Goal: Task Accomplishment & Management: Use online tool/utility

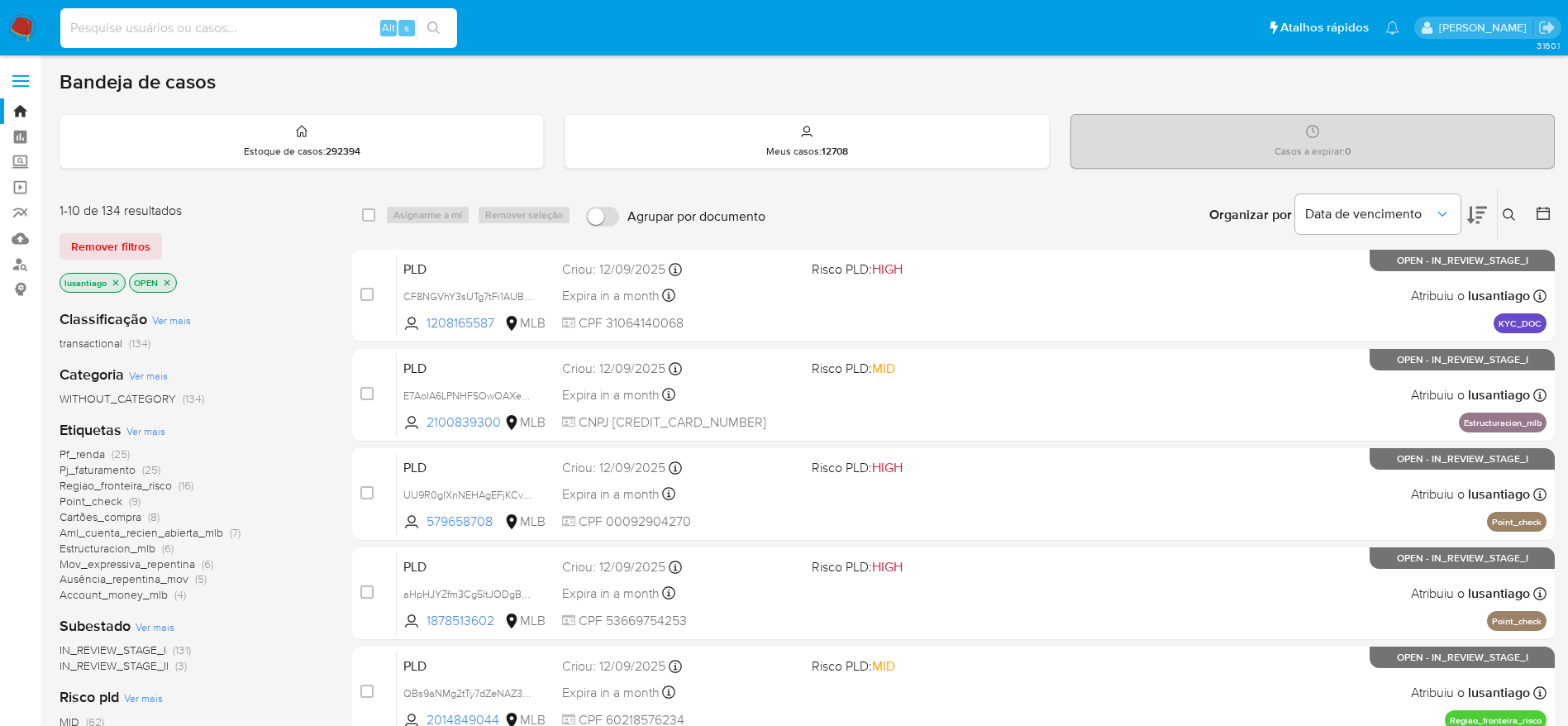
click at [229, 38] on input at bounding box center [259, 27] width 397 height 22
paste input "49180703"
type input "49180703"
click at [441, 25] on button "search-icon" at bounding box center [434, 28] width 34 height 24
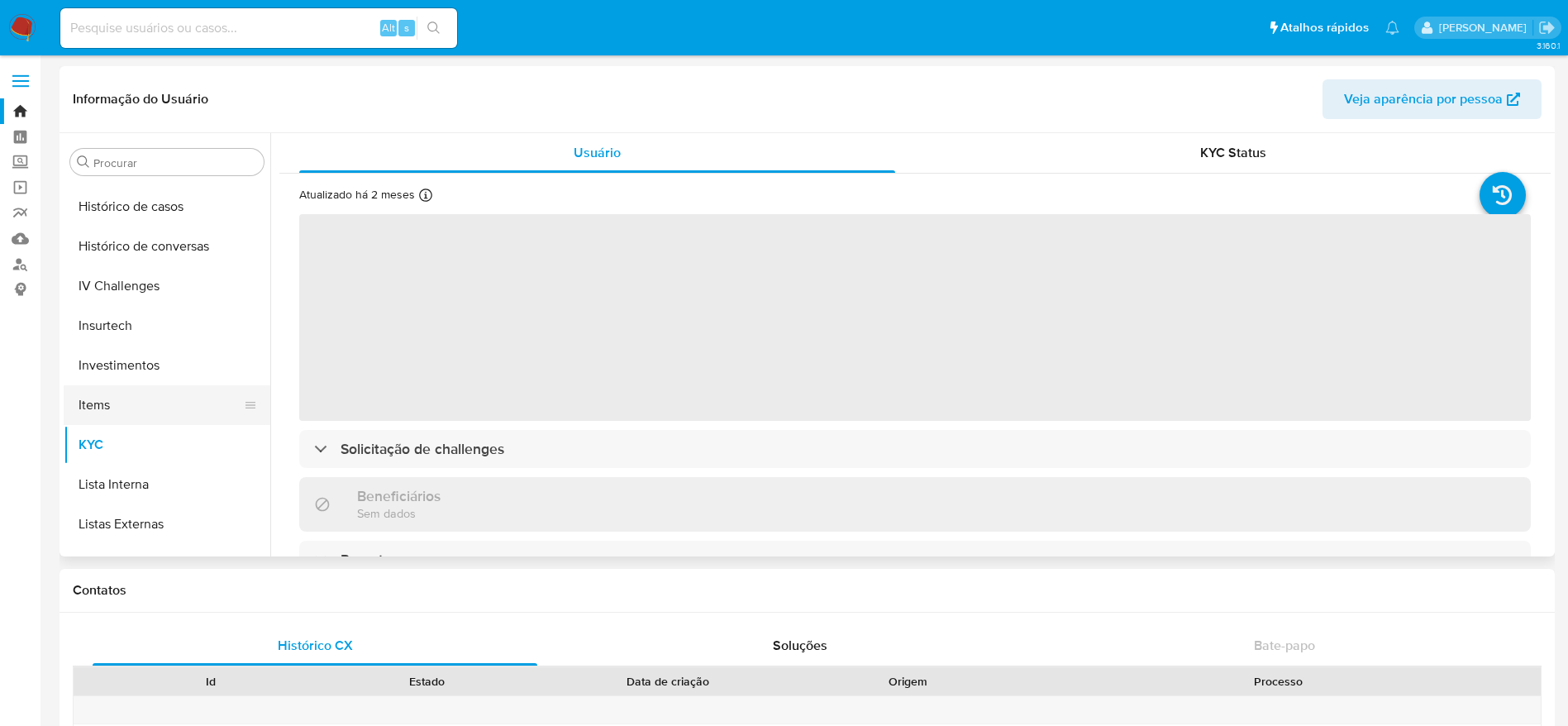
scroll to position [606, 0]
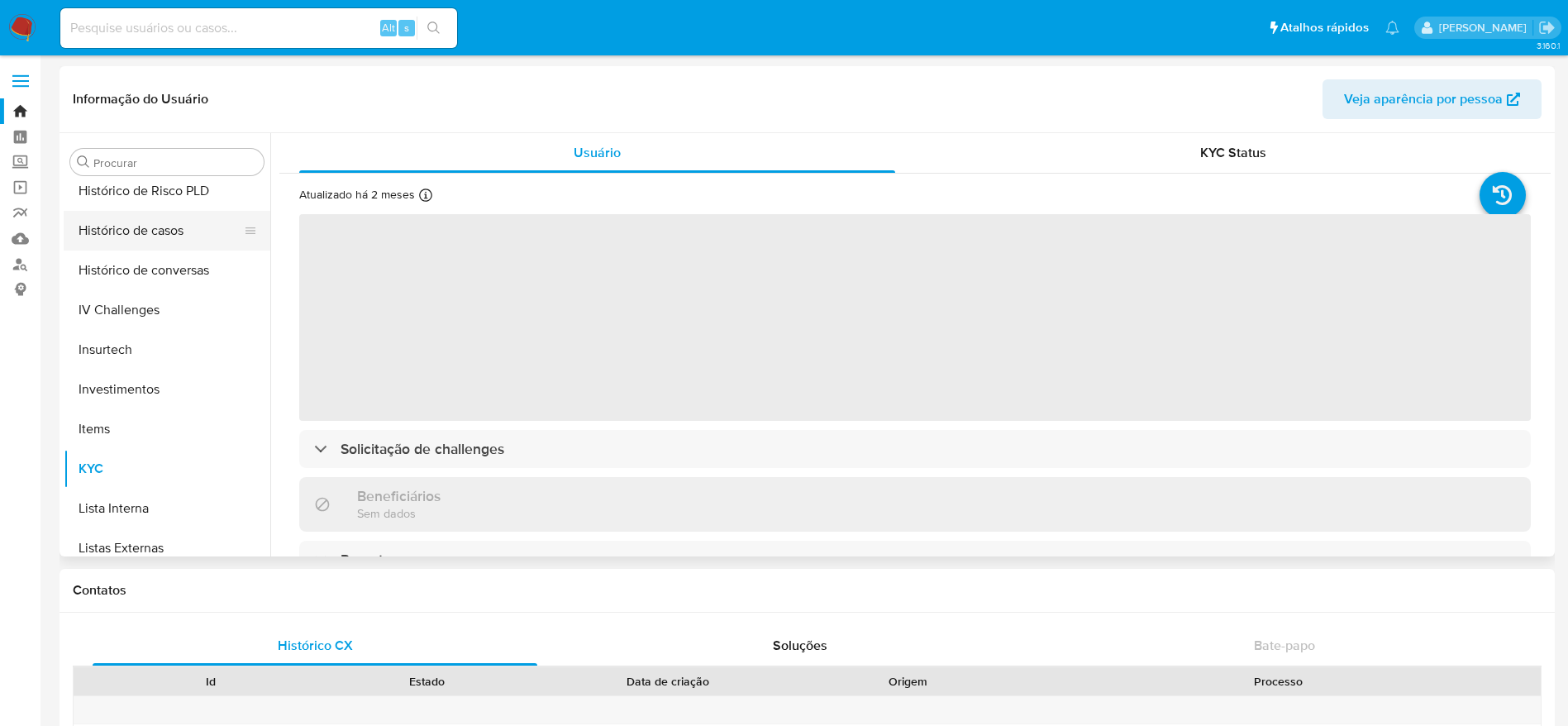
click at [155, 238] on button "Histórico de casos" at bounding box center [161, 231] width 194 height 40
select select "10"
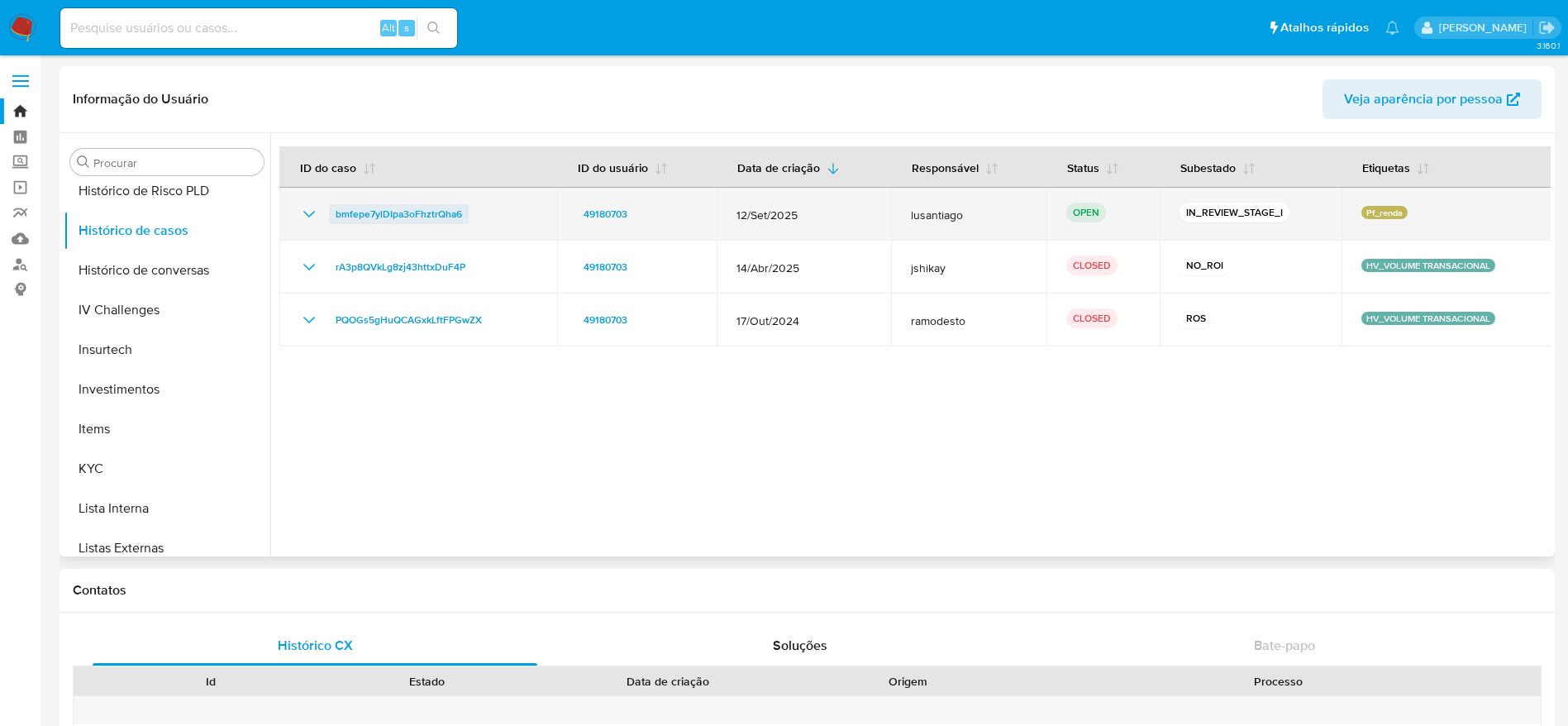
click at [376, 213] on span "bmfepe7ylDIpa3oFhztrQha6" at bounding box center [399, 214] width 126 height 20
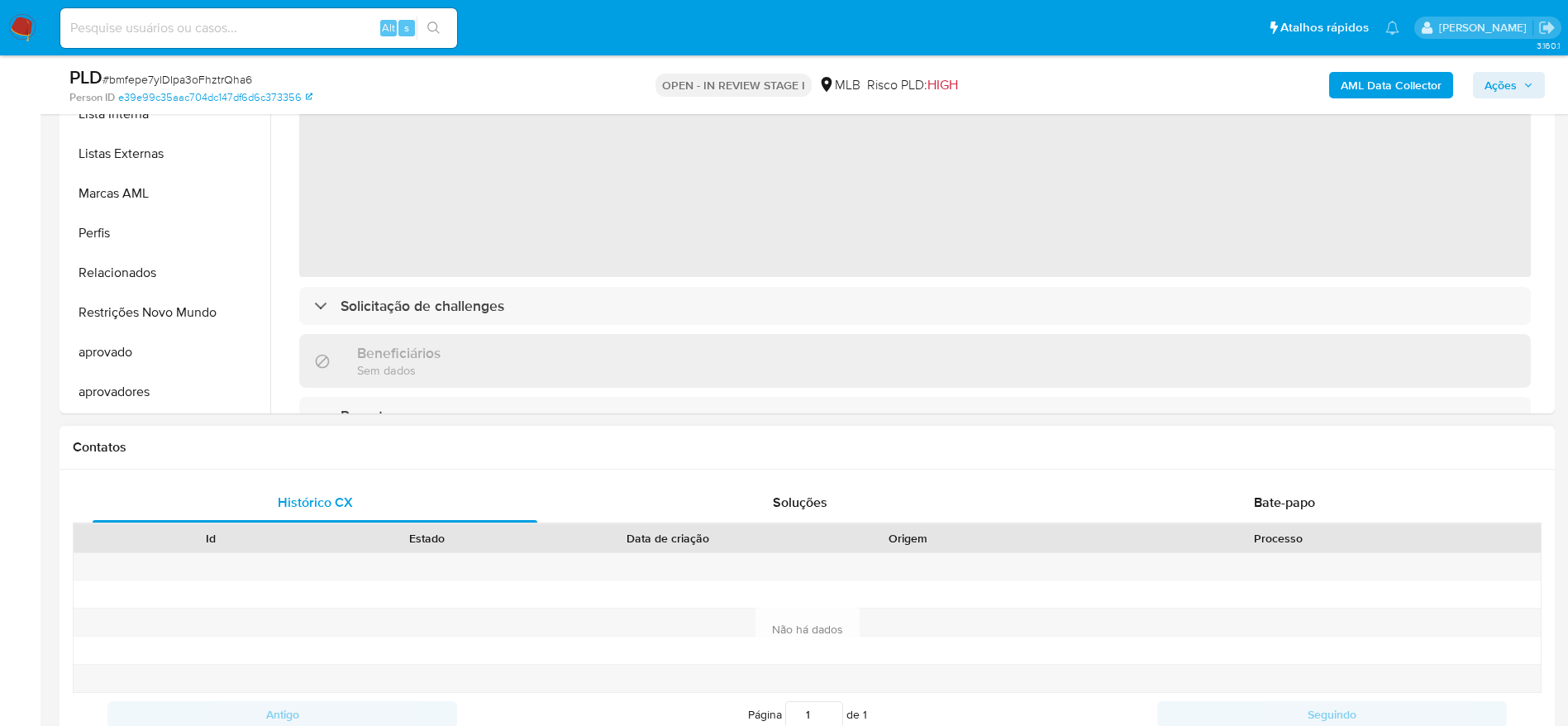
scroll to position [621, 0]
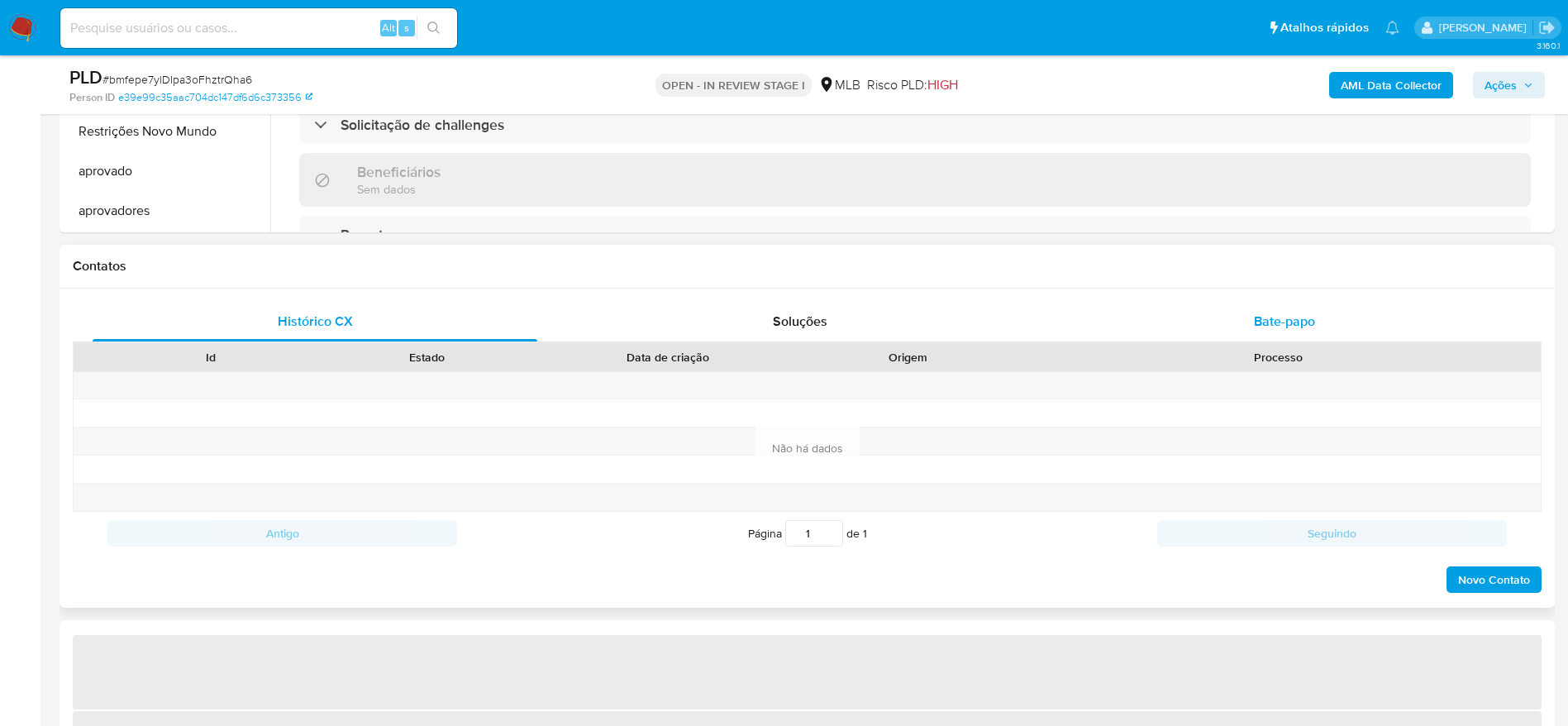
select select "10"
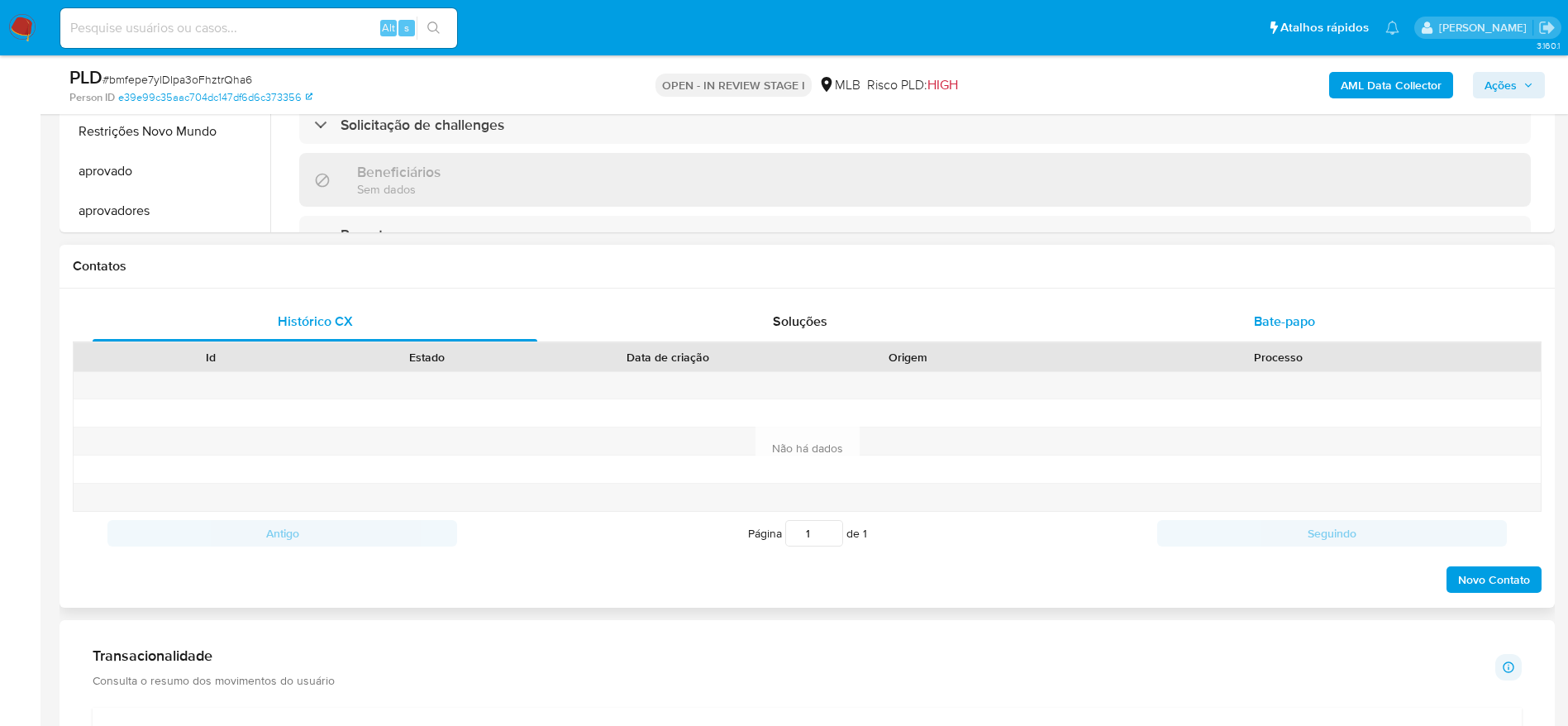
click at [1343, 311] on div "Bate-papo" at bounding box center [1285, 322] width 445 height 40
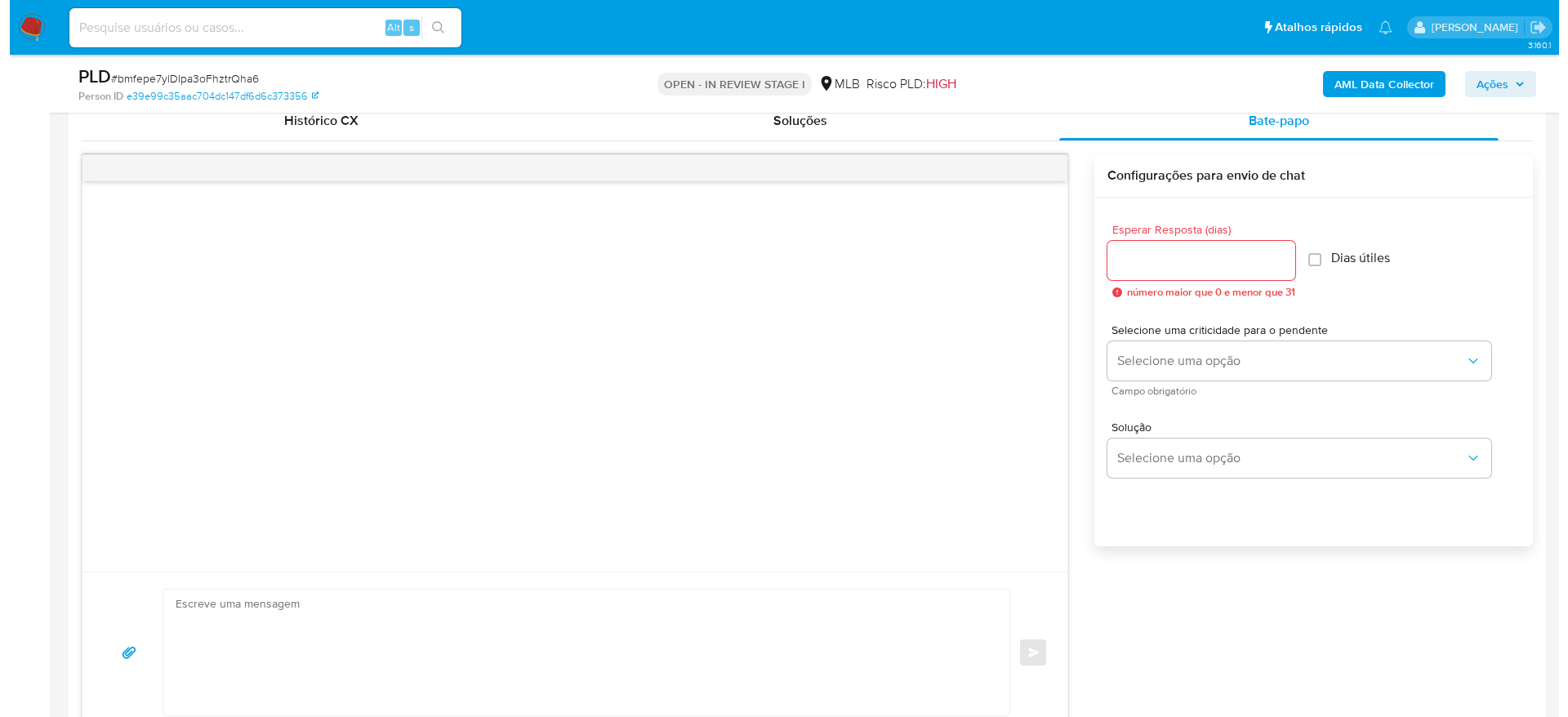
scroll to position [736, 0]
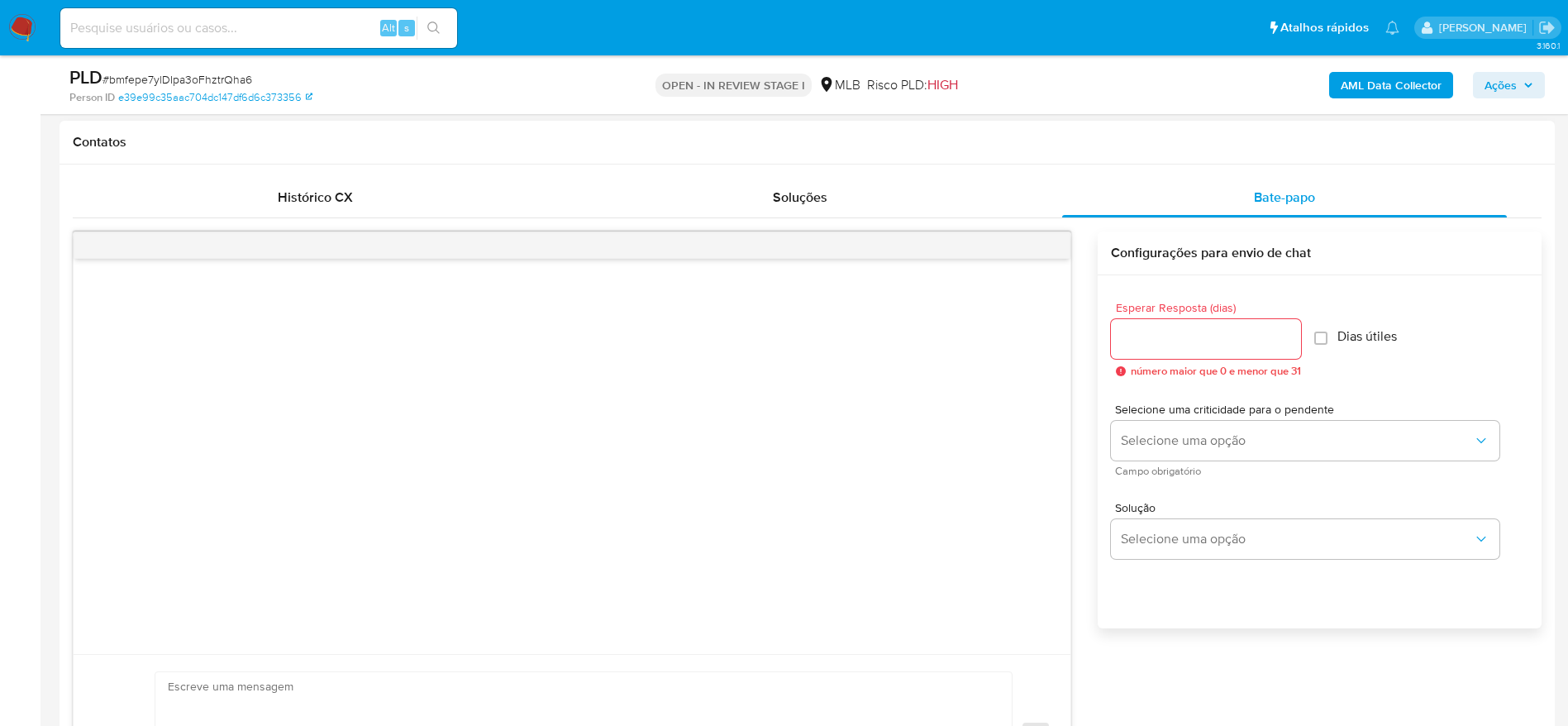
click at [1188, 348] on input "Esperar Resposta (dias)" at bounding box center [1206, 339] width 190 height 22
type input "3"
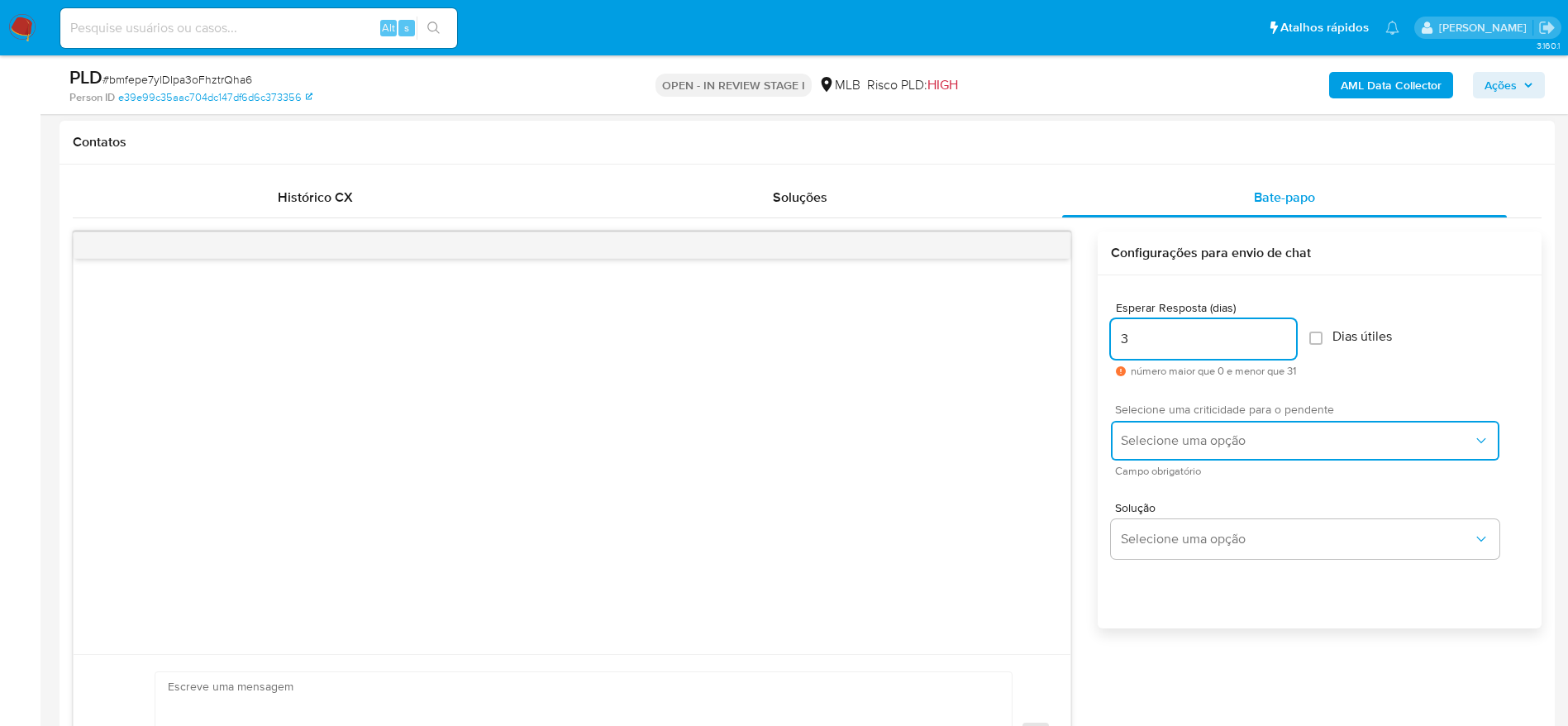
click at [1226, 441] on span "Selecione uma opção" at bounding box center [1297, 441] width 352 height 17
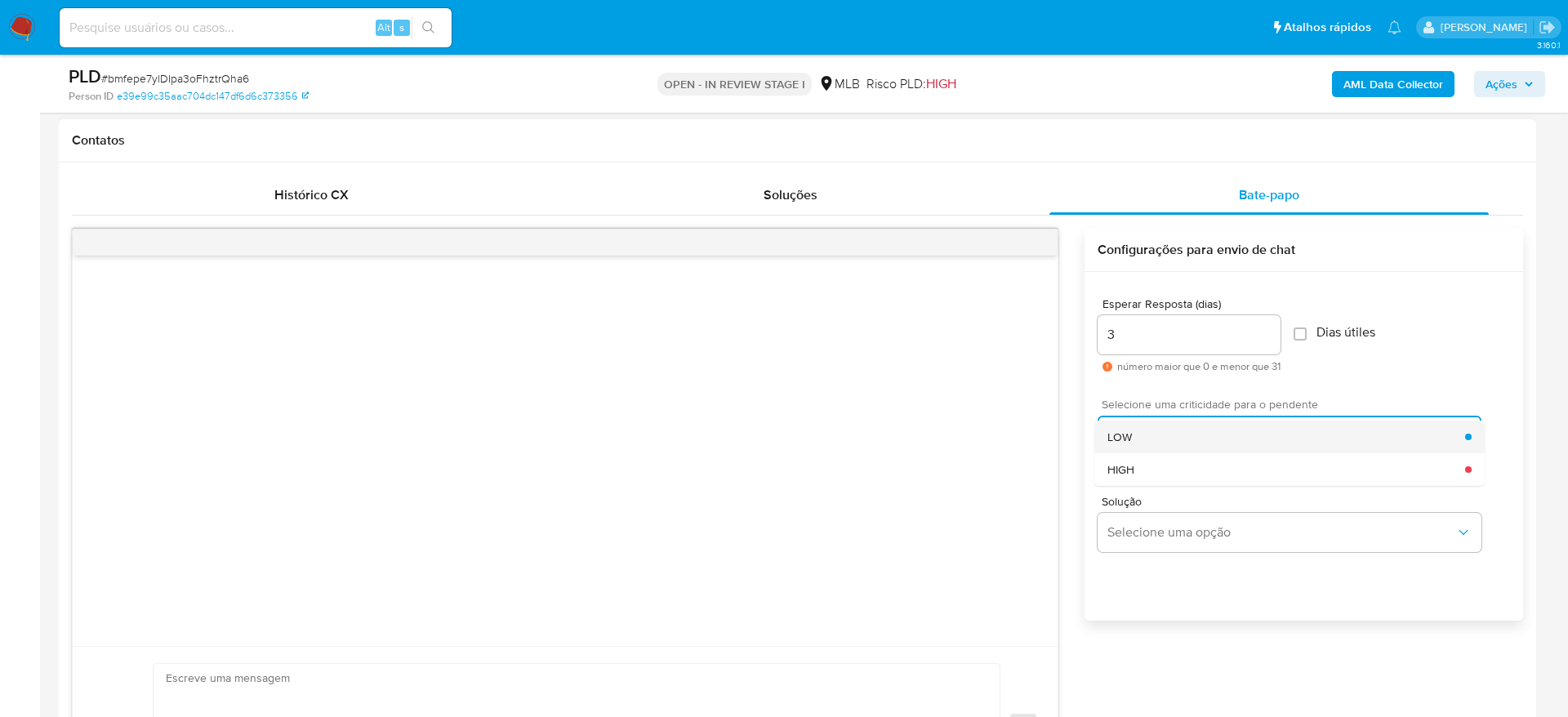
click at [1201, 436] on div "LOW" at bounding box center [1286, 436] width 358 height 33
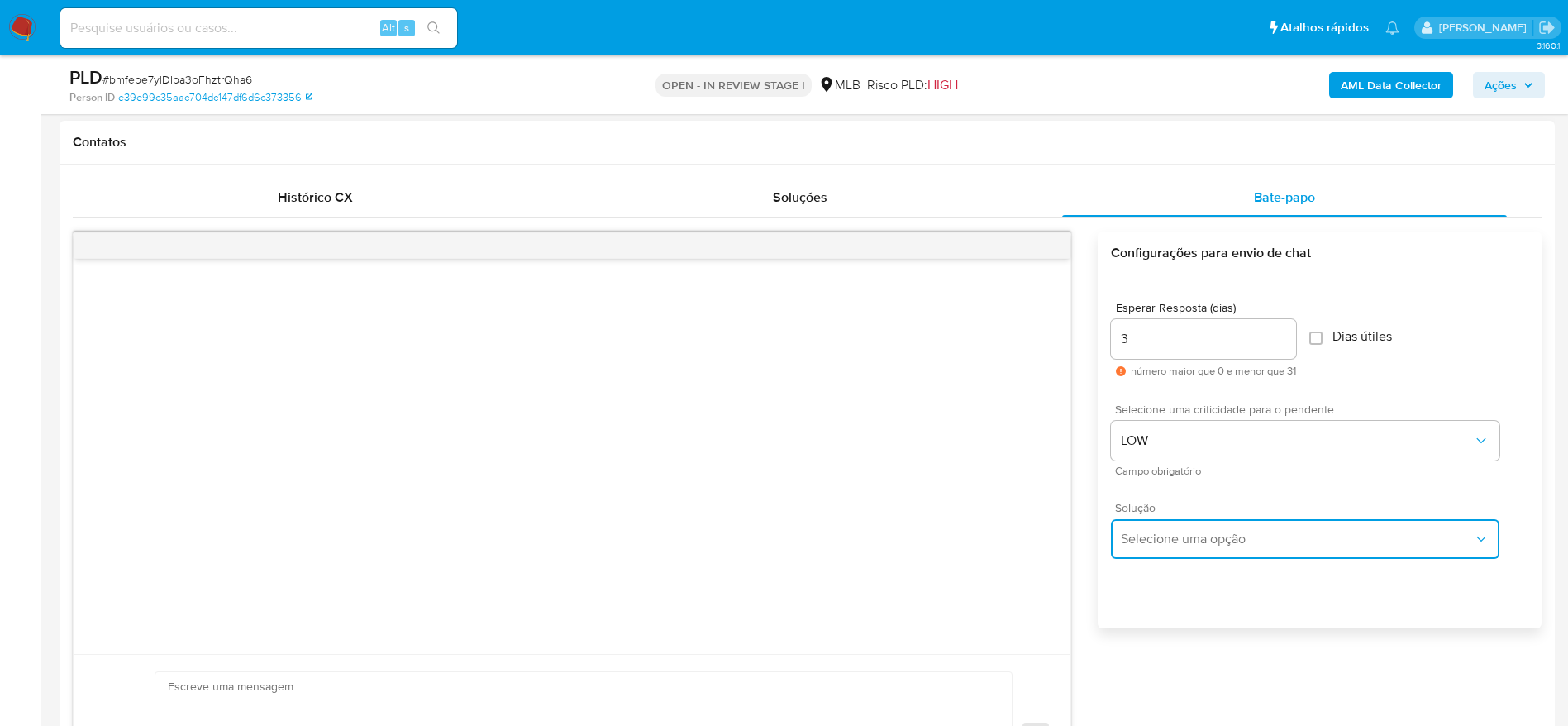
click at [1195, 548] on button "Selecione uma opção" at bounding box center [1304, 540] width 389 height 40
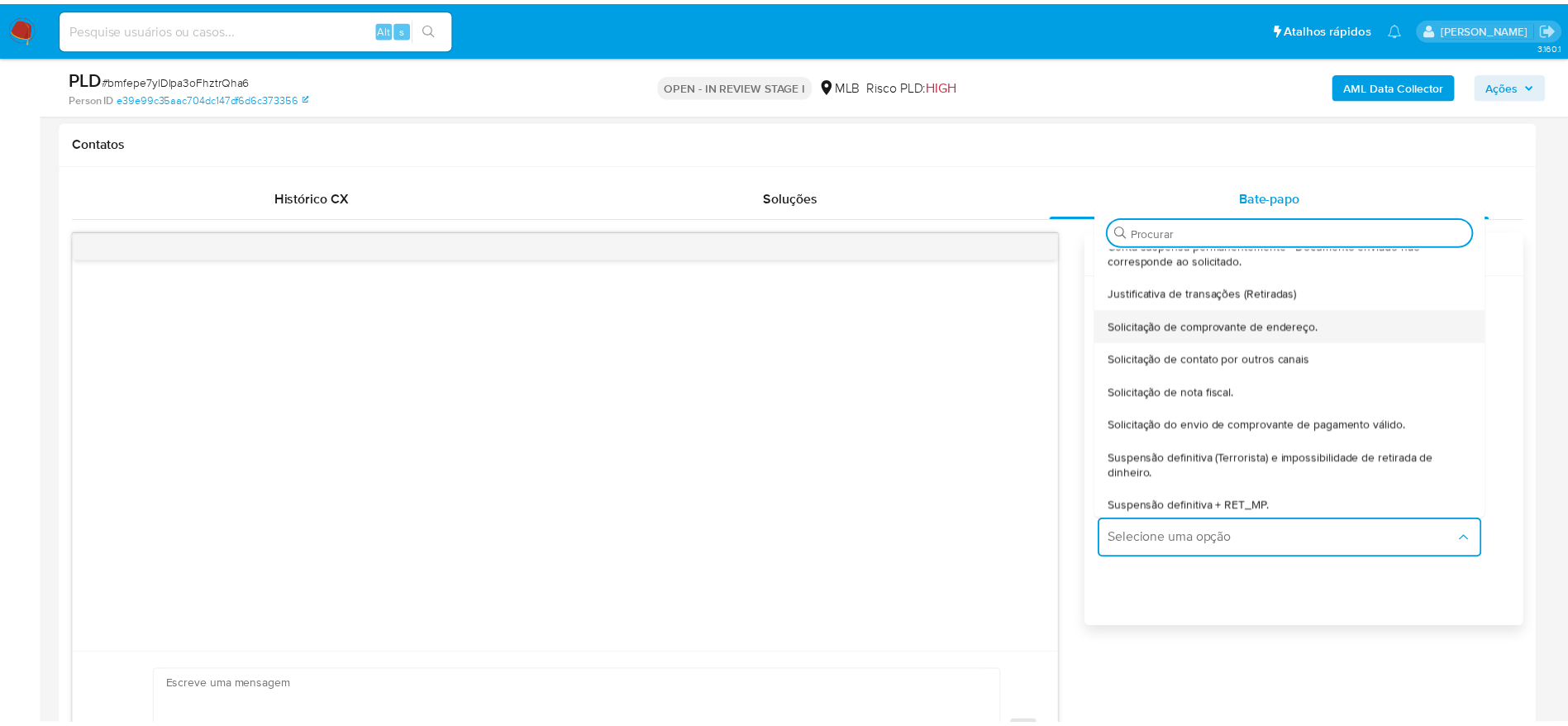
scroll to position [137, 0]
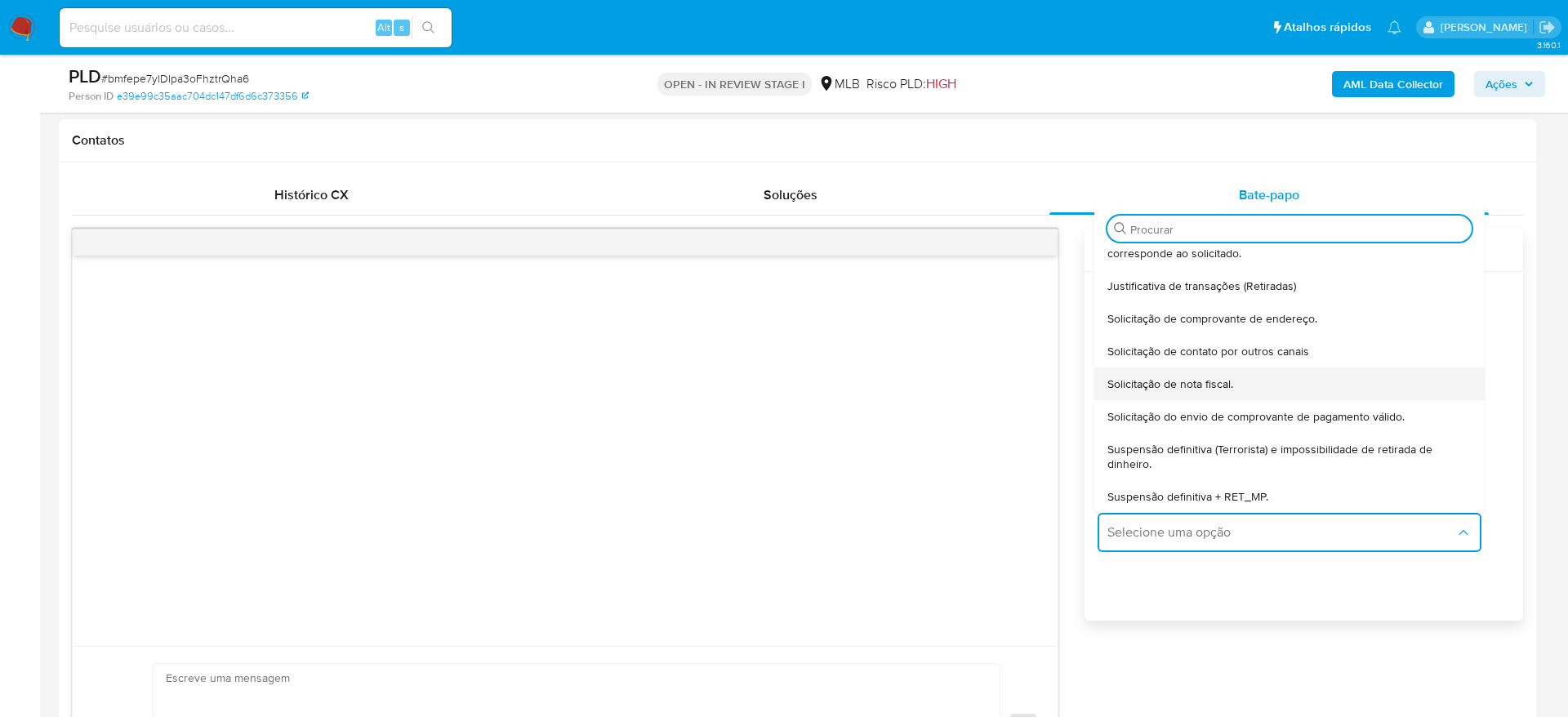
click at [1210, 386] on span "Solicitação de nota fiscal." at bounding box center [1170, 384] width 126 height 15
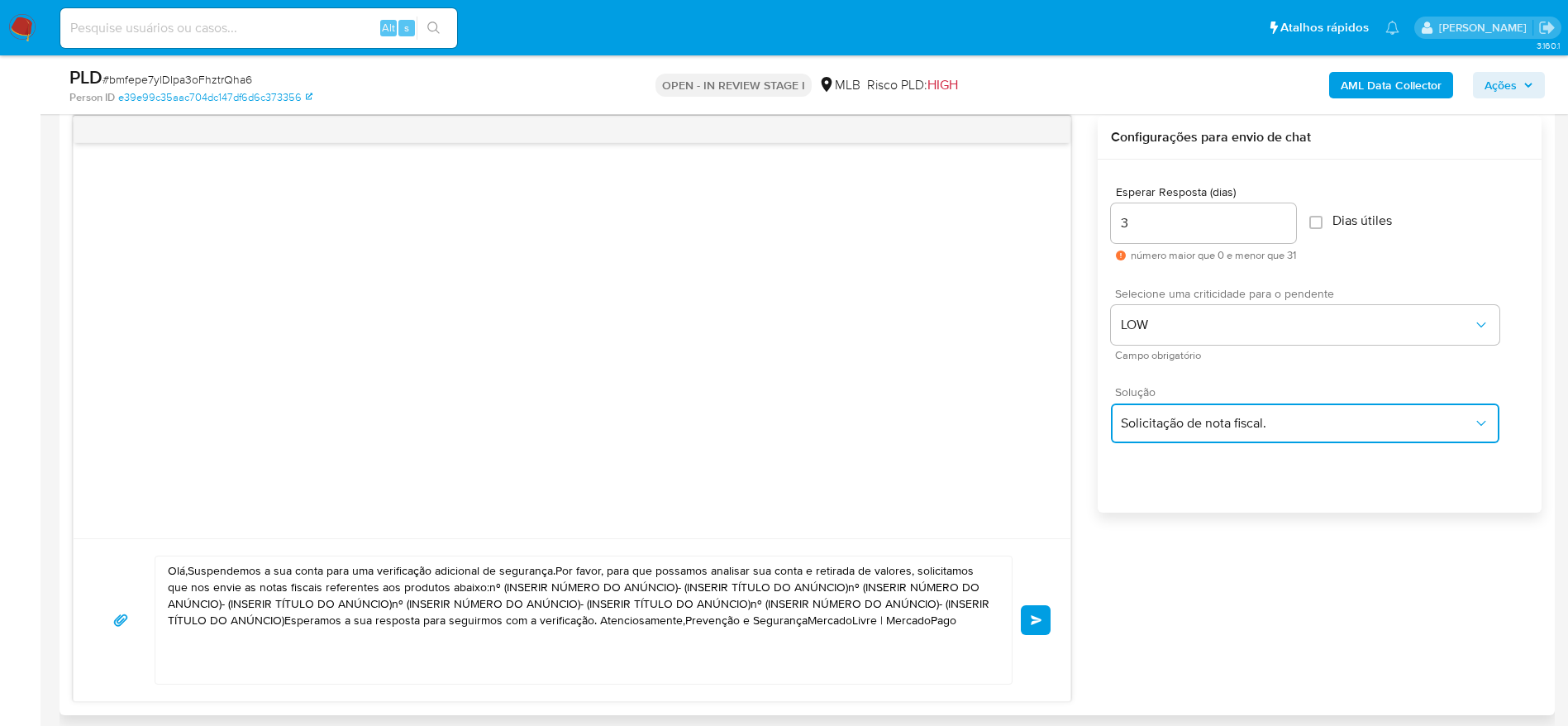
scroll to position [992, 0]
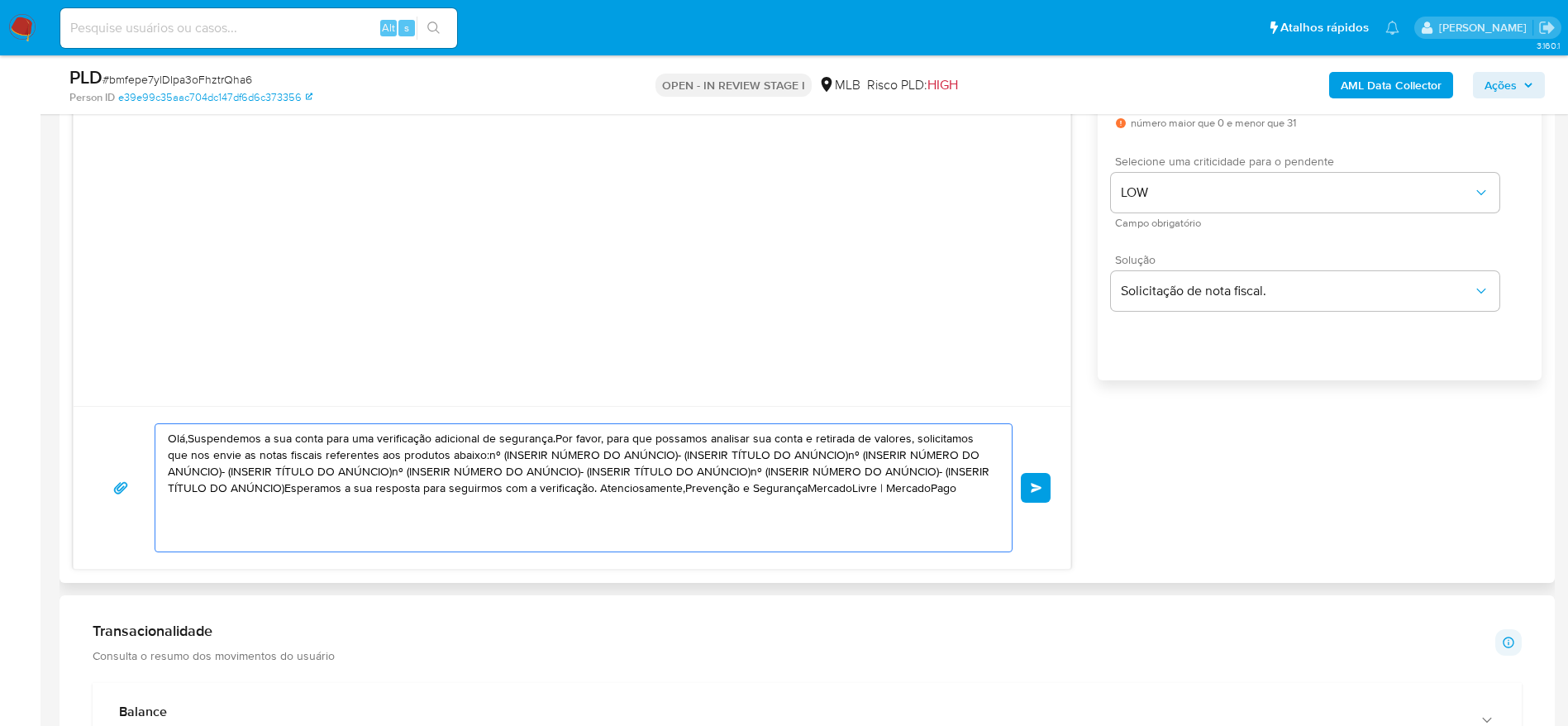
click at [736, 449] on textarea "Olá,Suspendemos a sua conta para uma verificação adicional de segurança.Por fav…" at bounding box center [579, 488] width 824 height 127
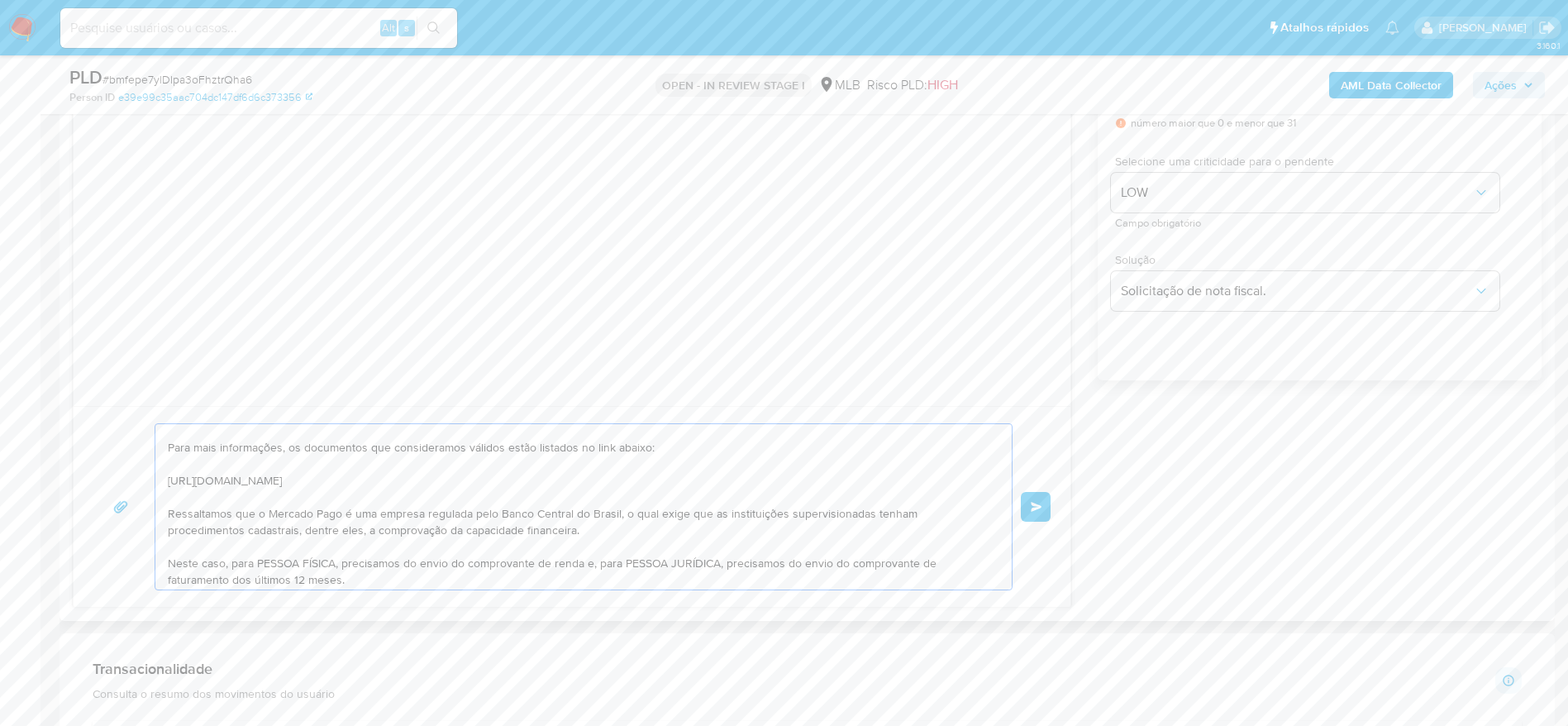
scroll to position [124, 0]
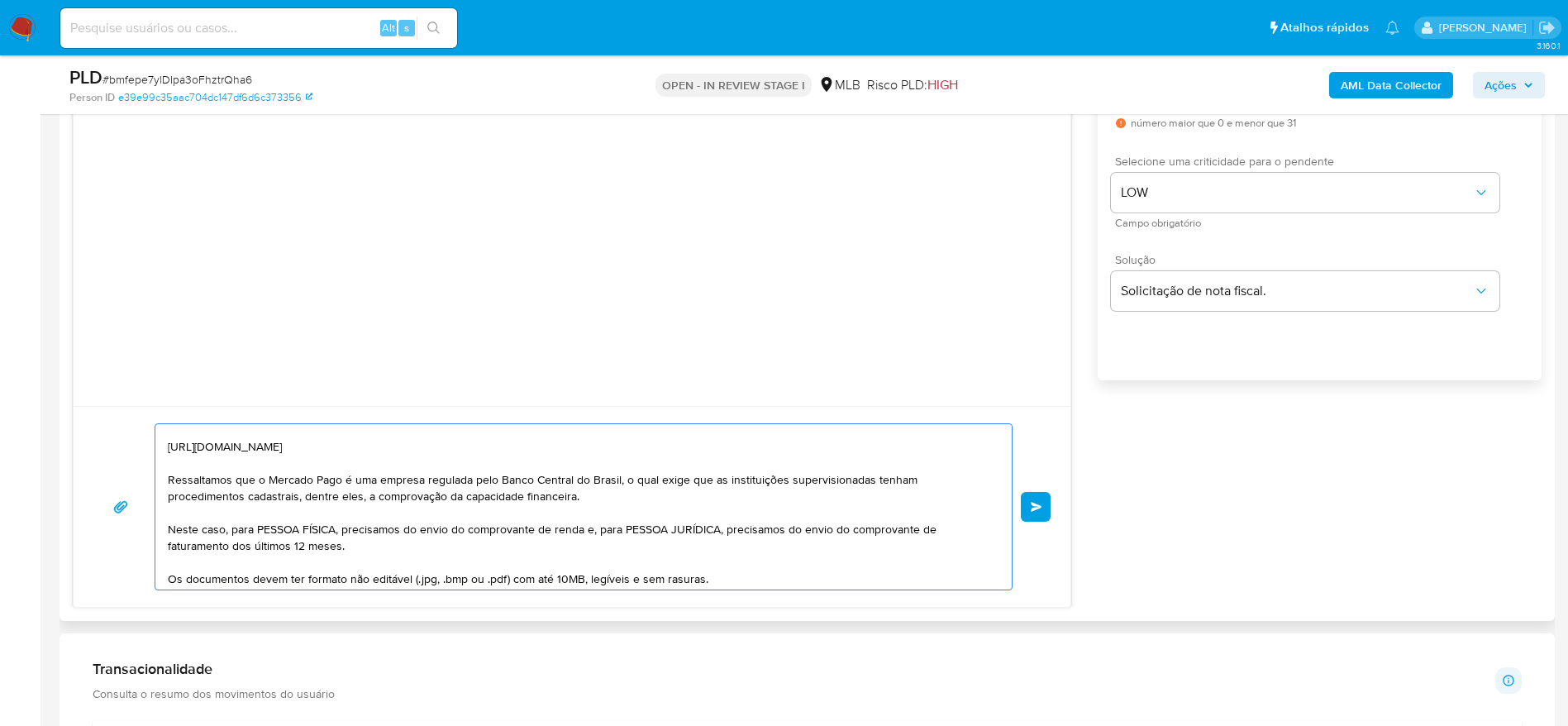
drag, startPoint x: 230, startPoint y: 538, endPoint x: 340, endPoint y: 534, distance: 110.1
click at [340, 534] on textarea "Olá! Estamos realizando uma verificação adicional de segurança em contas de usu…" at bounding box center [579, 508] width 824 height 166
click at [340, 507] on textarea "Olá! Estamos realizando uma verificação adicional de segurança em contas de usu…" at bounding box center [579, 508] width 824 height 166
drag, startPoint x: 339, startPoint y: 531, endPoint x: 259, endPoint y: 531, distance: 80.0
click at [259, 531] on textarea "Olá! Estamos realizando uma verificação adicional de segurança em contas de usu…" at bounding box center [579, 508] width 824 height 166
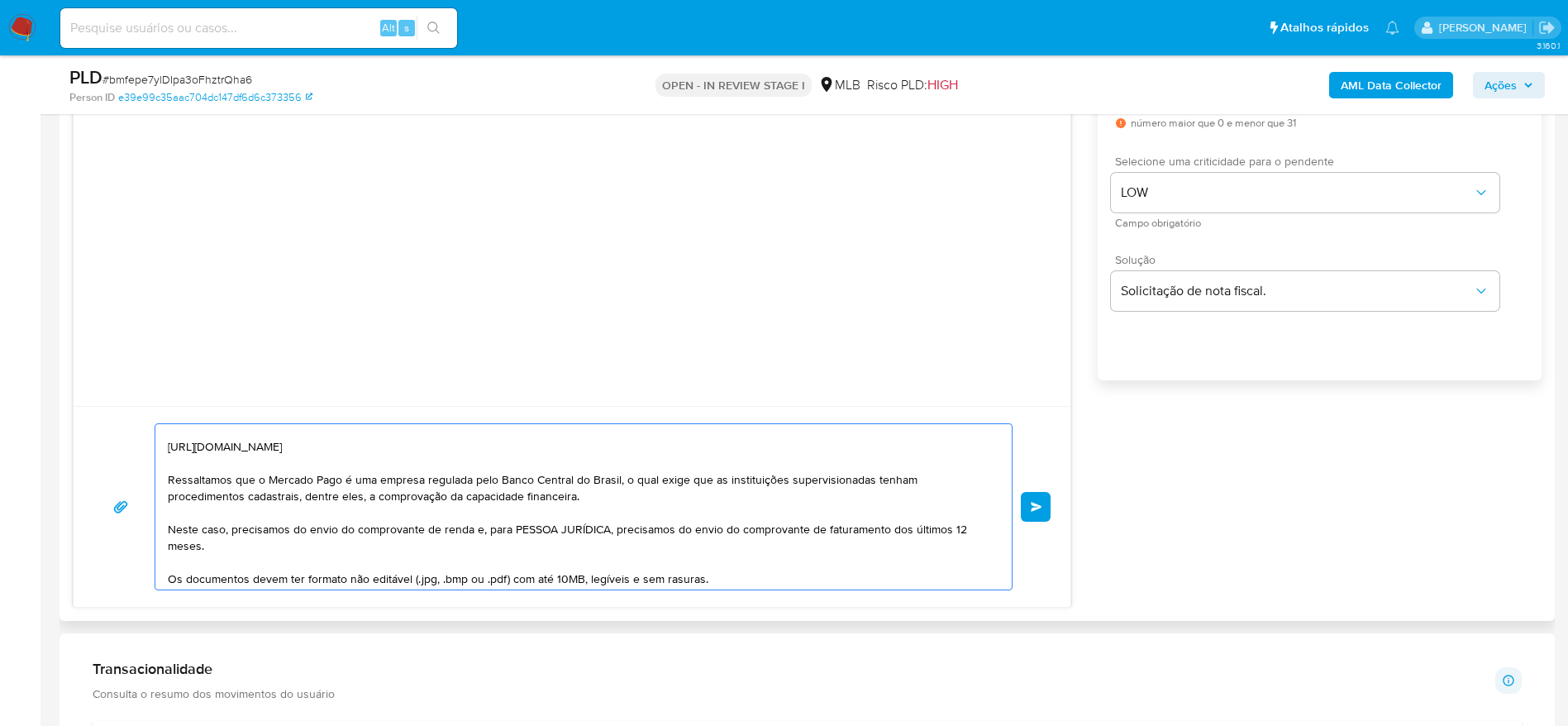
drag, startPoint x: 472, startPoint y: 533, endPoint x: 484, endPoint y: 546, distance: 17.7
click at [484, 546] on textarea "Olá! Estamos realizando uma verificação adicional de segurança em contas de usu…" at bounding box center [579, 508] width 824 height 166
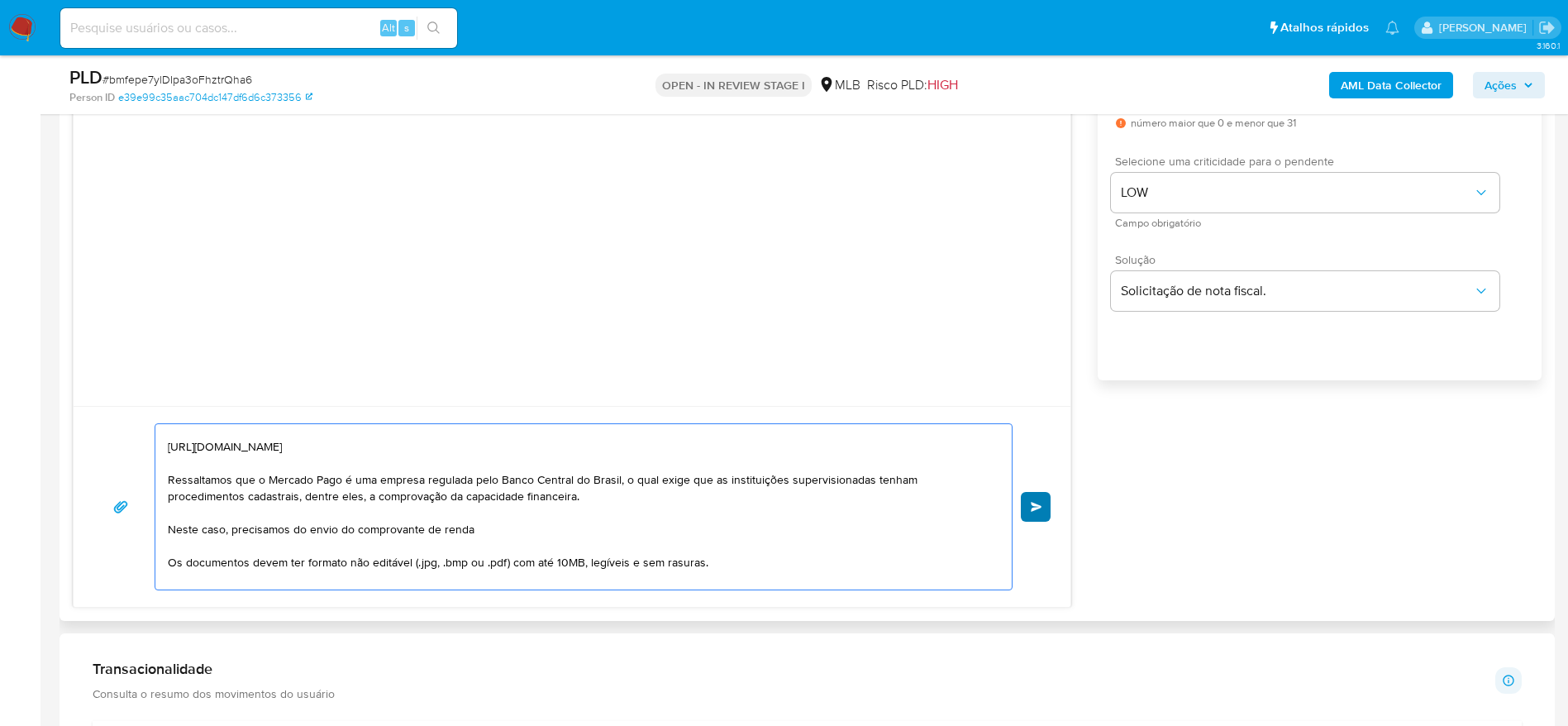
type textarea "Olá! Estamos realizando uma verificação adicional de segurança em contas de usu…"
click at [1042, 511] on span "common.send" at bounding box center [1036, 507] width 11 height 10
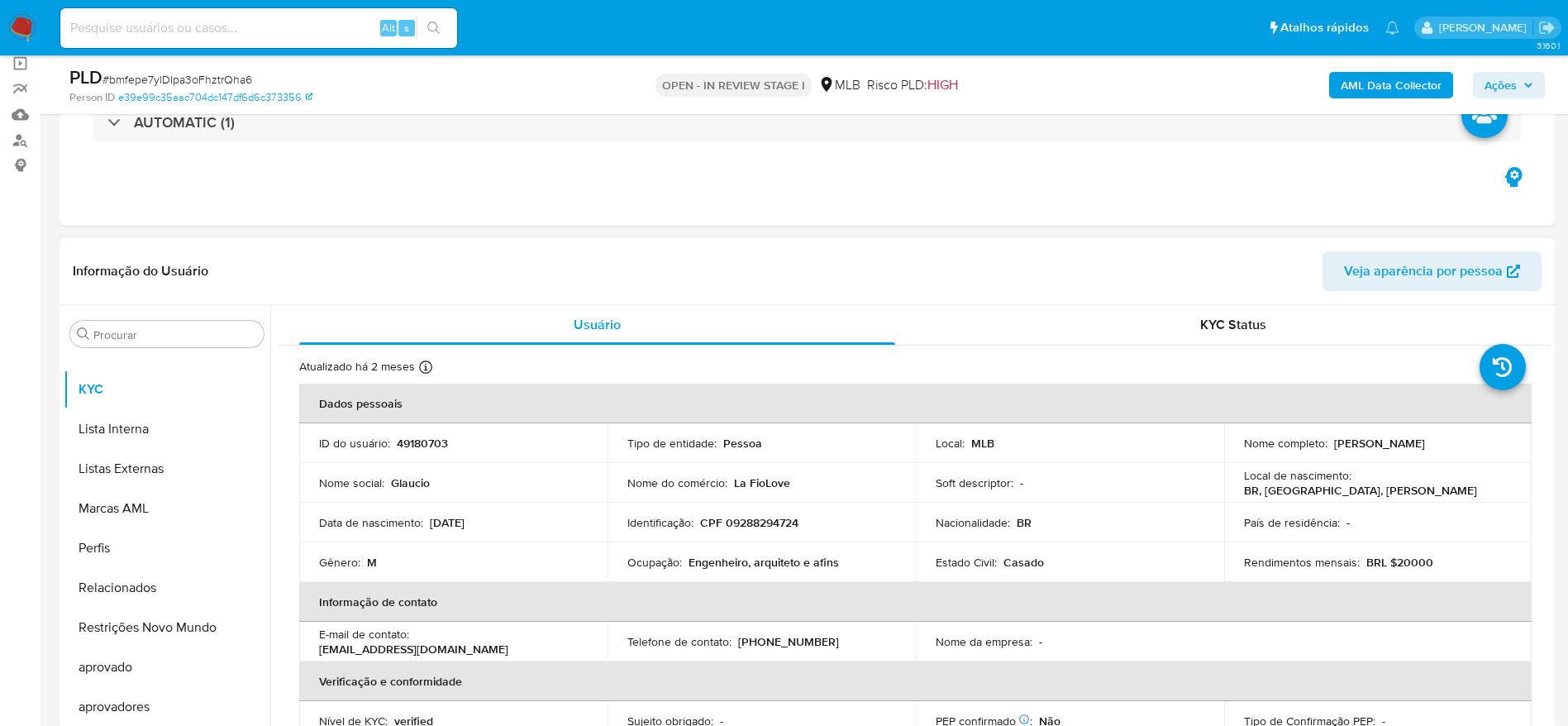
click at [767, 524] on p "CPF 09288294724" at bounding box center [749, 523] width 99 height 15
copy p "09288294724"
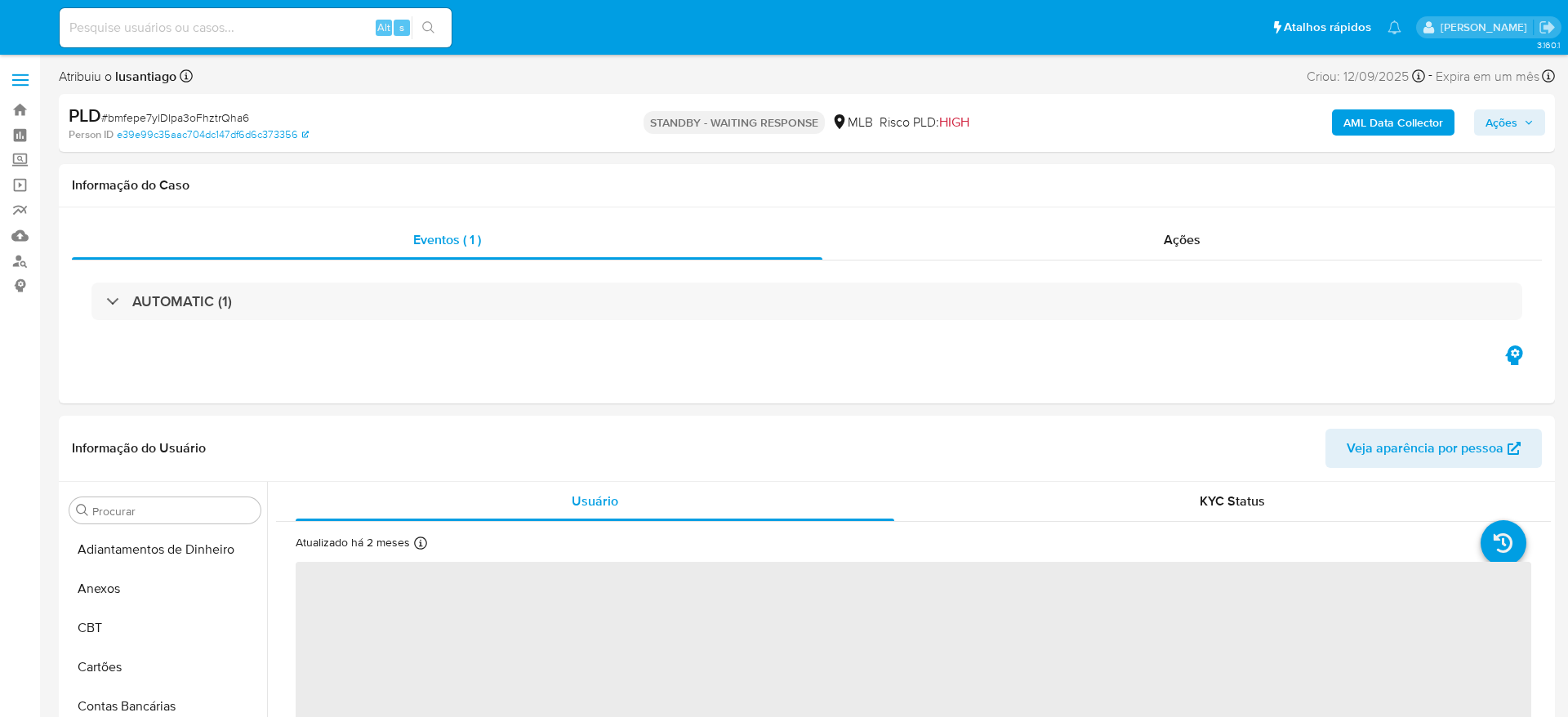
select select "10"
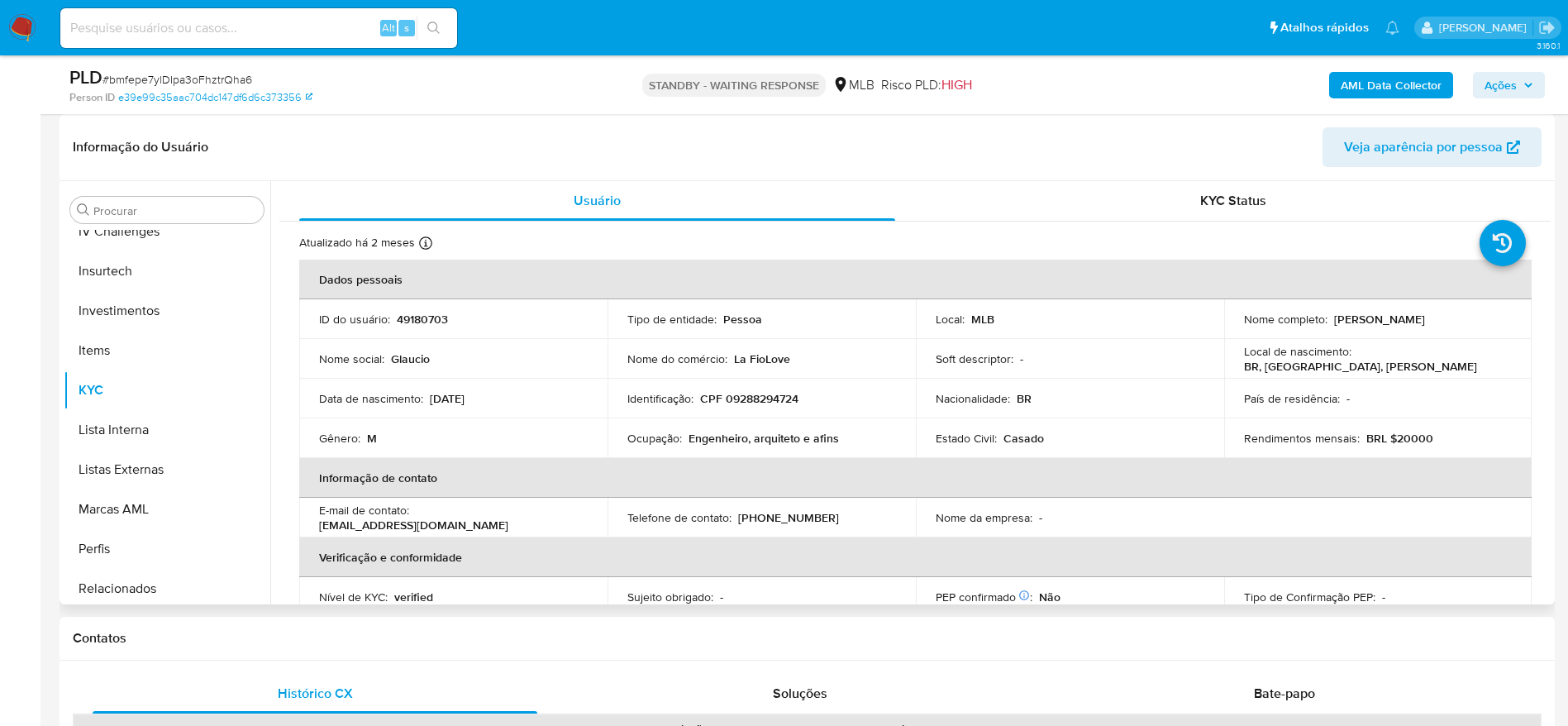
scroll to position [486, 0]
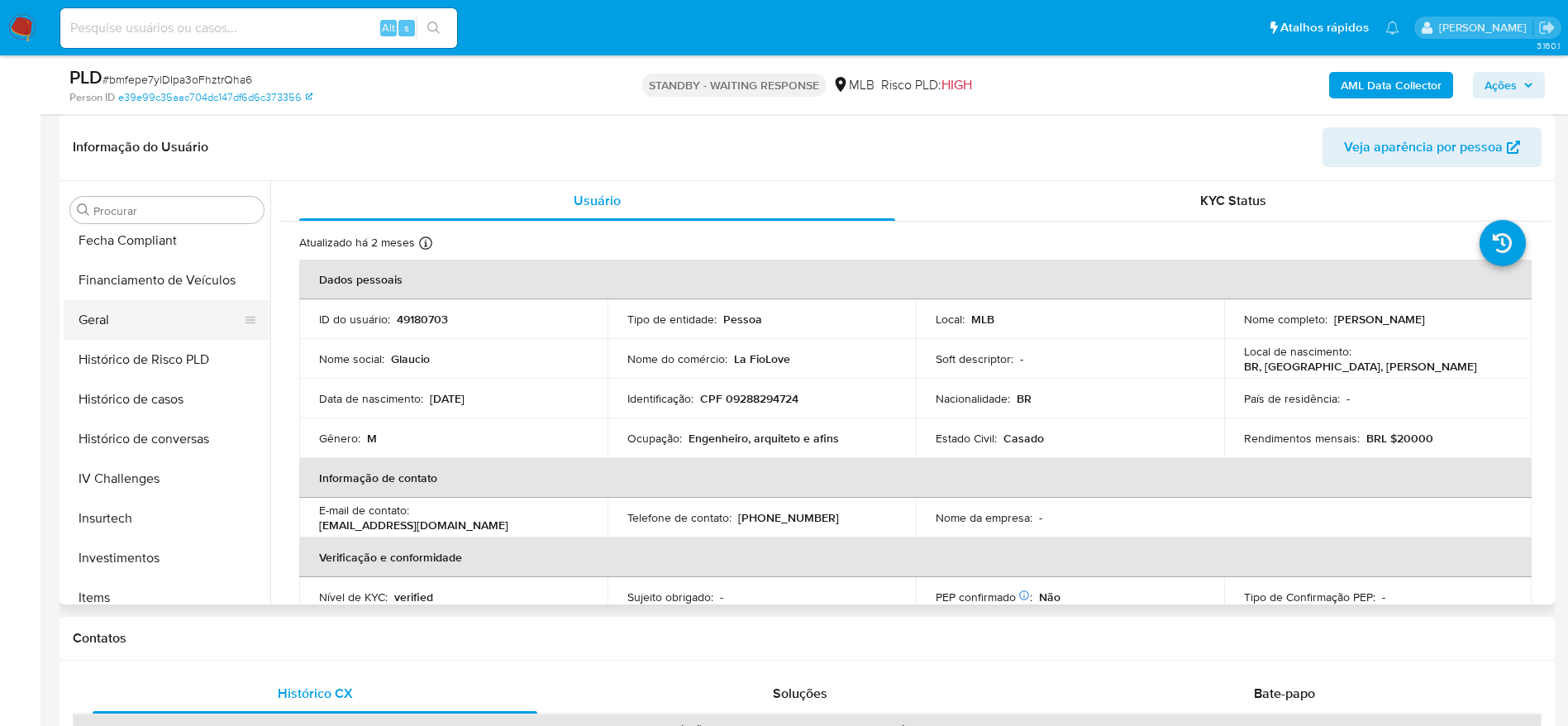
click at [119, 331] on button "Geral" at bounding box center [161, 320] width 194 height 40
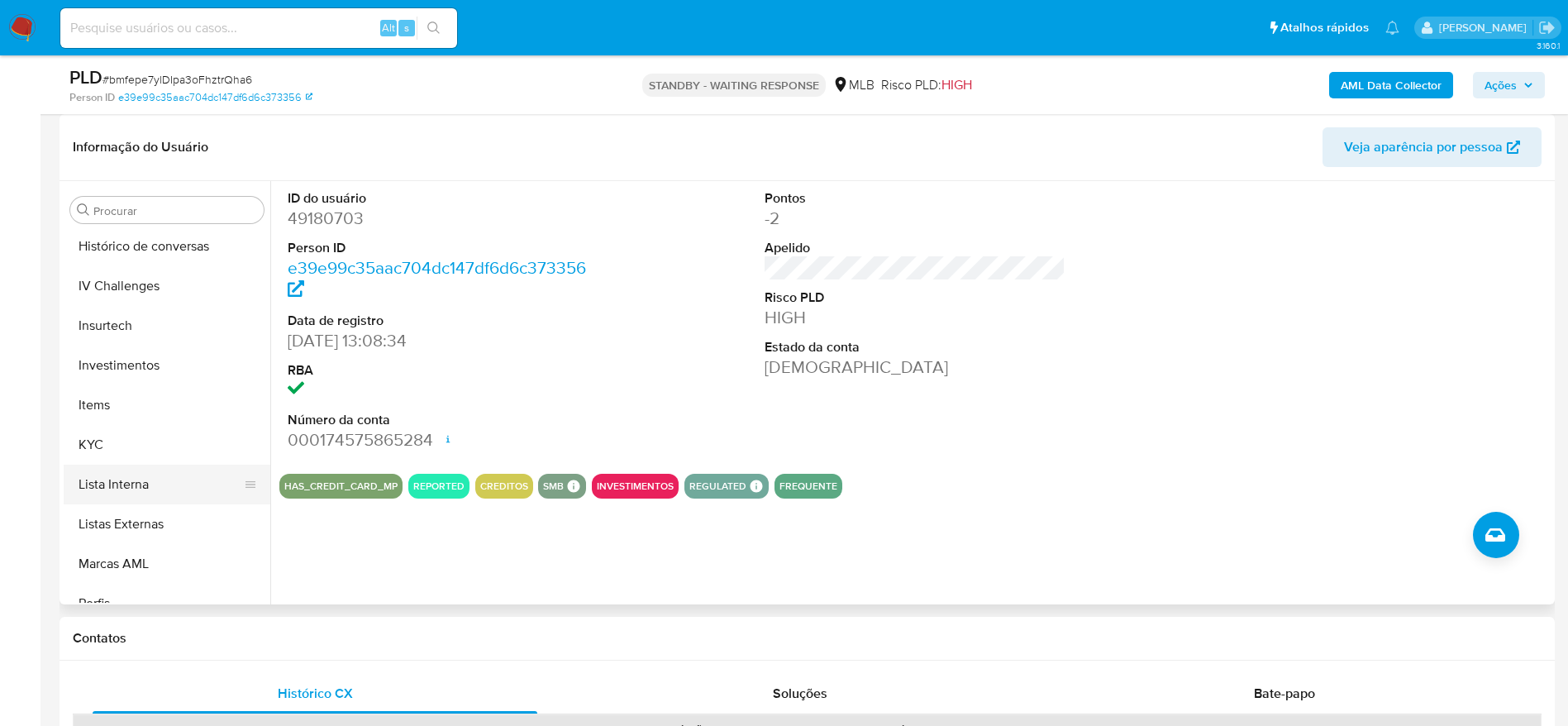
scroll to position [734, 0]
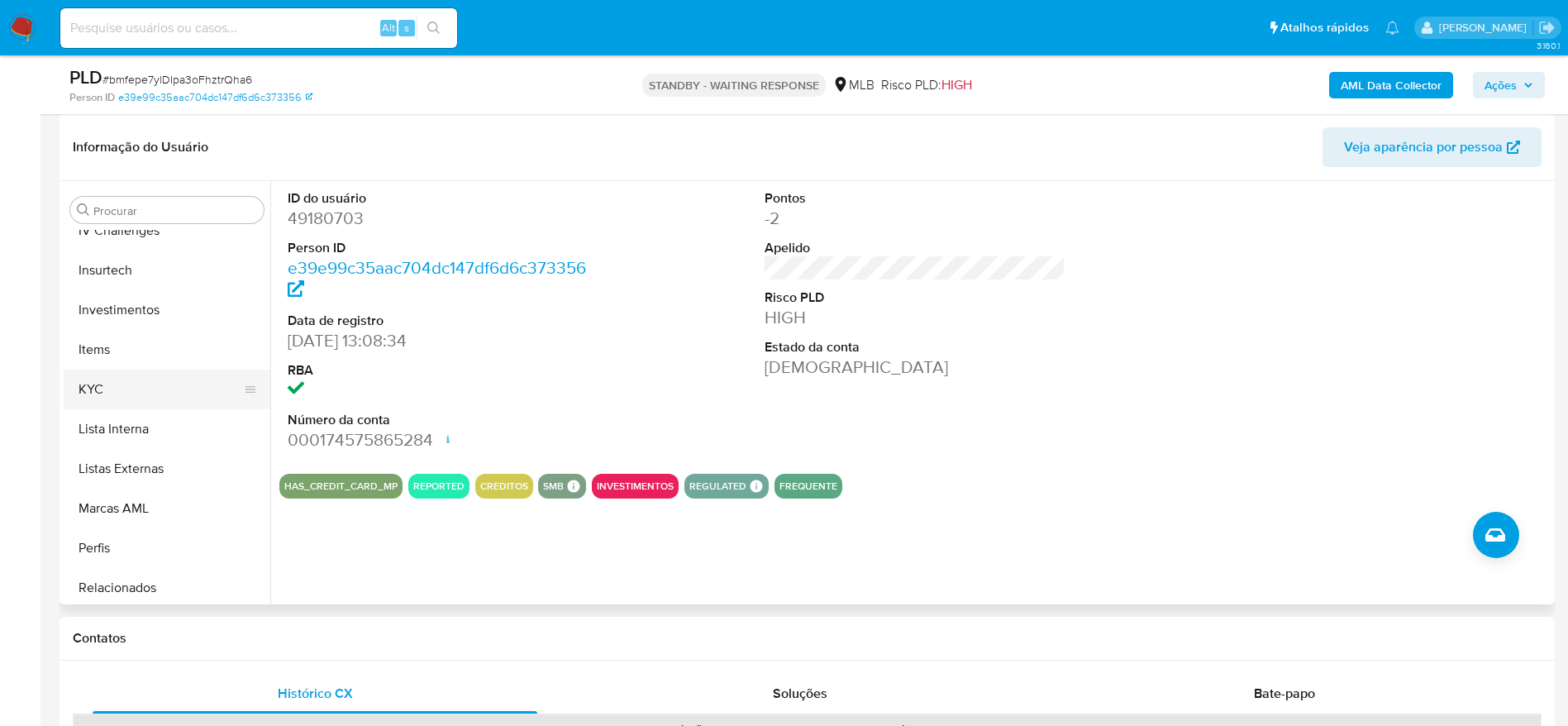
click at [115, 385] on button "KYC" at bounding box center [161, 390] width 194 height 40
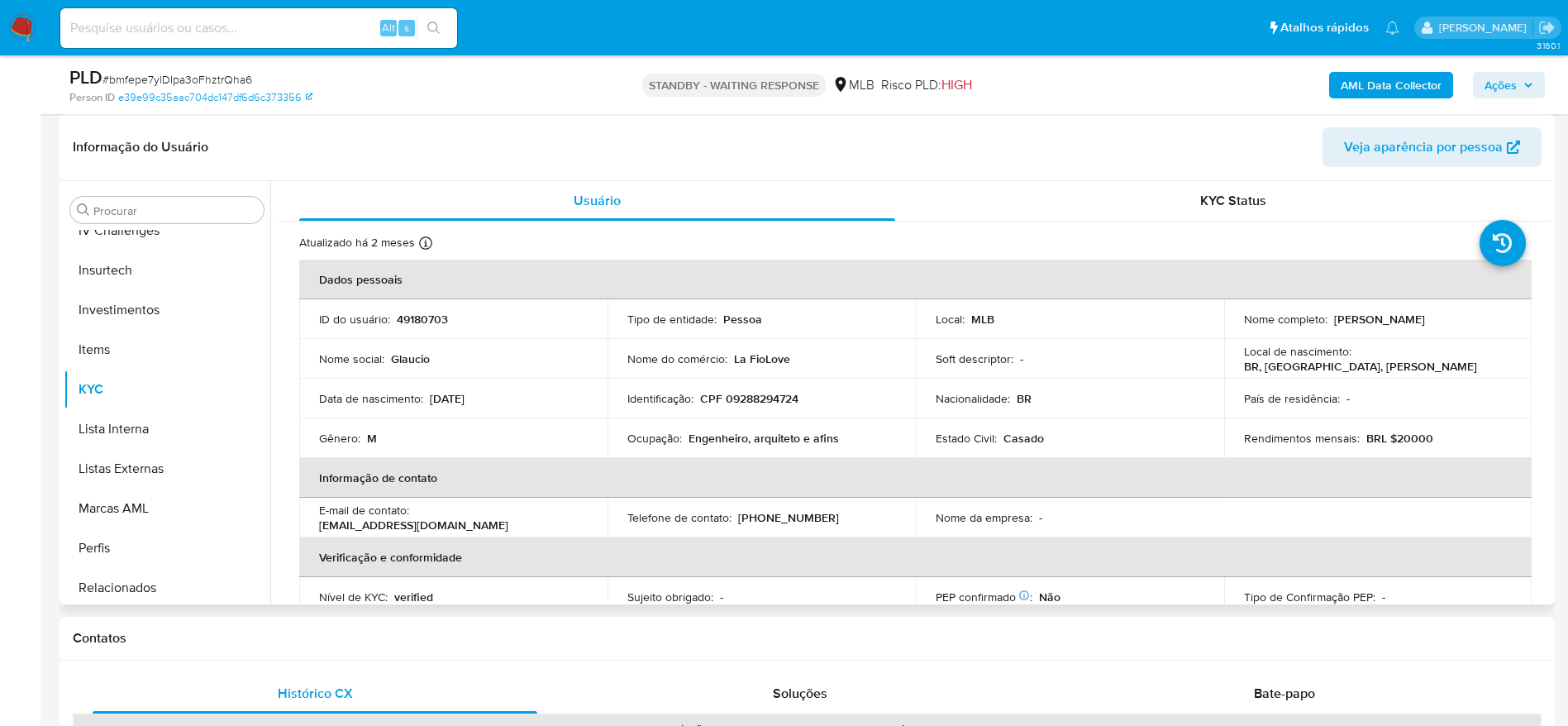
drag, startPoint x: 1544, startPoint y: 271, endPoint x: 1545, endPoint y: 289, distance: 18.0
click at [1545, 289] on div "Usuário KYC Status Atualizado há 2 meses Criado: 25/11/2020 21:03:23 Atualizado…" at bounding box center [910, 393] width 1281 height 424
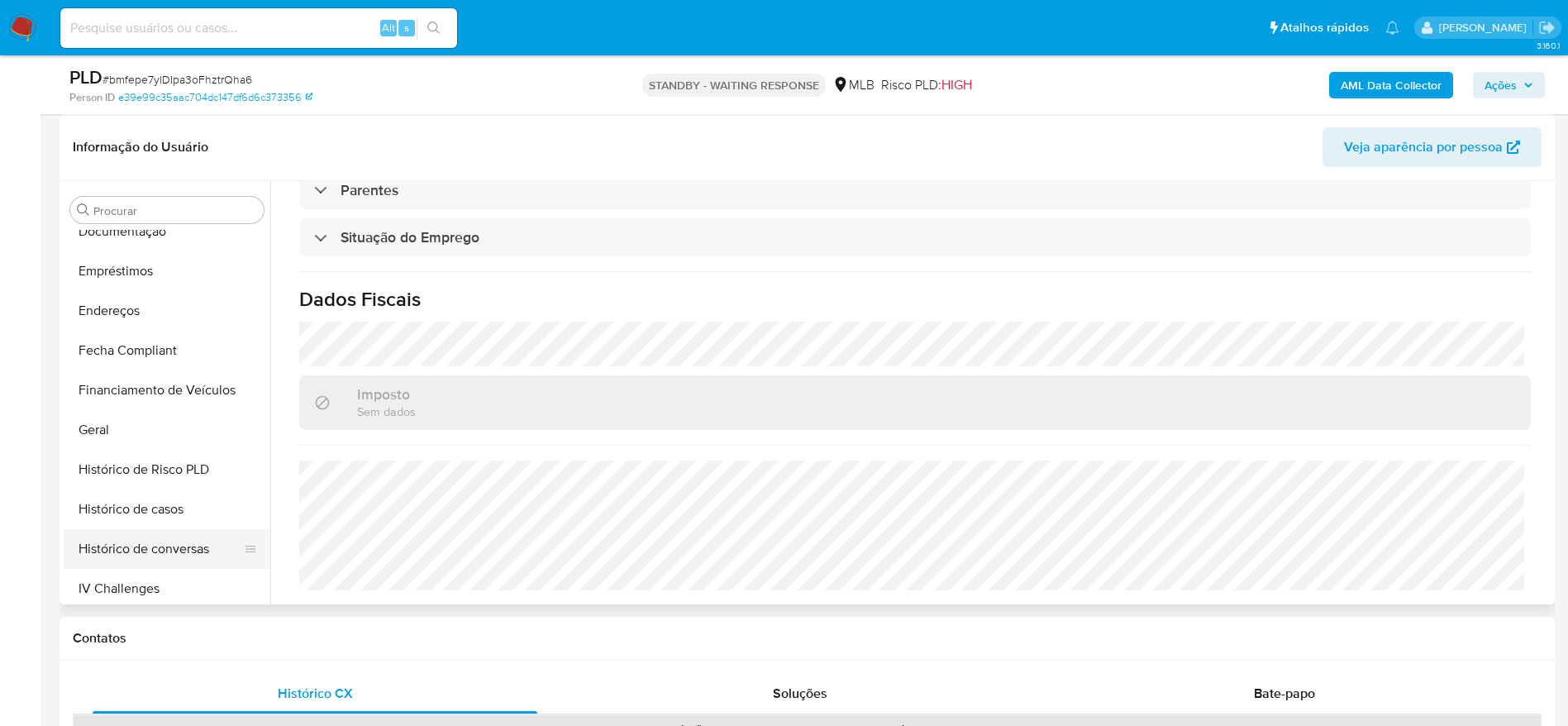
scroll to position [362, 0]
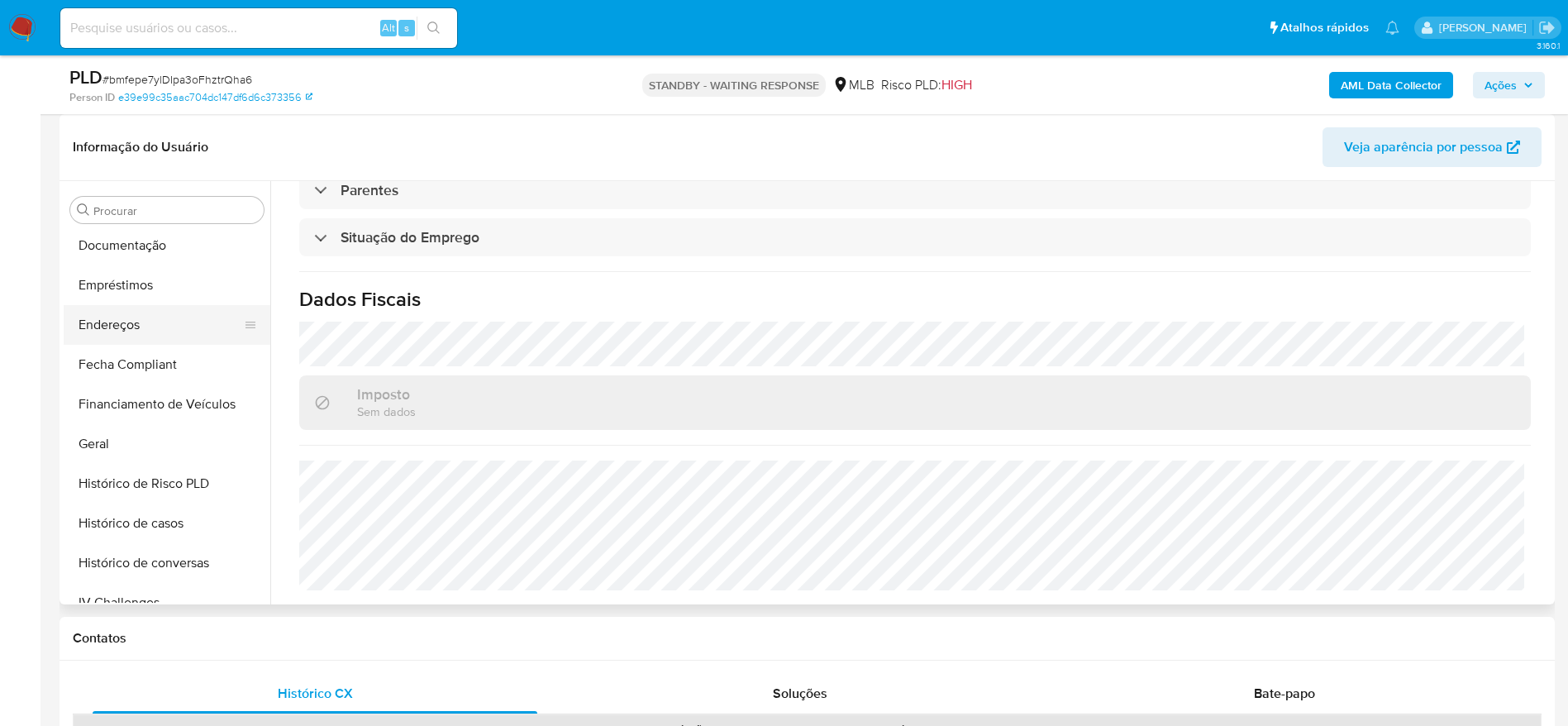
click at [152, 336] on button "Endereços" at bounding box center [161, 325] width 194 height 40
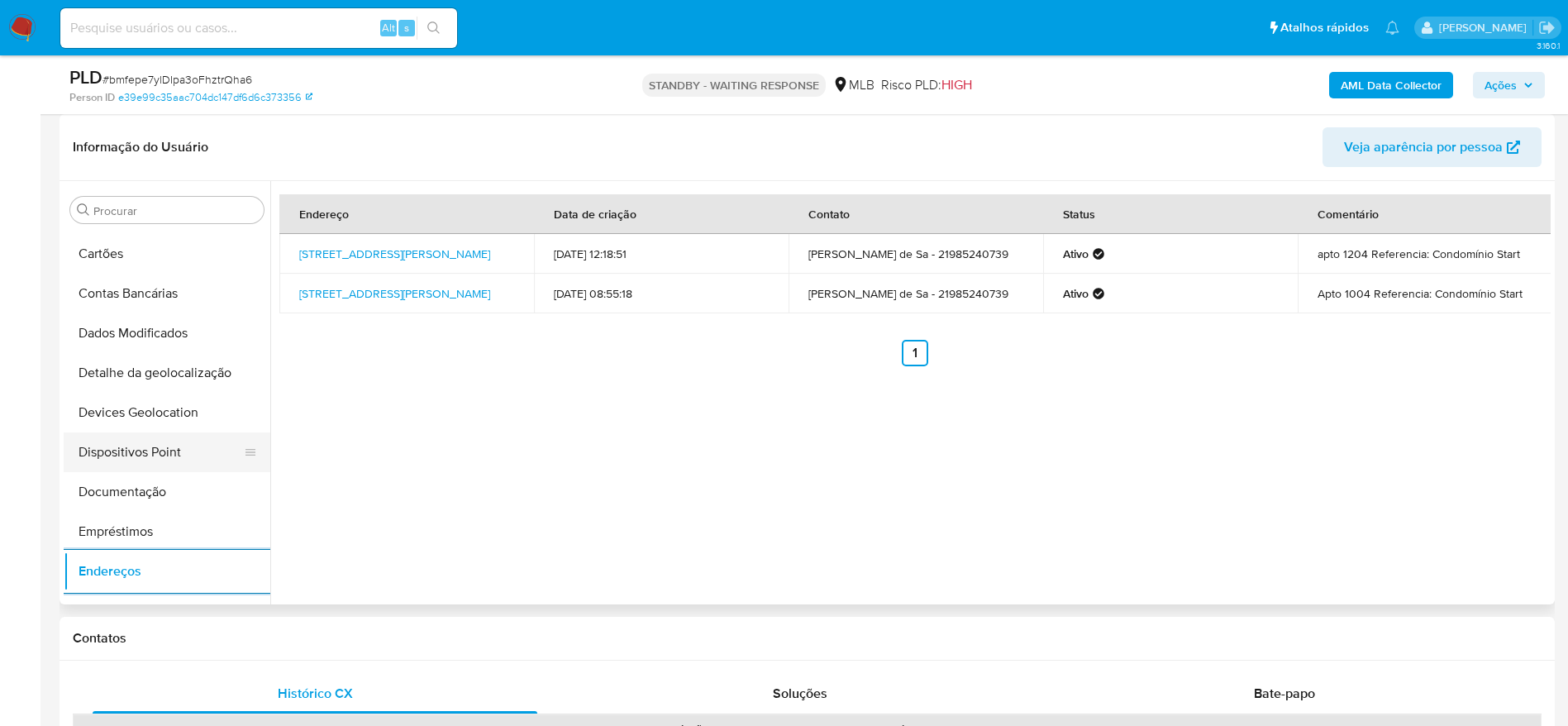
scroll to position [113, 0]
click at [168, 373] on button "Detalhe da geolocalização" at bounding box center [161, 375] width 194 height 40
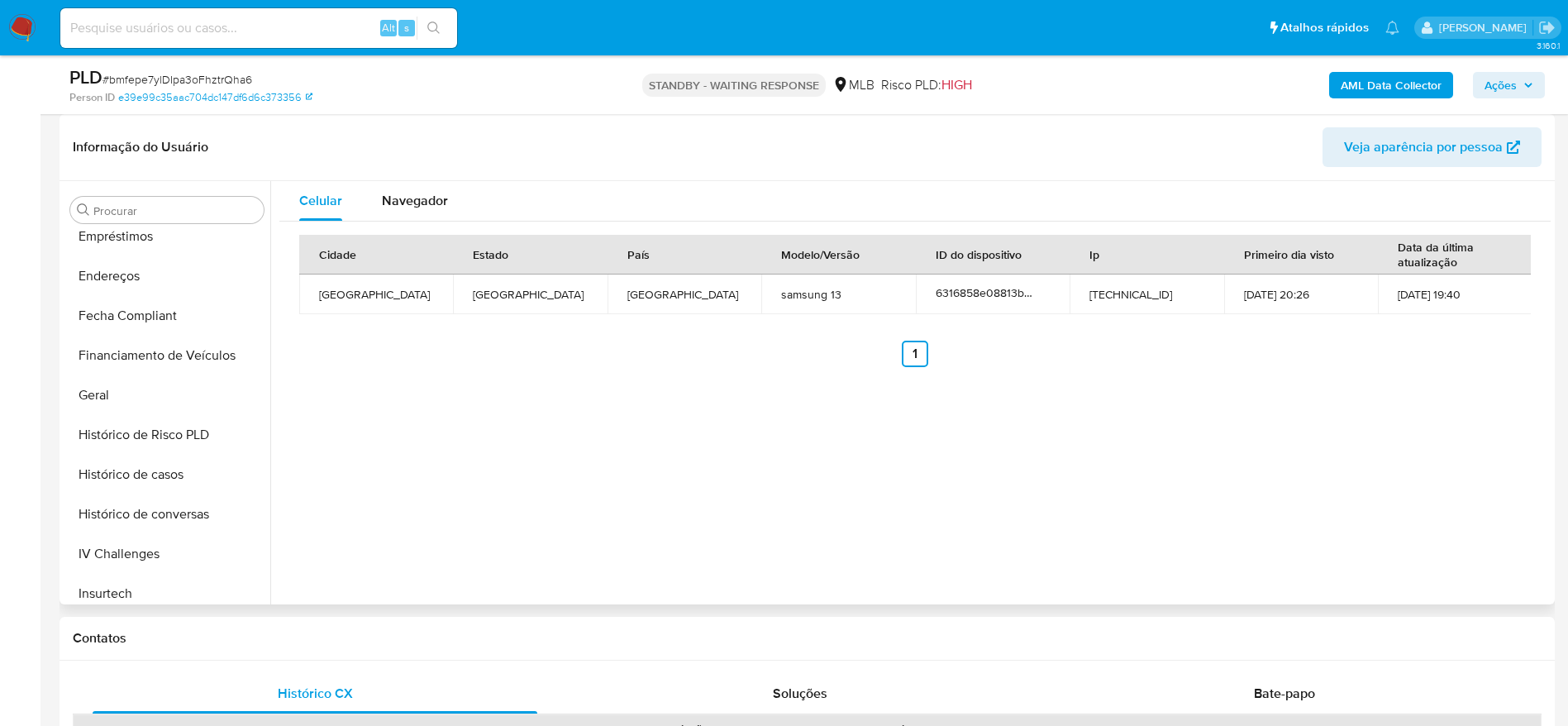
scroll to position [858, 0]
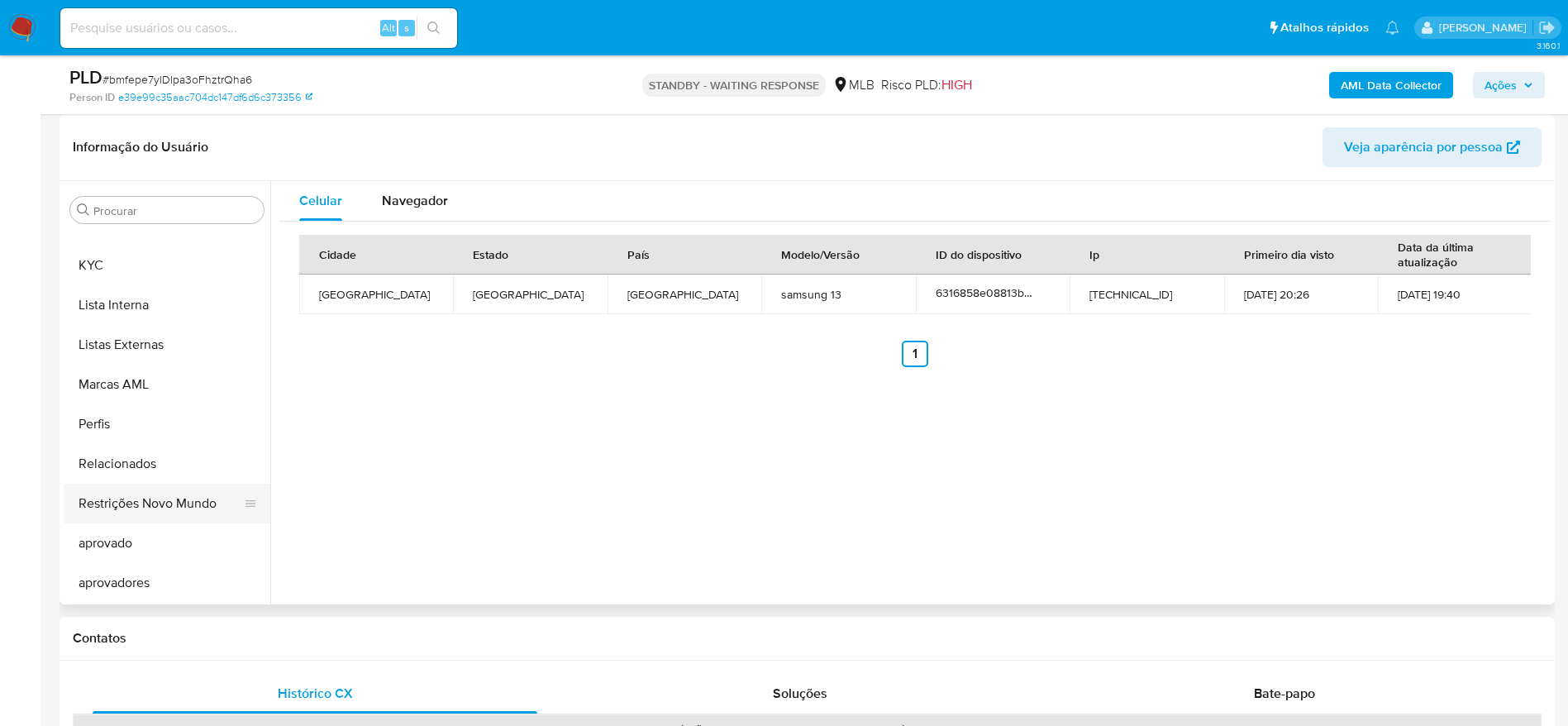
click at [155, 512] on button "Restrições Novo Mundo" at bounding box center [161, 504] width 194 height 40
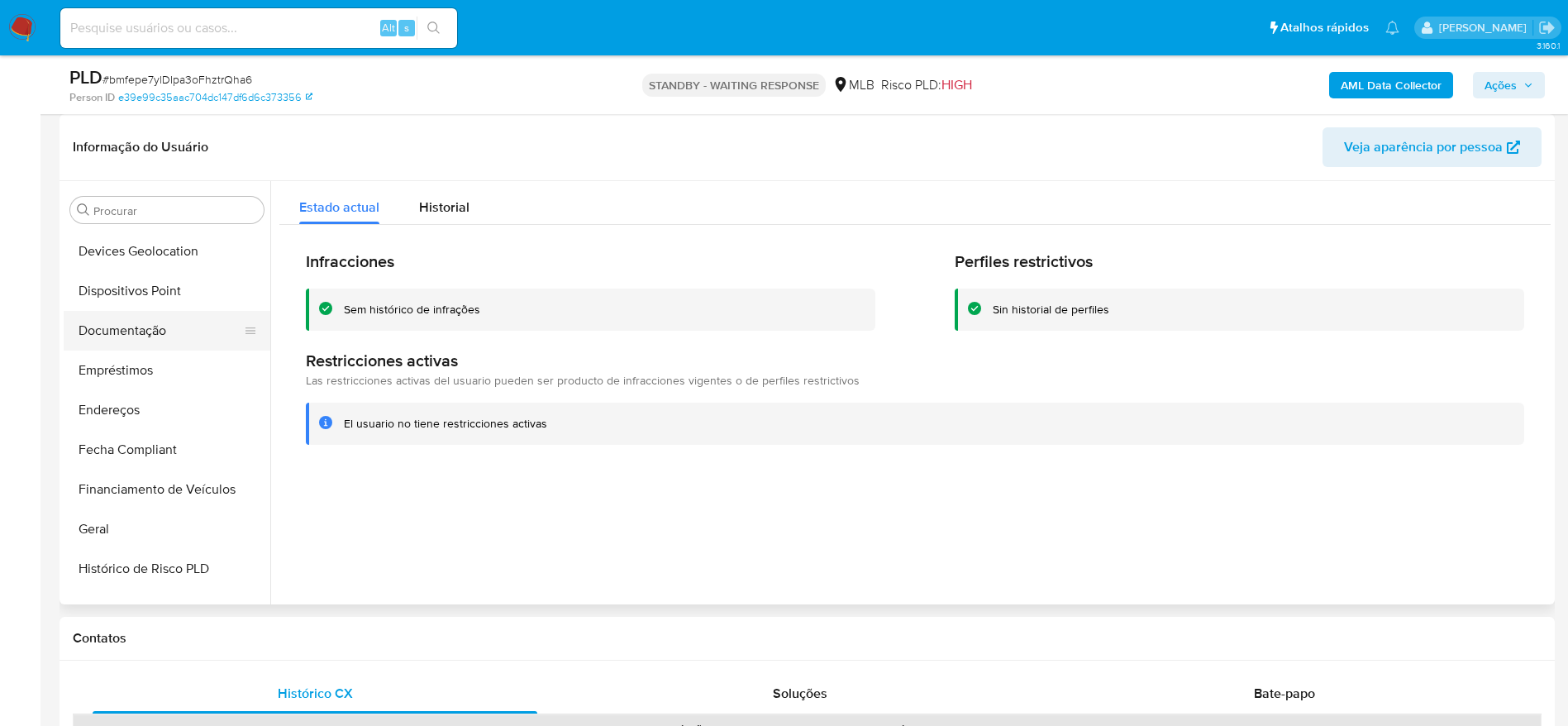
scroll to position [237, 0]
click at [137, 326] on button "Dispositivos Point" at bounding box center [161, 330] width 194 height 40
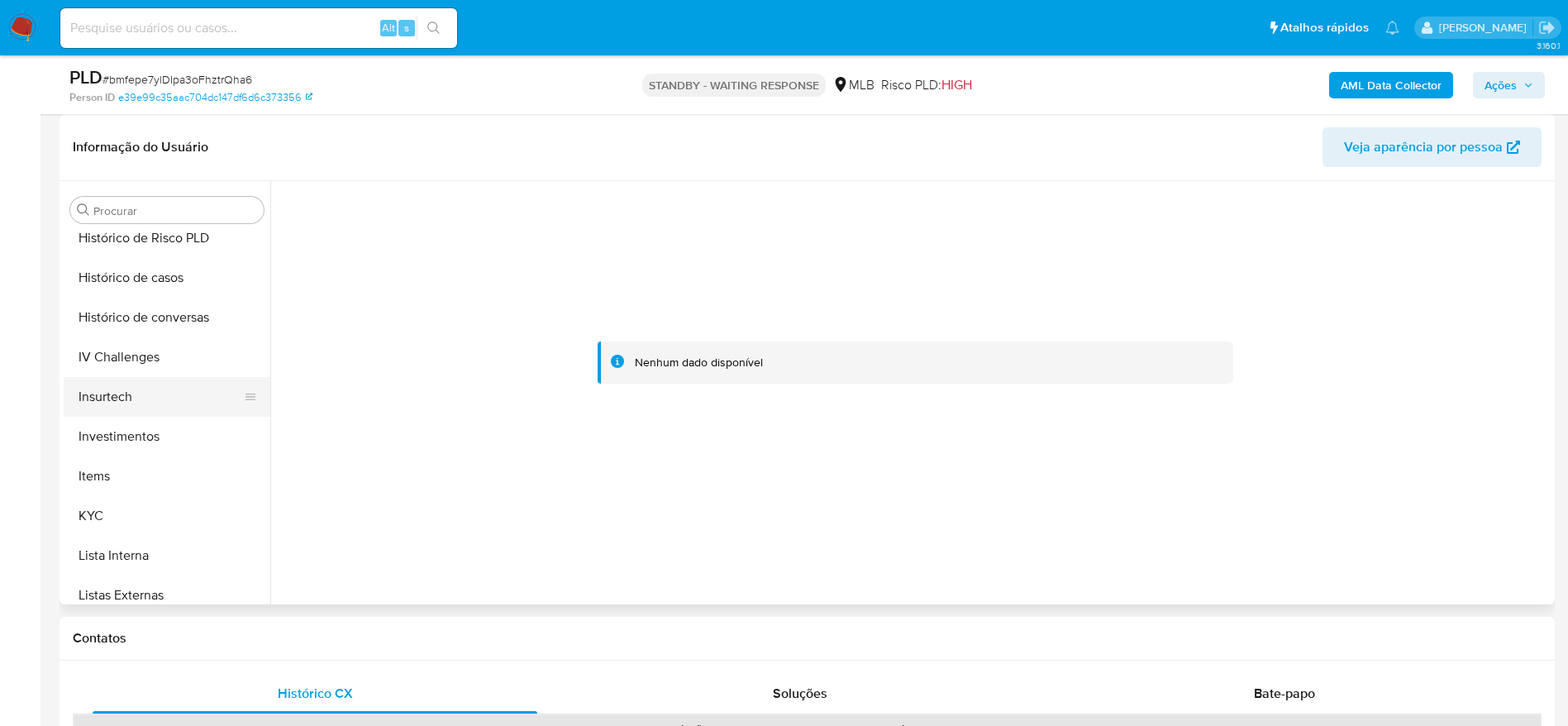
scroll to position [609, 0]
click at [107, 505] on button "KYC" at bounding box center [161, 513] width 194 height 40
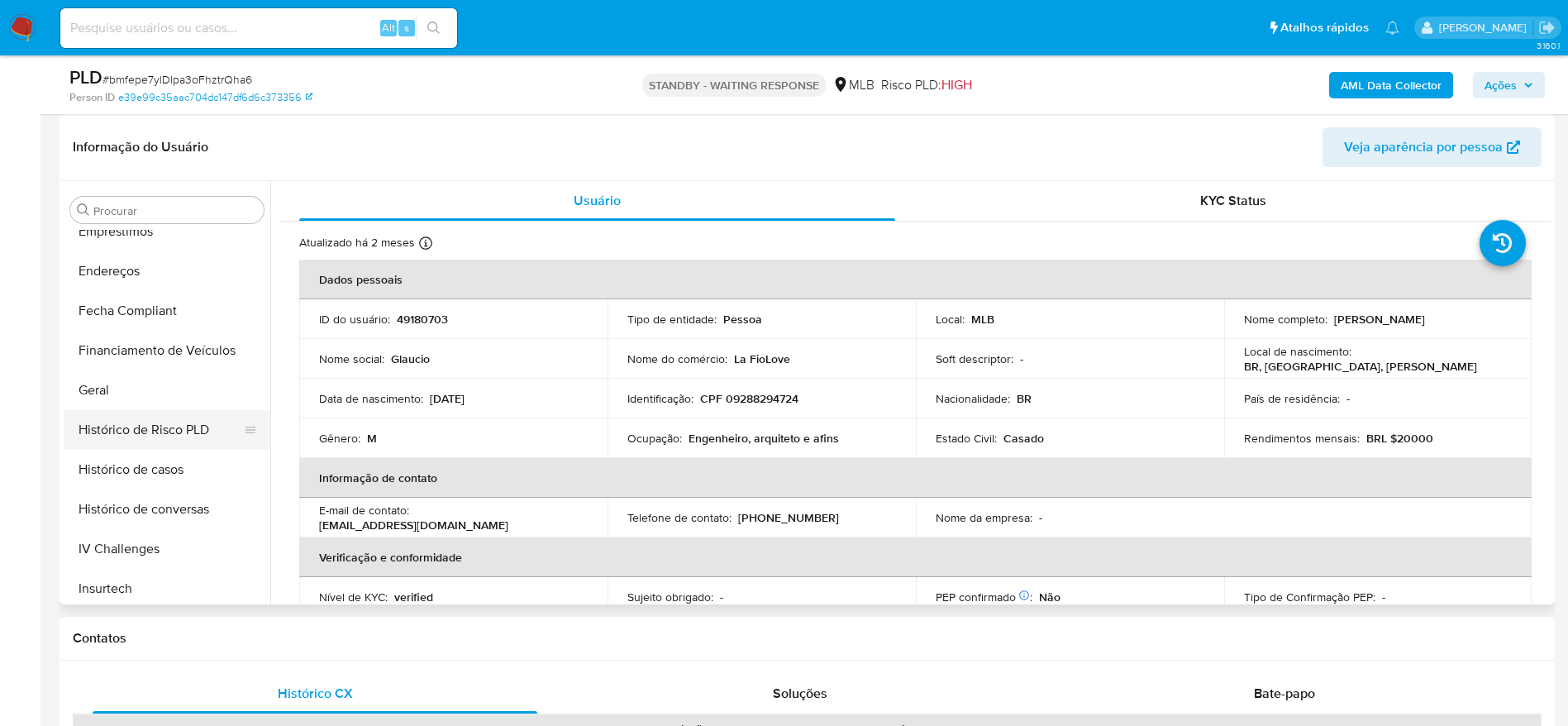
scroll to position [362, 0]
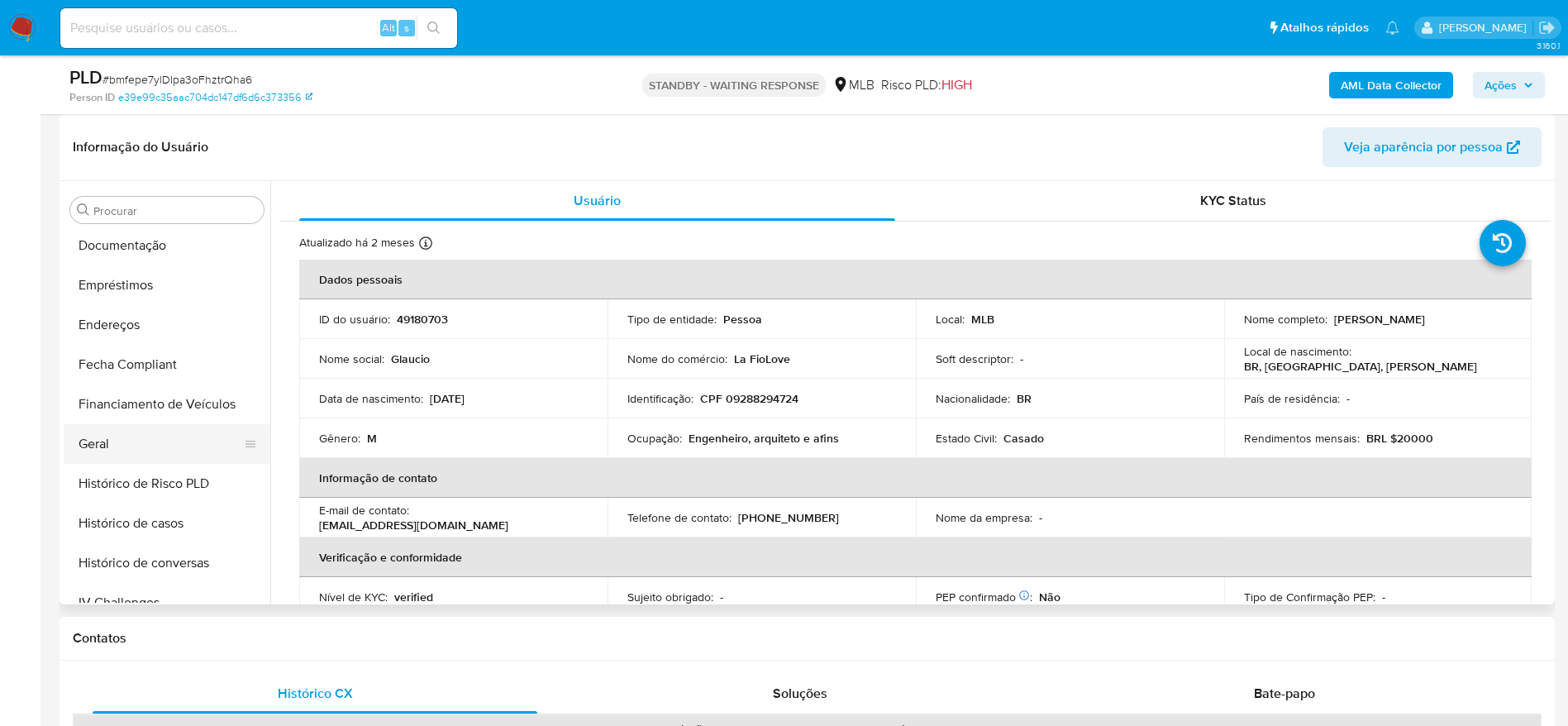
click at [137, 452] on button "Geral" at bounding box center [161, 444] width 194 height 40
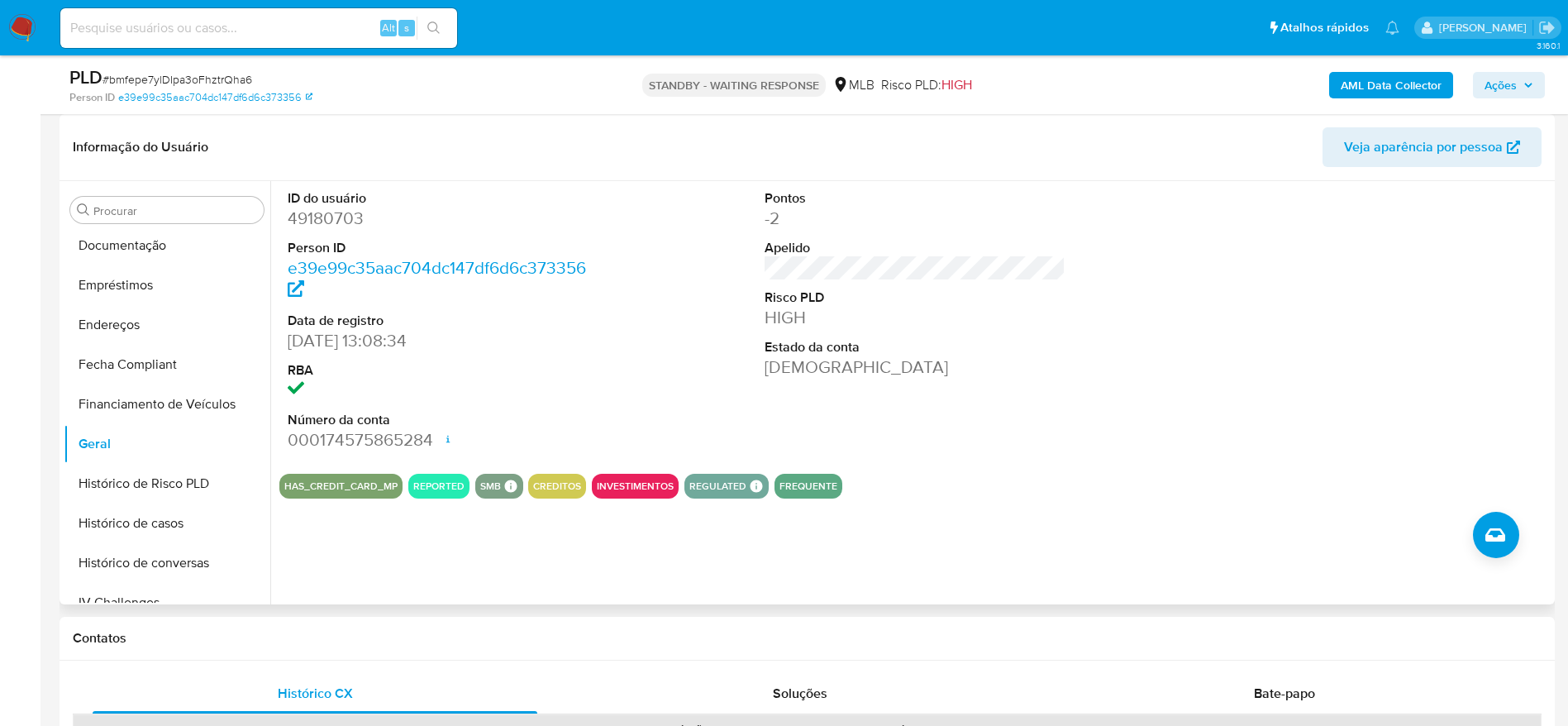
click at [376, 563] on div "ID do usuário 49180703 Person ID e39e99c35aac704dc147df6d6c373356 Data de regis…" at bounding box center [910, 393] width 1281 height 424
click at [379, 547] on div "ID do usuário 49180703 Person ID e39e99c35aac704dc147df6d6c373356 Data de regis…" at bounding box center [910, 393] width 1281 height 424
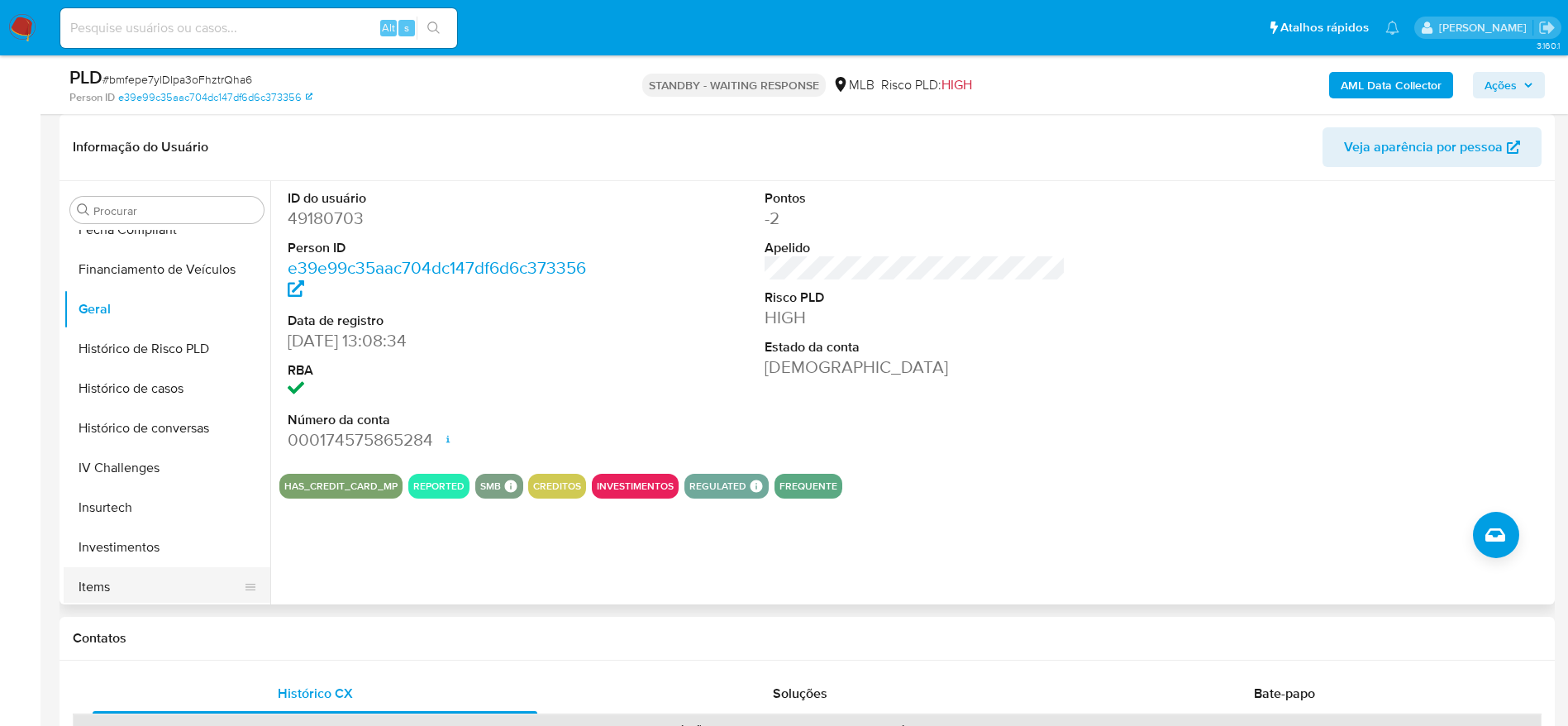
scroll to position [609, 0]
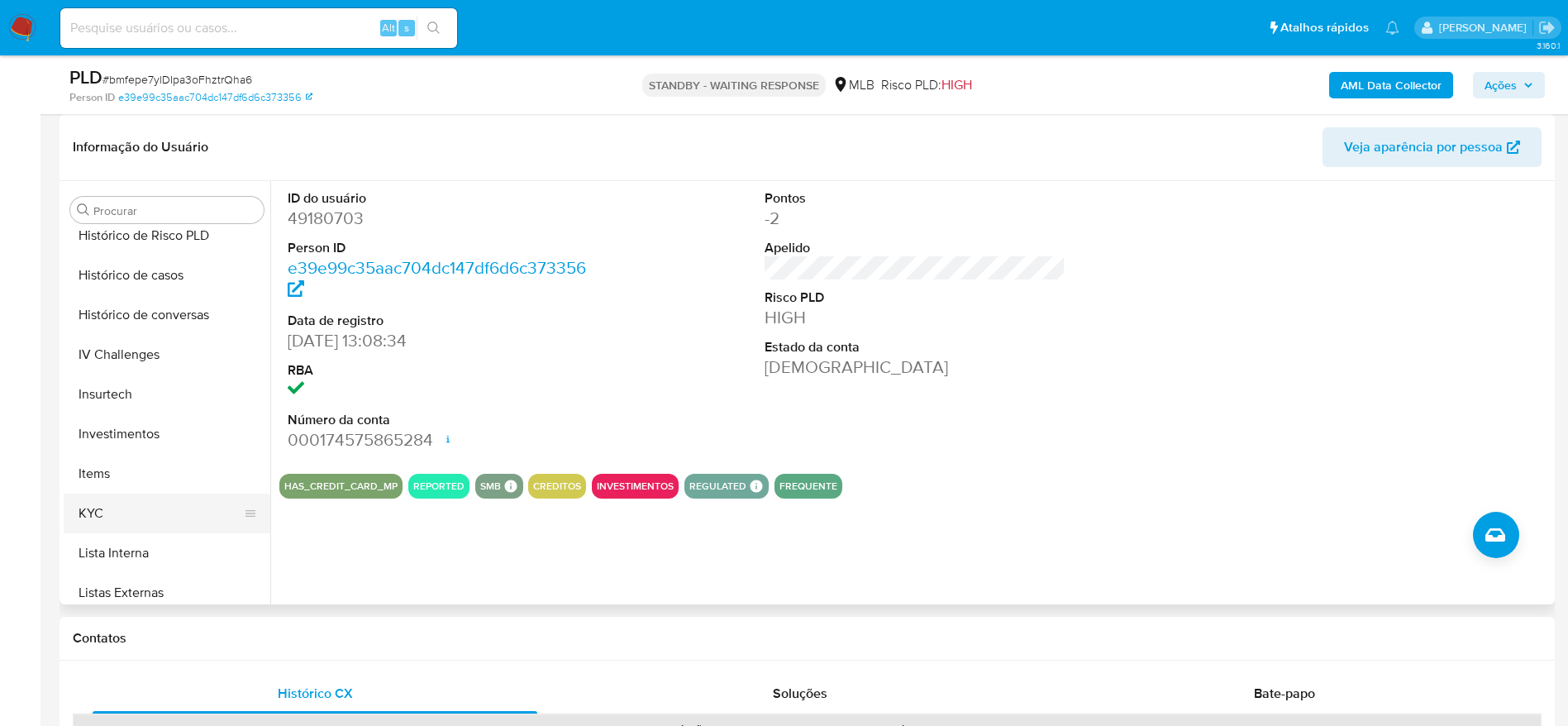
click at [110, 521] on button "KYC" at bounding box center [161, 513] width 194 height 40
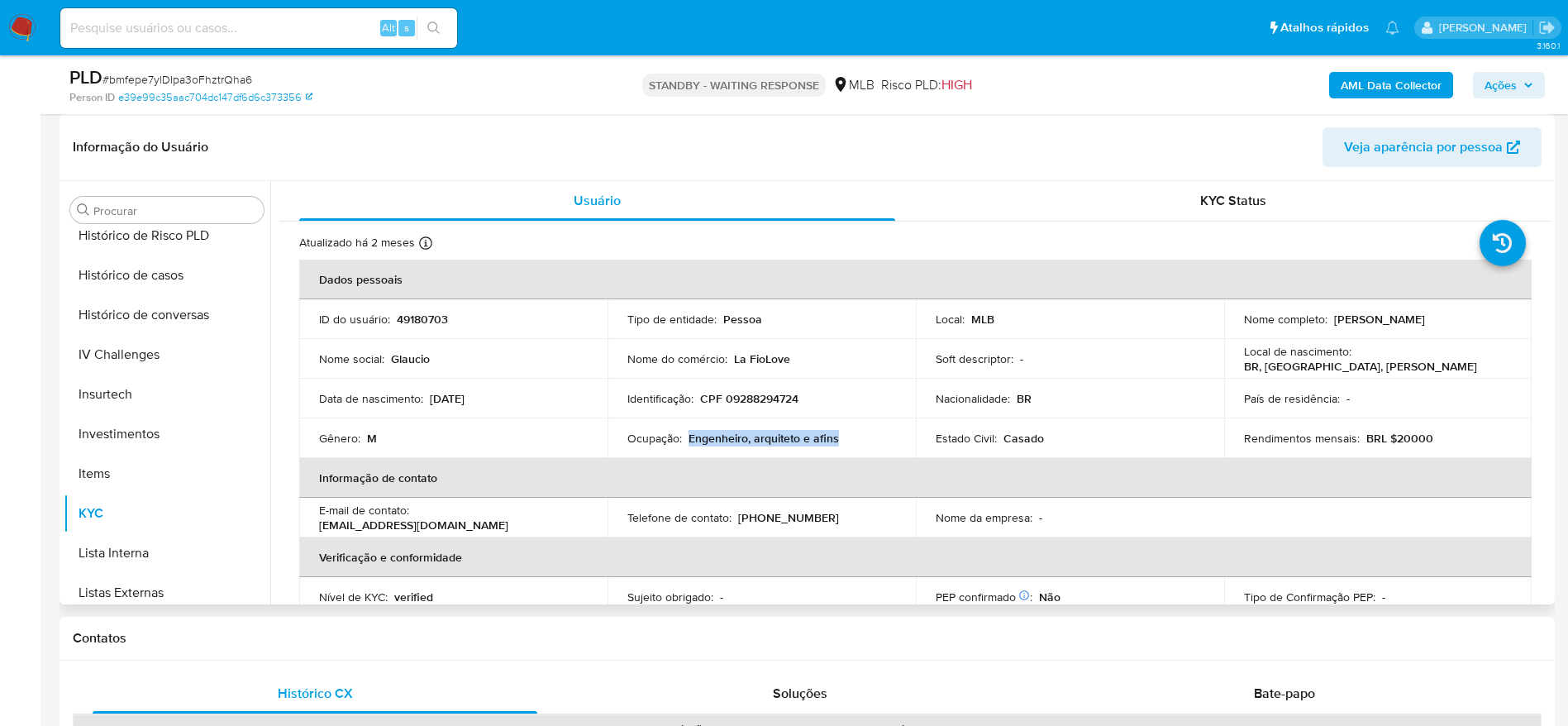
drag, startPoint x: 840, startPoint y: 444, endPoint x: 690, endPoint y: 445, distance: 150.0
click at [690, 445] on div "Ocupação : Engenheiro, arquiteto e afins" at bounding box center [761, 439] width 268 height 15
copy p "Engenheiro, arquiteto e afins"
drag, startPoint x: 154, startPoint y: 274, endPoint x: 6, endPoint y: 388, distance: 186.8
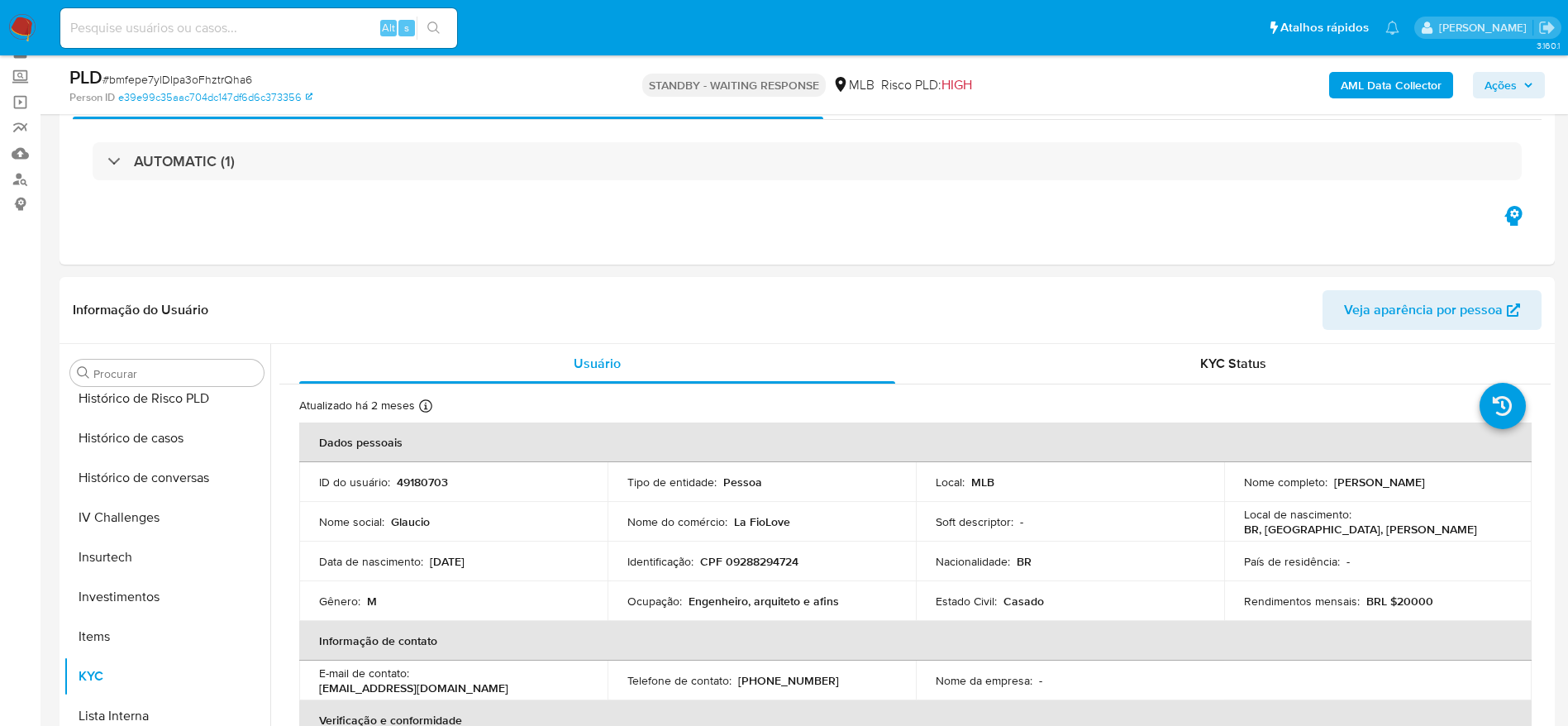
scroll to position [0, 0]
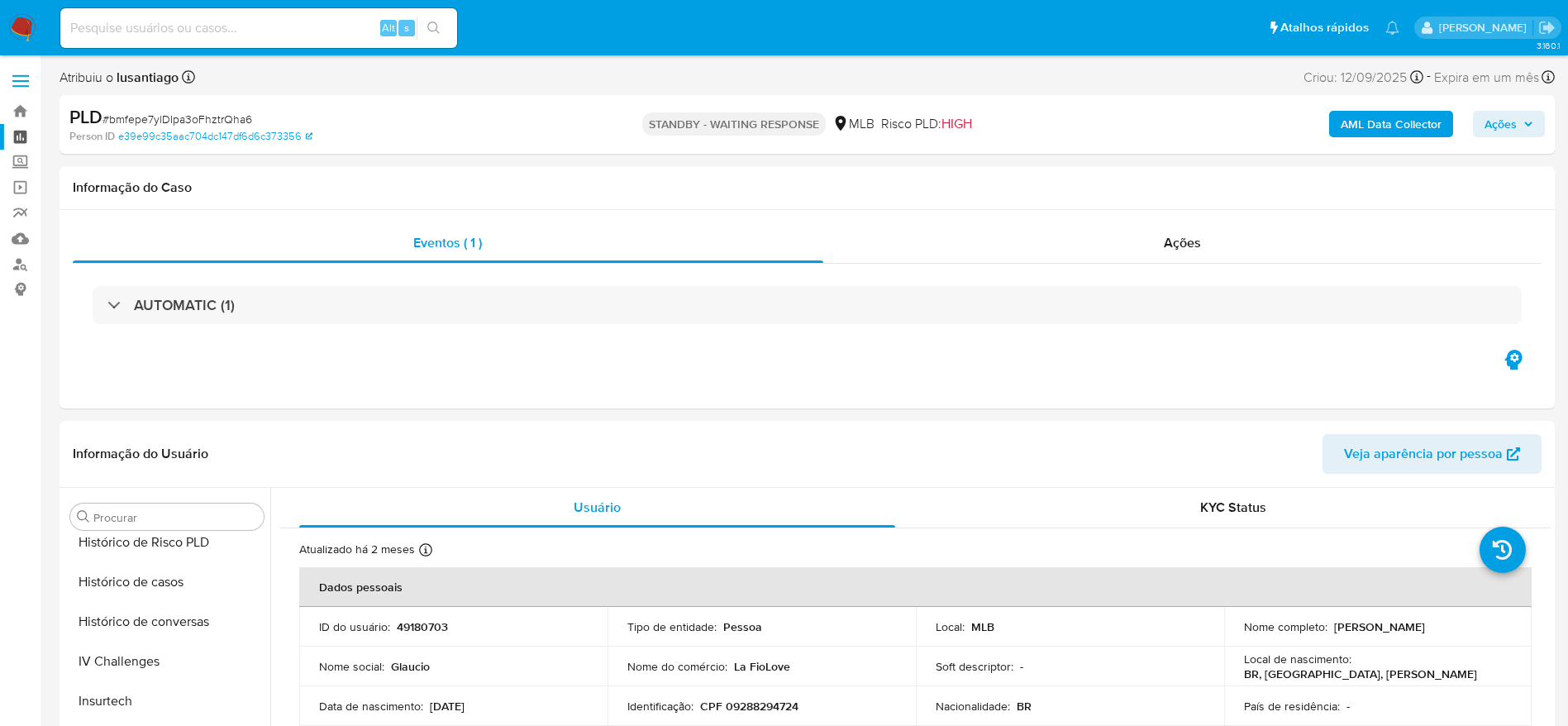
click at [21, 132] on link "Painel" at bounding box center [98, 137] width 197 height 25
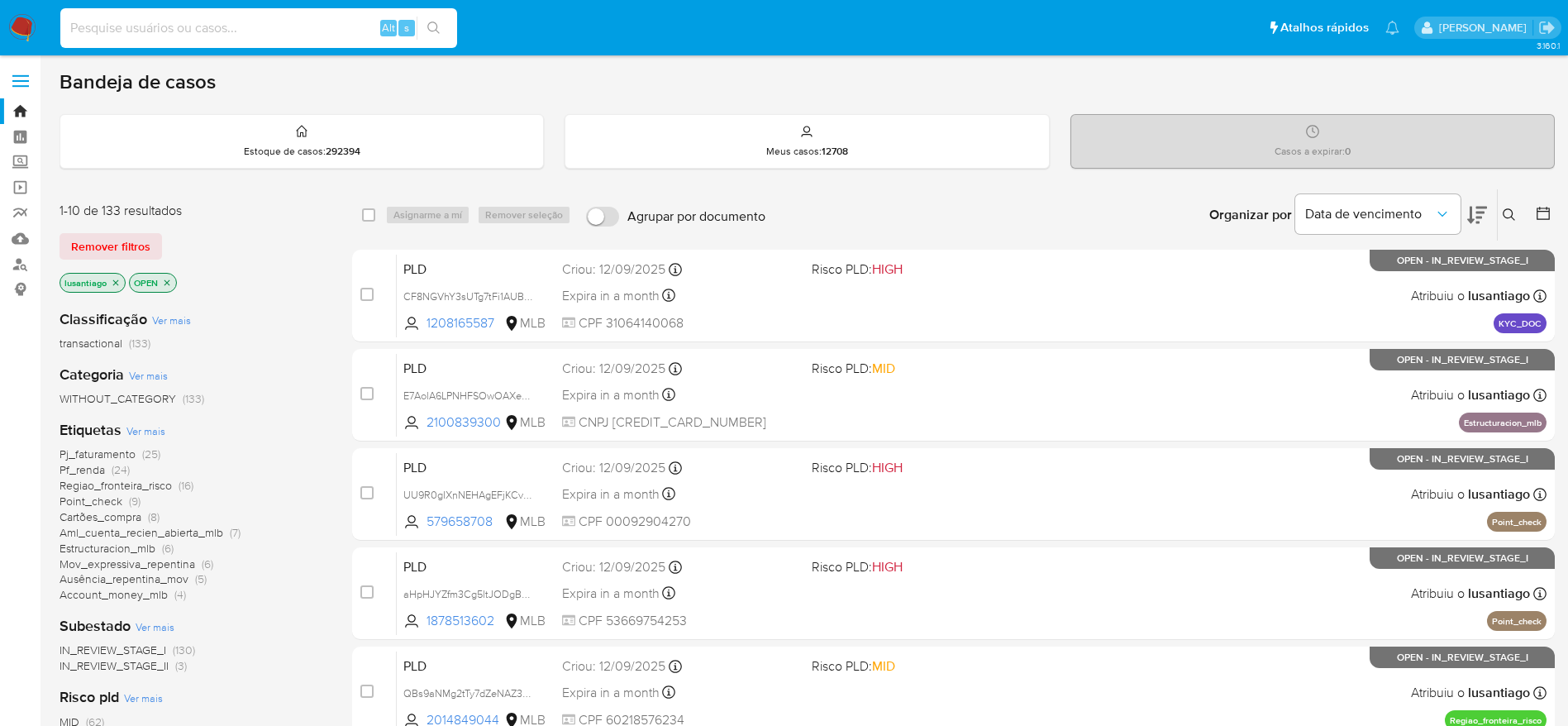
click at [249, 22] on input at bounding box center [259, 27] width 397 height 22
paste input "1689206642"
type input "1689206642"
click at [431, 28] on icon "search-icon" at bounding box center [434, 28] width 13 height 13
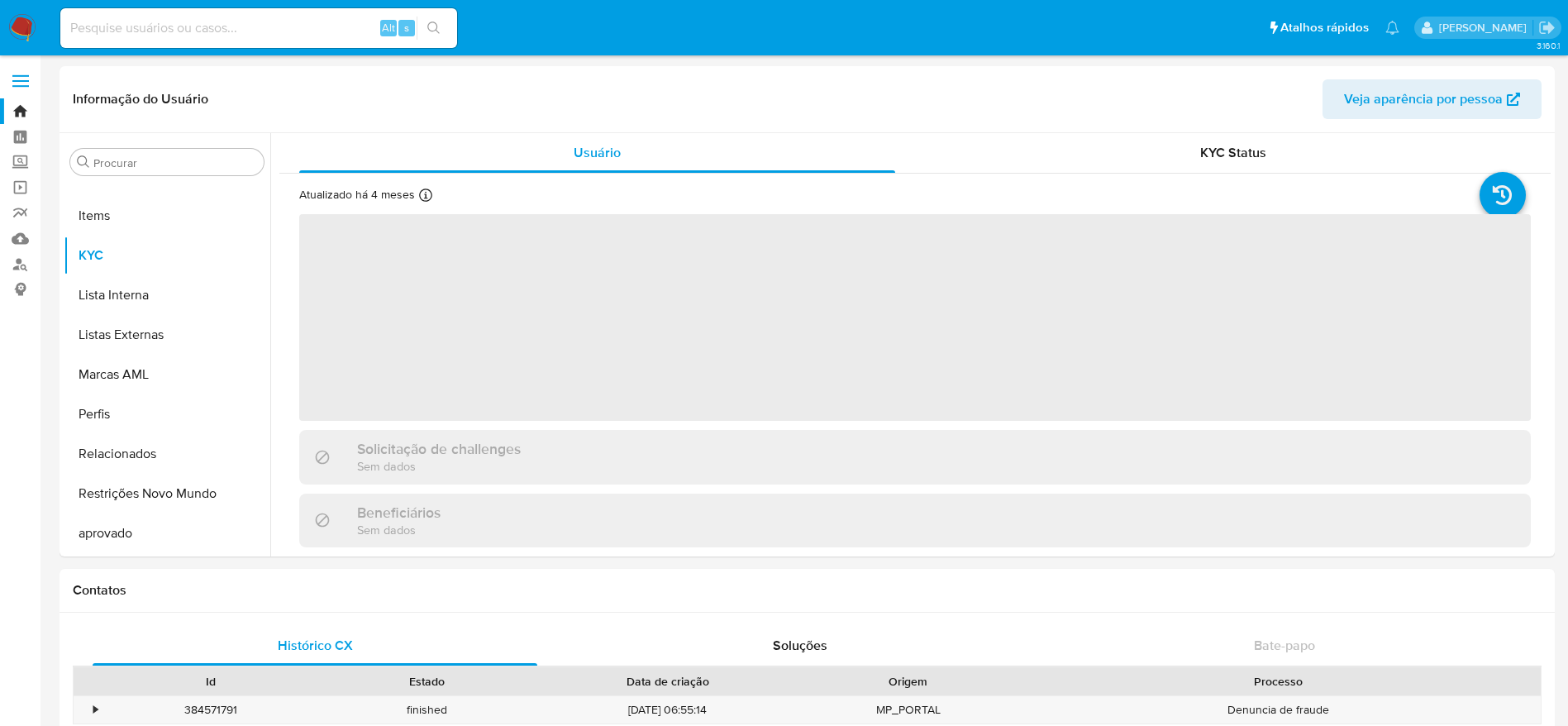
scroll to position [858, 0]
select select "10"
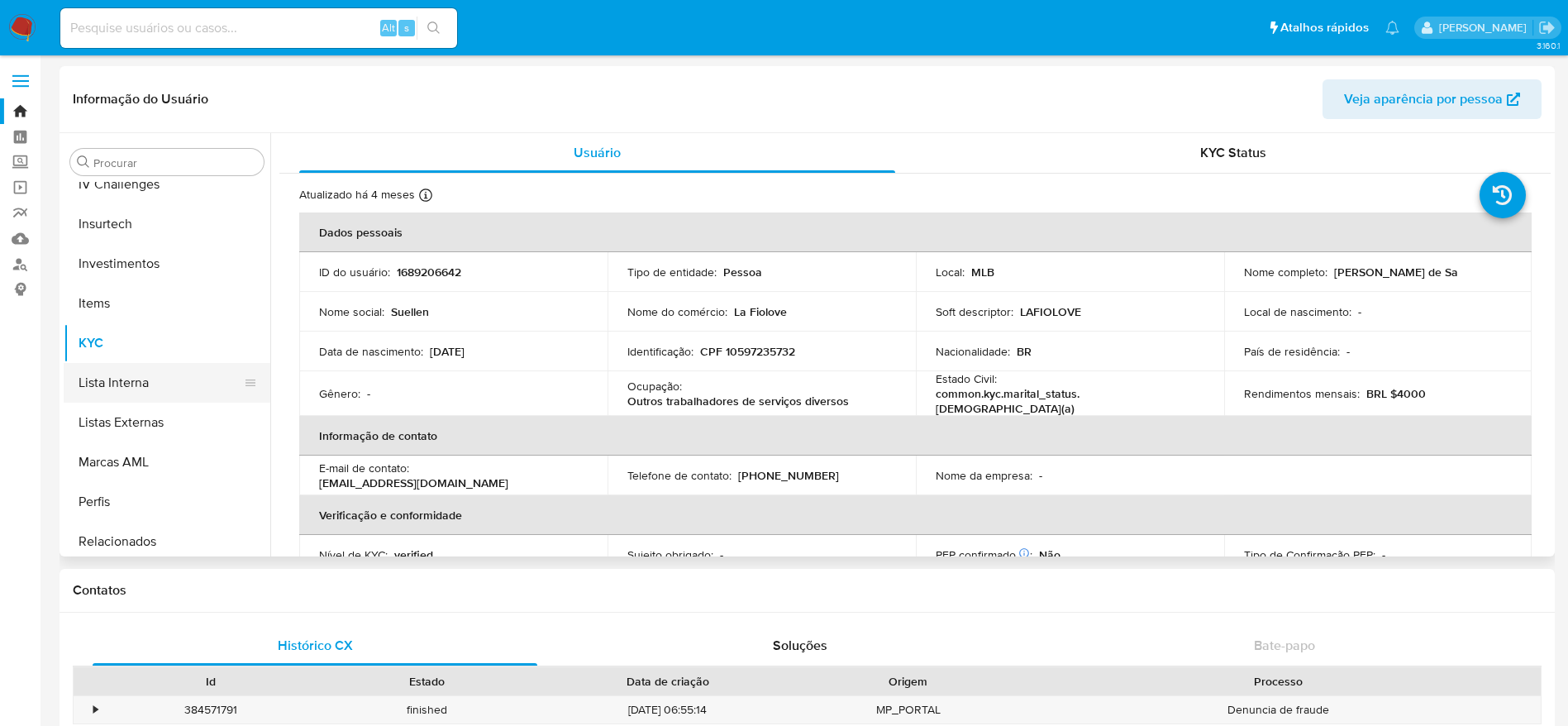
scroll to position [609, 0]
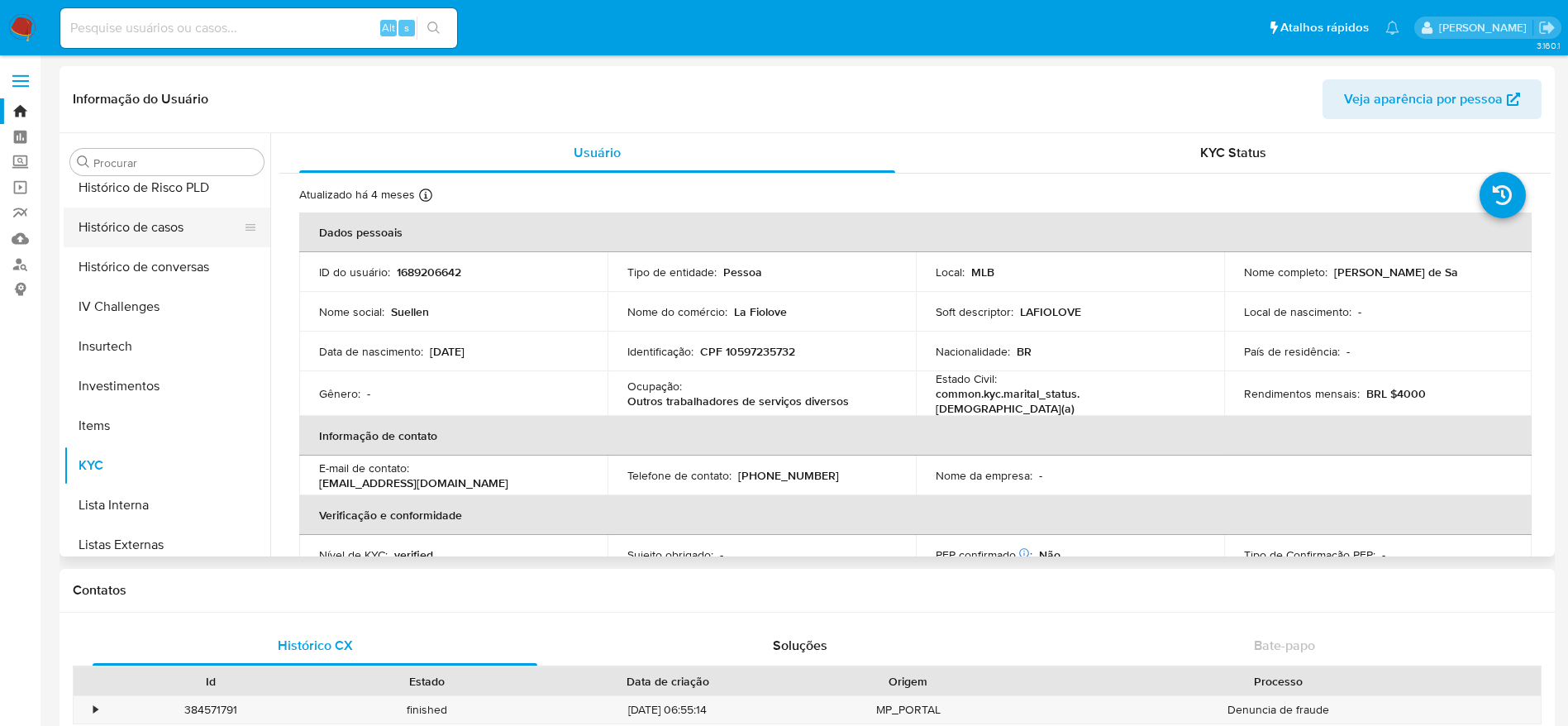
click at [148, 233] on button "Histórico de casos" at bounding box center [161, 227] width 194 height 40
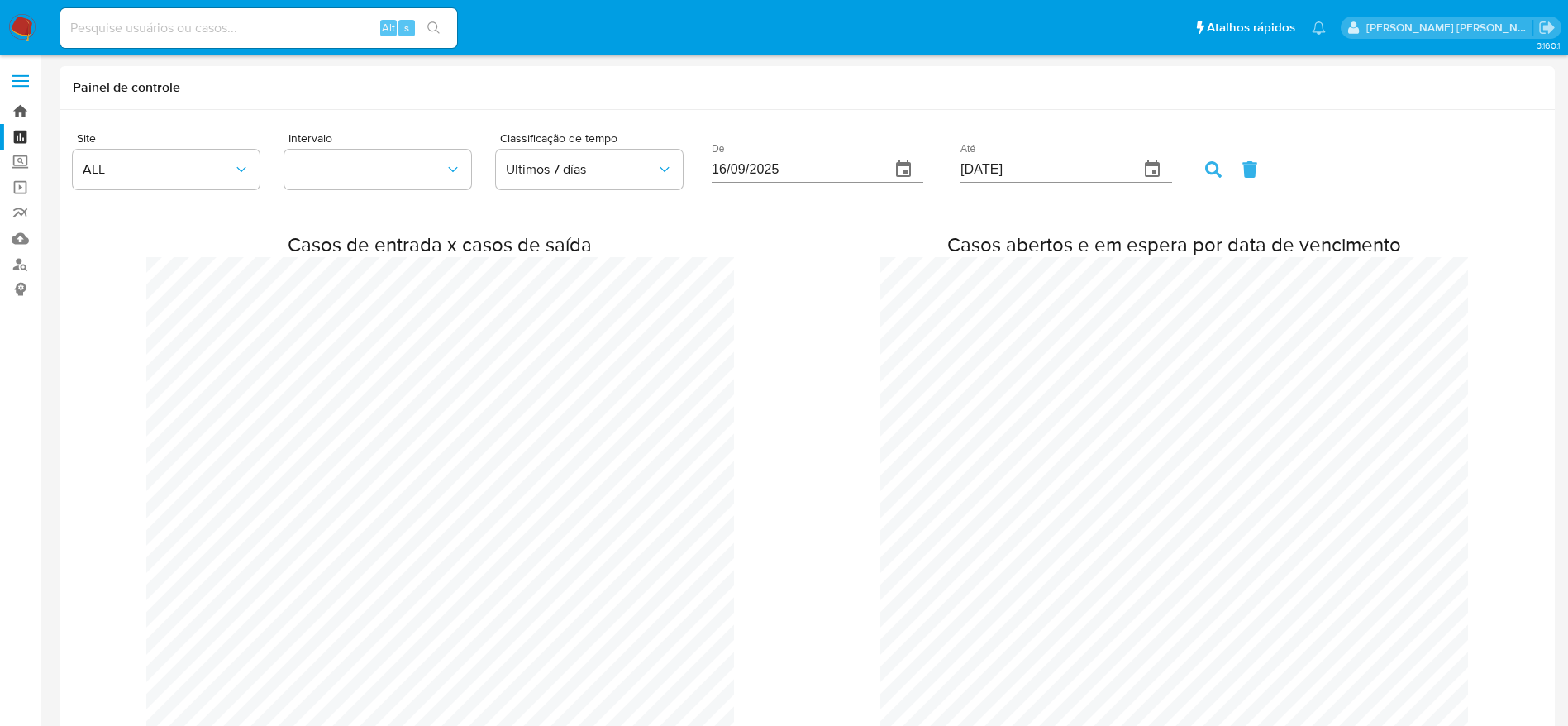
click at [24, 105] on link "Bandeja" at bounding box center [98, 111] width 197 height 25
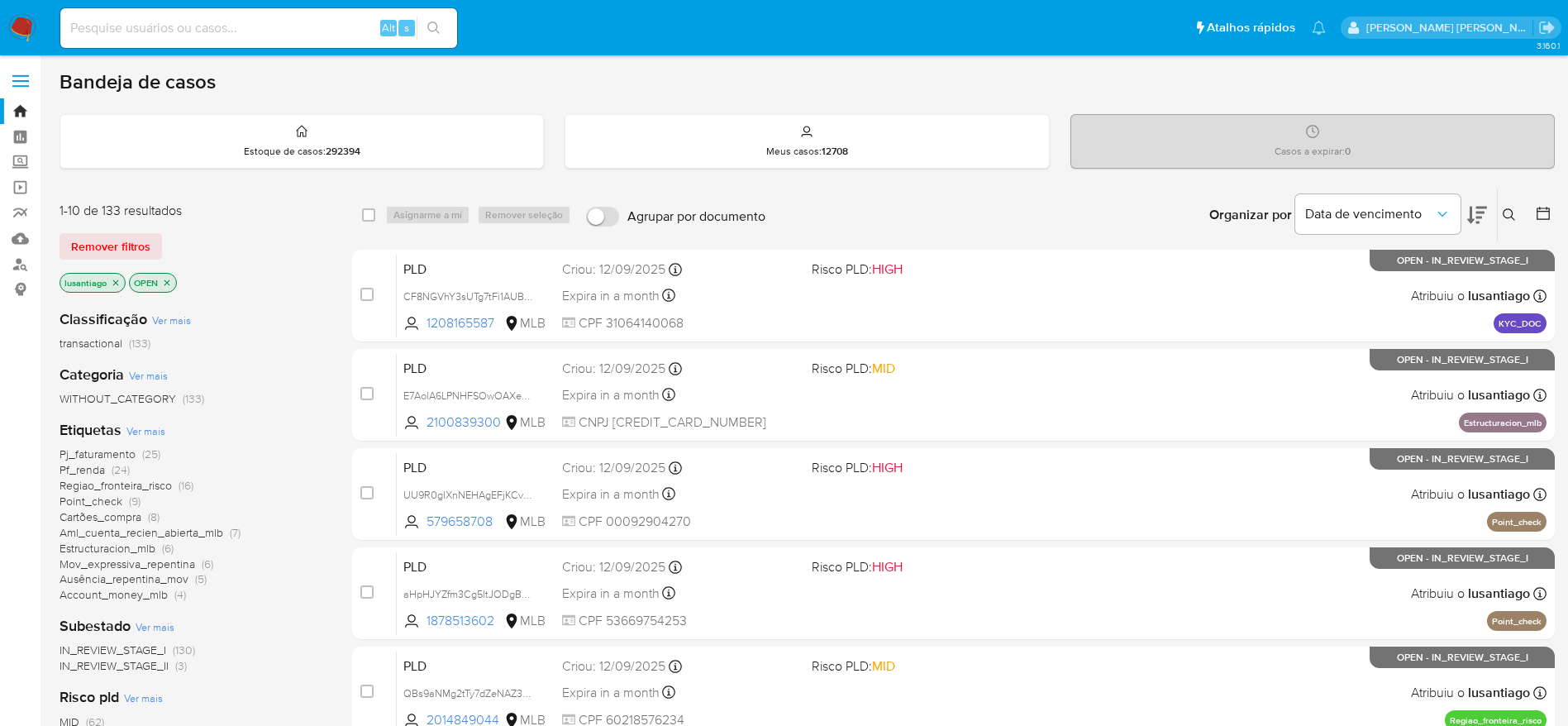
click at [248, 41] on div "Alt s" at bounding box center [259, 28] width 397 height 40
click at [257, 31] on input at bounding box center [259, 27] width 397 height 22
paste input "1644958321"
type input "1644958321"
click at [426, 30] on button "search-icon" at bounding box center [434, 28] width 34 height 24
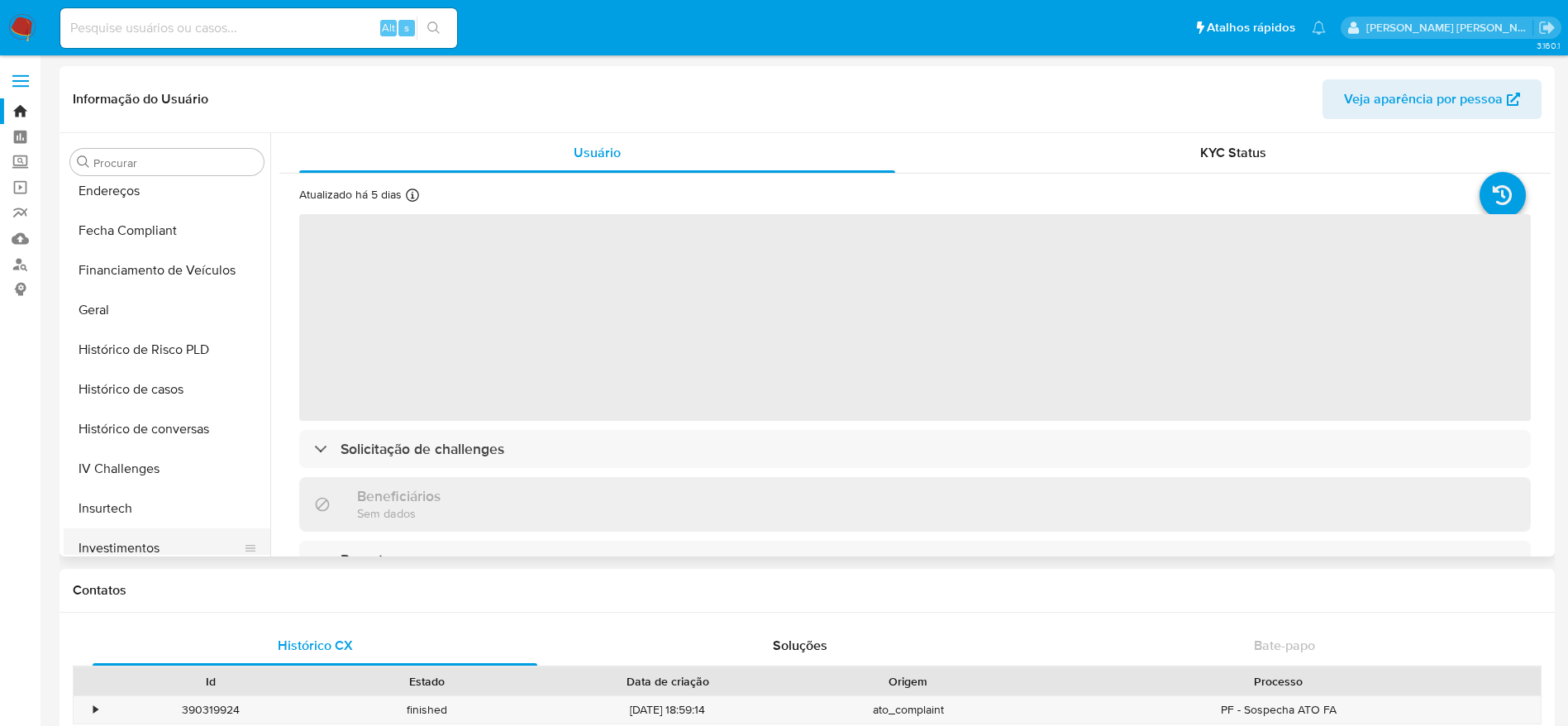
scroll to position [428, 0]
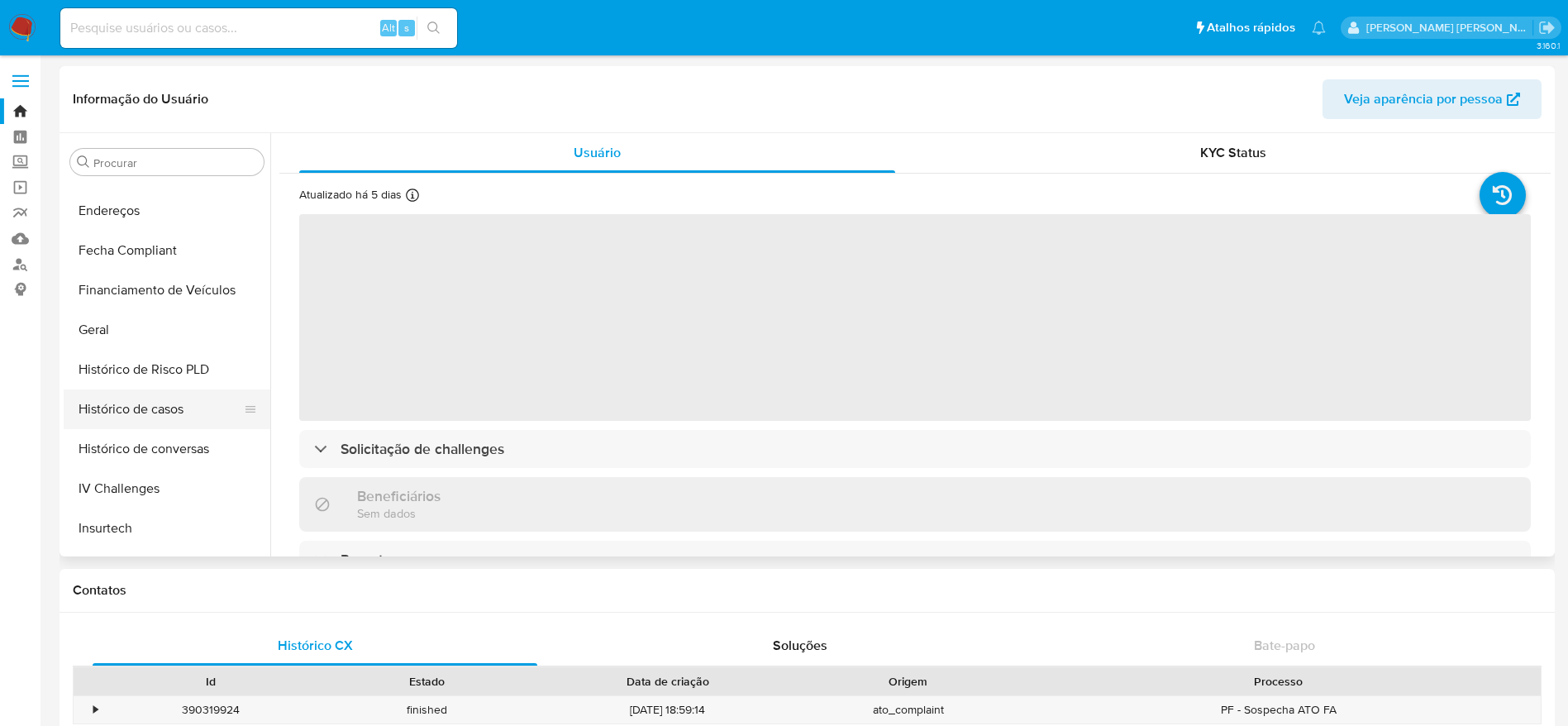
click at [169, 406] on button "Histórico de casos" at bounding box center [161, 410] width 194 height 40
select select "10"
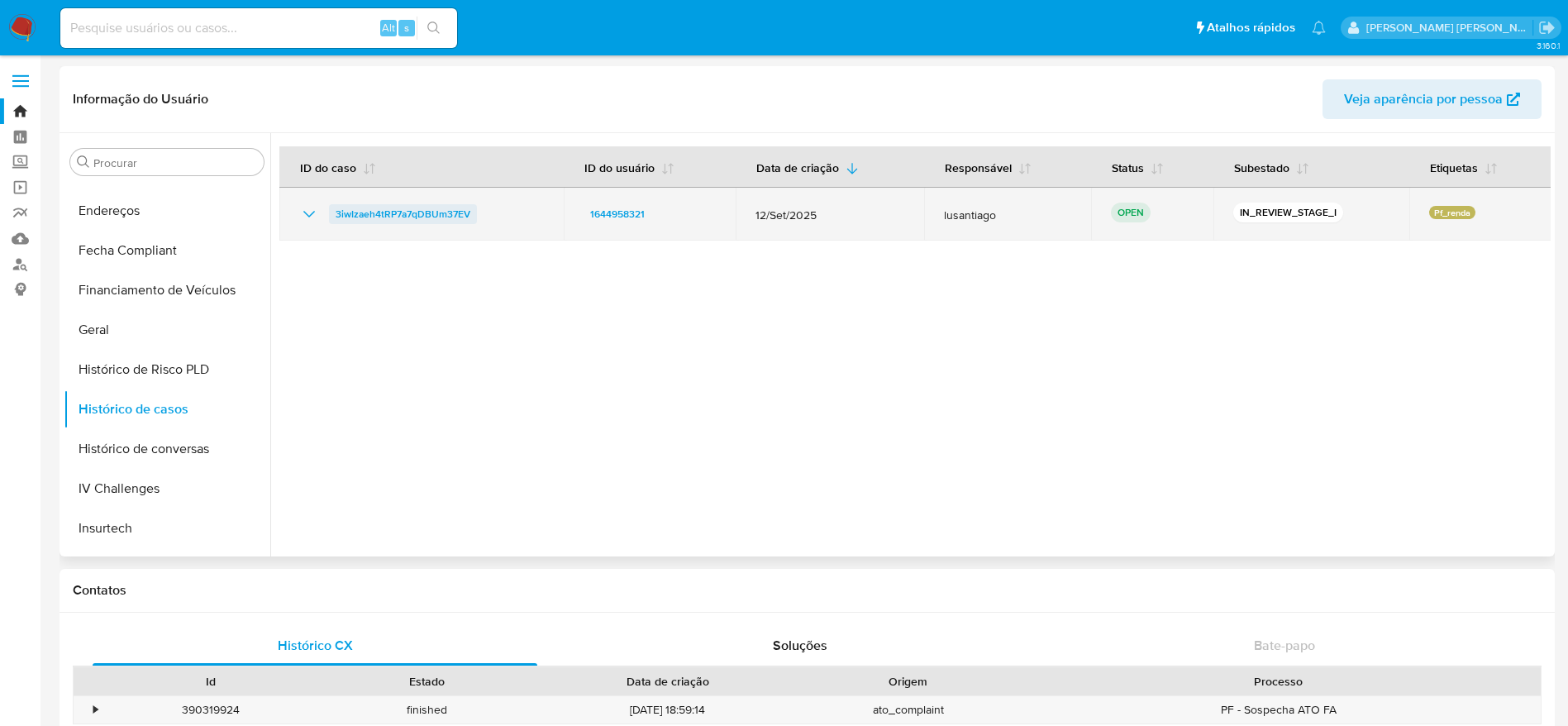
click at [408, 212] on span "3iwIzaeh4tRP7a7qDBUm37EV" at bounding box center [403, 214] width 135 height 20
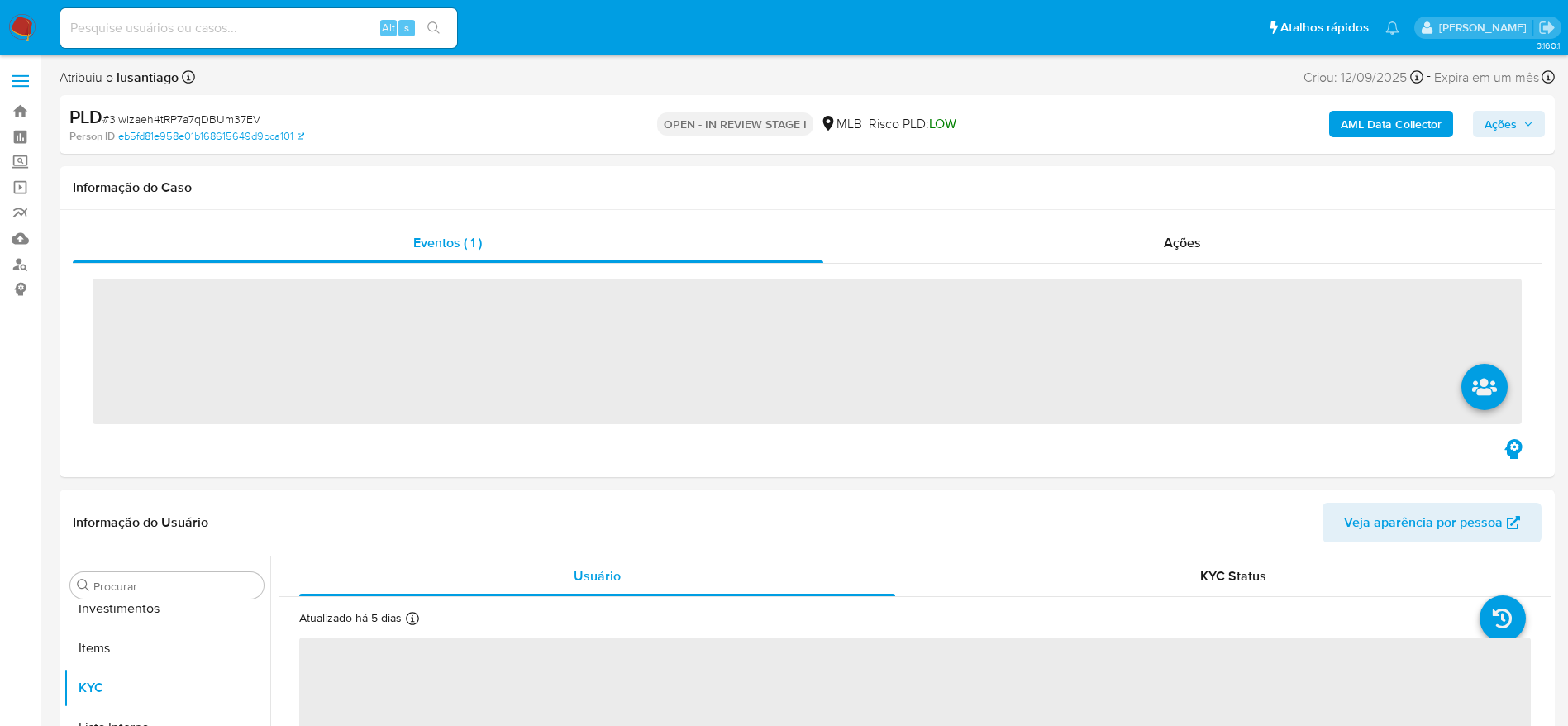
scroll to position [858, 0]
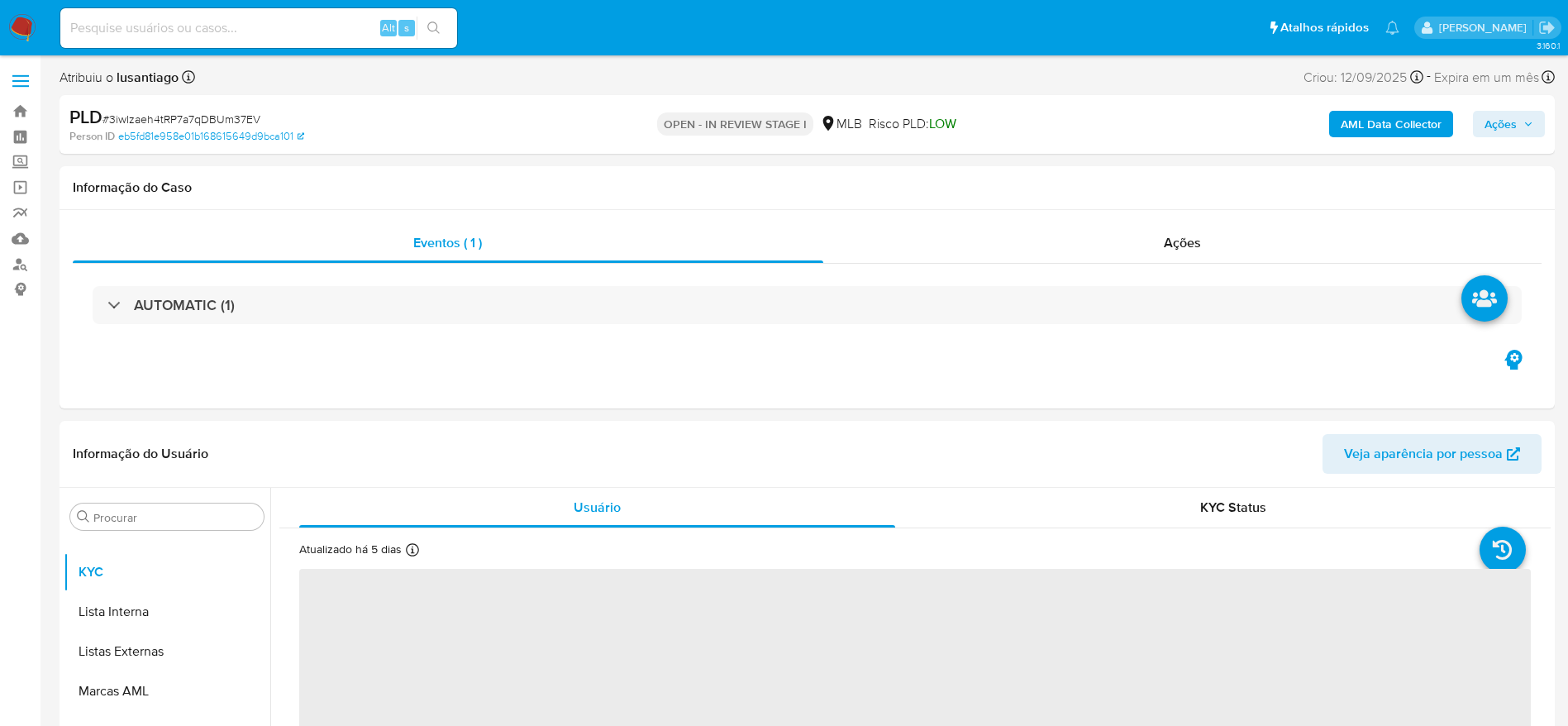
select select "10"
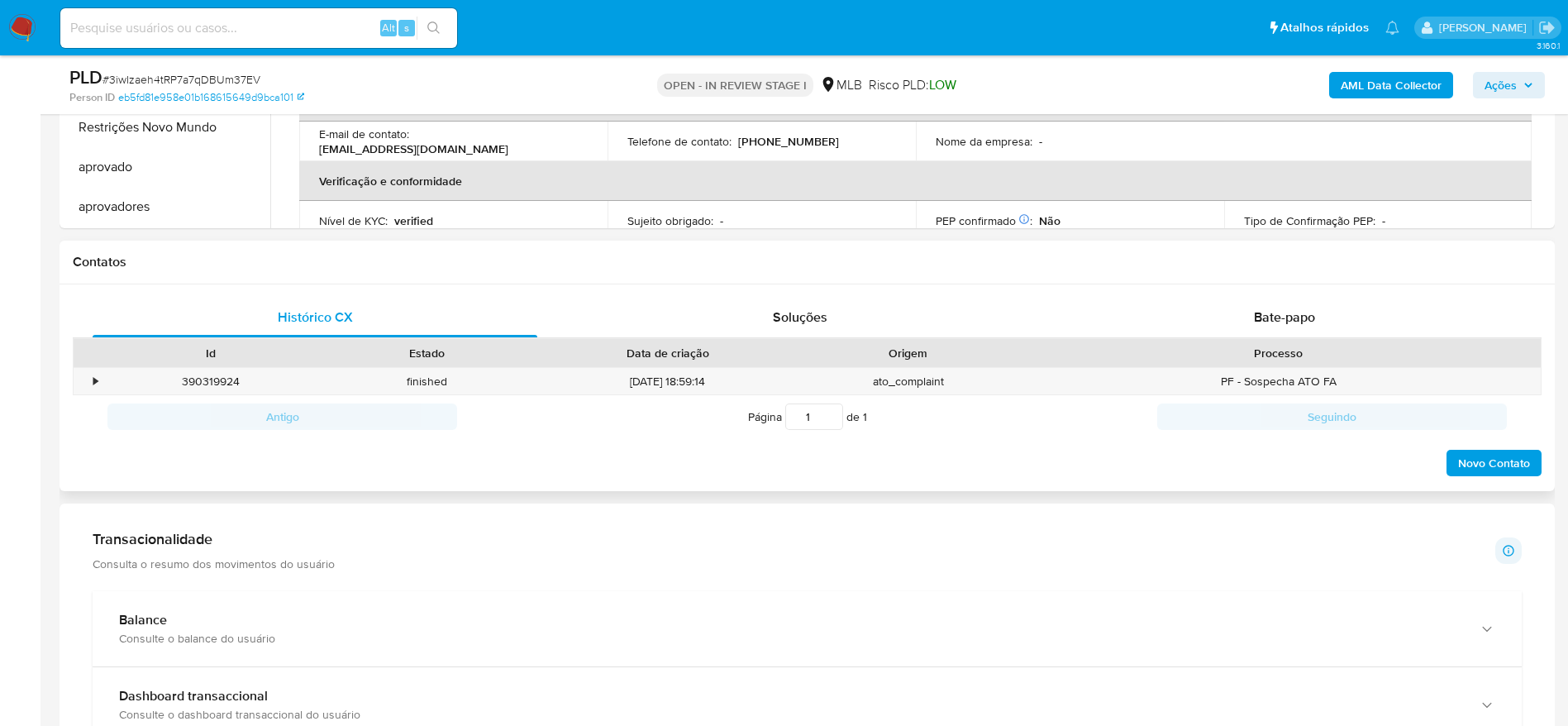
scroll to position [745, 0]
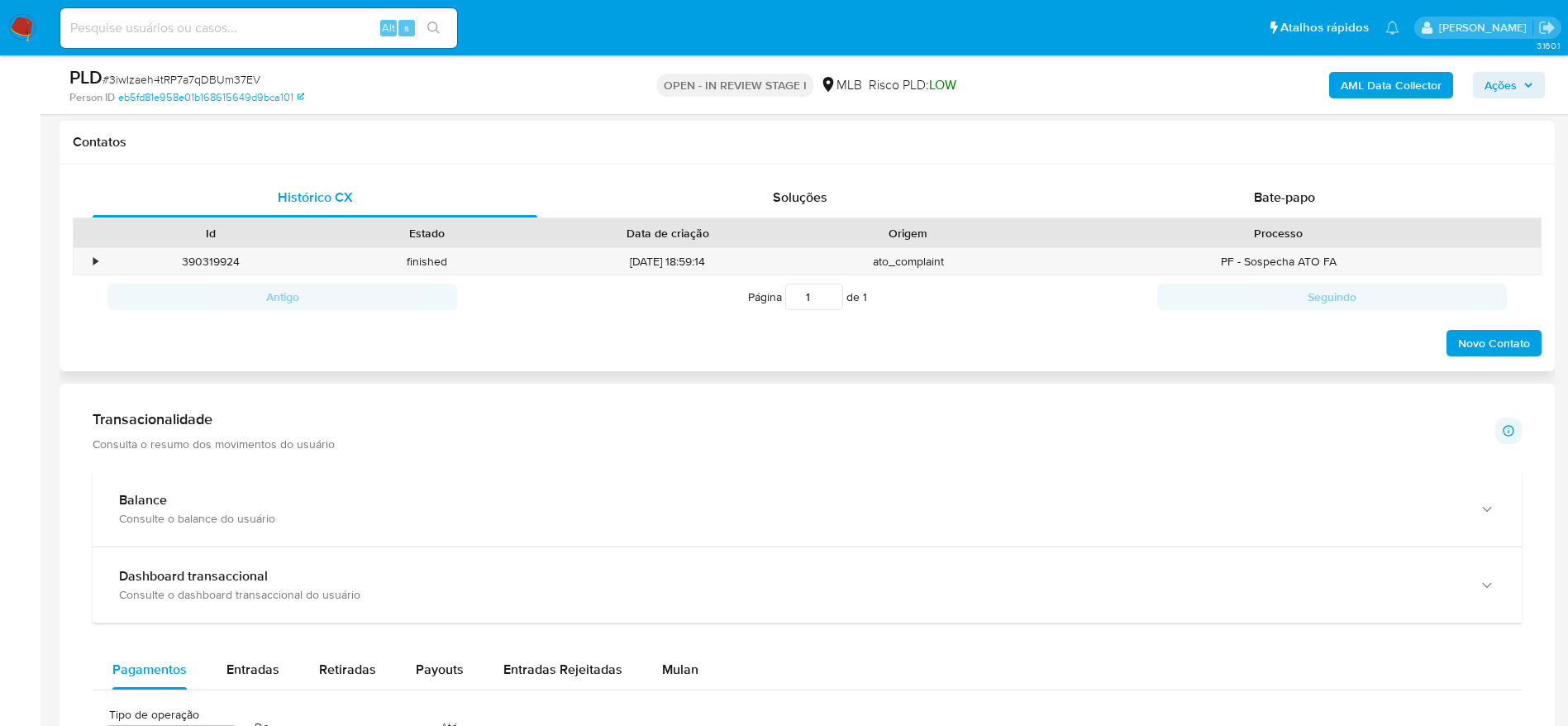
drag, startPoint x: 1335, startPoint y: 176, endPoint x: 1284, endPoint y: 201, distance: 56.8
click at [1335, 175] on div "Histórico CX Soluções Bate-papo Id Estado Data de criação Origem Processo • 390…" at bounding box center [807, 268] width 1496 height 207
click at [1281, 201] on span "Bate-papo" at bounding box center [1284, 197] width 61 height 19
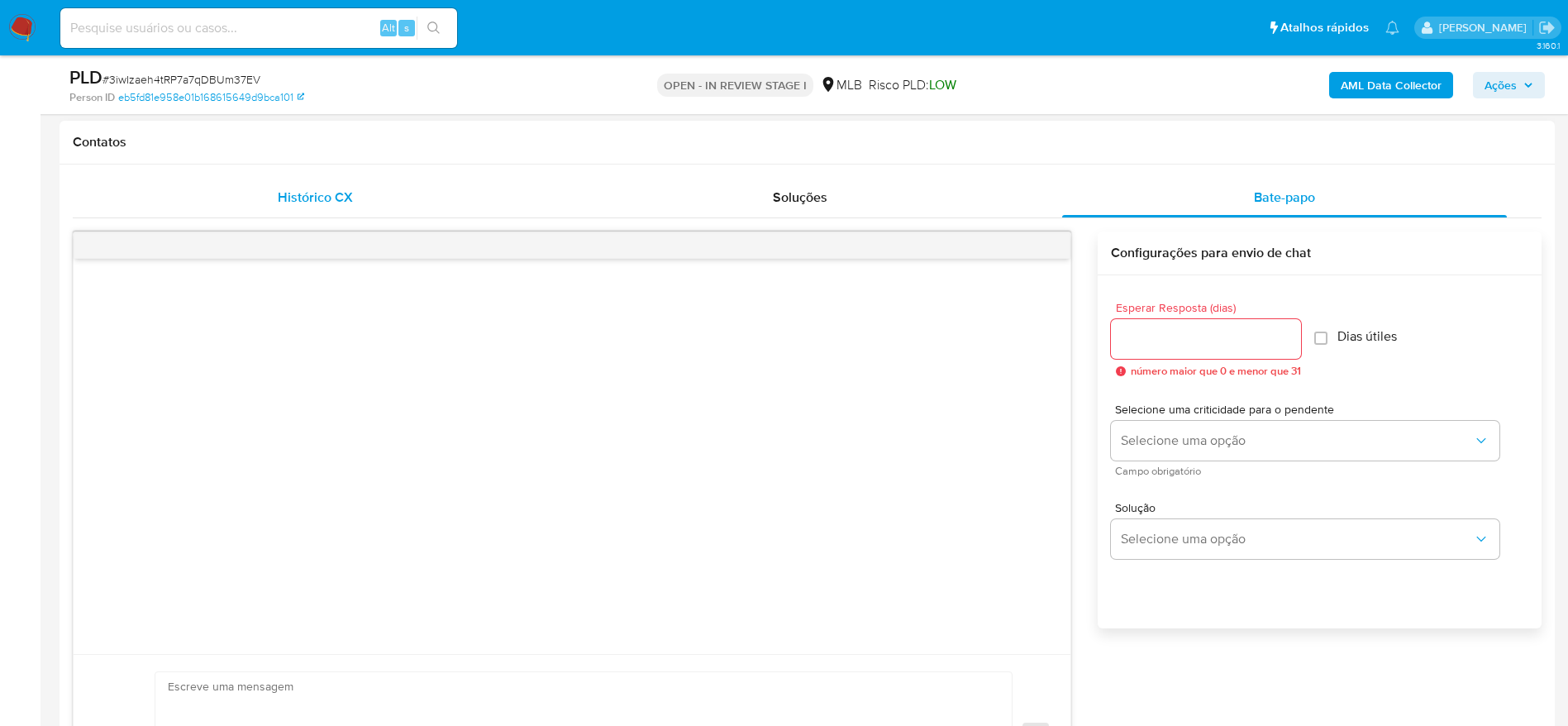
click at [465, 193] on div "Histórico CX" at bounding box center [314, 198] width 445 height 40
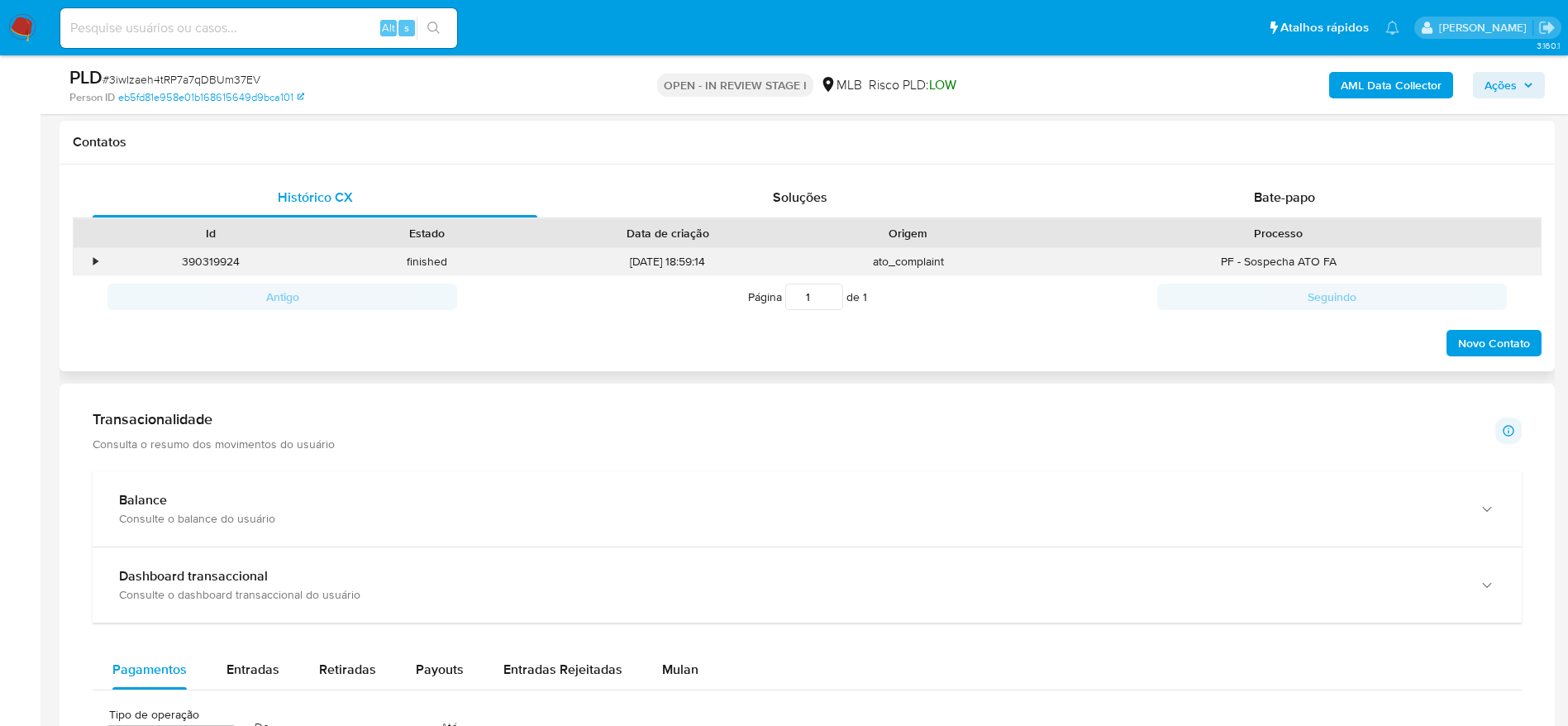
click at [89, 257] on div "•" at bounding box center [88, 262] width 29 height 27
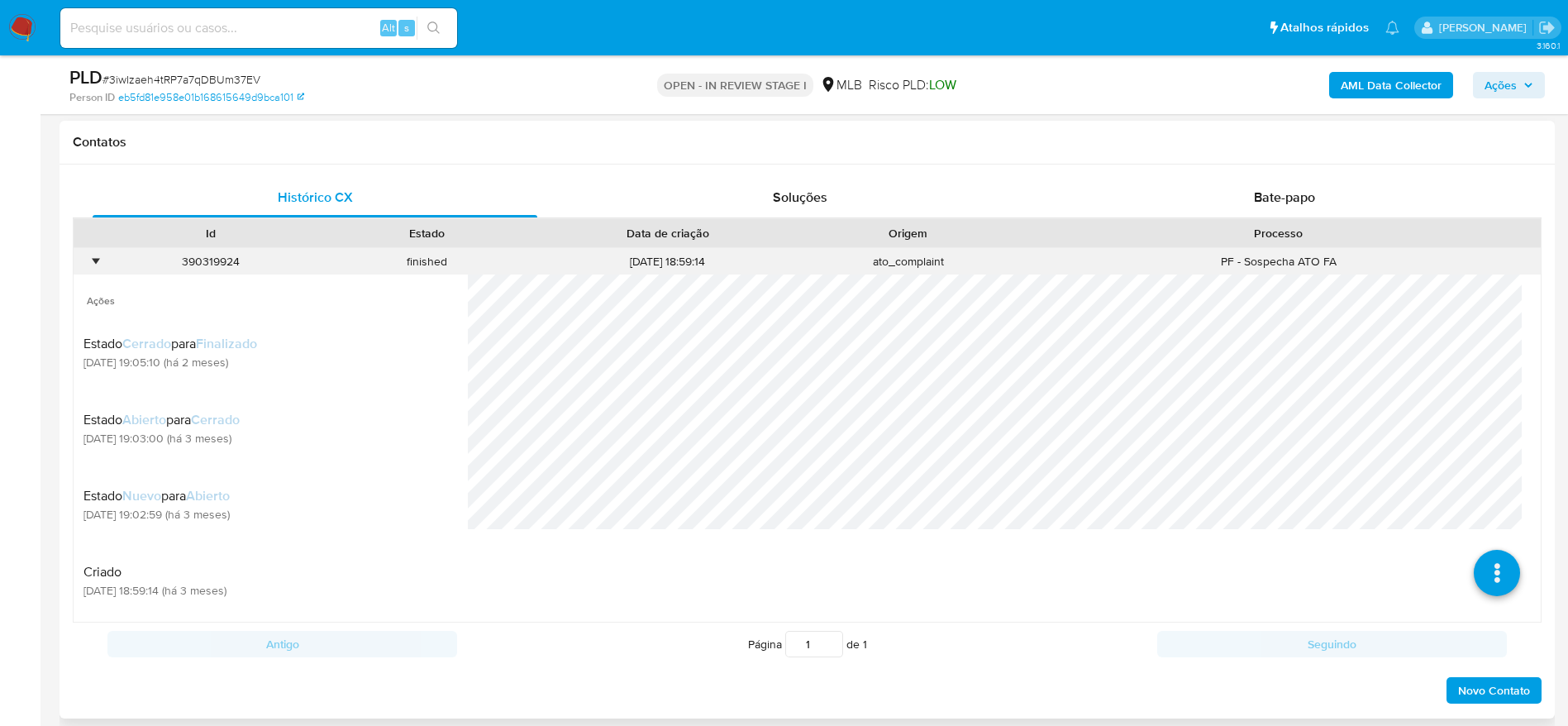
click at [93, 262] on div "•" at bounding box center [95, 262] width 4 height 16
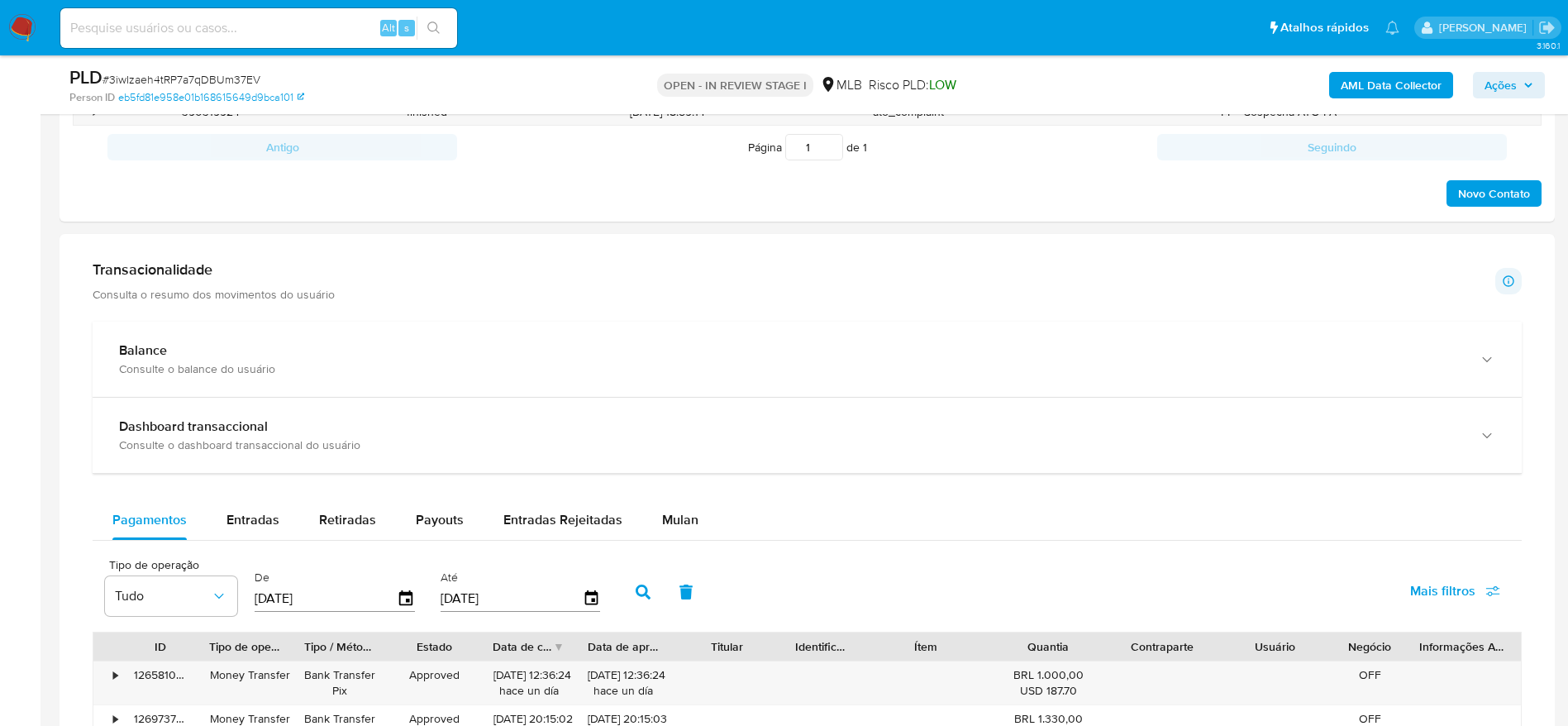
scroll to position [621, 0]
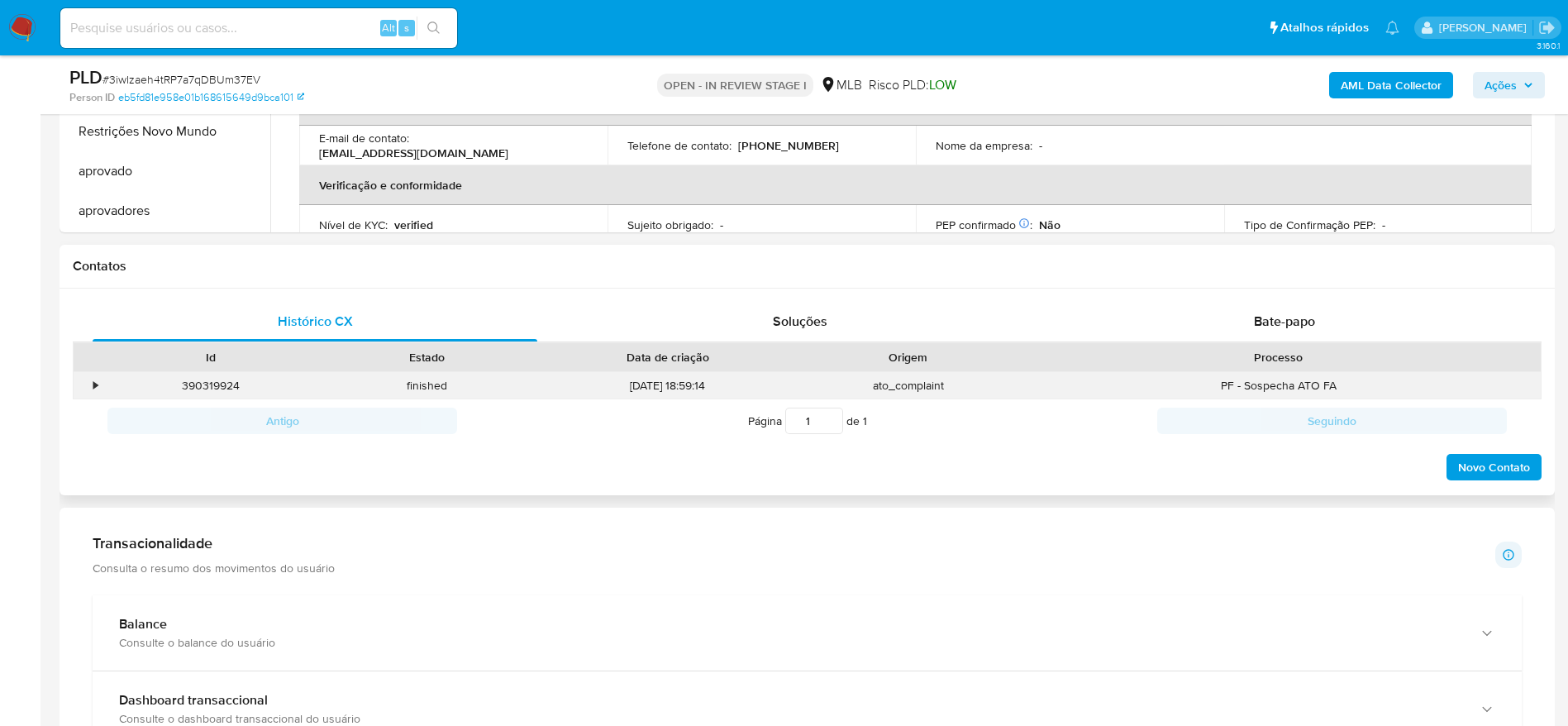
click at [89, 394] on div "•" at bounding box center [88, 385] width 29 height 27
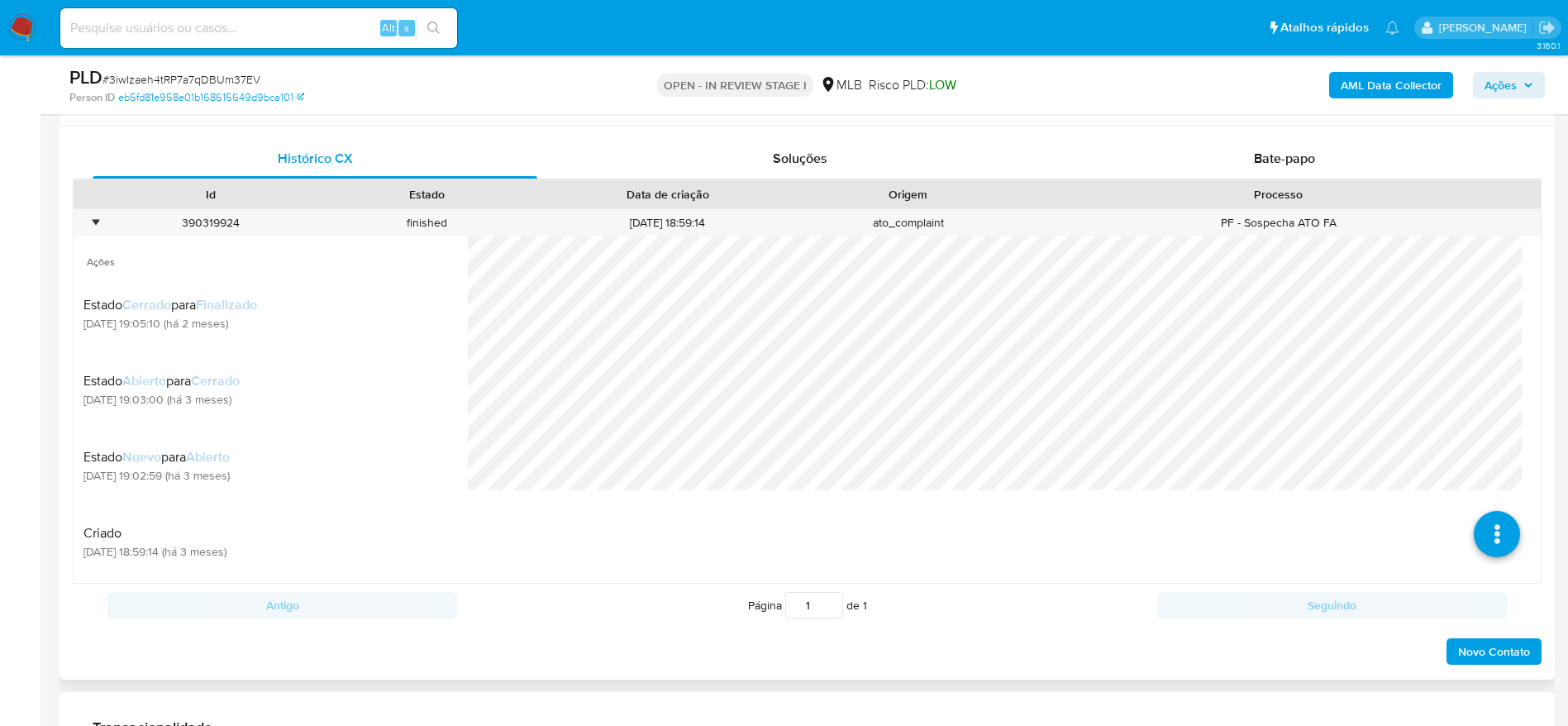
scroll to position [745, 0]
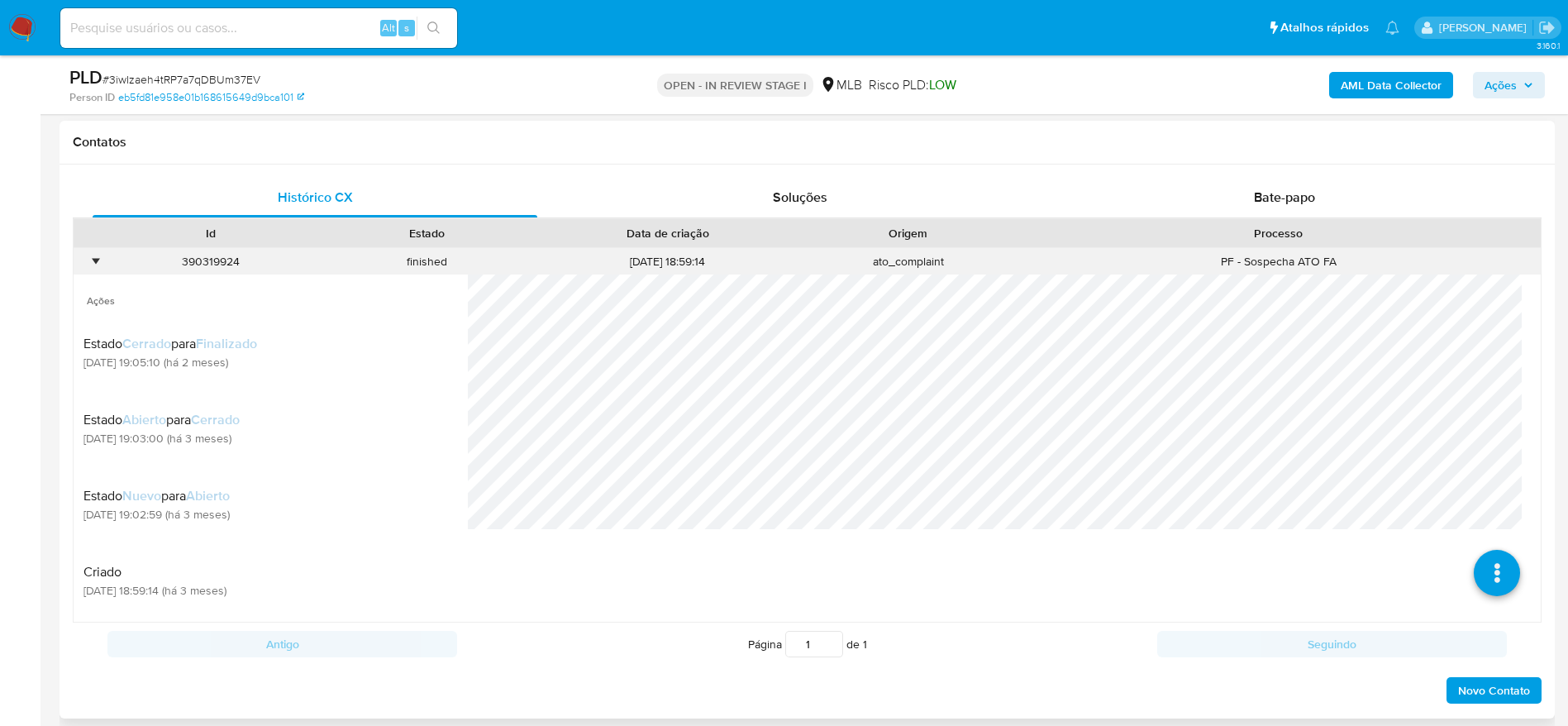
click at [102, 266] on div "•" at bounding box center [88, 262] width 29 height 27
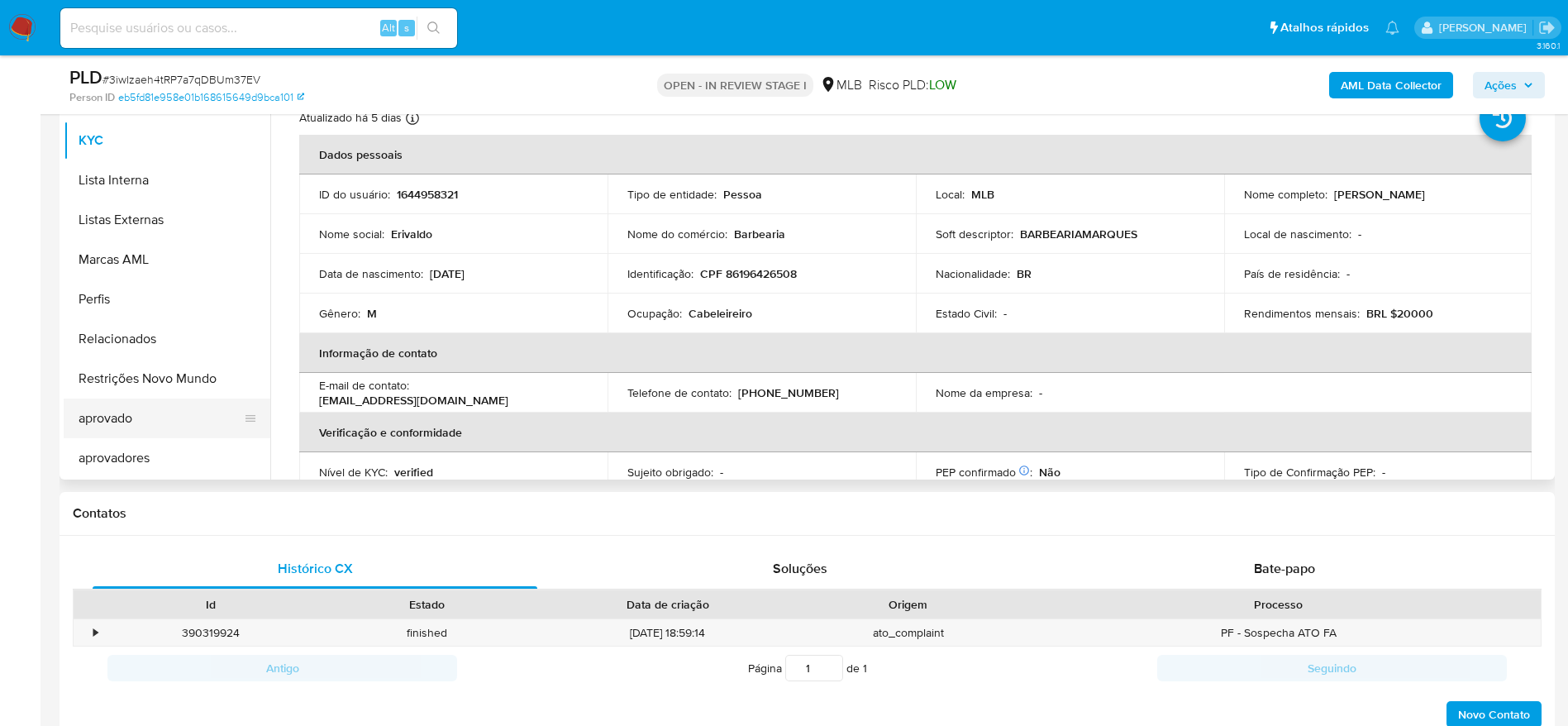
scroll to position [372, 0]
click at [152, 377] on button "Restrições Novo Mundo" at bounding box center [161, 379] width 194 height 40
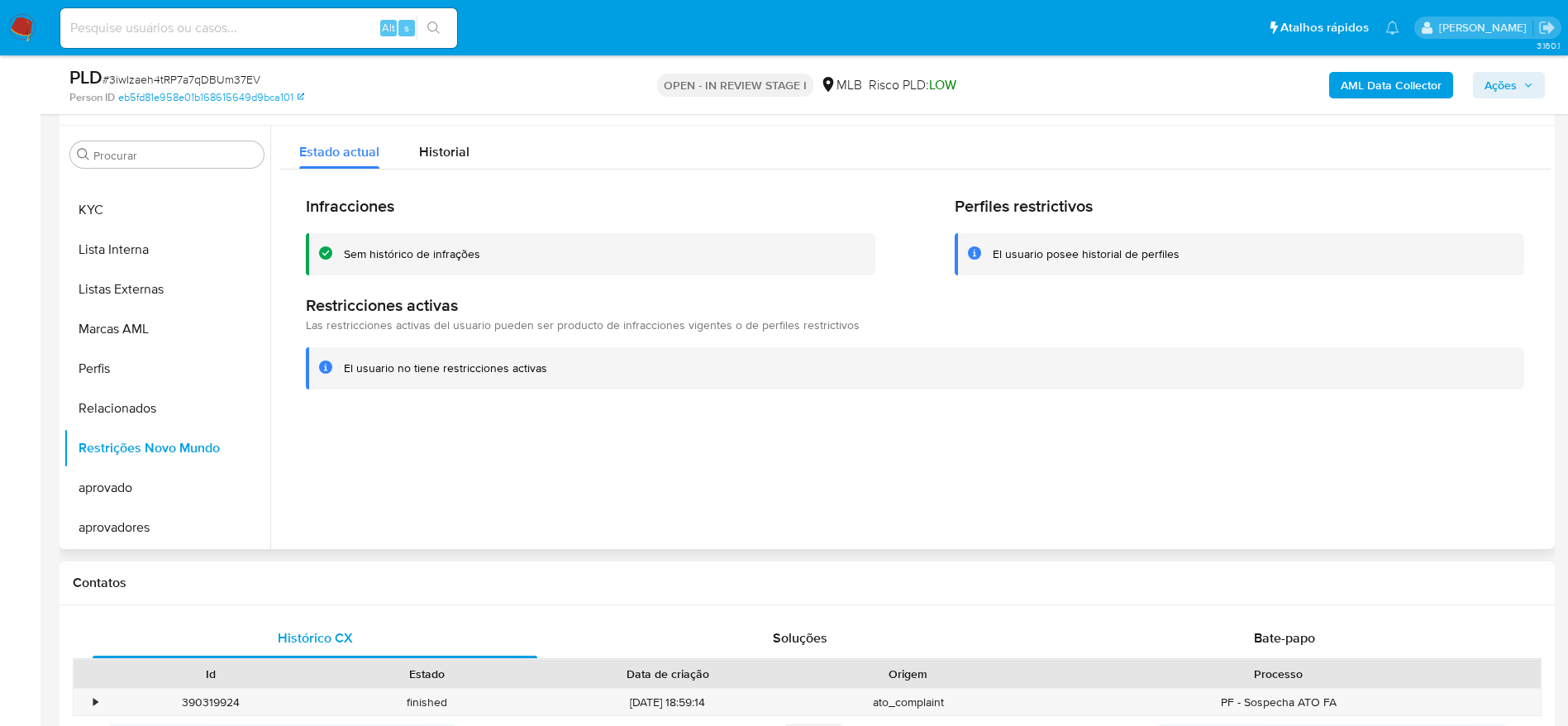
scroll to position [249, 0]
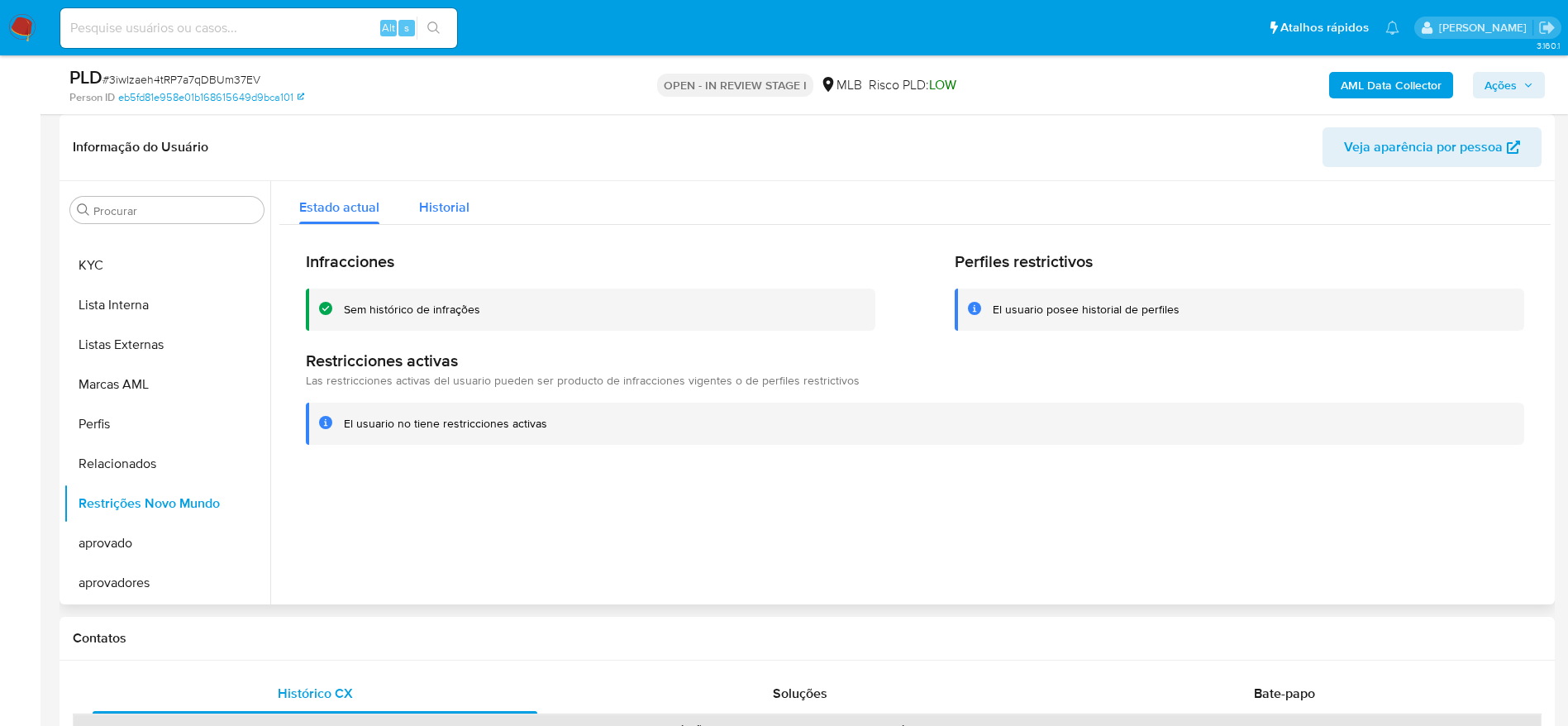
click at [481, 195] on button "Historial" at bounding box center [444, 202] width 90 height 44
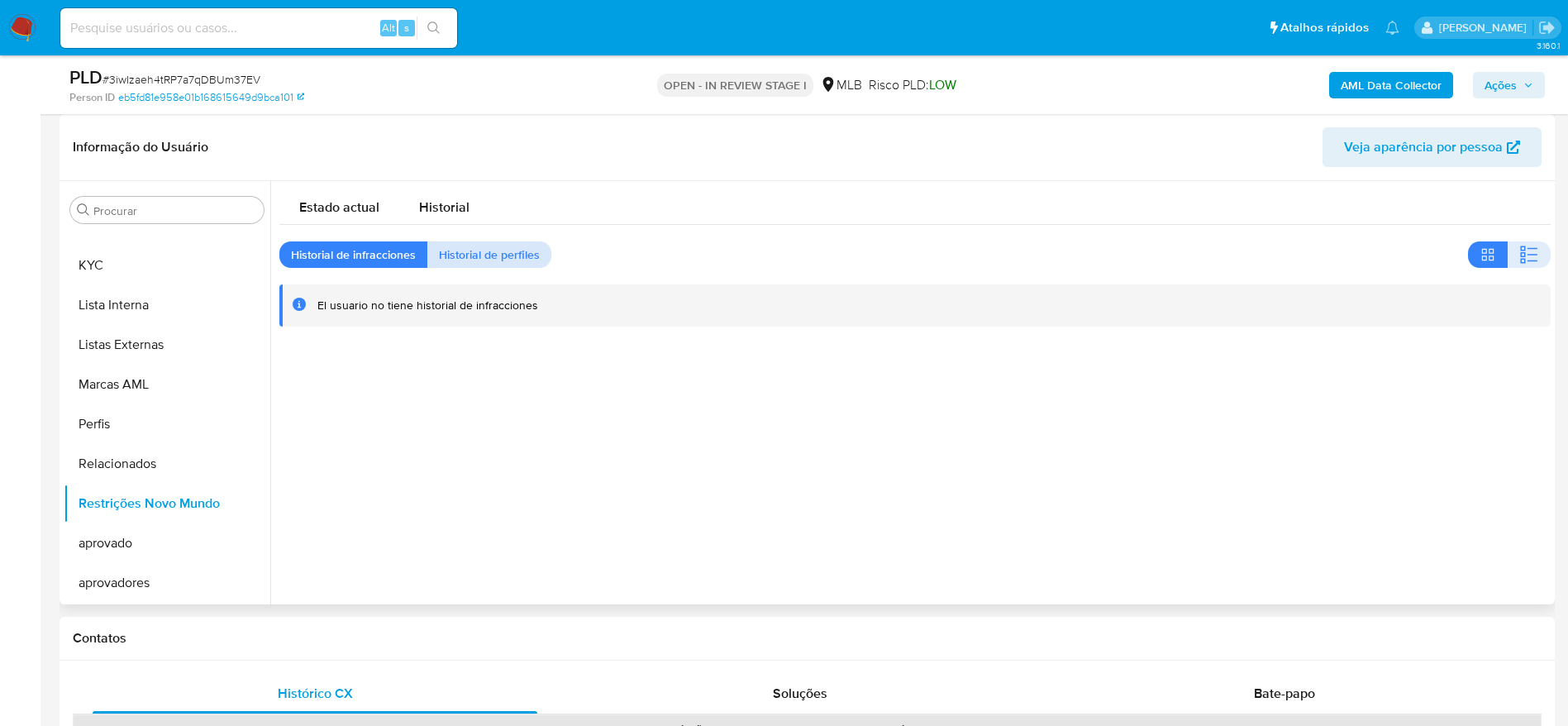
click at [497, 265] on span "Historial de perfiles" at bounding box center [488, 254] width 101 height 24
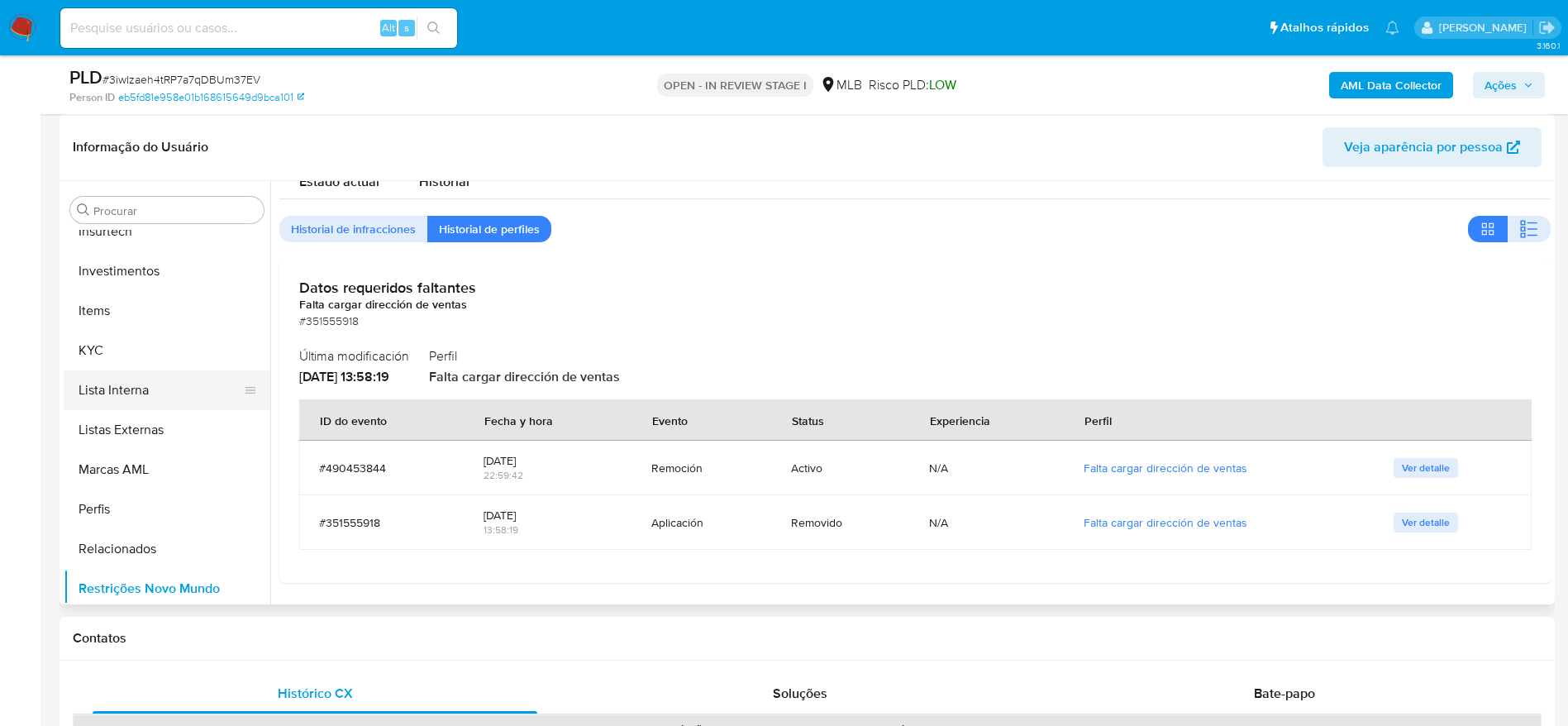
scroll to position [734, 0]
click at [140, 386] on button "KYC" at bounding box center [161, 390] width 194 height 40
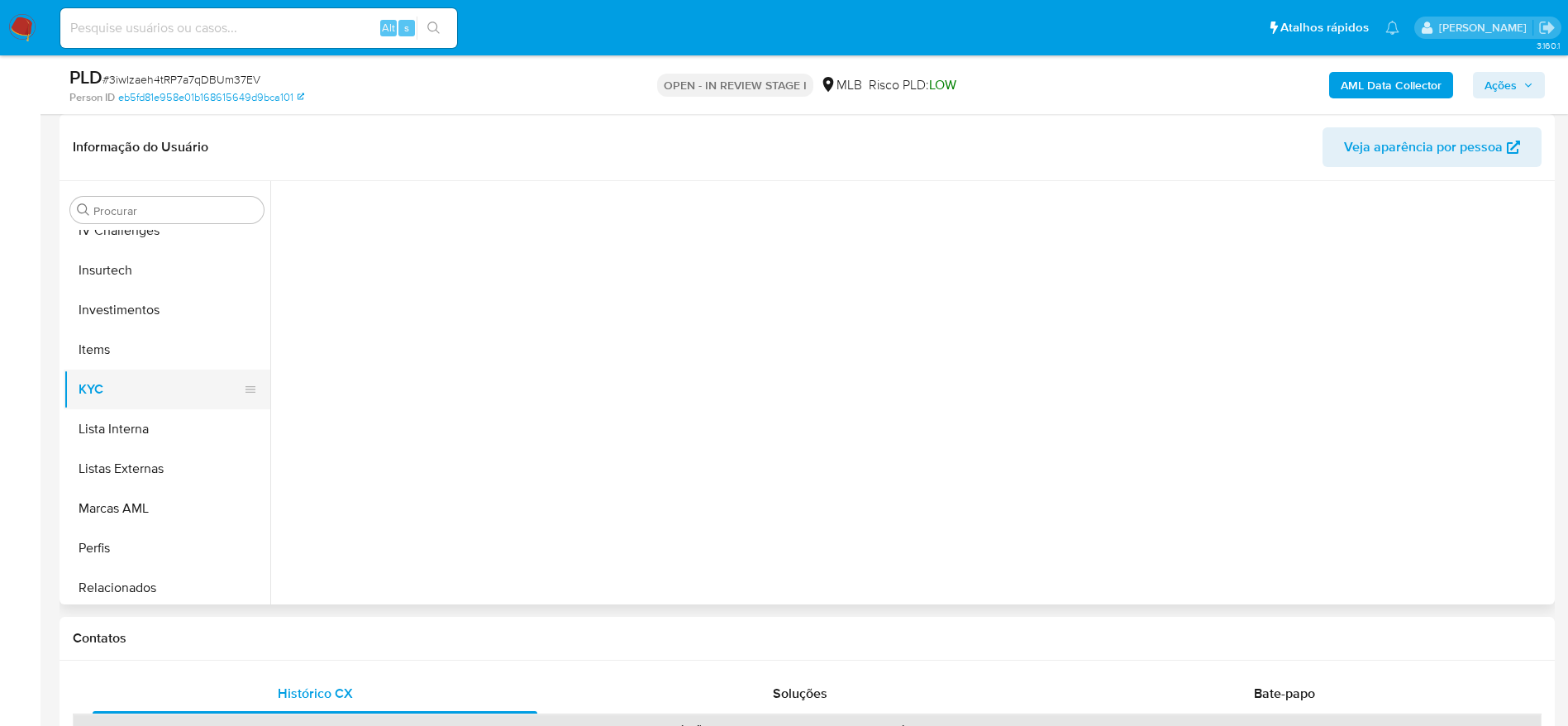
scroll to position [0, 0]
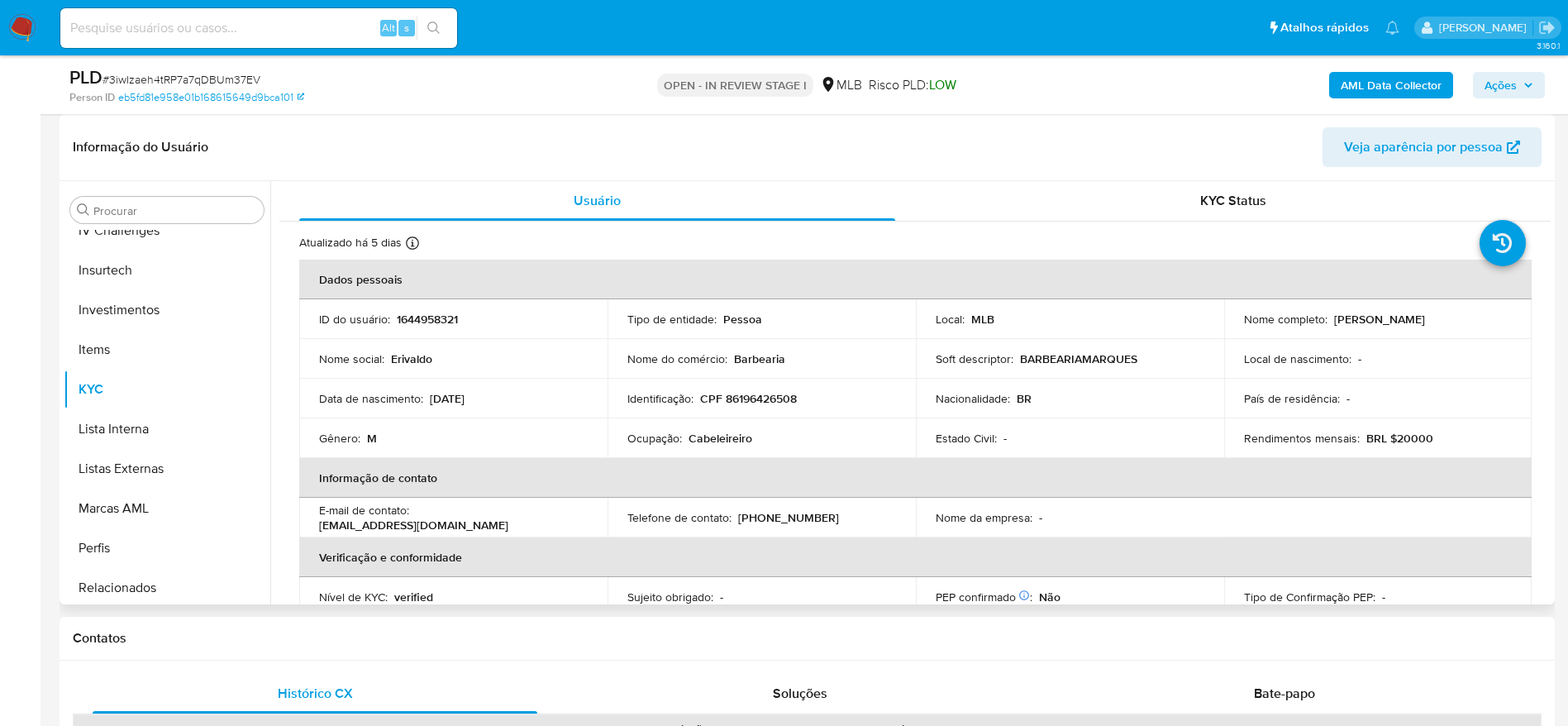
click at [768, 398] on p "CPF 86196426508" at bounding box center [748, 398] width 97 height 15
copy p "86196426508"
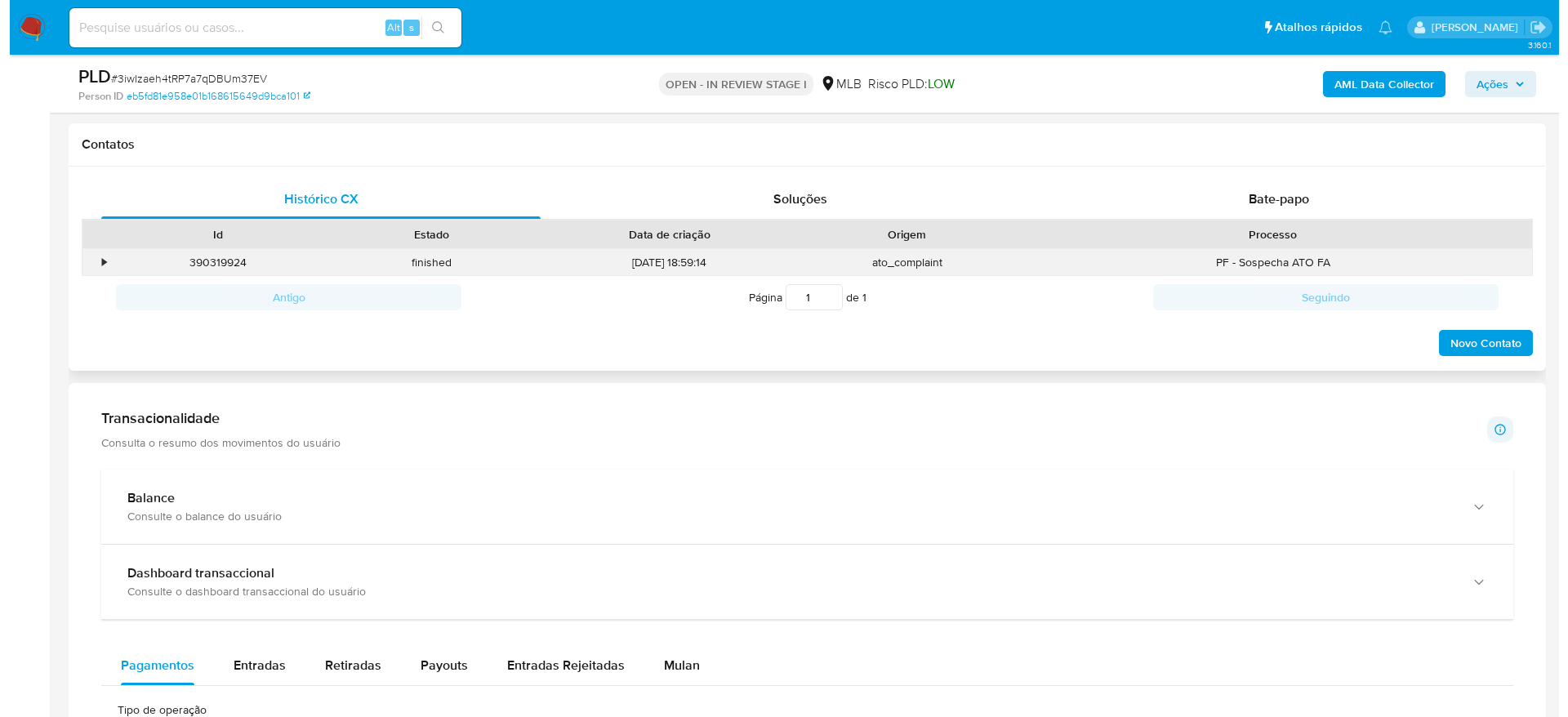
scroll to position [736, 0]
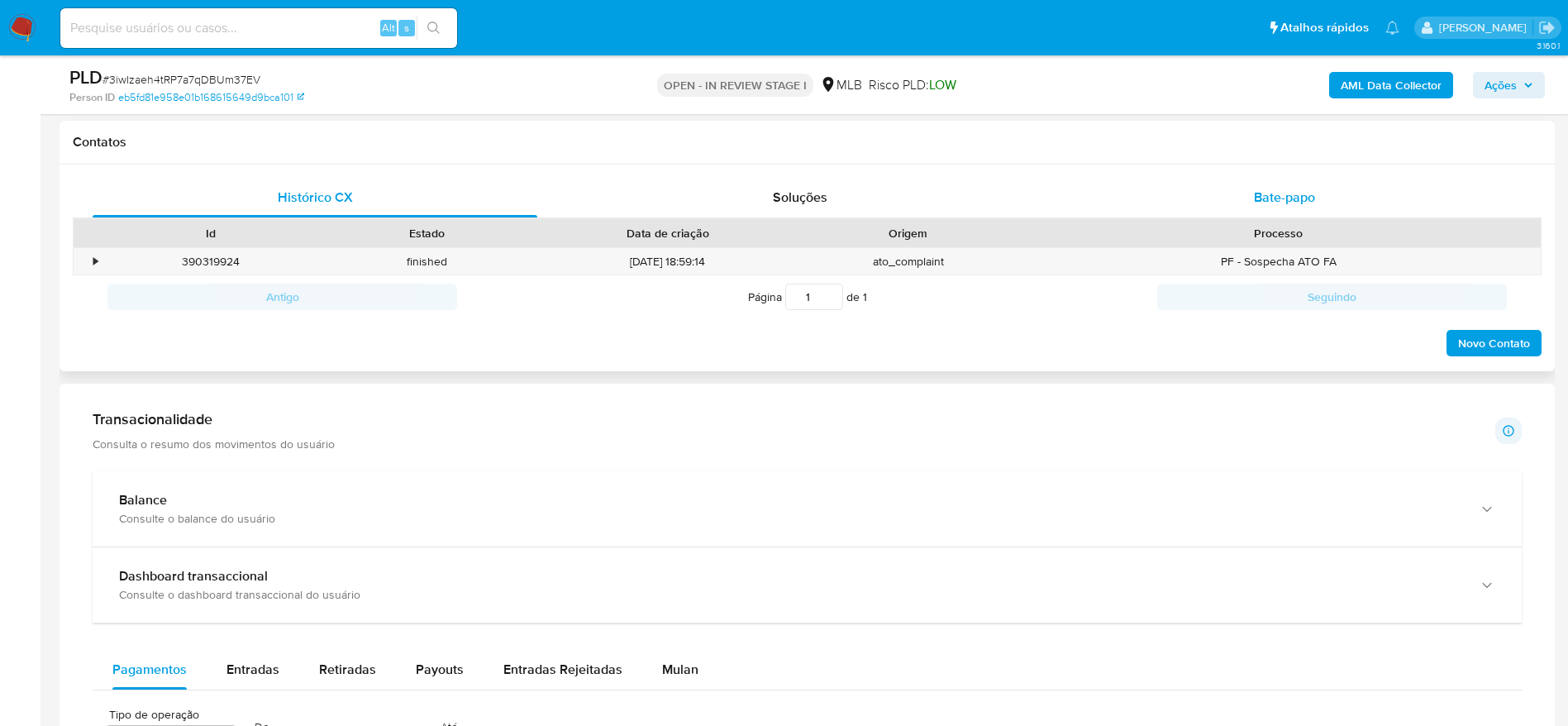
click at [1304, 185] on div "Bate-papo" at bounding box center [1285, 198] width 445 height 40
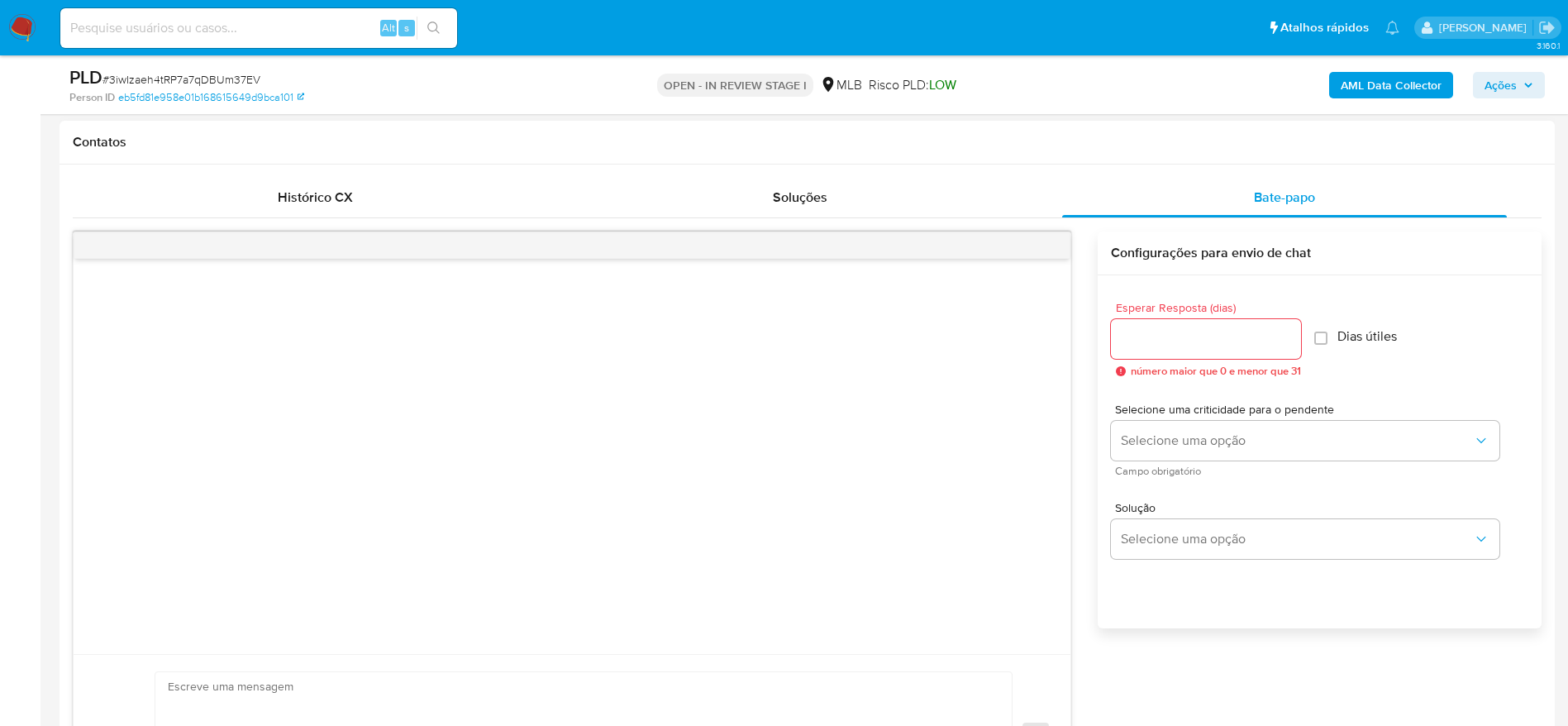
click at [1192, 338] on input "Esperar Resposta (dias)" at bounding box center [1206, 339] width 190 height 22
type input "3"
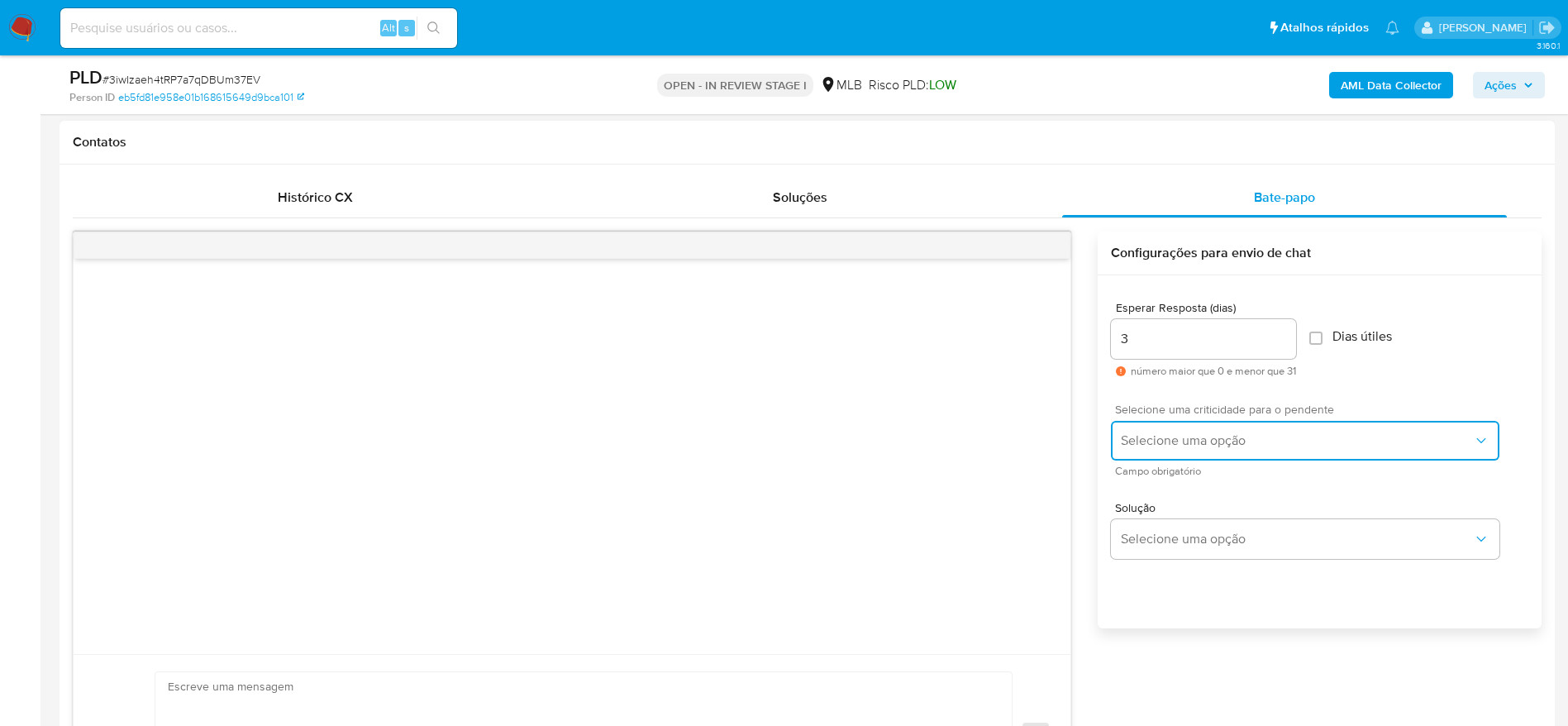
click at [1204, 433] on span "Selecione uma opção" at bounding box center [1297, 441] width 352 height 17
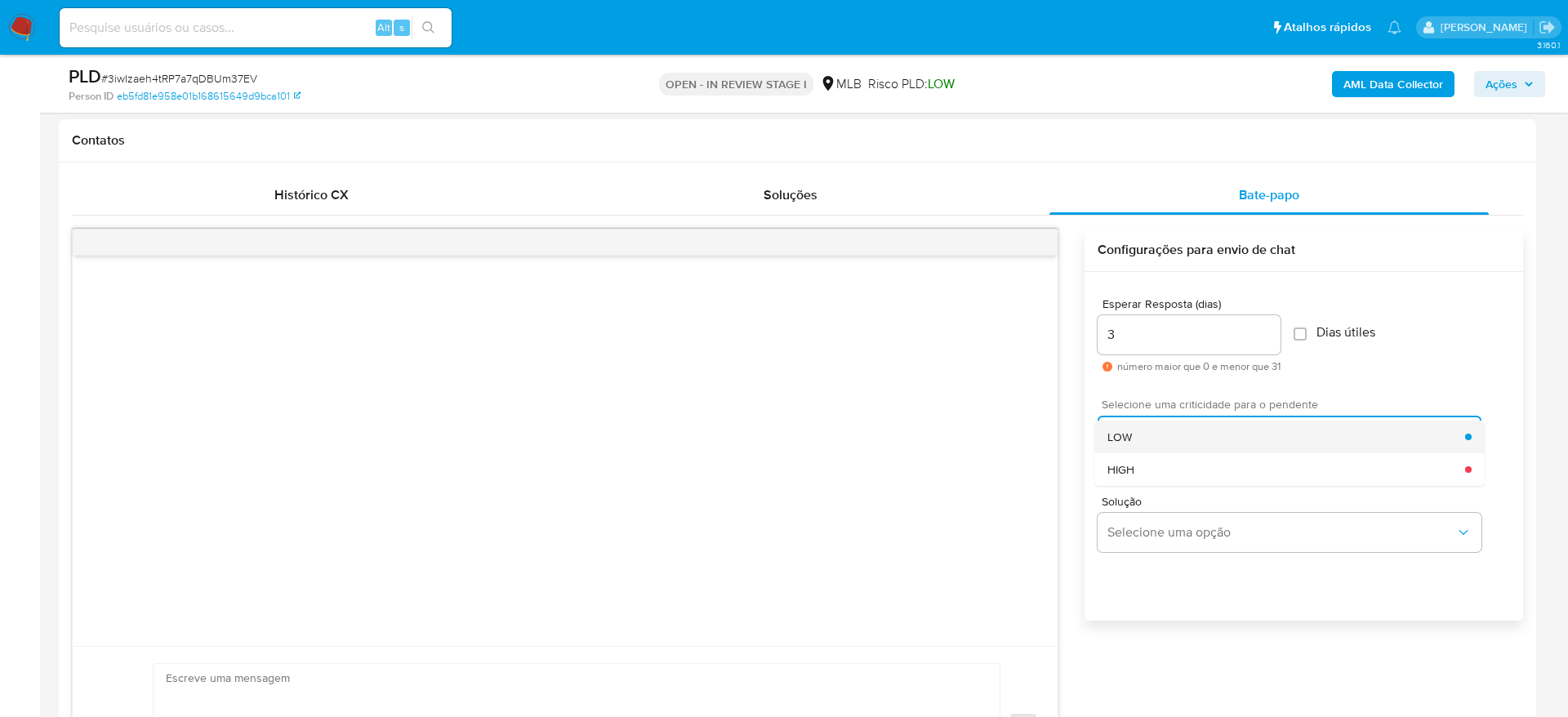
click at [1175, 431] on div "LOW" at bounding box center [1286, 436] width 358 height 33
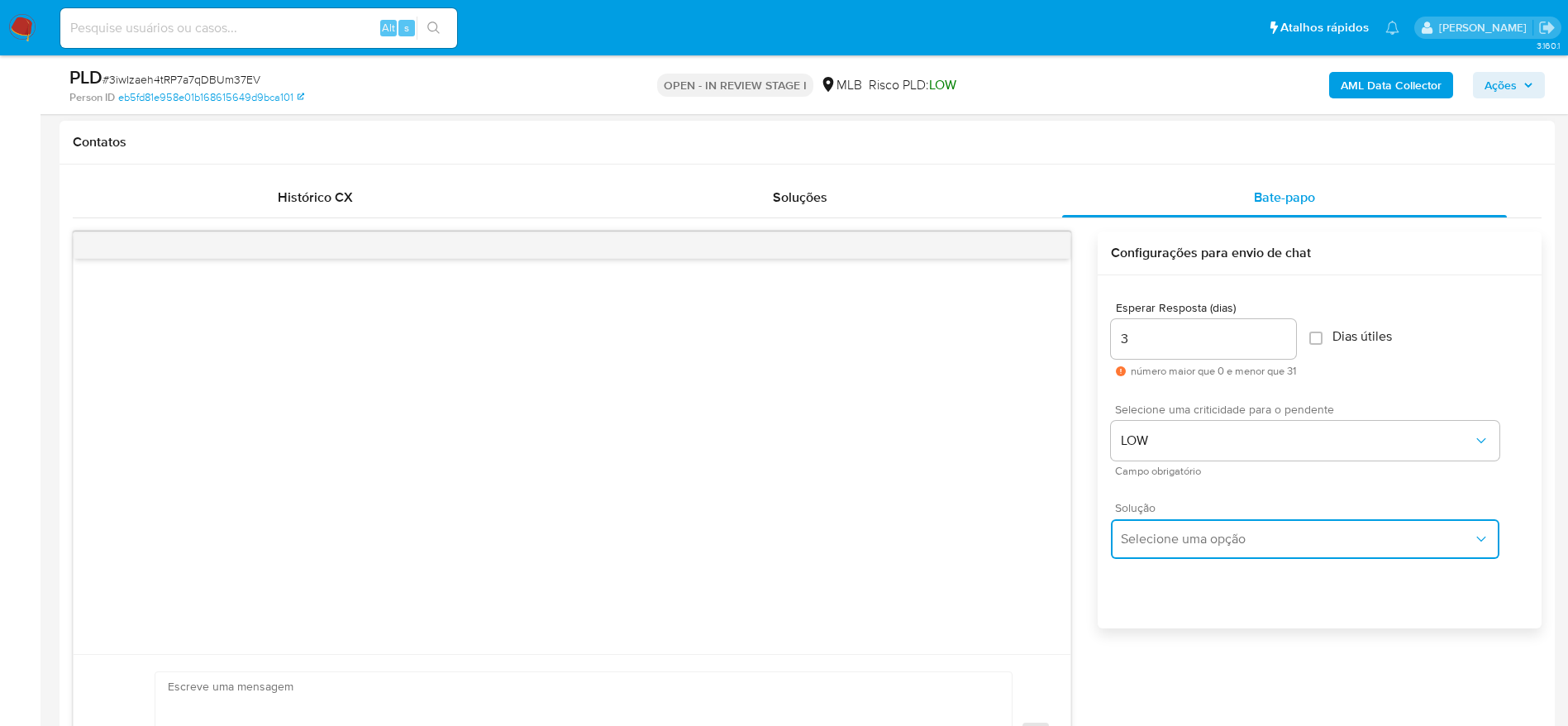
click at [1187, 542] on span "Selecione uma opção" at bounding box center [1297, 540] width 352 height 17
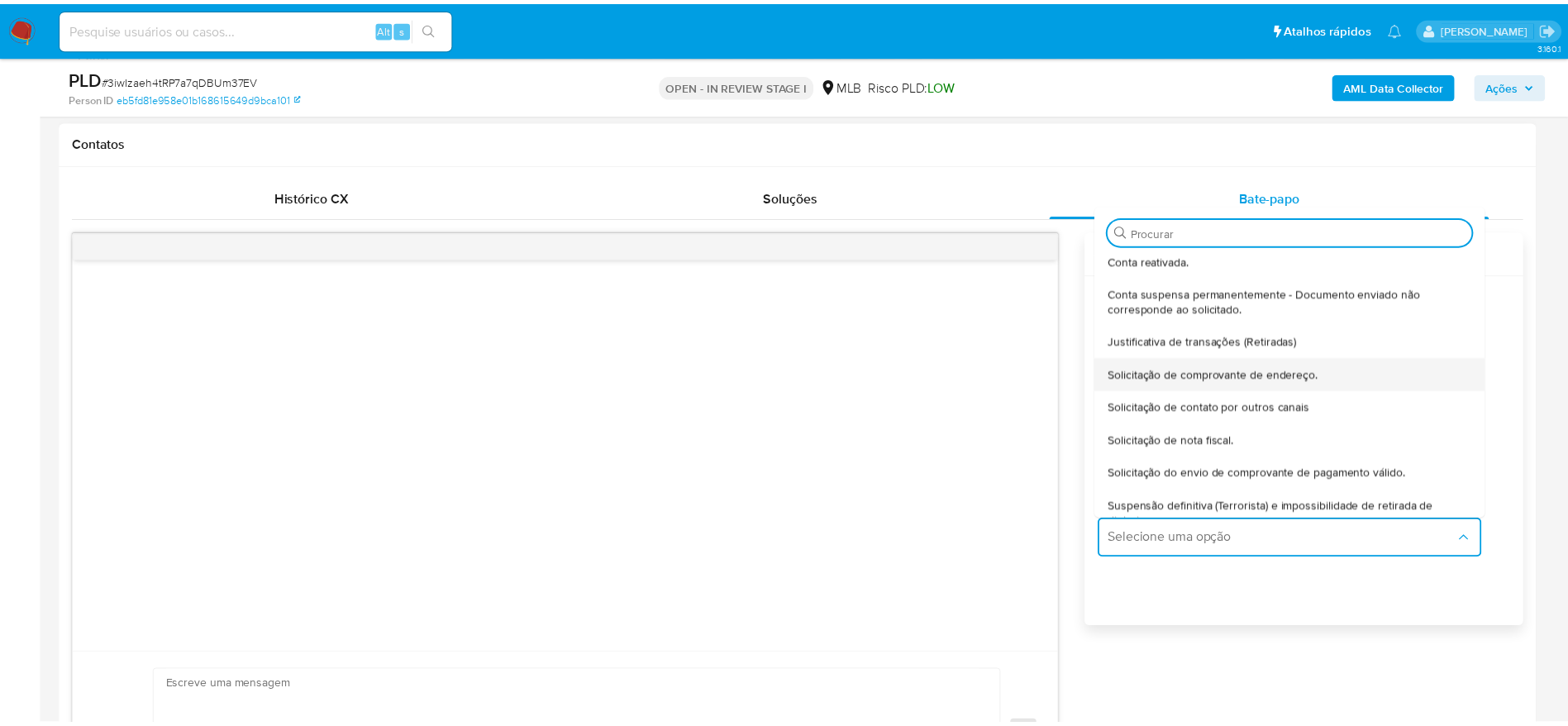
scroll to position [124, 0]
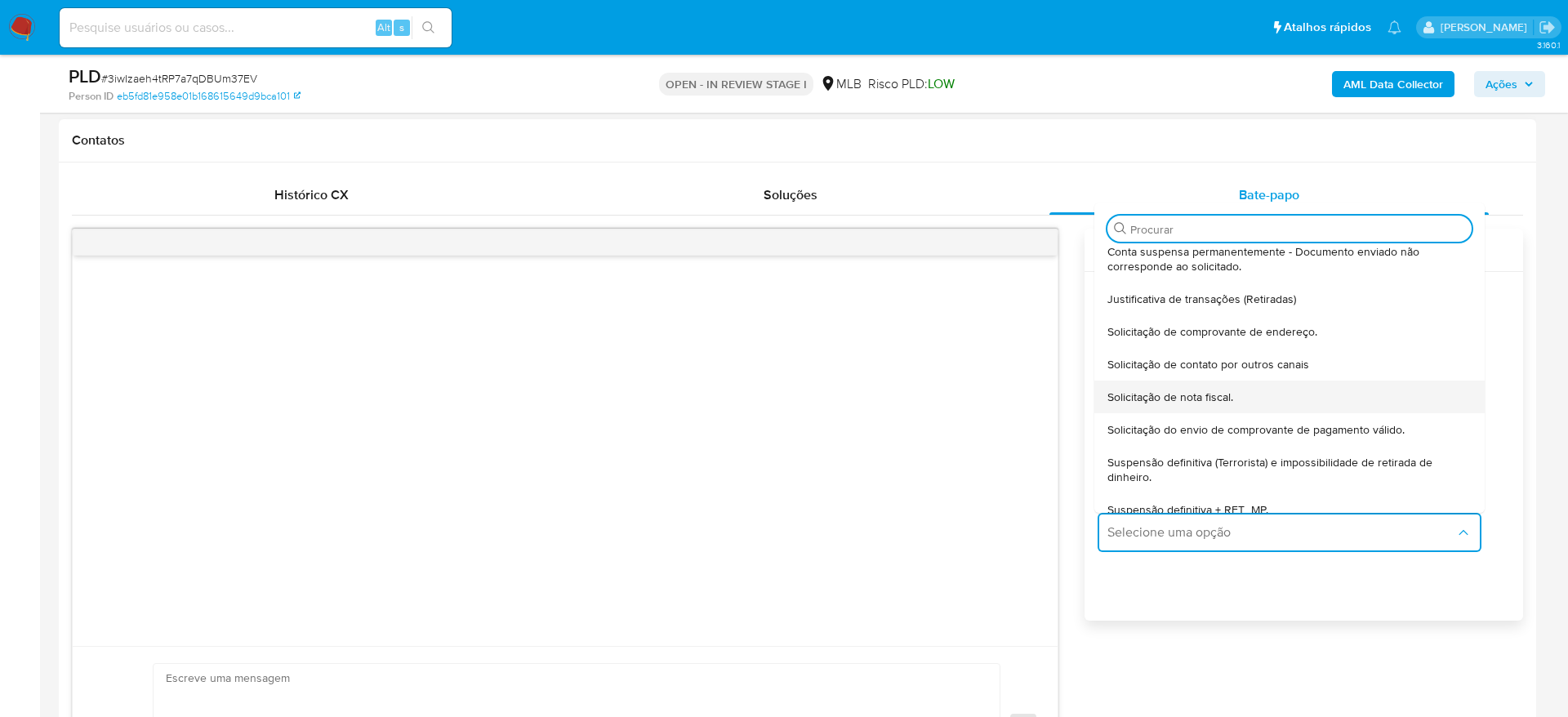
click at [1205, 395] on span "Solicitação de nota fiscal." at bounding box center [1170, 397] width 126 height 15
type textarea "Olá,Suspendemos a sua conta para uma verificação adicional de segurança.Por fav…"
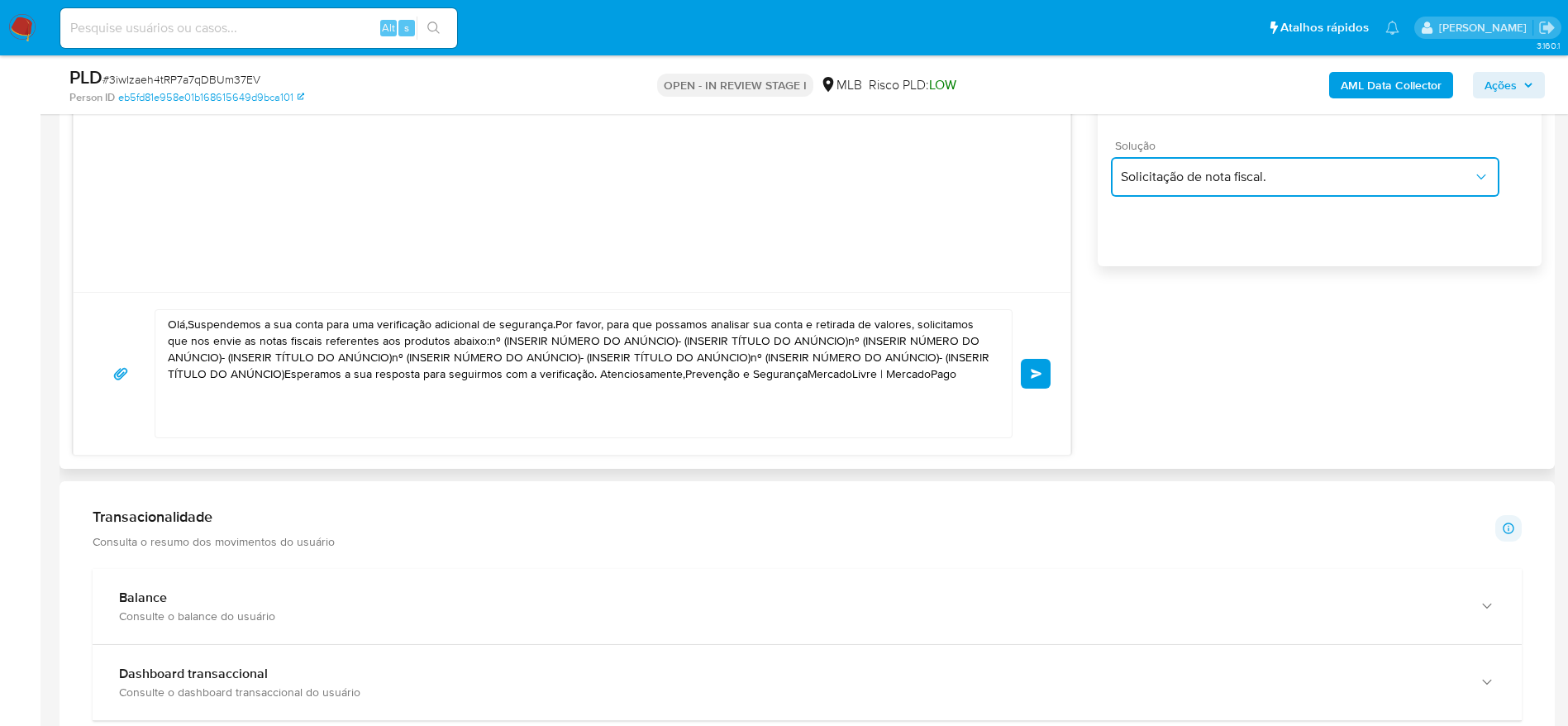
scroll to position [1117, 0]
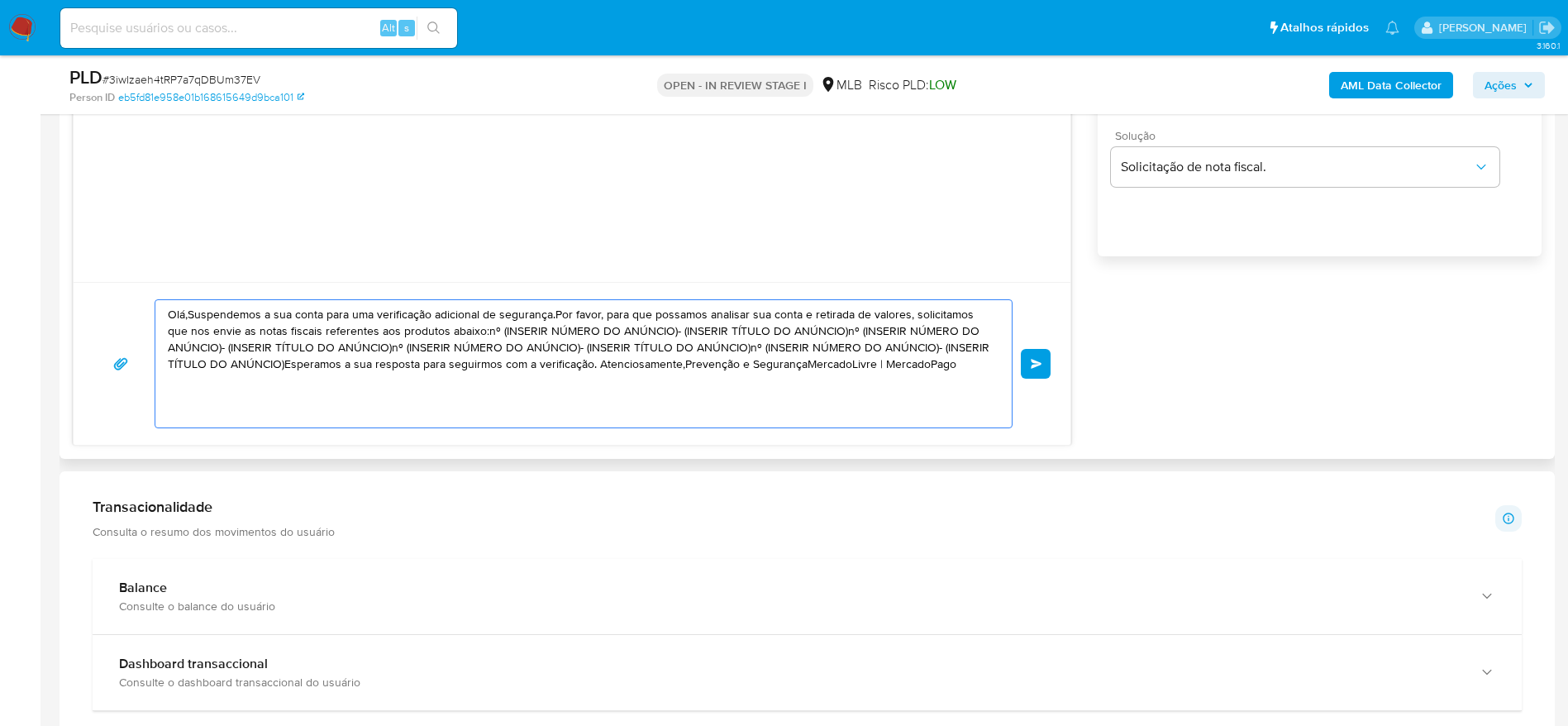
click at [513, 331] on textarea "Olá,Suspendemos a sua conta para uma verificação adicional de segurança.Por fav…" at bounding box center [579, 363] width 824 height 127
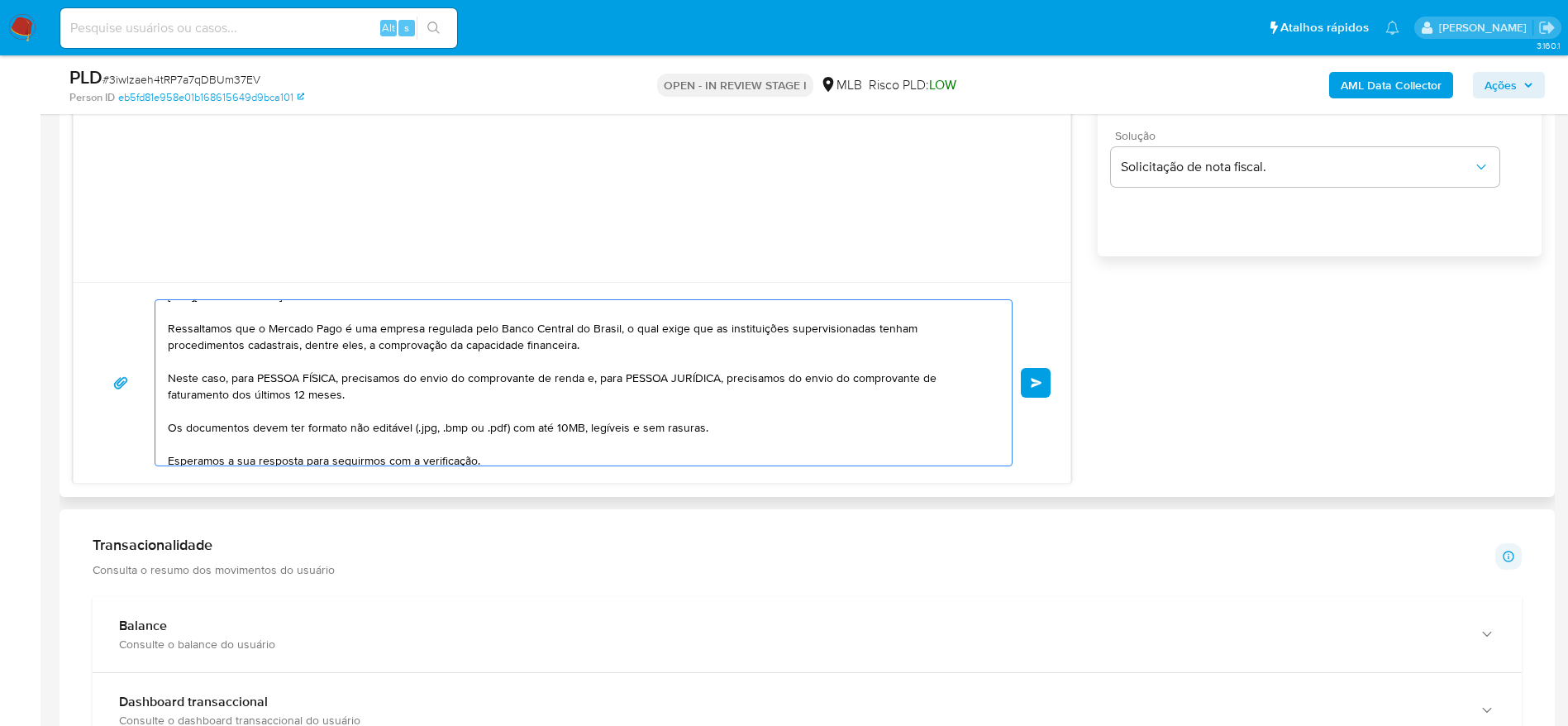
scroll to position [119, 0]
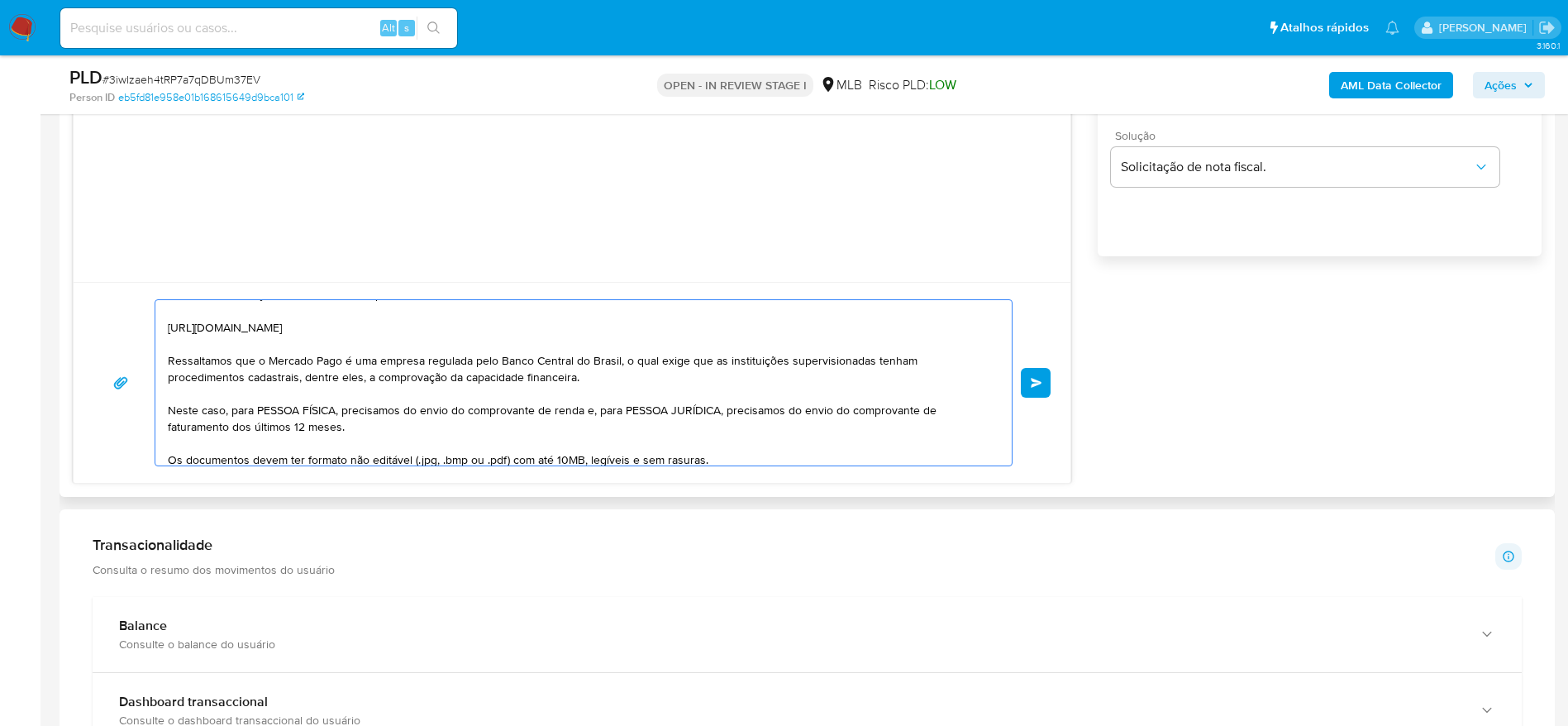
drag, startPoint x: 231, startPoint y: 416, endPoint x: 339, endPoint y: 417, distance: 108.0
click at [339, 417] on textarea "Olá! Estamos realizando uma verificação adicional de segurança em contas de usu…" at bounding box center [579, 383] width 824 height 166
drag, startPoint x: 485, startPoint y: 409, endPoint x: 502, endPoint y: 421, distance: 20.8
click at [502, 421] on textarea "Olá! Estamos realizando uma verificação adicional de segurança em contas de usu…" at bounding box center [579, 383] width 824 height 166
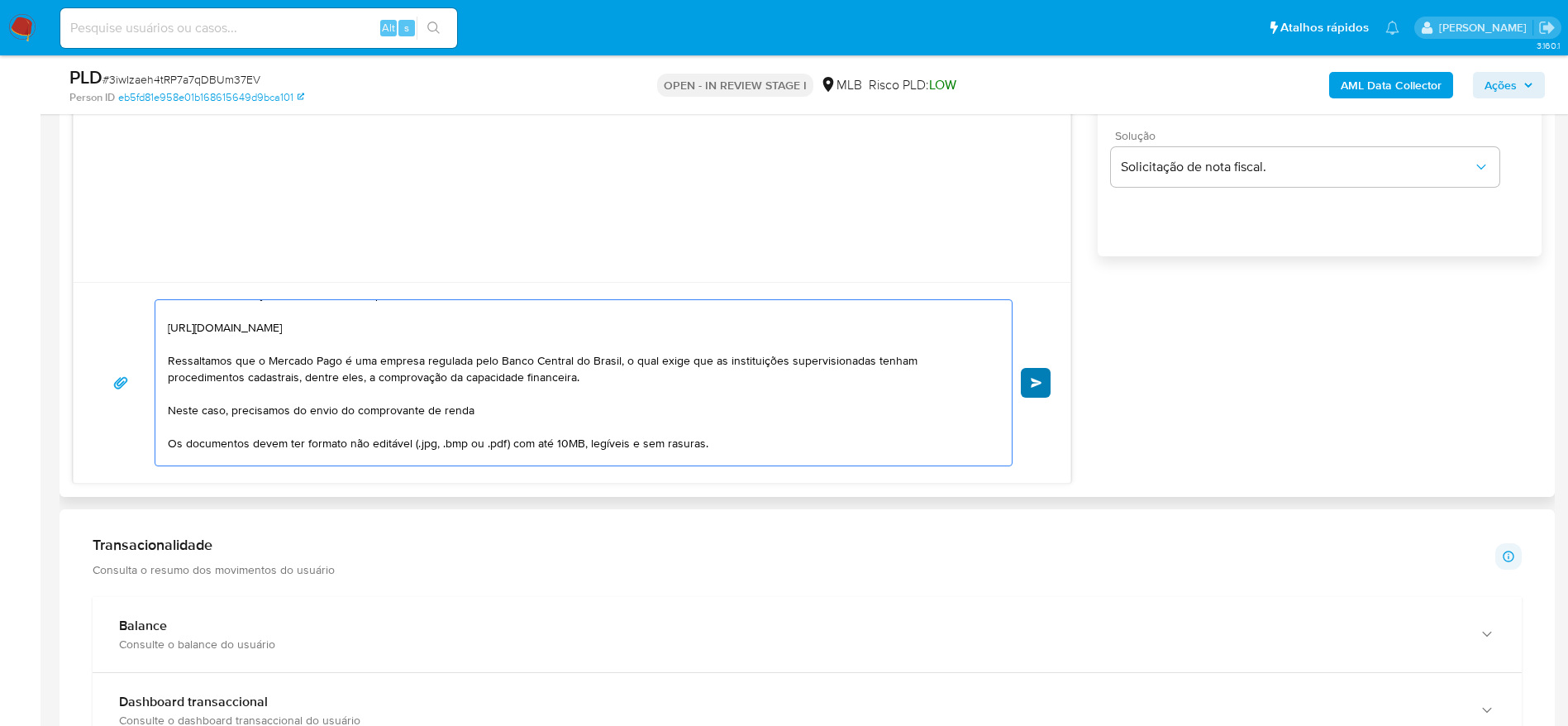
type textarea "Olá! Estamos realizando uma verificação adicional de segurança em contas de usu…"
click at [1040, 384] on span "common.send" at bounding box center [1036, 382] width 11 height 10
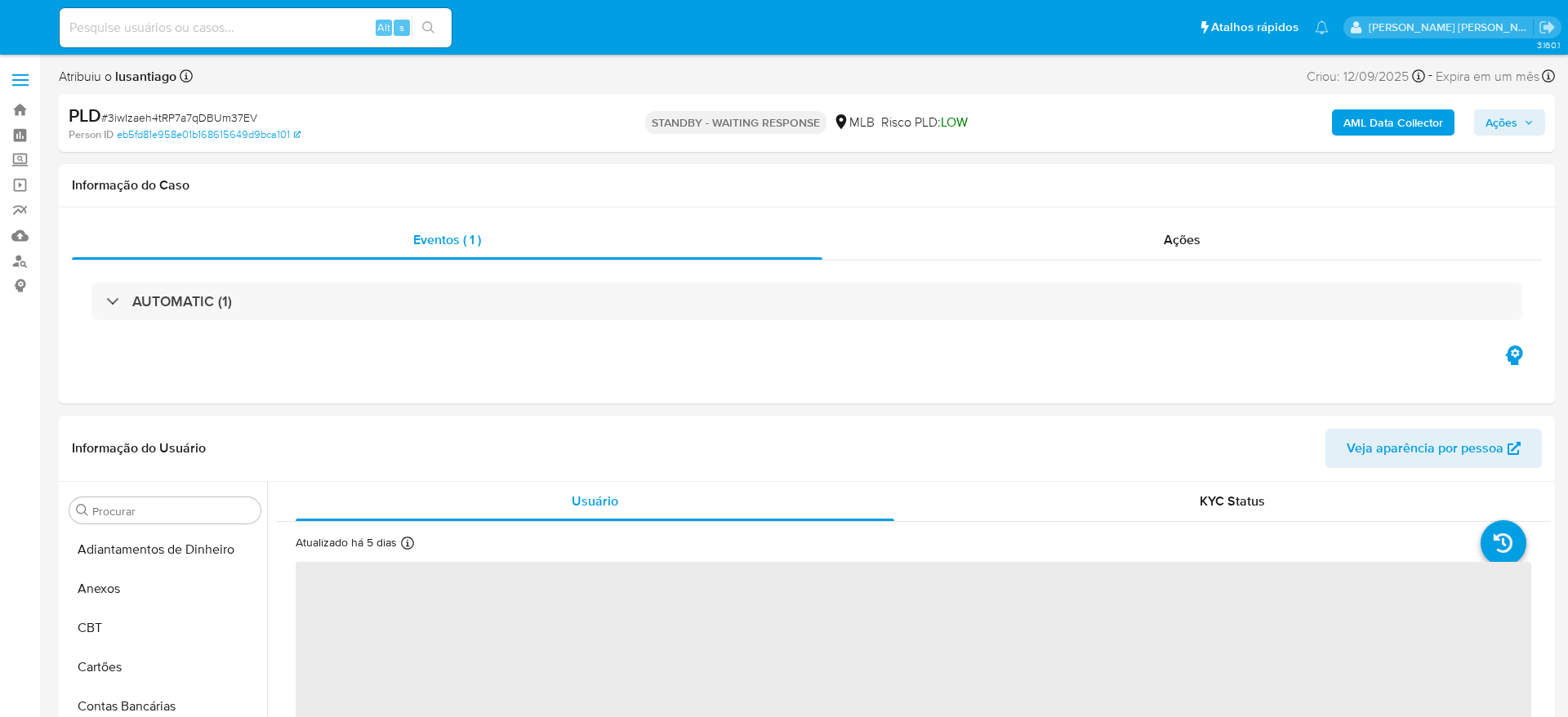
select select "10"
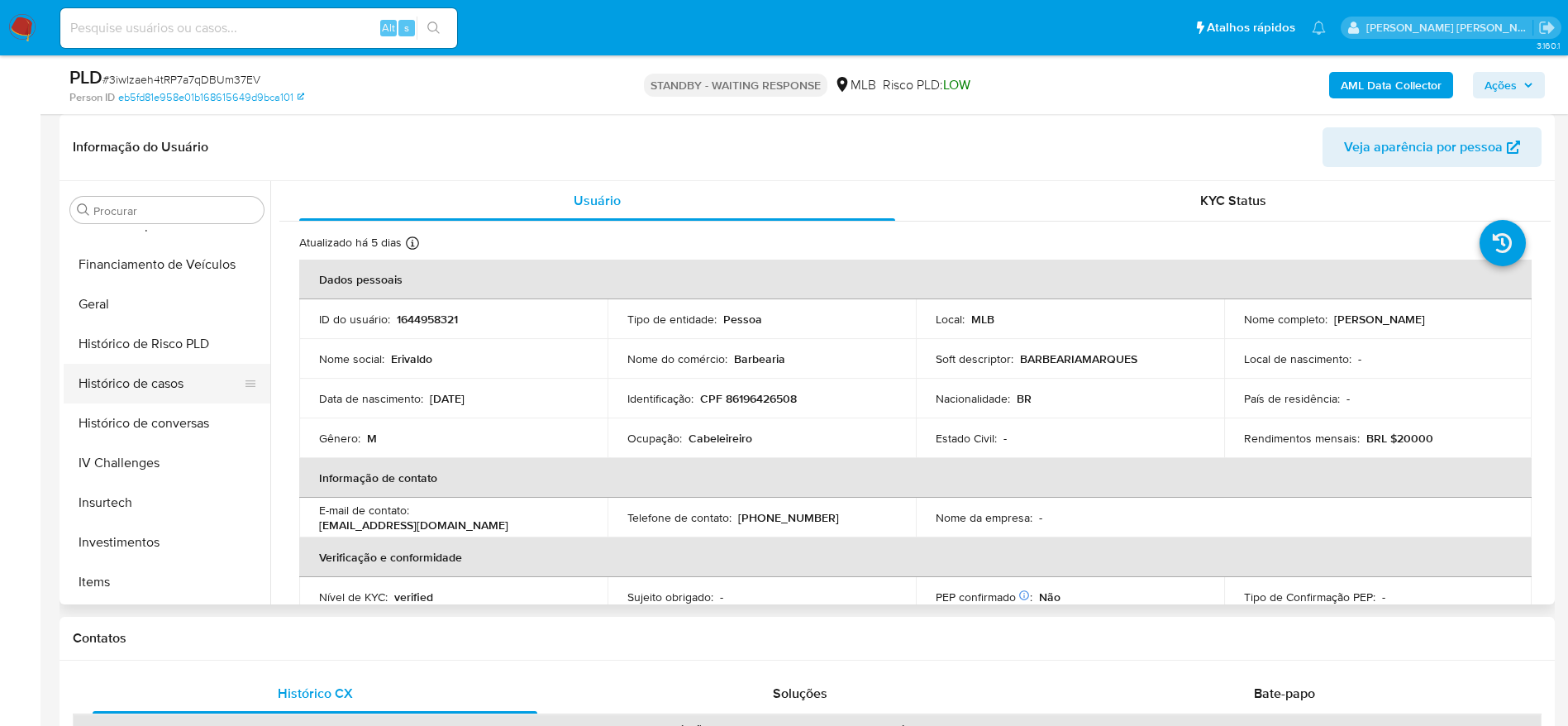
scroll to position [486, 0]
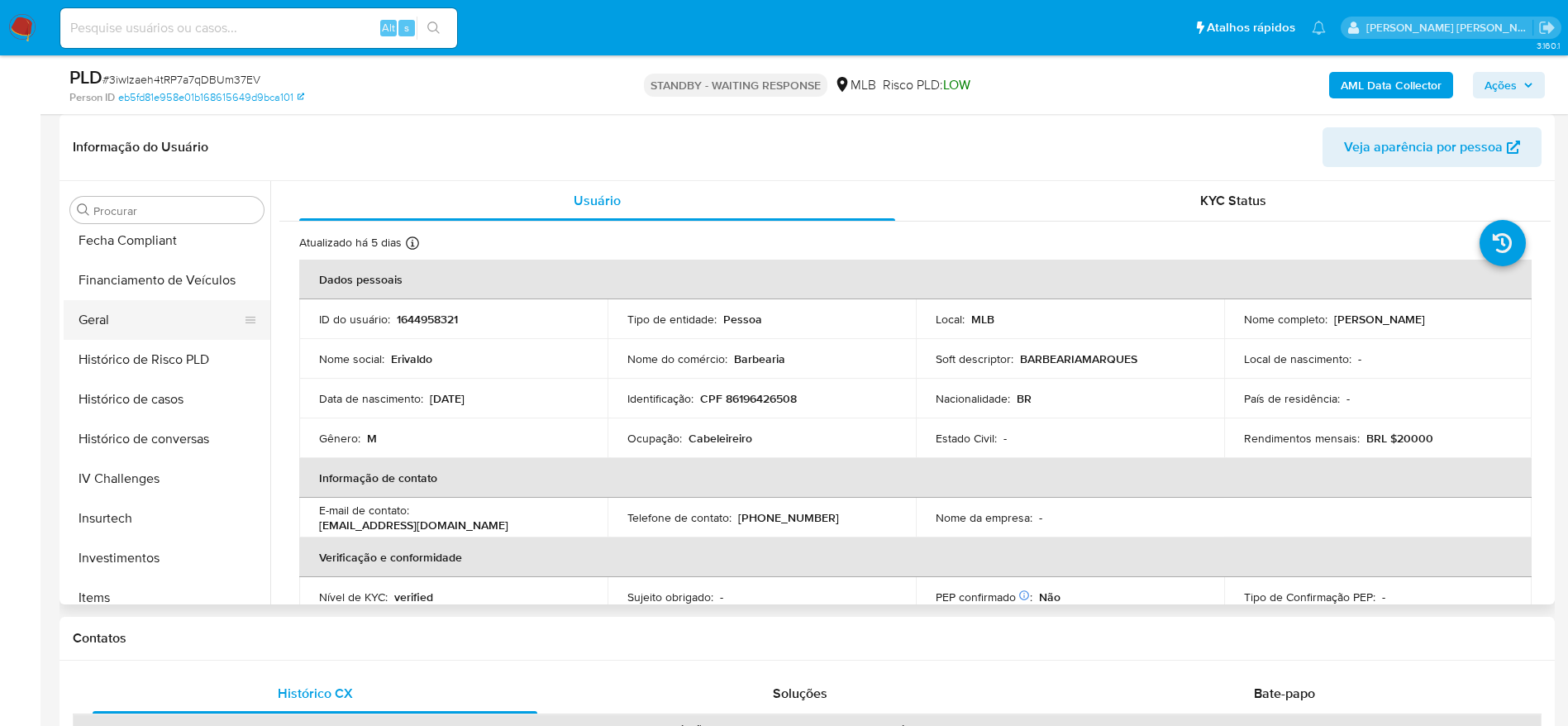
click at [119, 329] on button "Geral" at bounding box center [161, 320] width 194 height 40
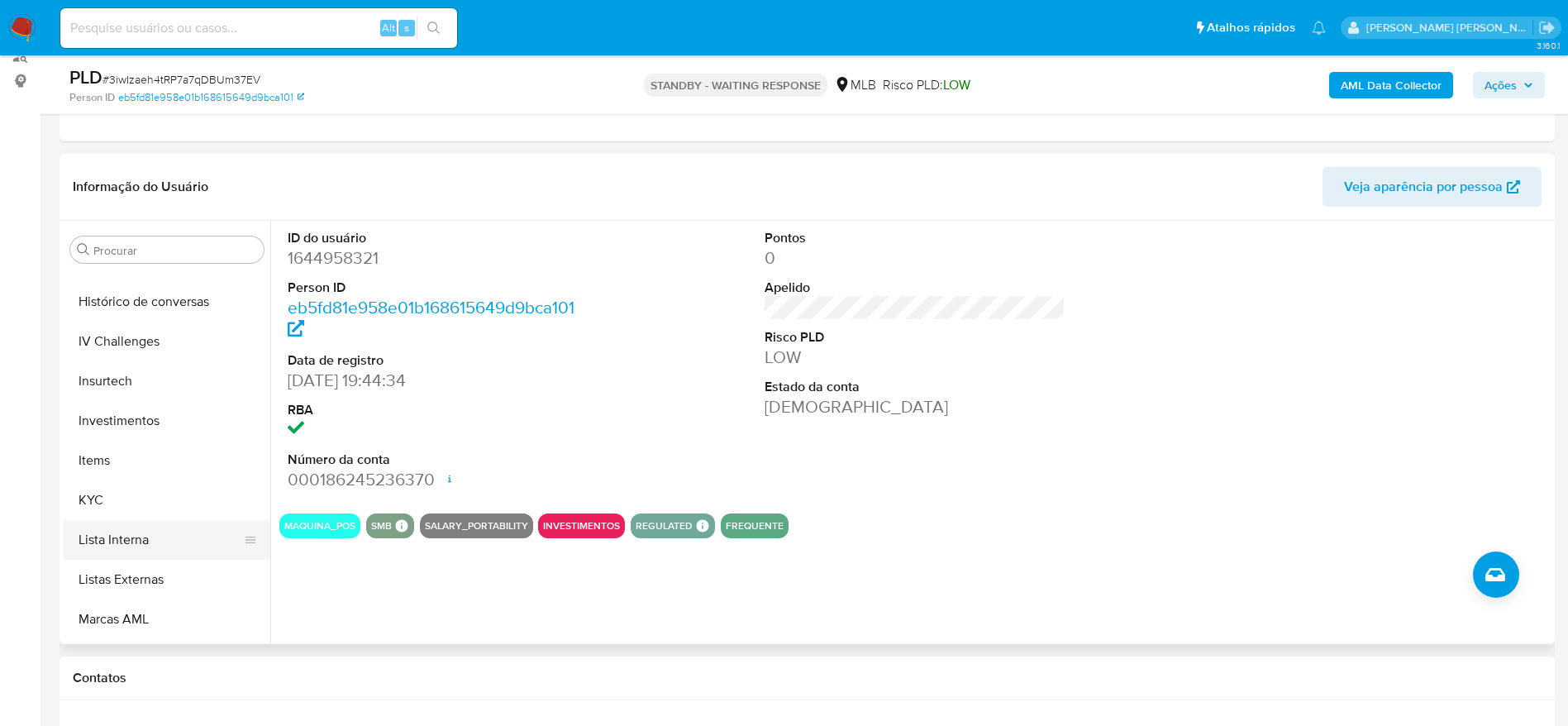
scroll to position [734, 0]
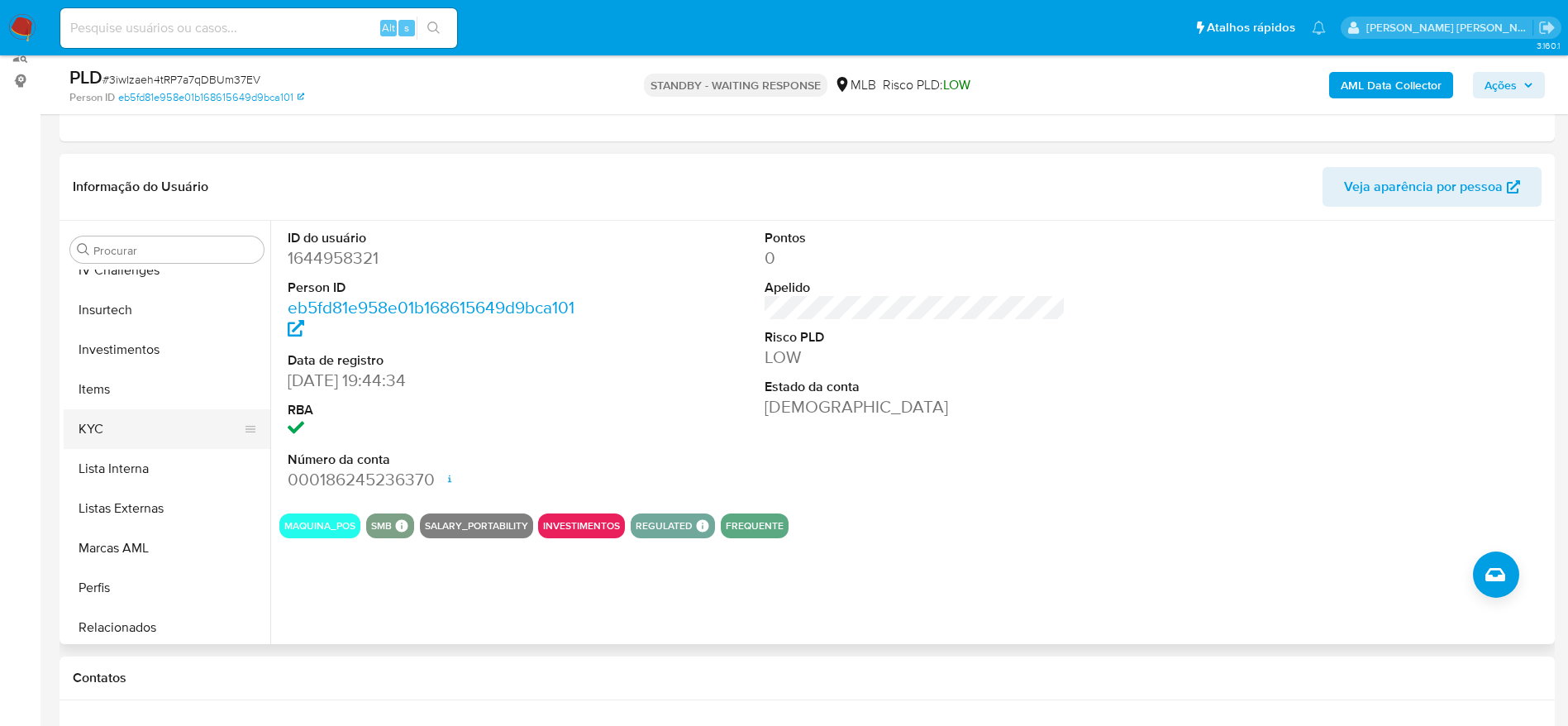
click at [118, 432] on button "KYC" at bounding box center [161, 429] width 194 height 40
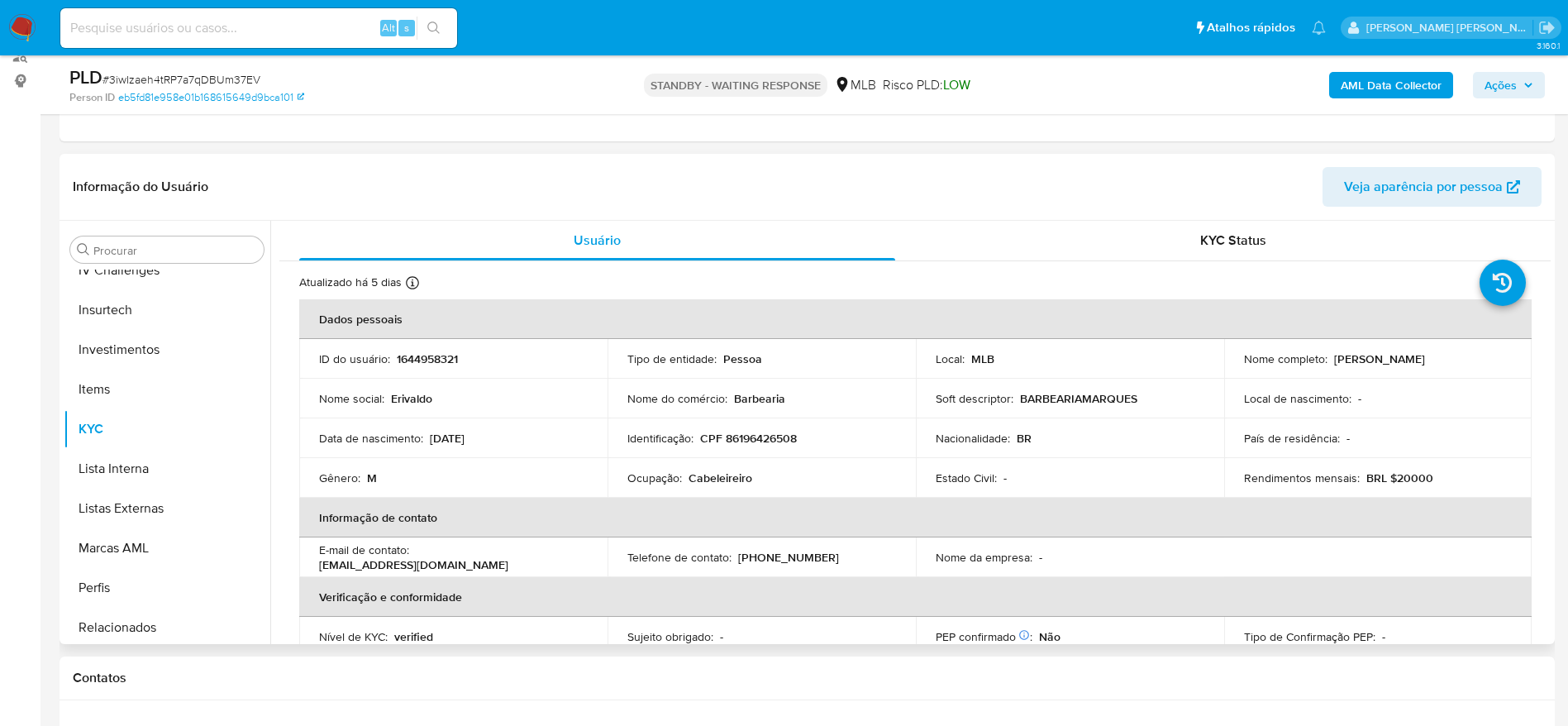
drag, startPoint x: 1543, startPoint y: 290, endPoint x: 1547, endPoint y: 301, distance: 11.7
click at [1547, 301] on div "Usuário KYC Status Atualizado há 5 dias Criado: 19/01/2024 20:44:44 Atualizado:…" at bounding box center [910, 433] width 1281 height 424
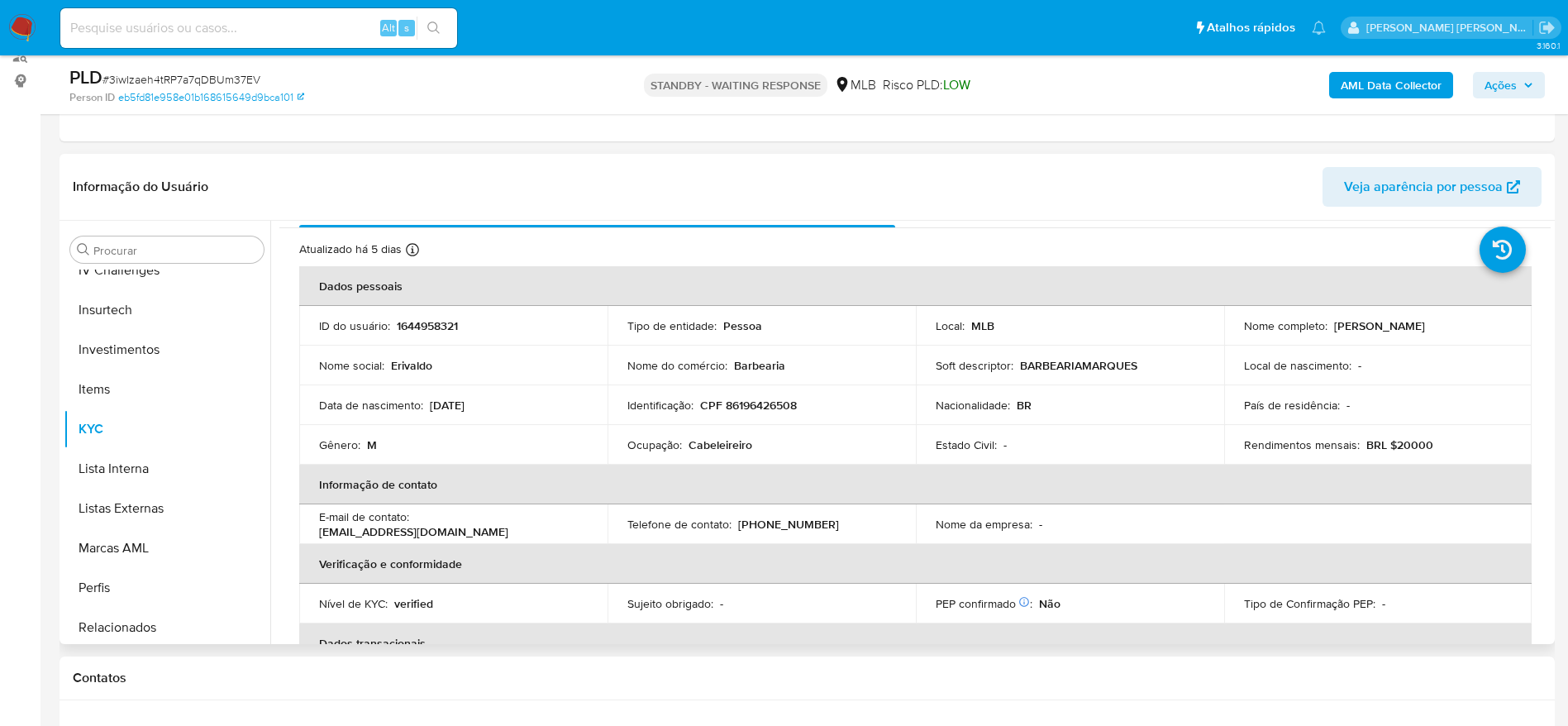
drag, startPoint x: 792, startPoint y: 259, endPoint x: 600, endPoint y: 269, distance: 192.3
click at [764, 258] on div "Atualizado há 5 dias Criado: 19/01/2024 20:44:44 Atualizado: 18/09/2025 04:25:49" at bounding box center [894, 251] width 1191 height 22
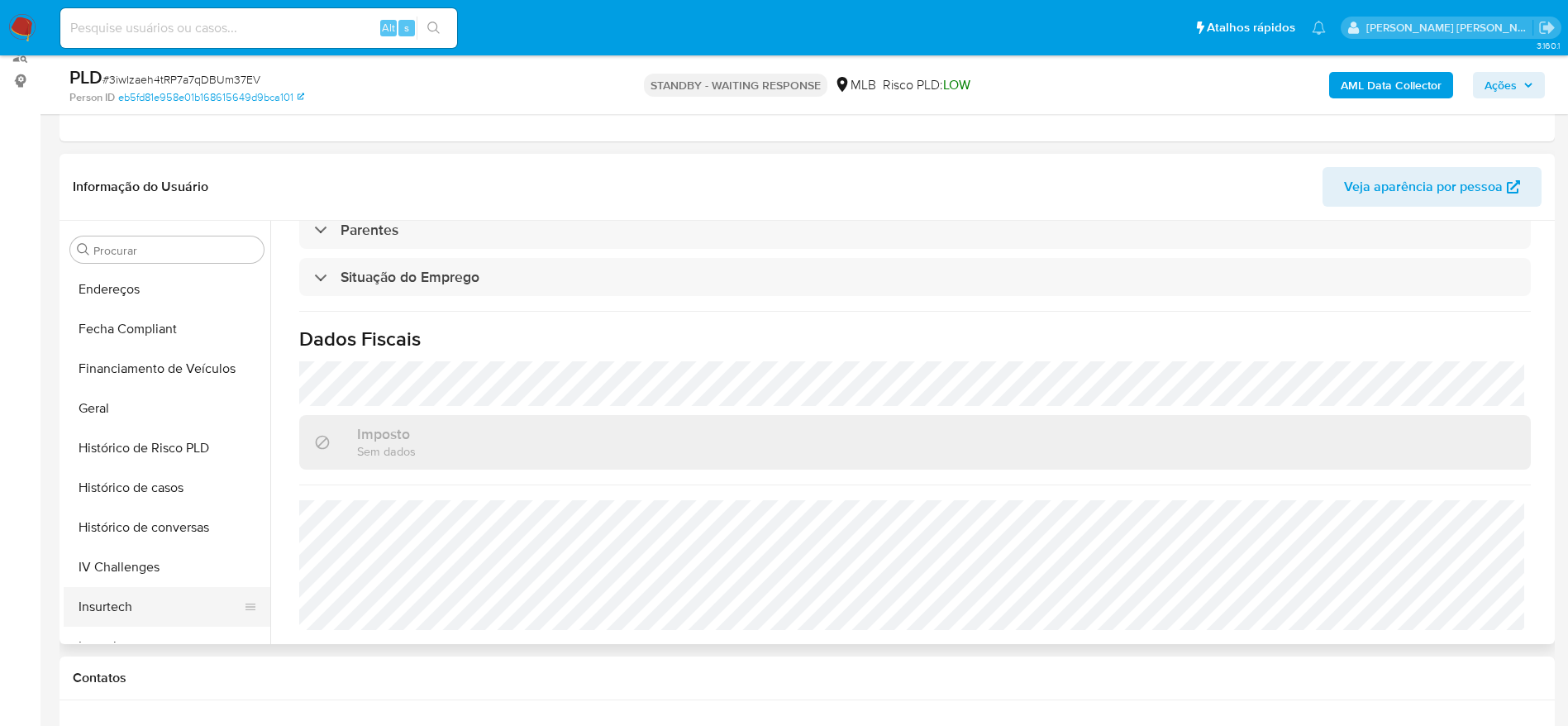
scroll to position [362, 0]
click at [115, 361] on button "Endereços" at bounding box center [161, 364] width 194 height 40
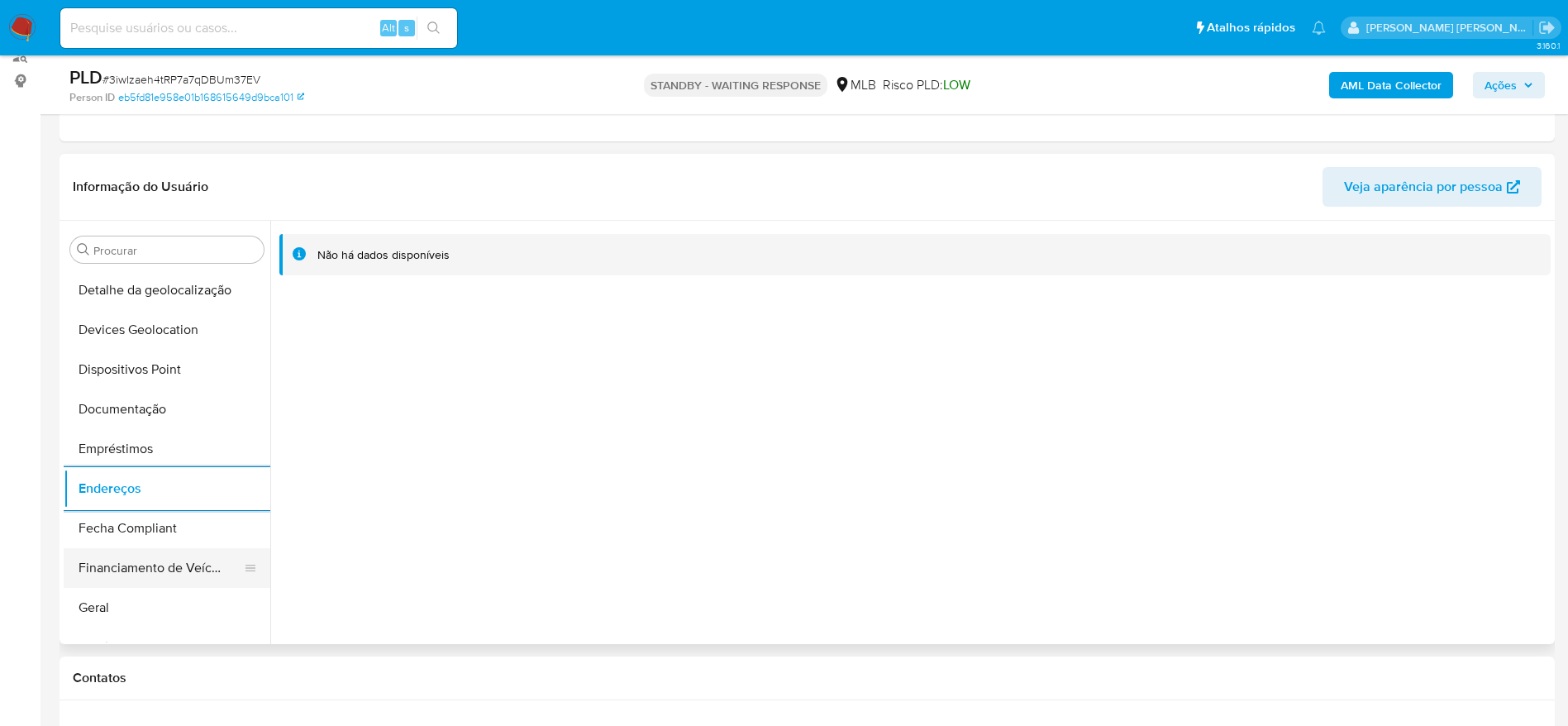
scroll to position [113, 0]
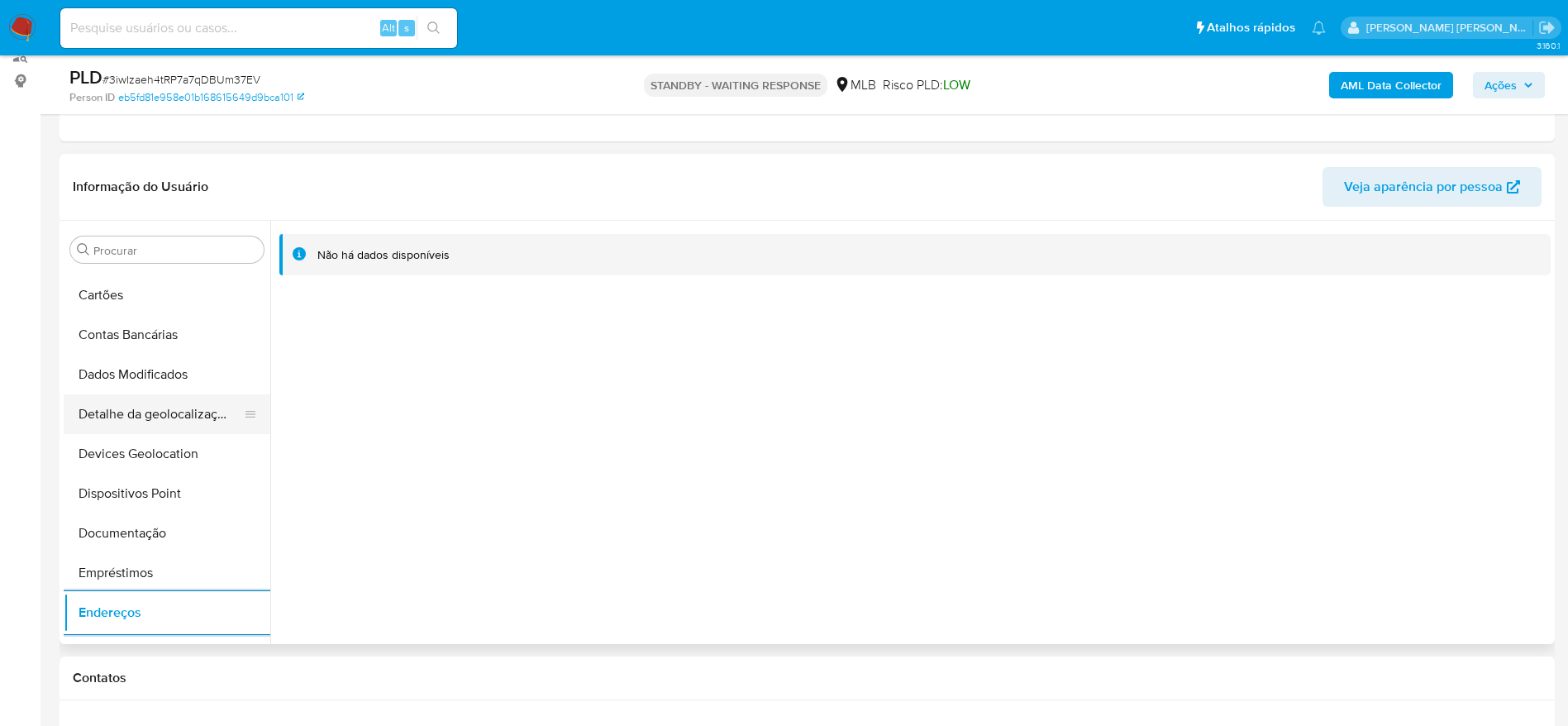
drag, startPoint x: 173, startPoint y: 426, endPoint x: 173, endPoint y: 413, distance: 13.0
click at [173, 413] on button "Detalhe da geolocalização" at bounding box center [161, 414] width 194 height 40
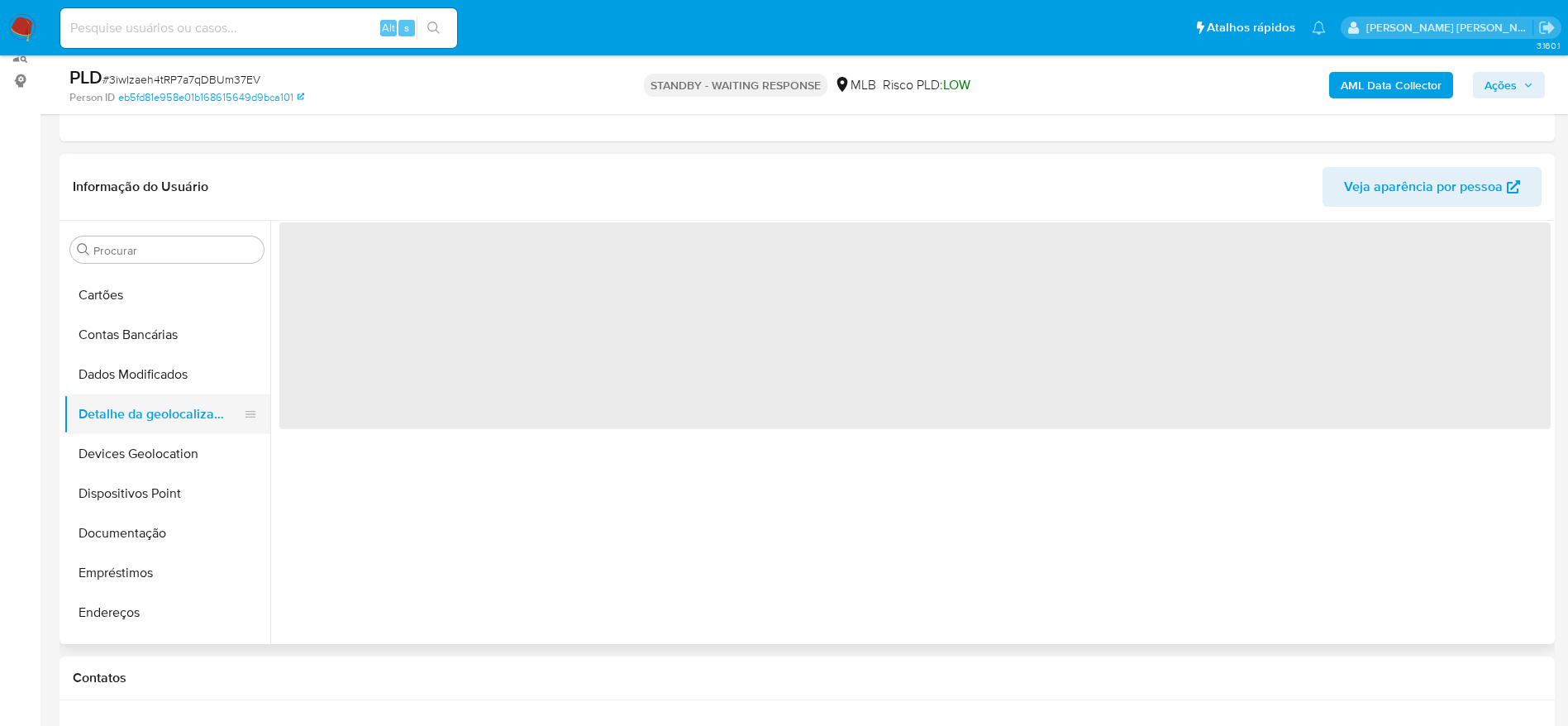
click at [173, 413] on button "Detalhe da geolocalização" at bounding box center [161, 414] width 194 height 40
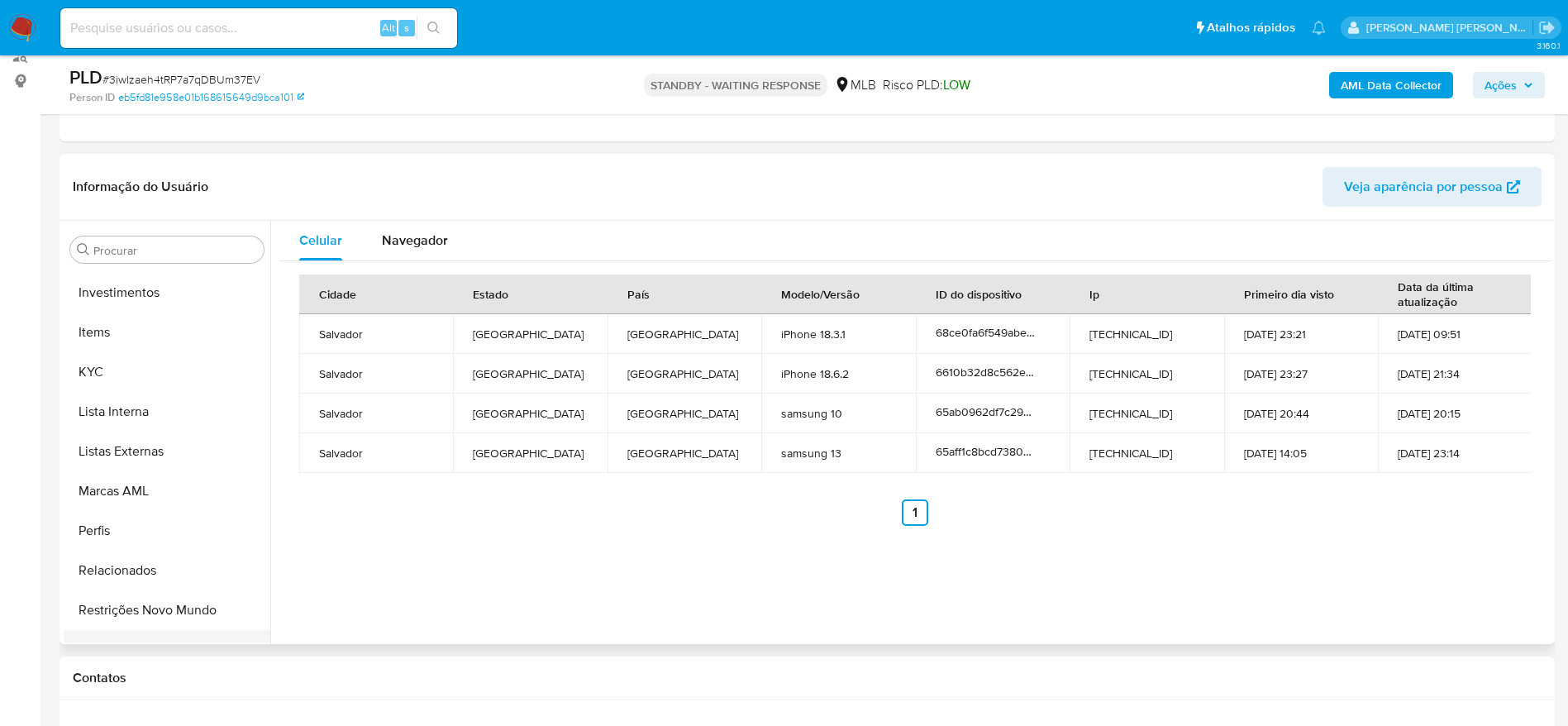
scroll to position [858, 0]
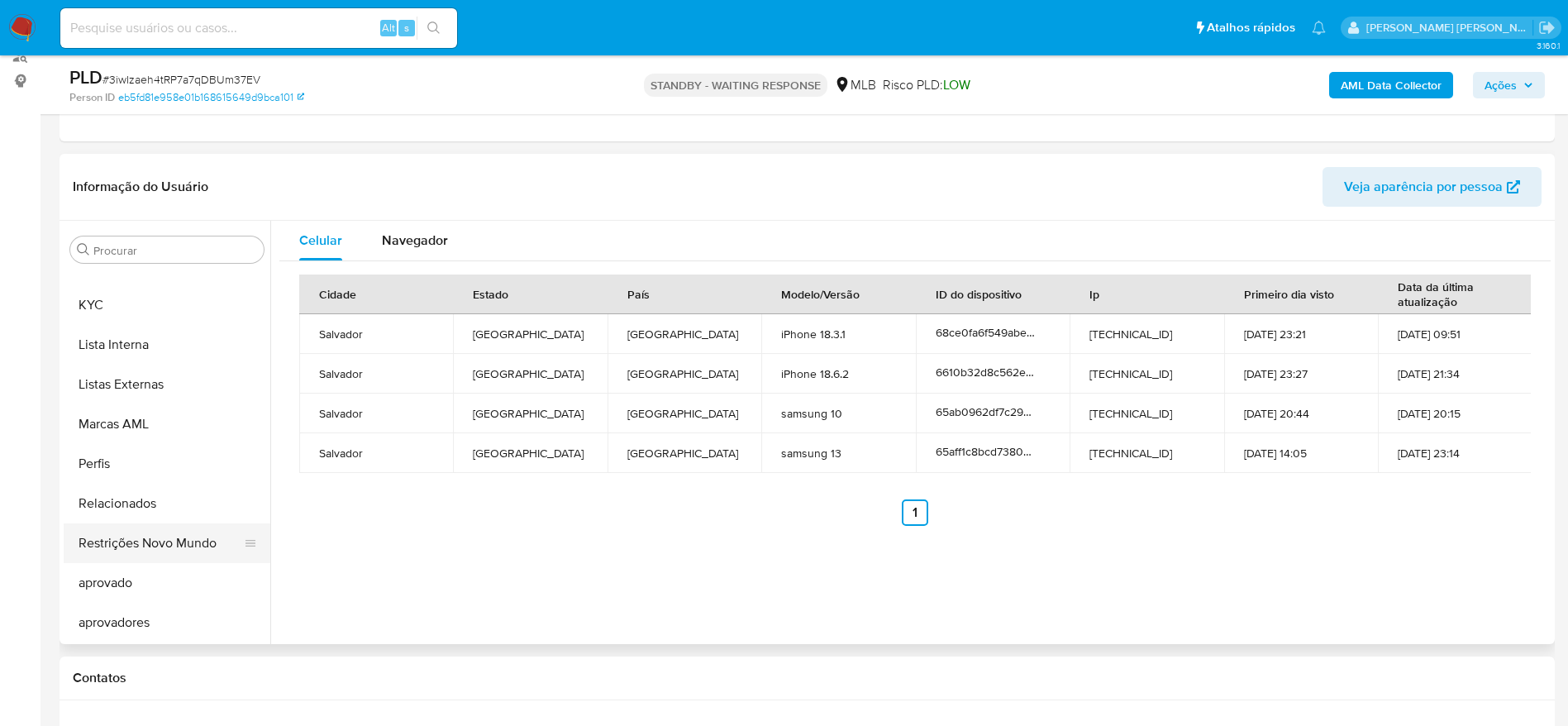
click at [144, 543] on button "Restrições Novo Mundo" at bounding box center [161, 543] width 194 height 40
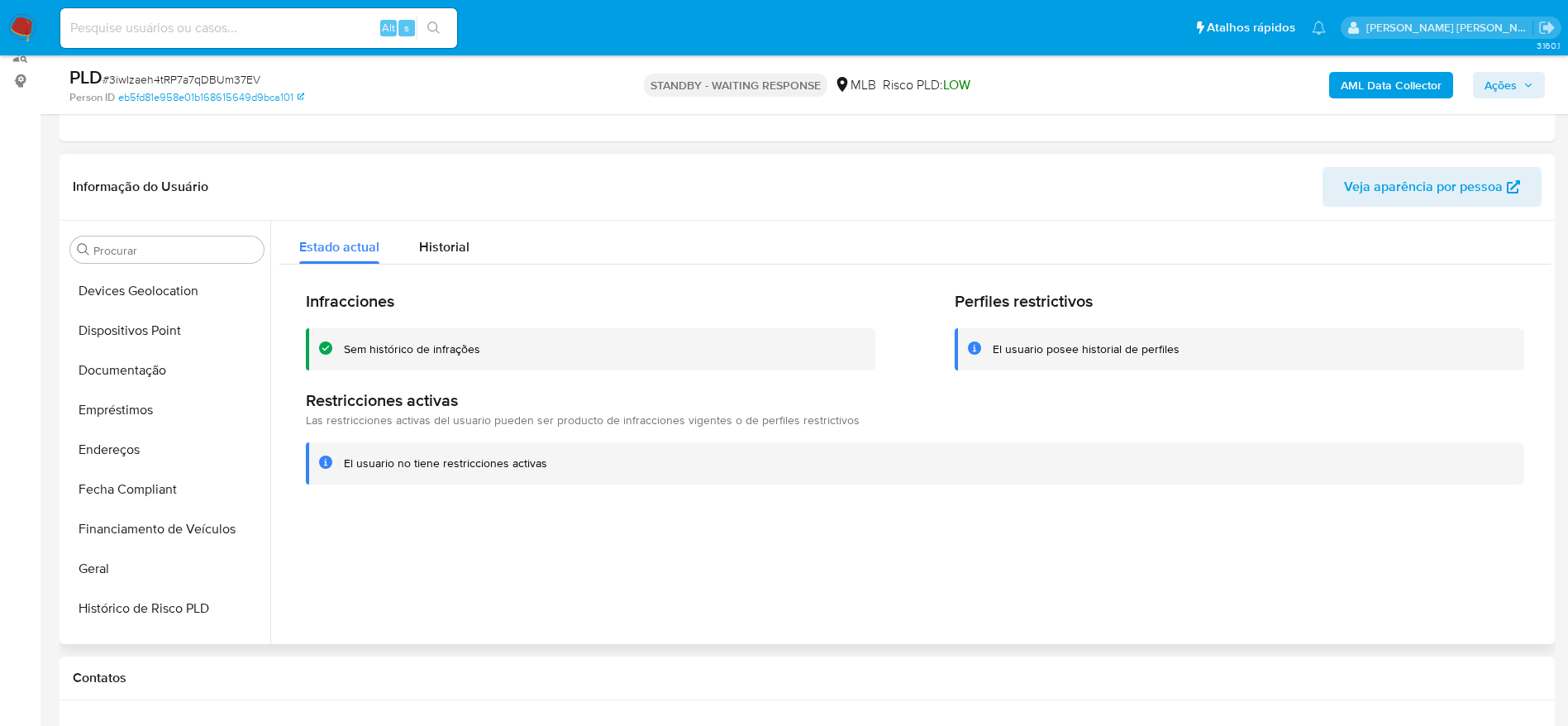
scroll to position [237, 0]
click at [129, 365] on button "Dispositivos Point" at bounding box center [161, 370] width 194 height 40
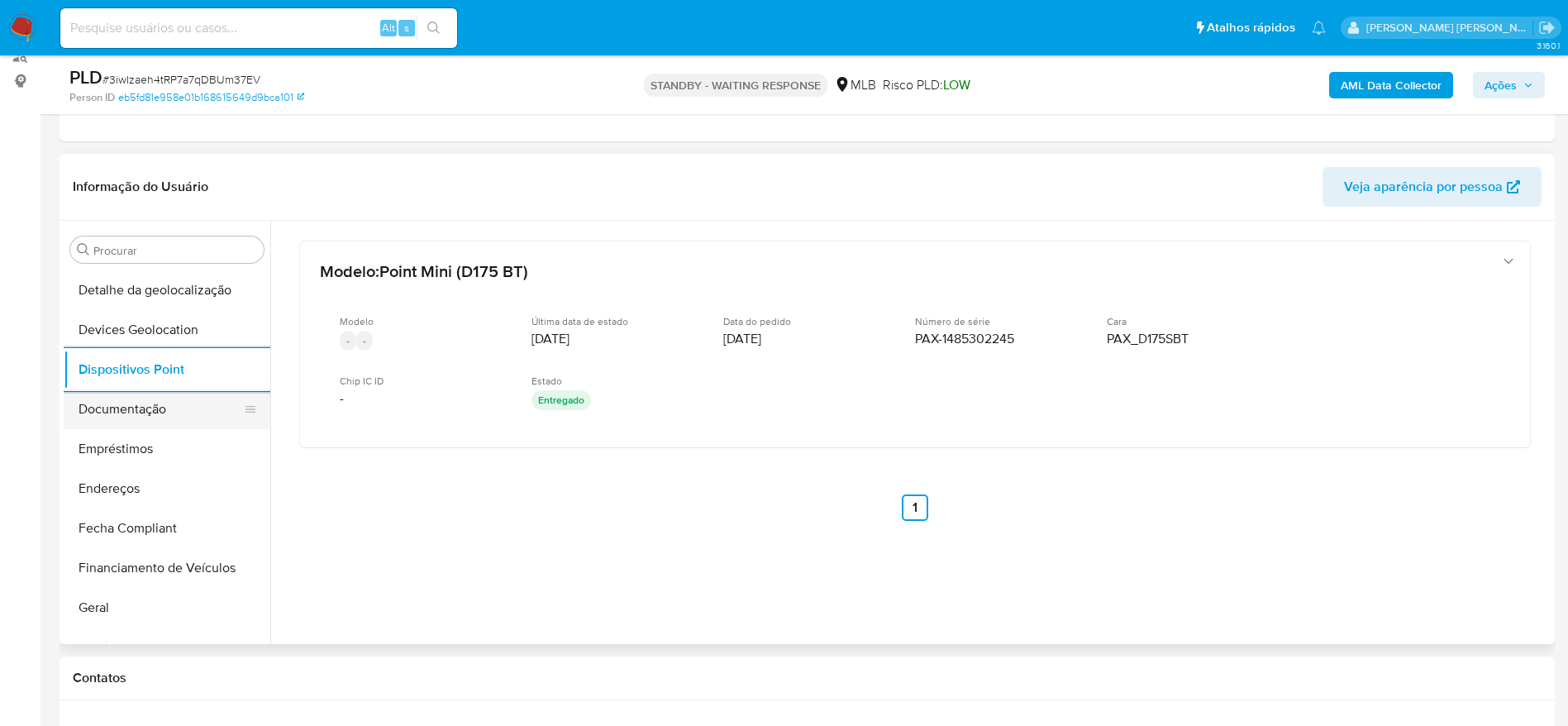
click at [145, 411] on button "Documentação" at bounding box center [161, 410] width 194 height 40
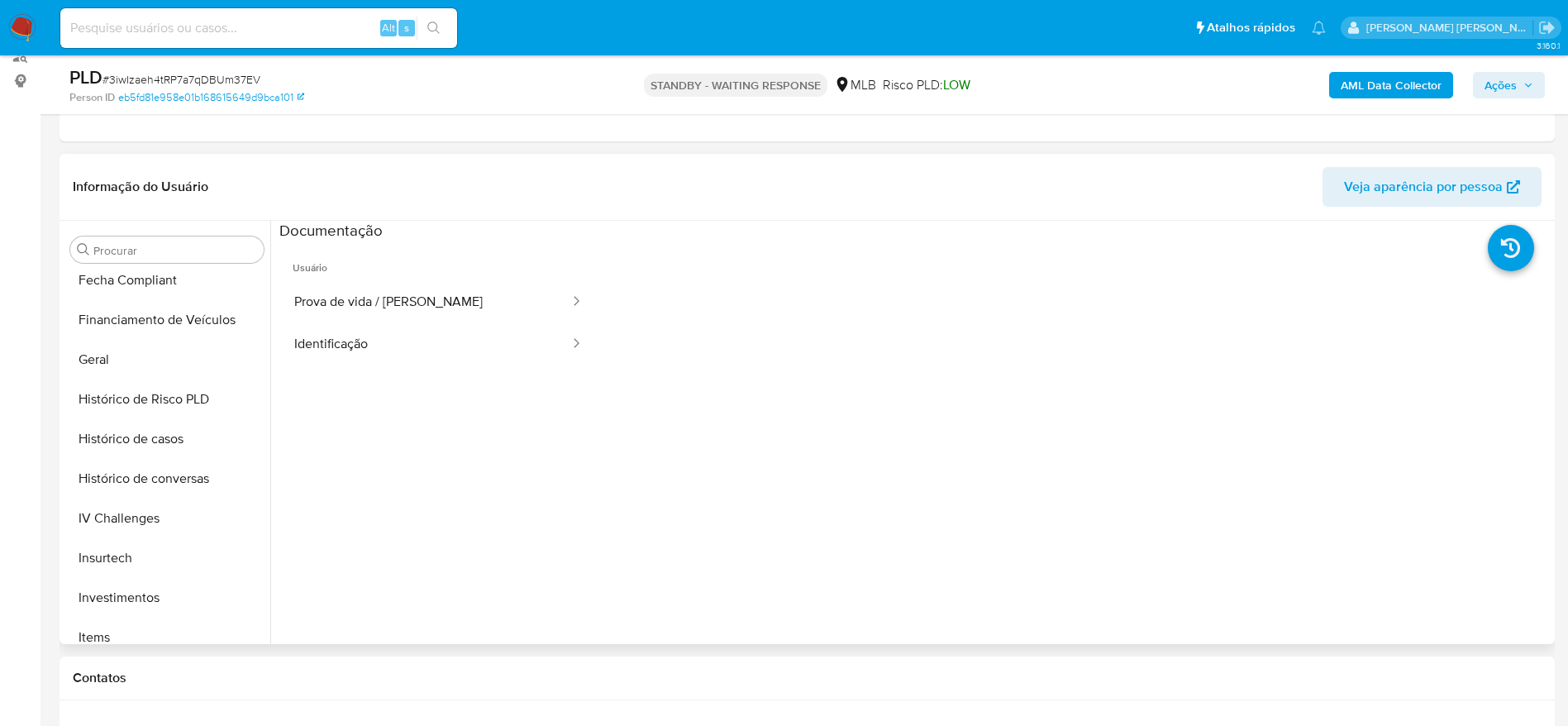
scroll to position [609, 0]
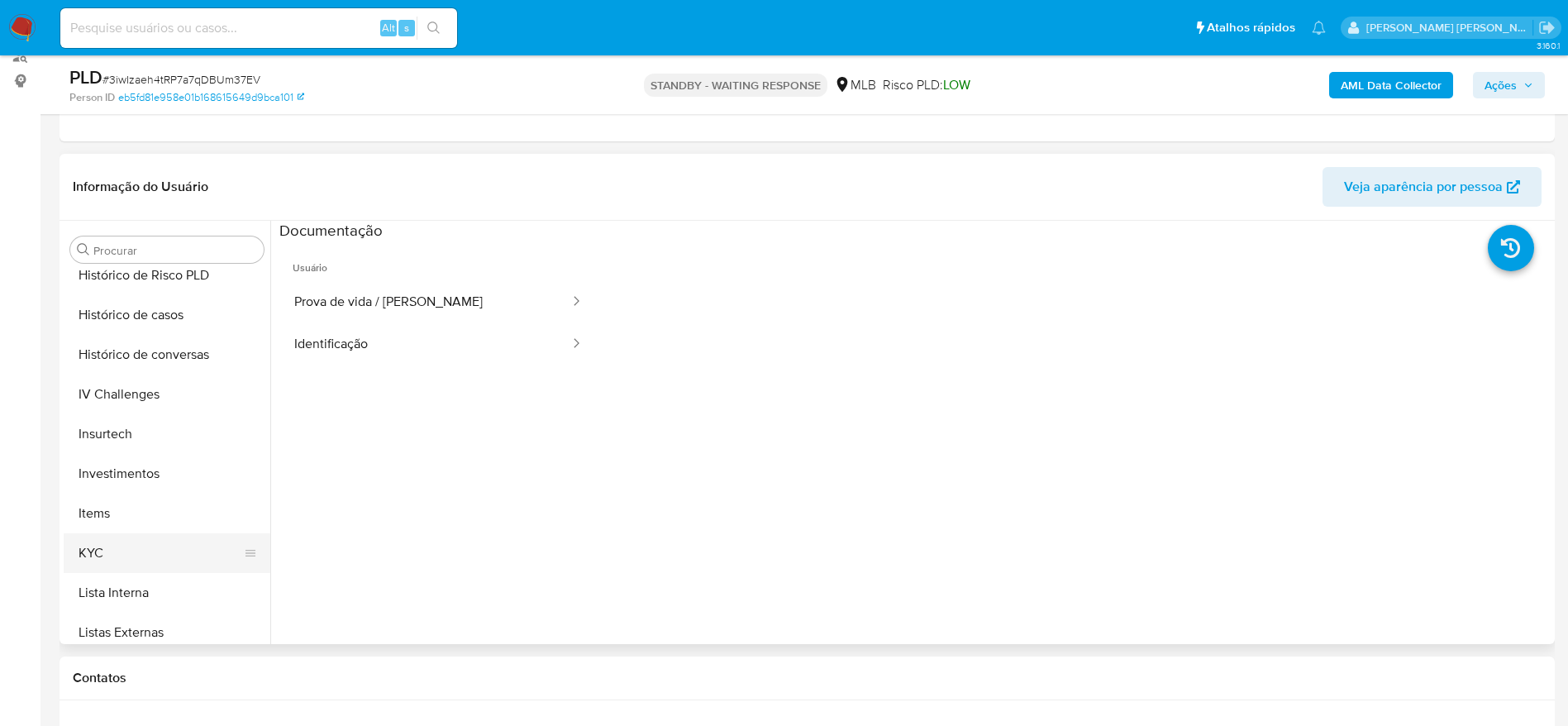
click at [117, 557] on button "KYC" at bounding box center [161, 554] width 194 height 40
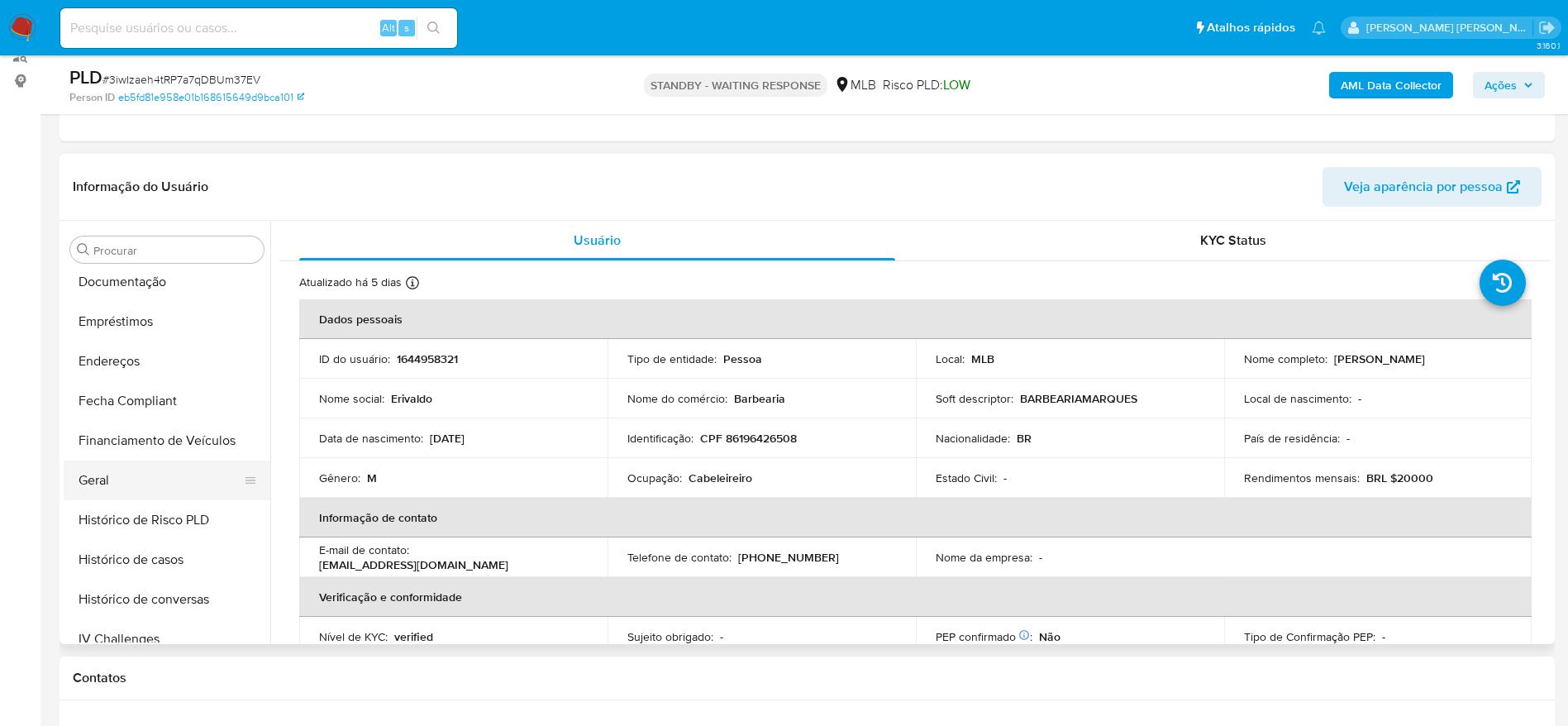
scroll to position [362, 0]
click at [125, 487] on button "Geral" at bounding box center [161, 484] width 194 height 40
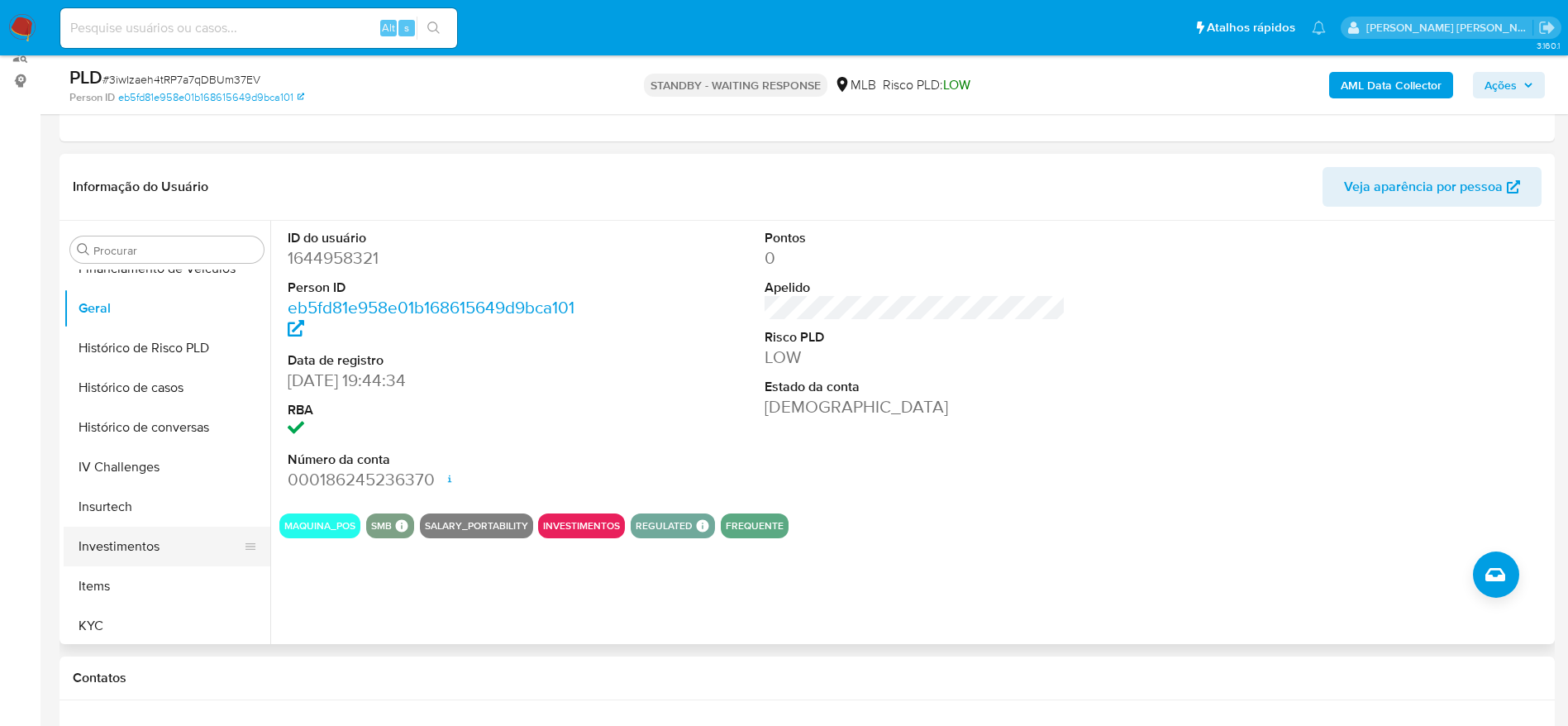
scroll to position [609, 0]
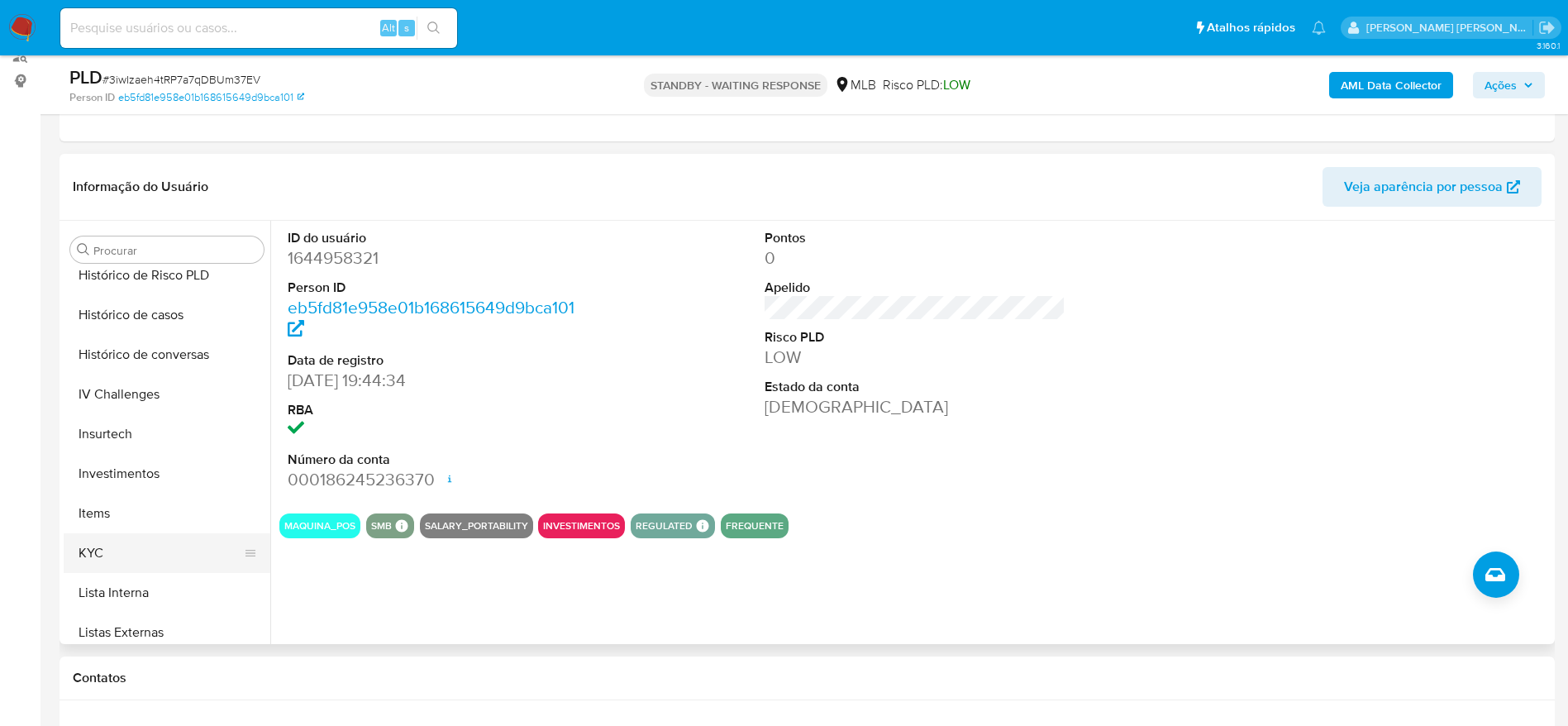
click at [135, 551] on button "KYC" at bounding box center [161, 554] width 194 height 40
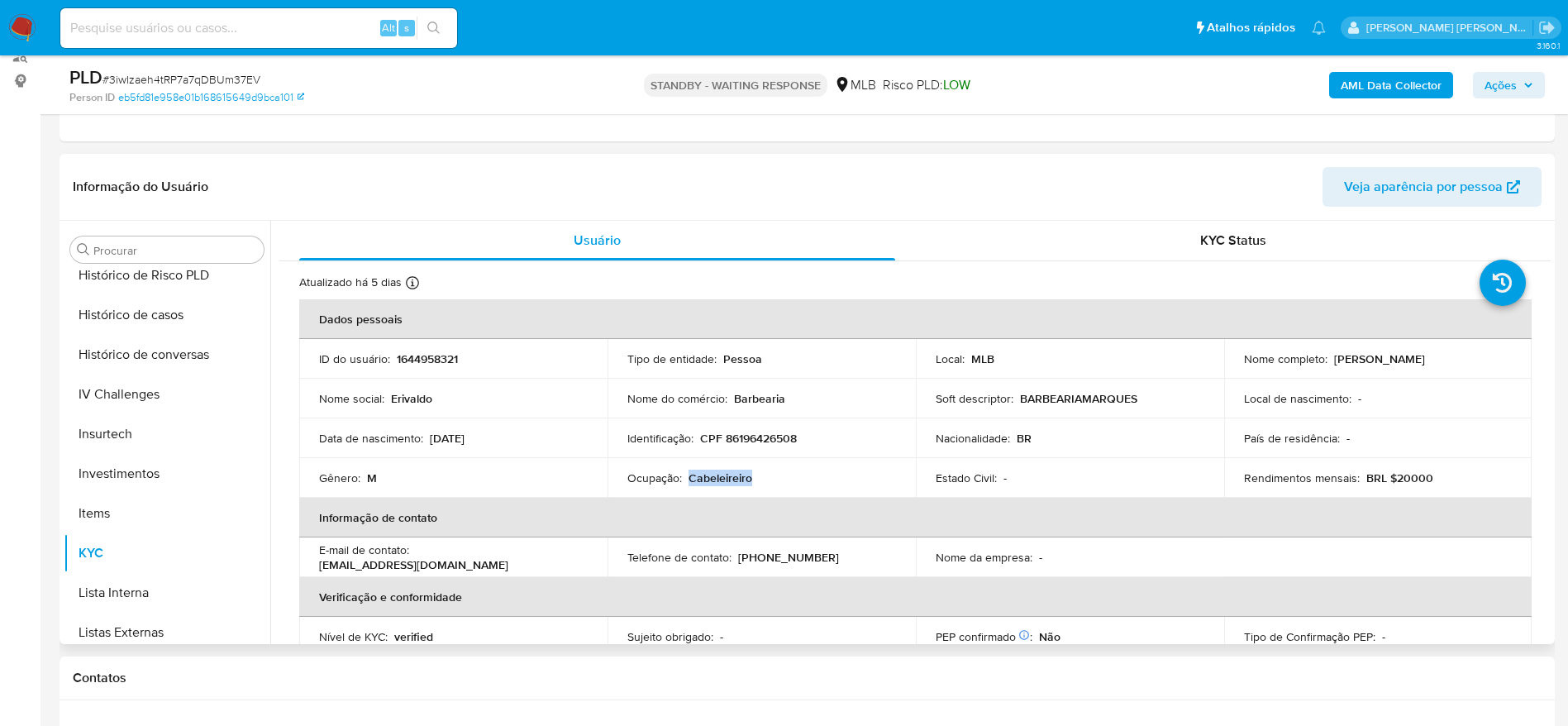
drag, startPoint x: 764, startPoint y: 478, endPoint x: 688, endPoint y: 485, distance: 76.3
click at [688, 485] on div "Ocupação : Cabeleireiro" at bounding box center [761, 478] width 268 height 15
copy p "Cabeleireiro"
click at [160, 315] on button "Histórico de casos" at bounding box center [161, 315] width 194 height 40
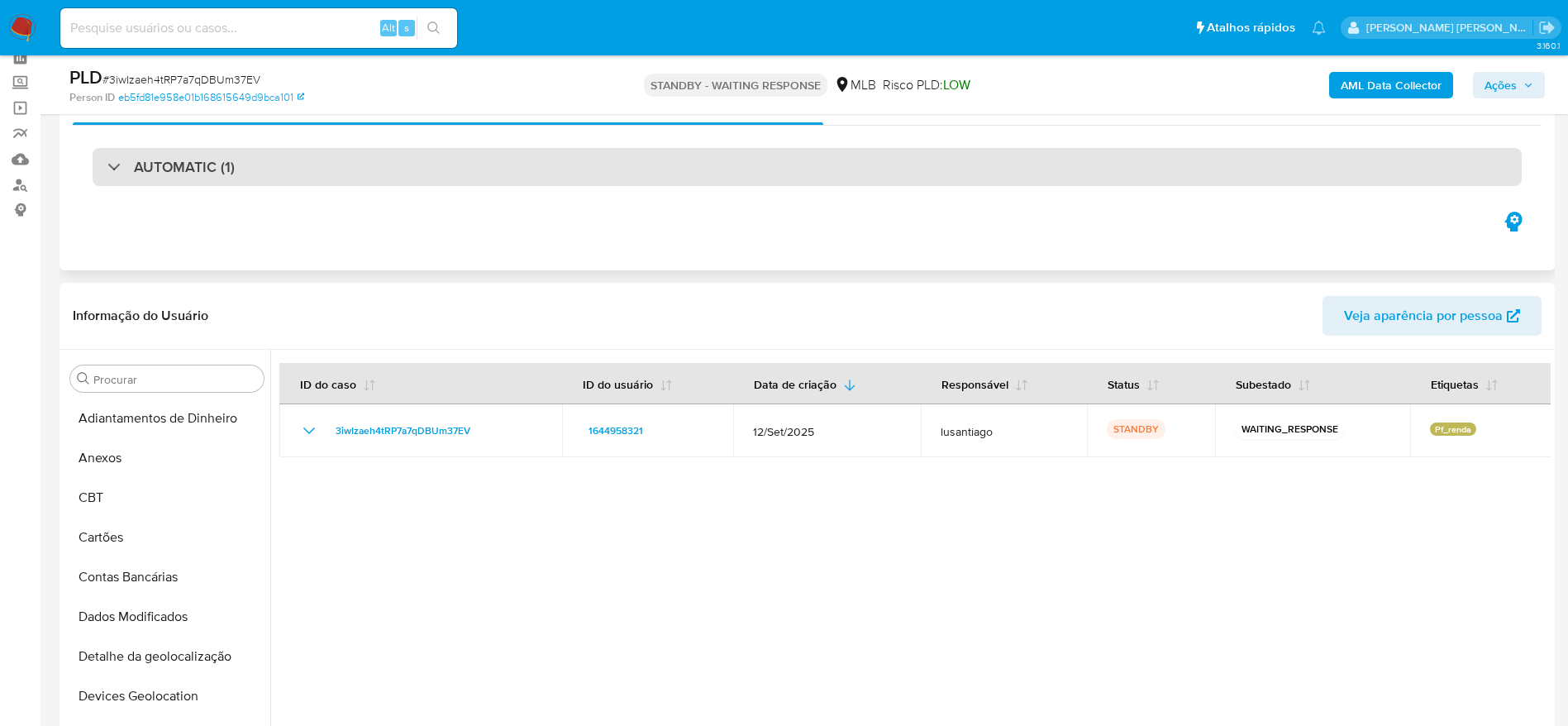
scroll to position [0, 0]
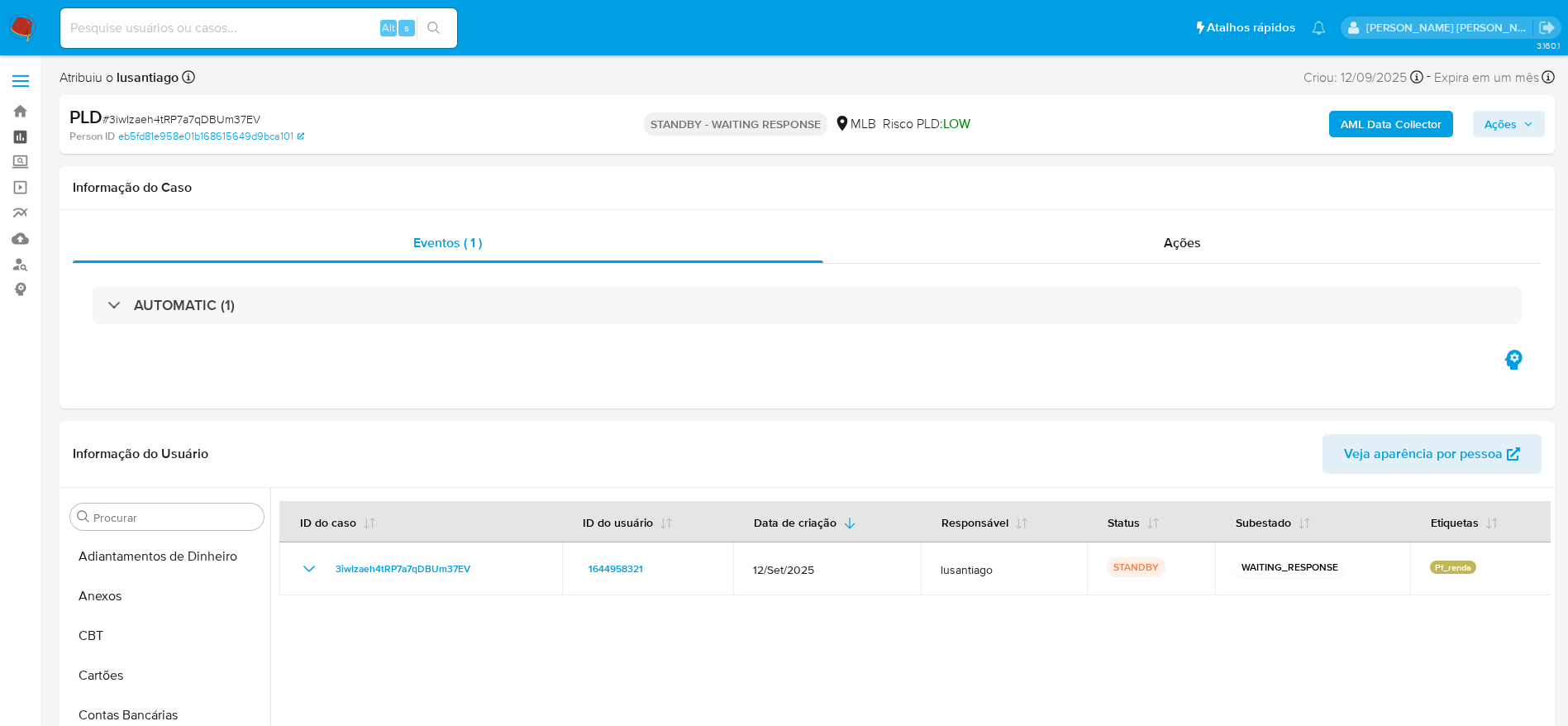
click at [19, 127] on link "Painel" at bounding box center [98, 137] width 197 height 25
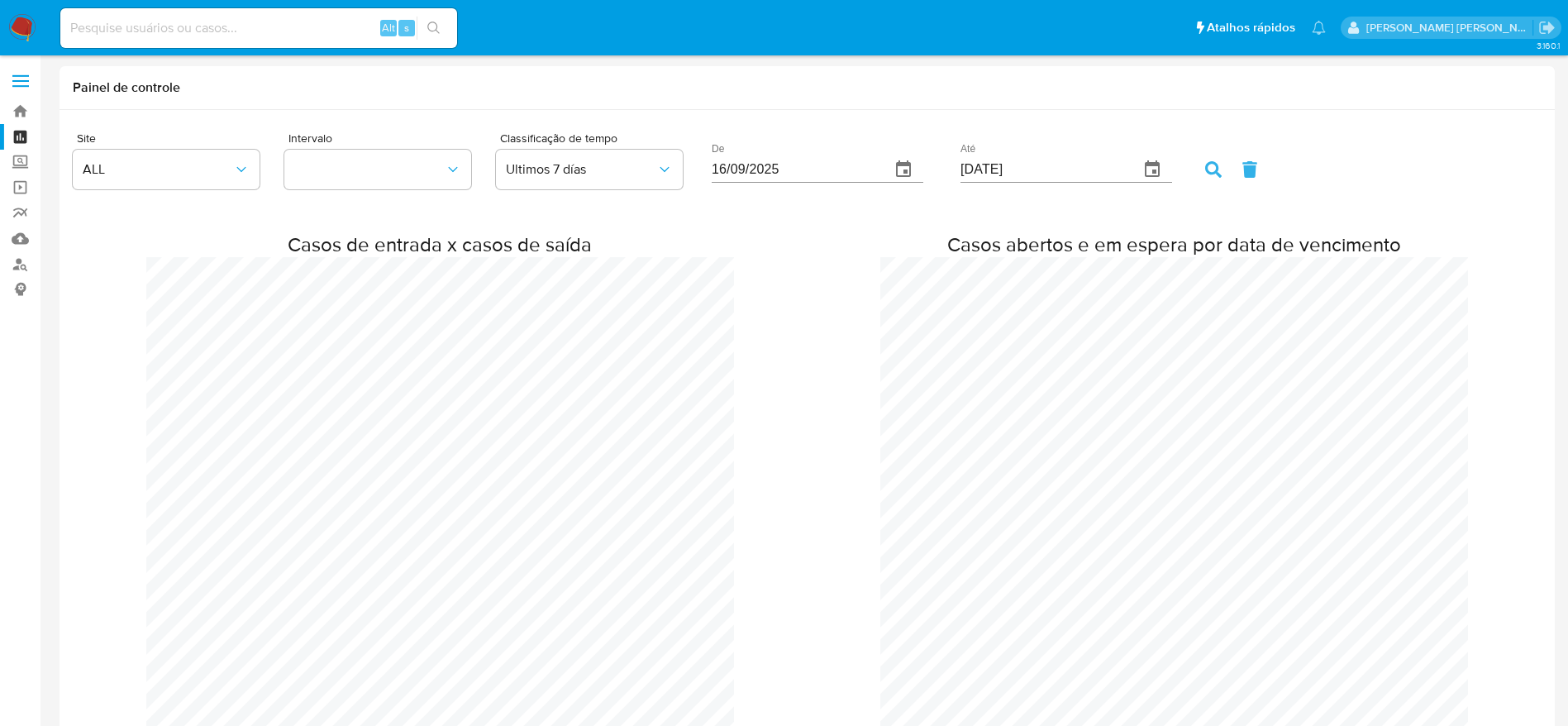
click at [302, 33] on input at bounding box center [259, 27] width 397 height 22
paste input "1918496220"
type input "1918496220"
click at [431, 24] on icon "search-icon" at bounding box center [434, 28] width 13 height 13
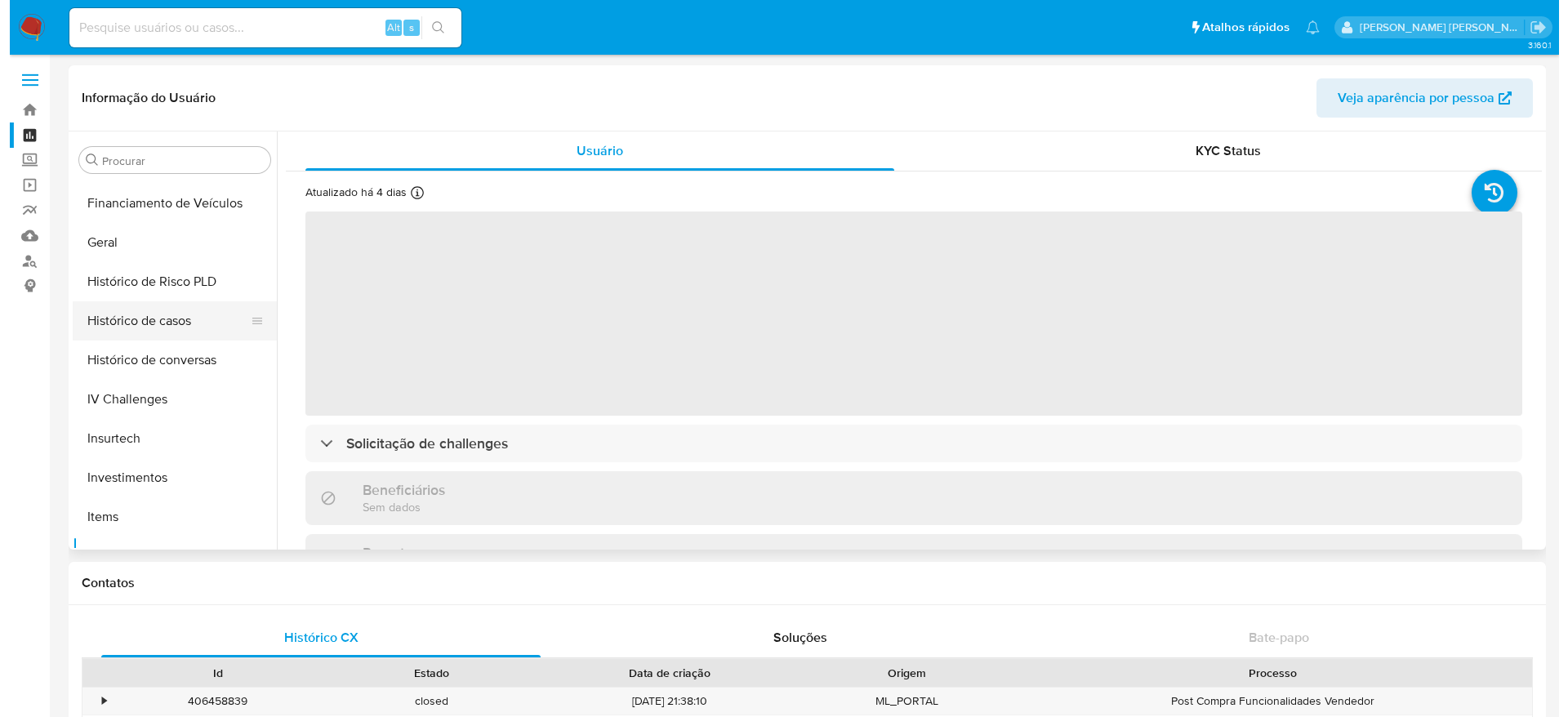
scroll to position [480, 0]
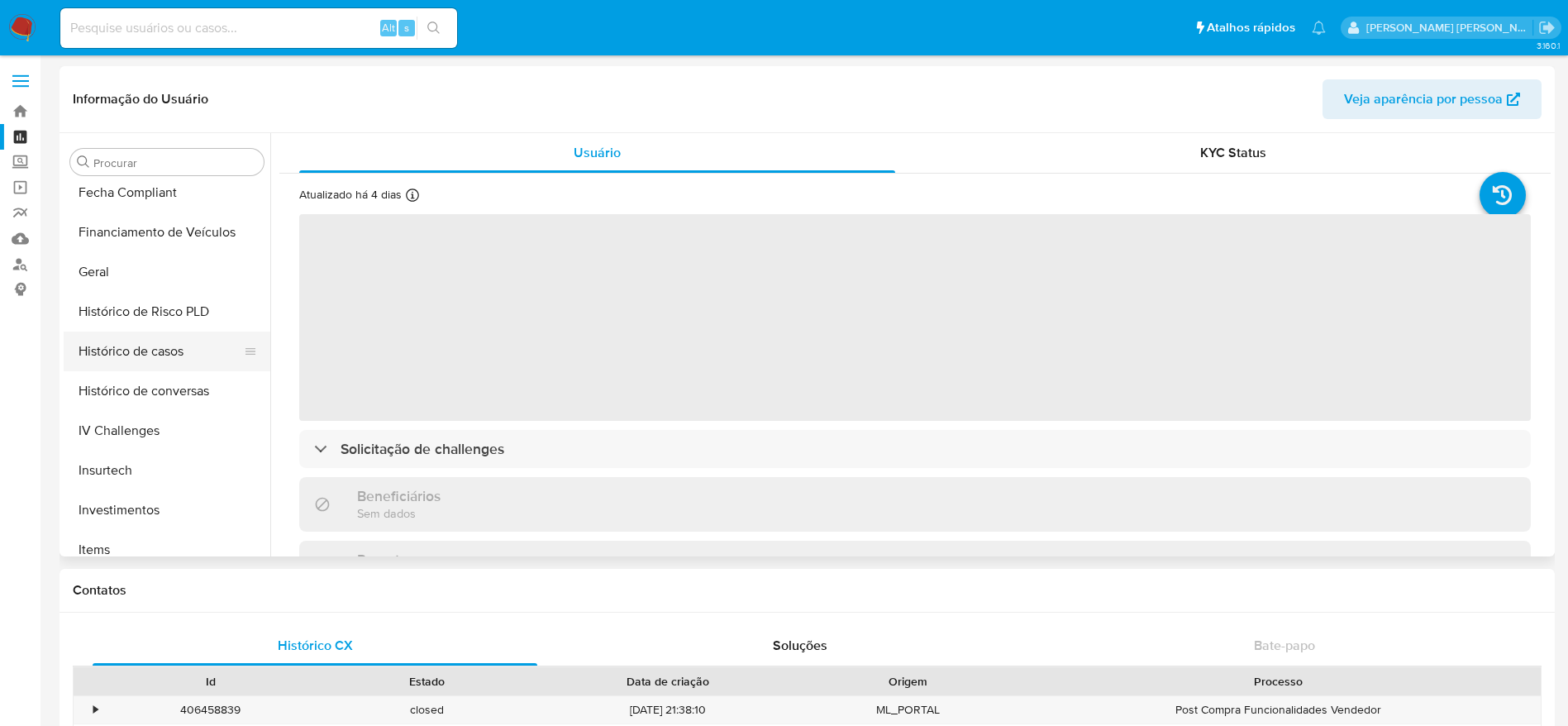
click at [153, 345] on button "Histórico de casos" at bounding box center [161, 351] width 194 height 40
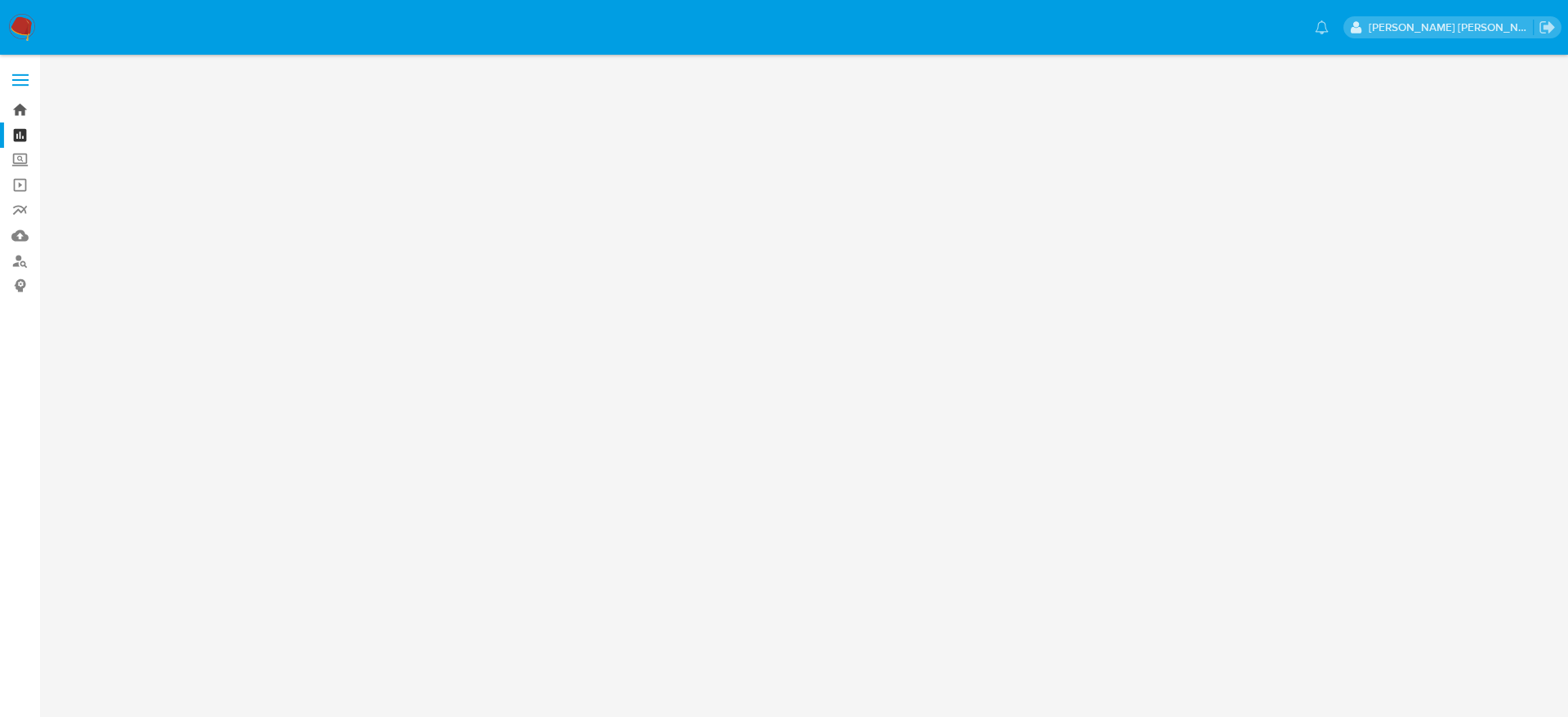
click at [20, 114] on link "Bandeja" at bounding box center [97, 110] width 194 height 25
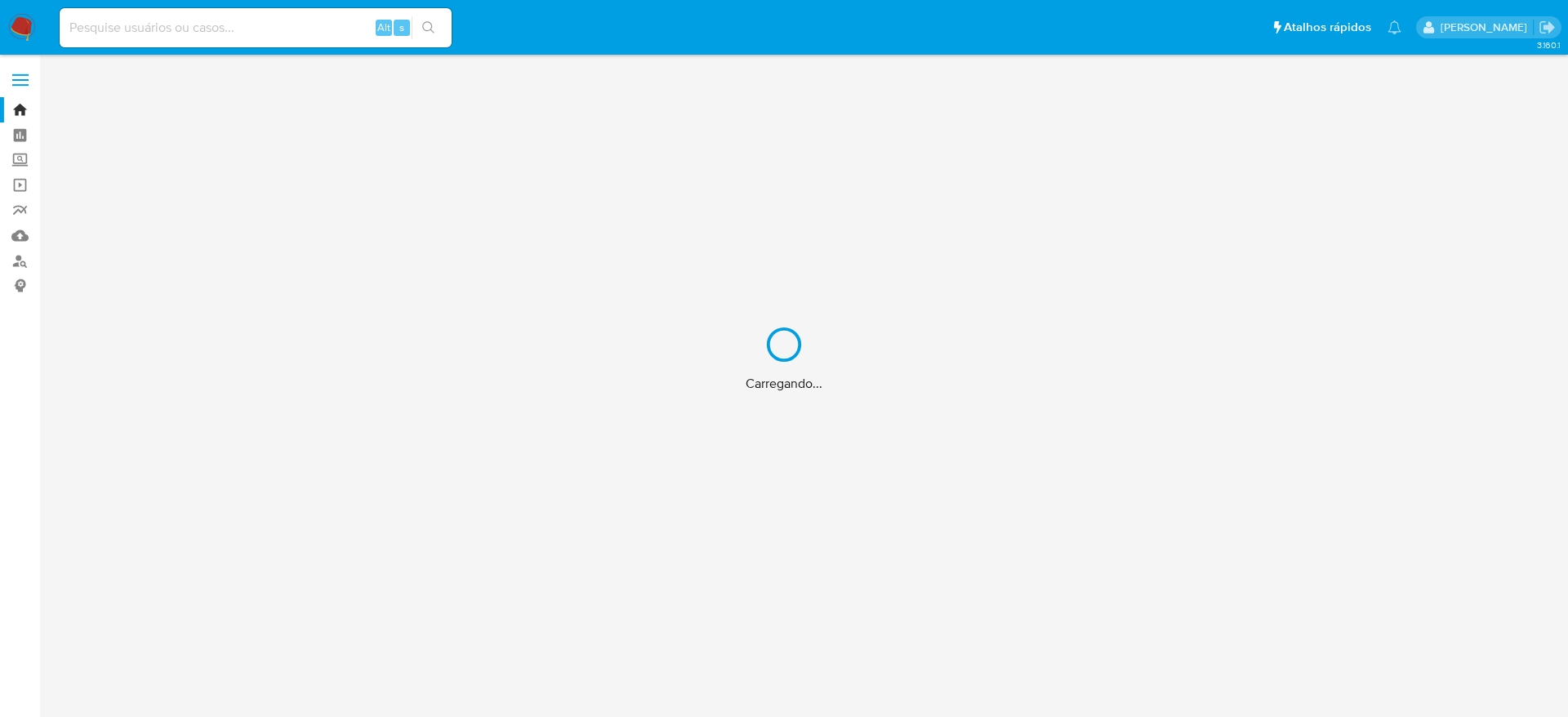
click at [237, 23] on div "Carregando..." at bounding box center [784, 358] width 1568 height 717
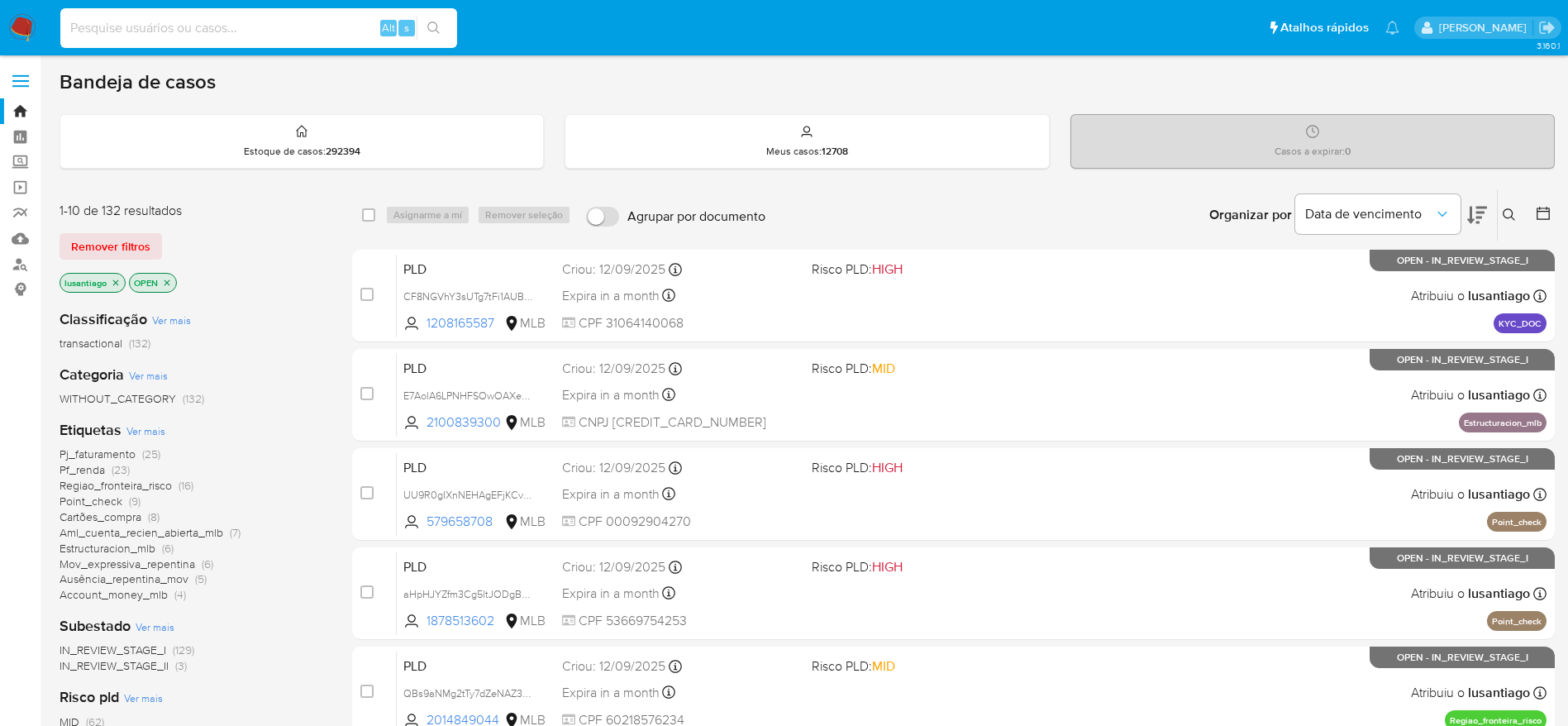
click at [184, 30] on input at bounding box center [259, 27] width 397 height 22
paste input "1918496220"
type input "1918496220"
click at [431, 36] on button "search-icon" at bounding box center [434, 28] width 34 height 24
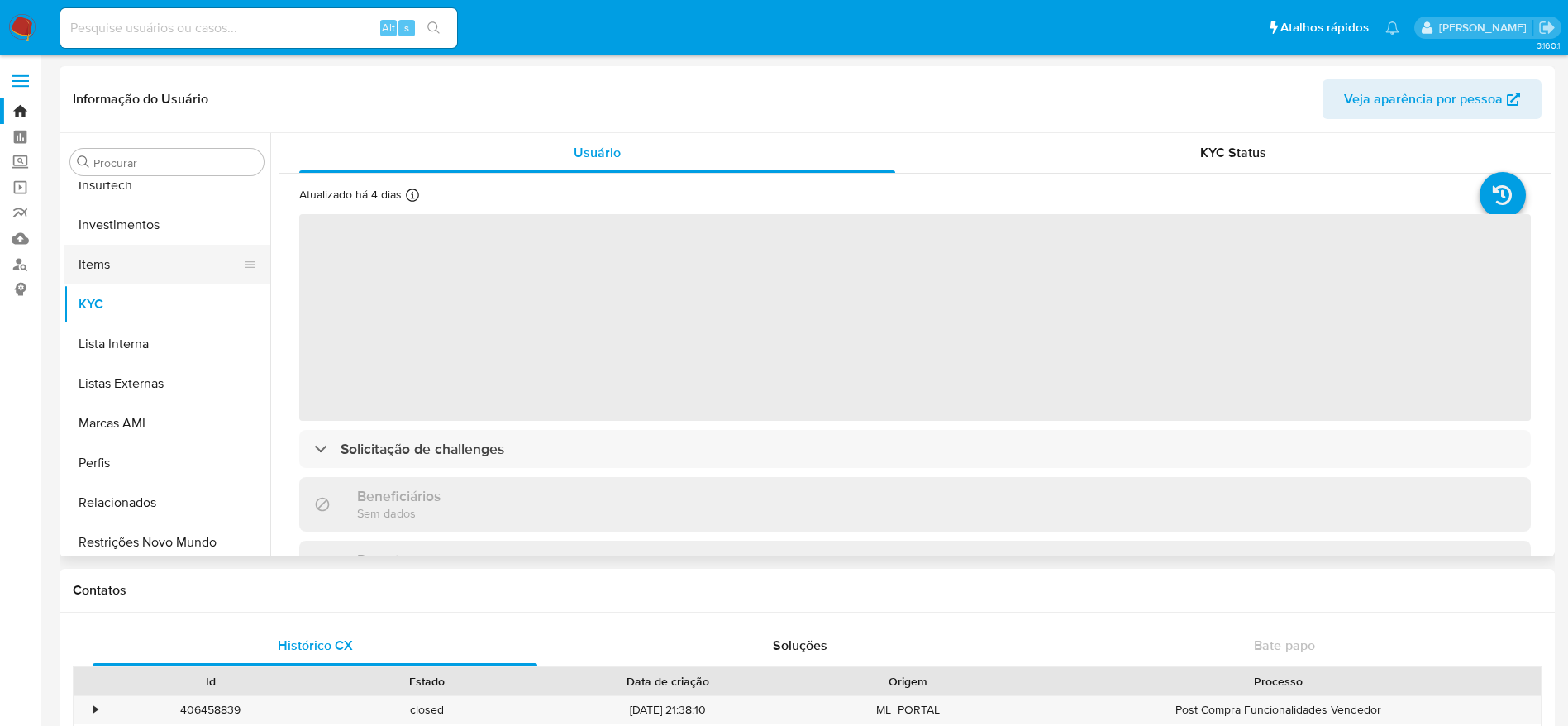
scroll to position [609, 0]
select select "10"
click at [148, 221] on button "Histórico de casos" at bounding box center [161, 227] width 194 height 40
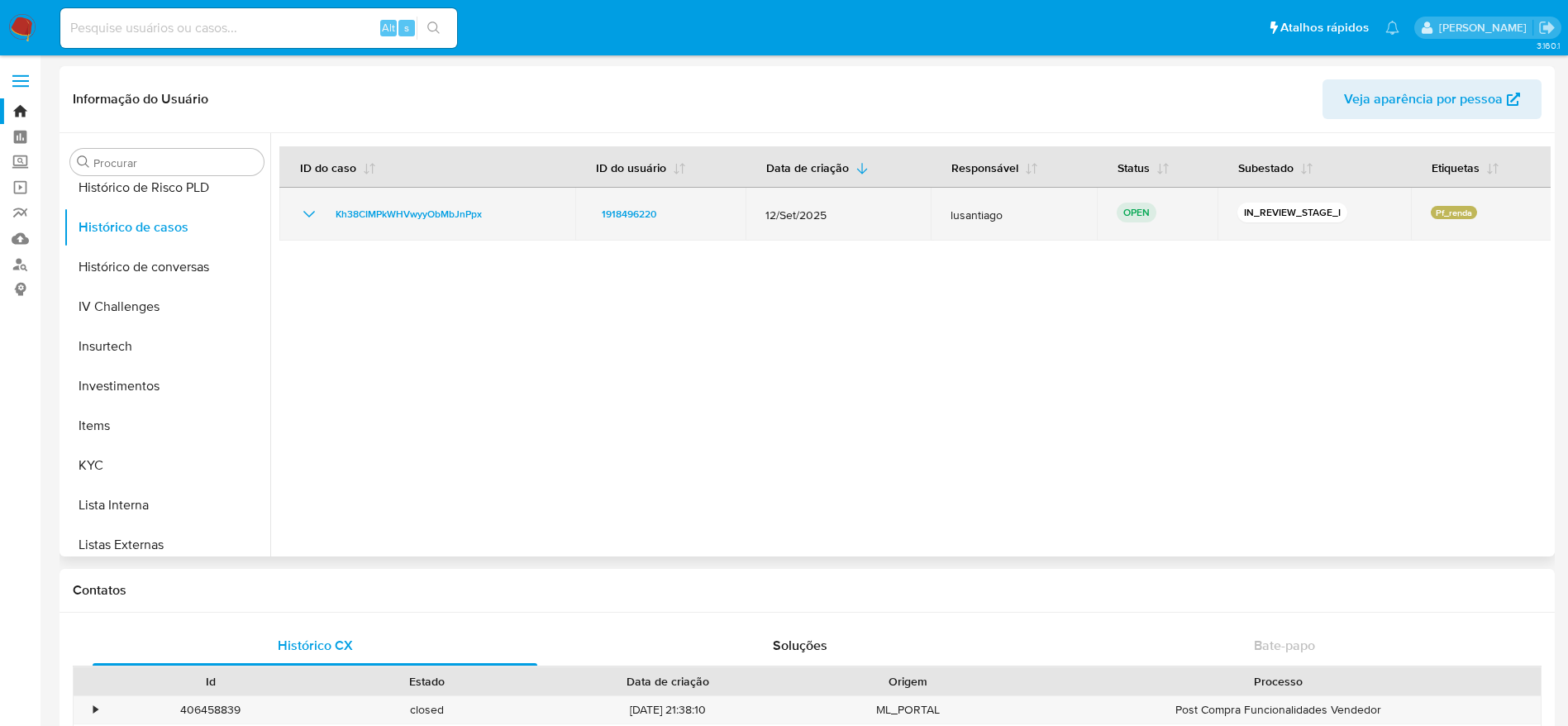
click at [406, 198] on td "Kh38CIMPkWHVwyyObMbJnPpx" at bounding box center [427, 214] width 296 height 53
click at [405, 214] on span "Kh38CIMPkWHVwyyObMbJnPpx" at bounding box center [408, 214] width 146 height 20
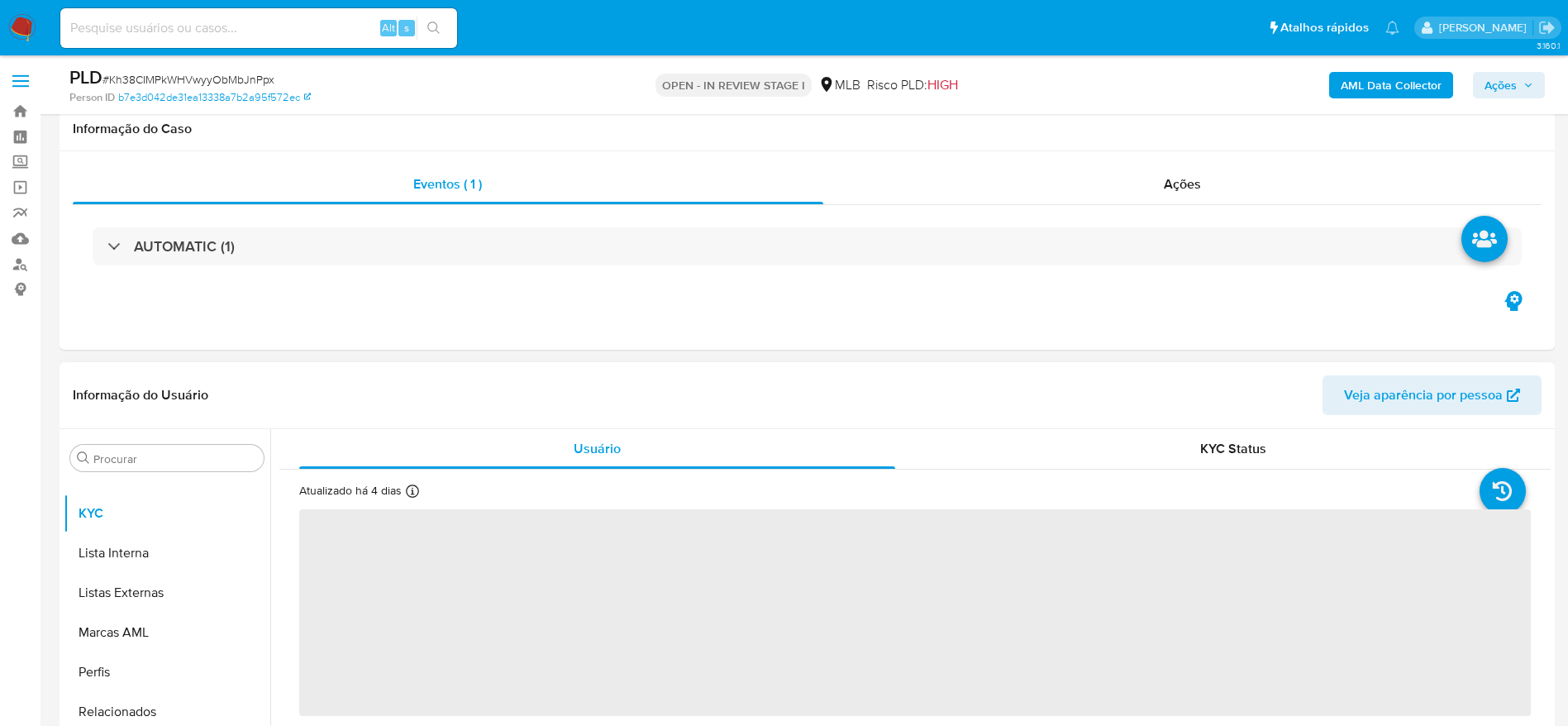
scroll to position [249, 0]
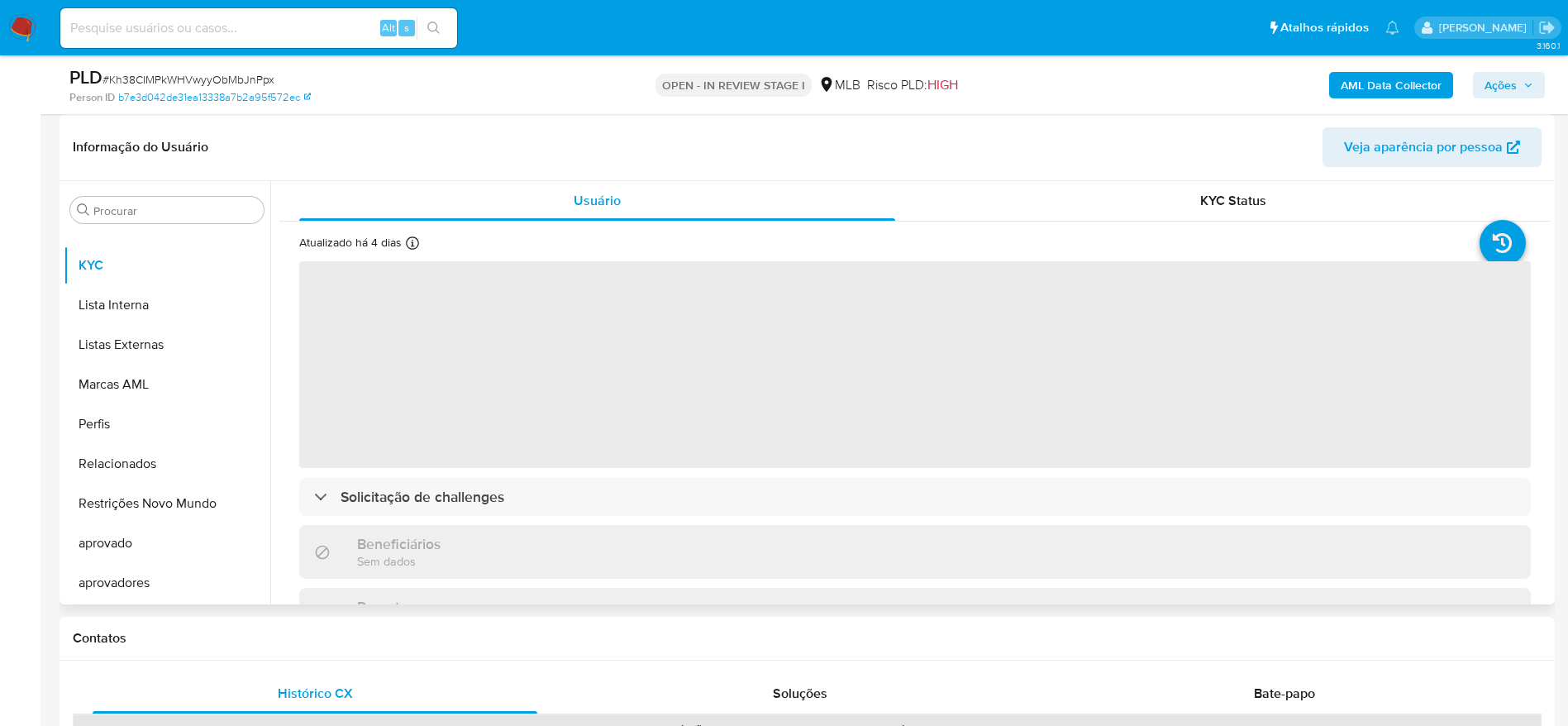
select select "10"
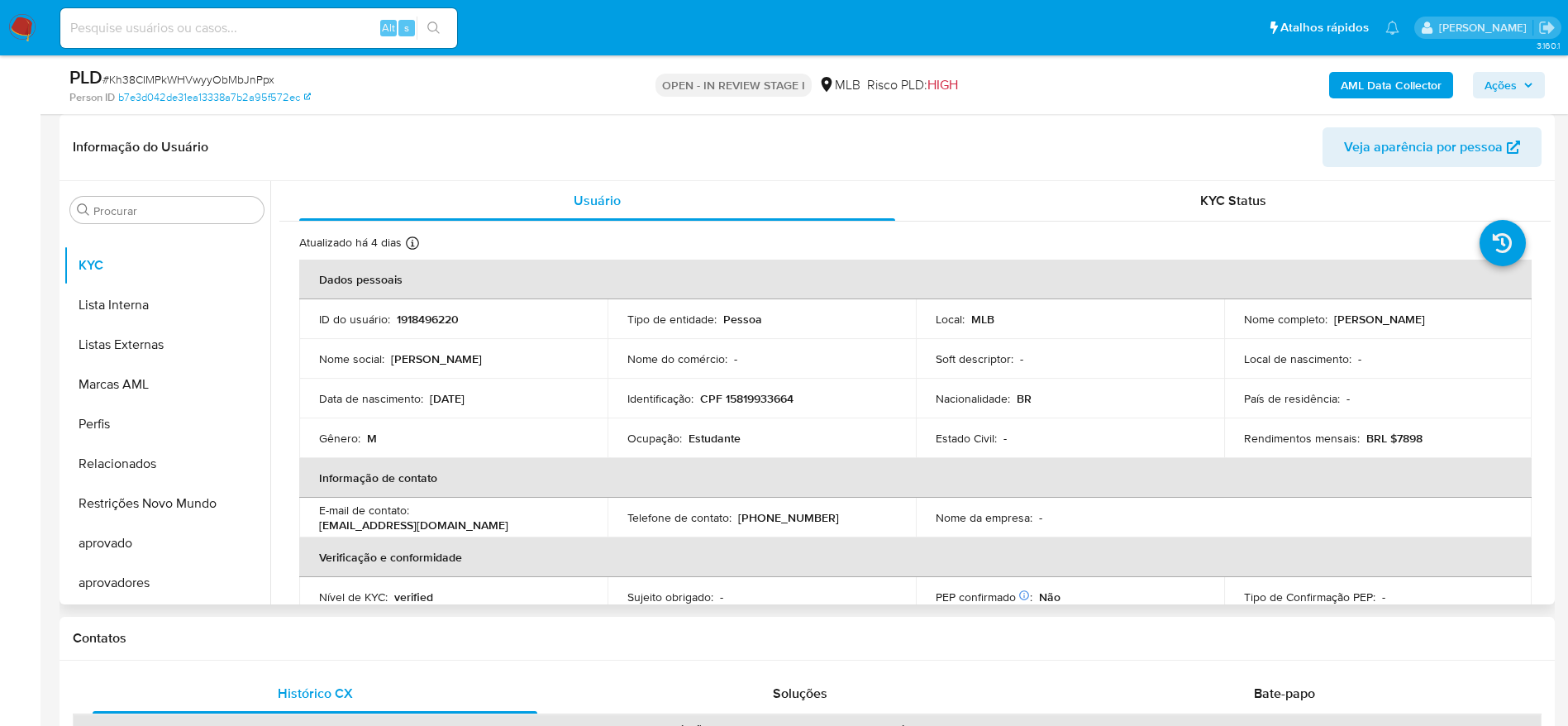
click at [760, 392] on p "CPF 15819933664" at bounding box center [746, 398] width 93 height 15
copy p "15819933664"
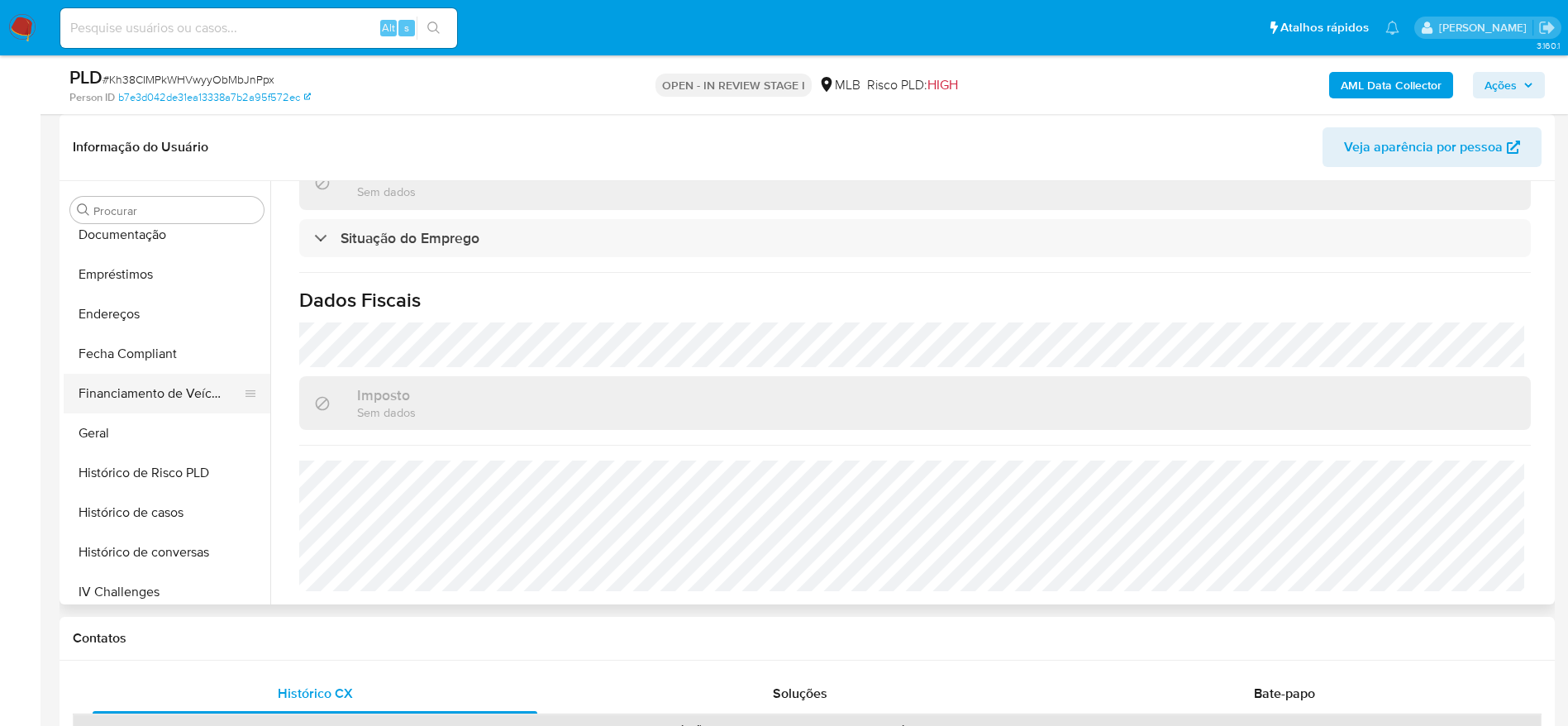
scroll to position [362, 0]
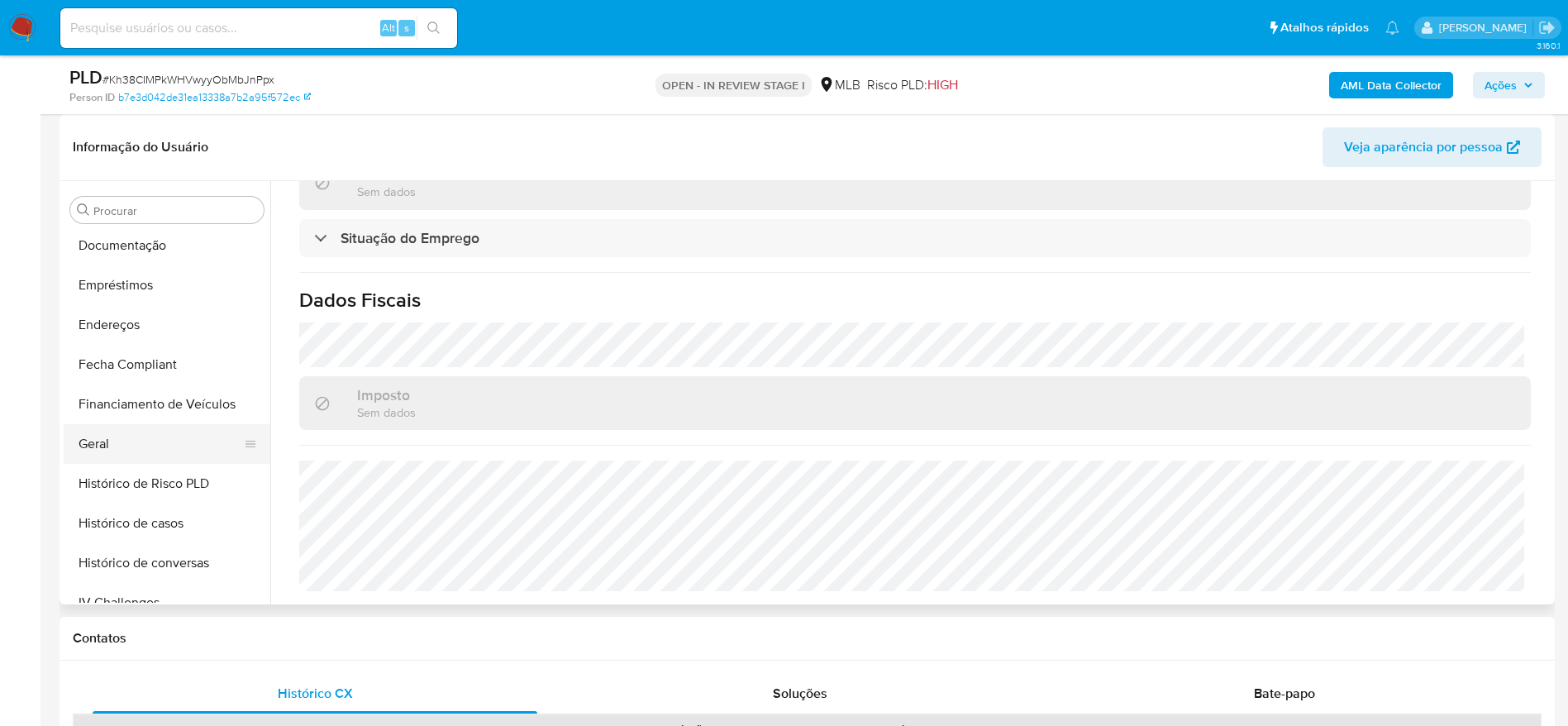
click at [102, 440] on button "Geral" at bounding box center [161, 444] width 194 height 40
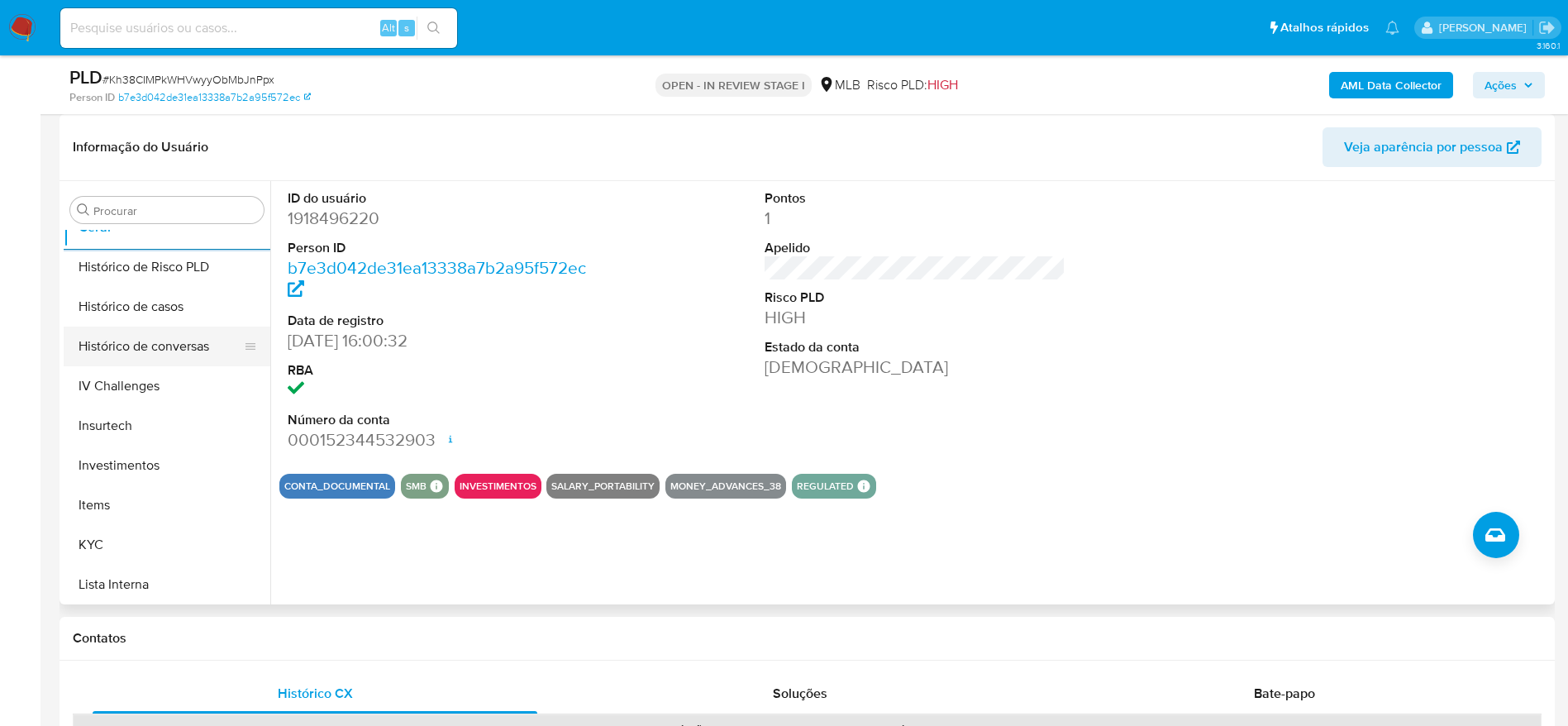
scroll to position [609, 0]
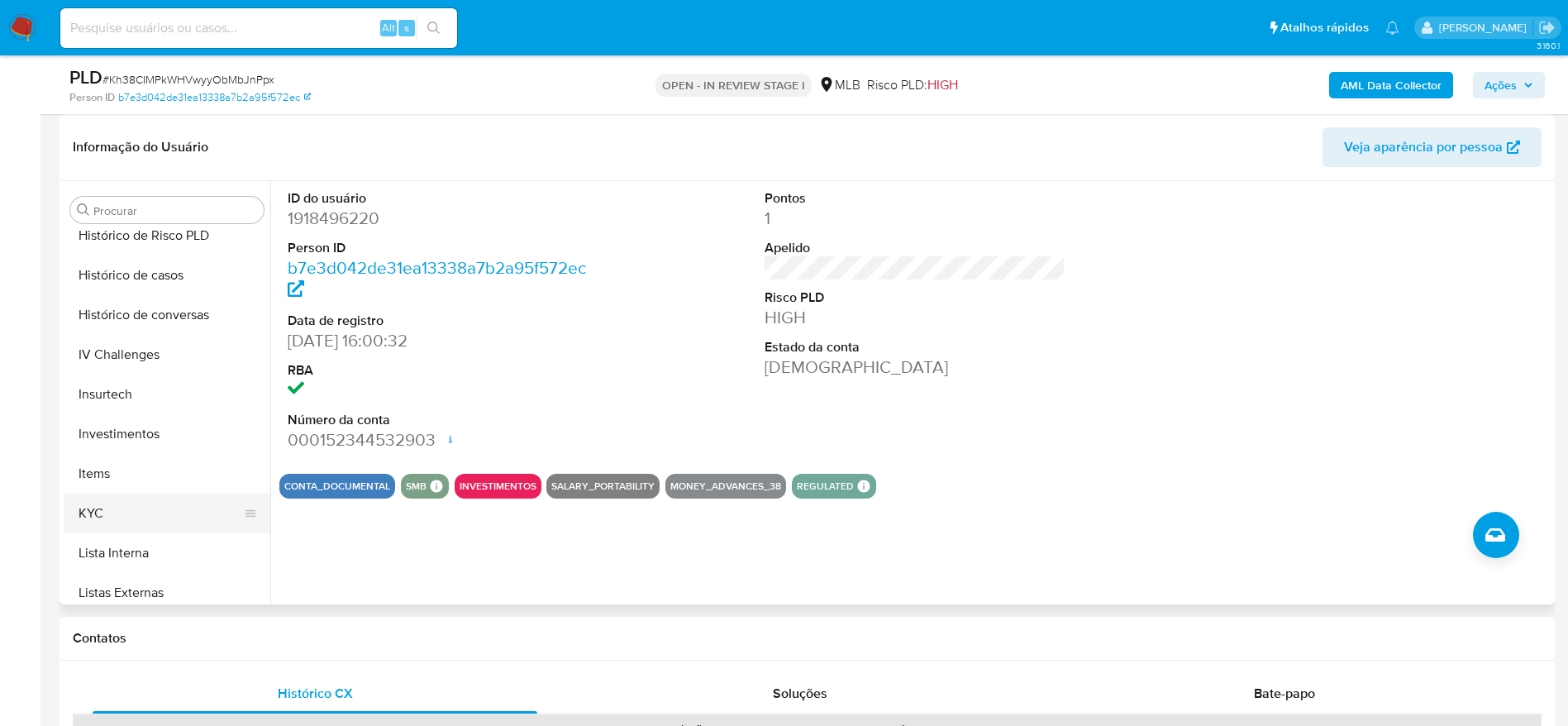
click at [136, 520] on button "KYC" at bounding box center [161, 513] width 194 height 40
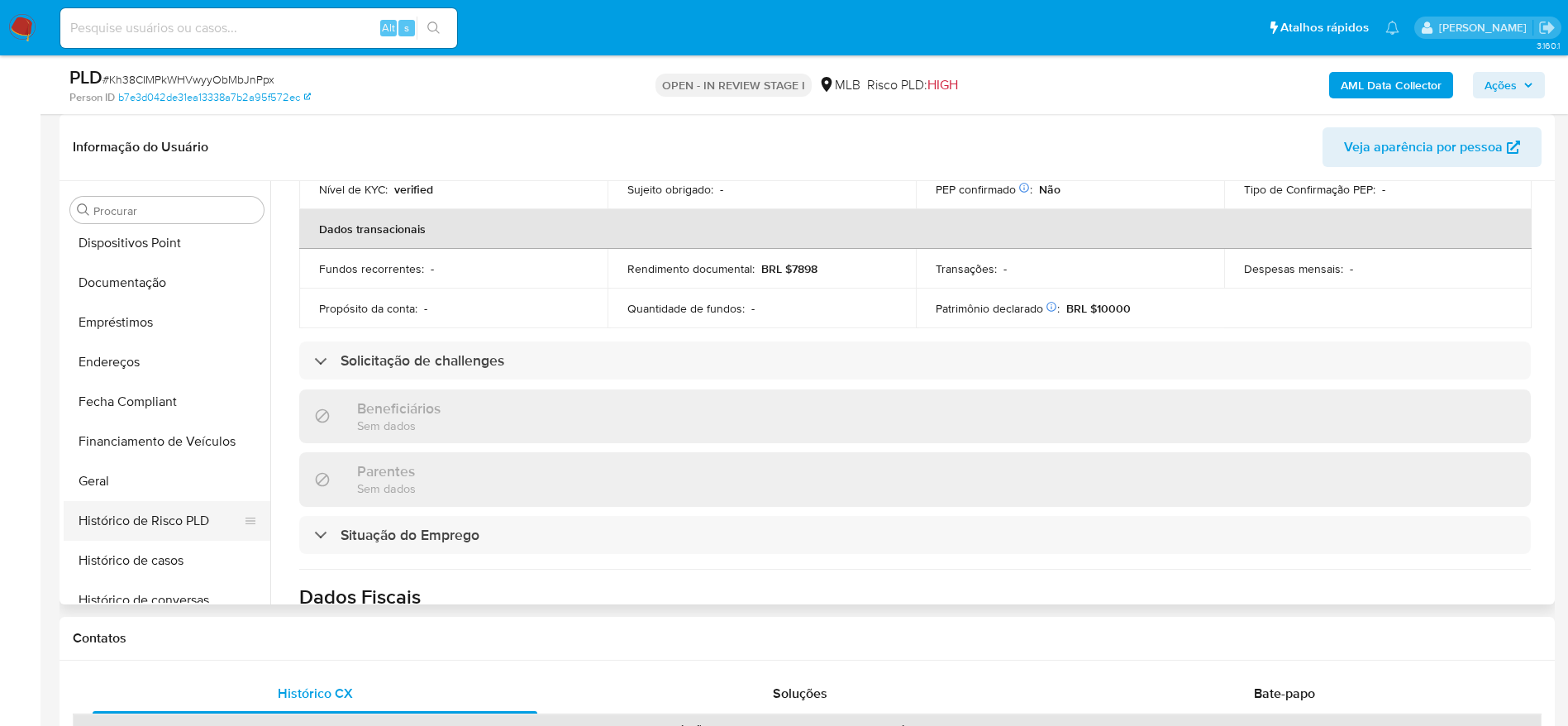
scroll to position [237, 0]
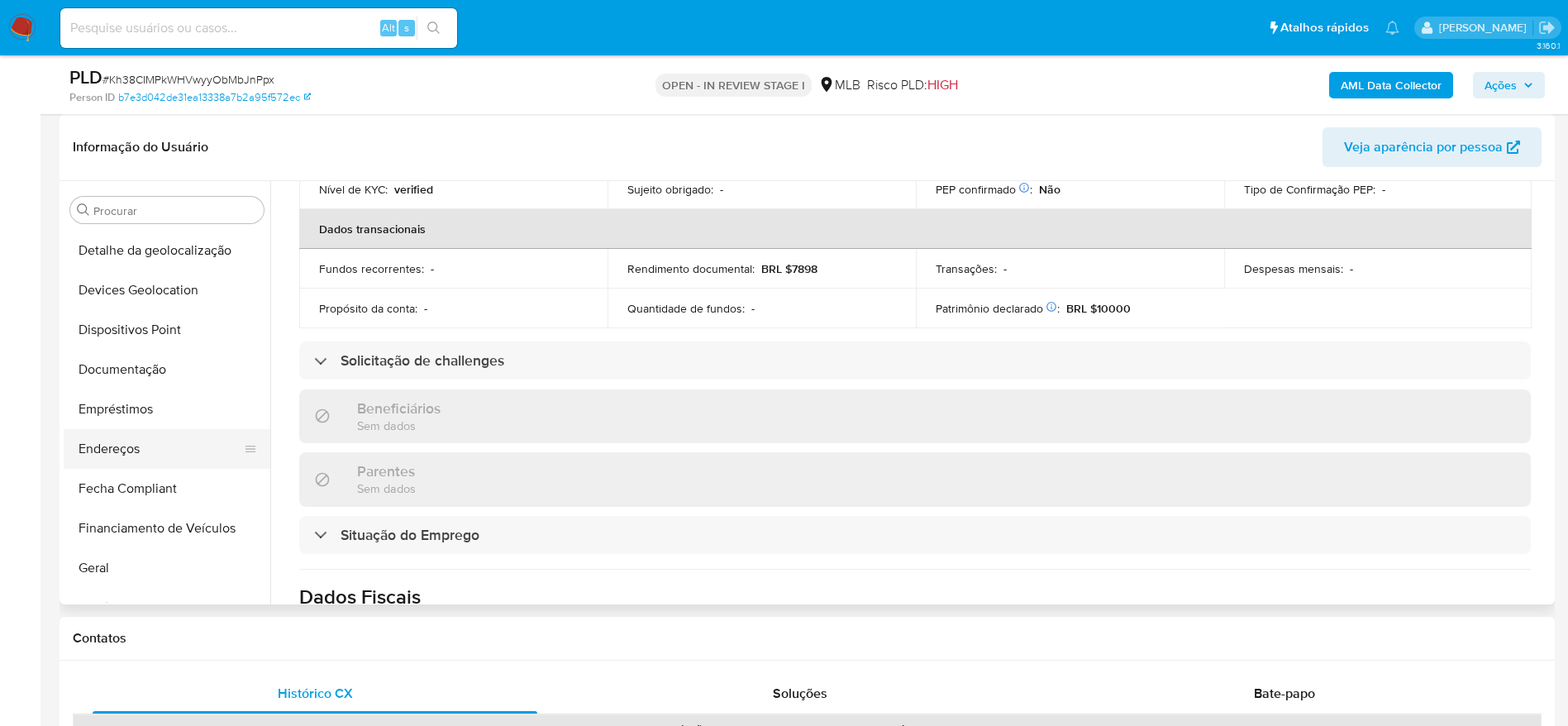
click at [153, 437] on button "Endereços" at bounding box center [161, 449] width 194 height 40
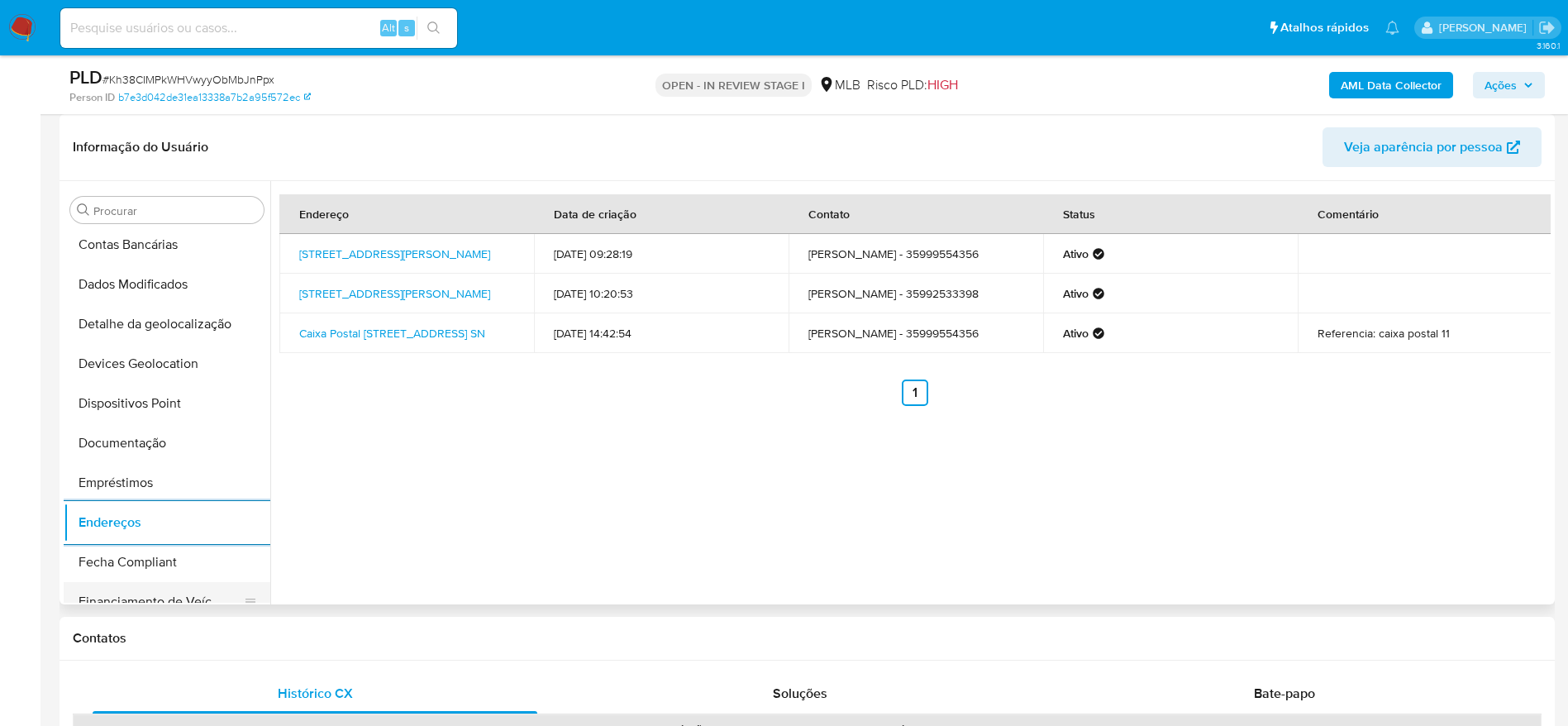
scroll to position [113, 0]
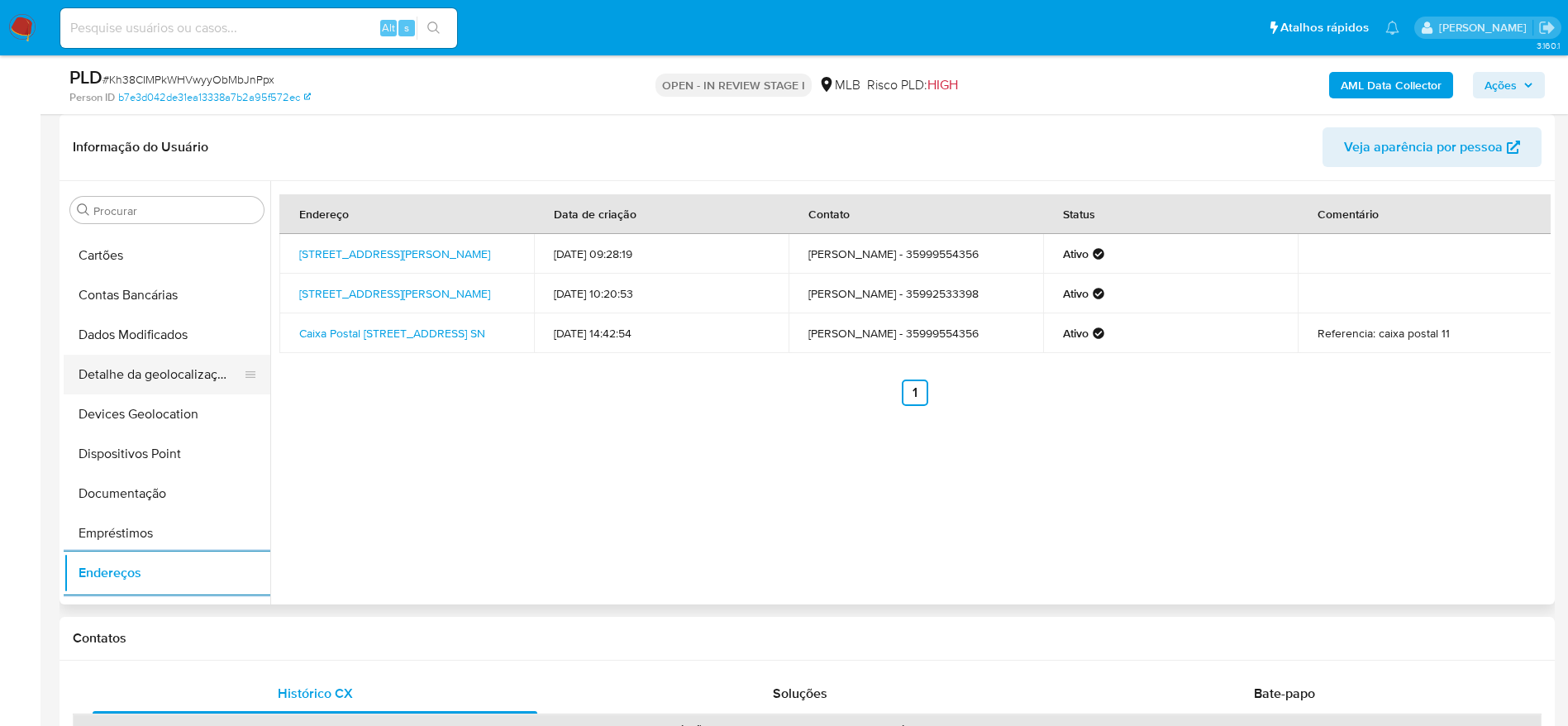
click at [155, 368] on button "Detalhe da geolocalização" at bounding box center [161, 375] width 194 height 40
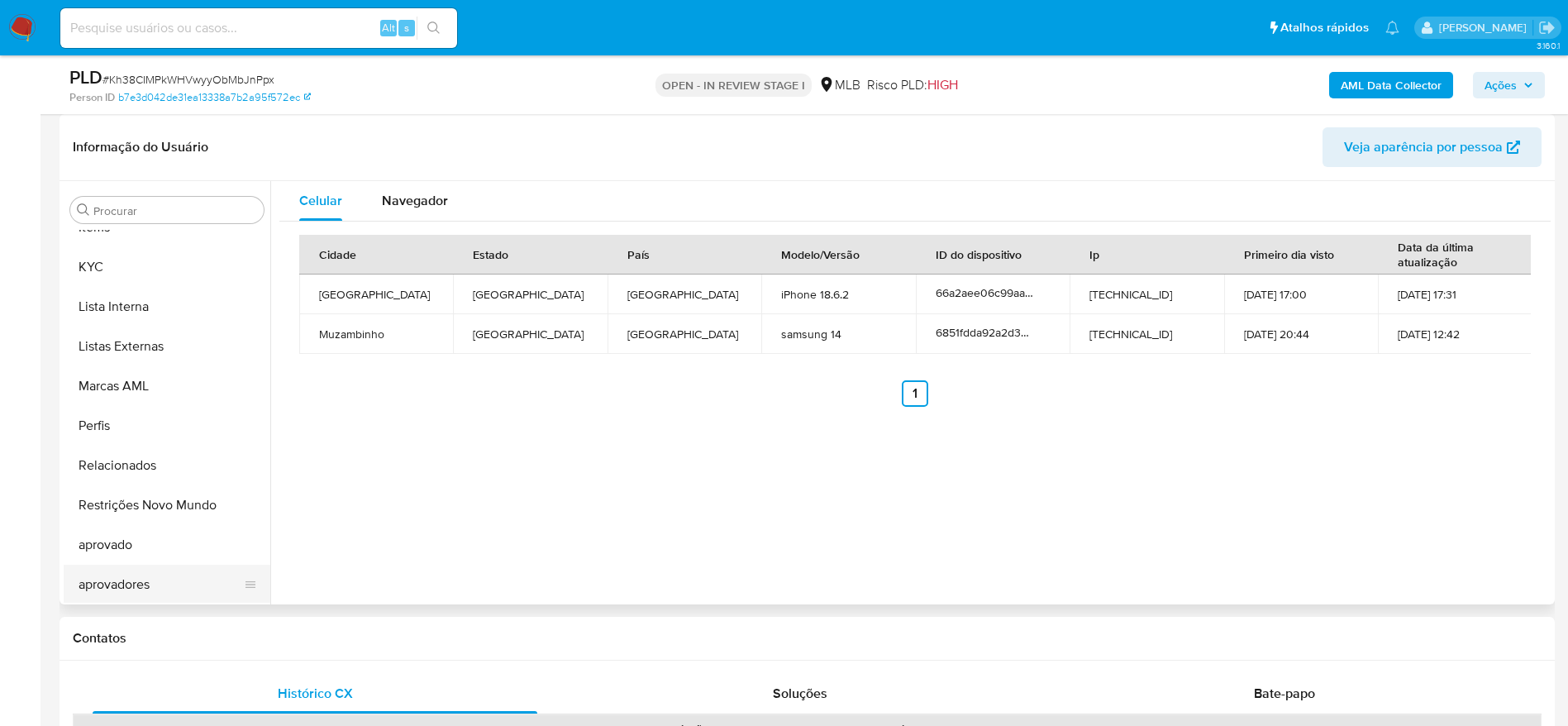
scroll to position [858, 0]
click at [140, 456] on button "Relacionados" at bounding box center [161, 464] width 194 height 40
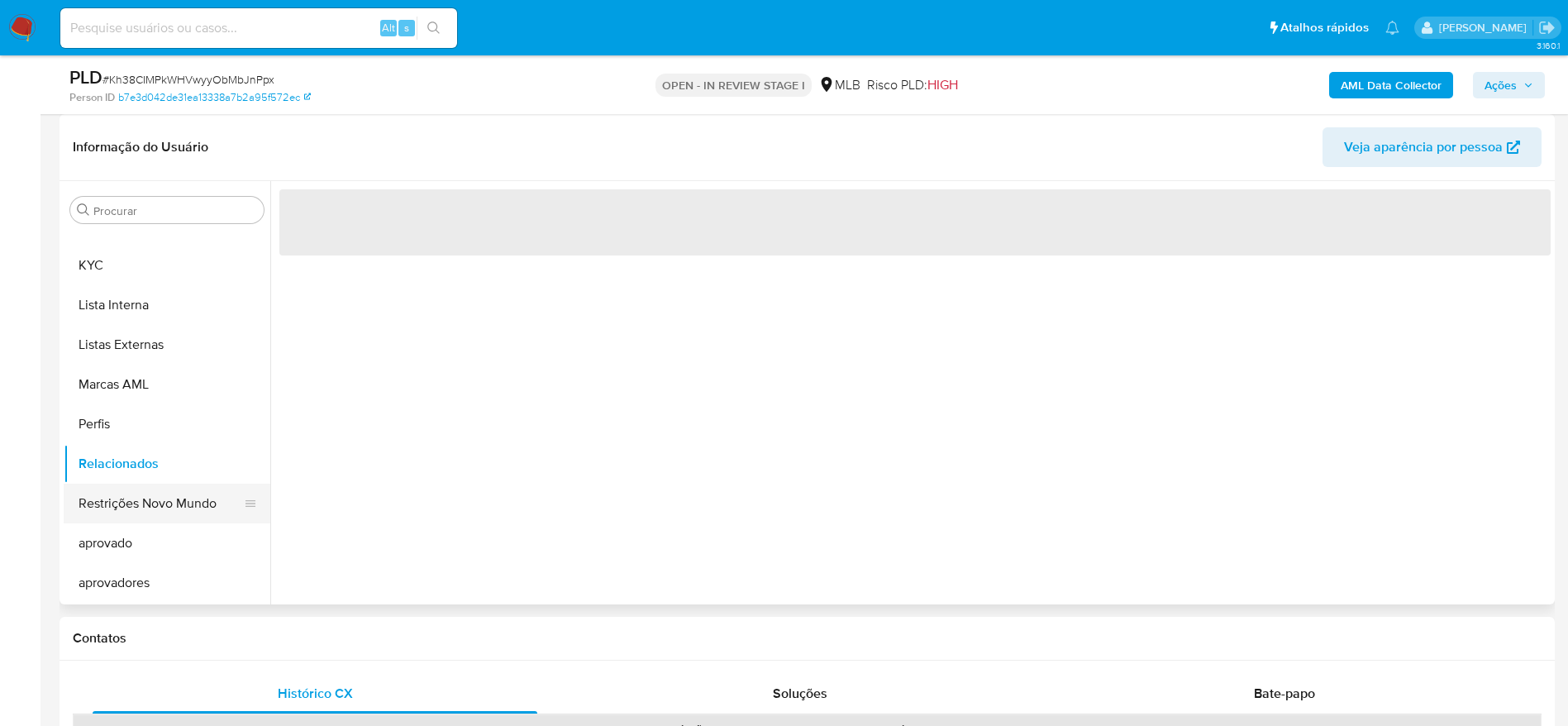
click at [154, 507] on button "Restrições Novo Mundo" at bounding box center [161, 504] width 194 height 40
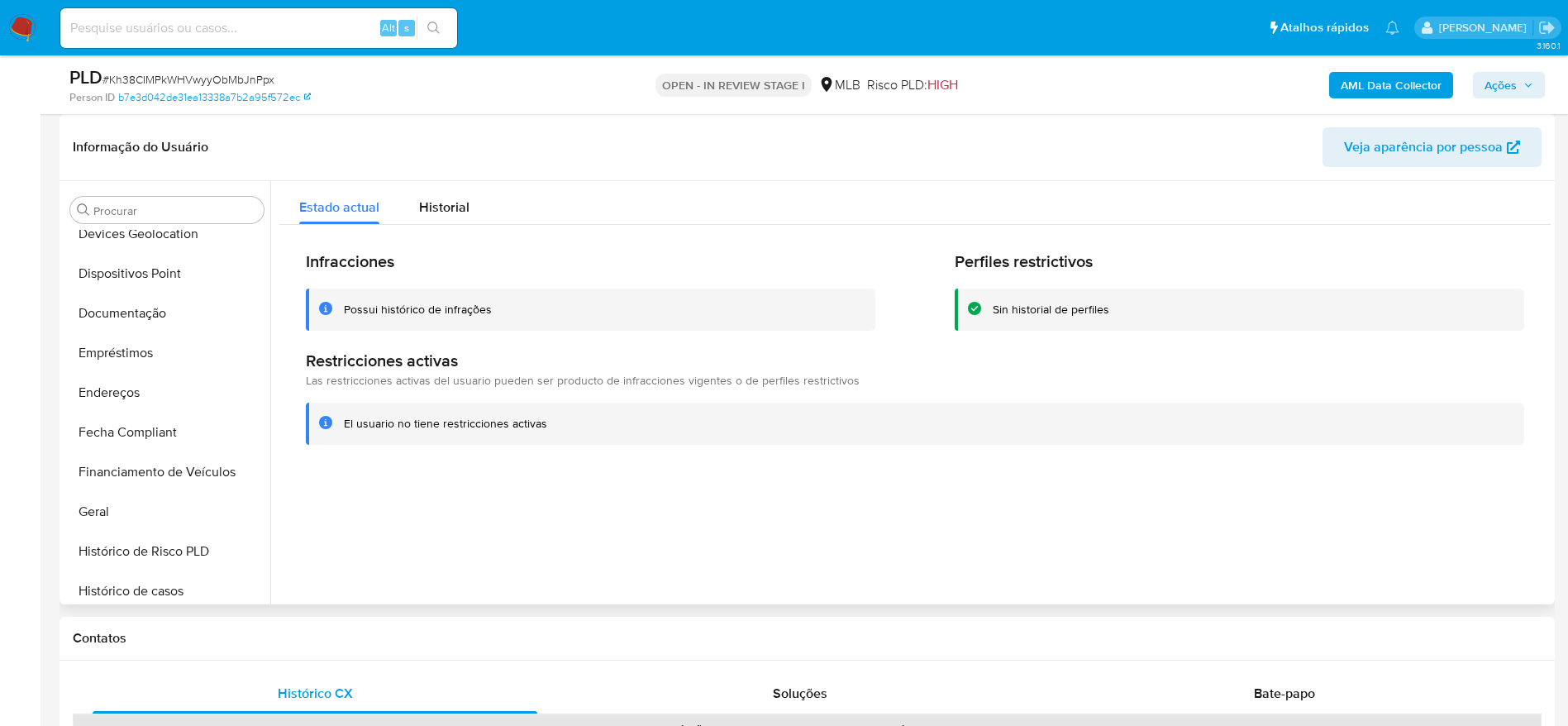
scroll to position [237, 0]
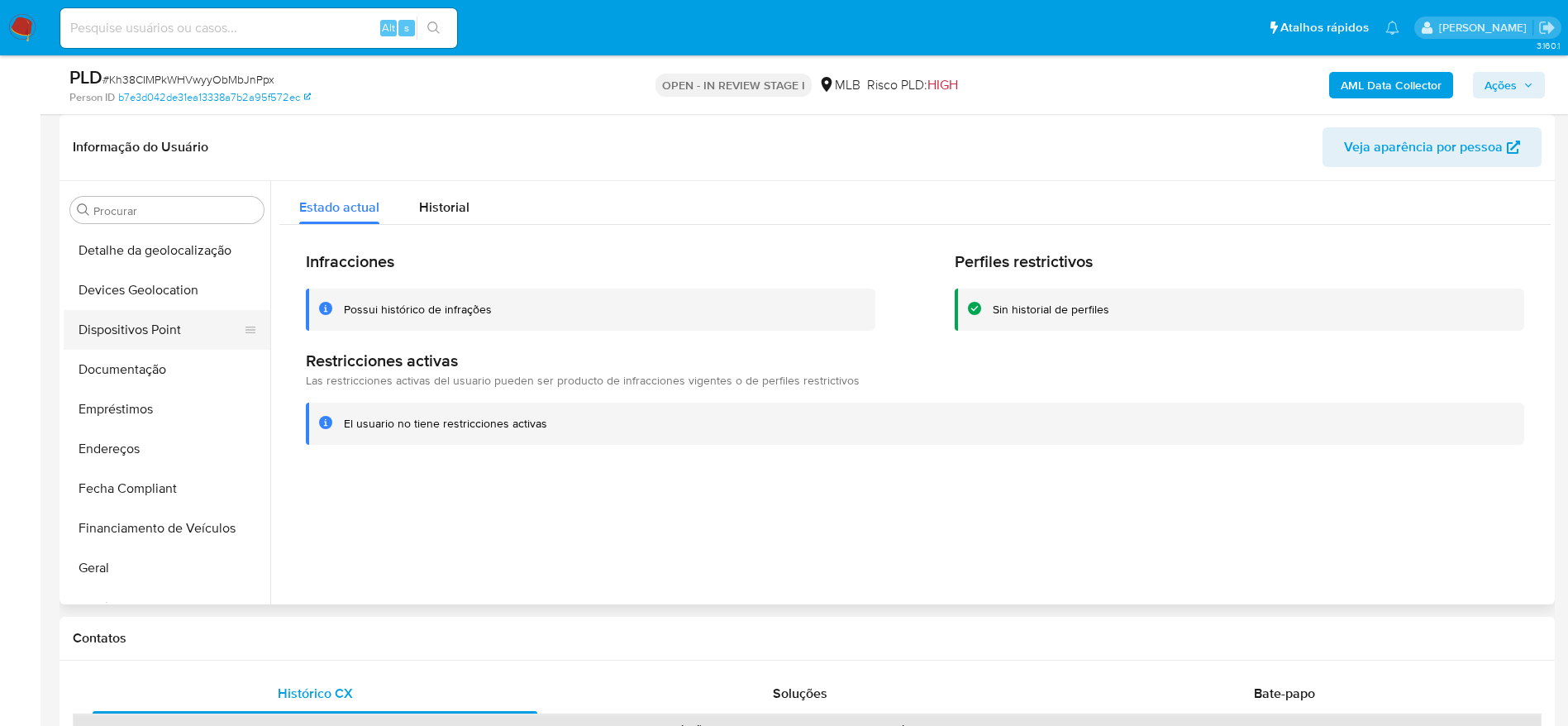
click at [139, 337] on button "Dispositivos Point" at bounding box center [161, 330] width 194 height 40
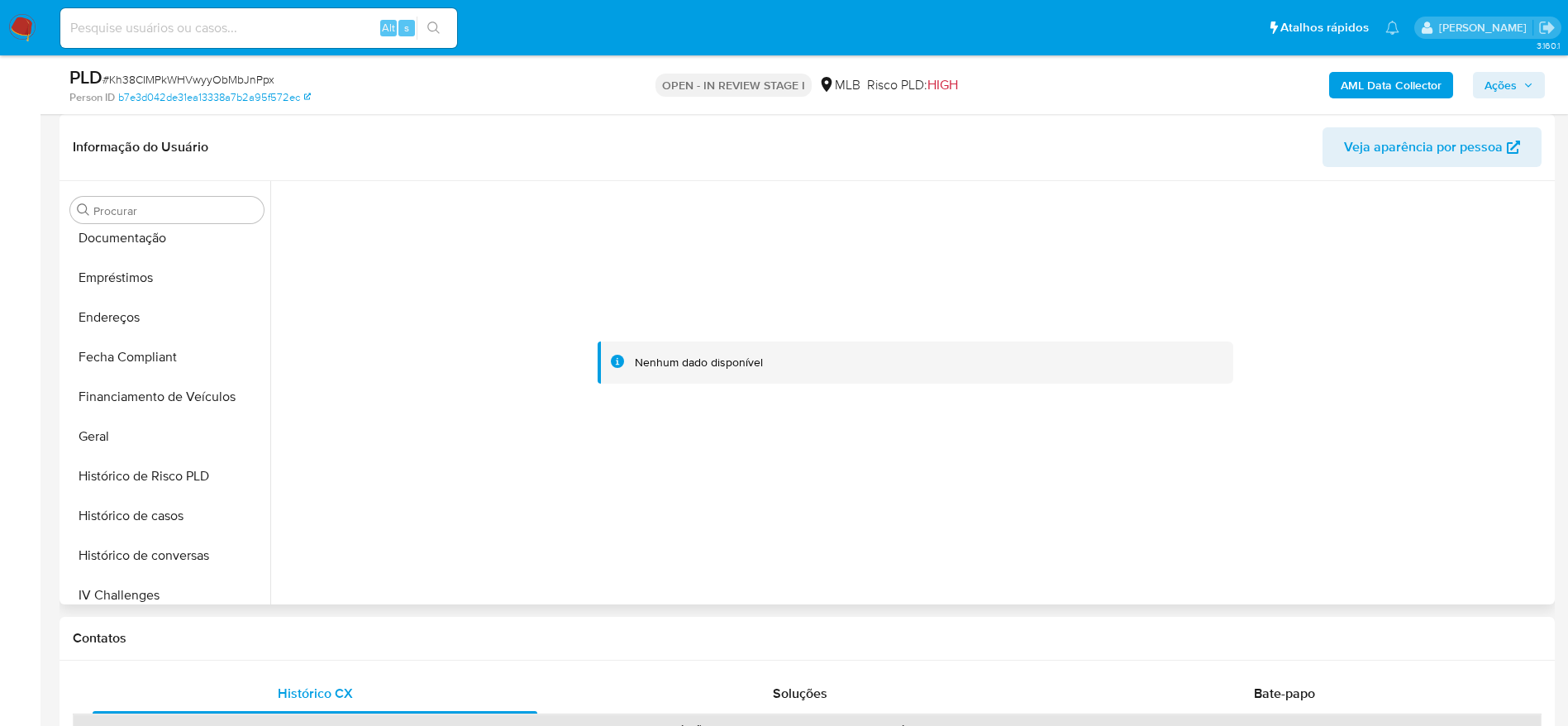
scroll to position [609, 0]
drag, startPoint x: 112, startPoint y: 517, endPoint x: 123, endPoint y: 539, distance: 24.6
click at [112, 520] on button "KYC" at bounding box center [168, 513] width 207 height 40
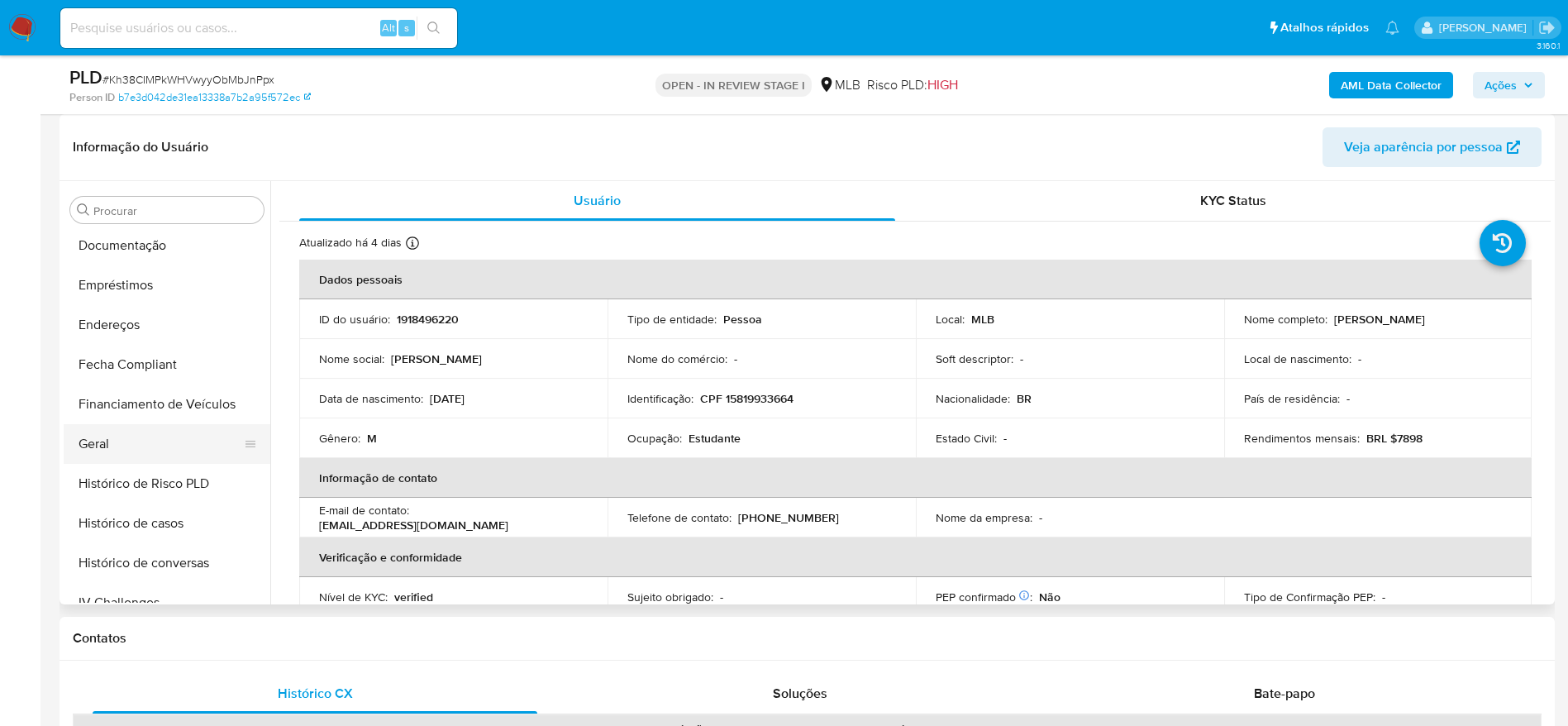
scroll to position [237, 0]
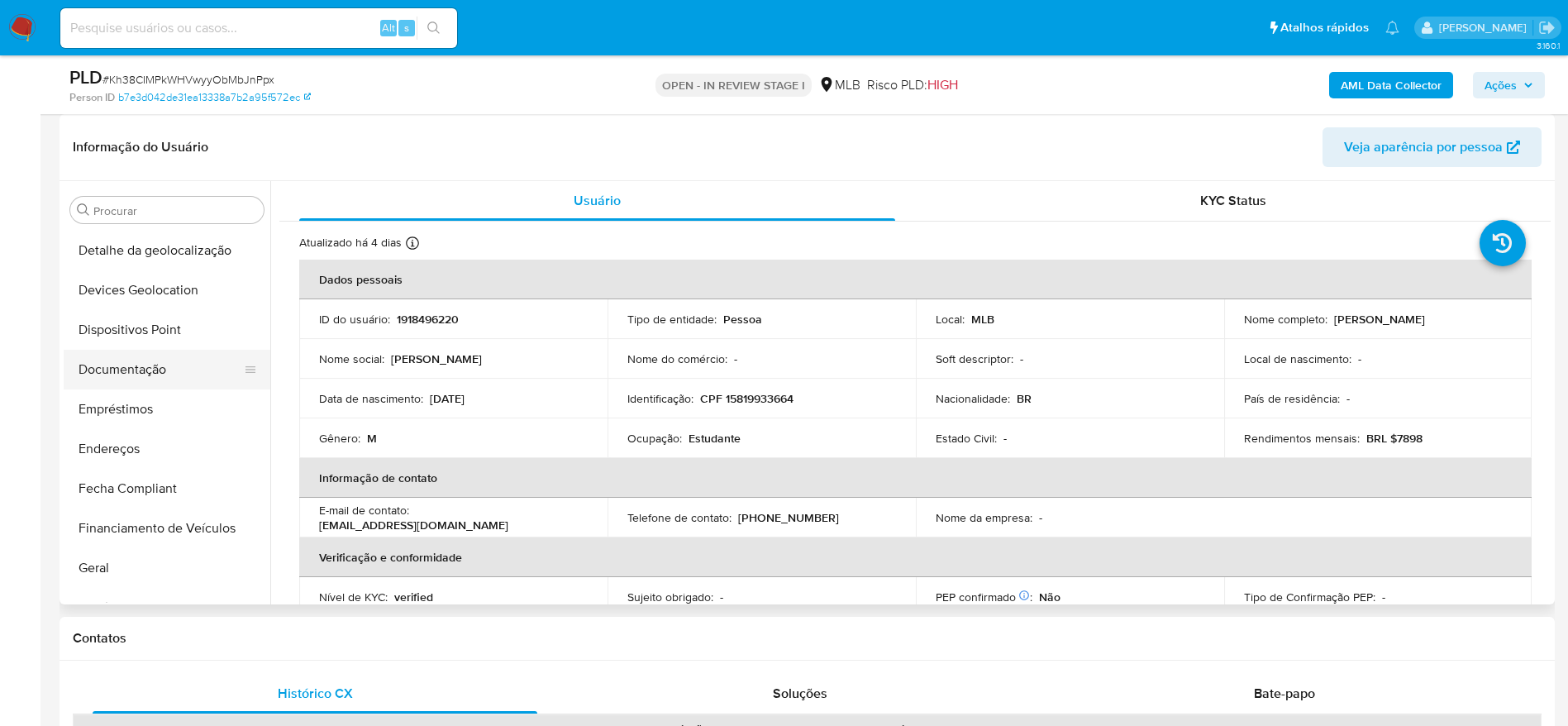
click at [132, 361] on button "Documentação" at bounding box center [161, 370] width 194 height 40
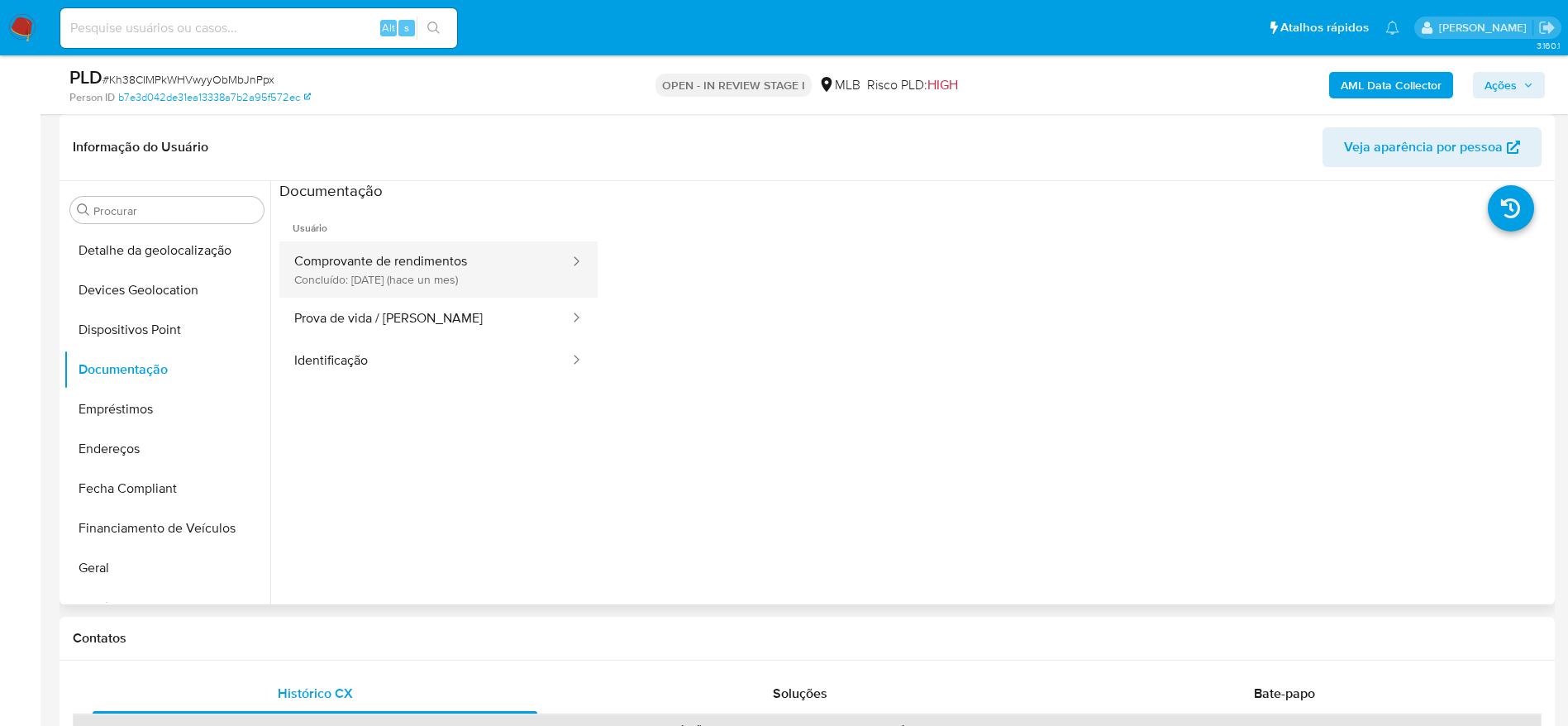
click at [408, 275] on button "Comprovante de rendimentos Concluído: 15/08/2025 (hace un mes)" at bounding box center [425, 269] width 292 height 56
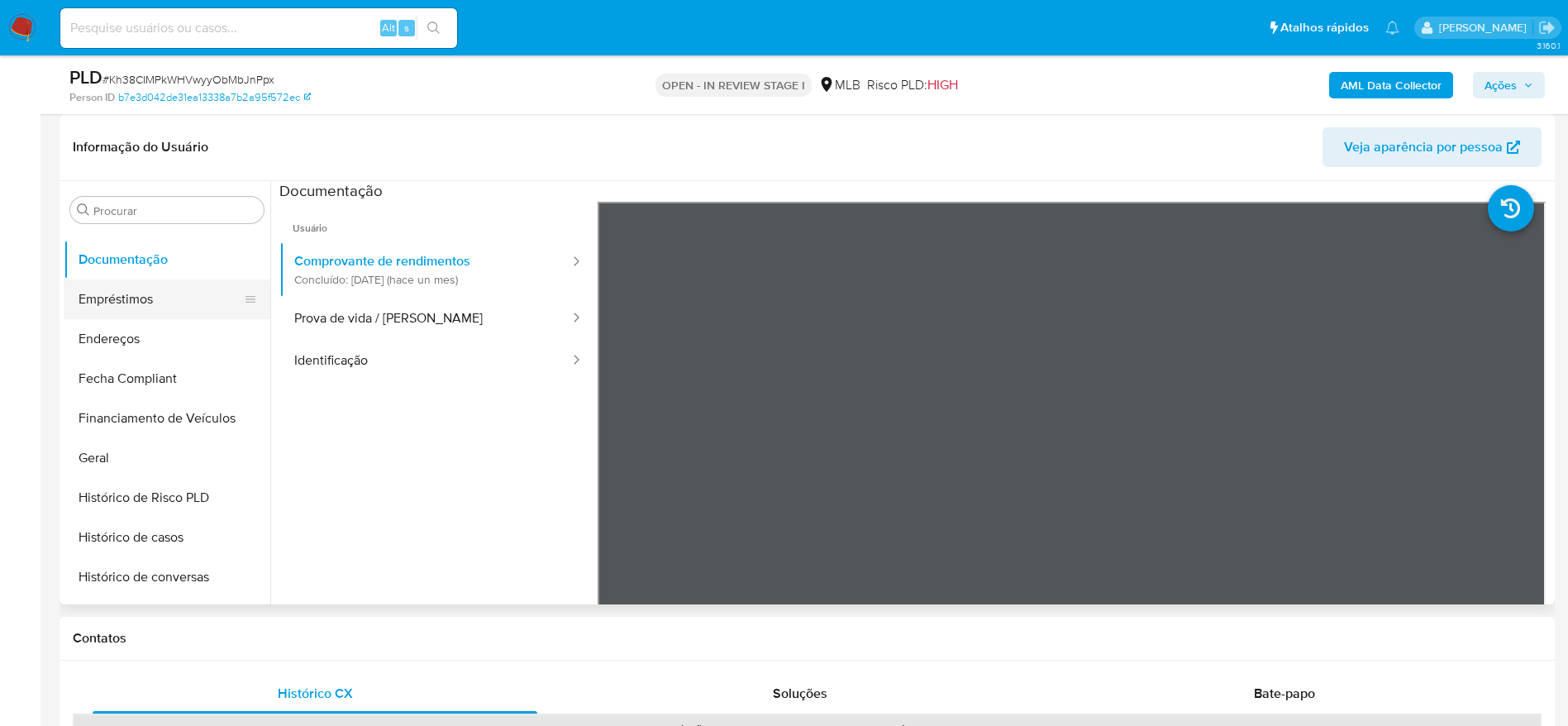
scroll to position [609, 0]
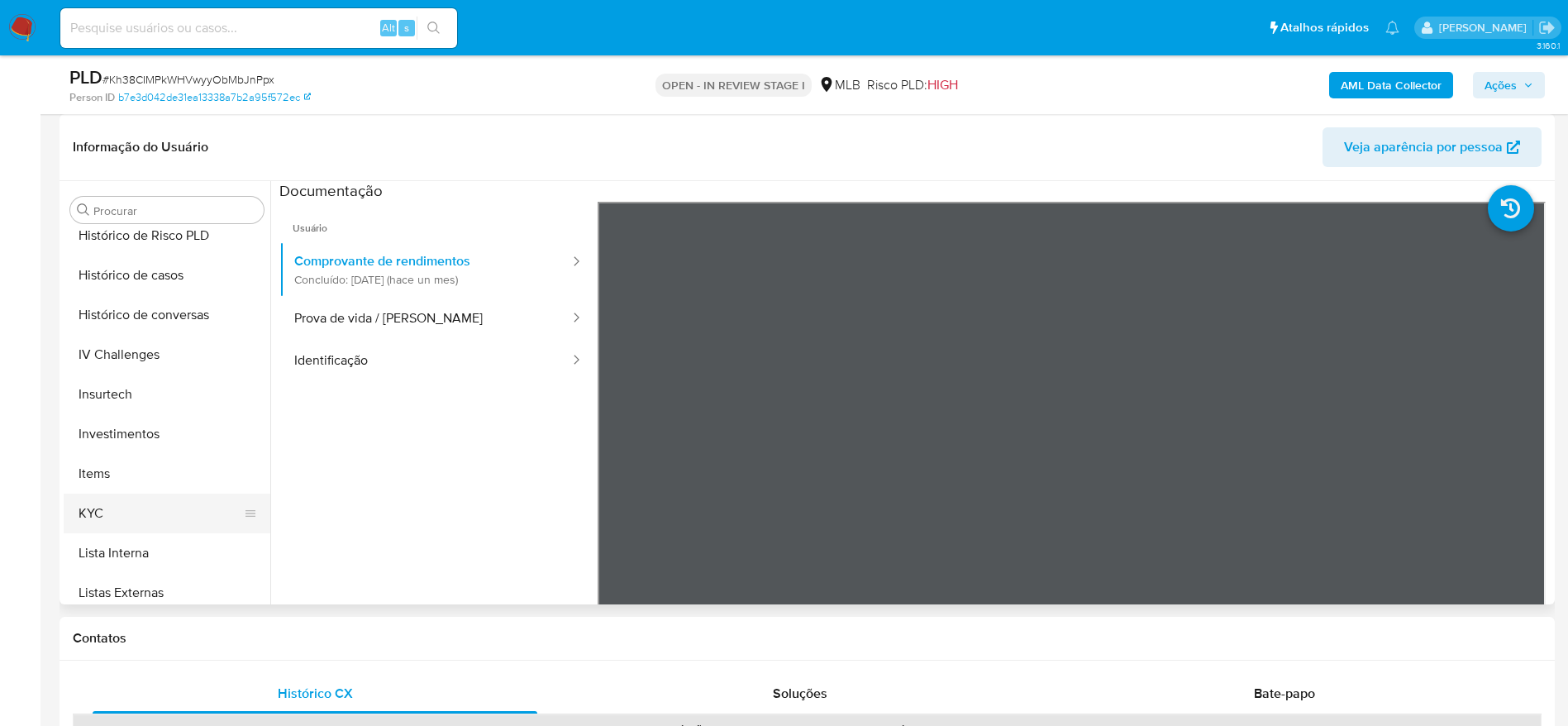
click at [160, 507] on button "KYC" at bounding box center [161, 513] width 194 height 40
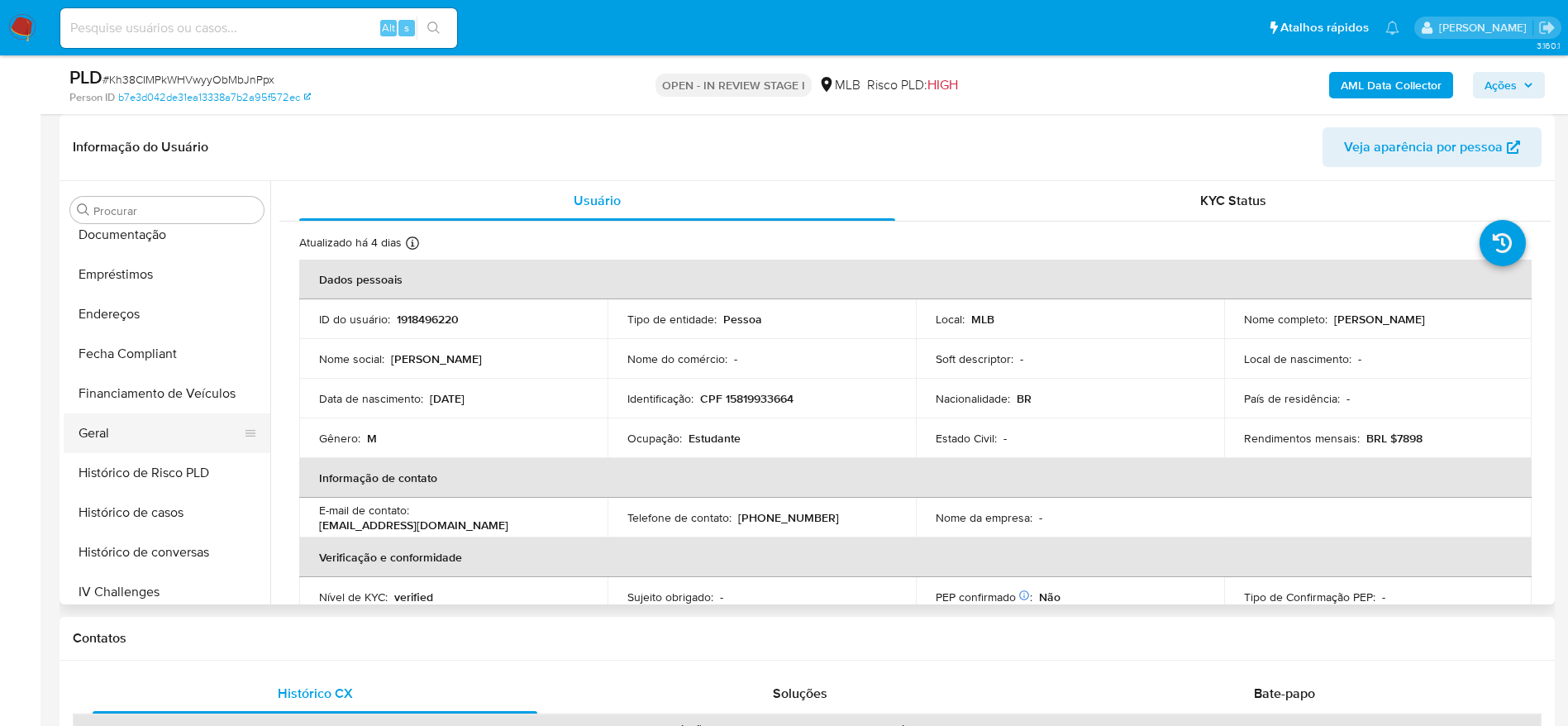
scroll to position [362, 0]
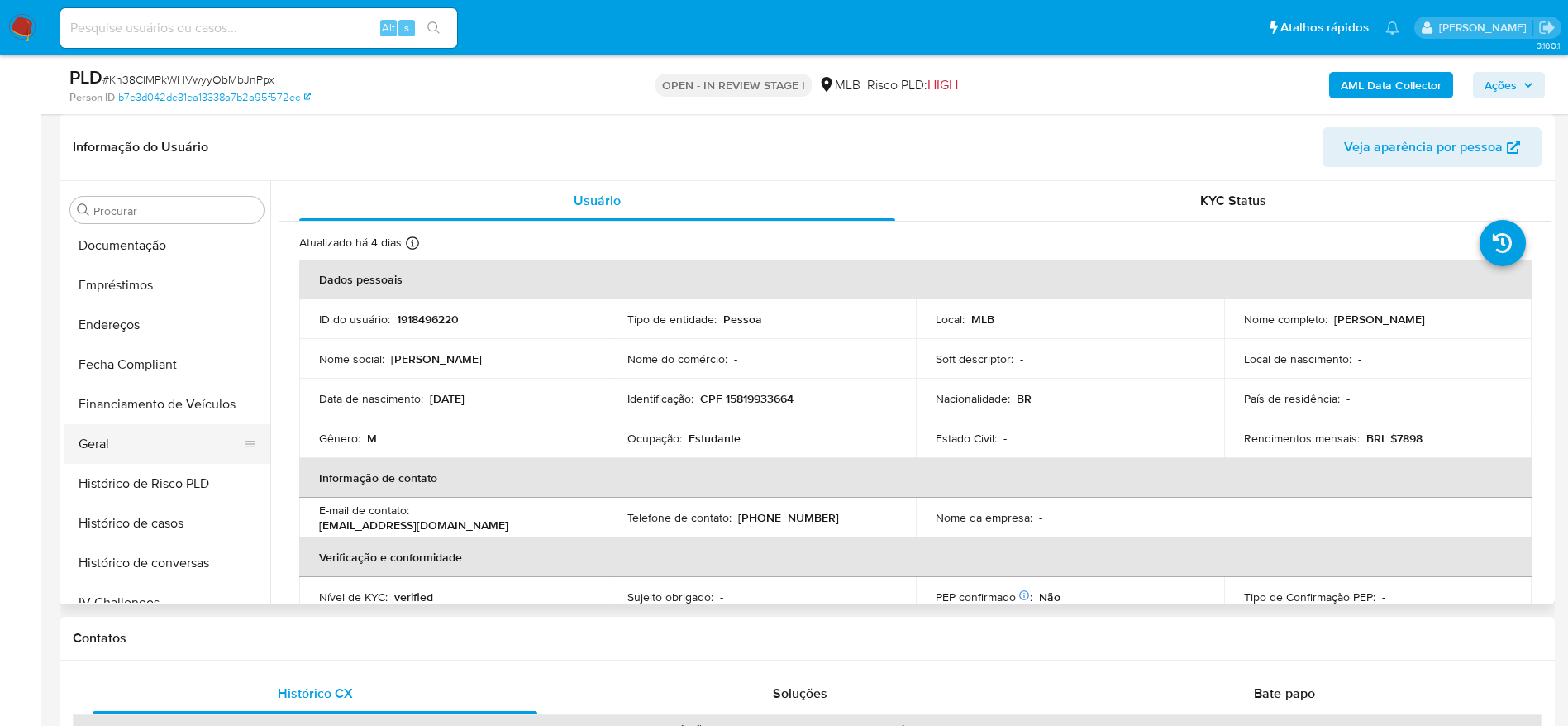
click at [147, 429] on button "Geral" at bounding box center [161, 444] width 194 height 40
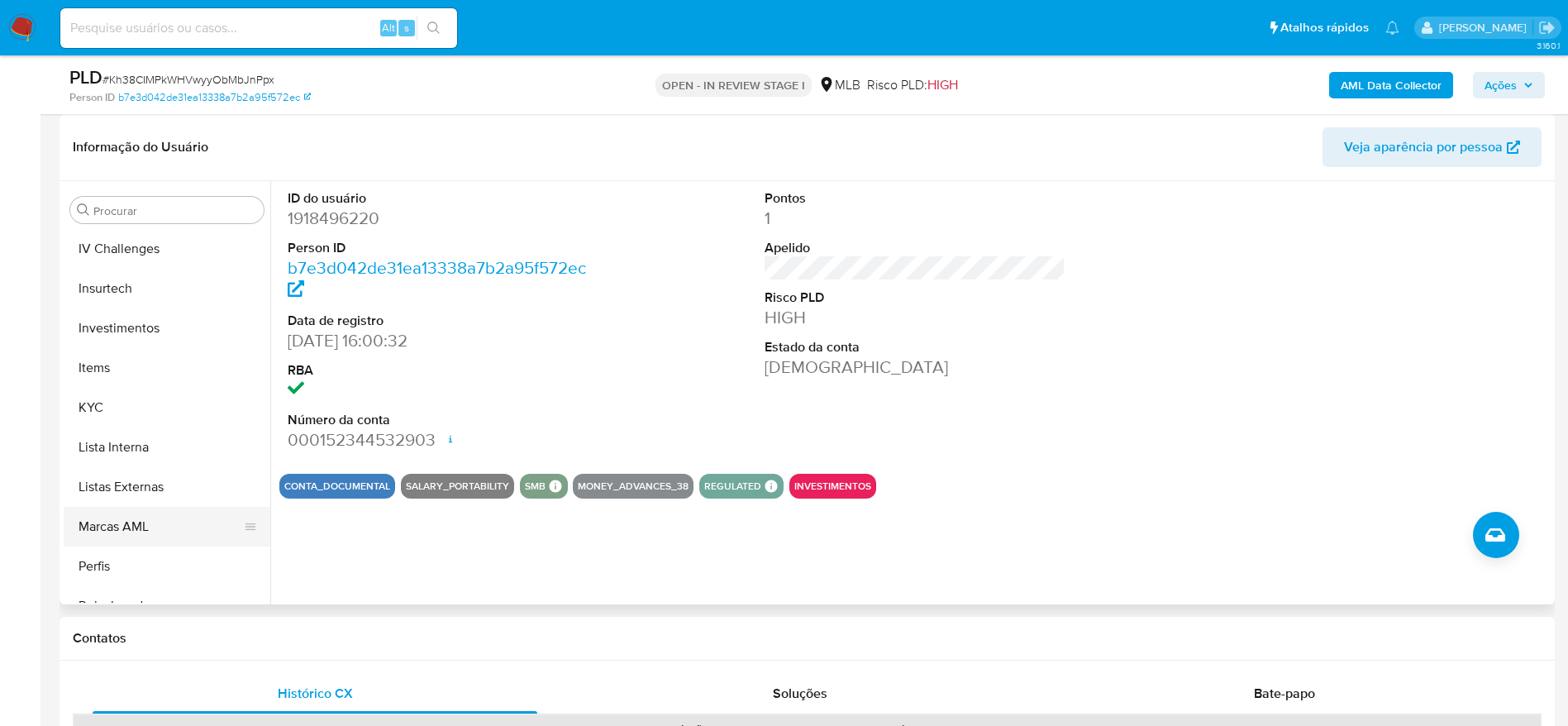
scroll to position [734, 0]
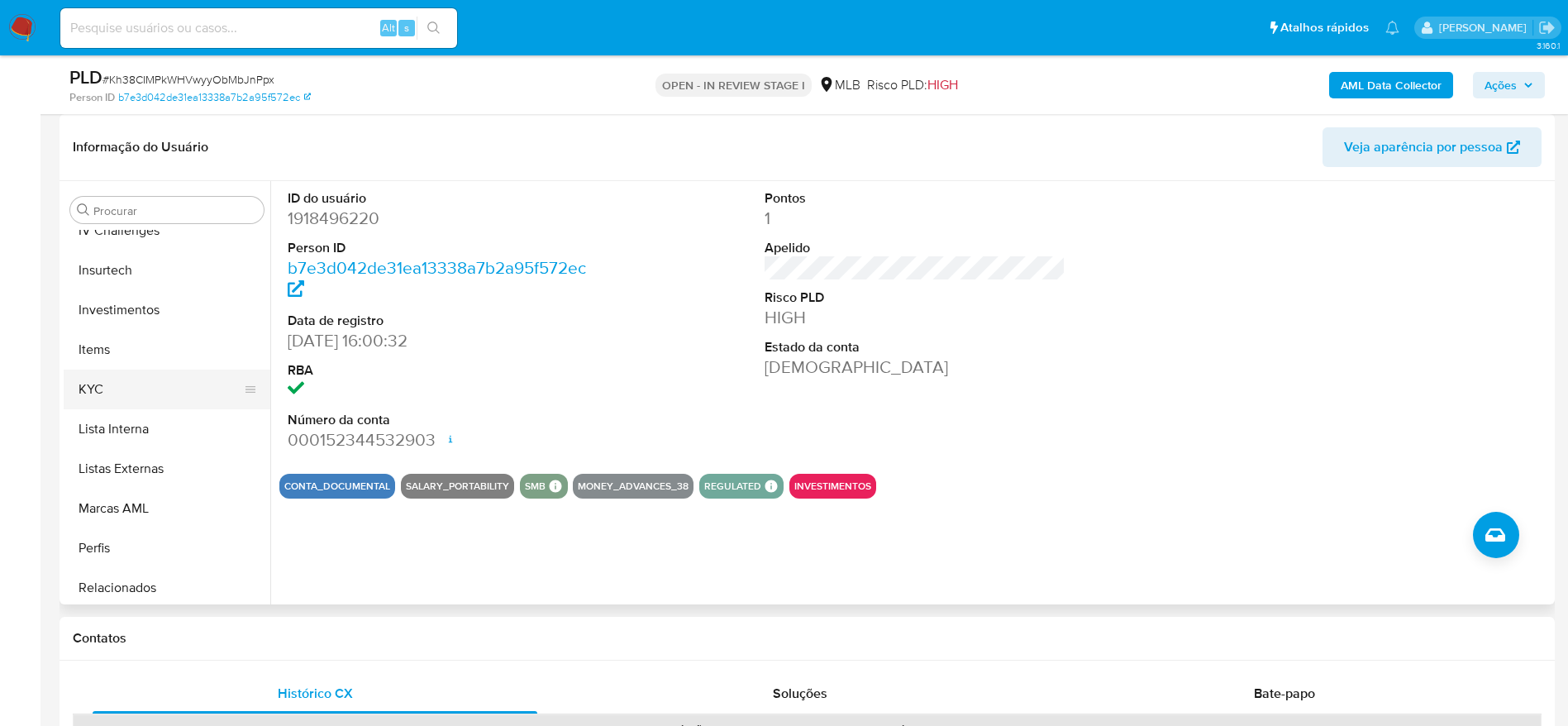
click at [102, 382] on button "KYC" at bounding box center [161, 390] width 194 height 40
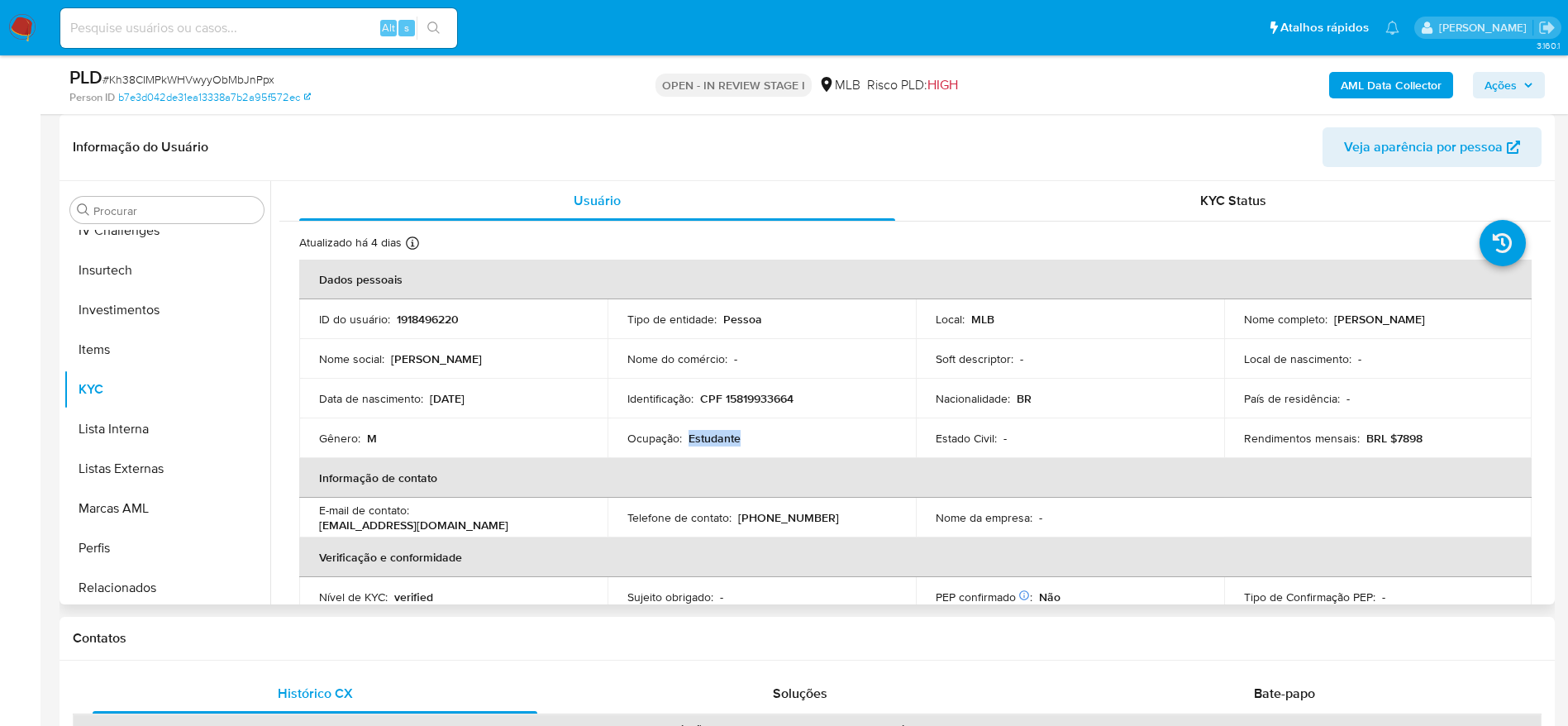
drag, startPoint x: 747, startPoint y: 439, endPoint x: 686, endPoint y: 444, distance: 61.2
click at [686, 444] on div "Ocupação : Estudante" at bounding box center [761, 439] width 268 height 15
copy p "Estudante"
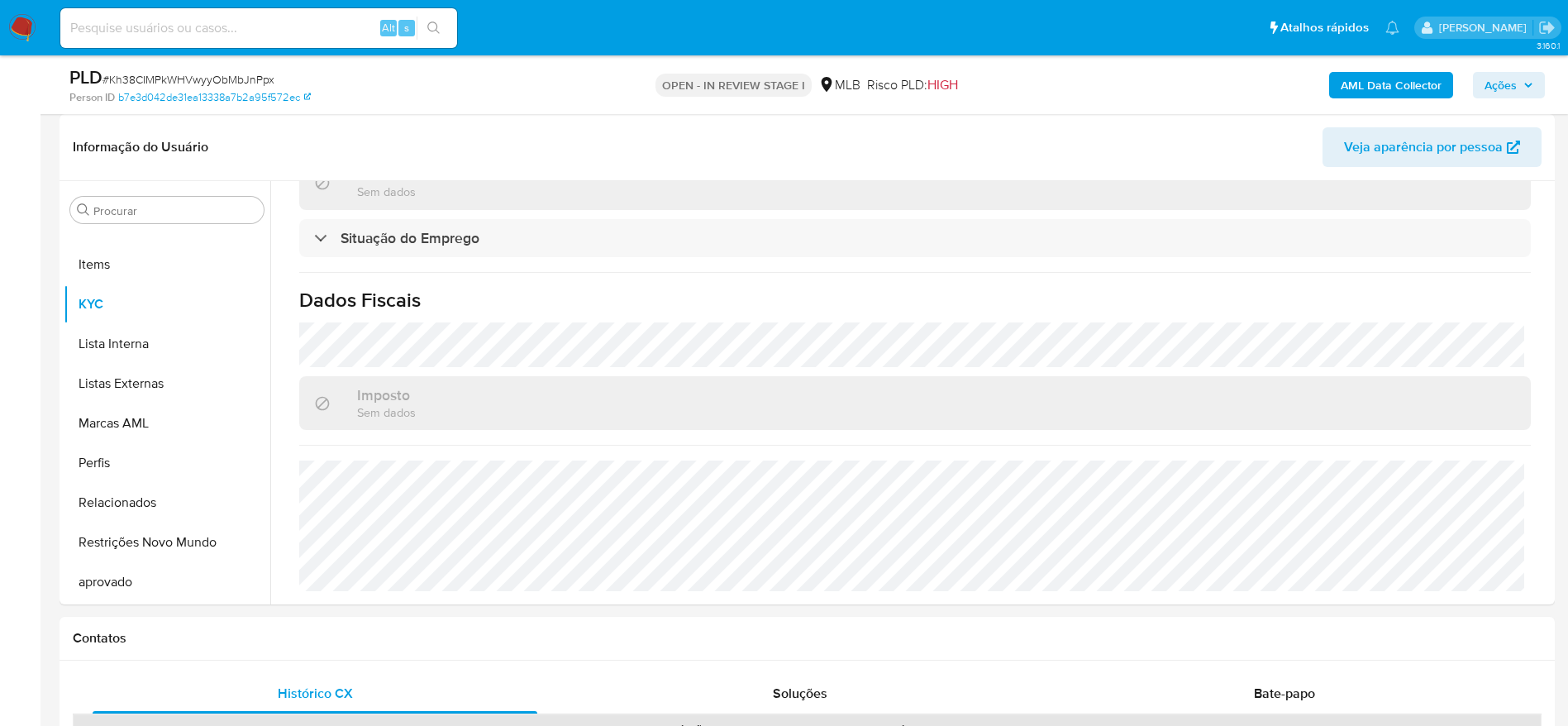
scroll to position [858, 0]
click at [1516, 85] on span "Ações" at bounding box center [1500, 85] width 32 height 26
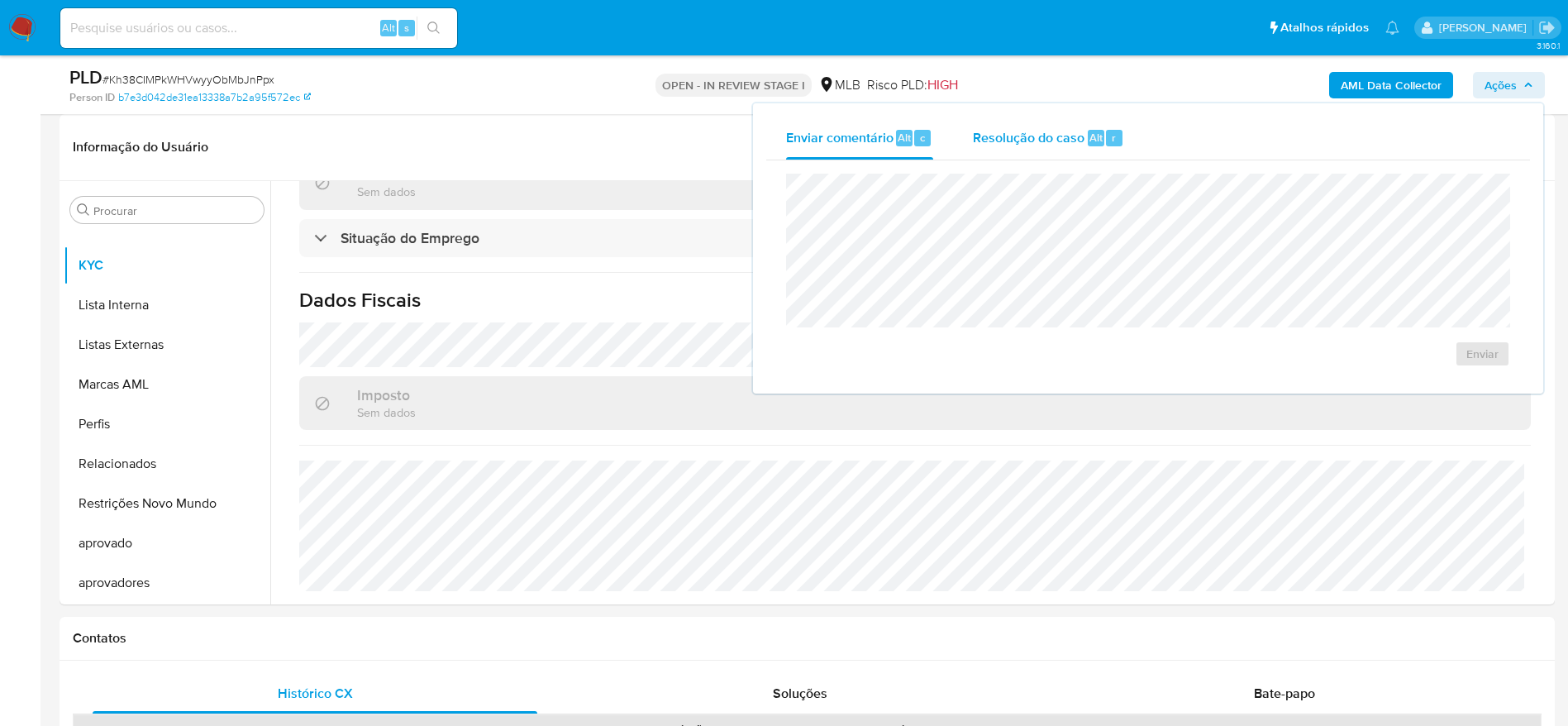
click at [1056, 124] on div "Resolução do caso Alt r" at bounding box center [1048, 138] width 152 height 43
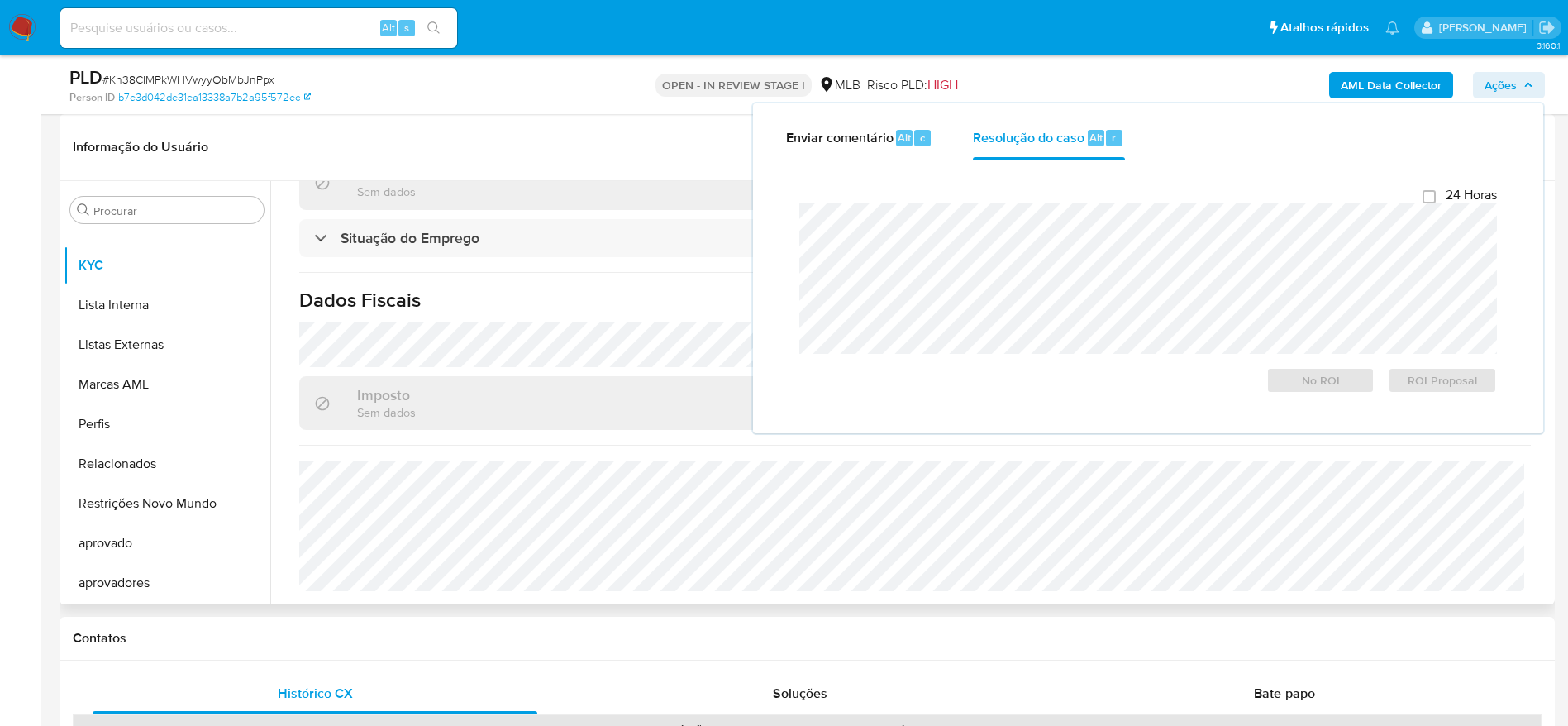
click at [640, 145] on header "Informação do Usuário Veja aparência por pessoa" at bounding box center [807, 147] width 1469 height 40
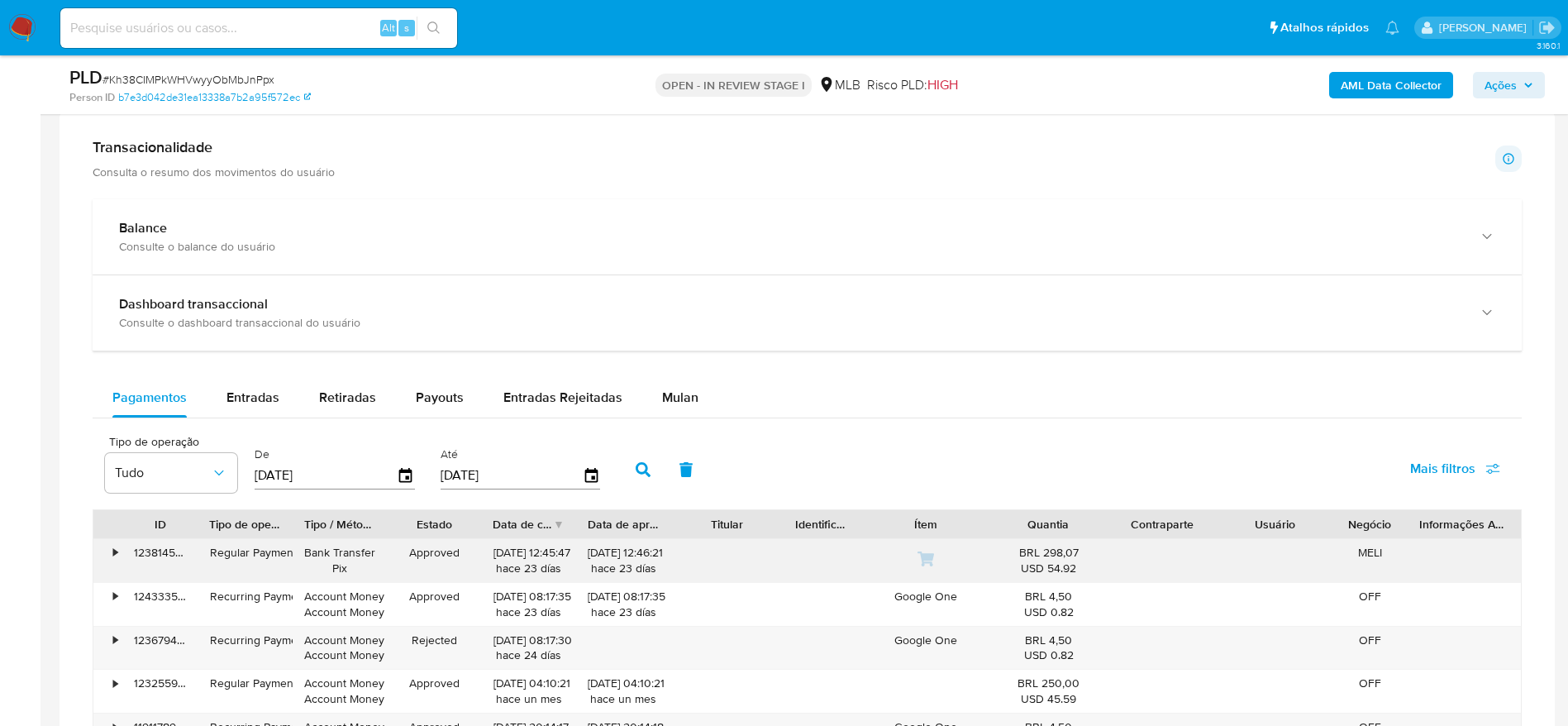
scroll to position [1364, 0]
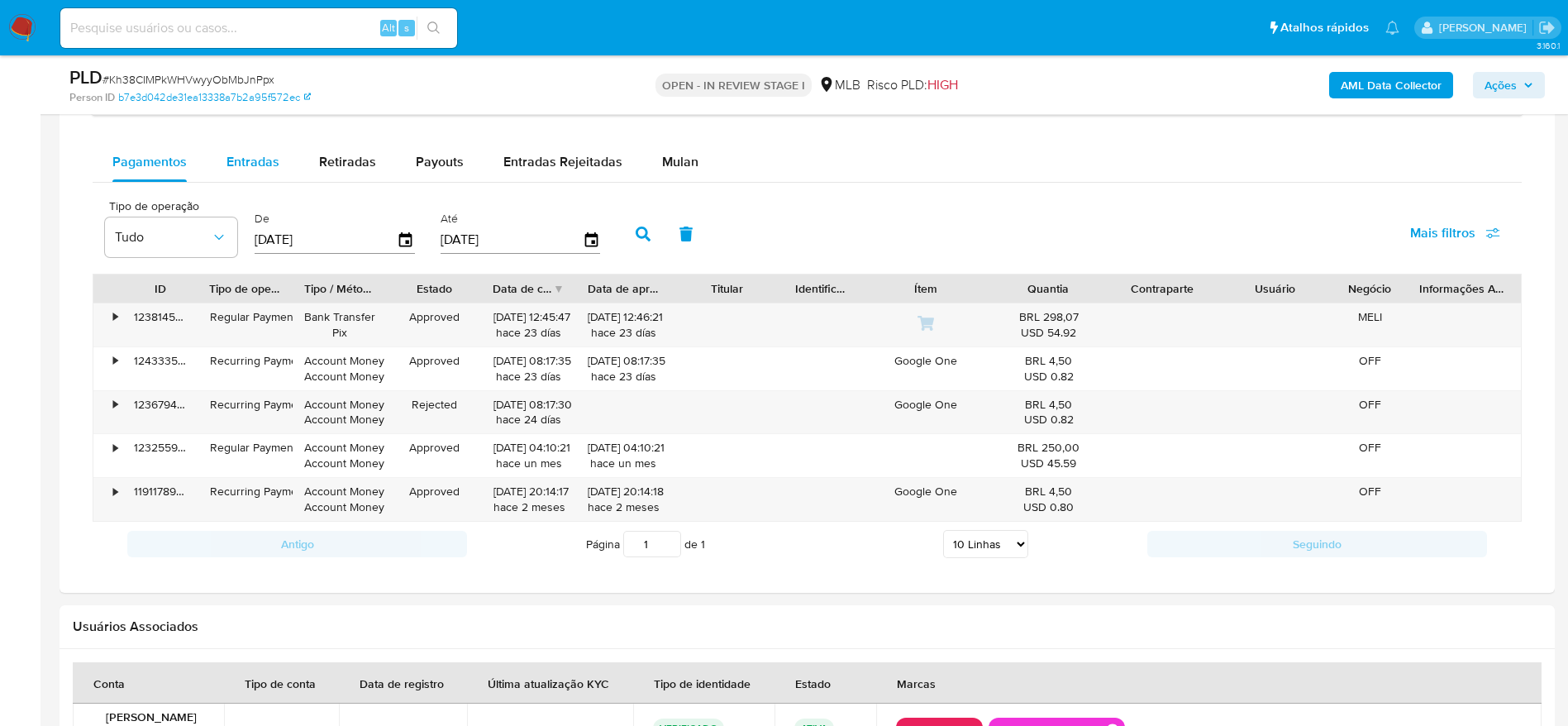
click at [268, 149] on div "Entradas" at bounding box center [253, 162] width 53 height 40
select select "10"
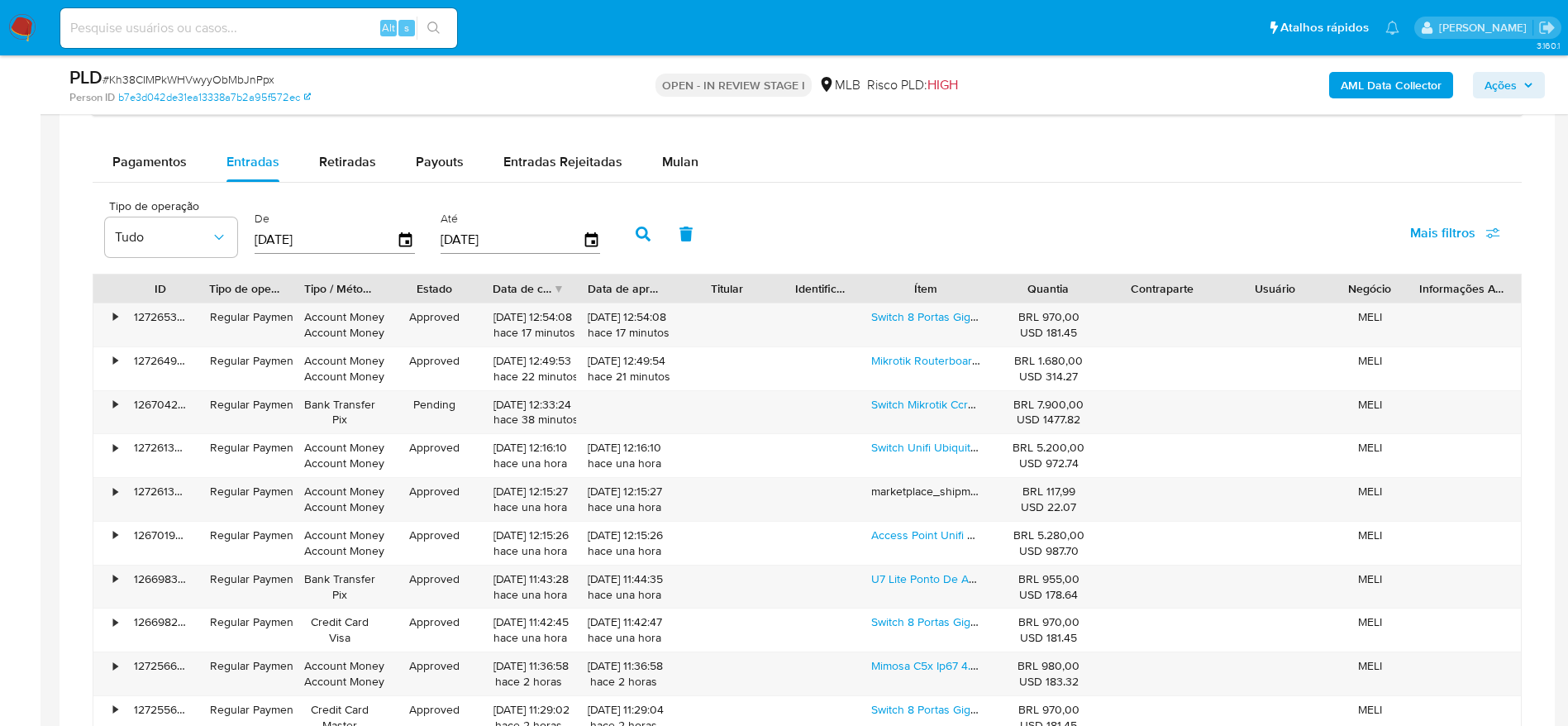
drag, startPoint x: 1008, startPoint y: 296, endPoint x: 1044, endPoint y: 296, distance: 36.0
click at [1044, 296] on div "Quantia" at bounding box center [1048, 289] width 90 height 17
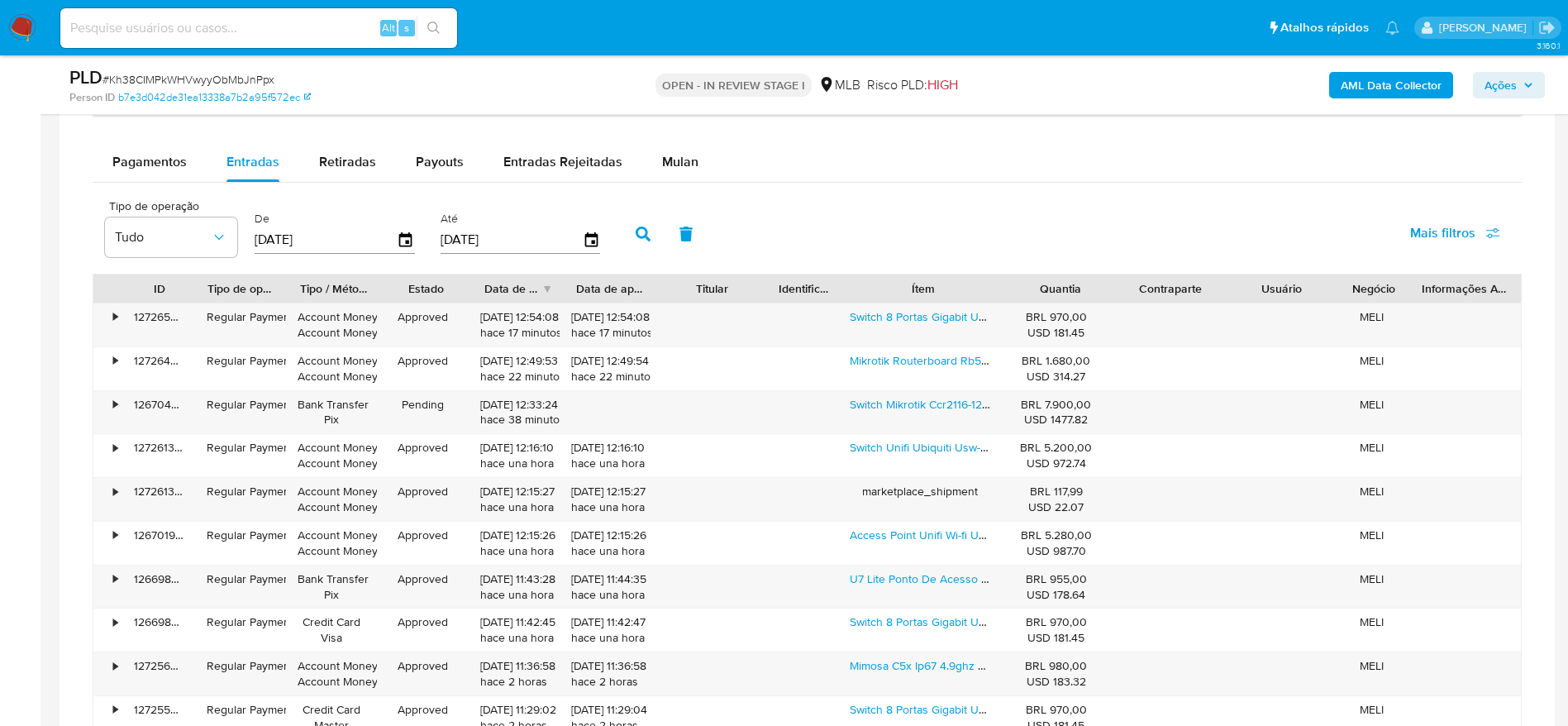
drag, startPoint x: 998, startPoint y: 291, endPoint x: 1032, endPoint y: 293, distance: 34.1
click at [1032, 293] on div "ID Tipo de operação Tipo / Método Estado Data de criação Data de aprovação Titu…" at bounding box center [807, 289] width 1428 height 28
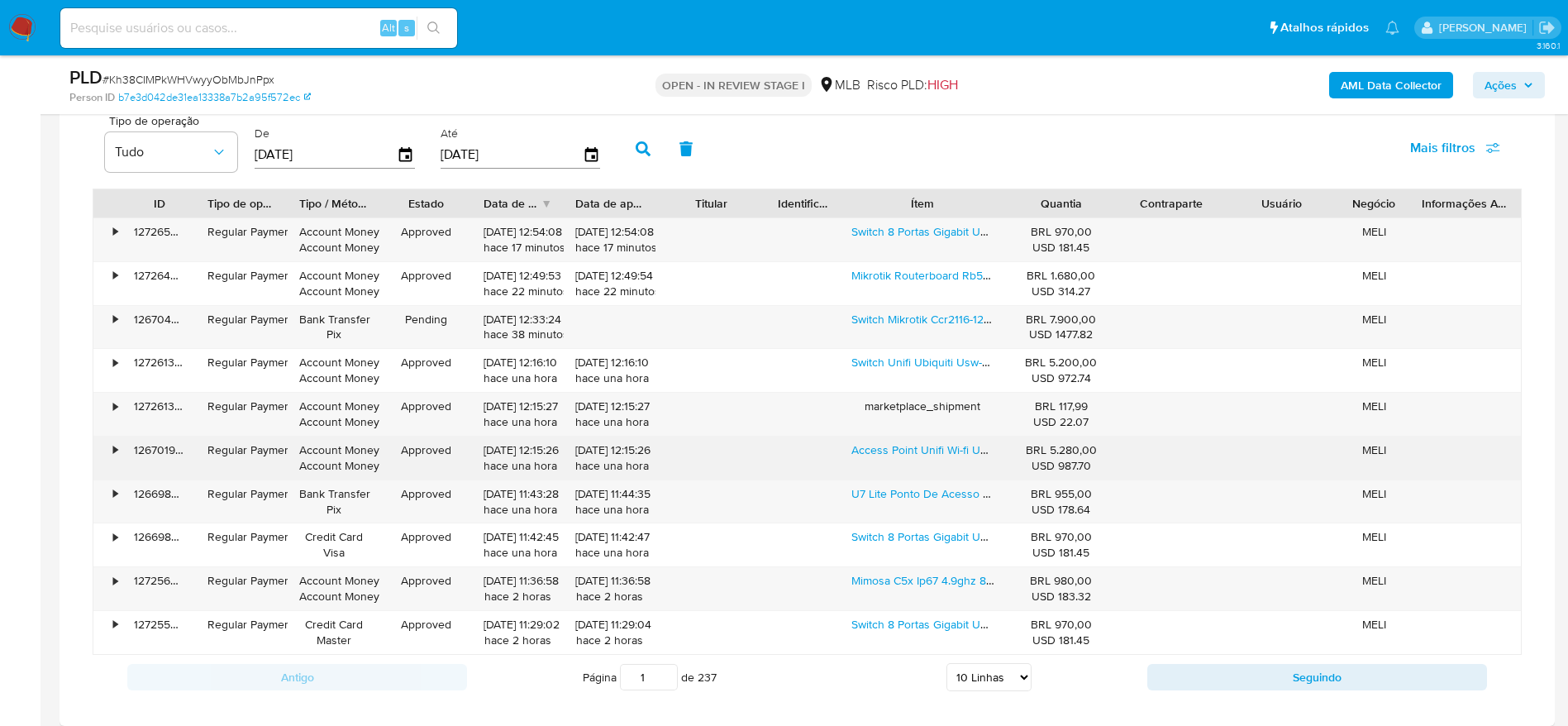
scroll to position [1489, 0]
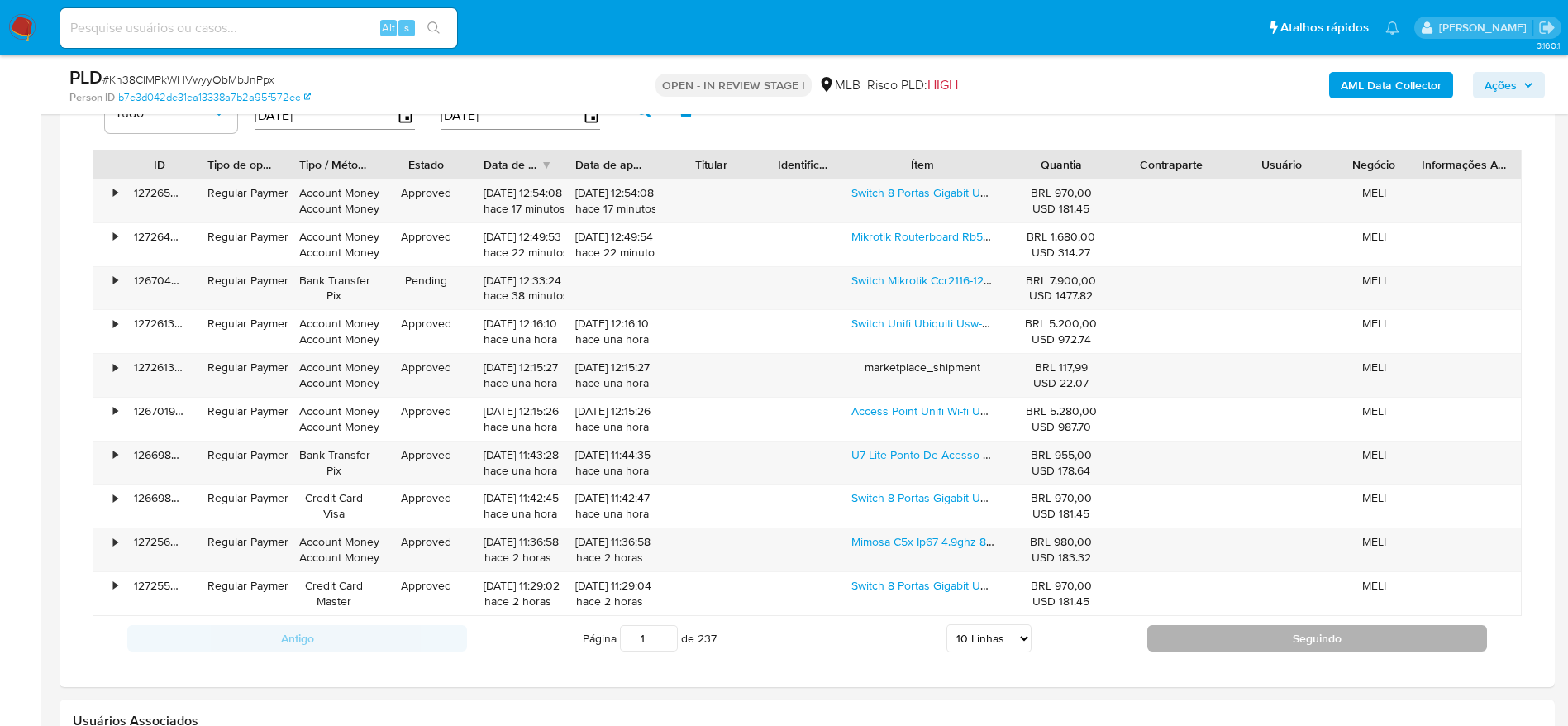
click at [1238, 634] on button "Seguindo" at bounding box center [1317, 638] width 340 height 26
type input "2"
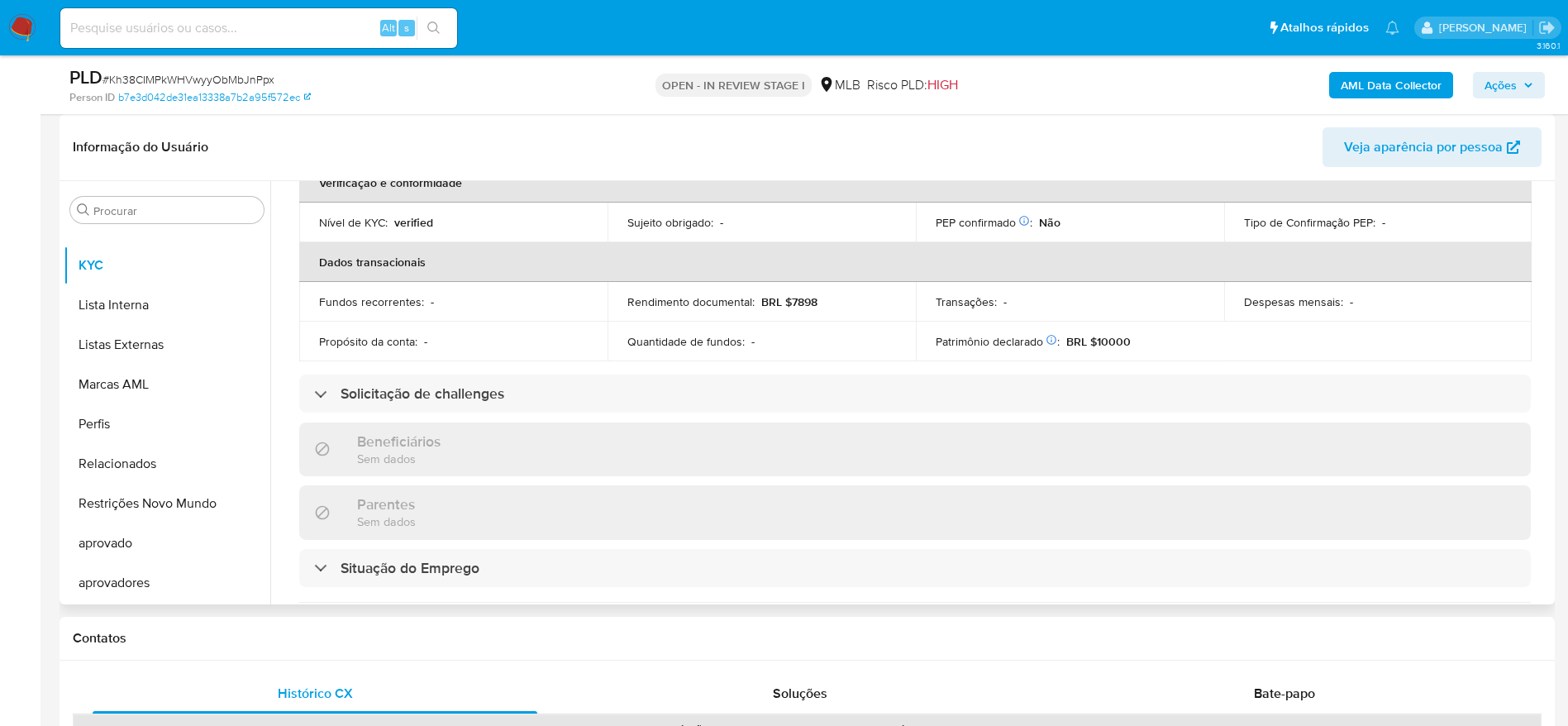
scroll to position [704, 0]
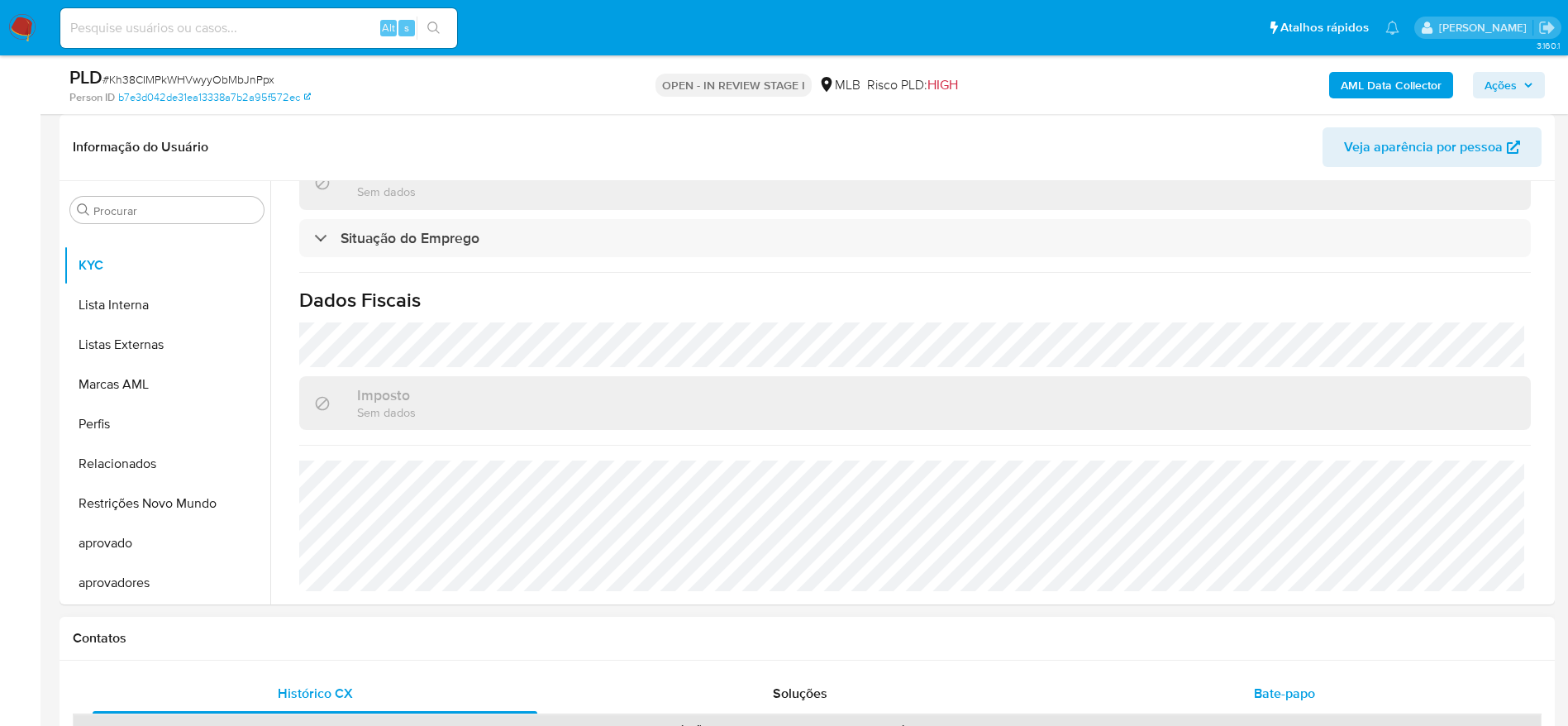
drag, startPoint x: 1311, startPoint y: 691, endPoint x: 1306, endPoint y: 684, distance: 8.6
click at [1309, 691] on span "Bate-papo" at bounding box center [1284, 693] width 61 height 19
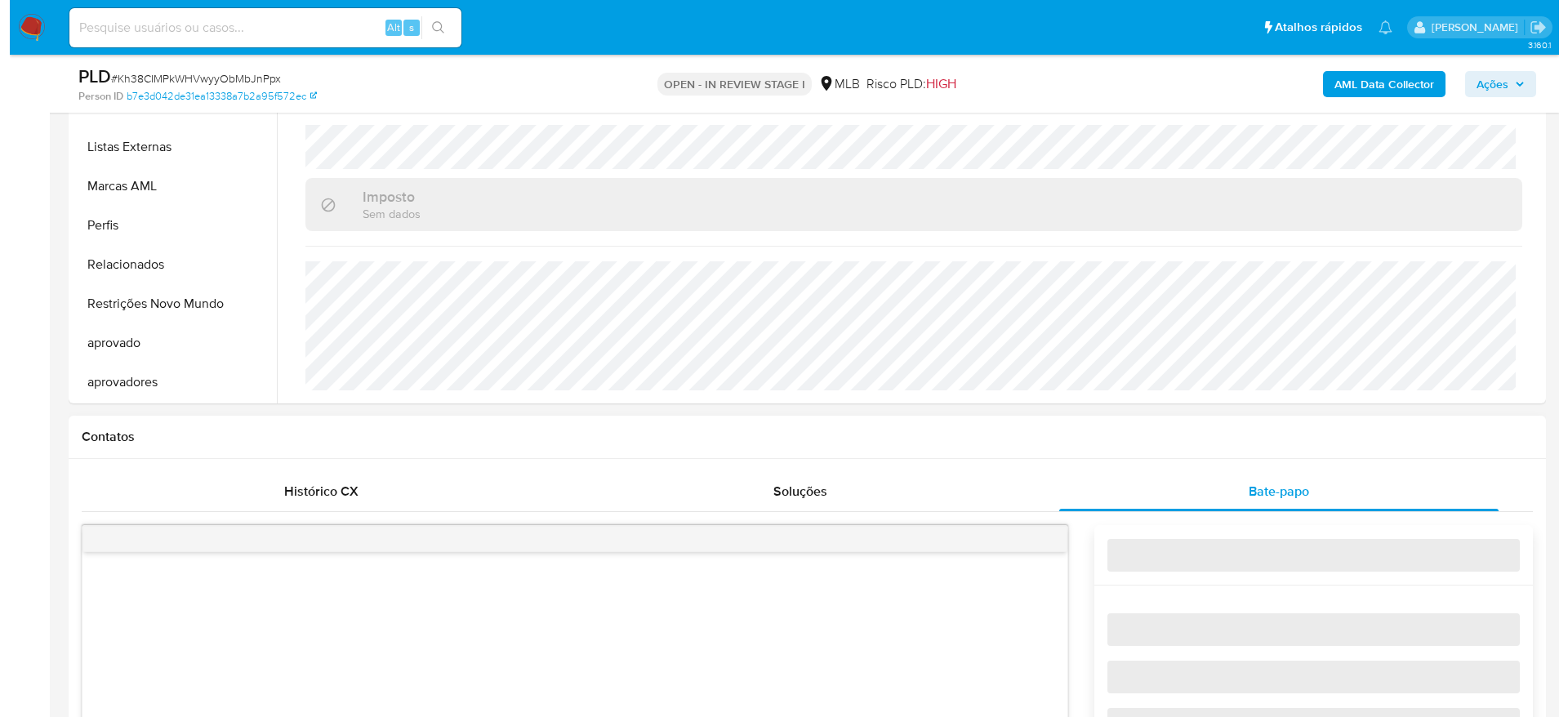
scroll to position [736, 0]
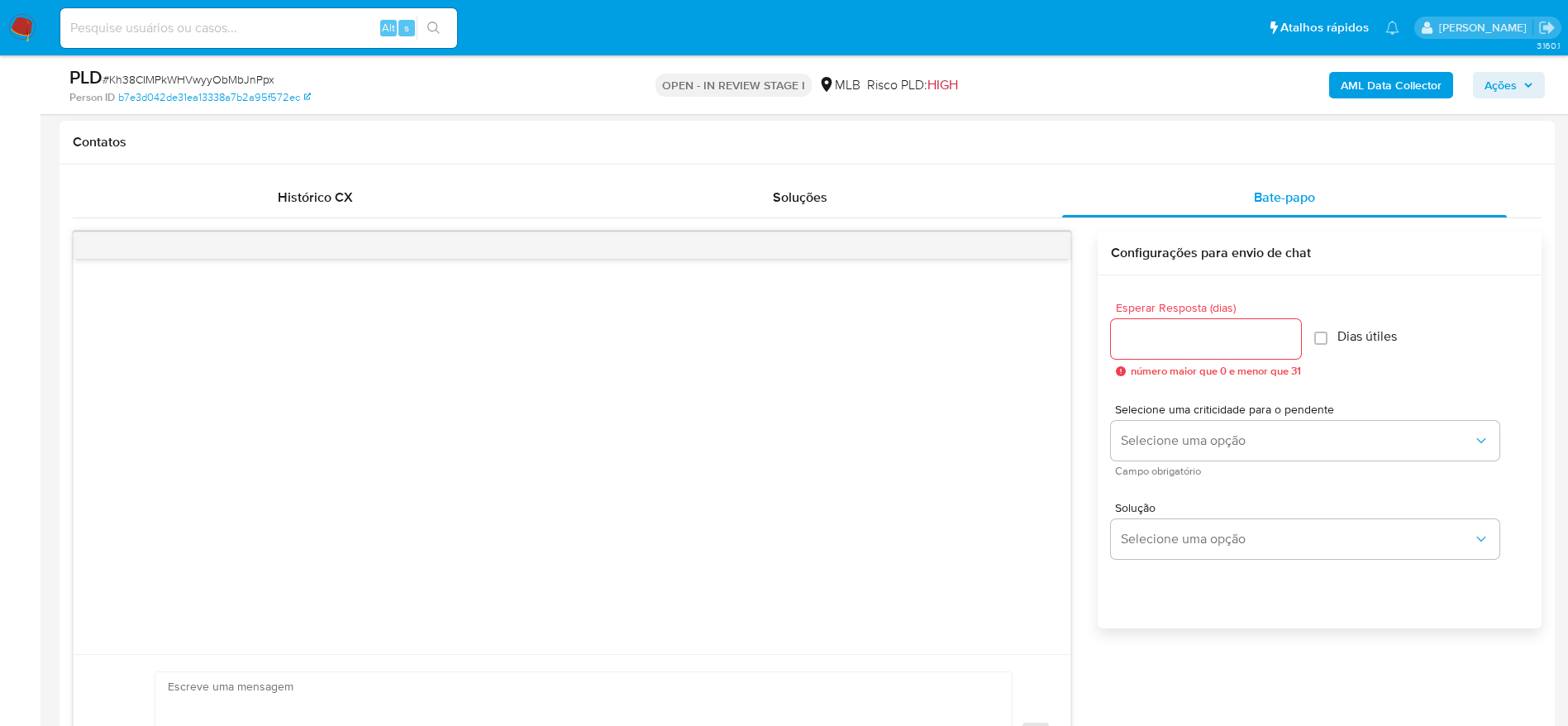
click at [1132, 339] on input "Esperar Resposta (dias)" at bounding box center [1206, 339] width 190 height 22
type input "3"
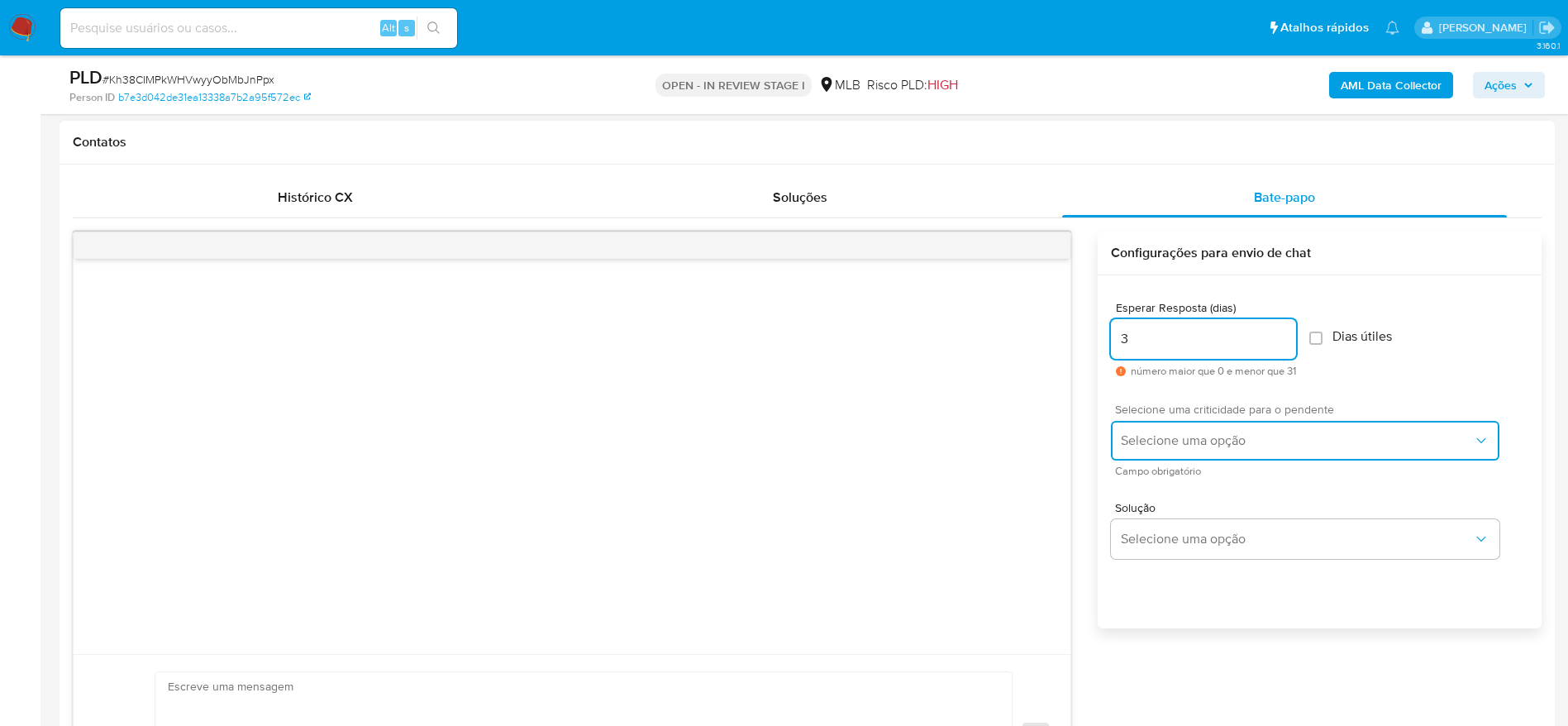
click at [1226, 439] on span "Selecione uma opção" at bounding box center [1297, 441] width 352 height 17
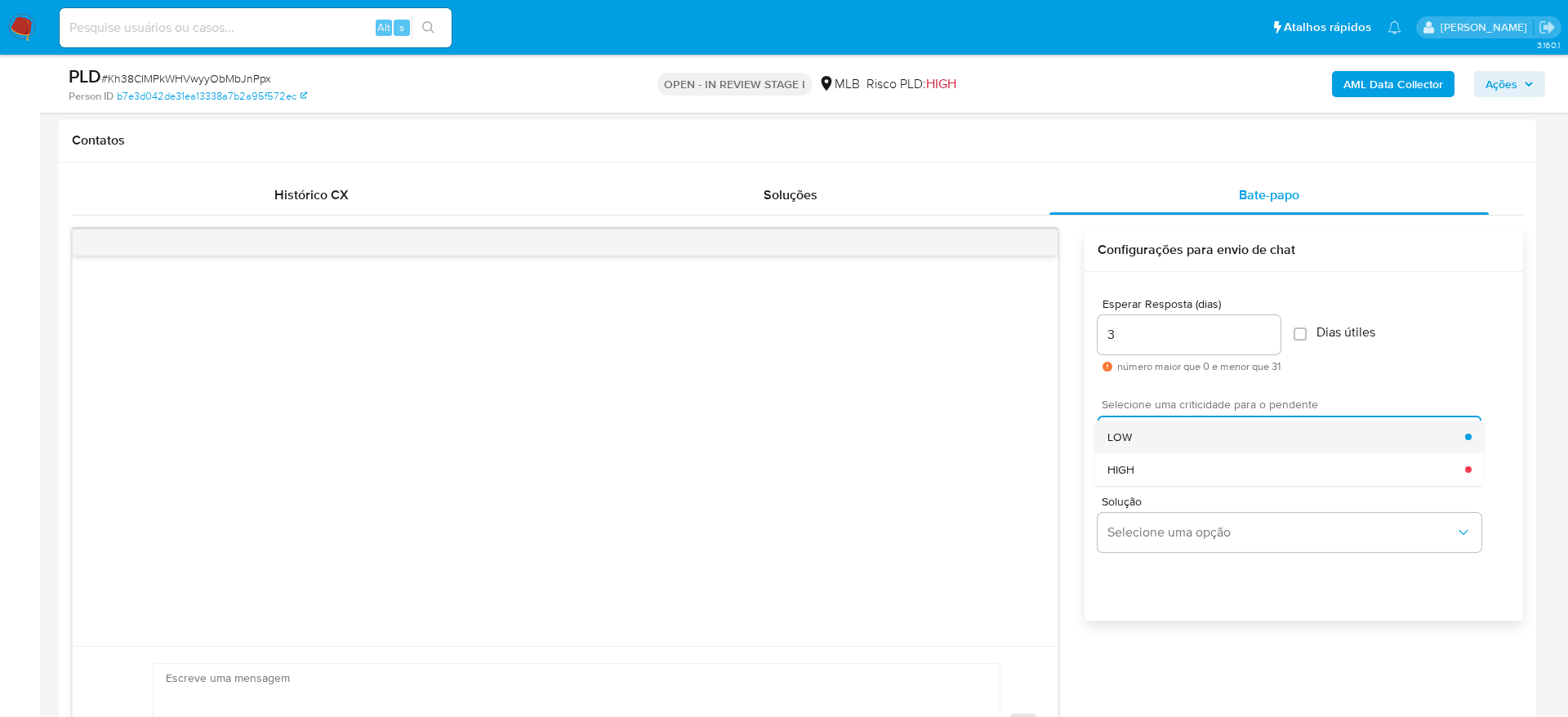
click at [1201, 440] on div "LOW" at bounding box center [1286, 436] width 358 height 33
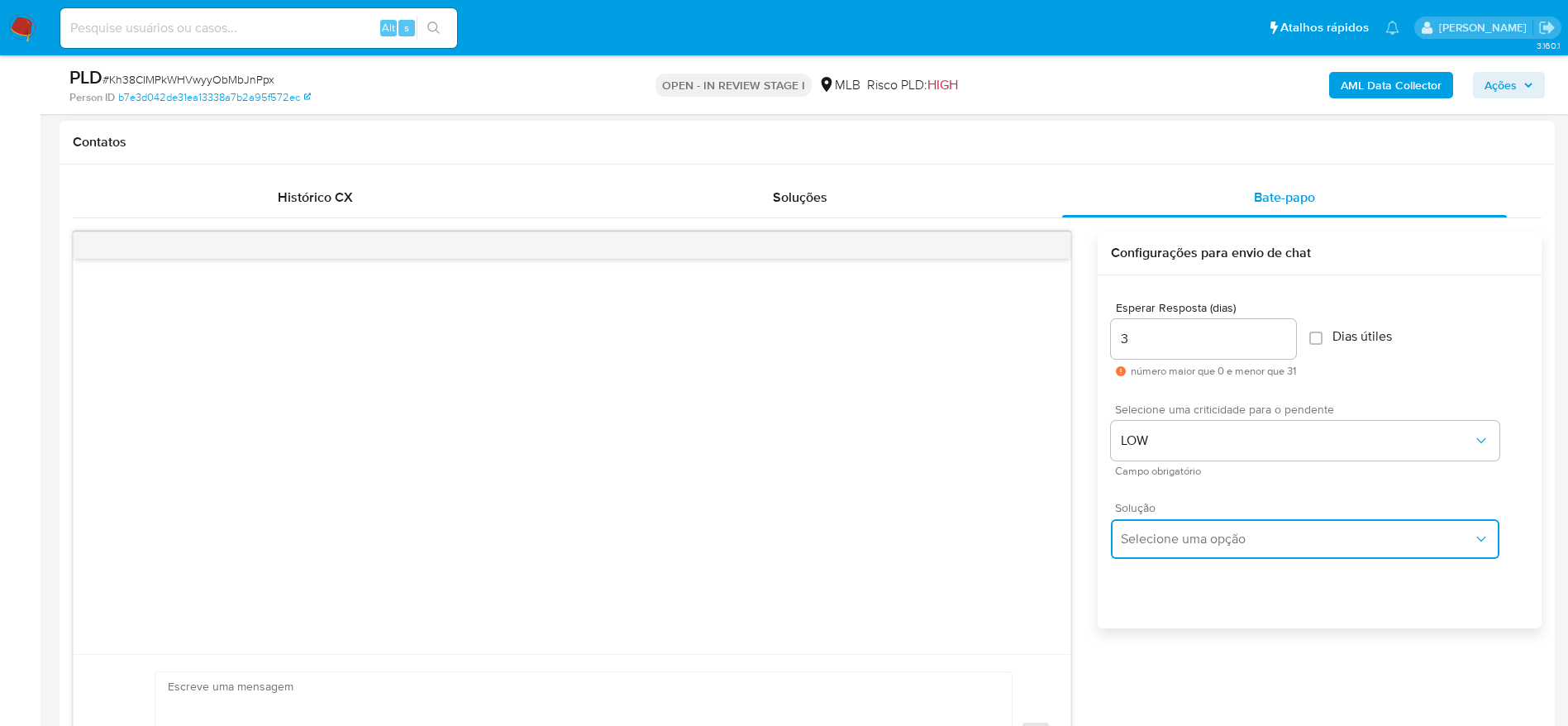
click at [1198, 547] on button "Selecione uma opção" at bounding box center [1304, 540] width 389 height 40
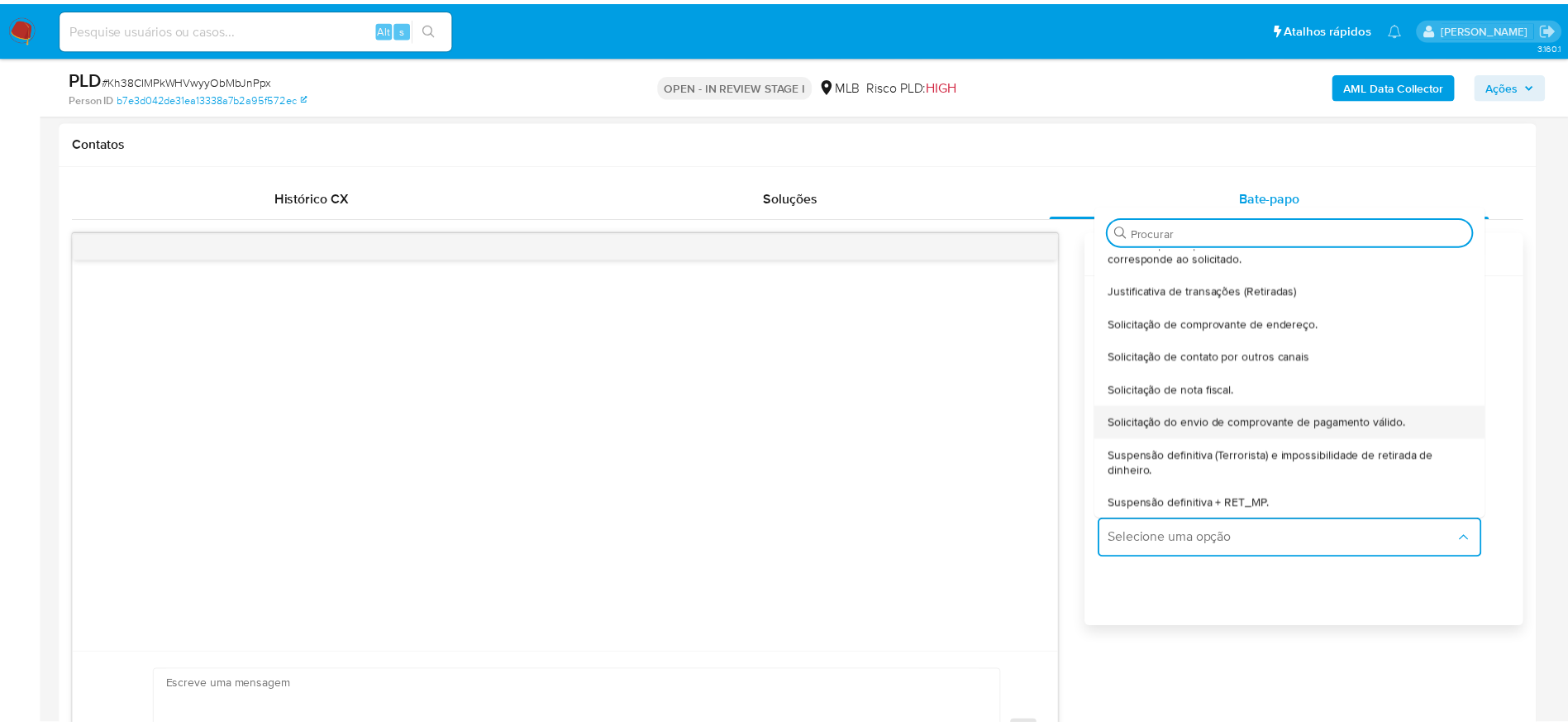
scroll to position [137, 0]
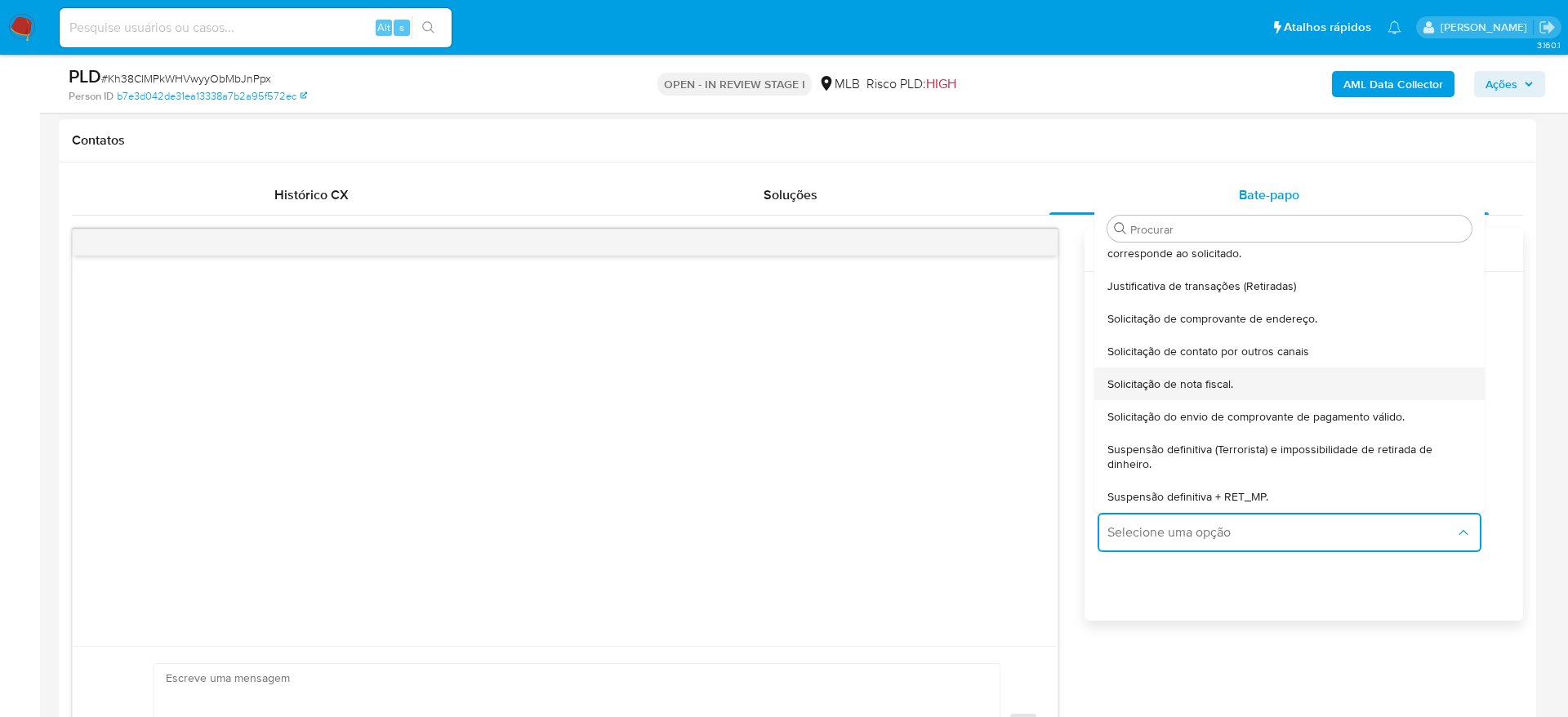
click at [1209, 390] on span "Solicitação de nota fiscal." at bounding box center [1170, 384] width 126 height 15
type textarea "Olá,Suspendemos a sua conta para uma verificação adicional de segurança.Por fav…"
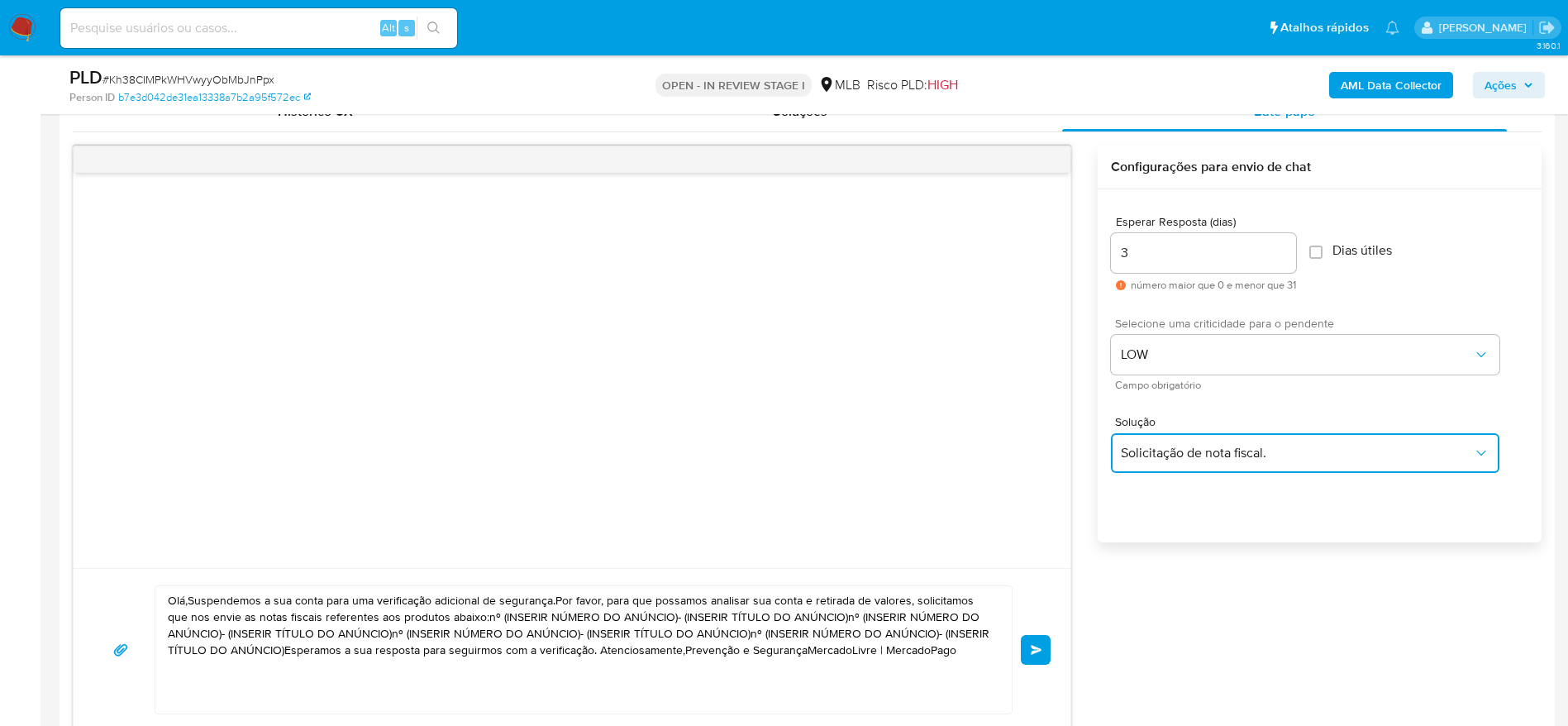
scroll to position [868, 0]
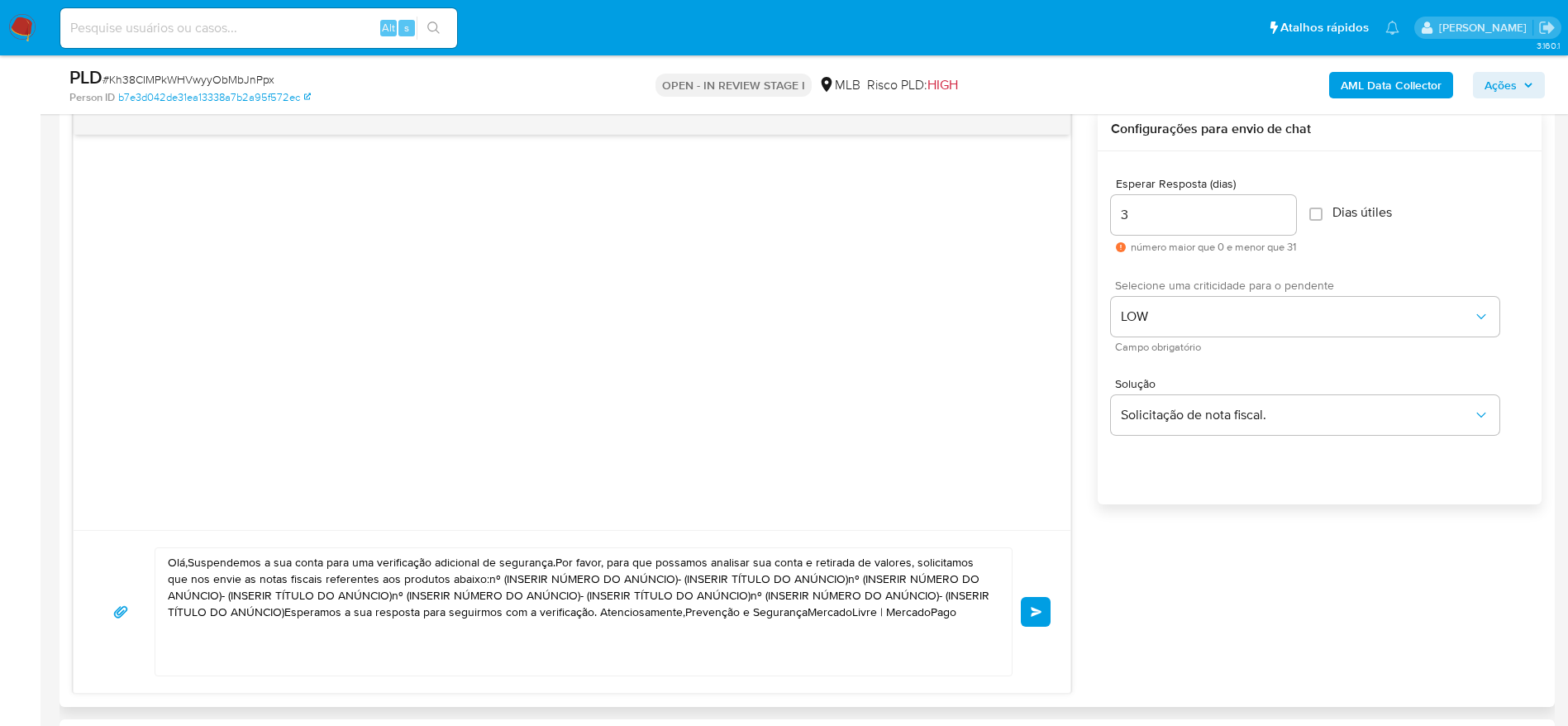
click at [557, 585] on textarea "Olá,Suspendemos a sua conta para uma verificação adicional de segurança.Por fav…" at bounding box center [579, 611] width 824 height 127
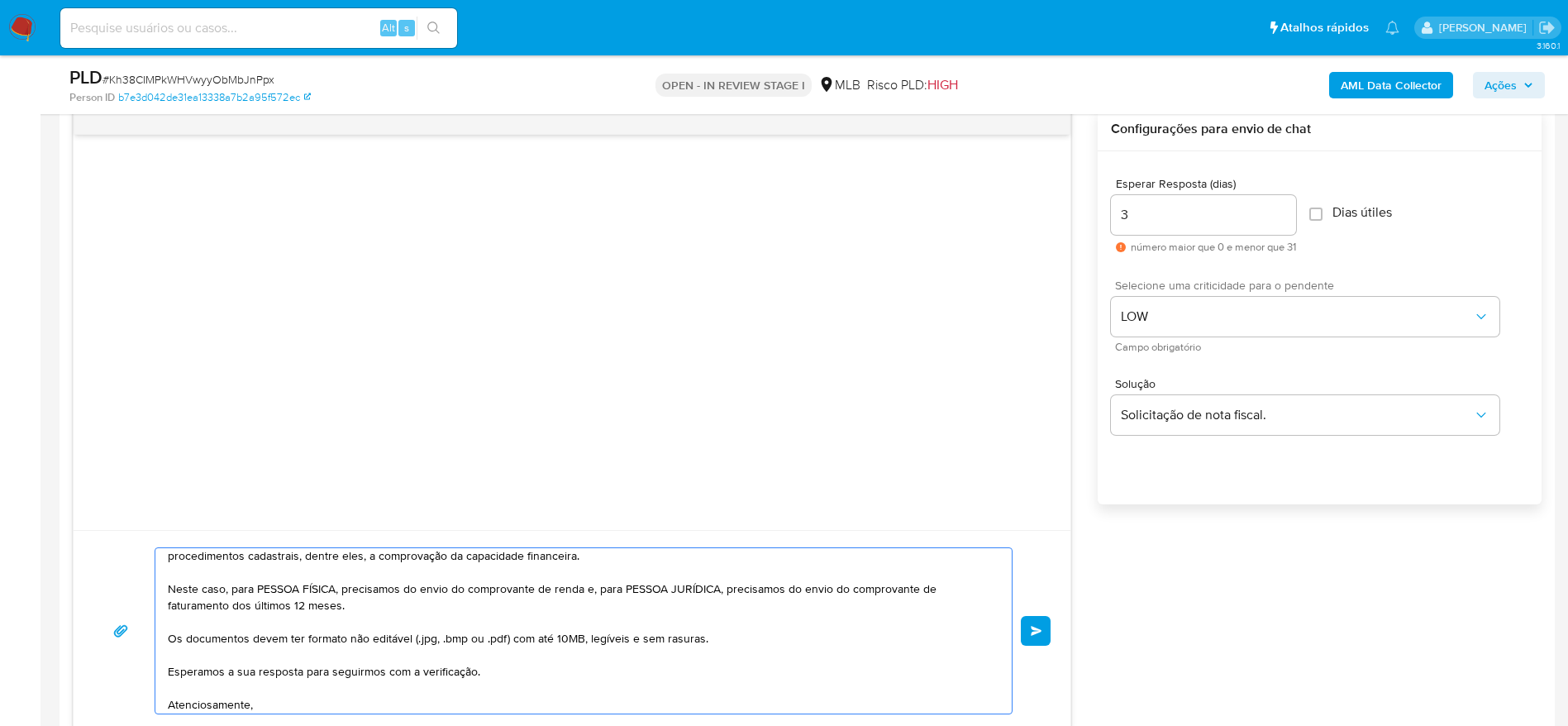
scroll to position [119, 0]
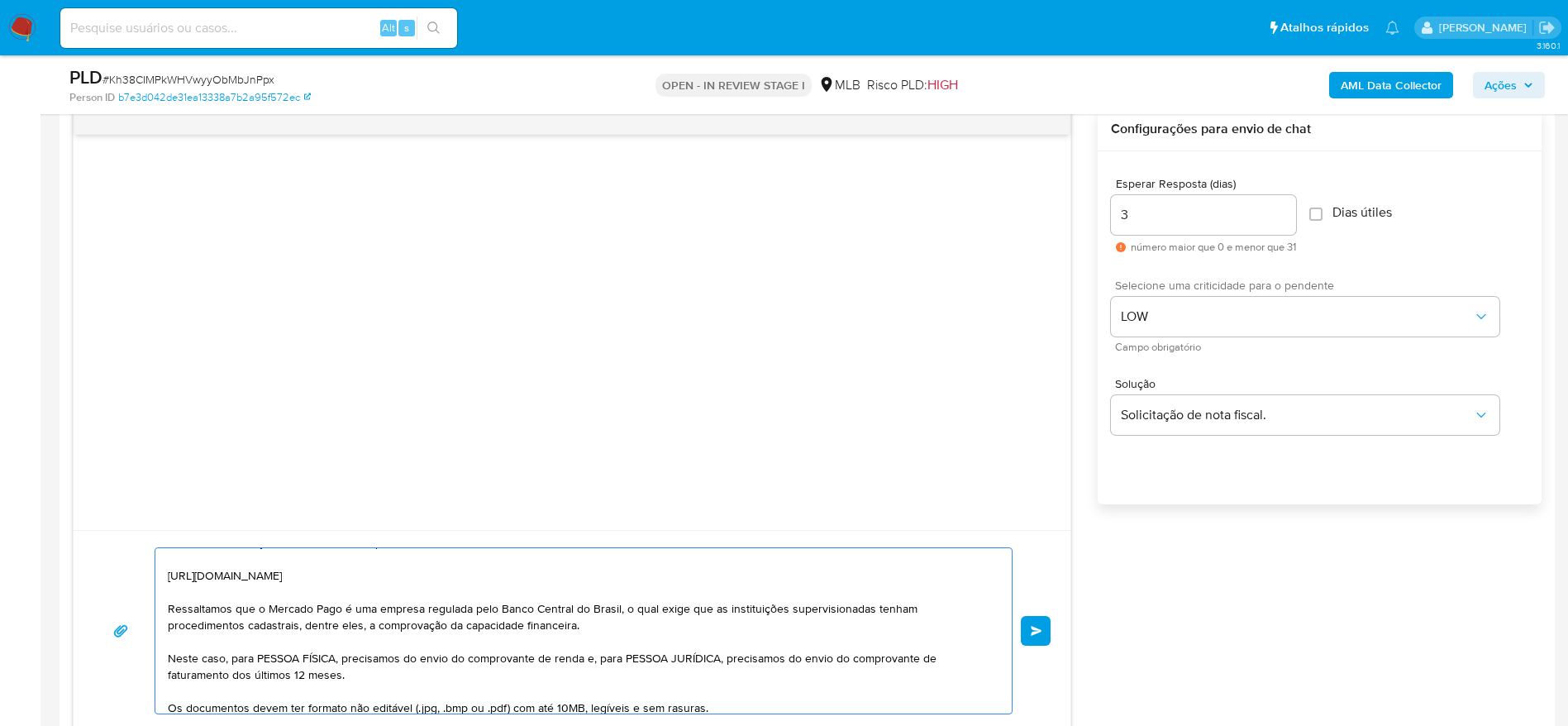
drag, startPoint x: 230, startPoint y: 659, endPoint x: 339, endPoint y: 661, distance: 109.0
click at [339, 661] on textarea "Olá! Estamos realizando uma verificação adicional de segurança em contas de usu…" at bounding box center [579, 631] width 824 height 166
drag, startPoint x: 473, startPoint y: 662, endPoint x: 465, endPoint y: 673, distance: 13.6
click at [486, 669] on textarea "Olá! Estamos realizando uma verificação adicional de segurança em contas de usu…" at bounding box center [579, 631] width 824 height 166
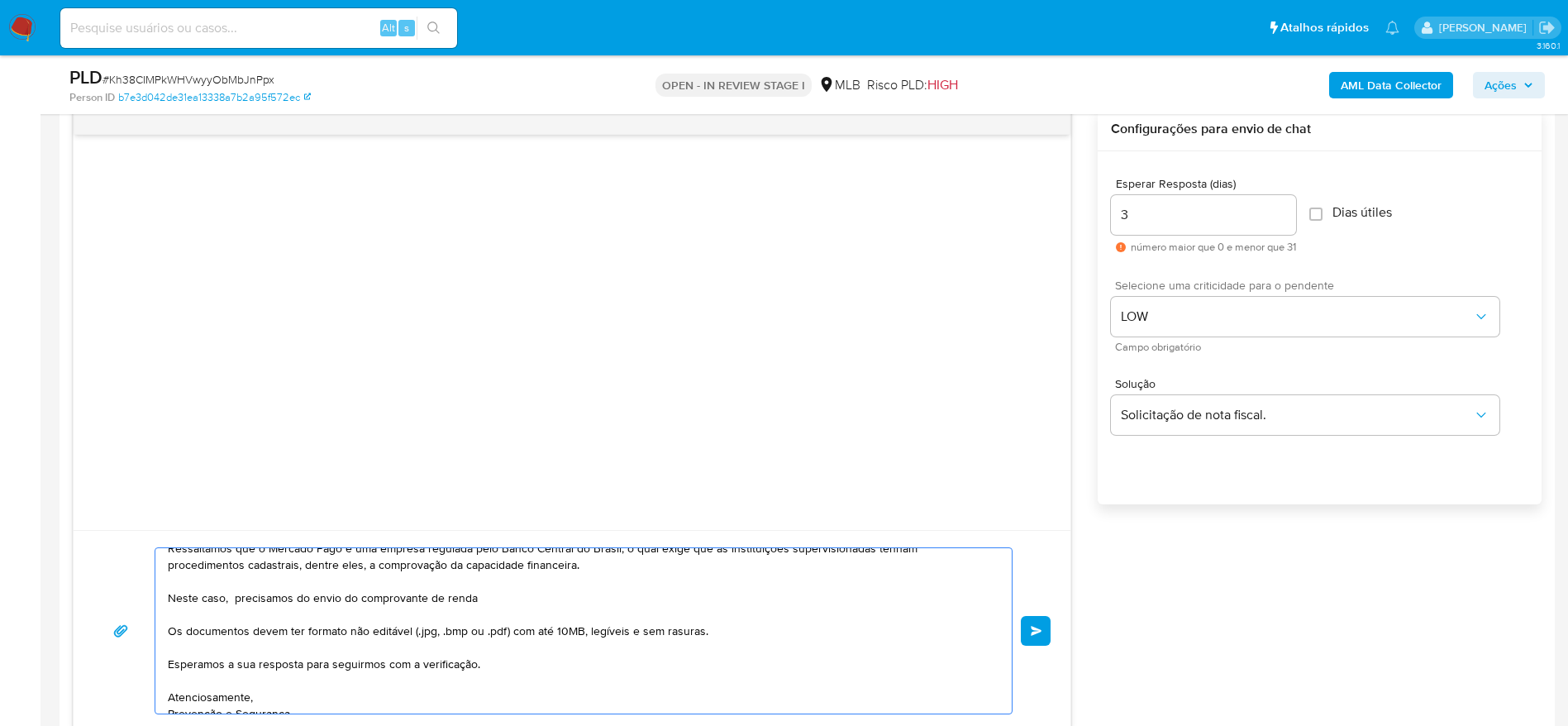
scroll to position [227, 0]
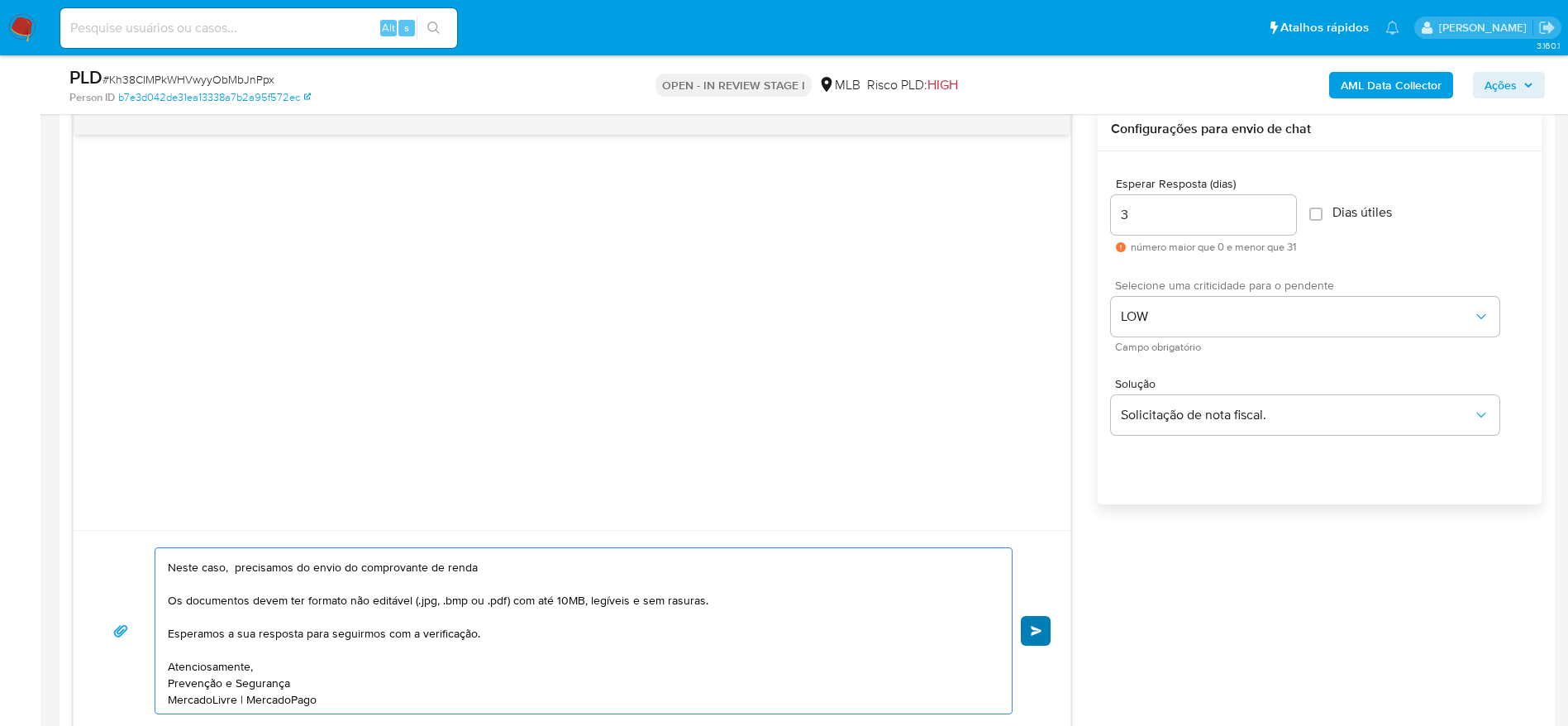
type textarea "Olá! Estamos realizando uma verificação adicional de segurança em contas de usu…"
click at [1028, 628] on button "common.send" at bounding box center [1036, 631] width 30 height 30
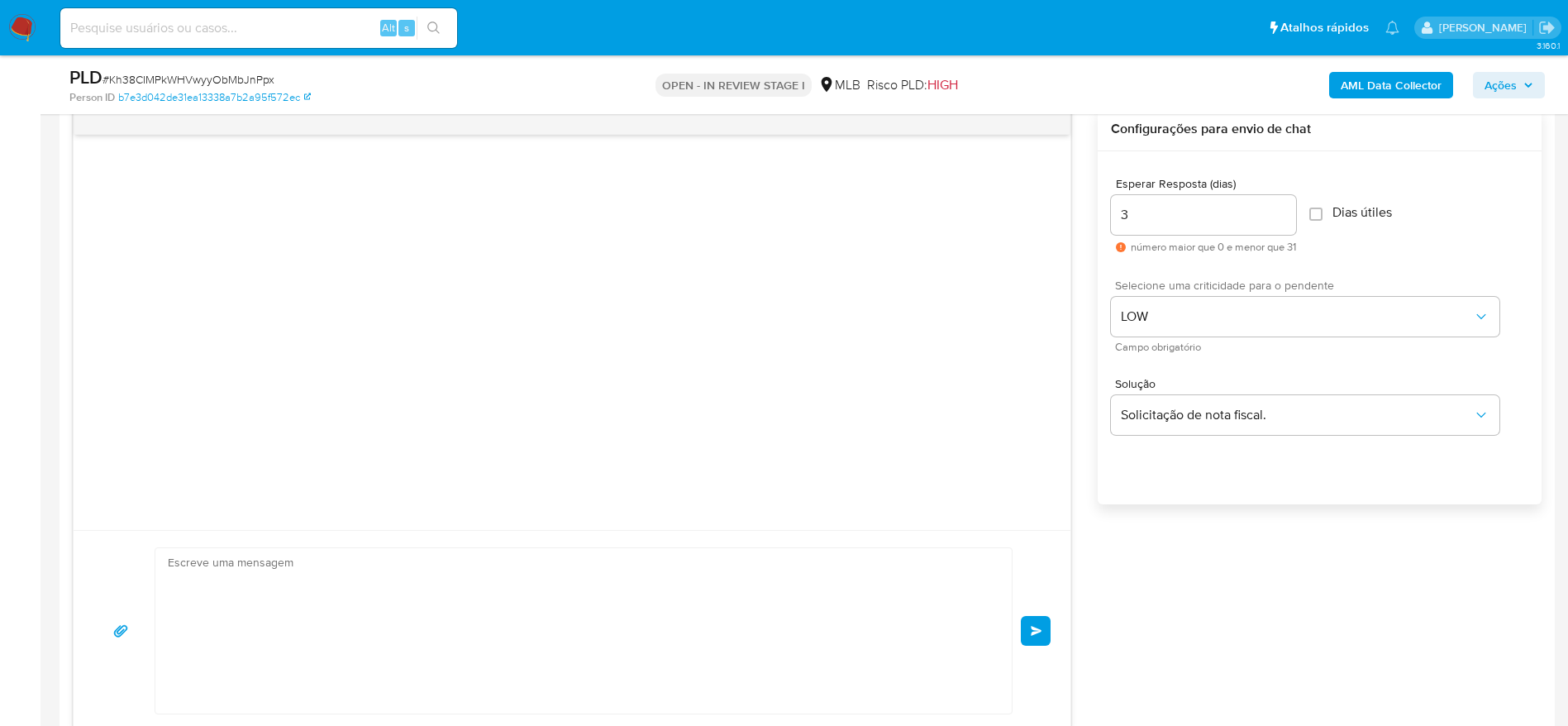
scroll to position [0, 0]
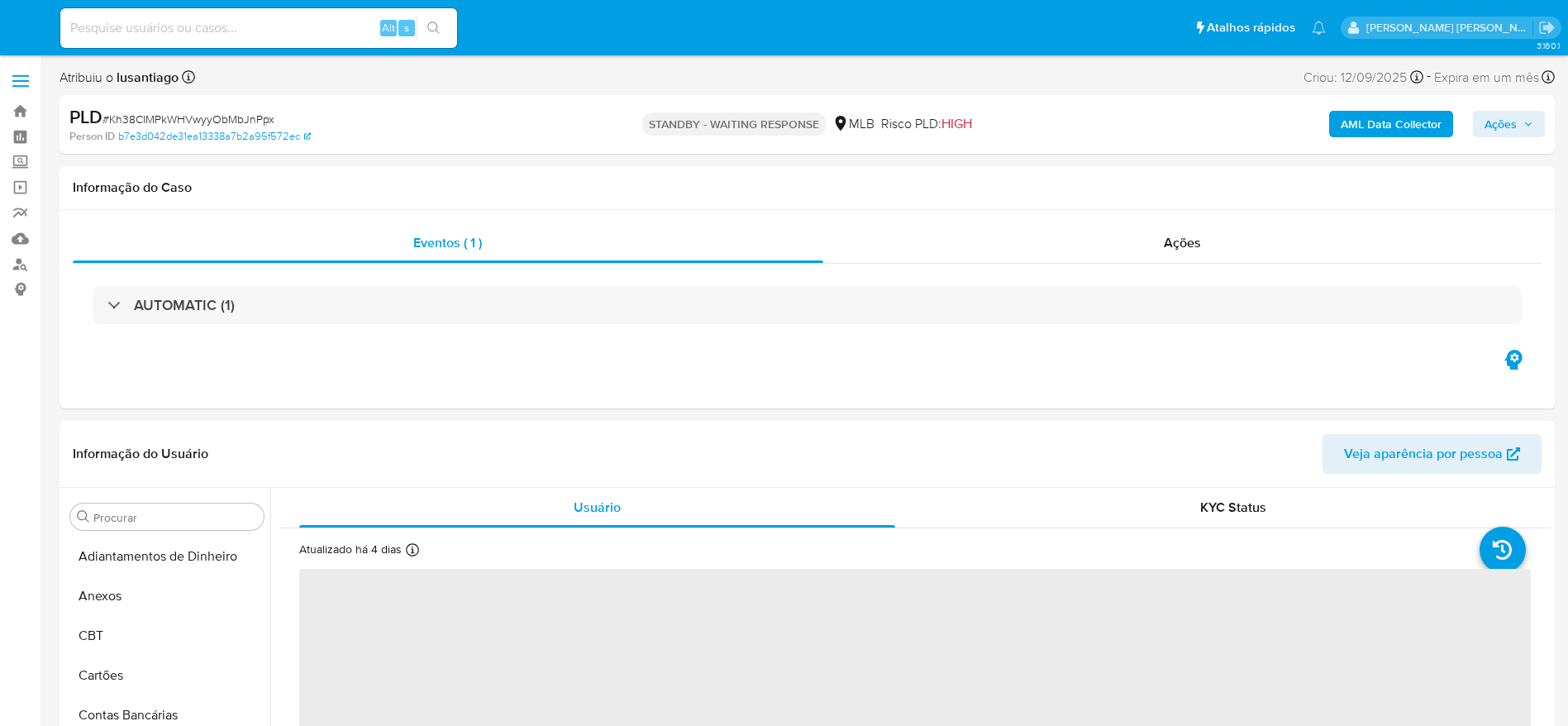
select select "10"
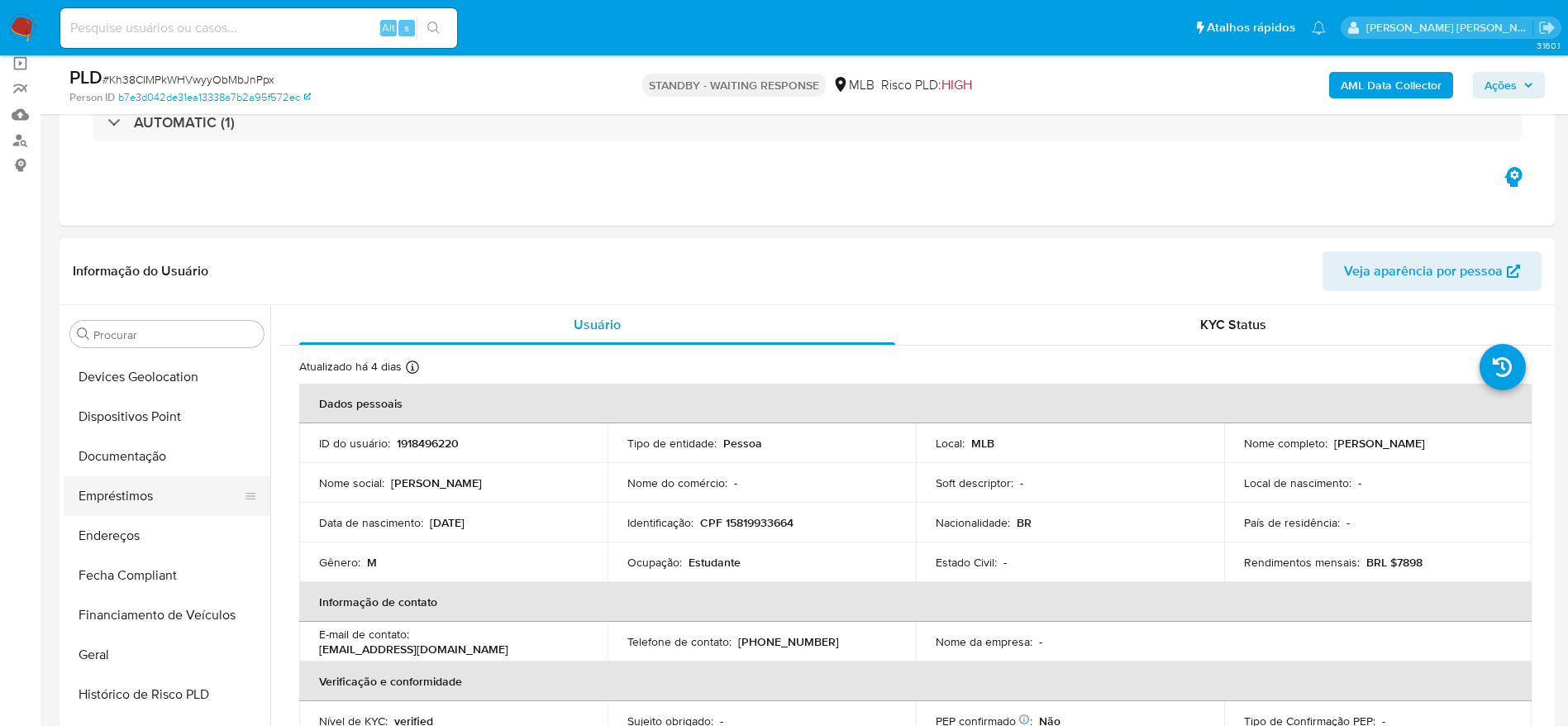
scroll to position [237, 0]
click at [117, 487] on button "Documentação" at bounding box center [161, 493] width 194 height 40
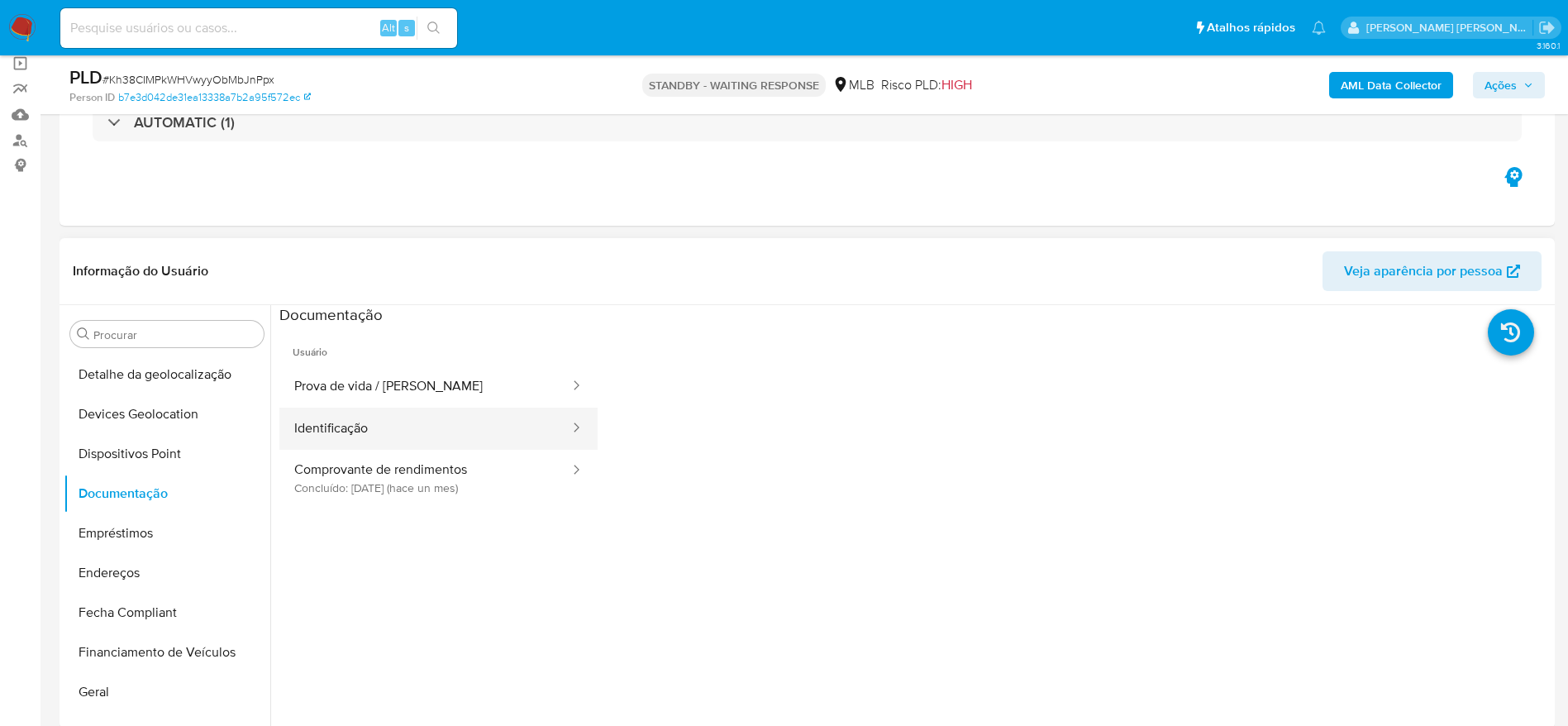
click at [416, 430] on button "Identificação" at bounding box center [425, 428] width 292 height 42
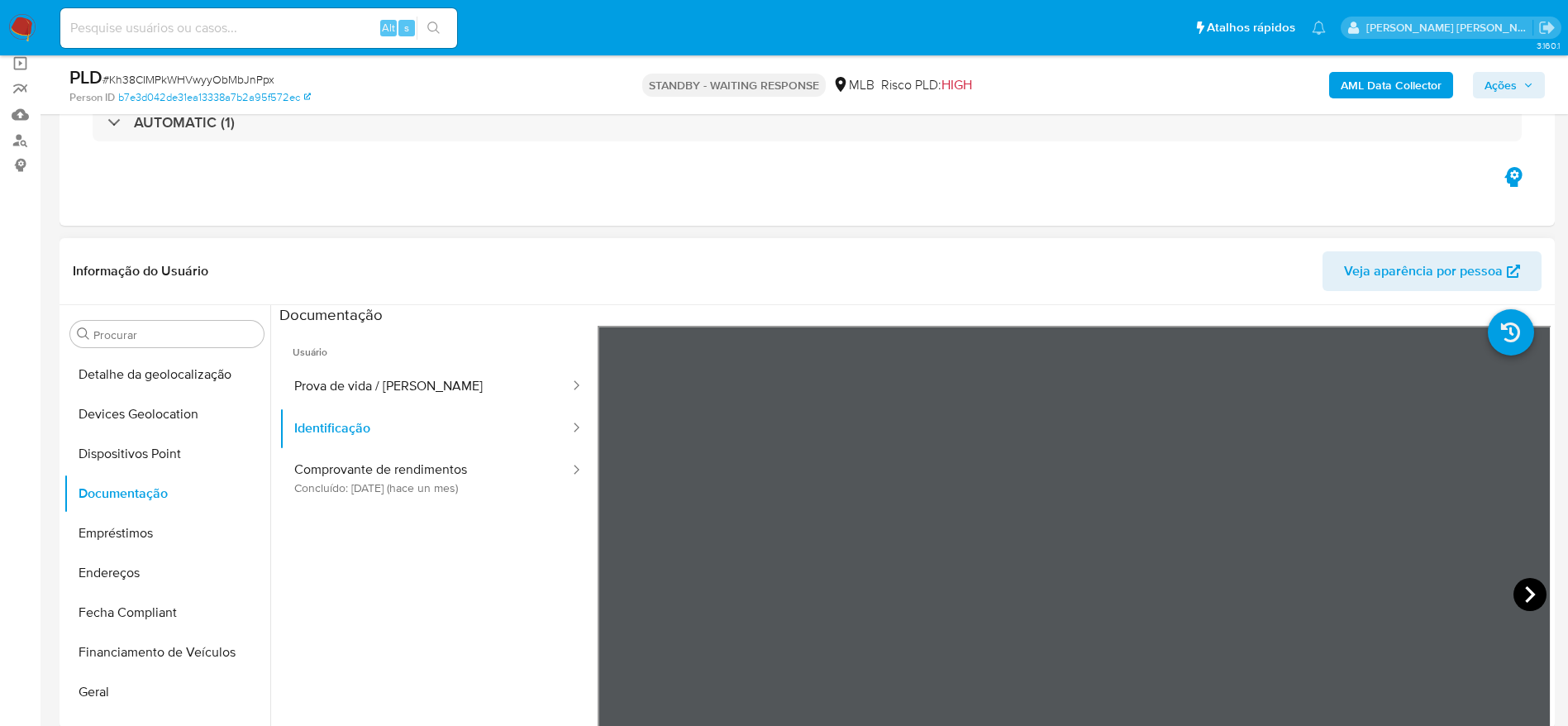
click at [1518, 594] on icon at bounding box center [1529, 594] width 33 height 33
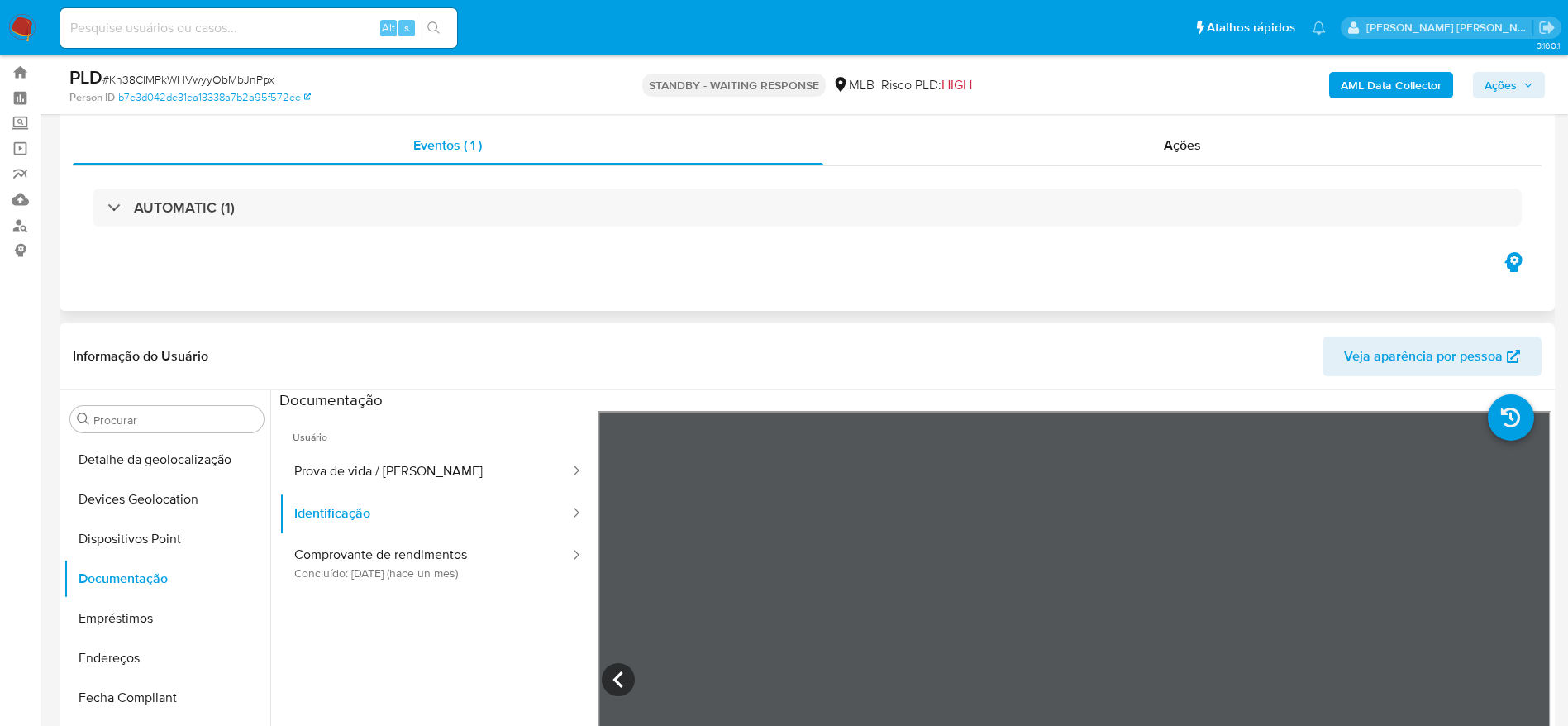
scroll to position [0, 0]
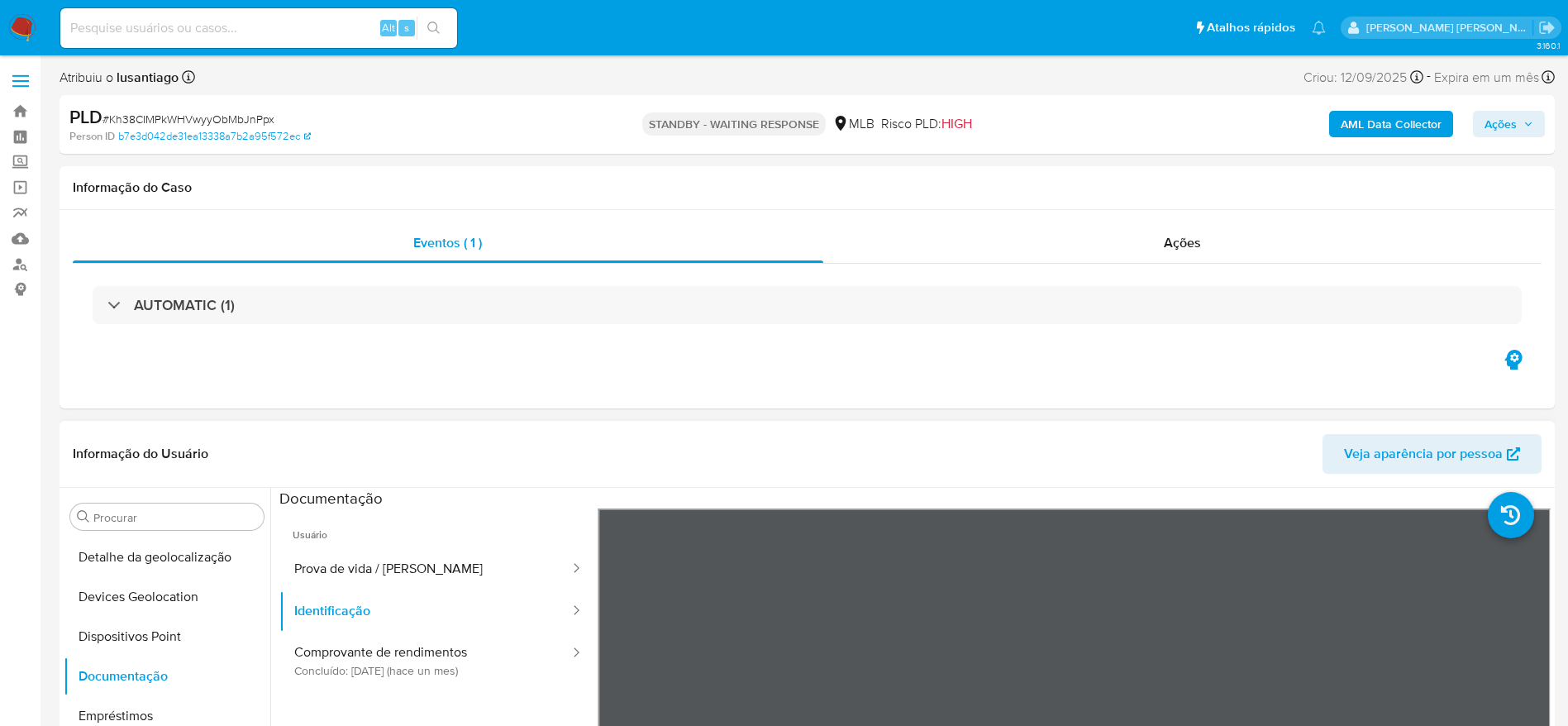
click at [1509, 112] on span "Ações" at bounding box center [1500, 124] width 32 height 26
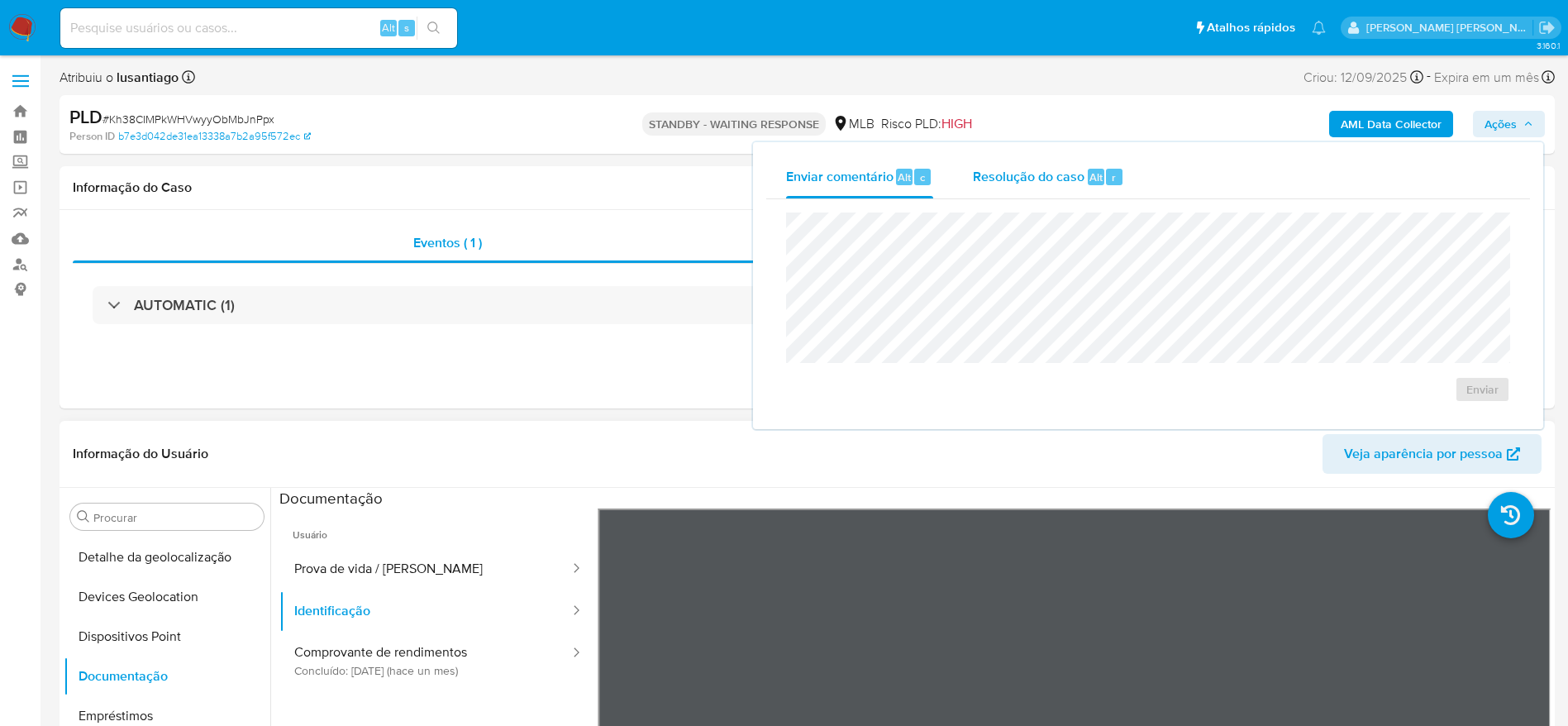
click at [1076, 183] on span "Resolução do caso" at bounding box center [1029, 176] width 112 height 19
click at [524, 191] on h1 "Informação do Caso" at bounding box center [807, 188] width 1469 height 17
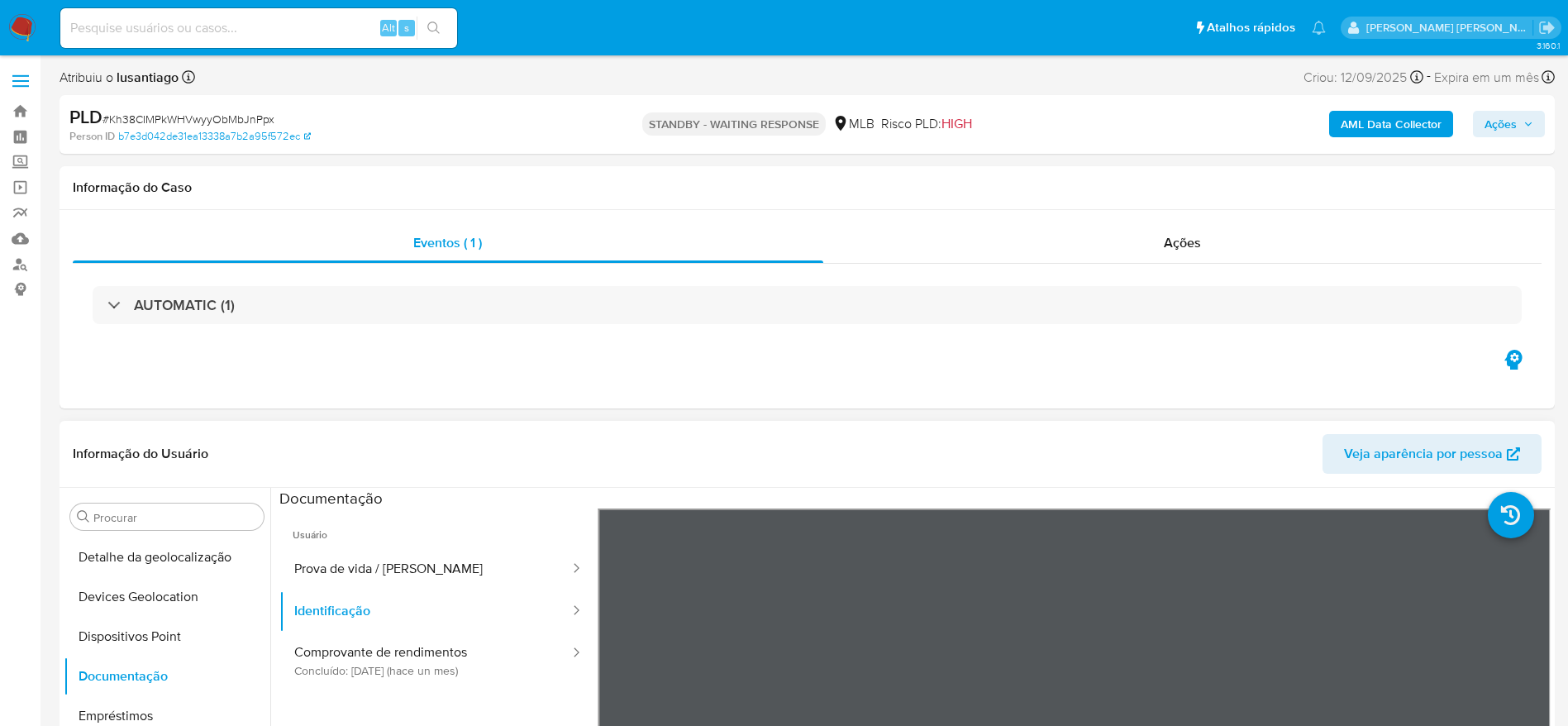
click at [229, 28] on input at bounding box center [259, 27] width 397 height 22
paste input "1541947613"
type input "1541947613"
click at [439, 24] on icon "search-icon" at bounding box center [434, 28] width 13 height 13
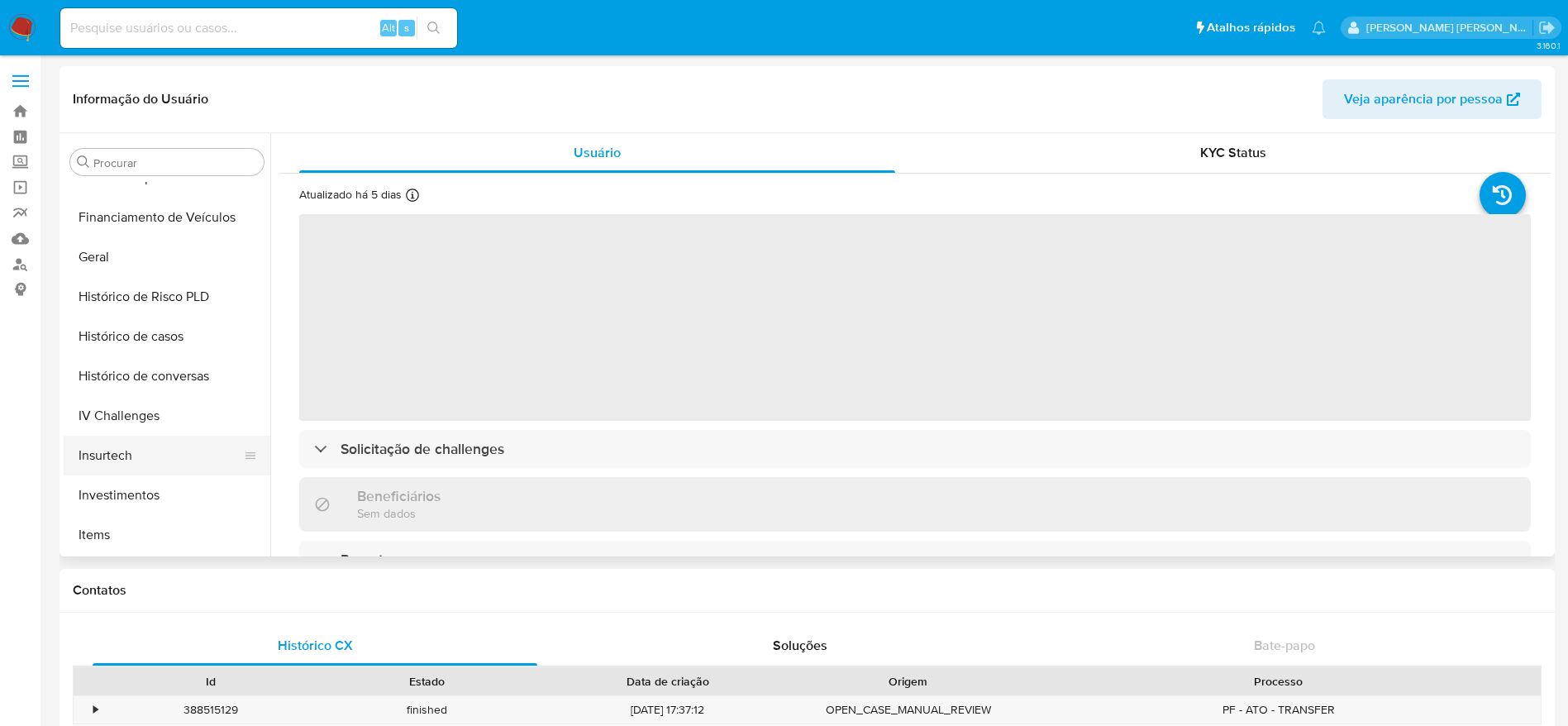
select select "10"
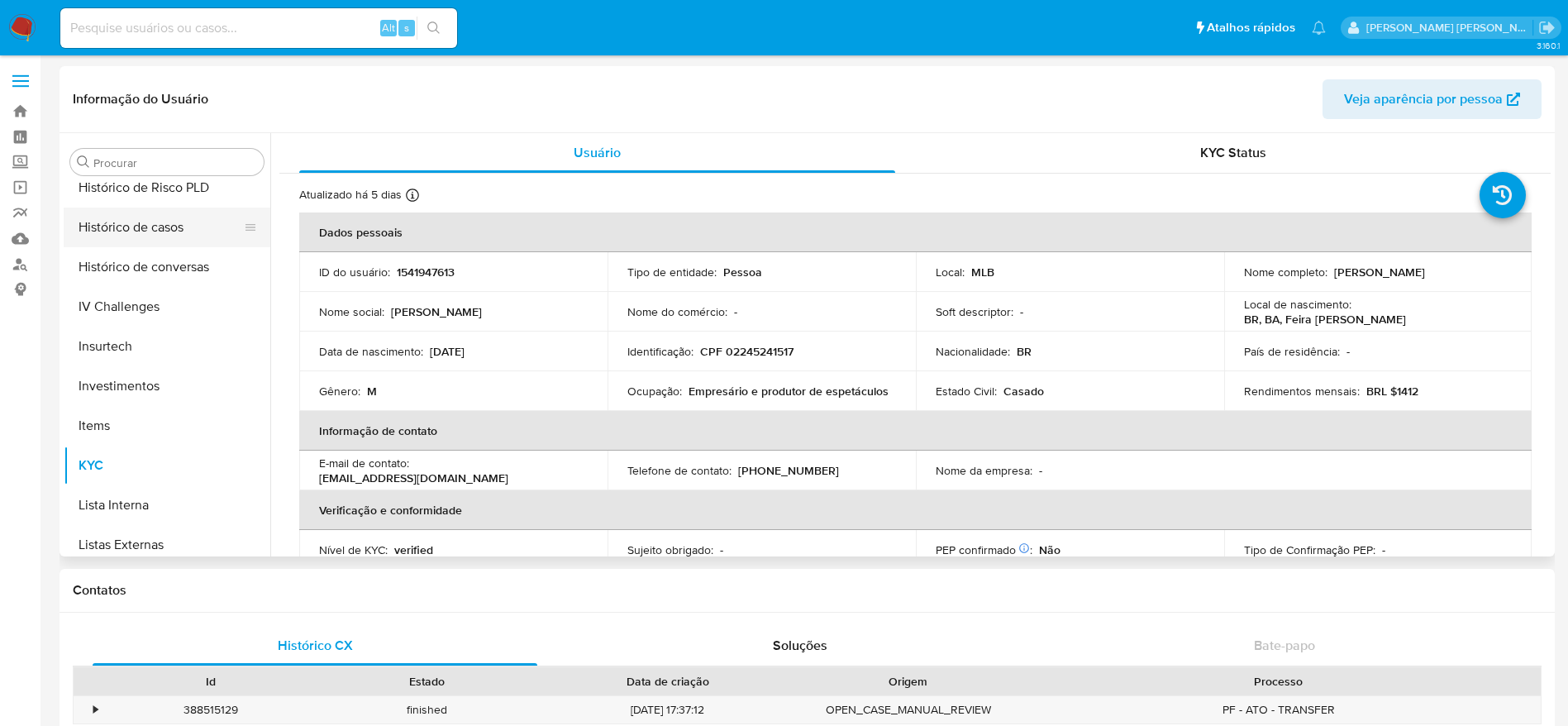
click at [145, 232] on button "Histórico de casos" at bounding box center [161, 227] width 194 height 40
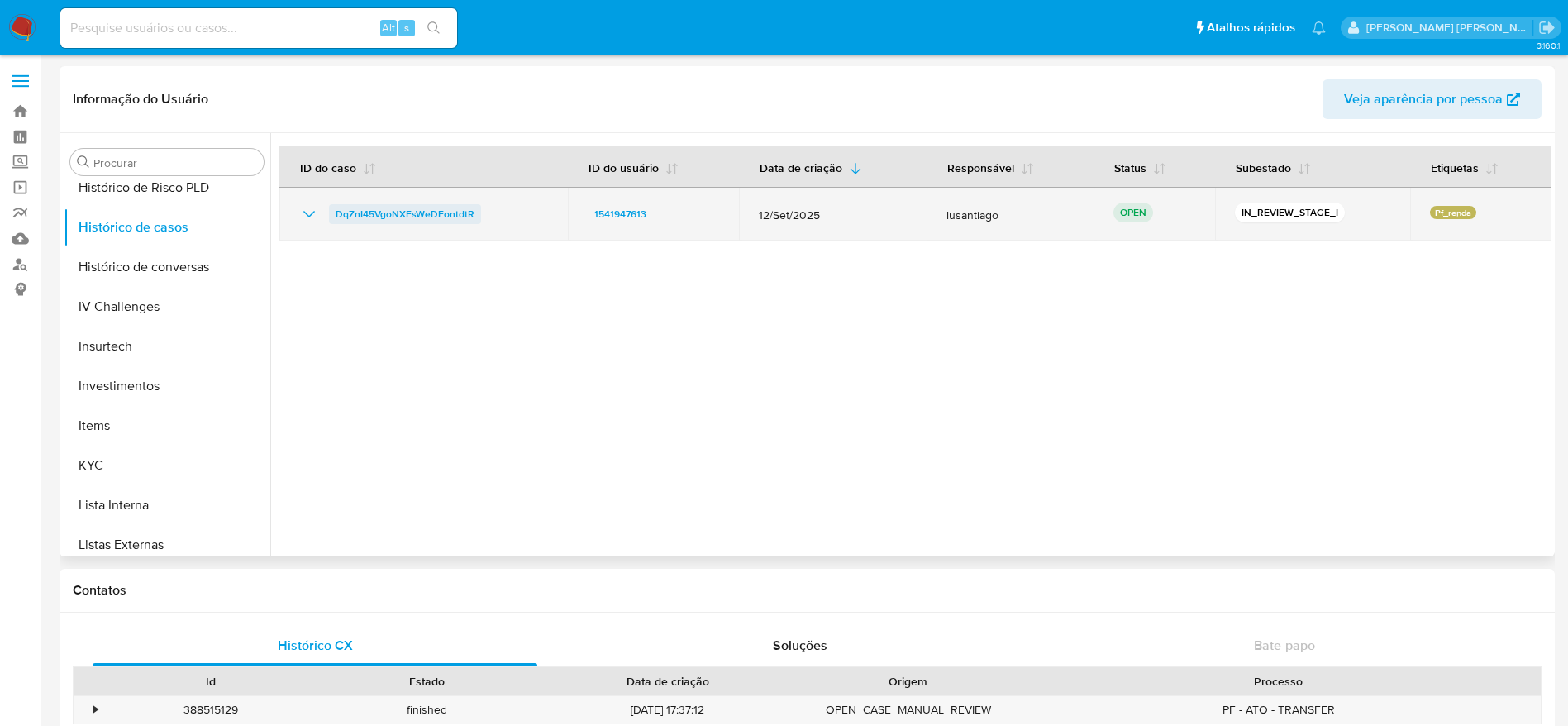
click at [395, 210] on span "DqZnI45VgoNXFsWeDEontdtR" at bounding box center [406, 214] width 139 height 20
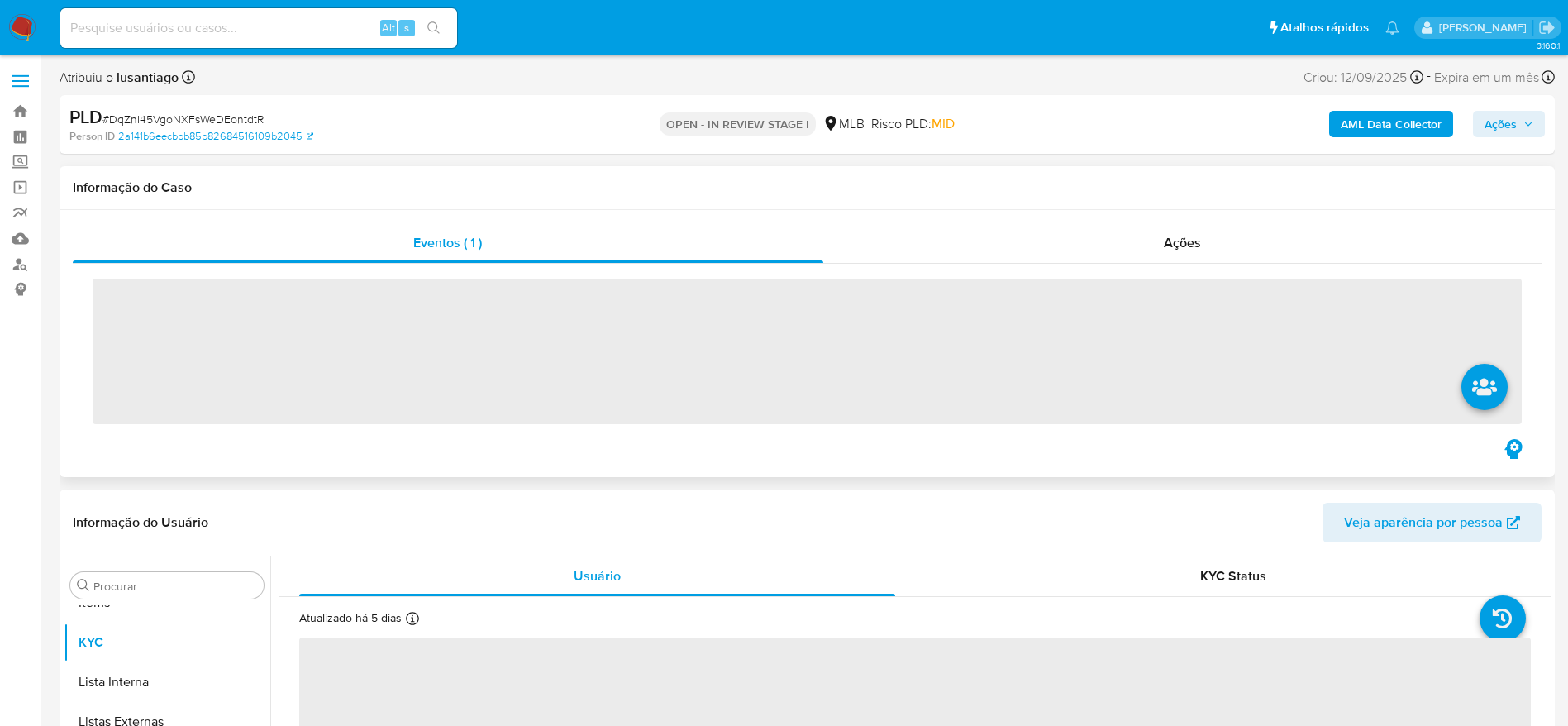
scroll to position [858, 0]
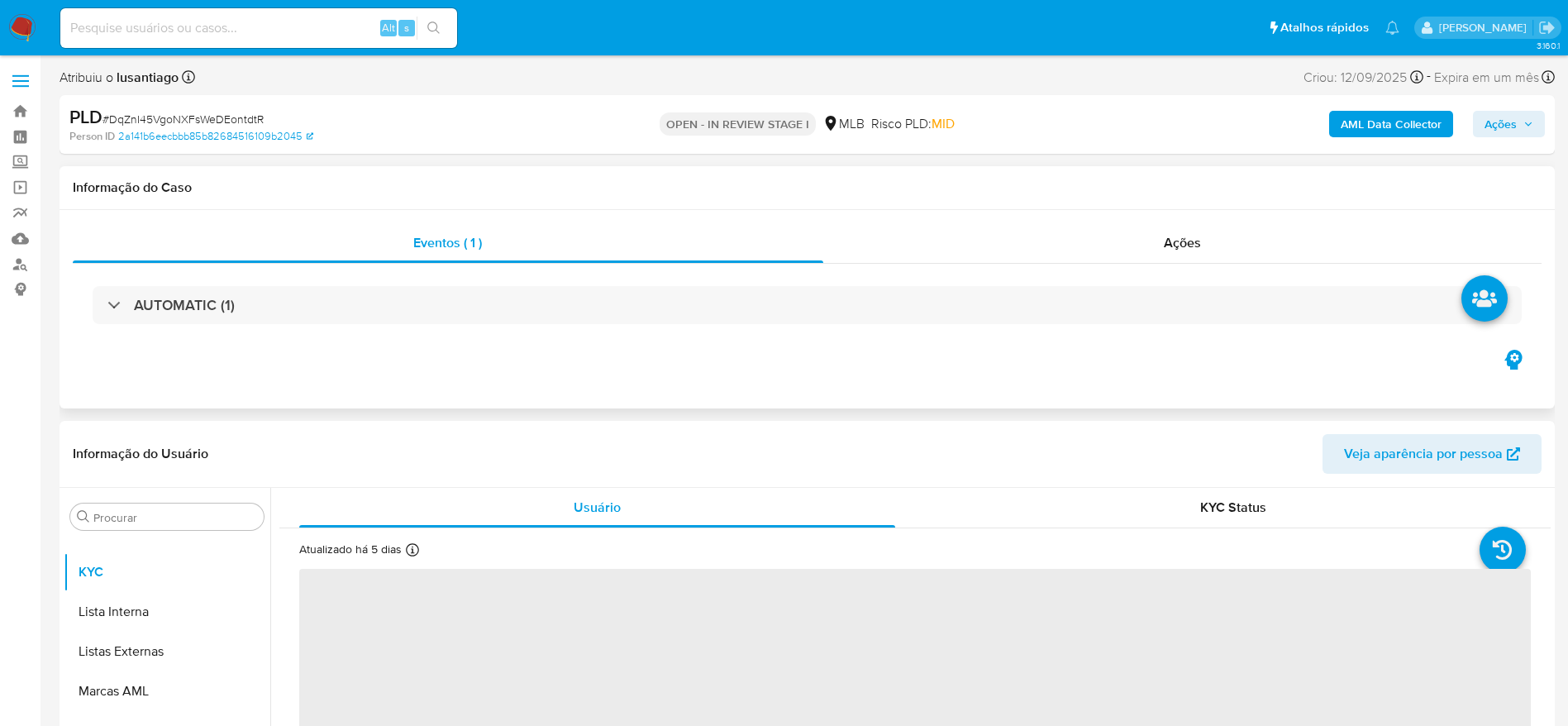
select select "10"
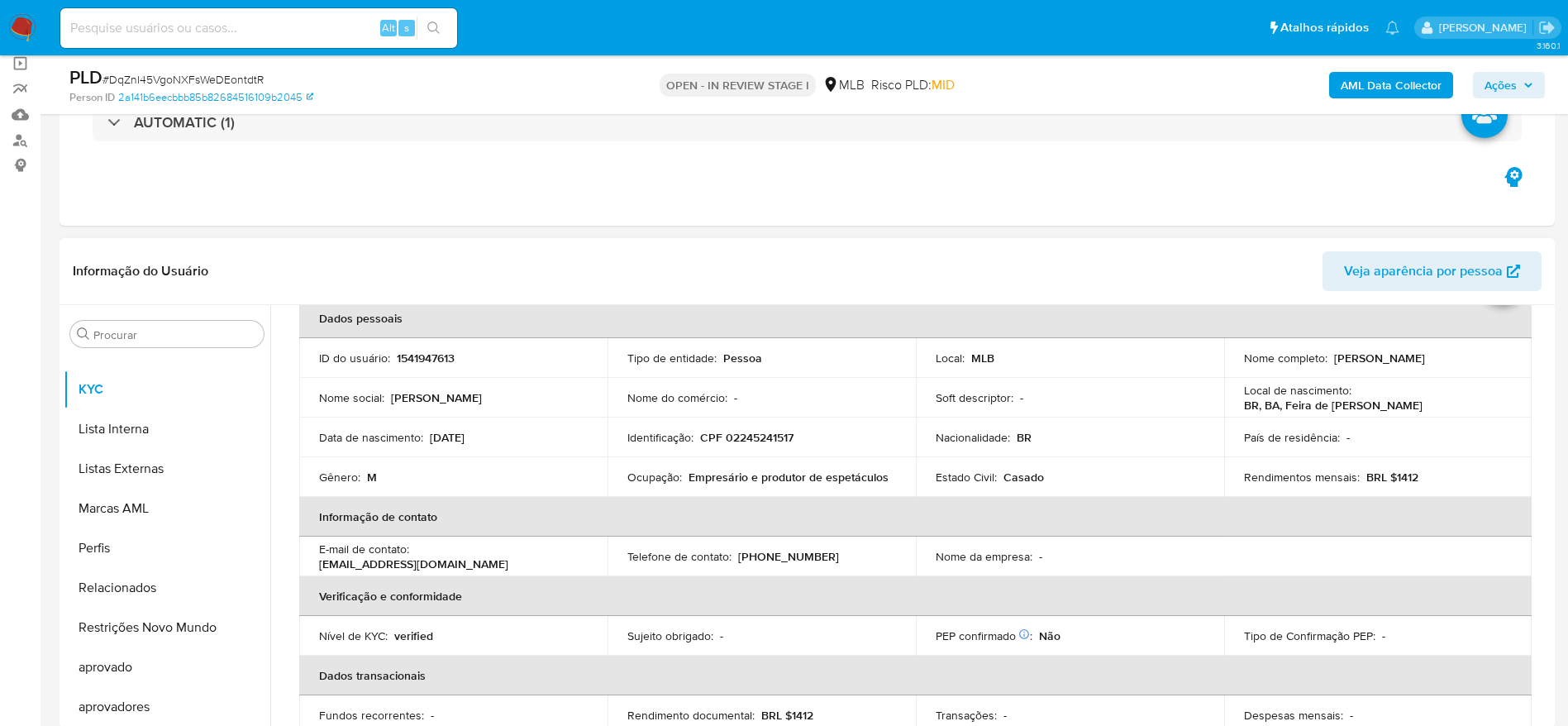
scroll to position [124, 0]
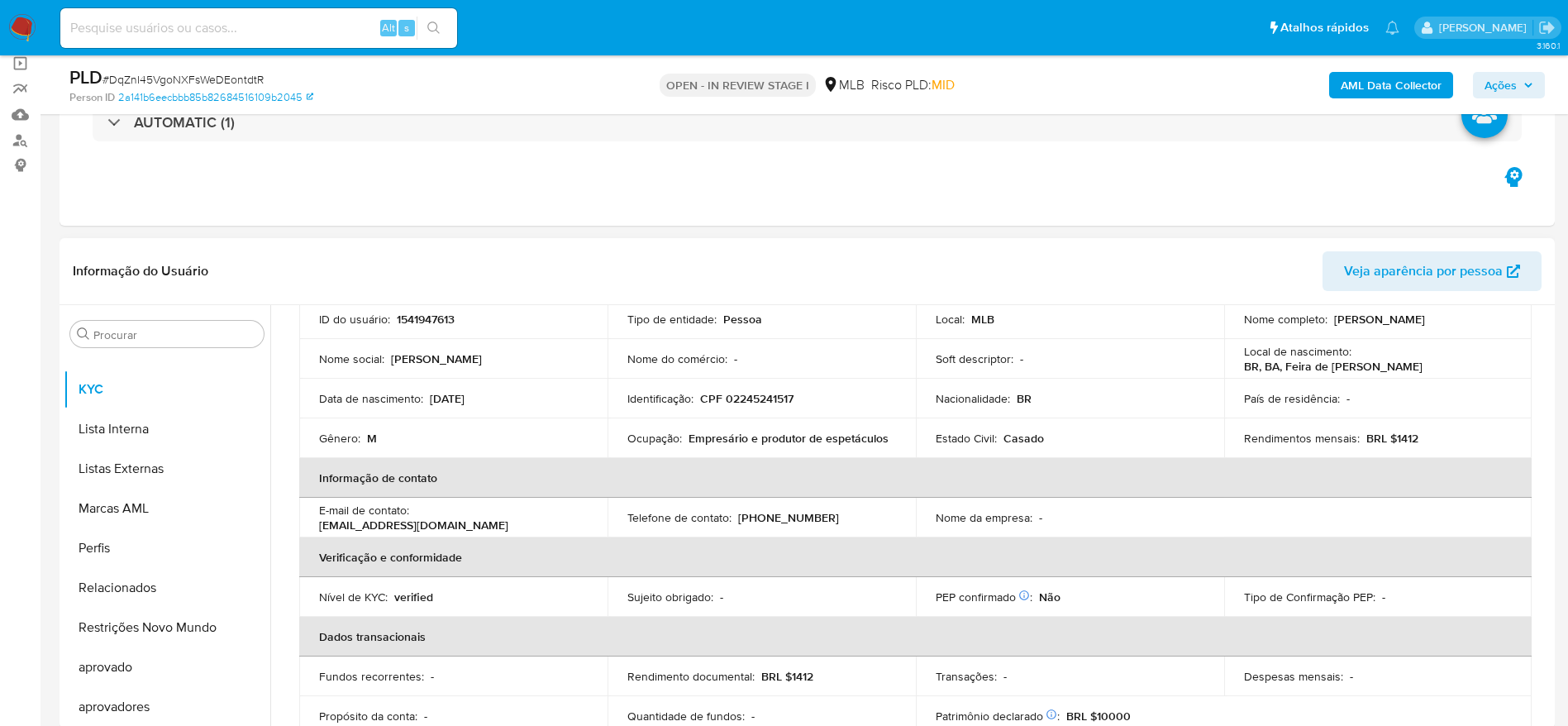
click at [757, 395] on p "CPF 02245241517" at bounding box center [746, 398] width 93 height 15
copy p "02245241517"
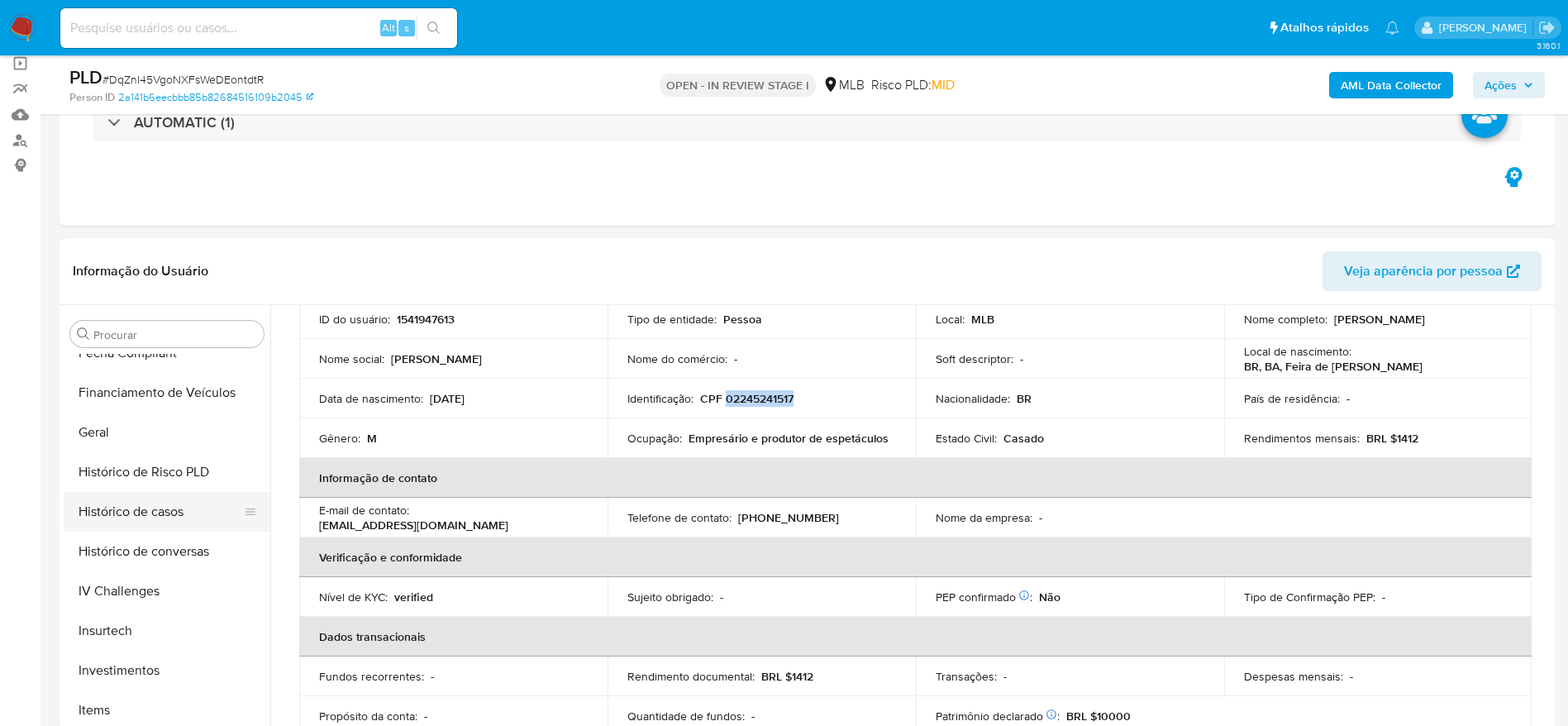
scroll to position [486, 0]
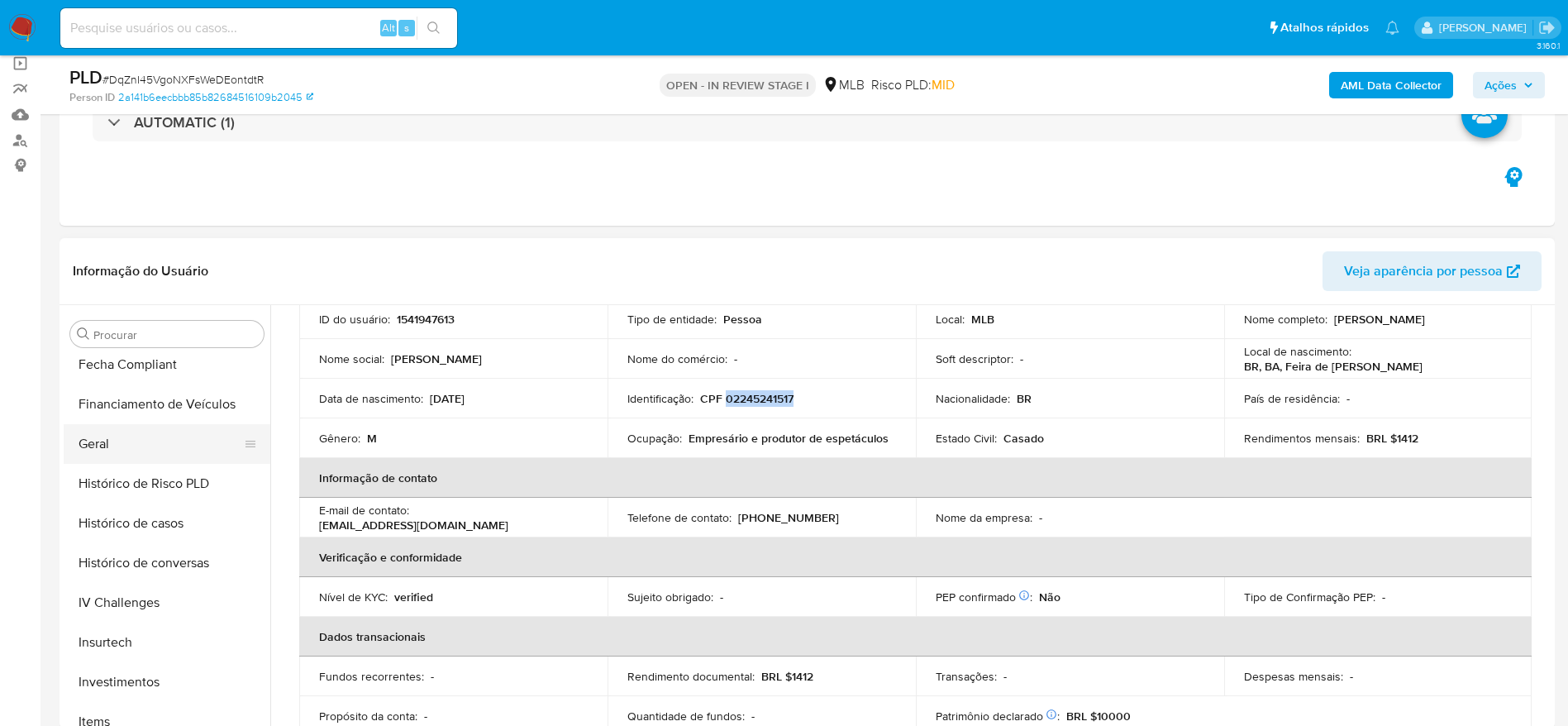
click at [137, 450] on button "Geral" at bounding box center [161, 444] width 194 height 40
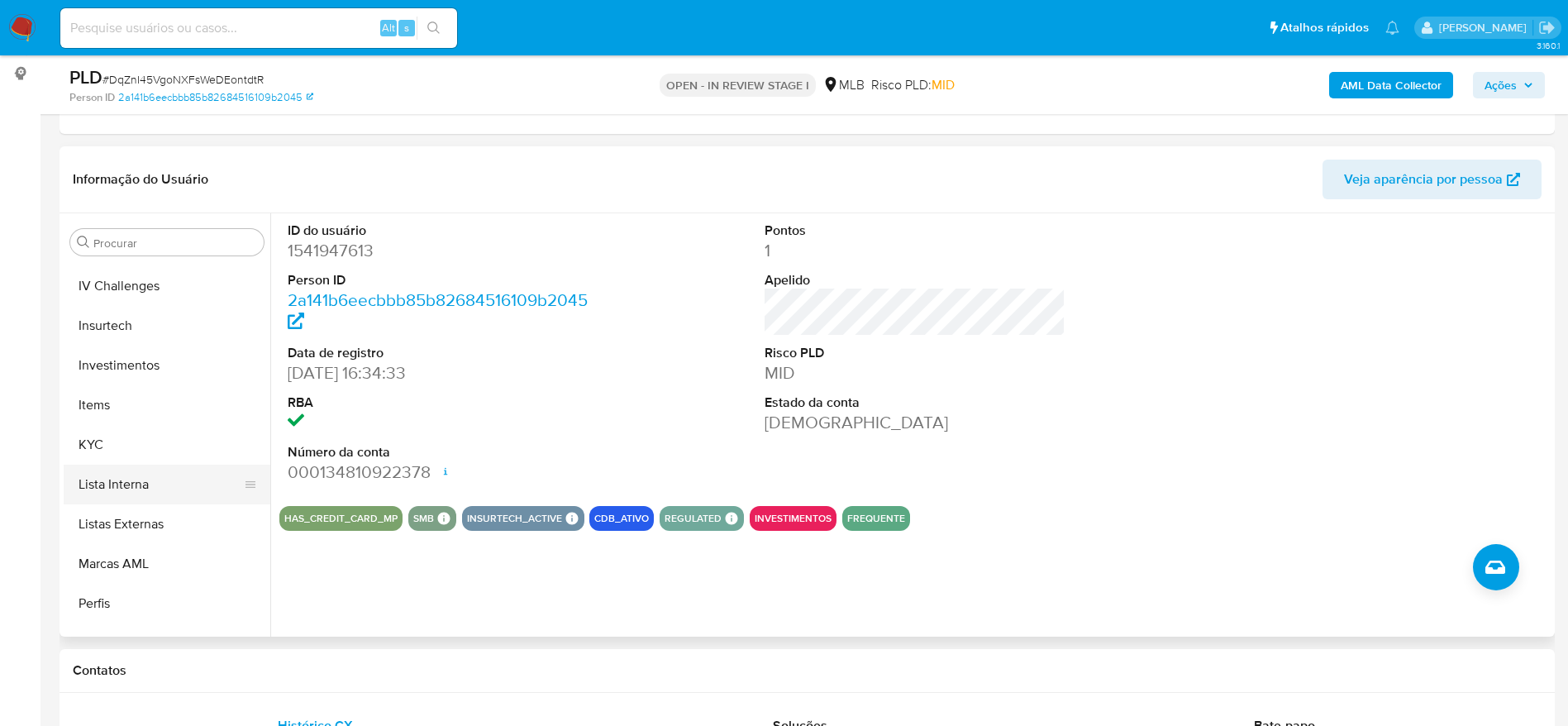
scroll to position [734, 0]
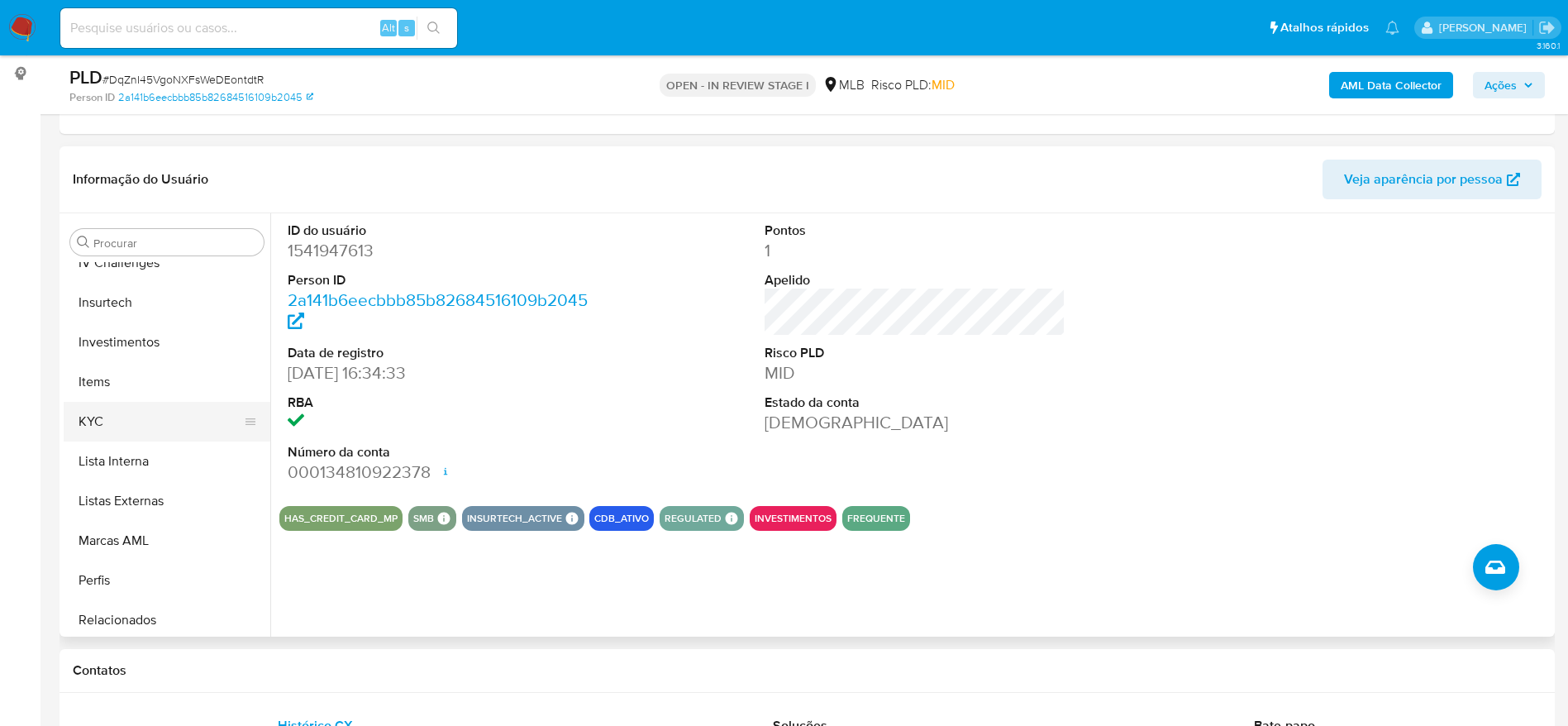
click at [104, 422] on button "KYC" at bounding box center [161, 422] width 194 height 40
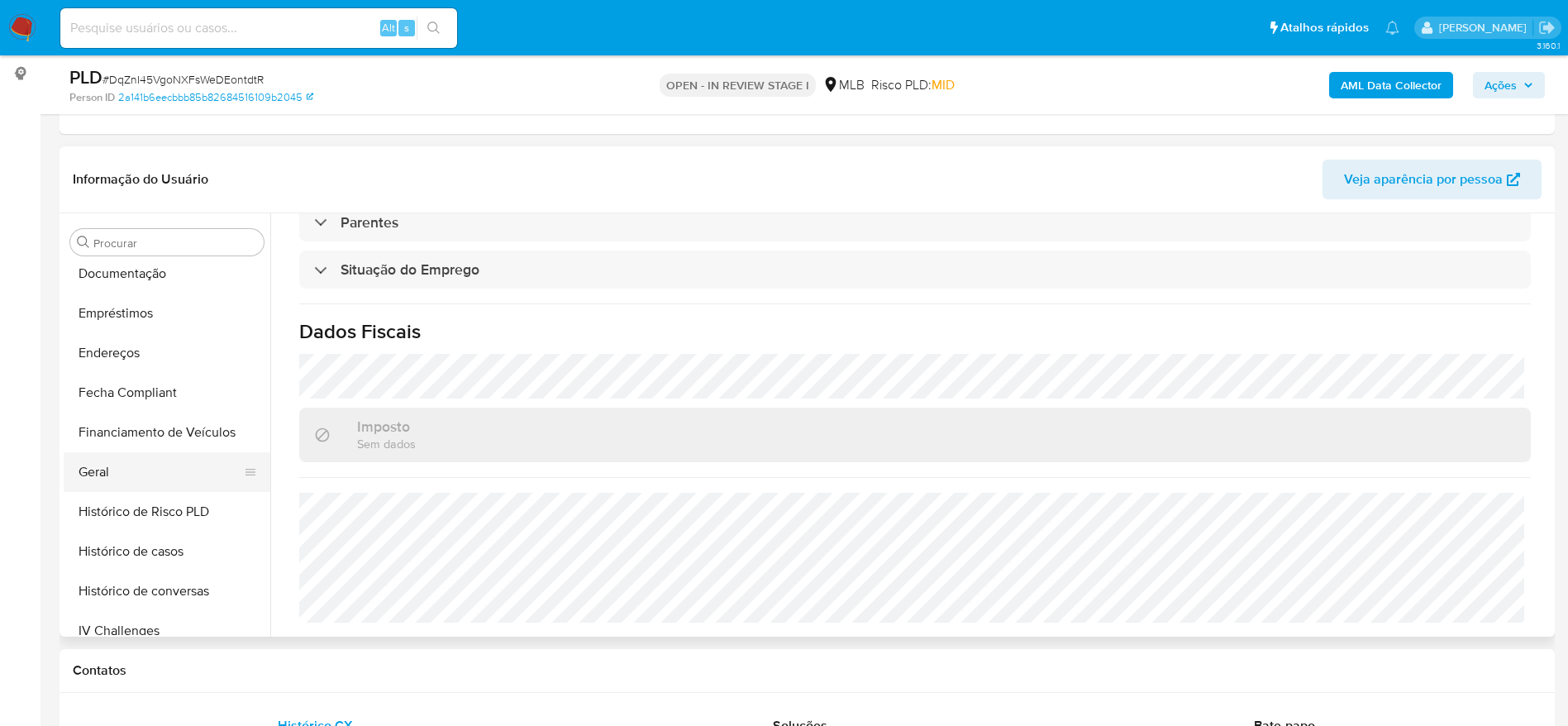
scroll to position [362, 0]
click at [101, 351] on button "Endereços" at bounding box center [161, 357] width 194 height 40
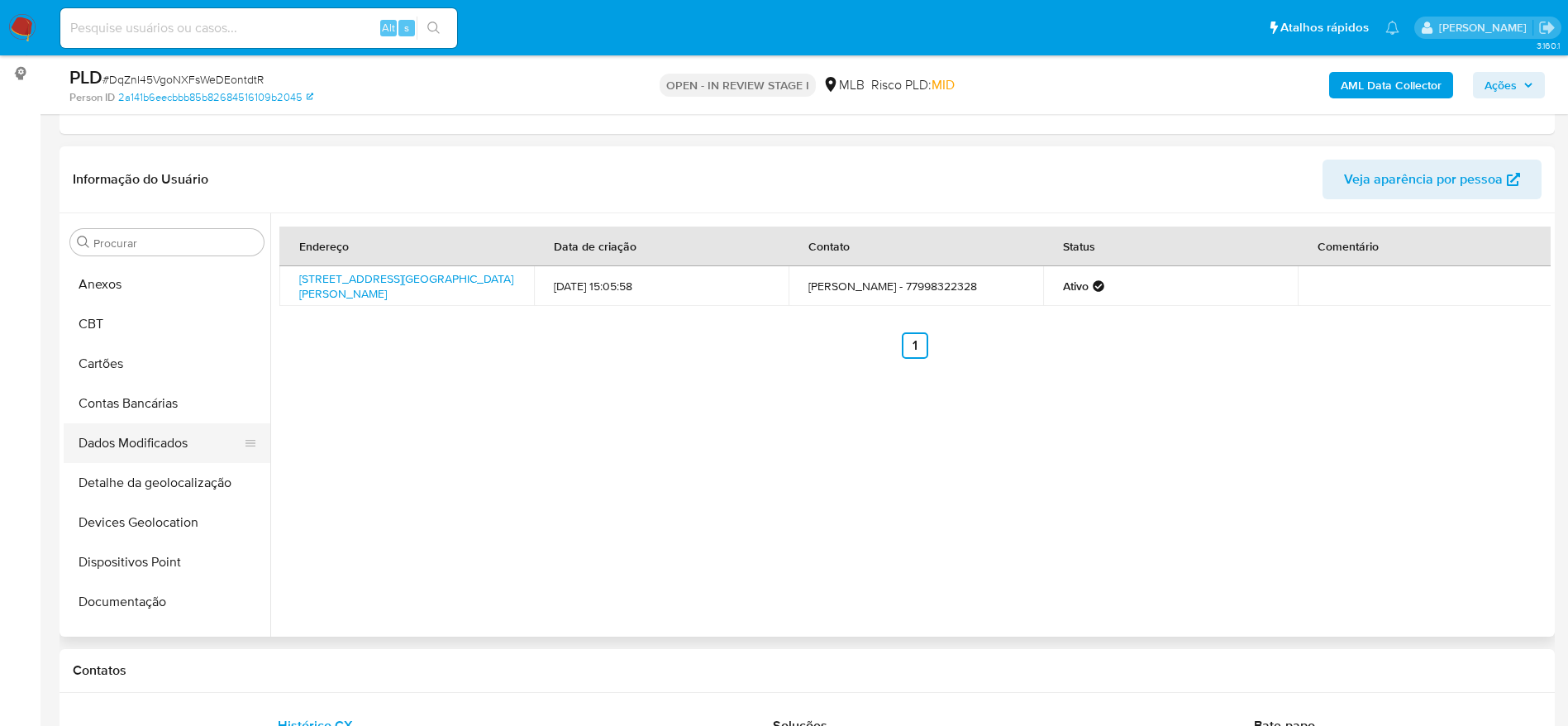
scroll to position [0, 0]
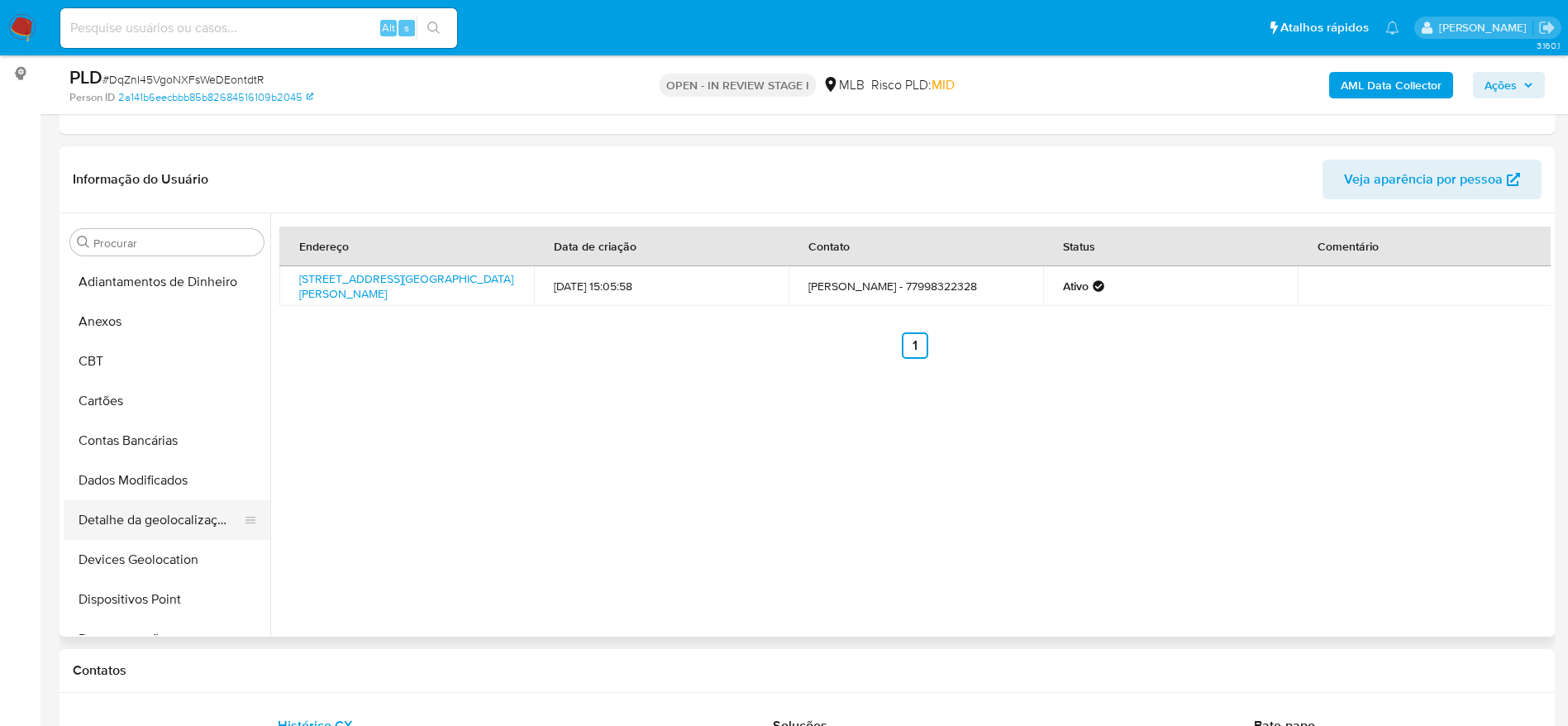
click at [187, 513] on button "Detalhe da geolocalização" at bounding box center [161, 520] width 194 height 40
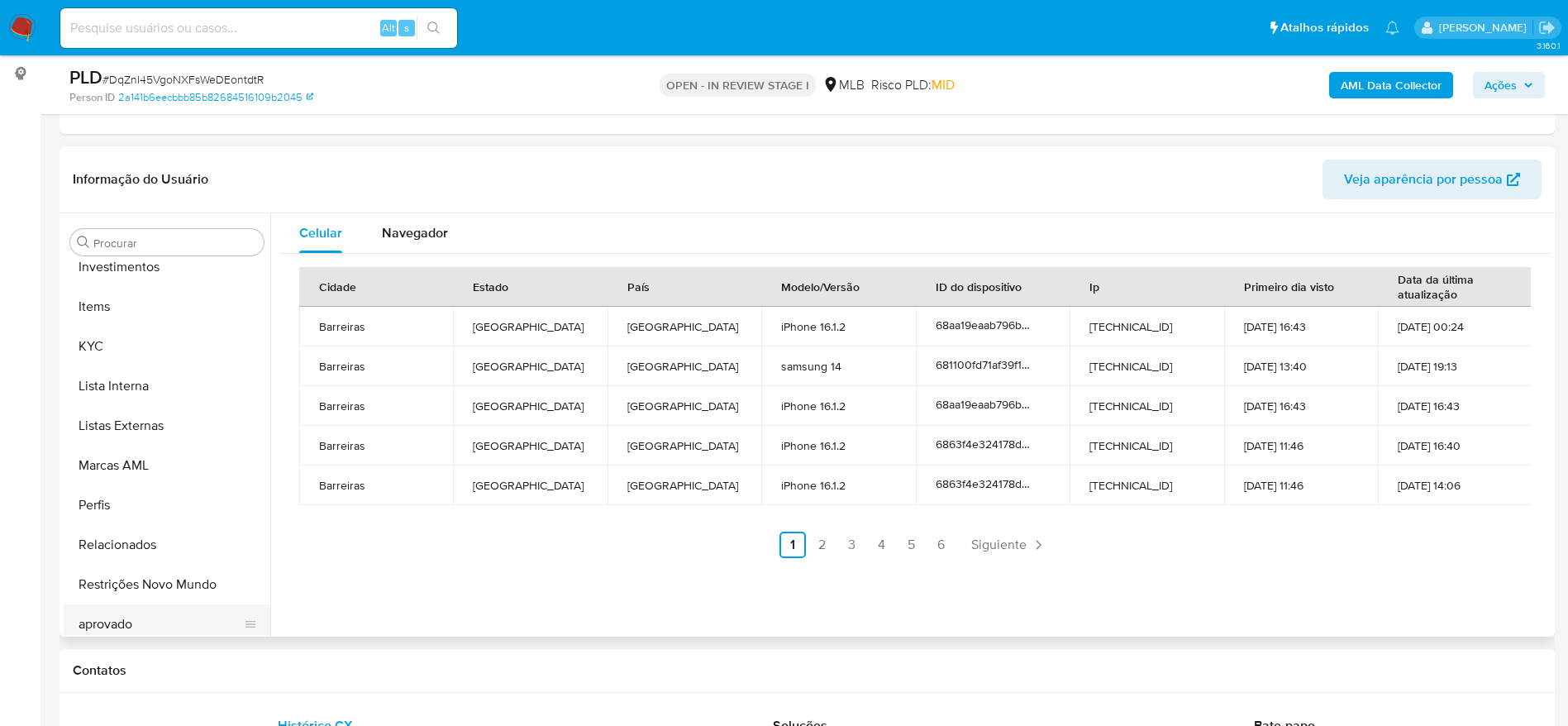
scroll to position [858, 0]
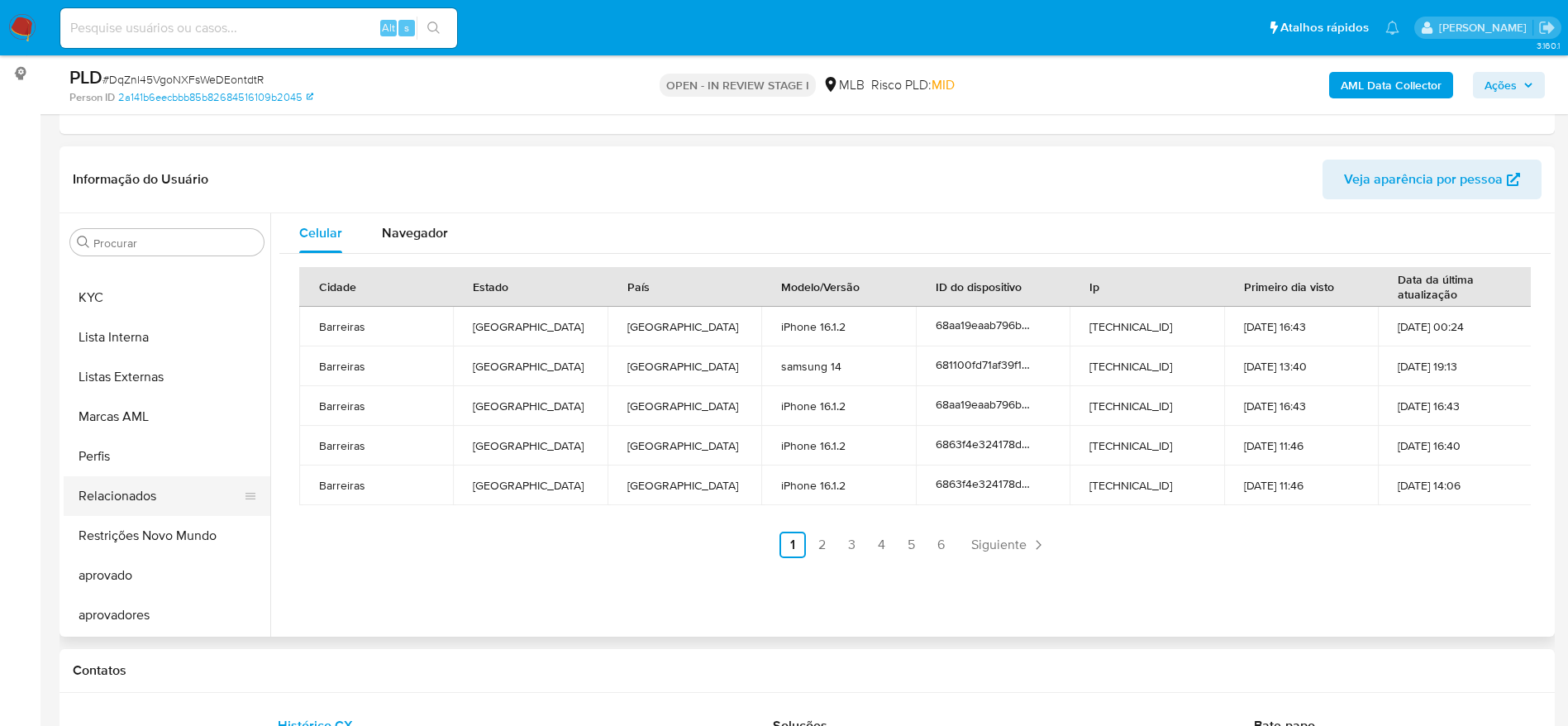
click at [142, 492] on button "Relacionados" at bounding box center [161, 496] width 194 height 40
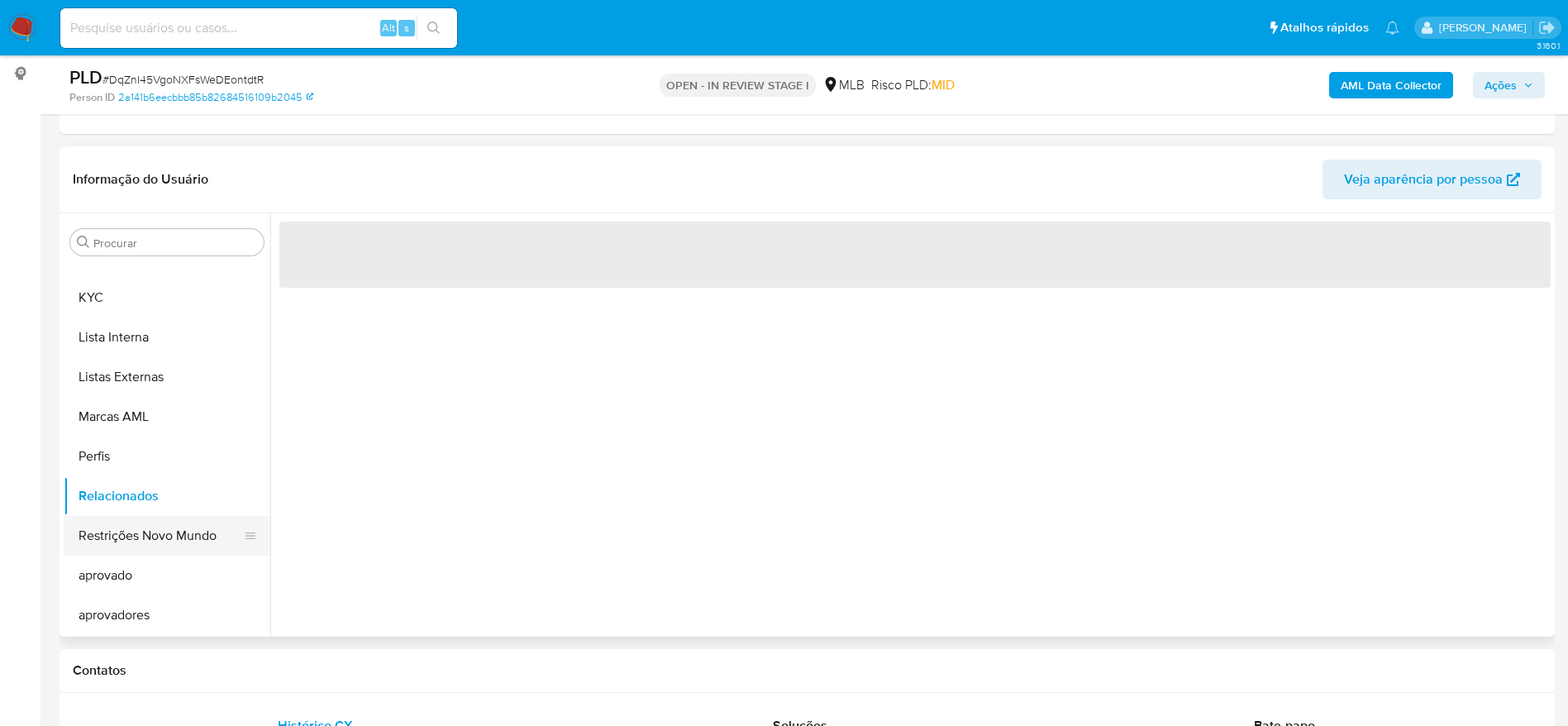
click at [152, 537] on button "Restrições Novo Mundo" at bounding box center [161, 536] width 194 height 40
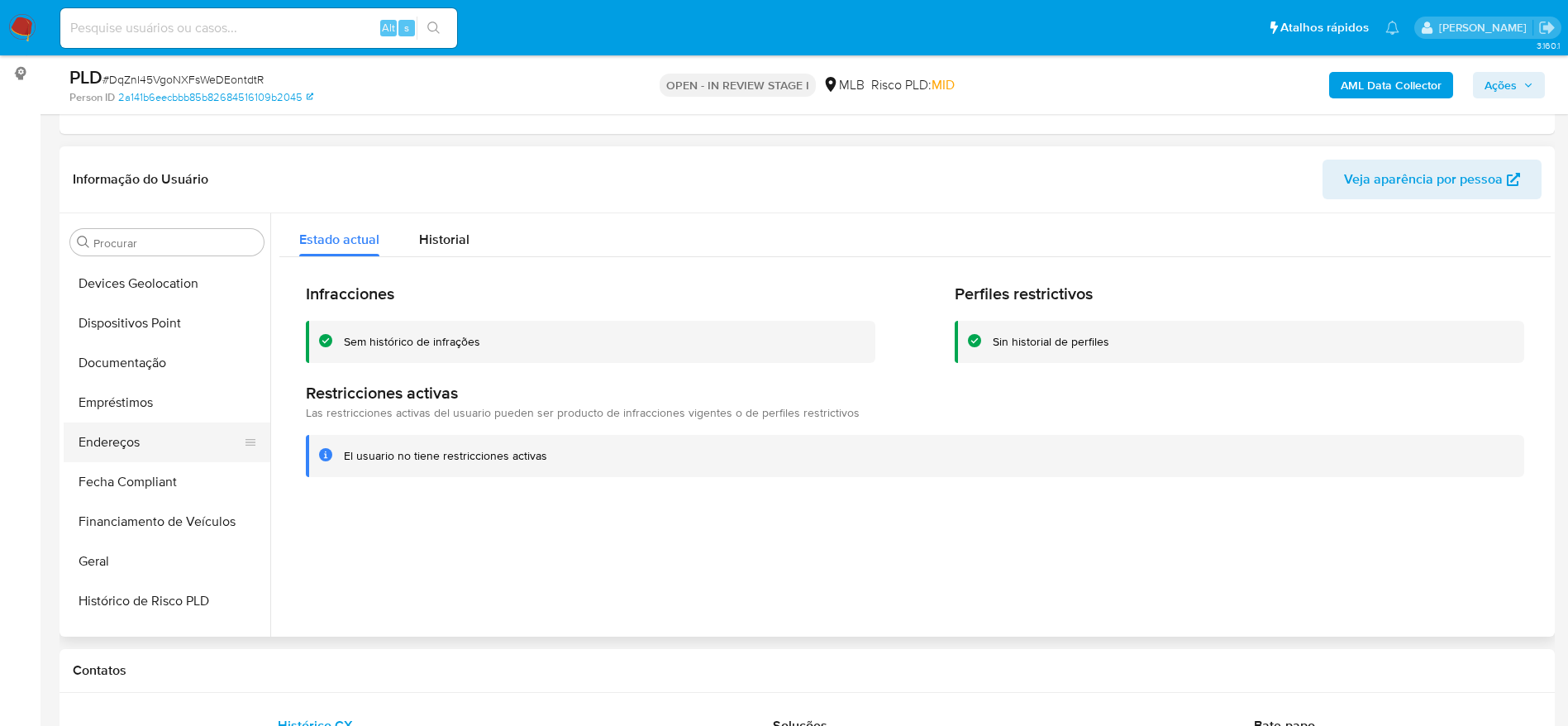
scroll to position [237, 0]
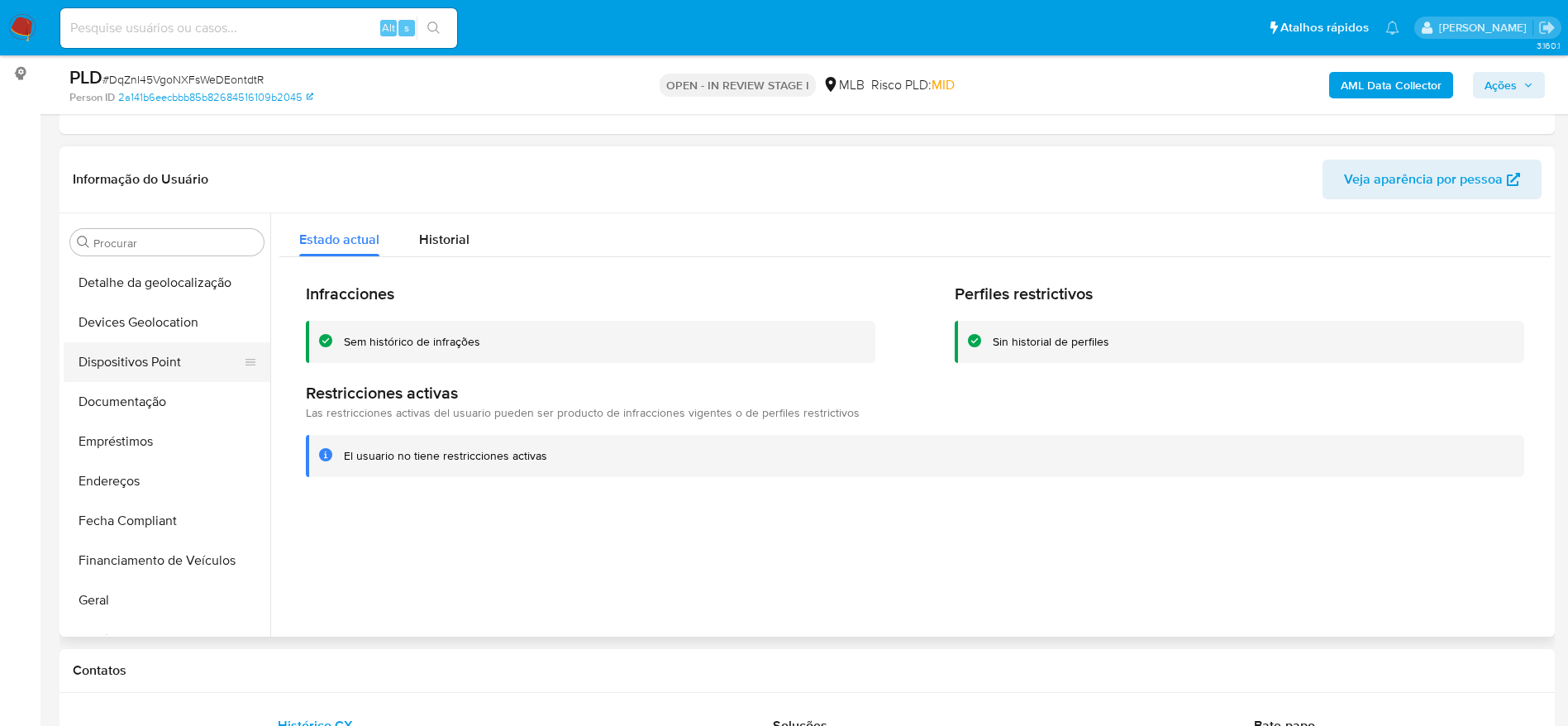
click at [147, 348] on button "Dispositivos Point" at bounding box center [161, 363] width 194 height 40
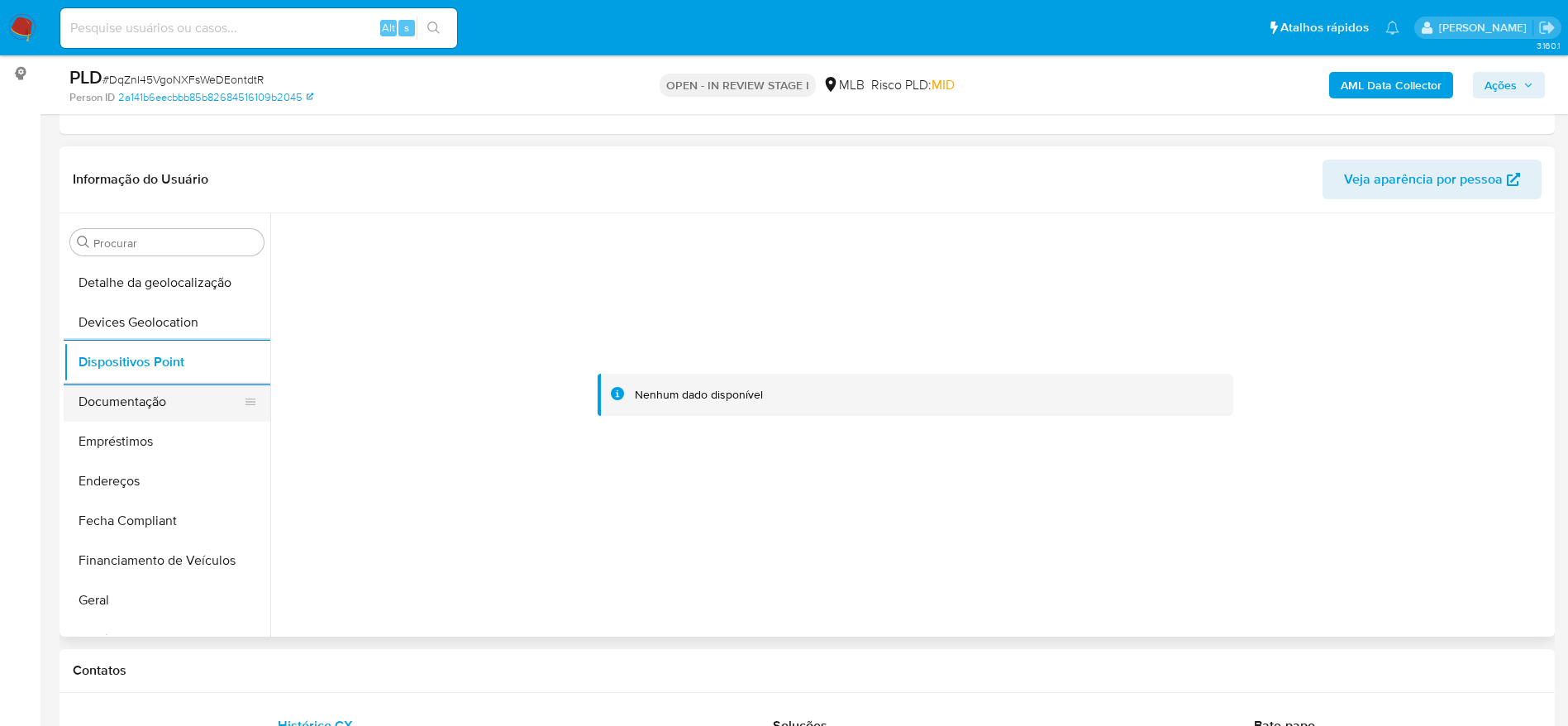
click at [140, 400] on button "Documentação" at bounding box center [161, 402] width 194 height 40
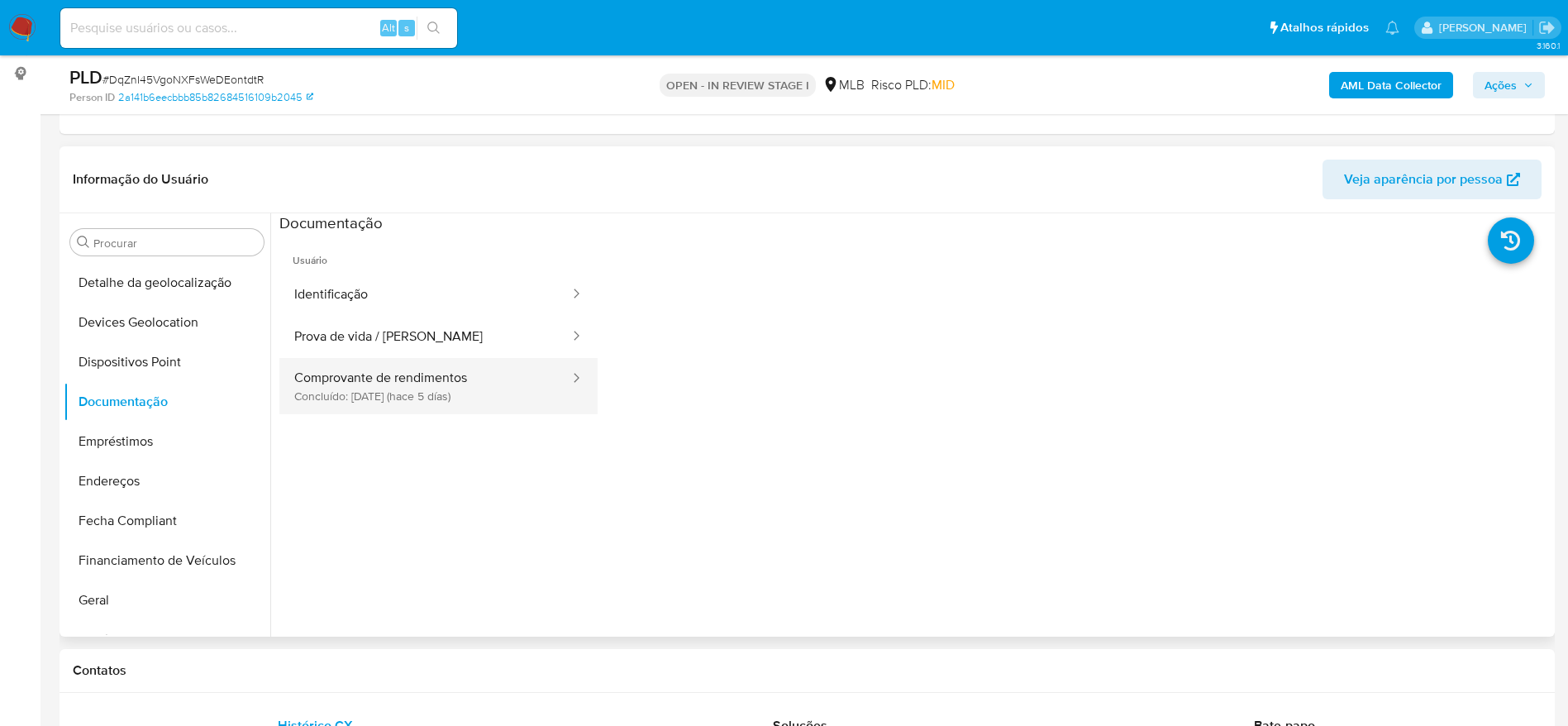
click at [412, 391] on button "Comprovante de rendimentos Concluído: 18/09/2025 (hace 5 días)" at bounding box center [425, 386] width 292 height 56
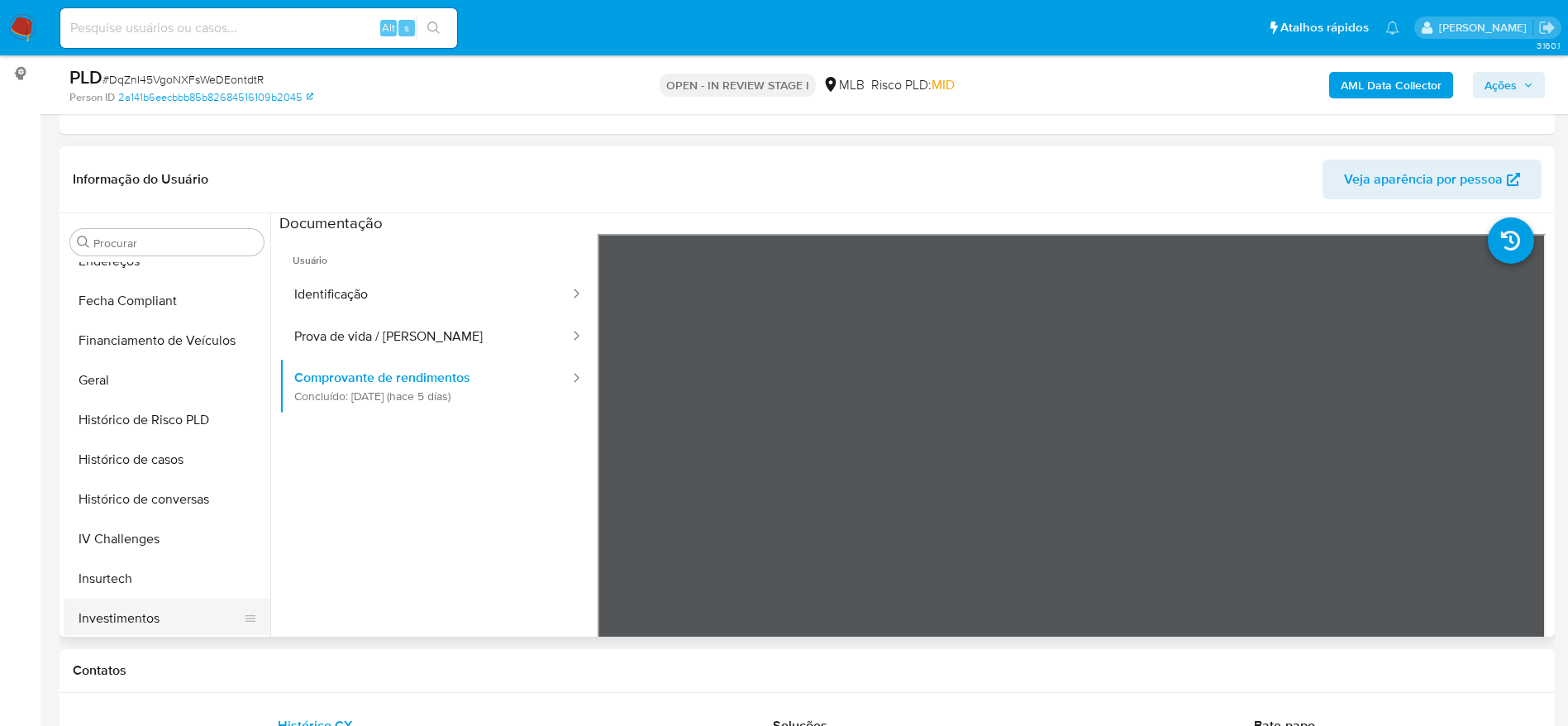
scroll to position [609, 0]
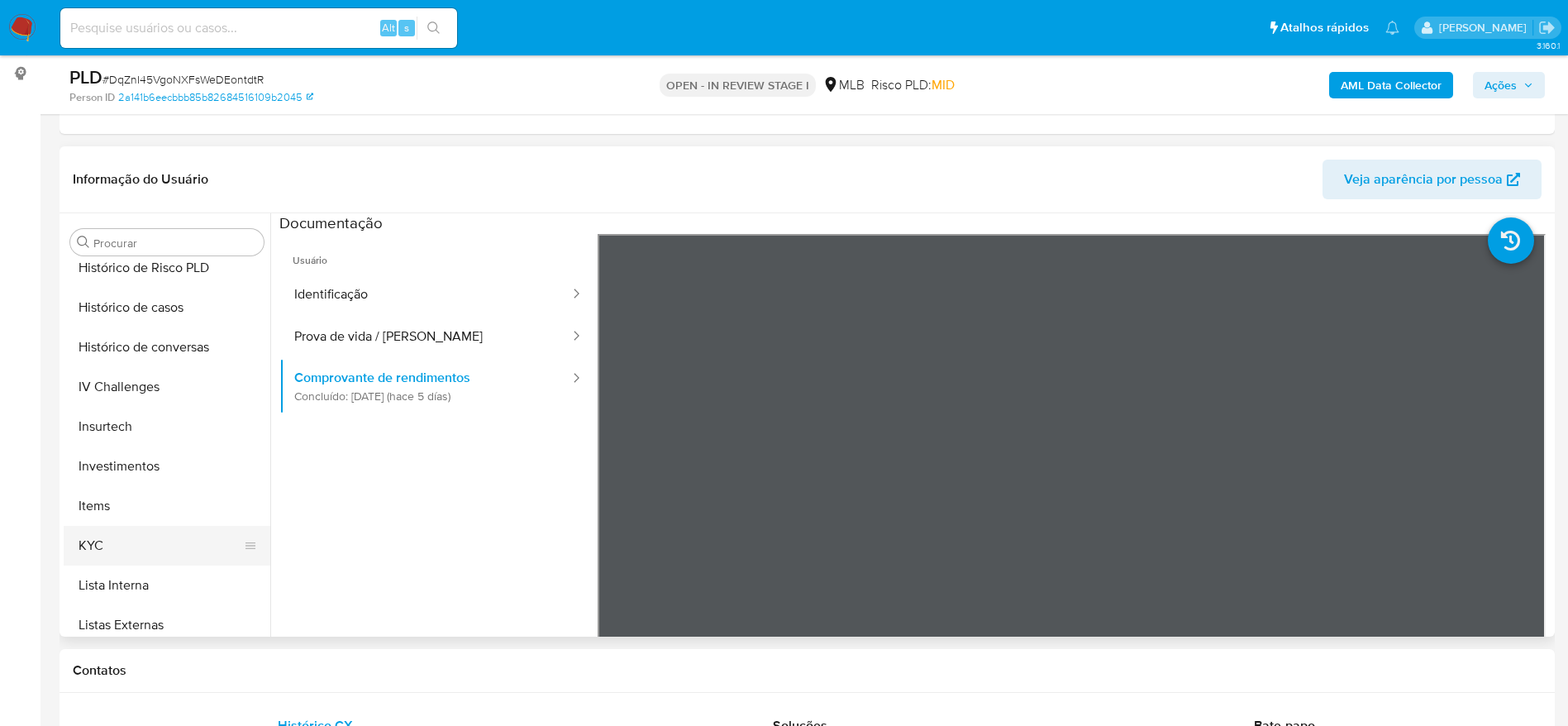
click at [98, 539] on button "KYC" at bounding box center [161, 546] width 194 height 40
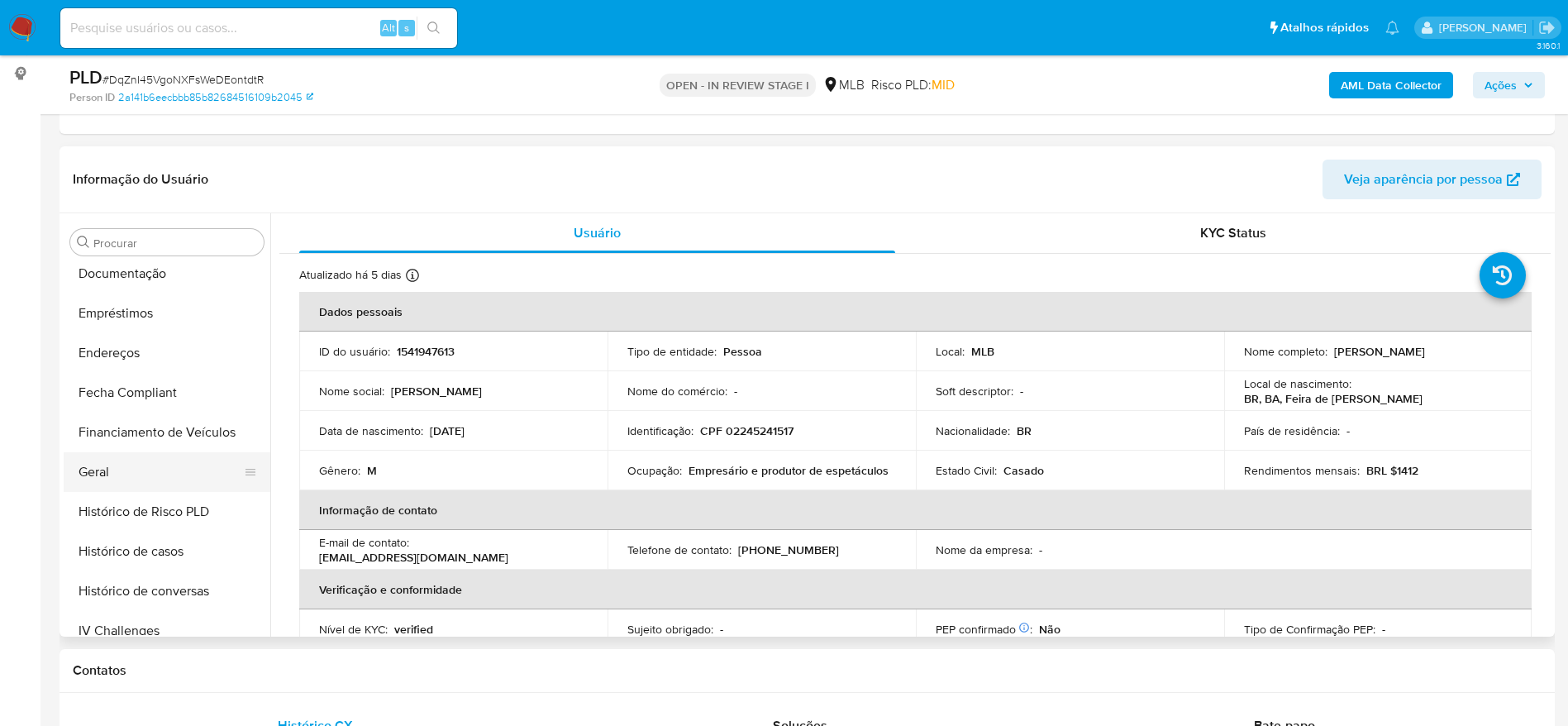
scroll to position [362, 0]
click at [157, 469] on button "Geral" at bounding box center [161, 476] width 194 height 40
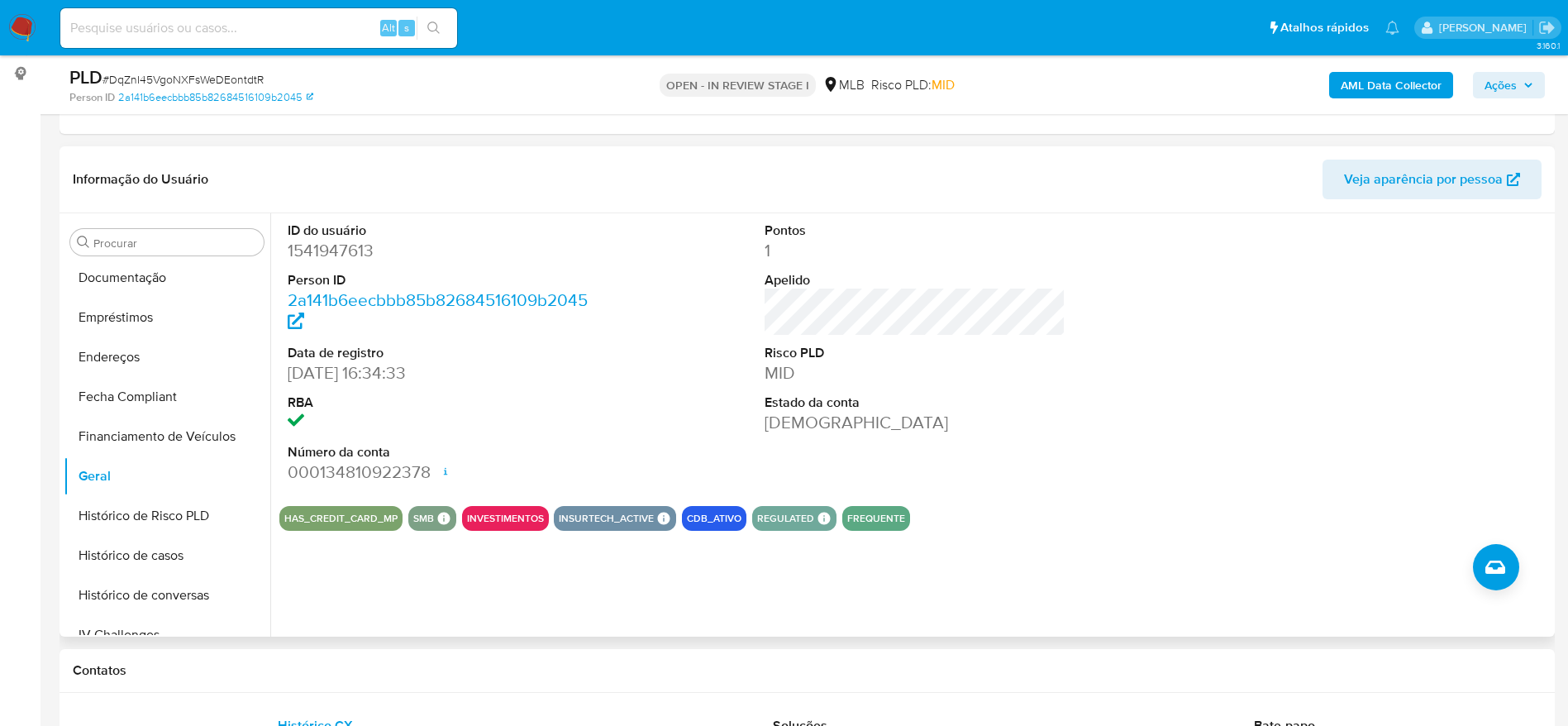
click at [430, 588] on div "ID do usuário 1541947613 Person ID 2a141b6eecbbb85b82684516109b2045 Data de reg…" at bounding box center [910, 426] width 1281 height 424
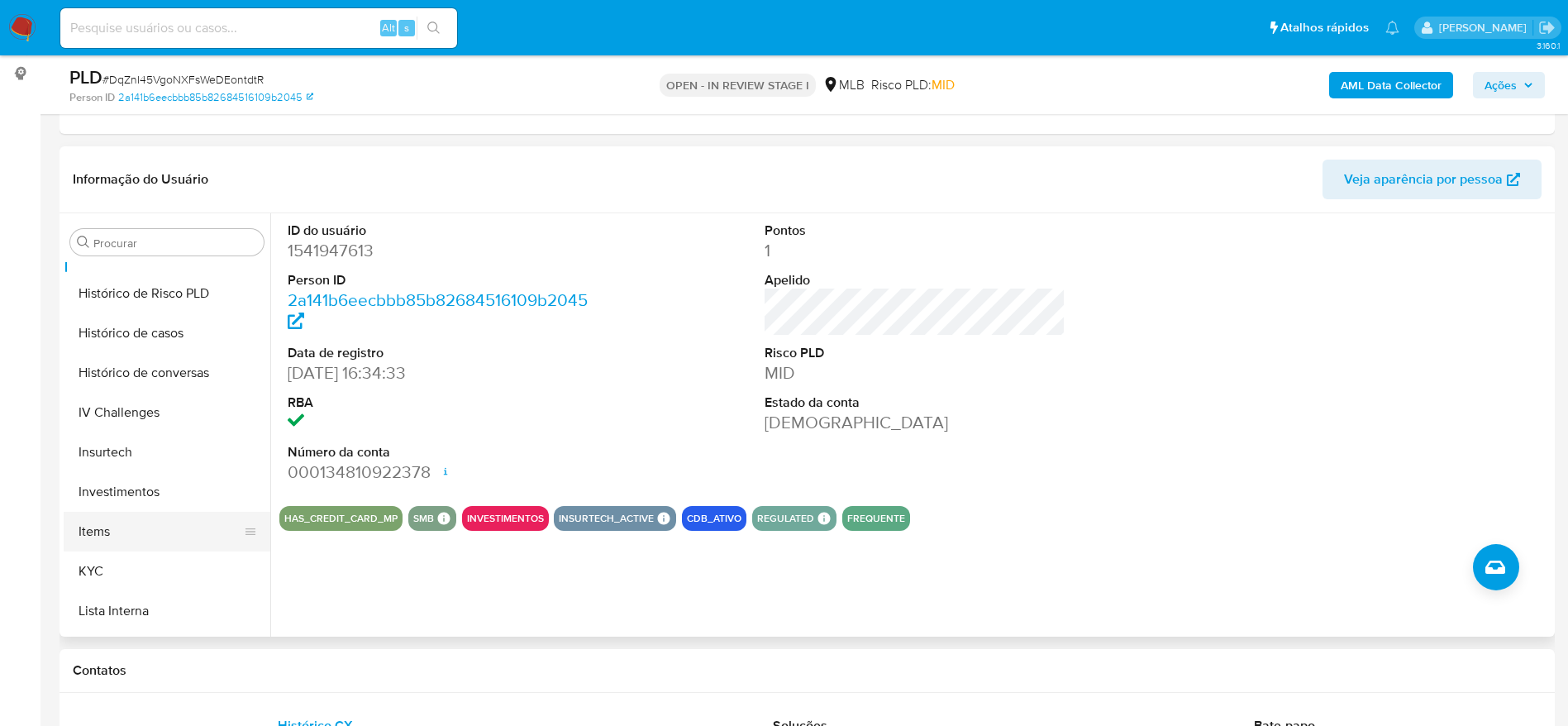
scroll to position [609, 0]
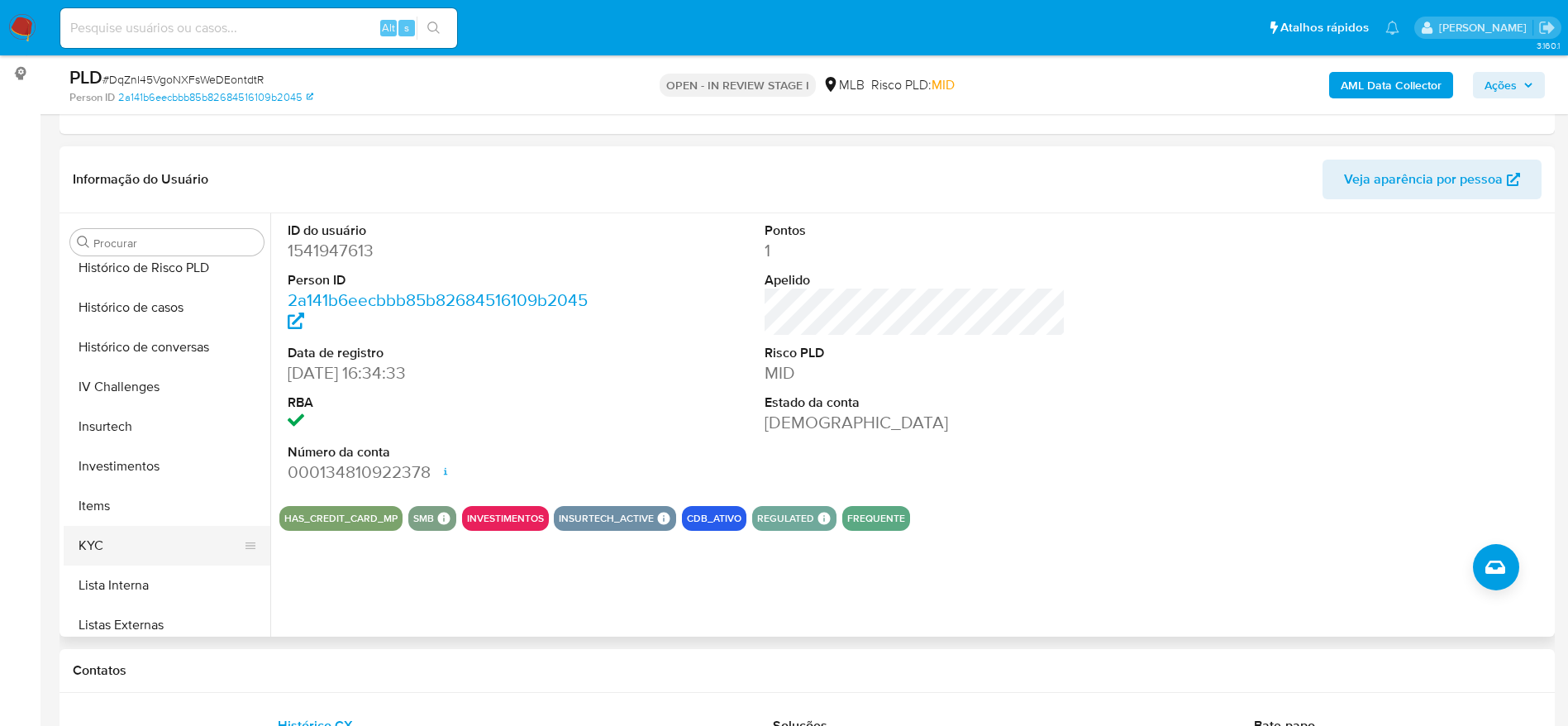
click at [120, 546] on button "KYC" at bounding box center [161, 546] width 194 height 40
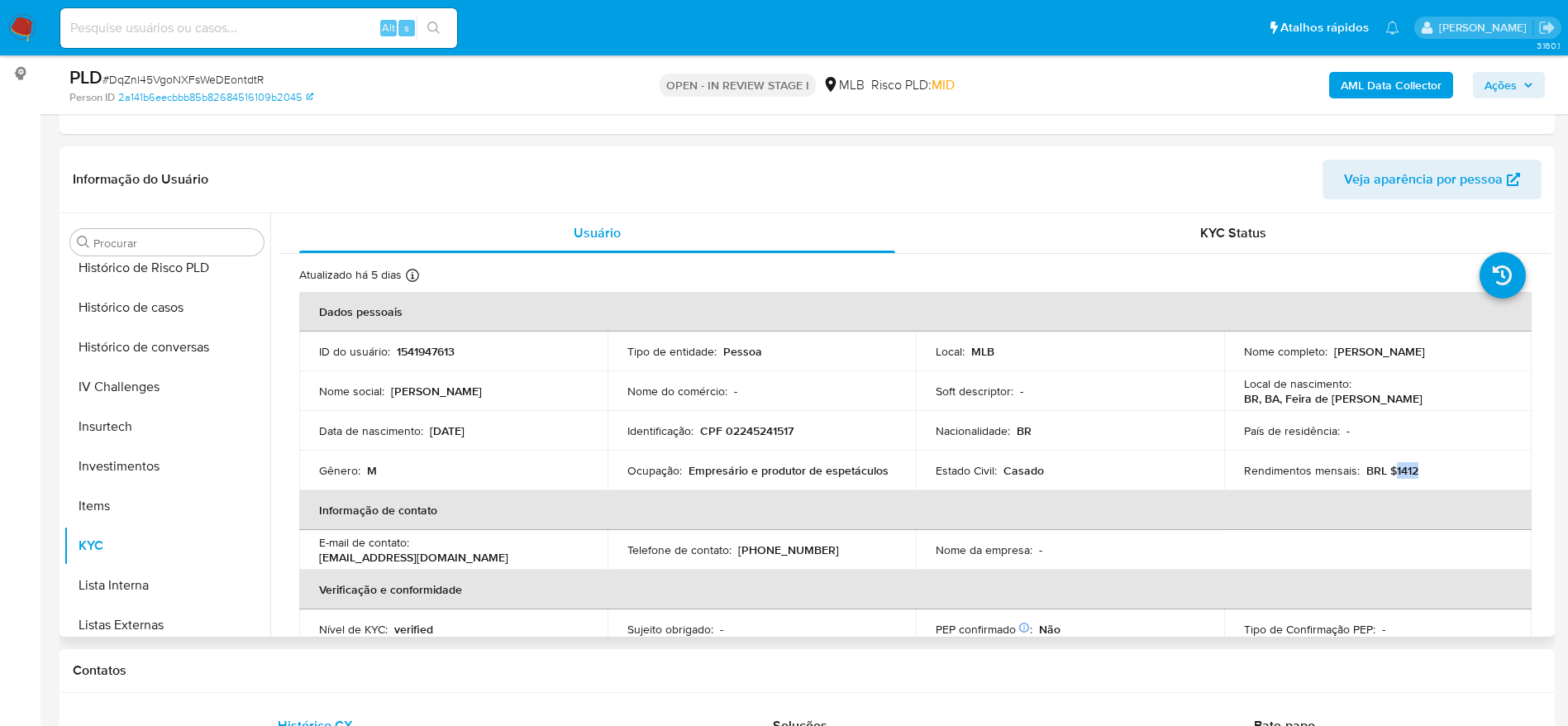
drag, startPoint x: 1397, startPoint y: 474, endPoint x: 1388, endPoint y: 476, distance: 9.2
click at [1388, 476] on div "Rendimentos mensais : BRL $1412" at bounding box center [1378, 471] width 268 height 15
copy p "1412"
drag, startPoint x: 893, startPoint y: 476, endPoint x: 690, endPoint y: 472, distance: 203.0
click at [690, 472] on td "Ocupação : Empresário e produtor de espetáculos" at bounding box center [762, 471] width 309 height 40
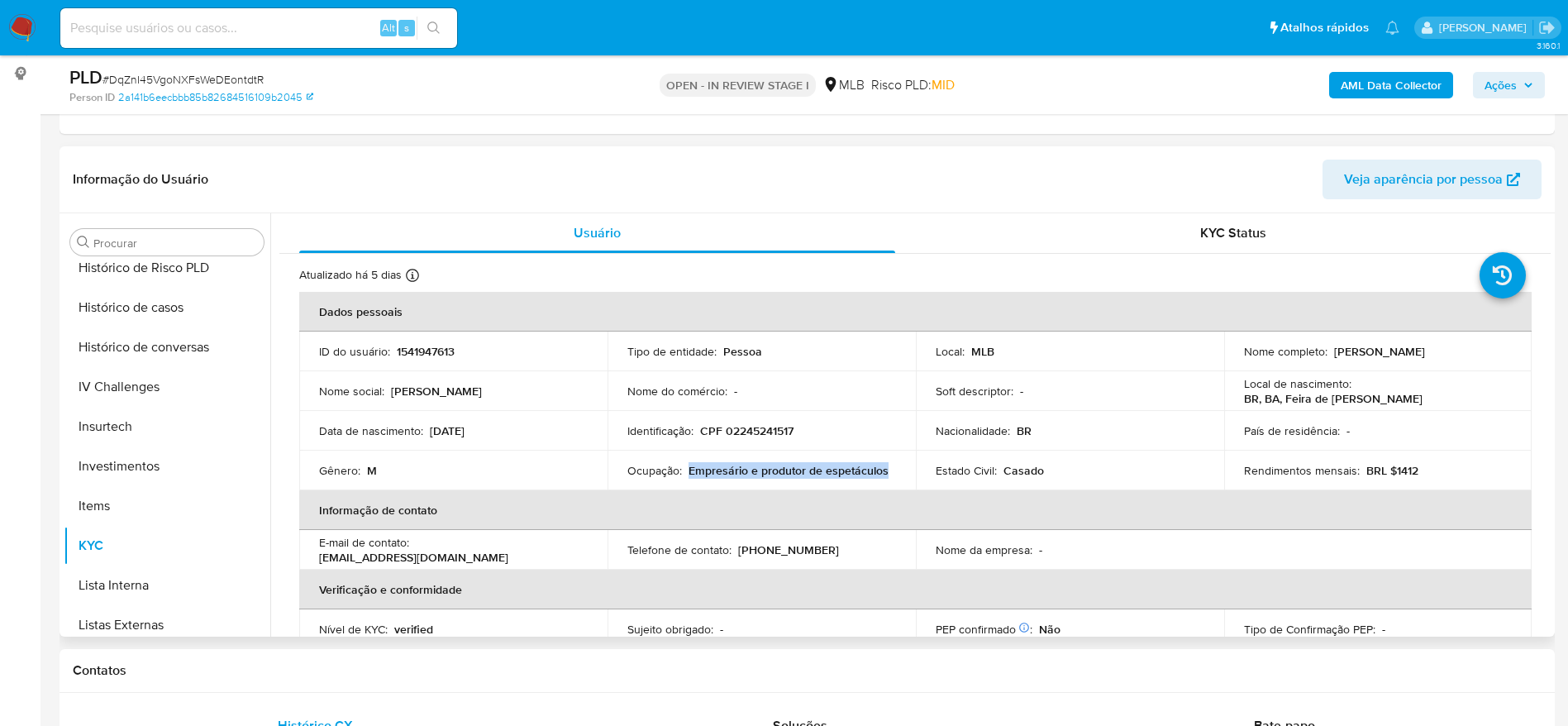
copy p "Empresário e produtor de espetáculos"
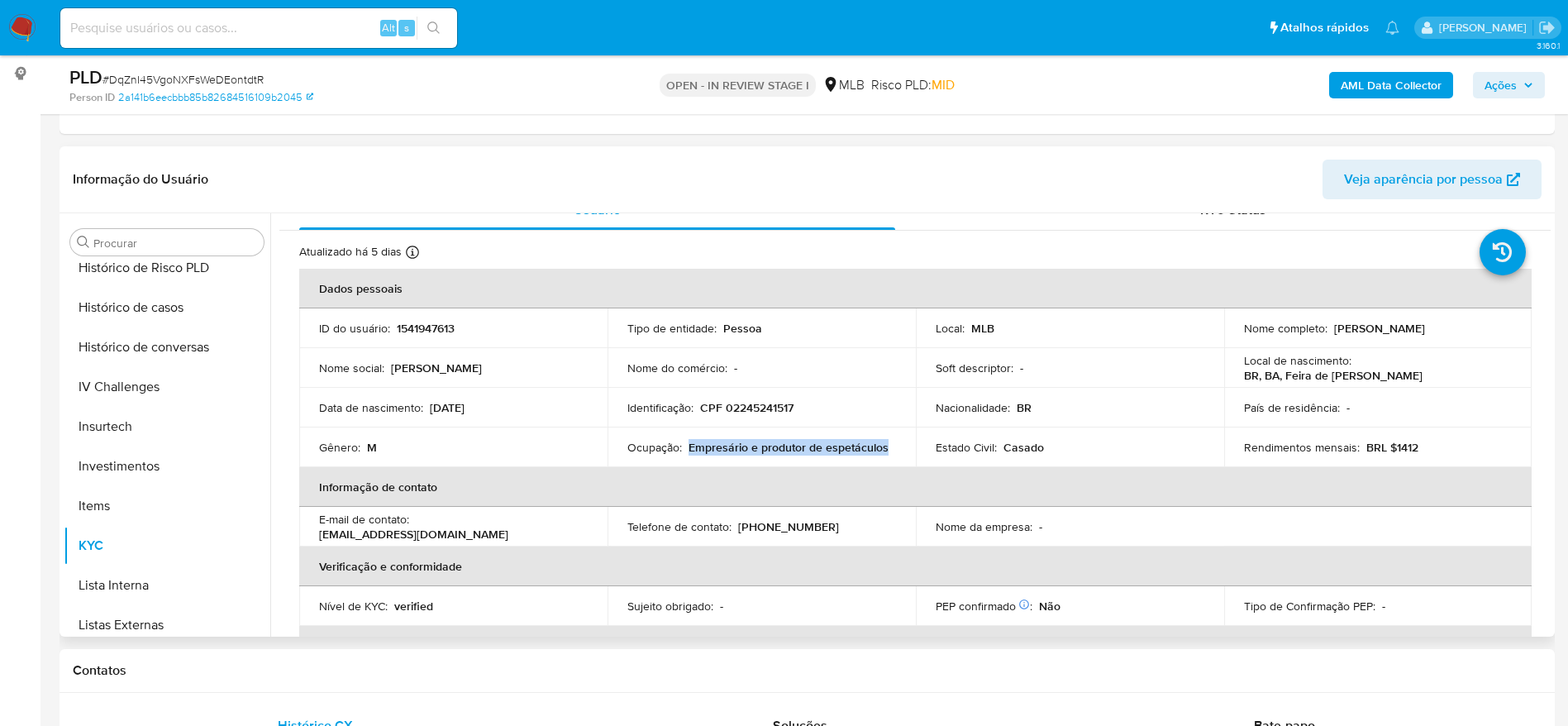
scroll to position [0, 0]
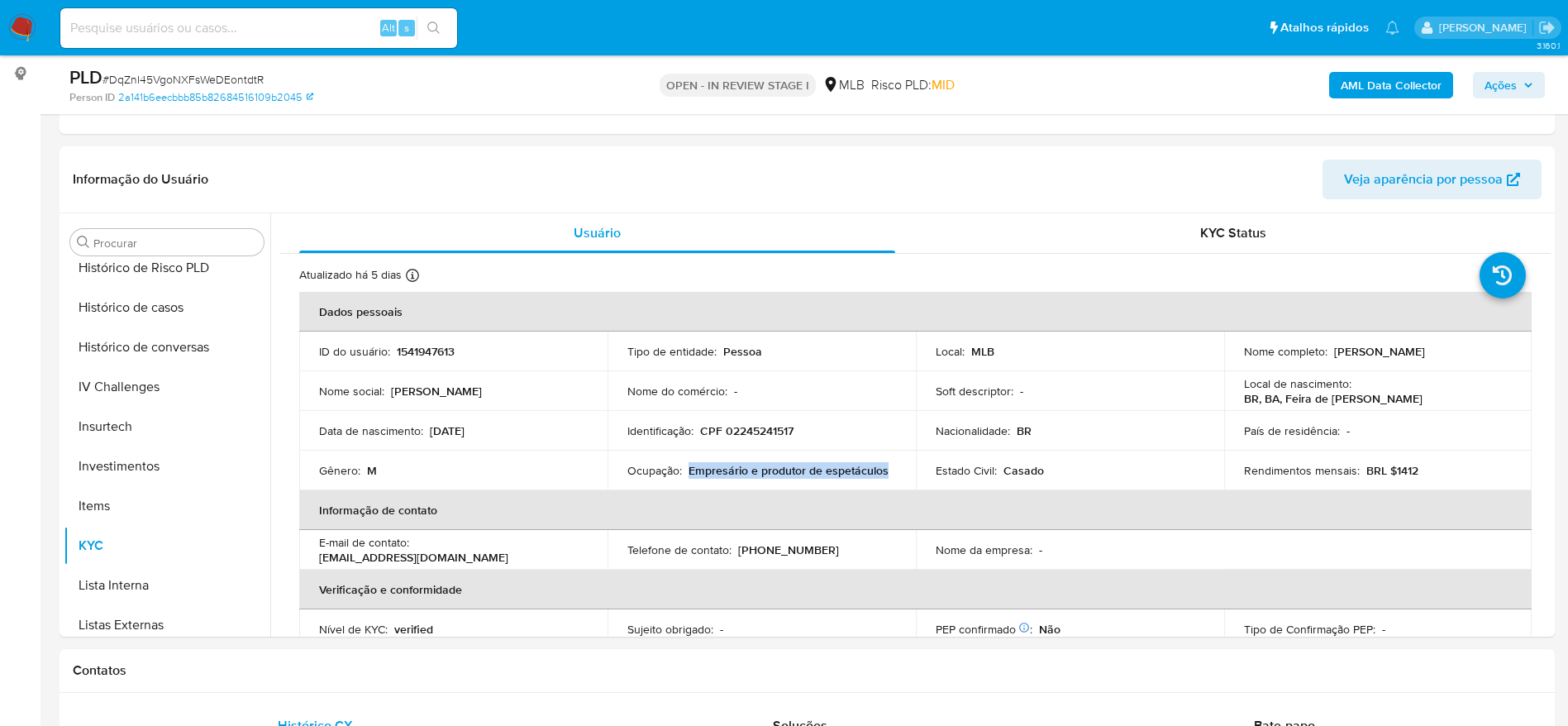
click at [1520, 79] on span "Ações" at bounding box center [1509, 85] width 49 height 24
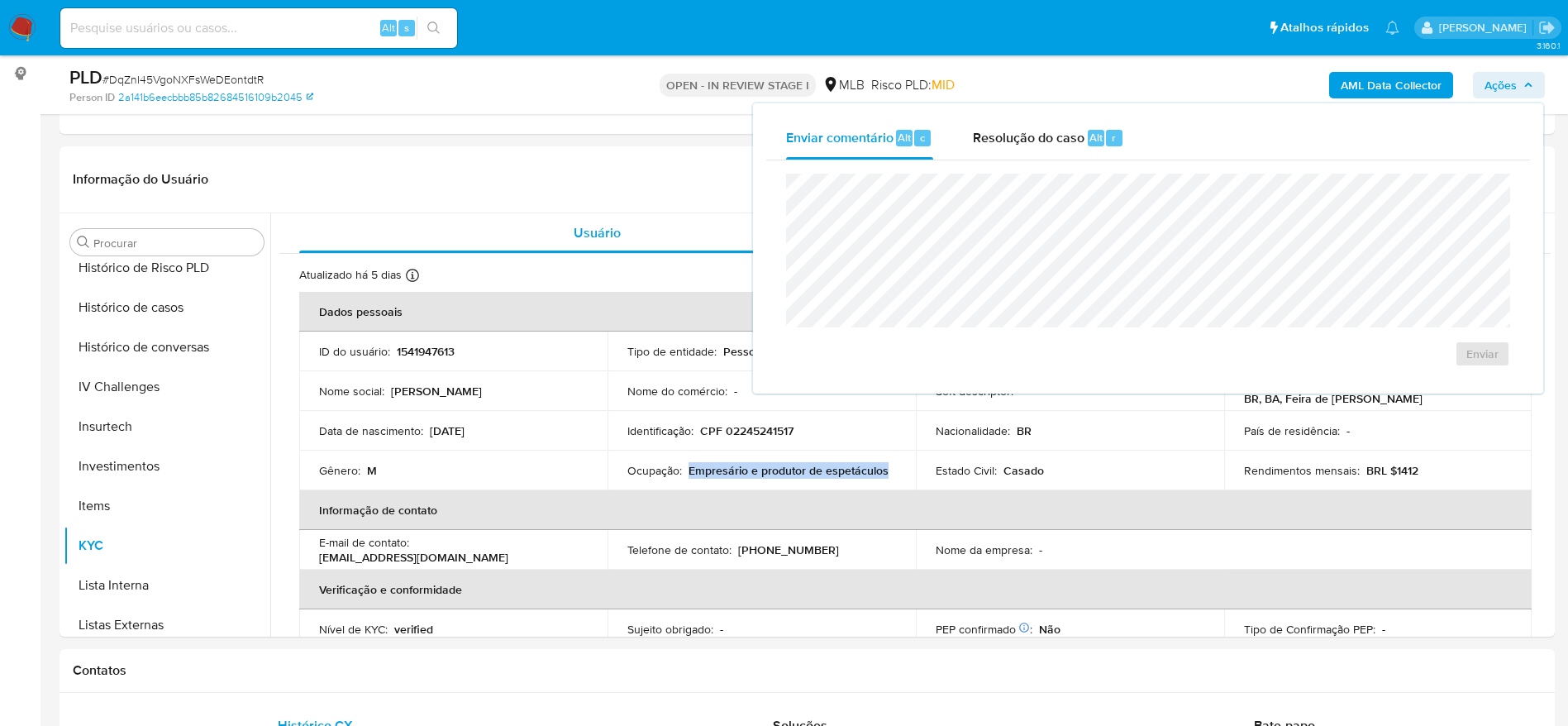
click at [1356, 78] on b "AML Data Collector" at bounding box center [1391, 85] width 101 height 26
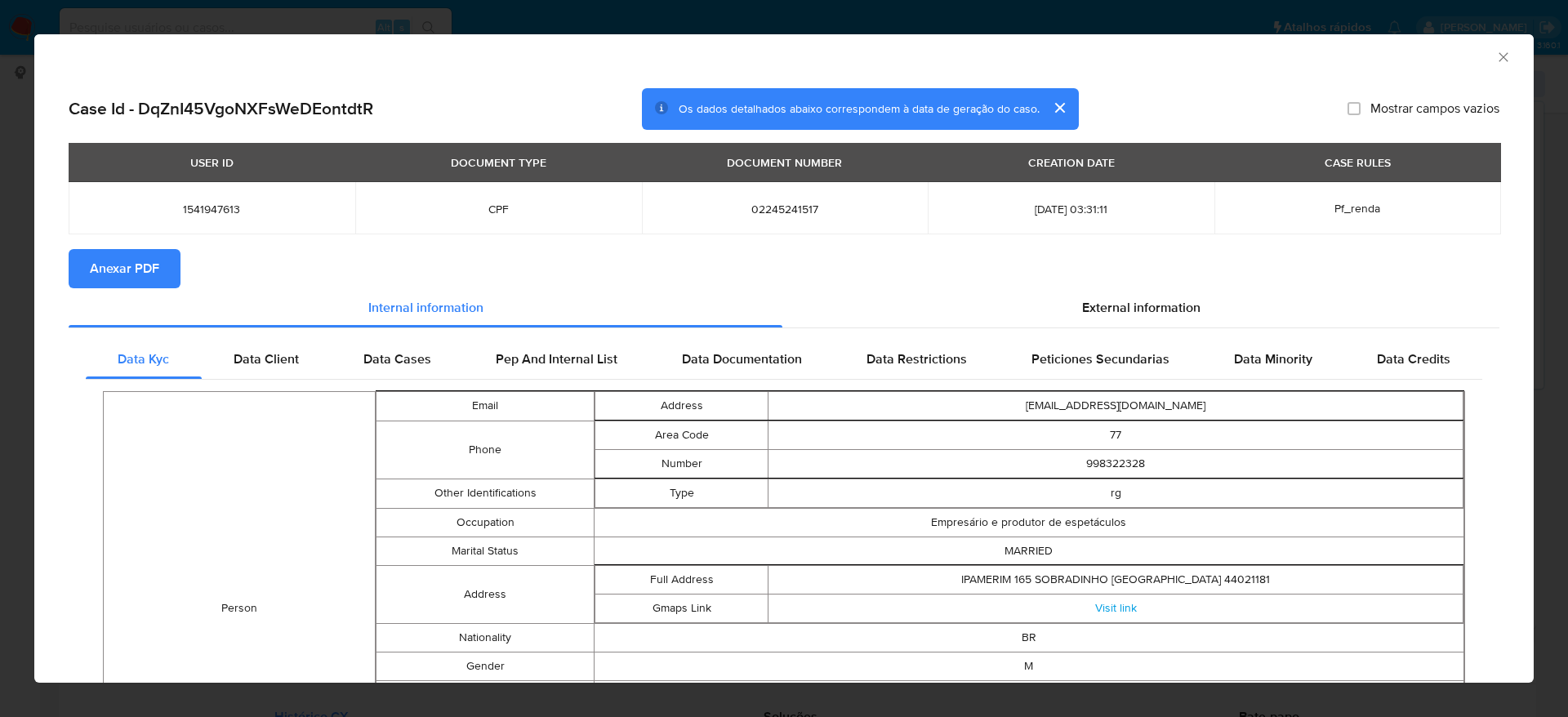
click at [109, 253] on span "Anexar PDF" at bounding box center [125, 269] width 70 height 36
click at [1426, 272] on section "Anexar PDF Creando" at bounding box center [784, 271] width 1431 height 43
click at [1495, 55] on icon "Fechar a janela" at bounding box center [1504, 58] width 17 height 17
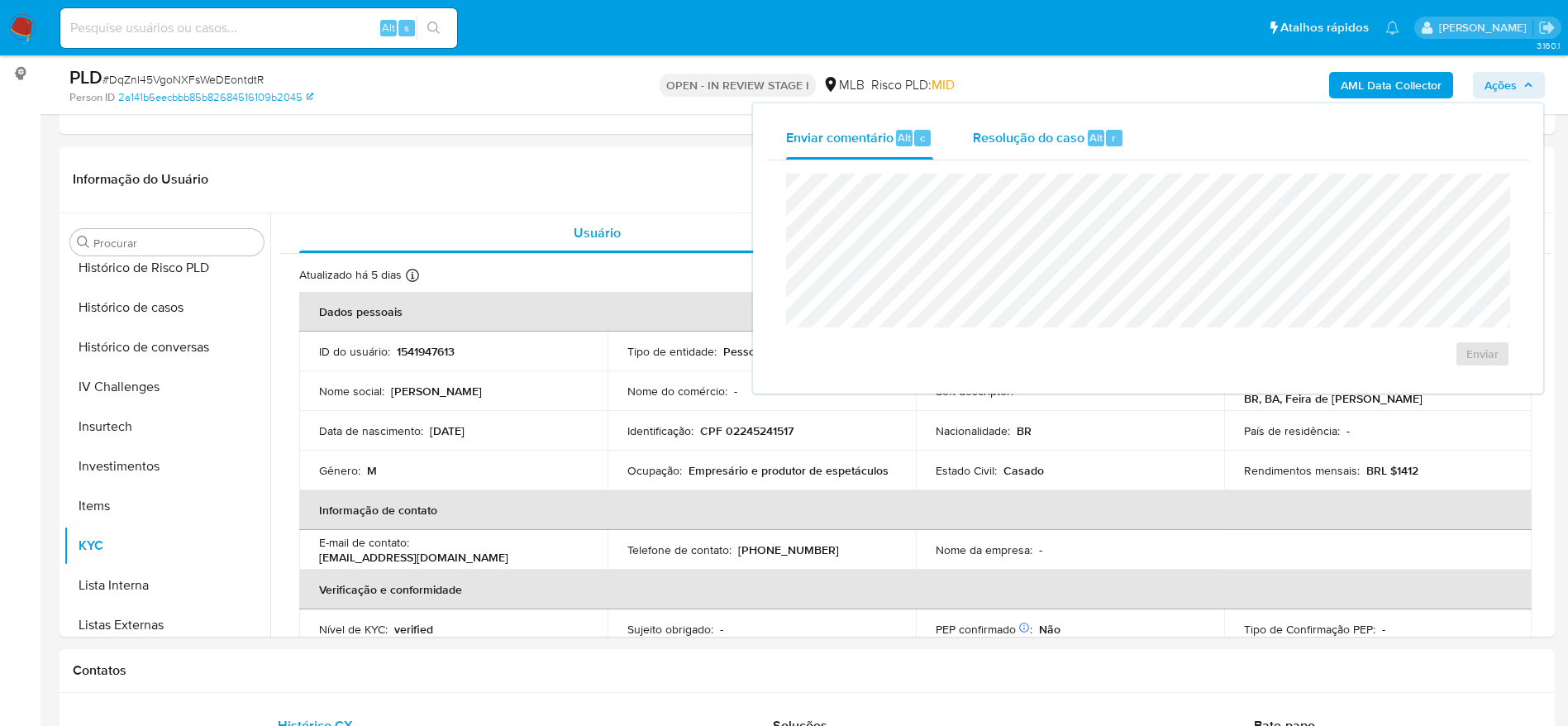
click at [1051, 148] on div "Resolução do caso Alt r" at bounding box center [1048, 138] width 152 height 43
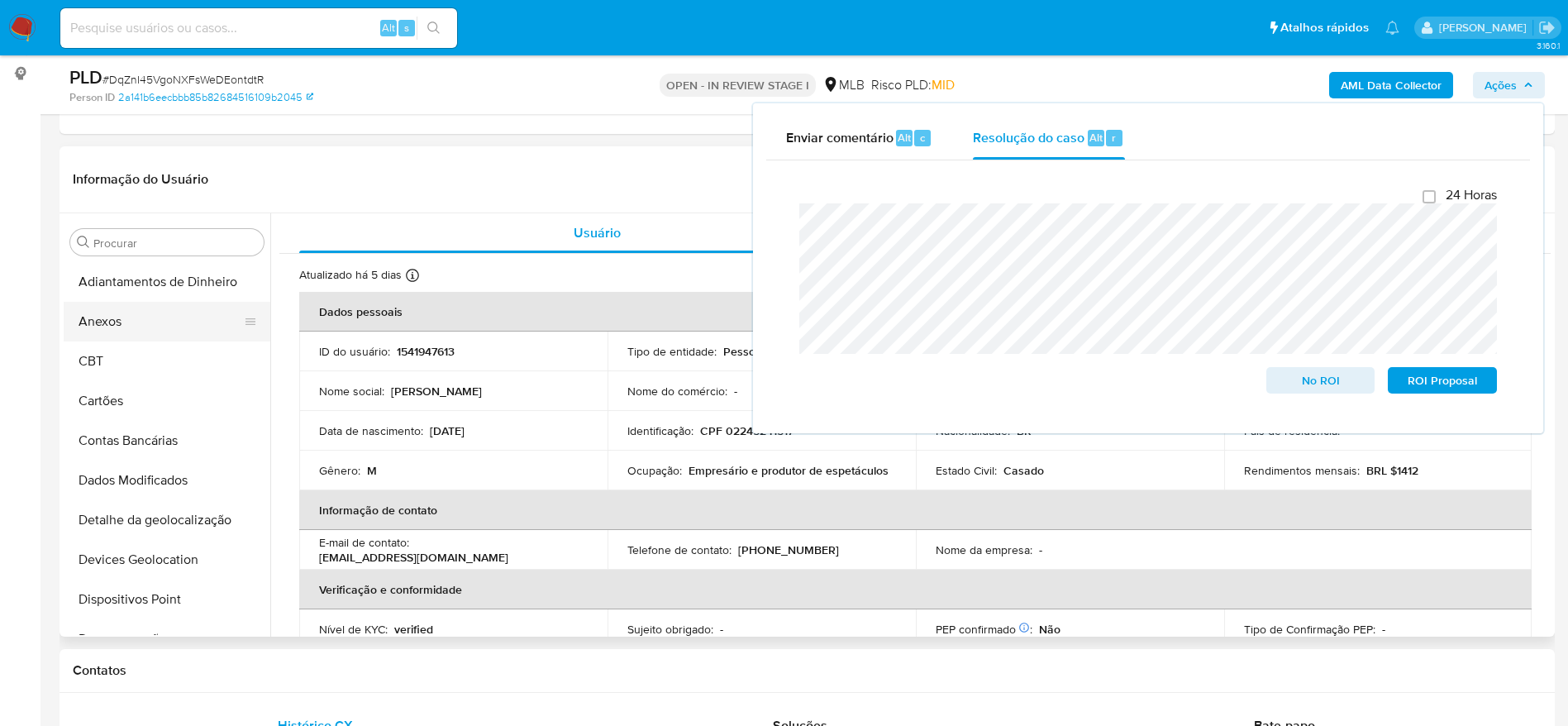
click at [116, 322] on button "Anexos" at bounding box center [161, 322] width 194 height 40
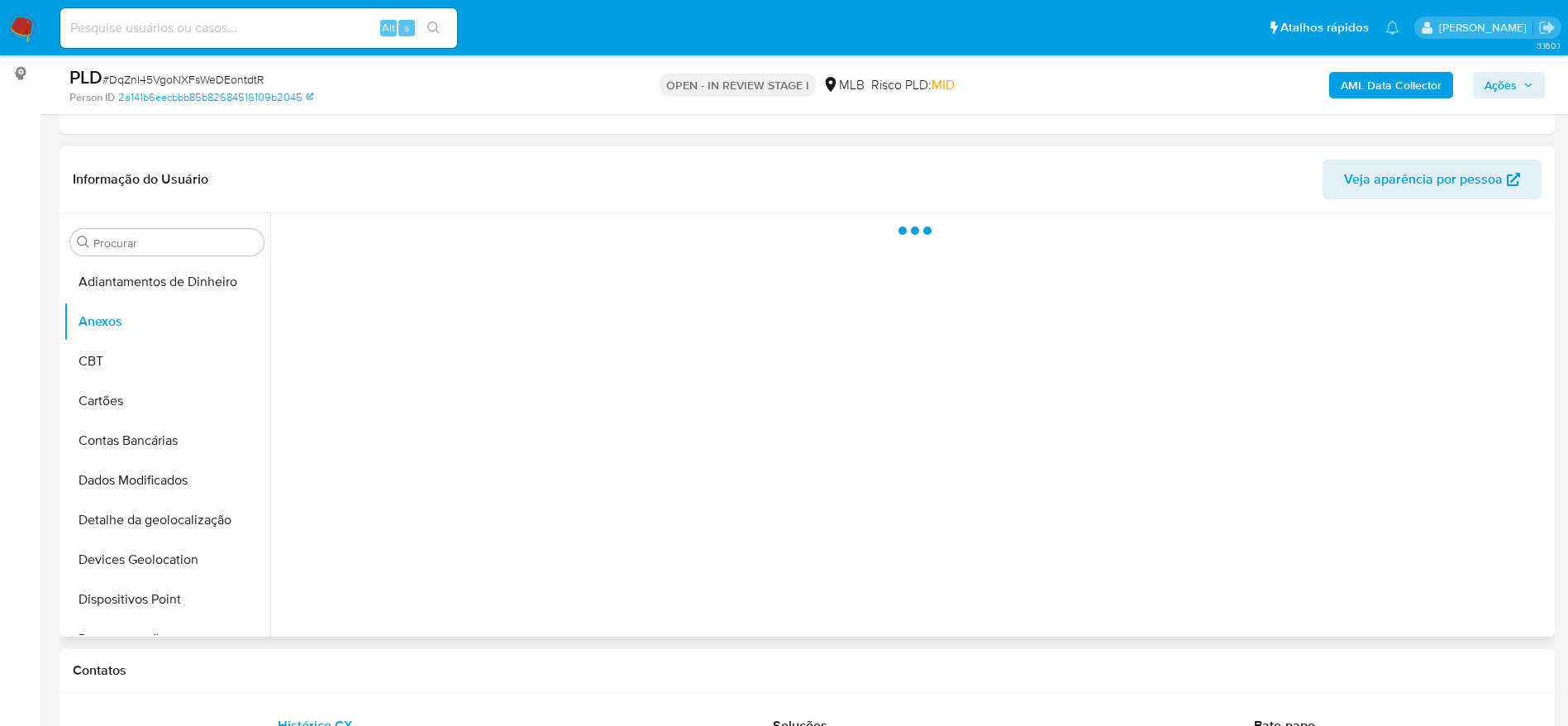
click at [575, 171] on header "Informação do Usuário Veja aparência por pessoa" at bounding box center [807, 180] width 1469 height 40
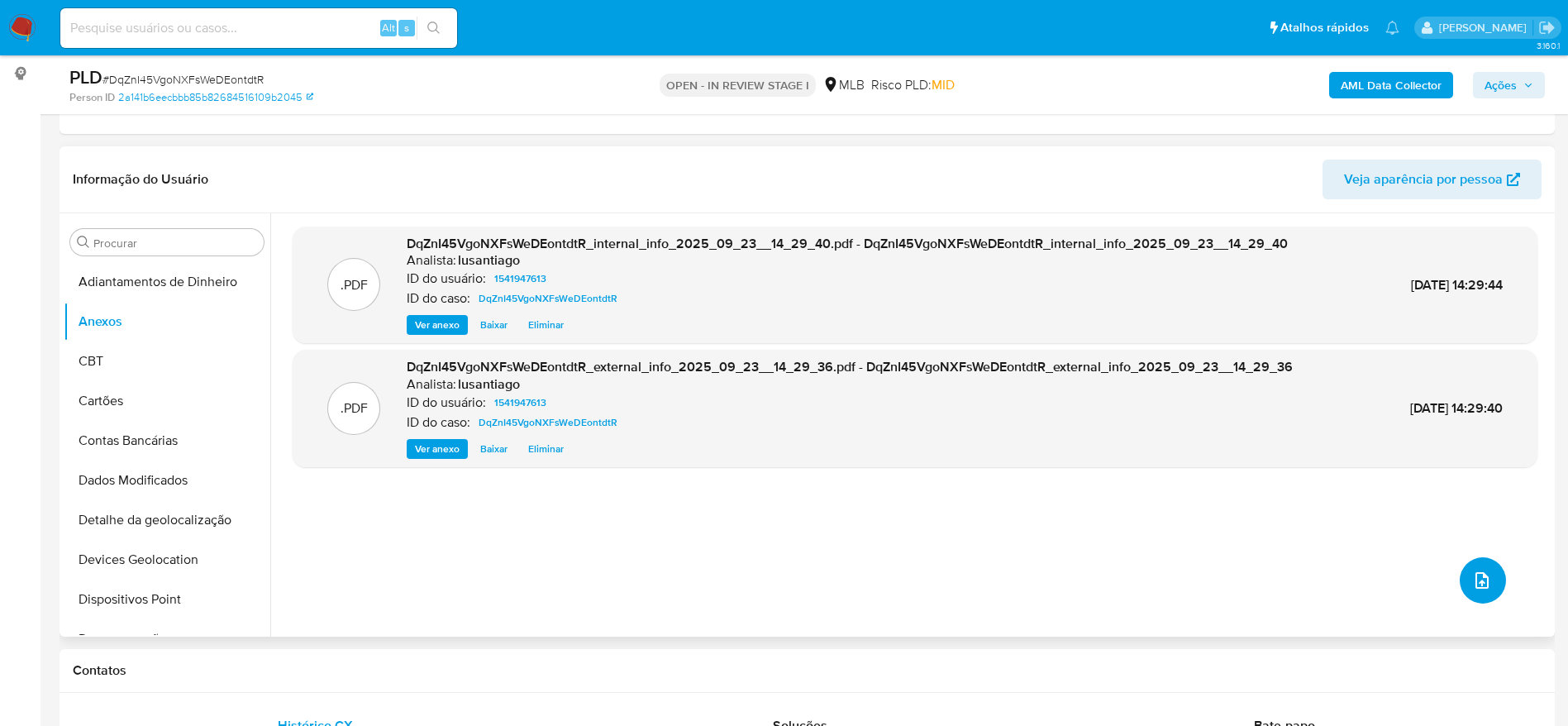
click at [1460, 575] on button "upload-file" at bounding box center [1482, 580] width 46 height 46
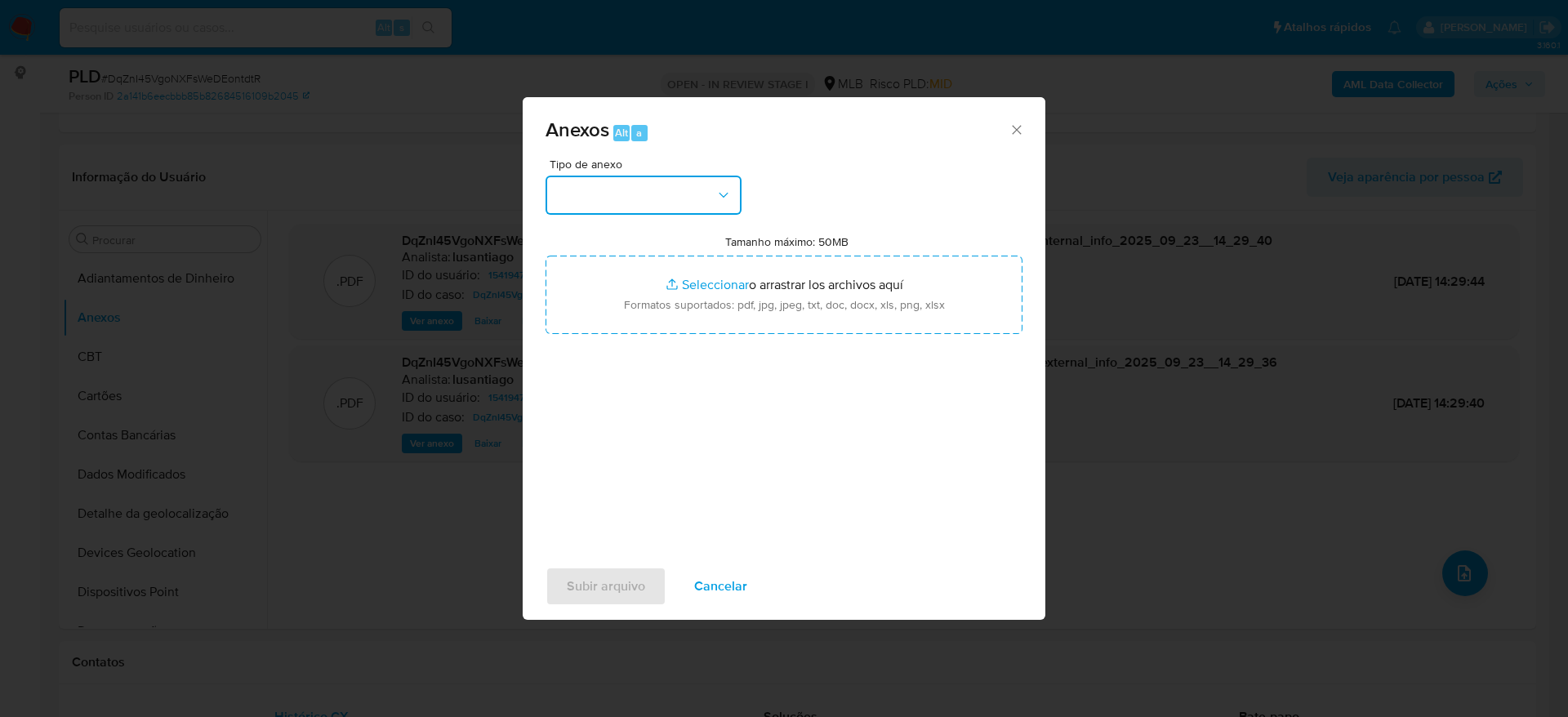
click at [701, 191] on button "button" at bounding box center [644, 195] width 196 height 39
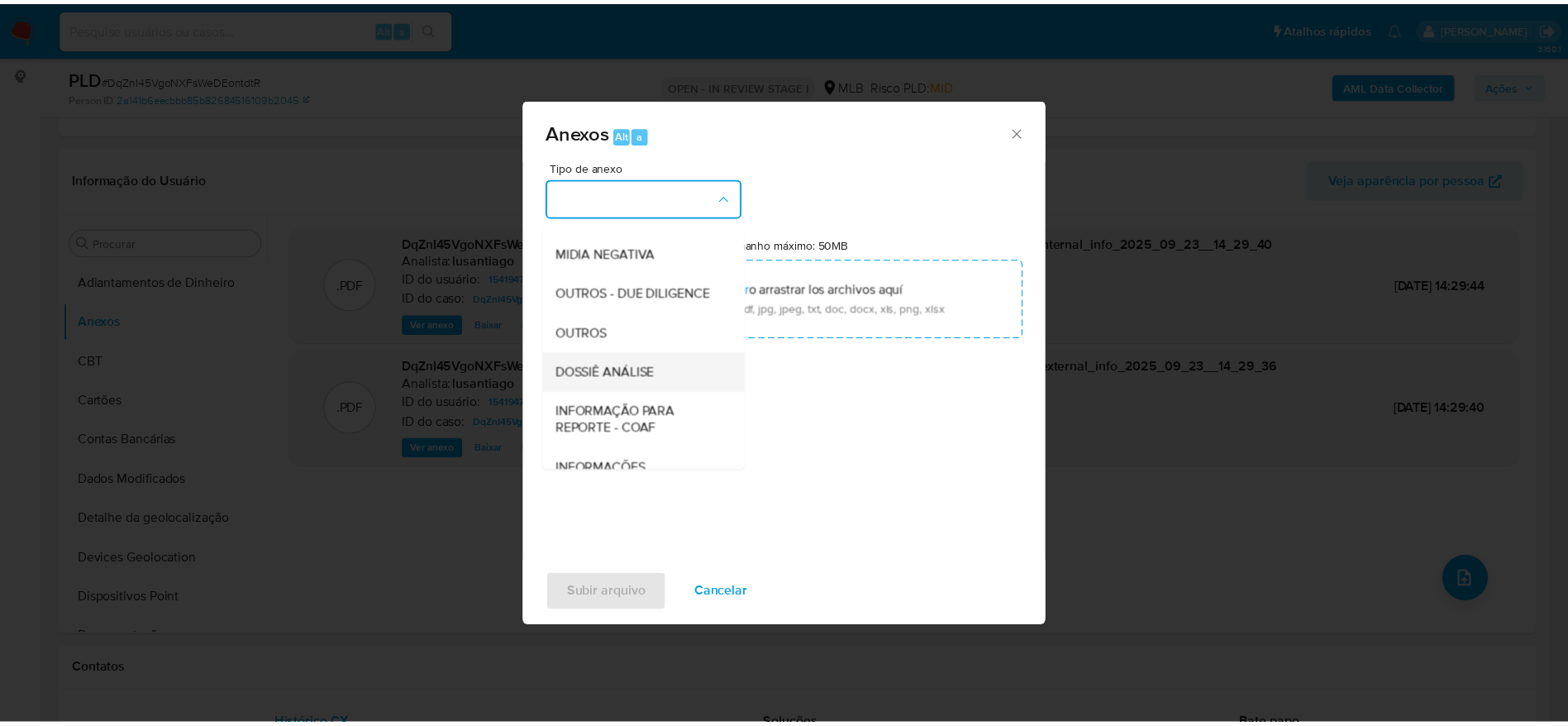
scroll to position [255, 0]
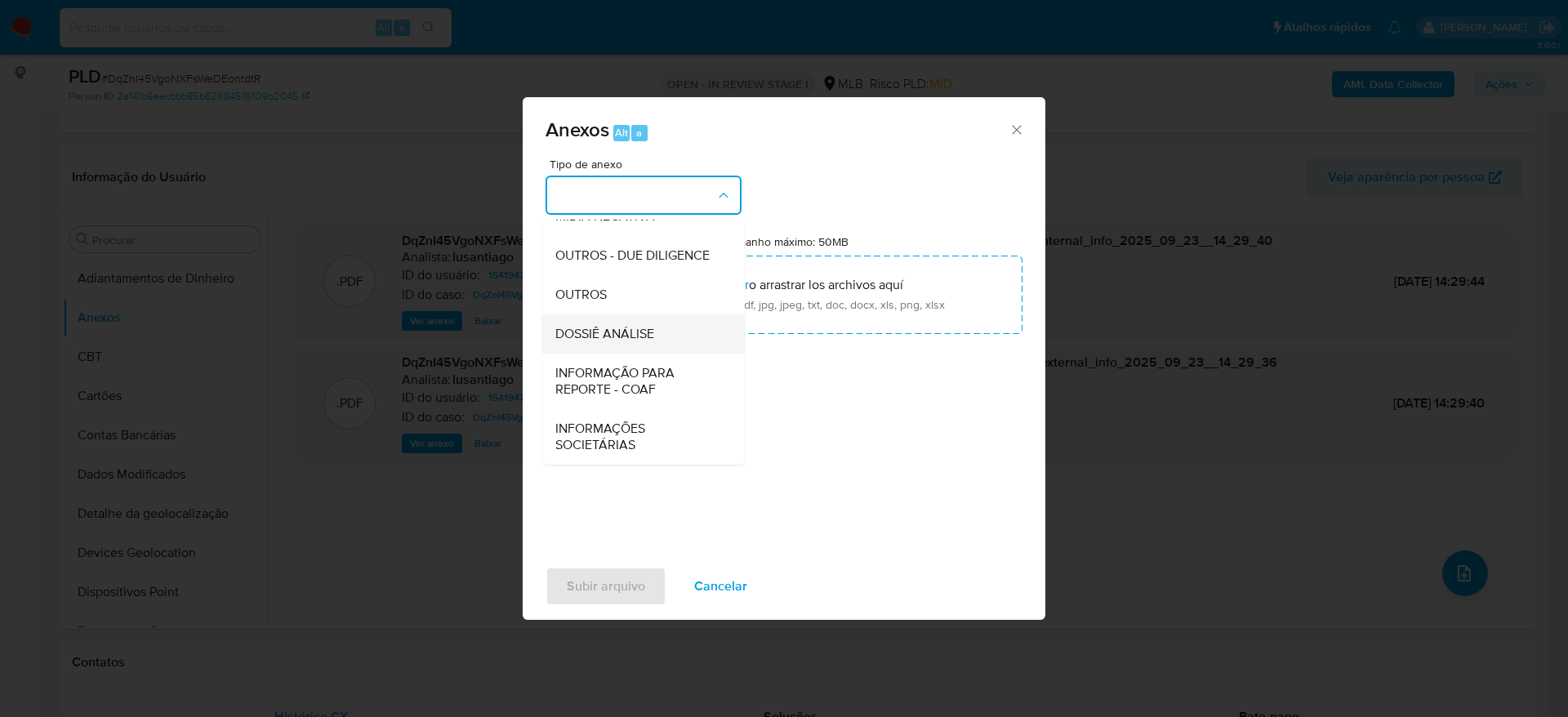
click at [618, 332] on span "DOSSIÊ ANÁLISE" at bounding box center [605, 334] width 99 height 17
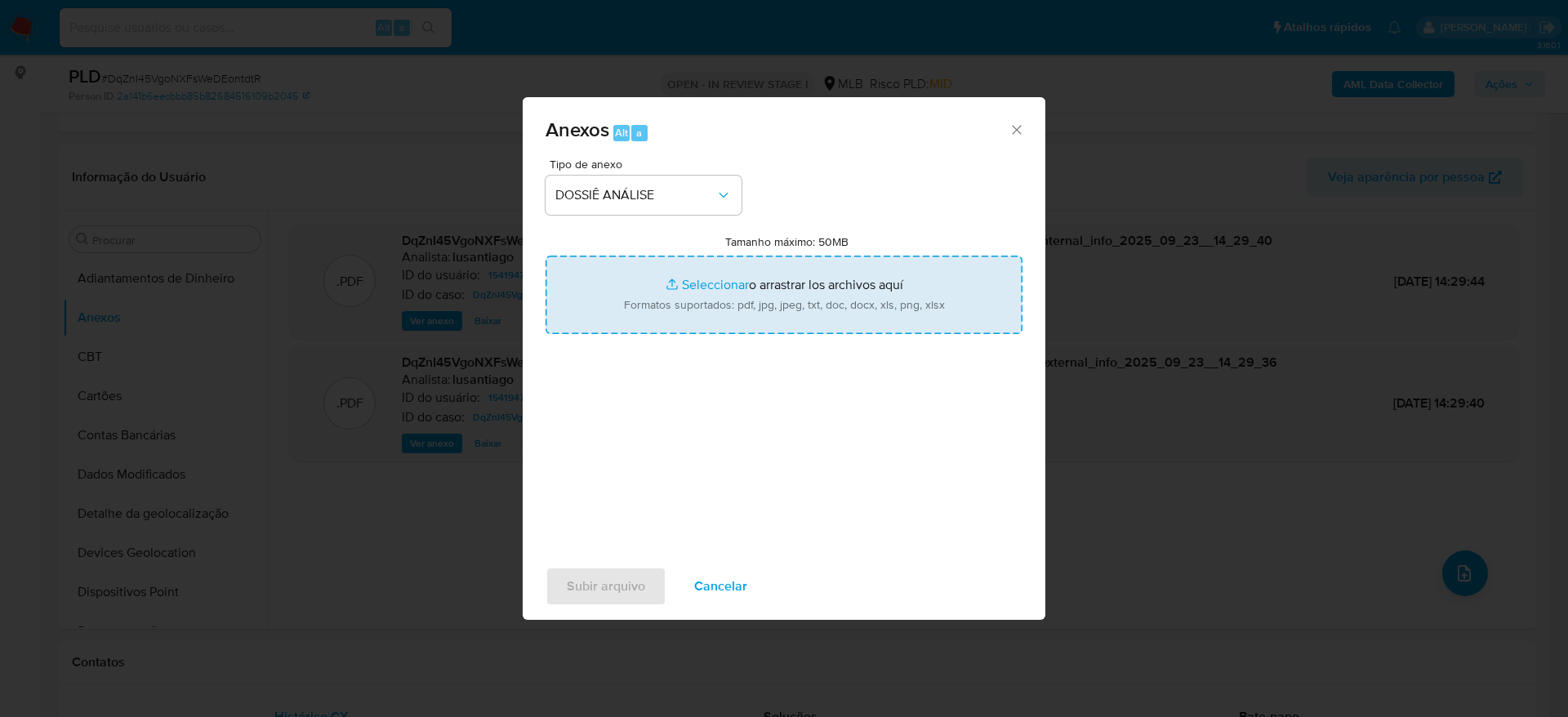
type input "C:\fakepath\SAR - (XXXXX) - CPF 02245241517 - RONALDO CONCEICAO COSTA.pdf"
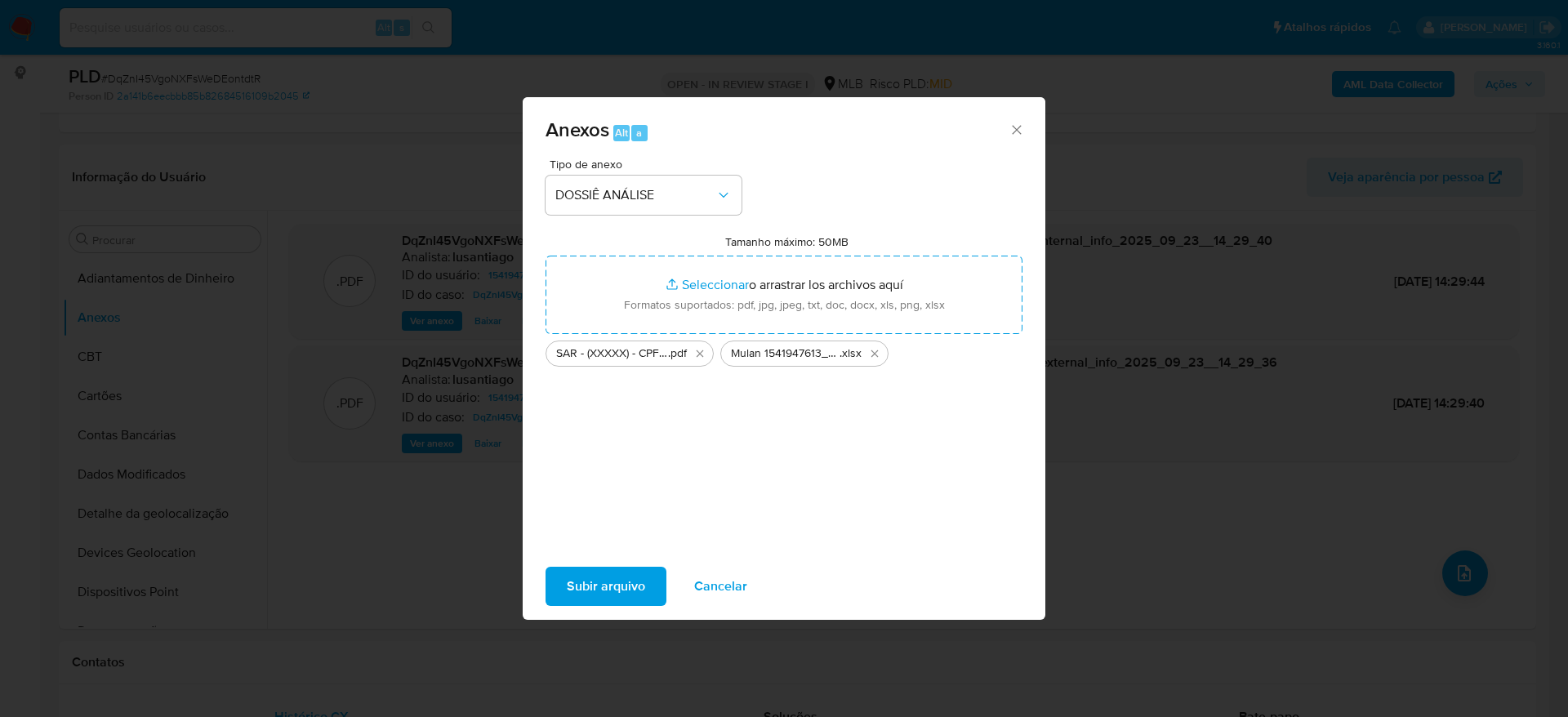
click at [603, 588] on span "Subir arquivo" at bounding box center [606, 586] width 78 height 36
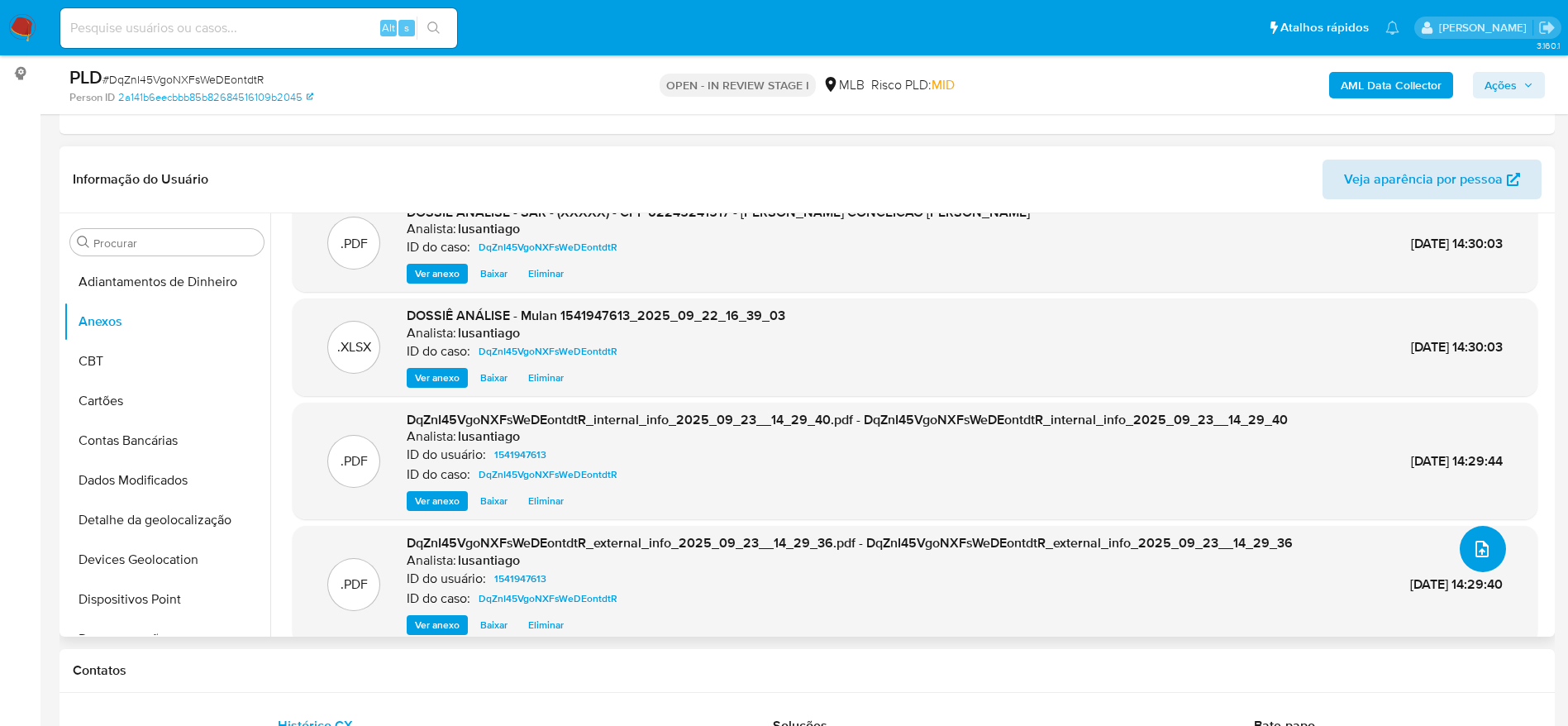
scroll to position [0, 0]
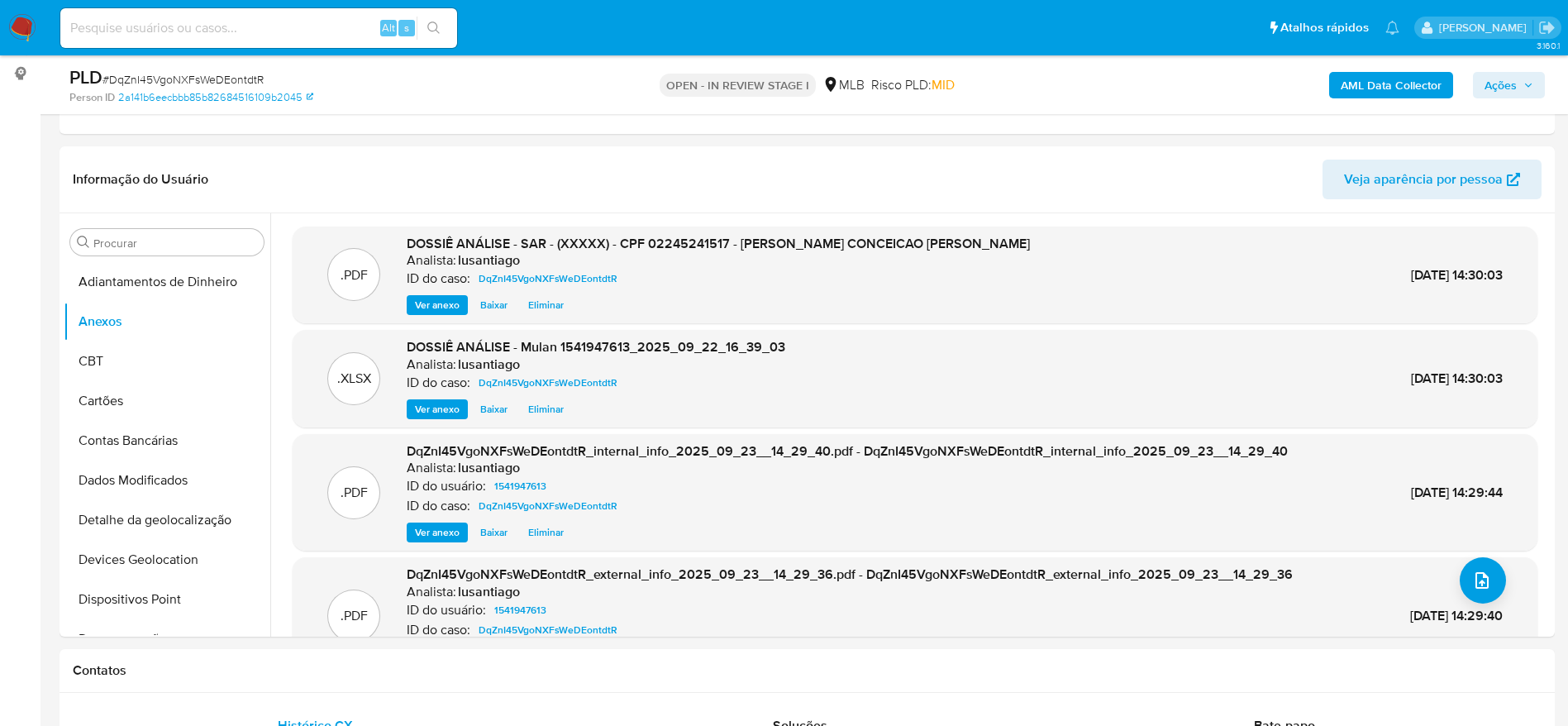
click at [1492, 74] on span "Ações" at bounding box center [1500, 85] width 32 height 26
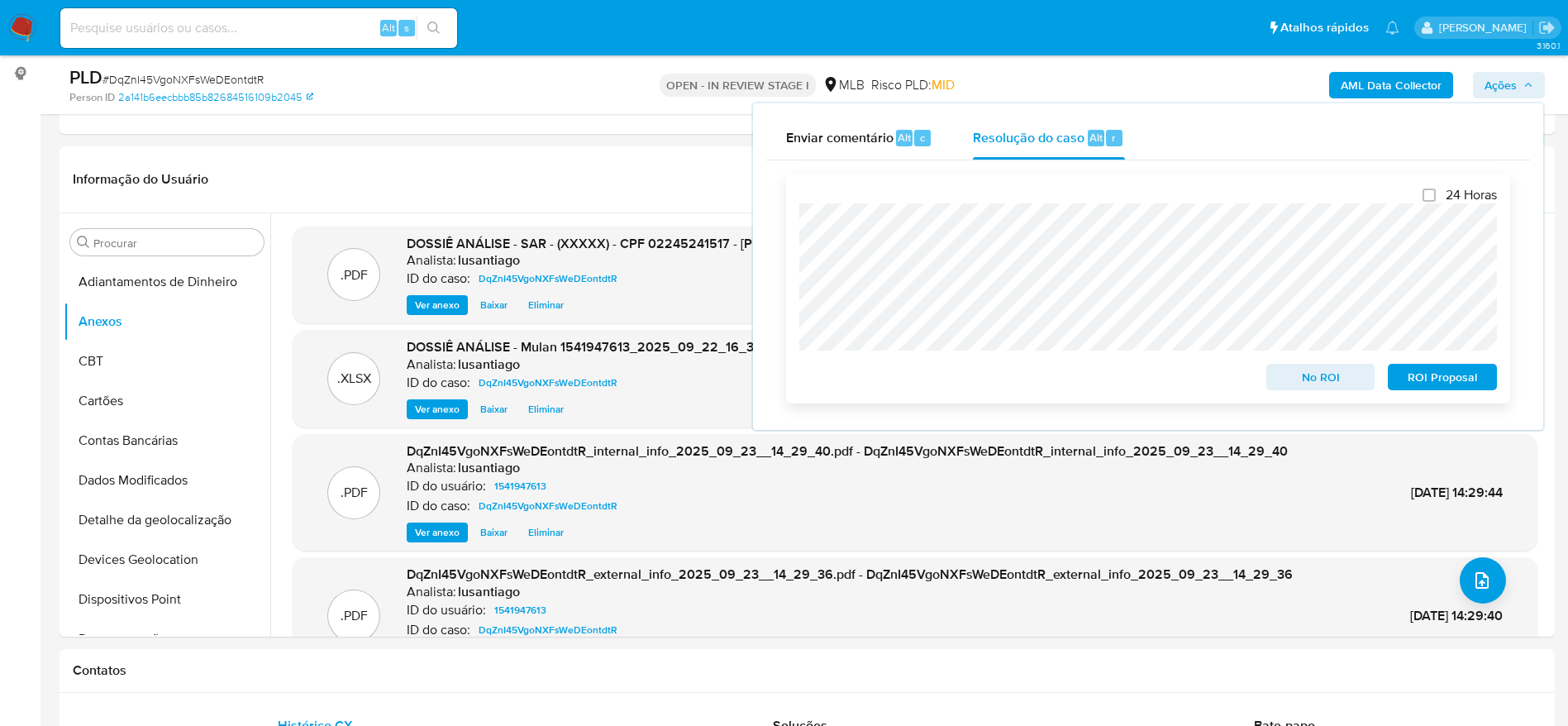
click at [1423, 378] on span "ROI Proposal" at bounding box center [1442, 377] width 86 height 24
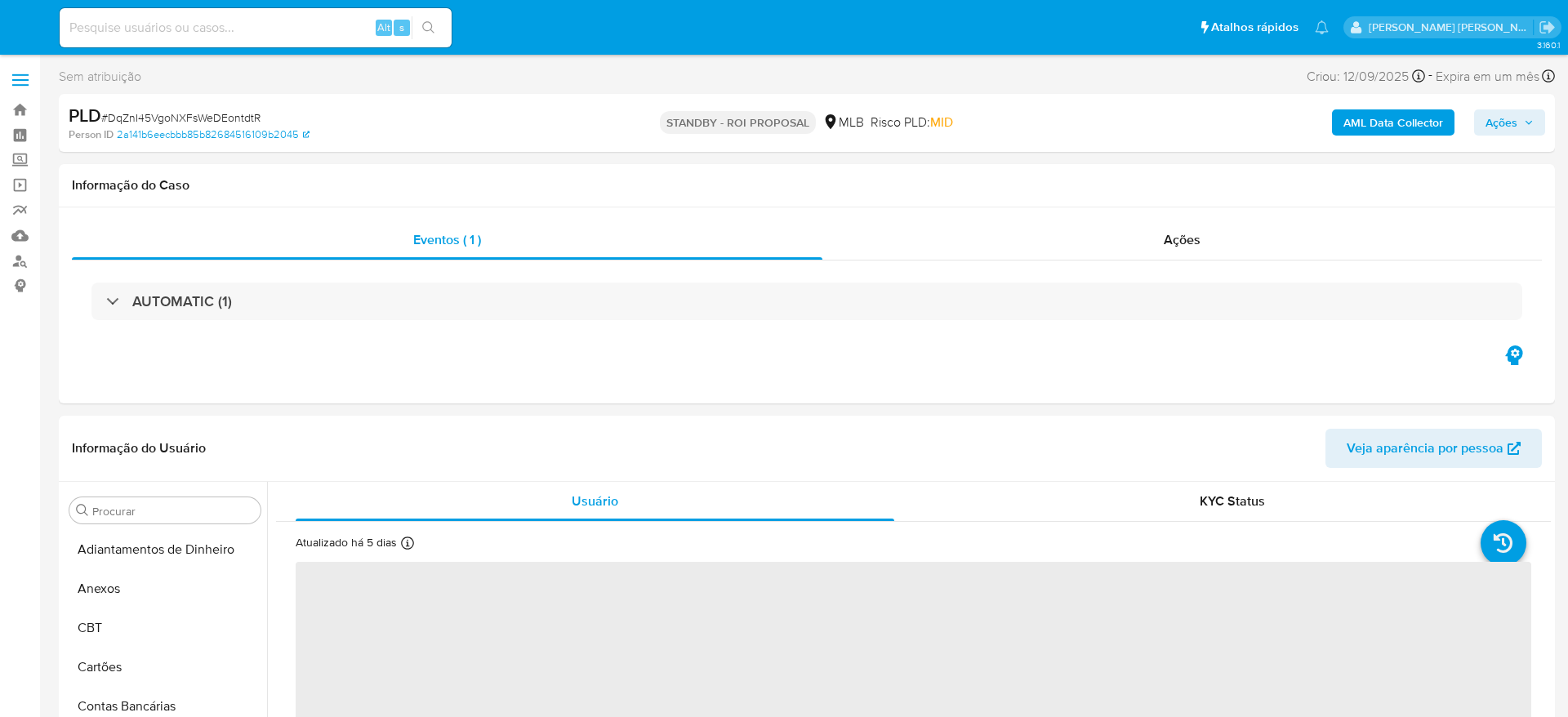
select select "10"
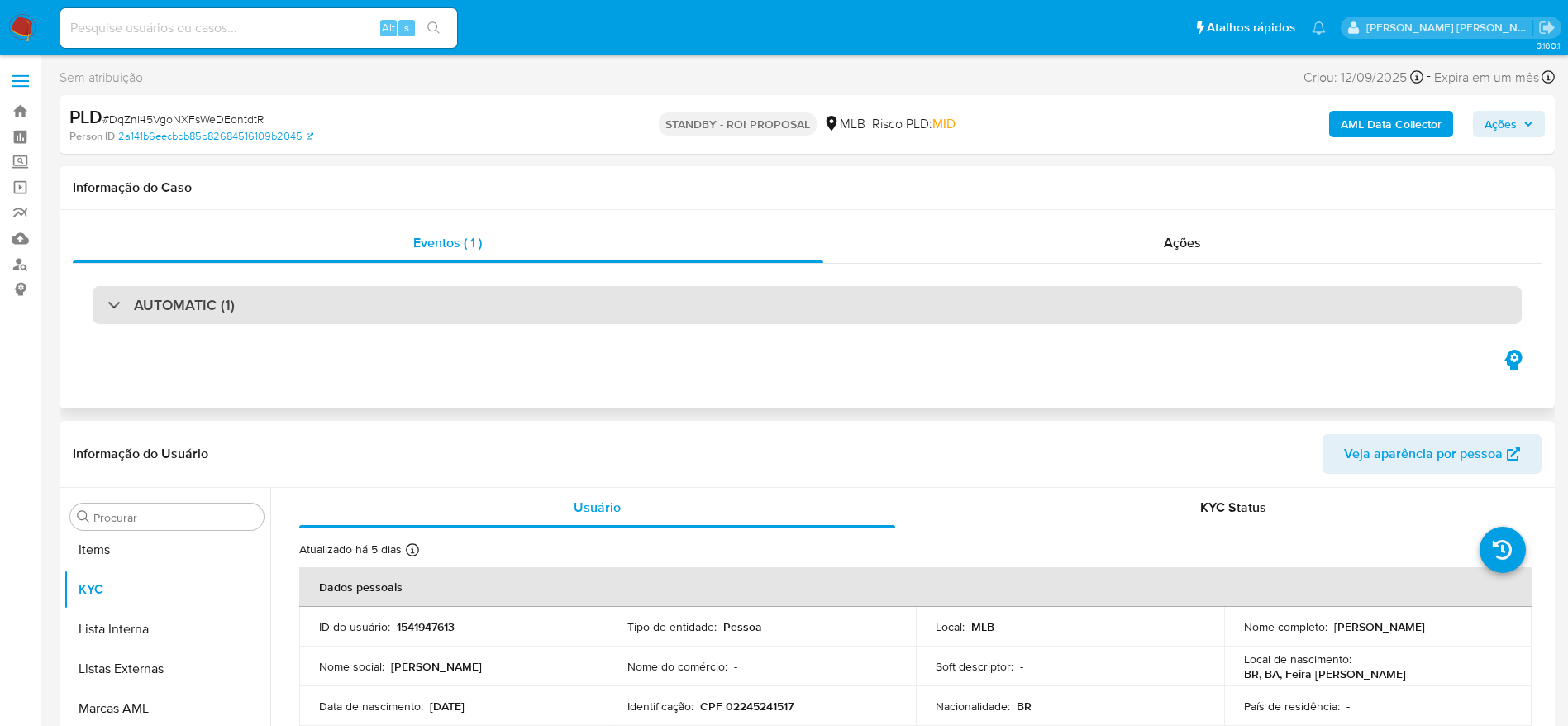
scroll to position [858, 0]
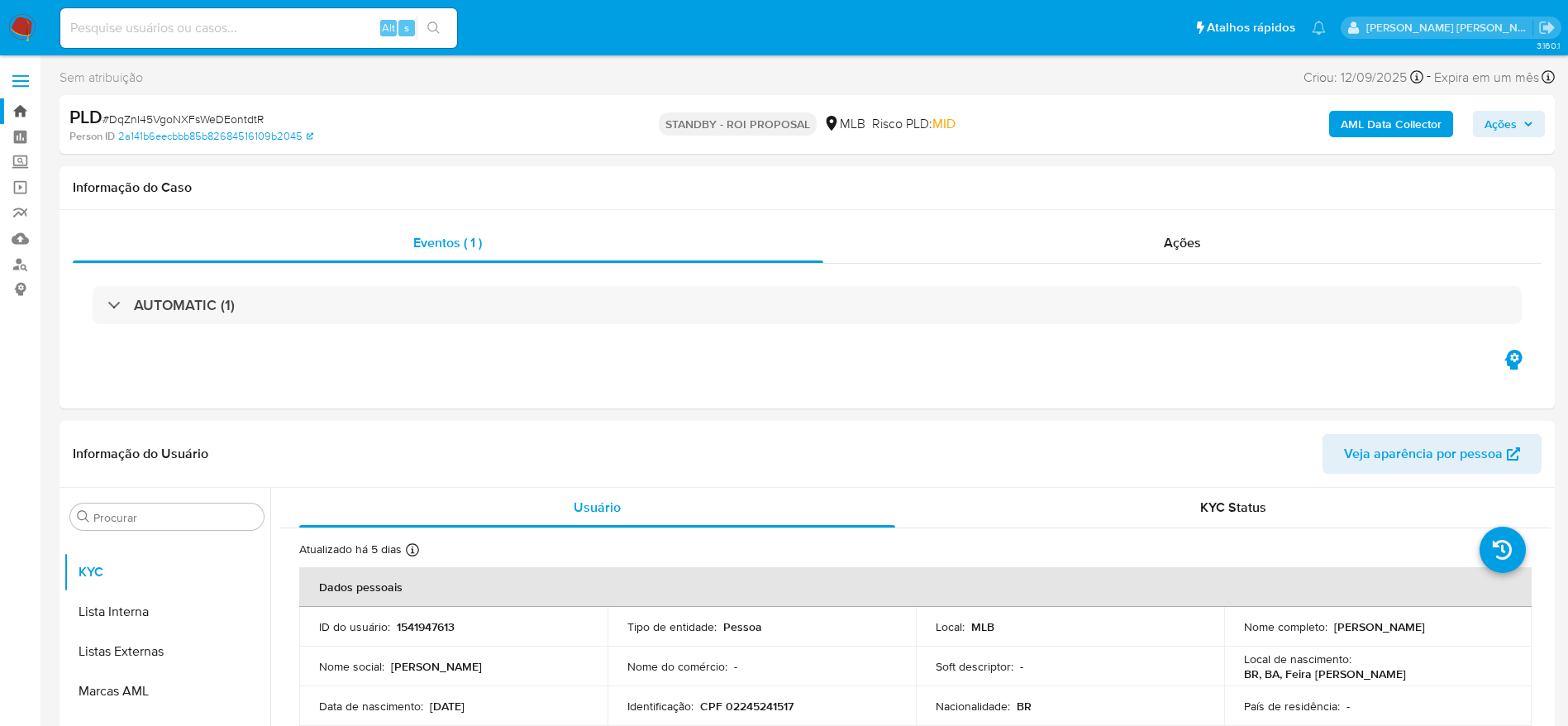
click at [11, 110] on link "Bandeja" at bounding box center [98, 111] width 197 height 25
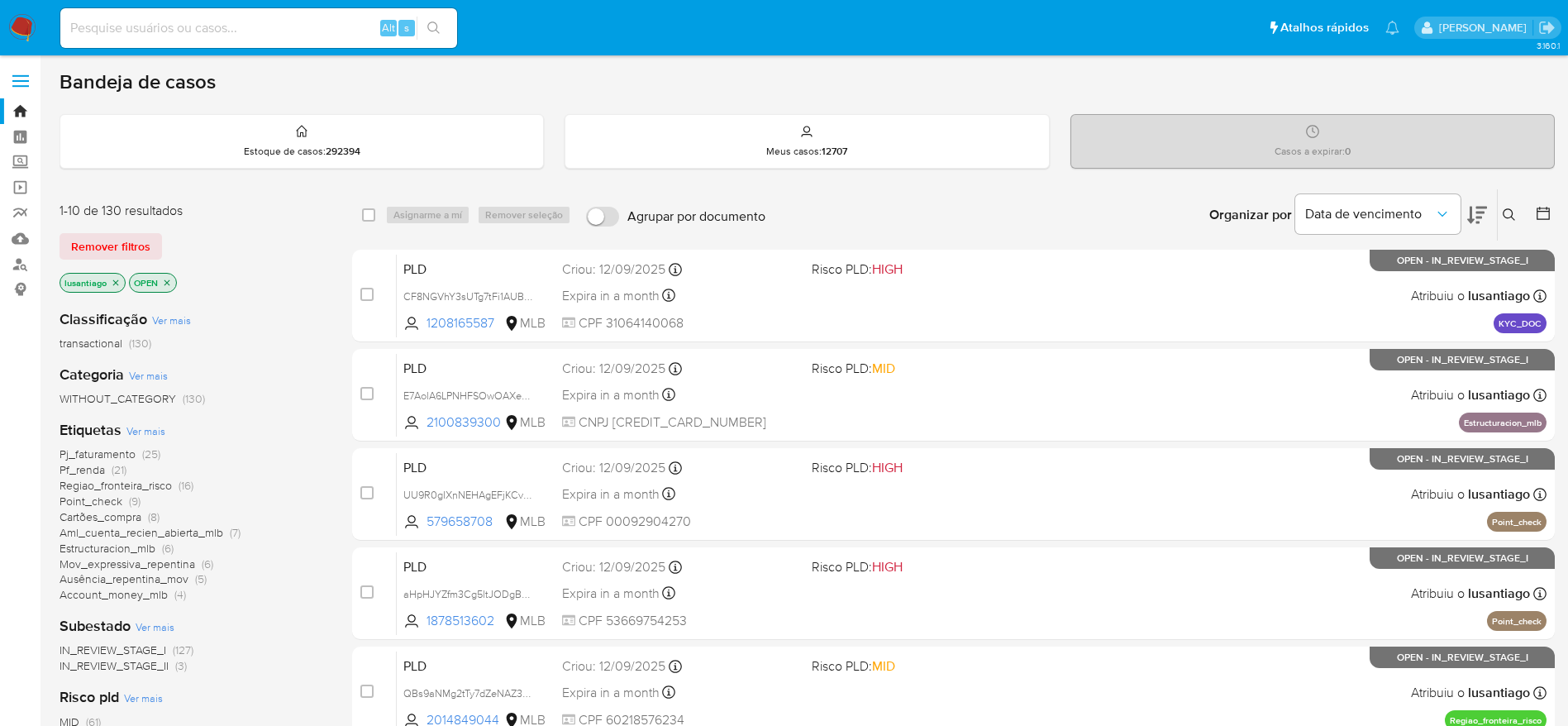
click at [118, 591] on span "Account_money_mlb" at bounding box center [113, 595] width 108 height 17
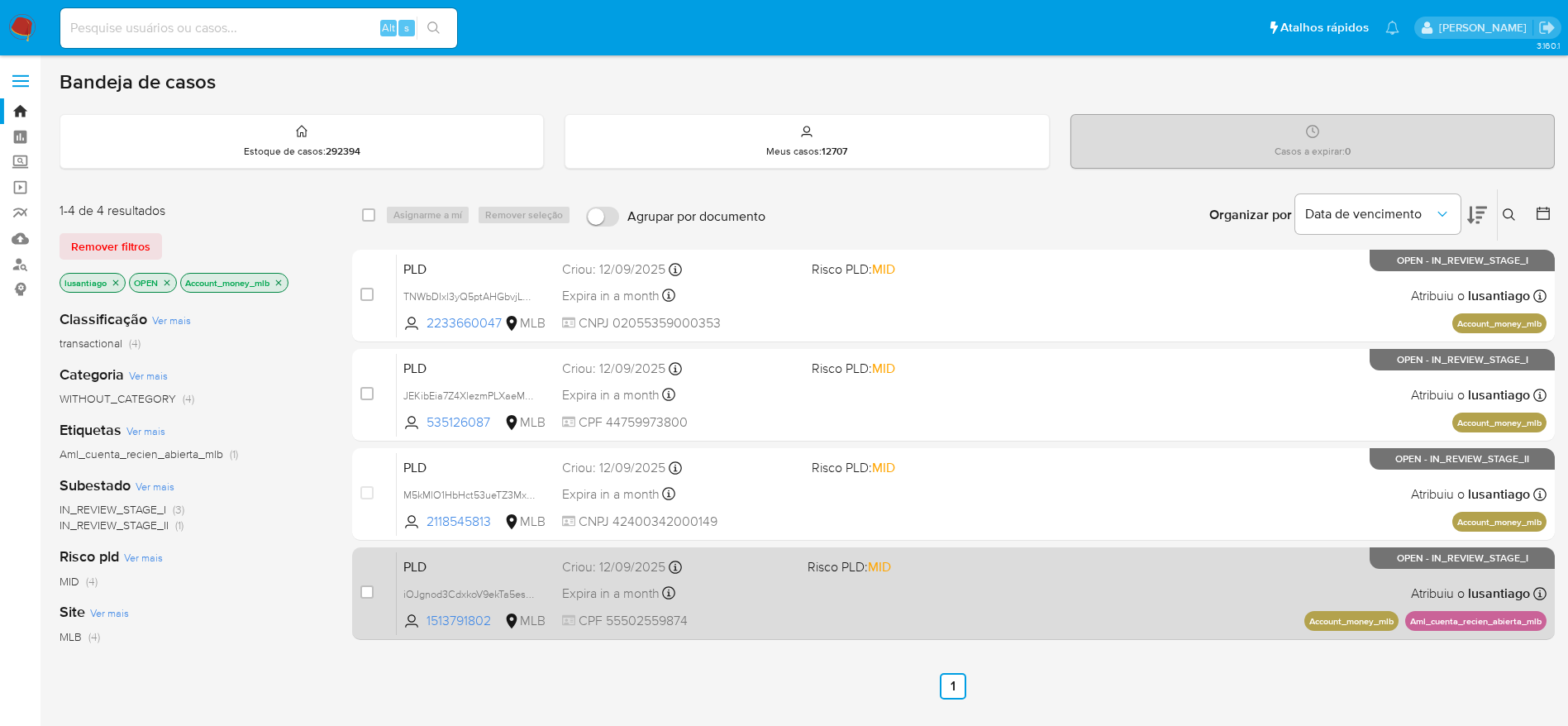
click at [774, 617] on span "CPF 55502559874" at bounding box center [678, 621] width 232 height 18
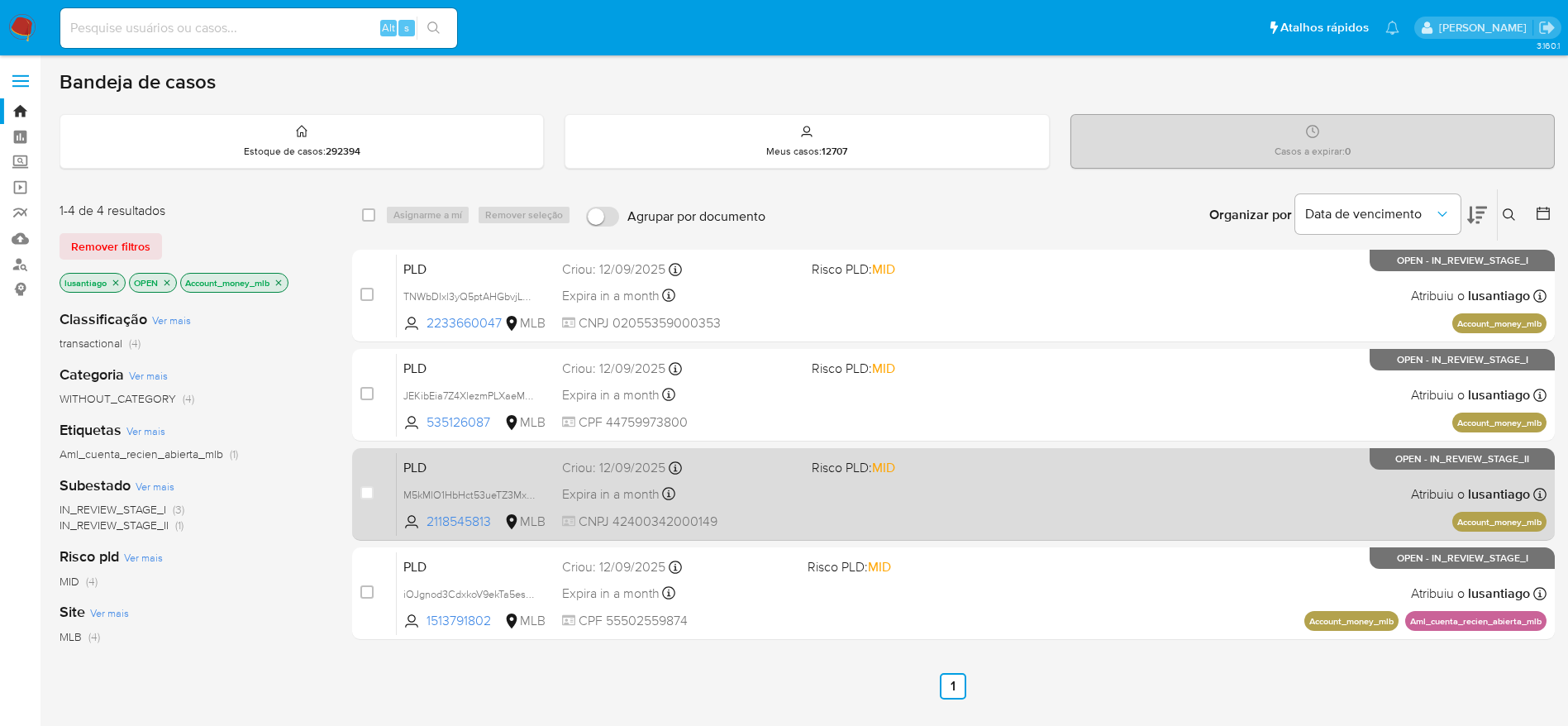
click at [701, 492] on div "Expira in a month Expira em 27/10/2025 00:22:36" at bounding box center [680, 494] width 236 height 23
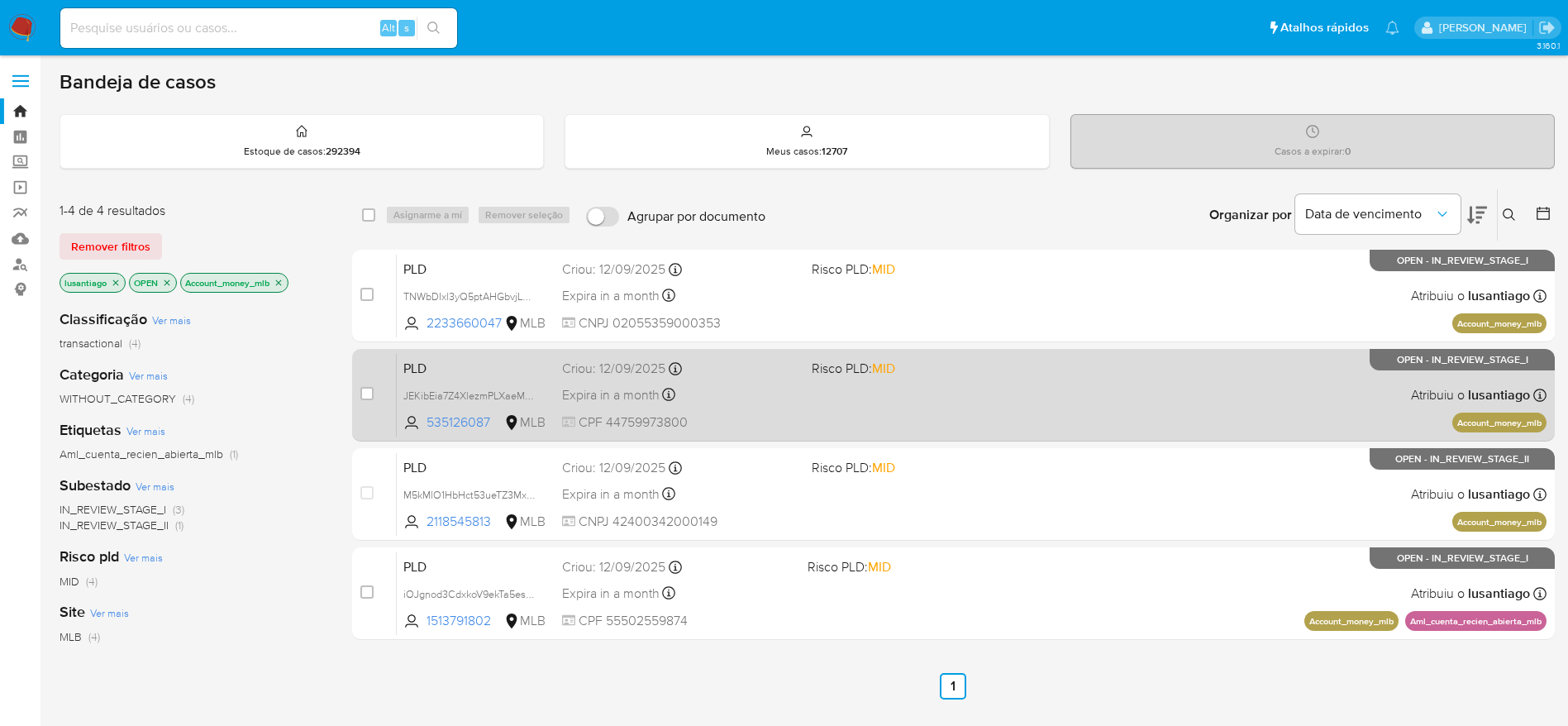
click at [812, 397] on div "PLD JEKibEia7Z4XlezmPLXaeM7R 535126087 MLB Risco PLD: MID Criou: 12/09/2025 Cri…" at bounding box center [972, 395] width 1150 height 84
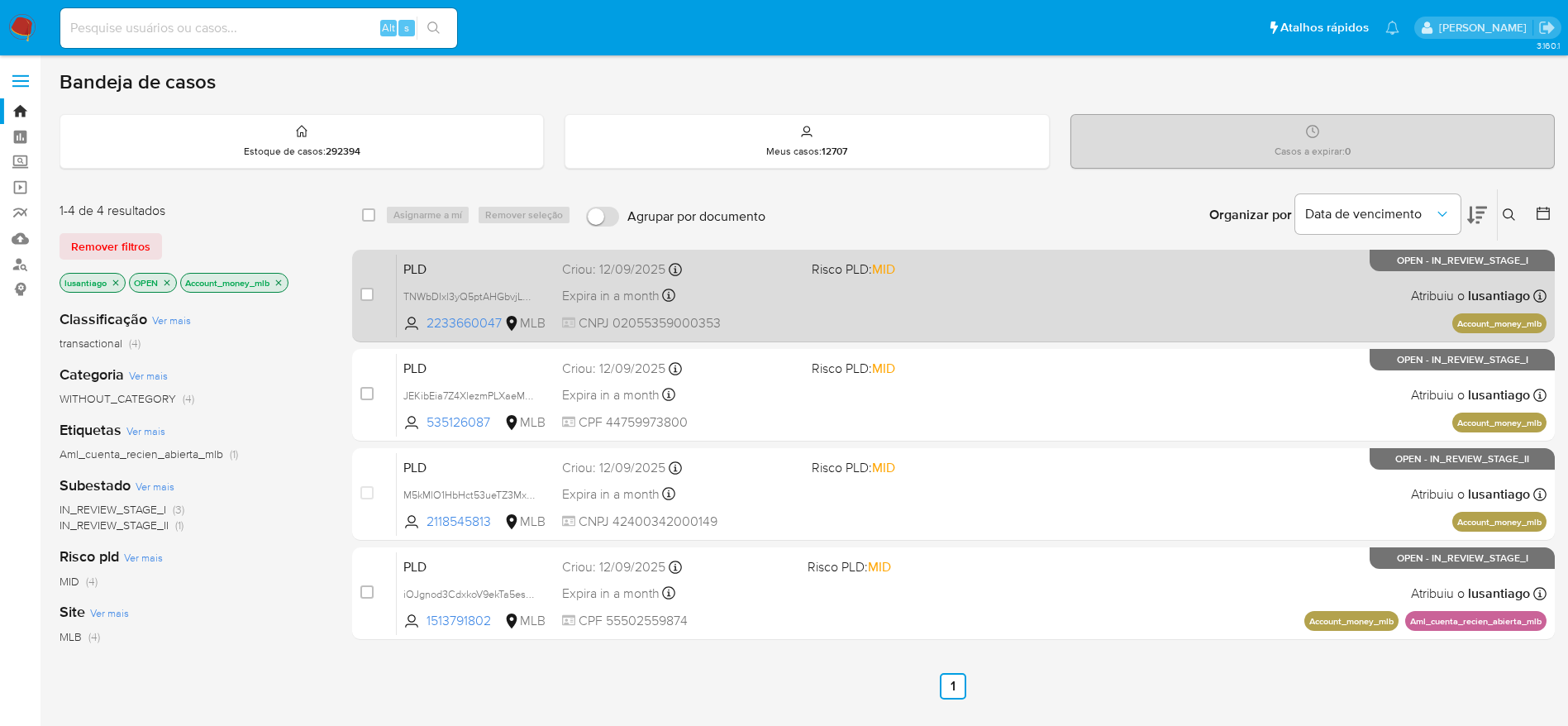
click at [776, 279] on div "PLD TNWbDIxl3yQ5ptAHGbvjLkDD 2233660047 MLB Risco PLD: MID Criou: 12/09/2025 Cr…" at bounding box center [972, 296] width 1150 height 84
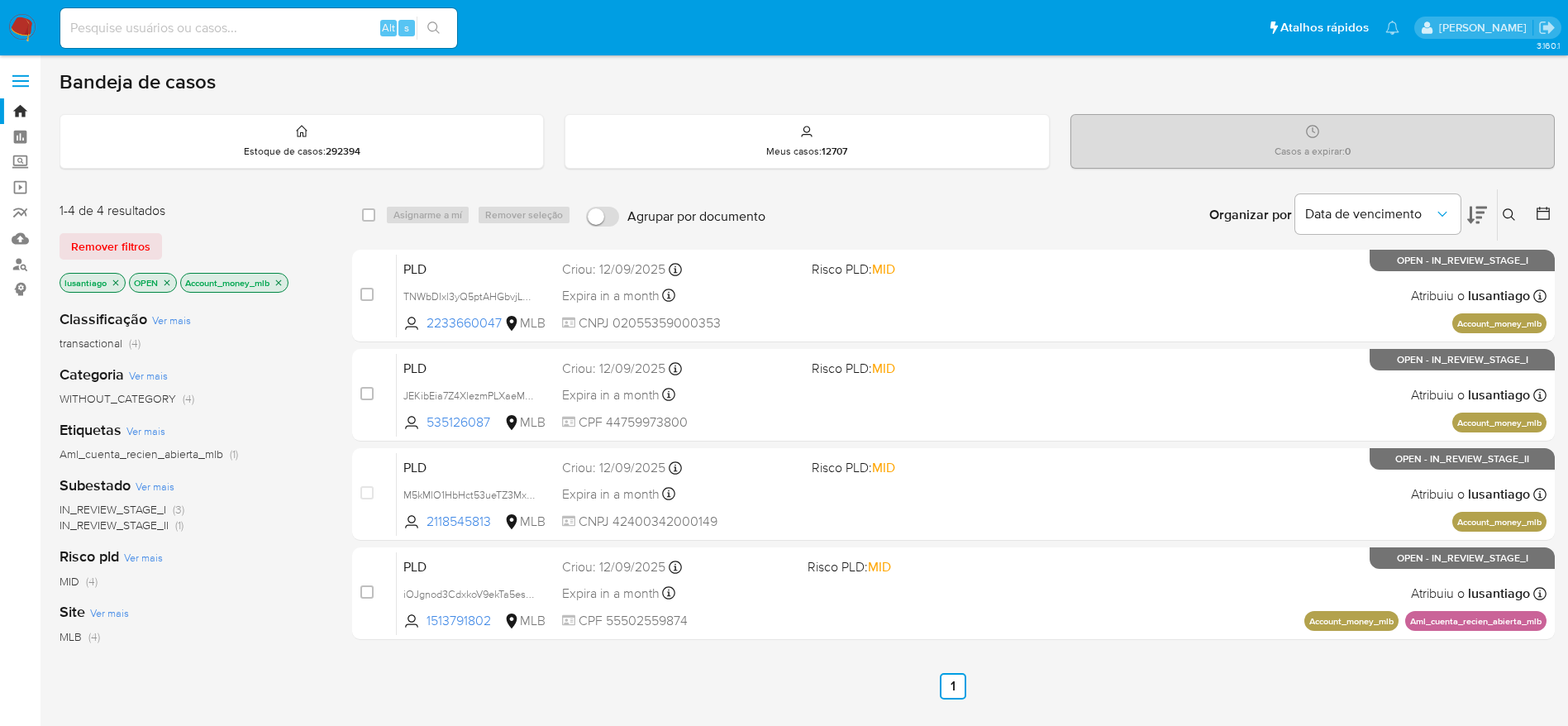
click at [271, 30] on input at bounding box center [259, 27] width 397 height 22
paste input "1999567742"
type input "1999567742"
click at [431, 25] on icon "search-icon" at bounding box center [434, 28] width 13 height 13
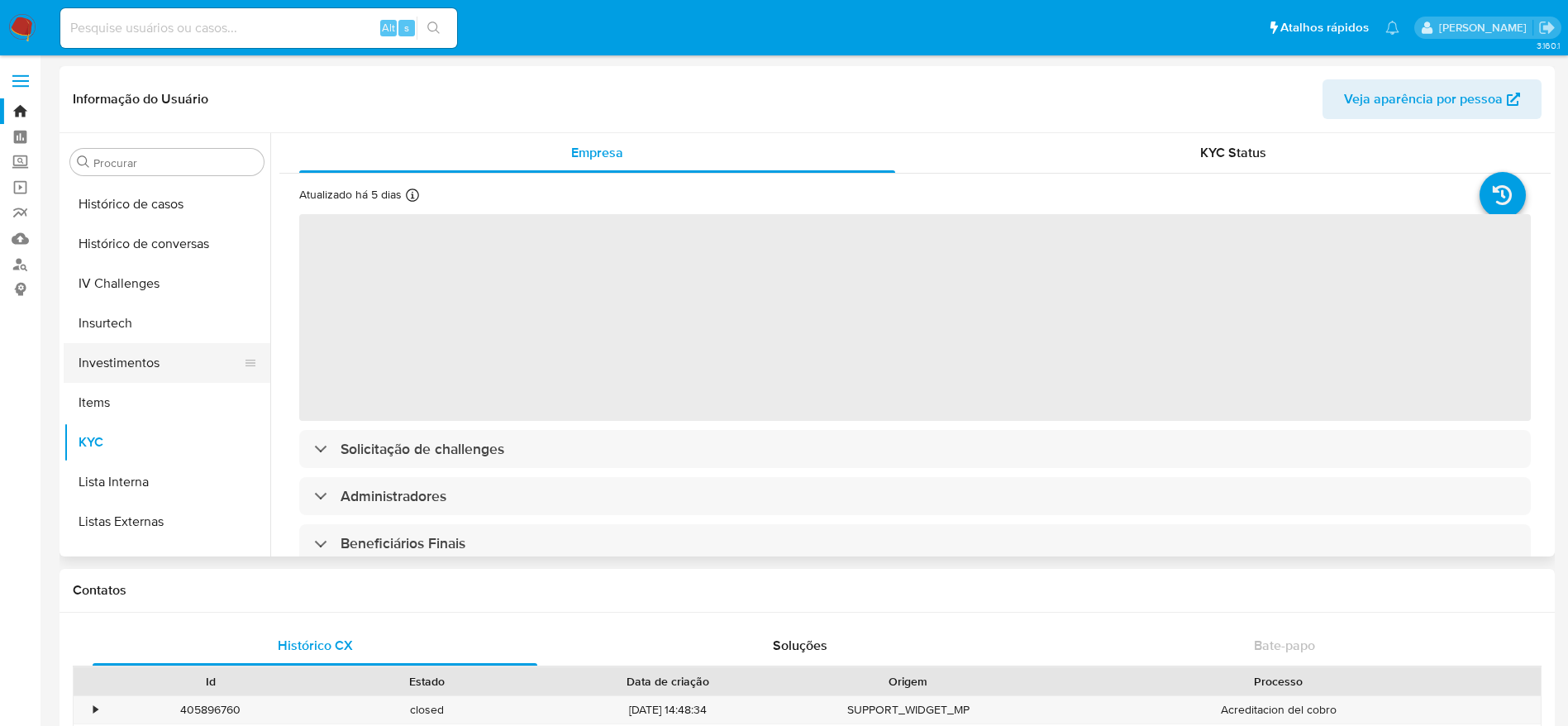
select select "10"
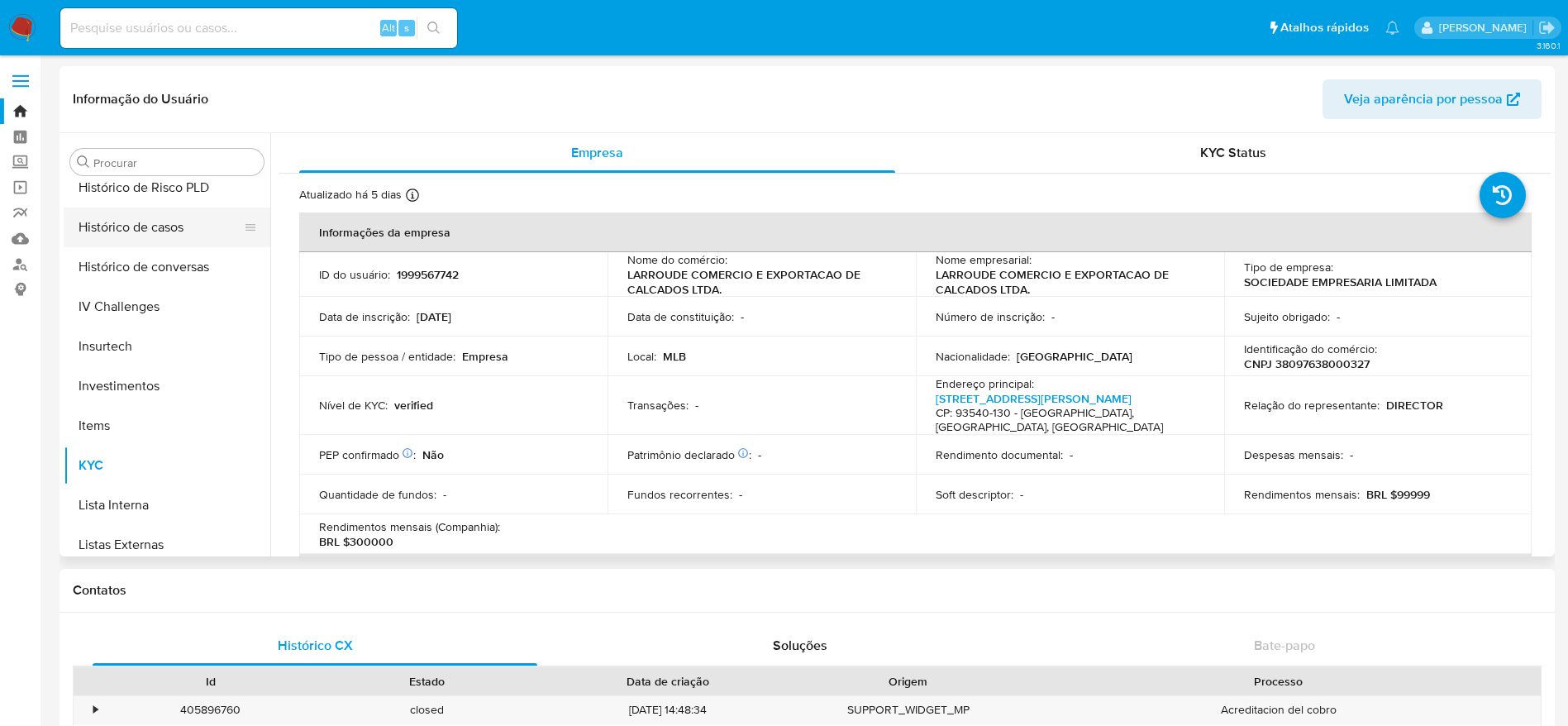
click at [168, 232] on button "Histórico de casos" at bounding box center [161, 227] width 194 height 40
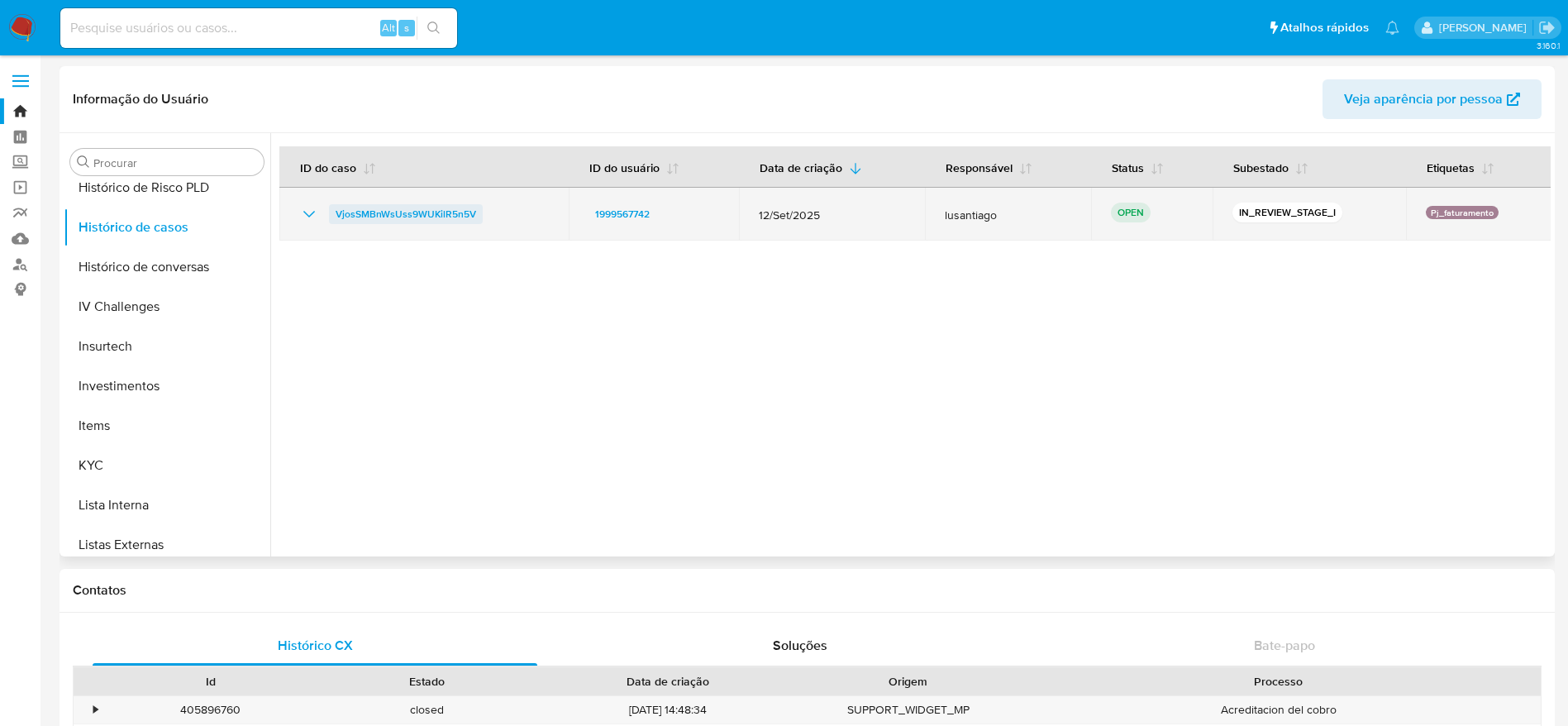
click at [446, 210] on span "VjosSMBnWsUss9WUKilR5n5V" at bounding box center [406, 214] width 140 height 20
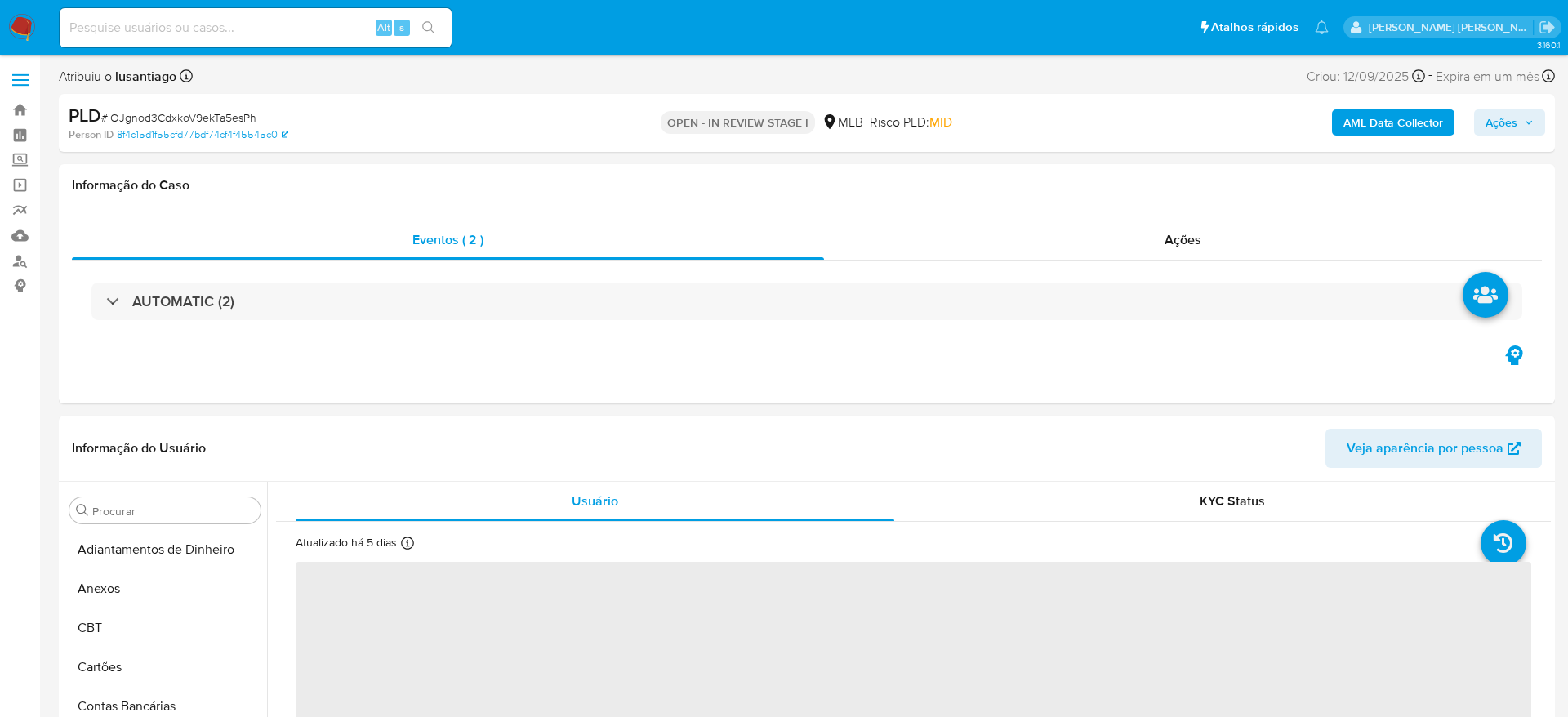
select select "10"
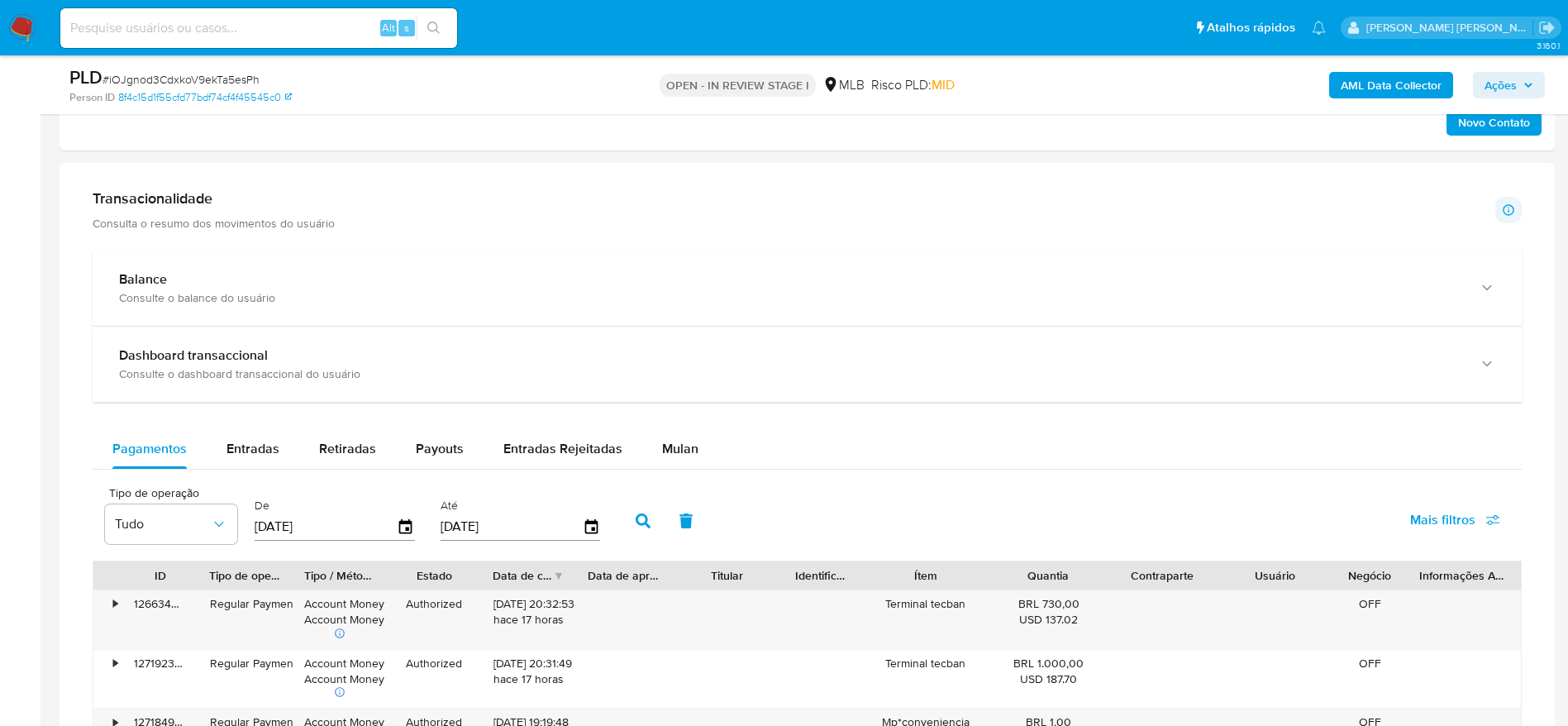
scroll to position [1117, 0]
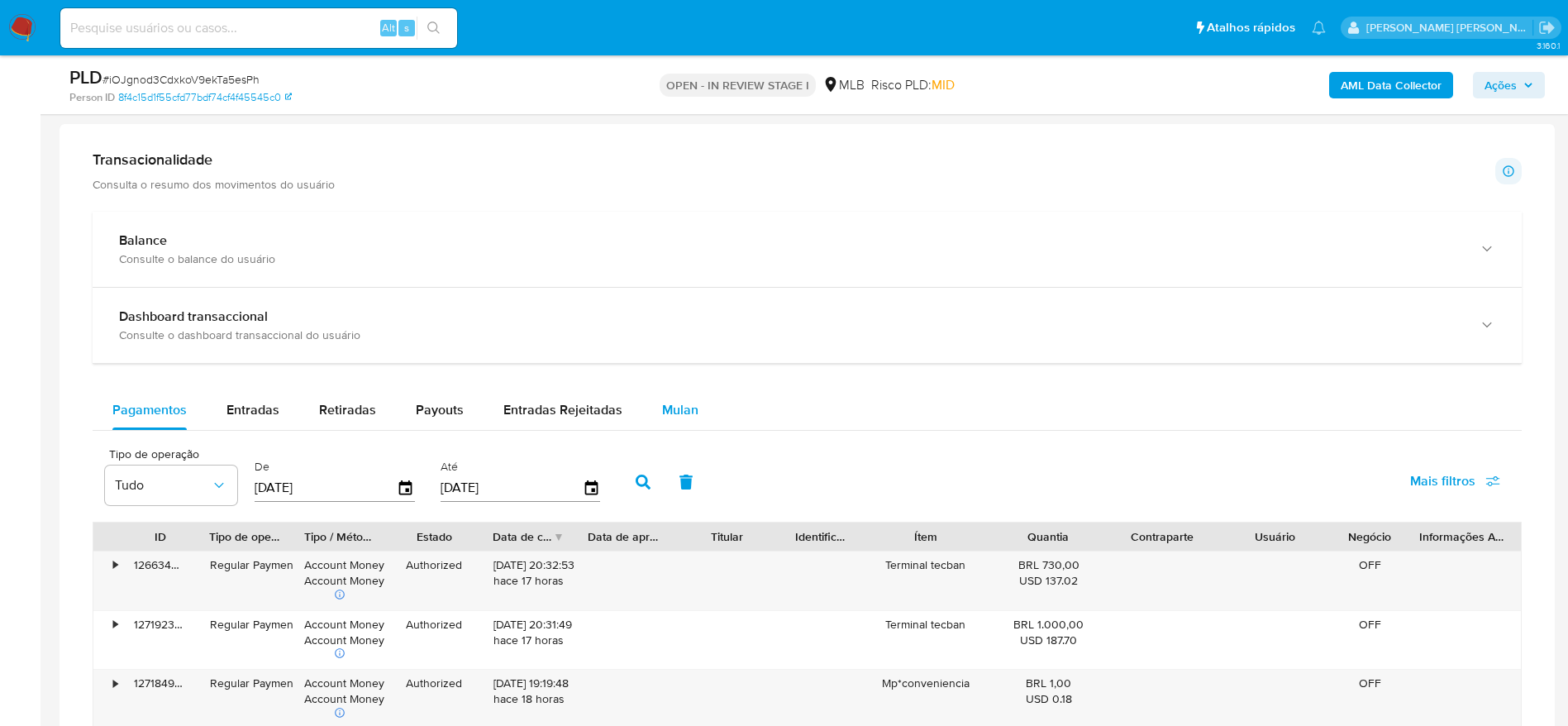
click at [672, 405] on span "Mulan" at bounding box center [680, 410] width 37 height 19
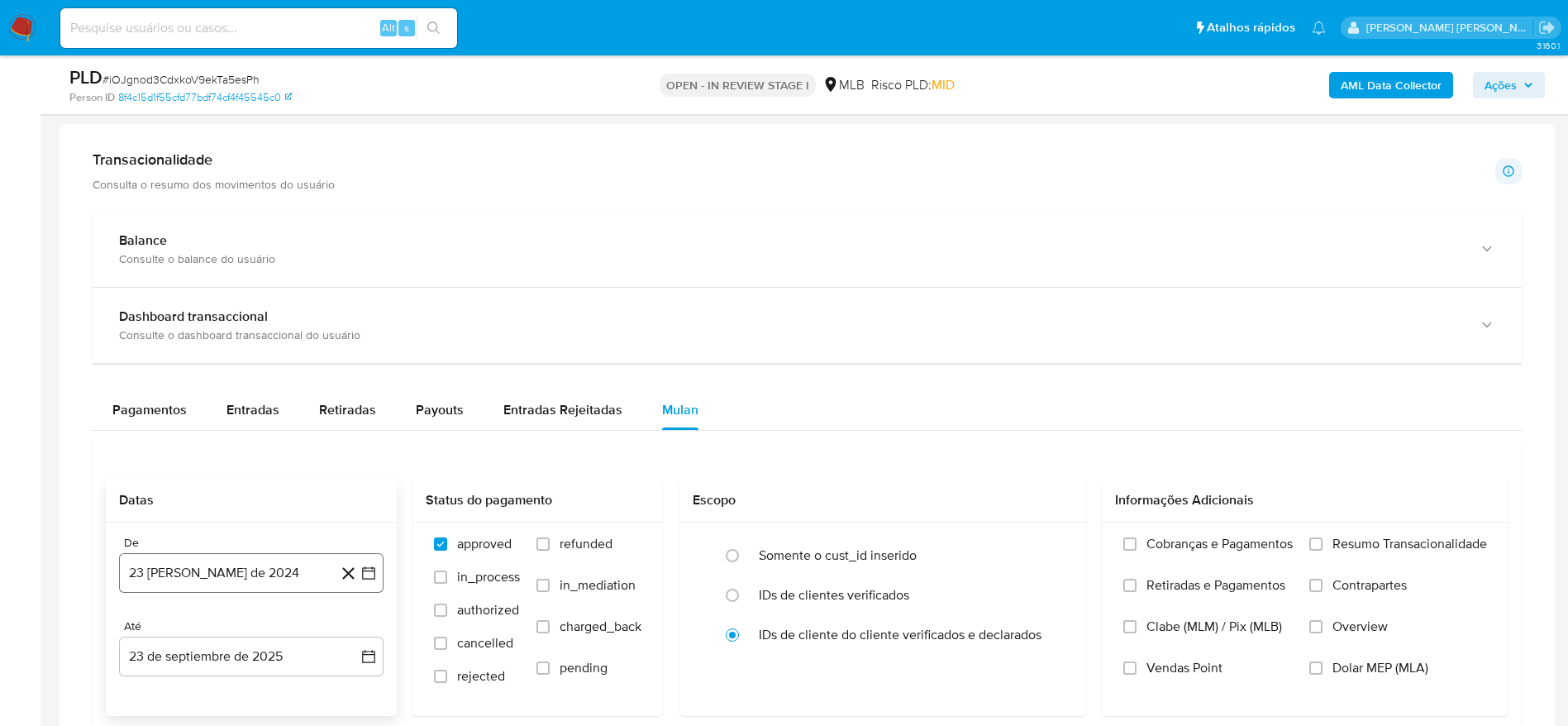
click at [237, 577] on button "23 [PERSON_NAME] de 2024" at bounding box center [250, 573] width 264 height 40
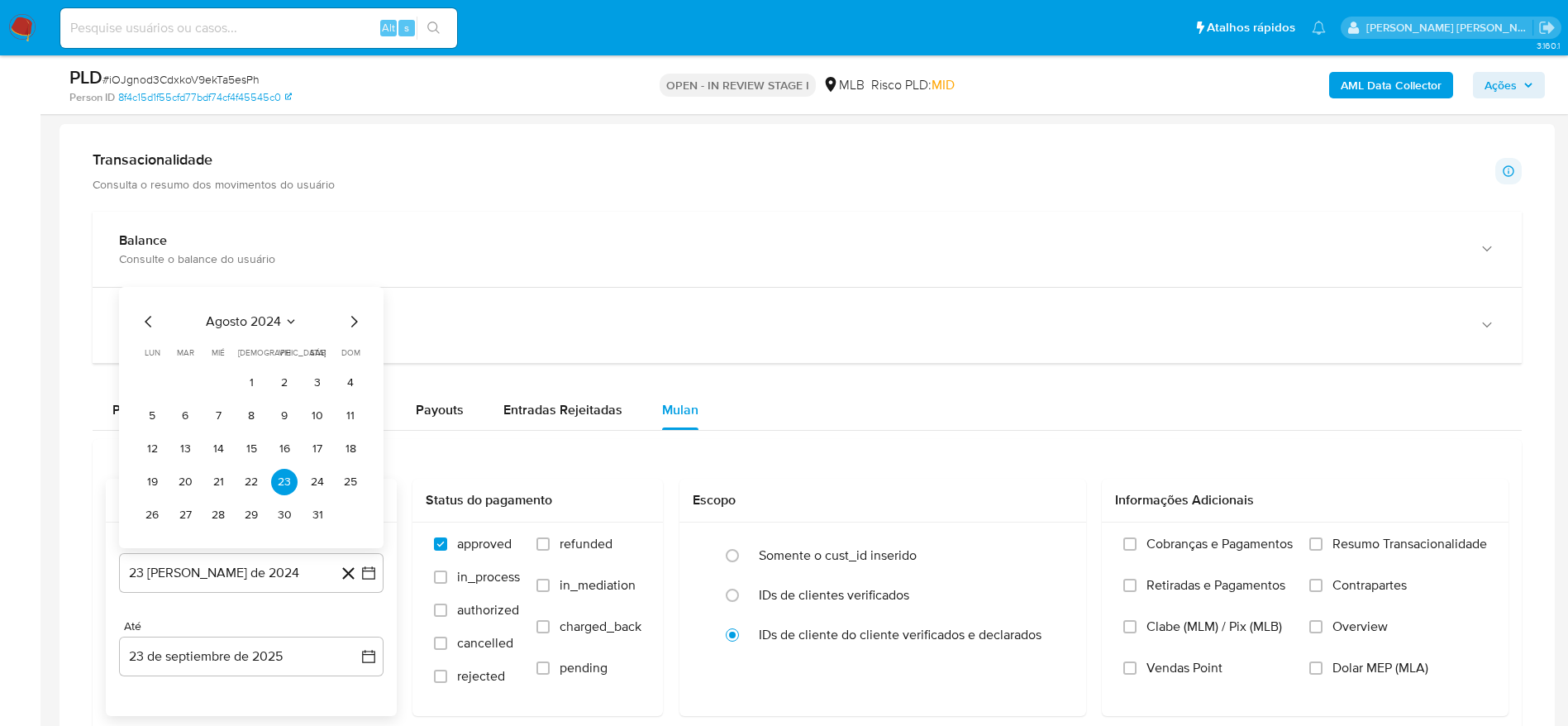
click at [263, 319] on span "agosto 2024" at bounding box center [244, 322] width 75 height 17
click at [352, 299] on icon "Año siguiente" at bounding box center [350, 302] width 20 height 20
click at [248, 454] on span "ago" at bounding box center [250, 456] width 21 height 13
click at [285, 383] on button "1" at bounding box center [284, 383] width 26 height 26
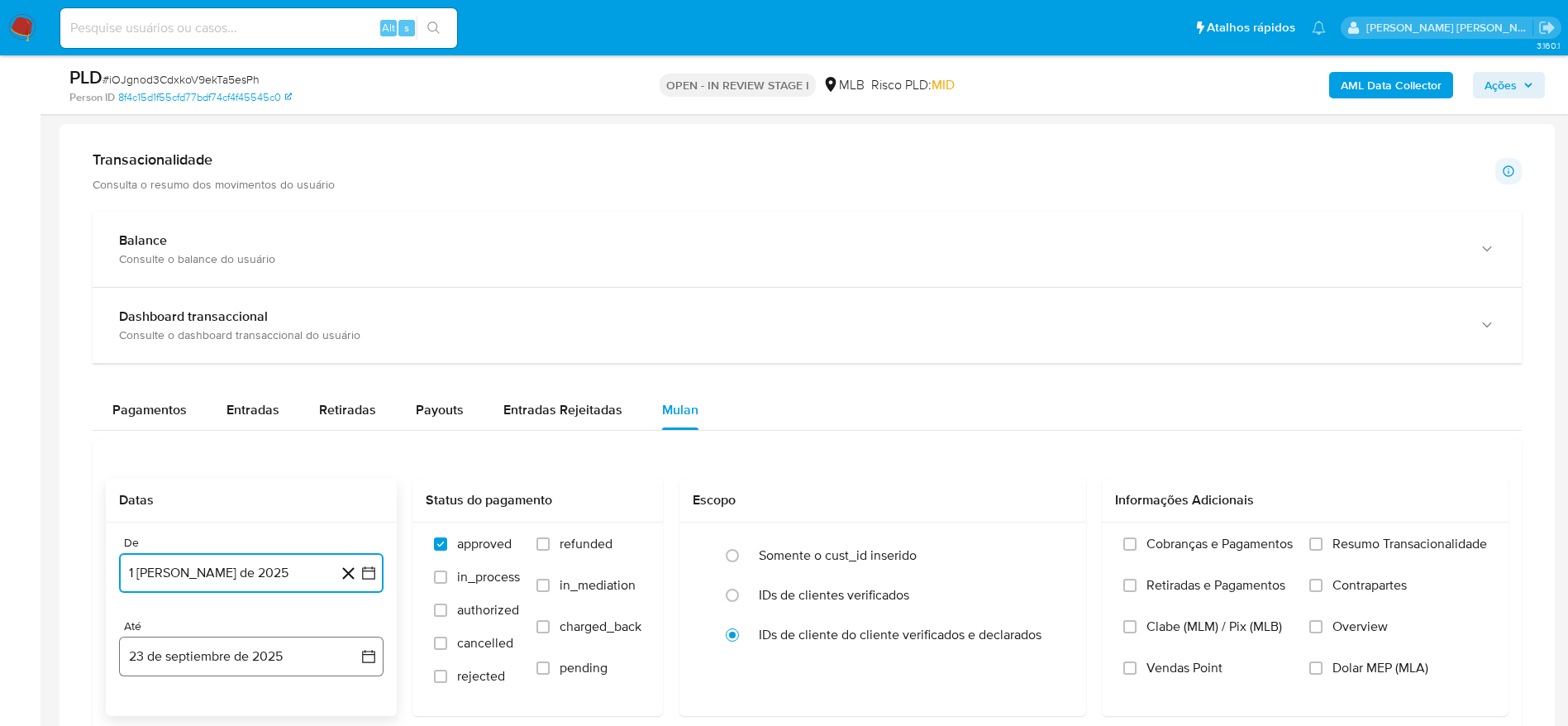
click at [216, 656] on button "23 de septiembre de 2025" at bounding box center [250, 656] width 264 height 40
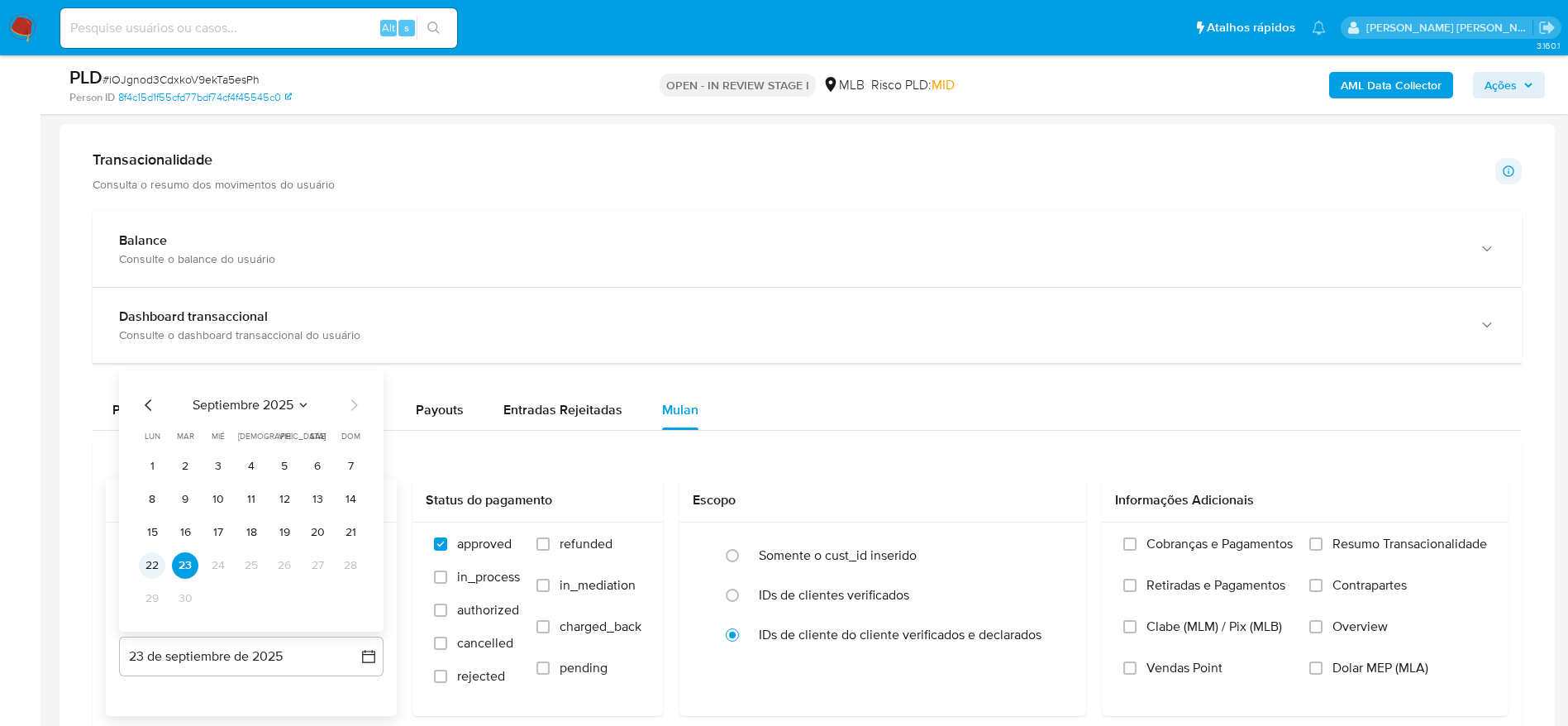
click at [164, 562] on button "22" at bounding box center [152, 566] width 26 height 26
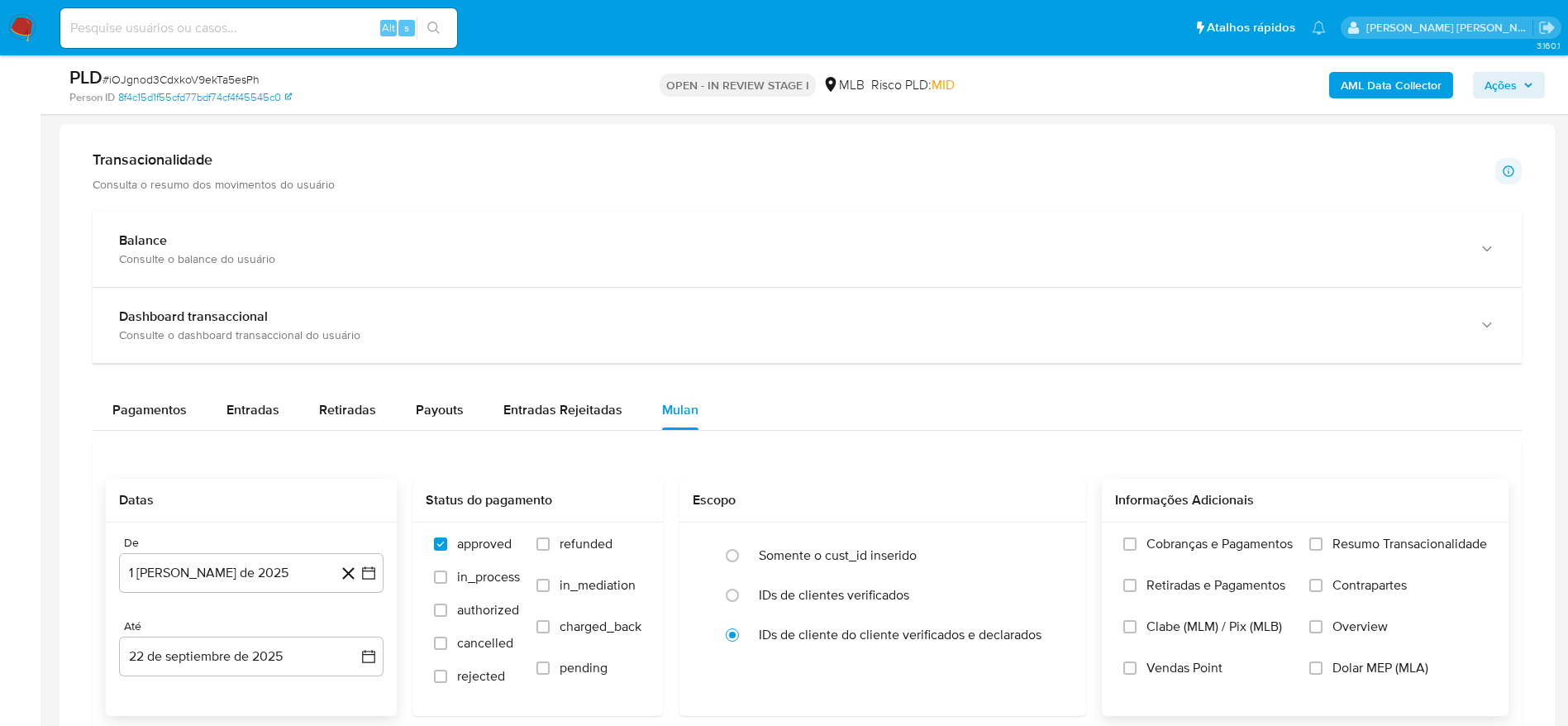
click at [1428, 542] on span "Resumo Transacionalidade" at bounding box center [1410, 544] width 154 height 17
click at [1322, 542] on input "Resumo Transacionalidade" at bounding box center [1316, 544] width 13 height 13
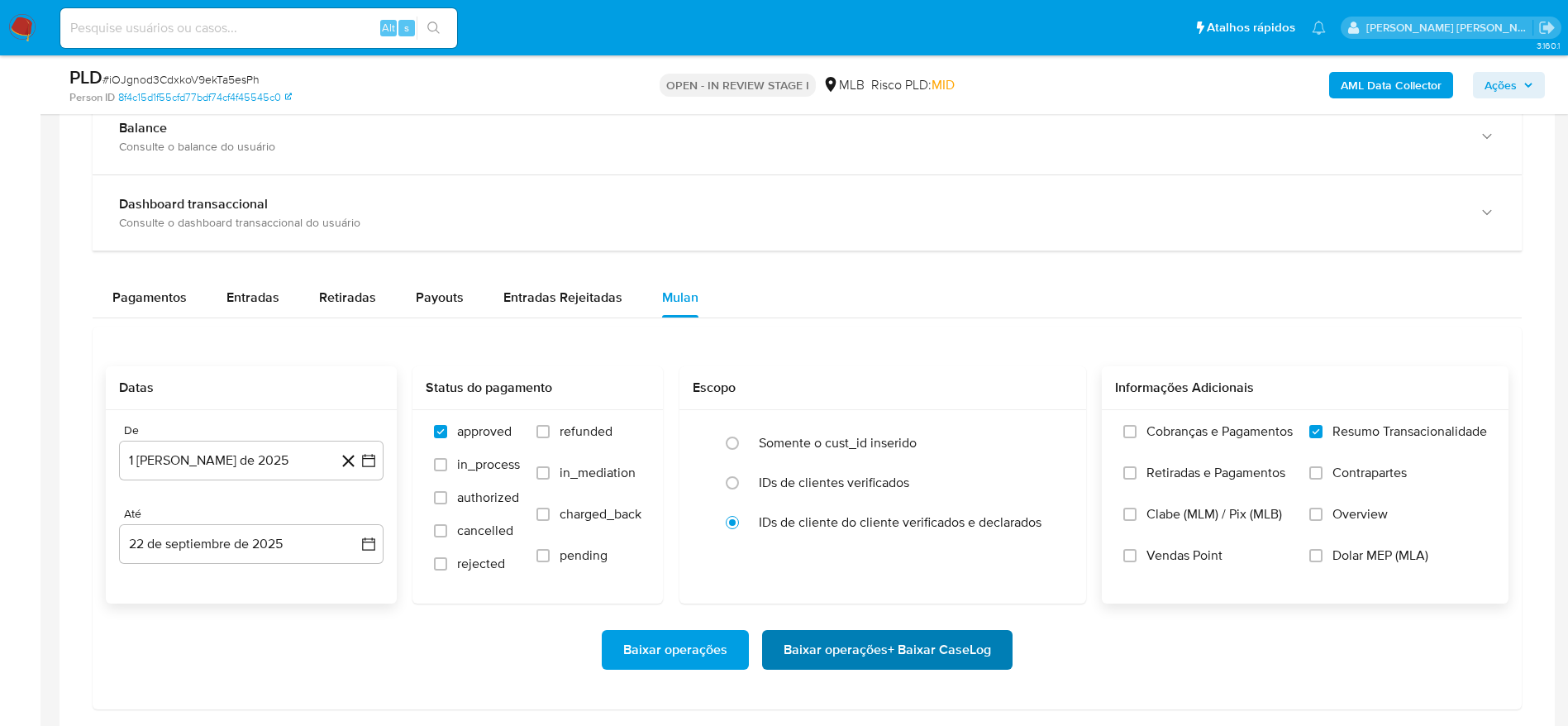
scroll to position [1364, 0]
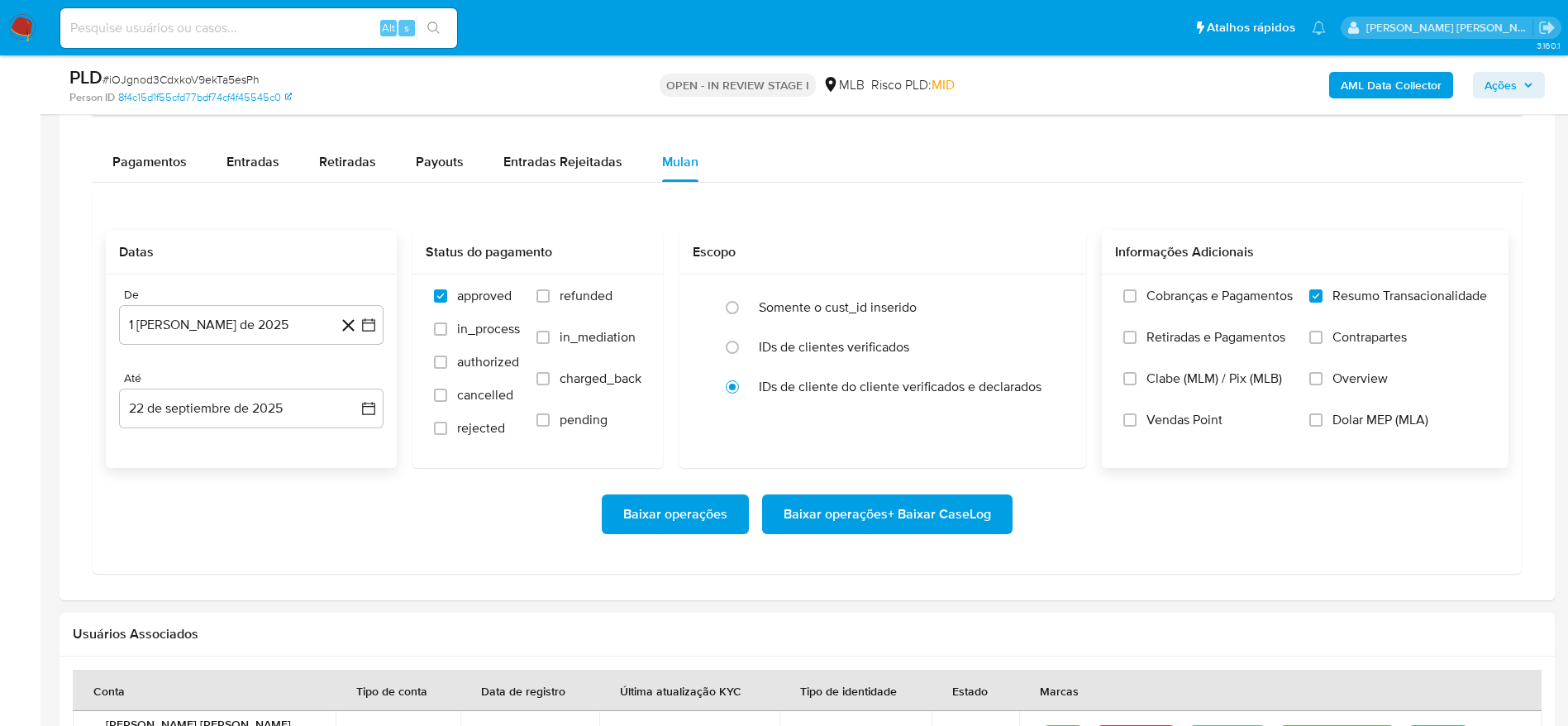
click at [936, 519] on span "Baixar operações + Baixar CaseLog" at bounding box center [888, 514] width 207 height 37
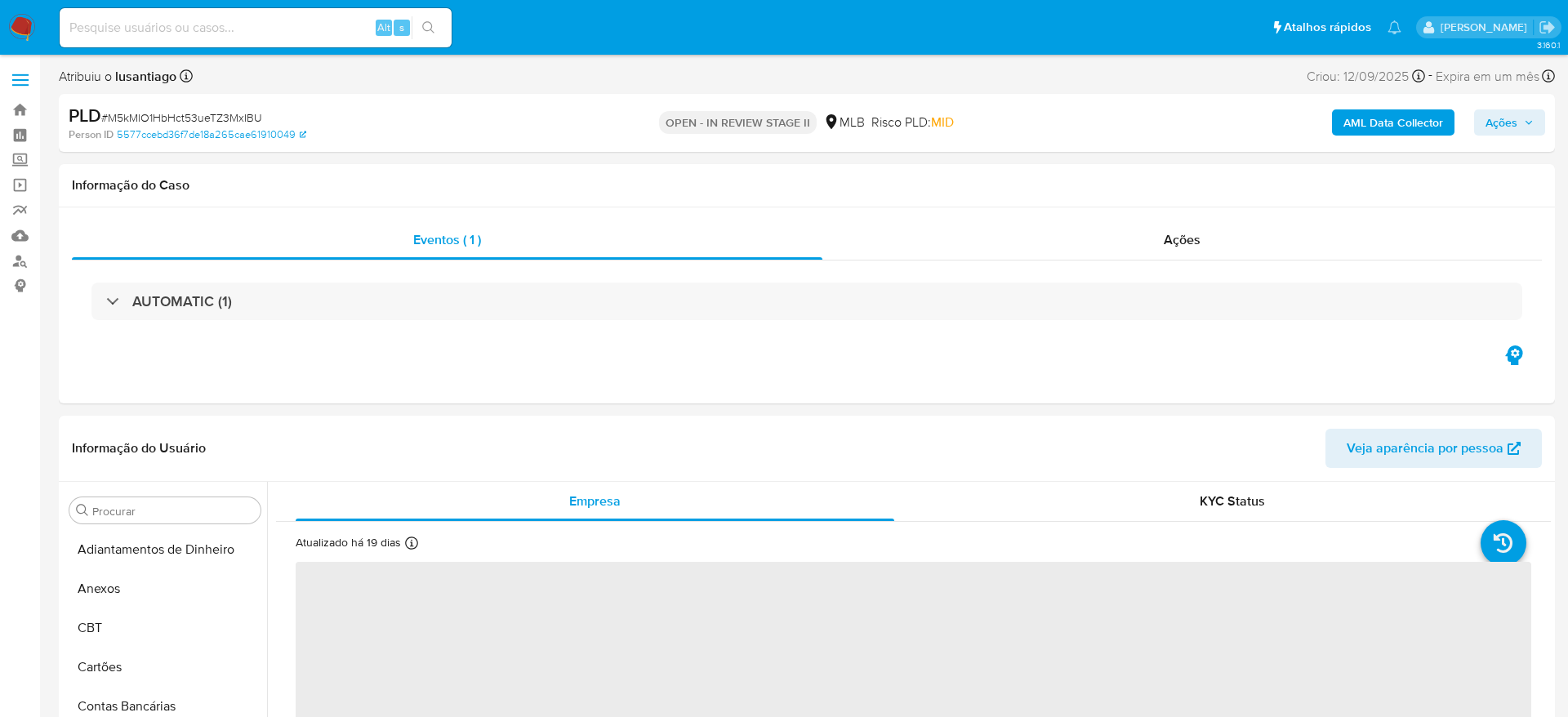
select select "10"
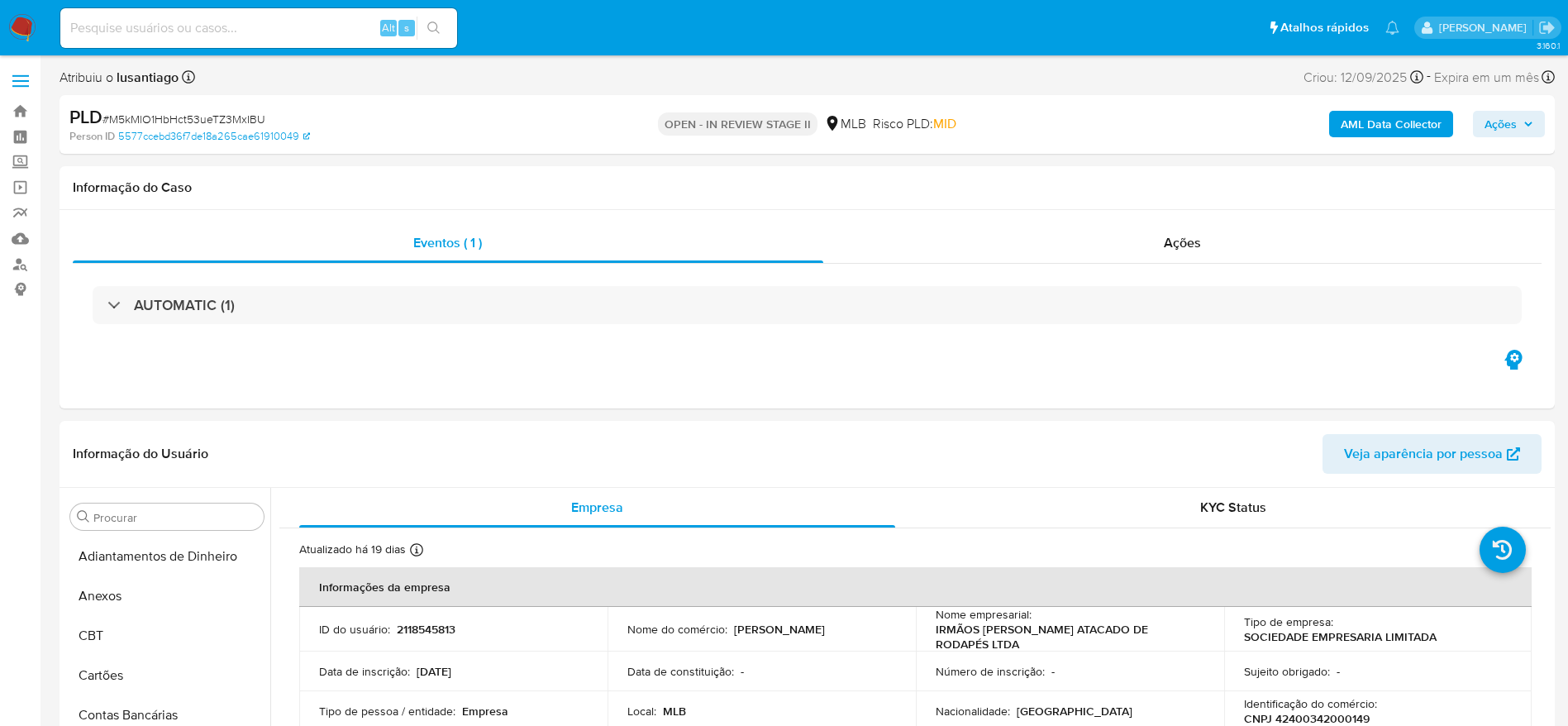
scroll to position [858, 0]
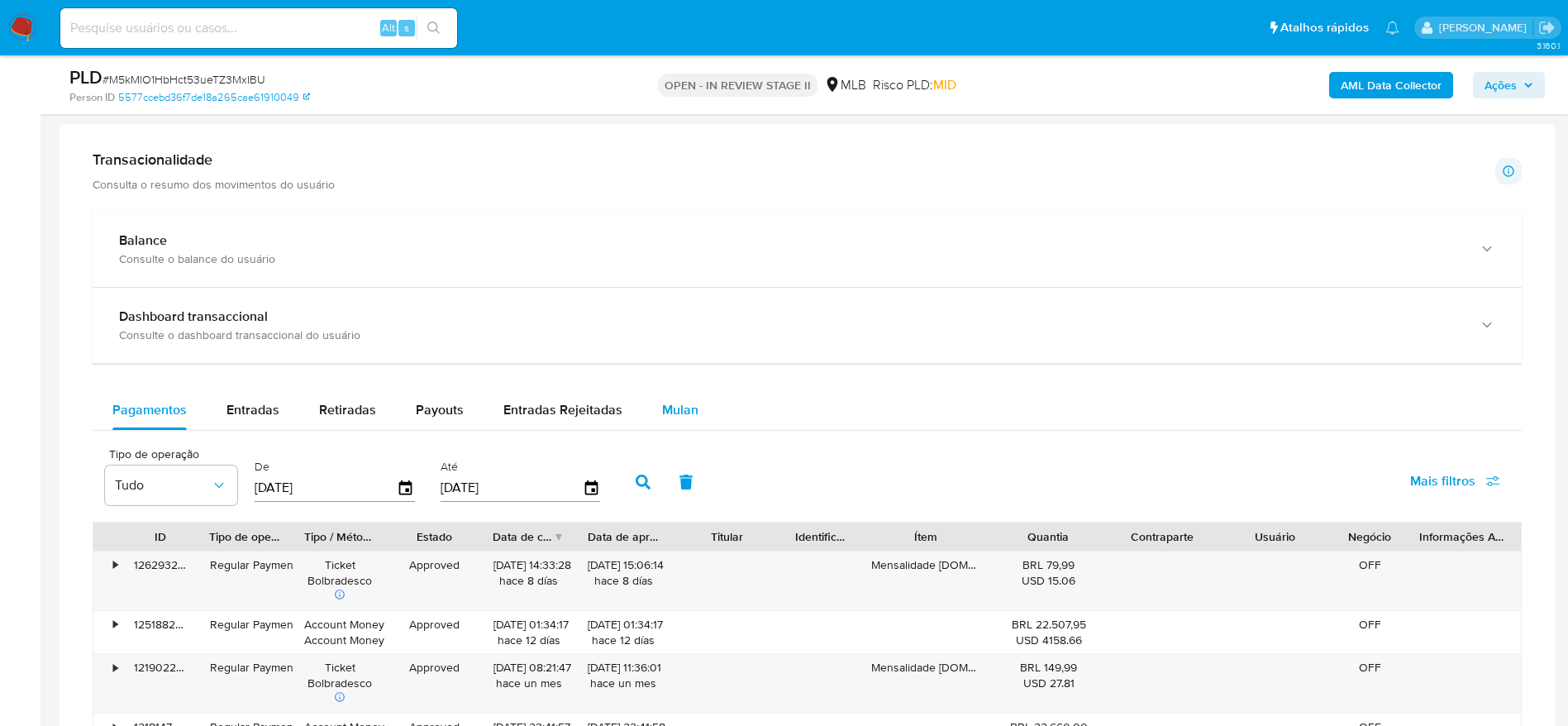
click at [665, 409] on span "Mulan" at bounding box center [680, 410] width 37 height 19
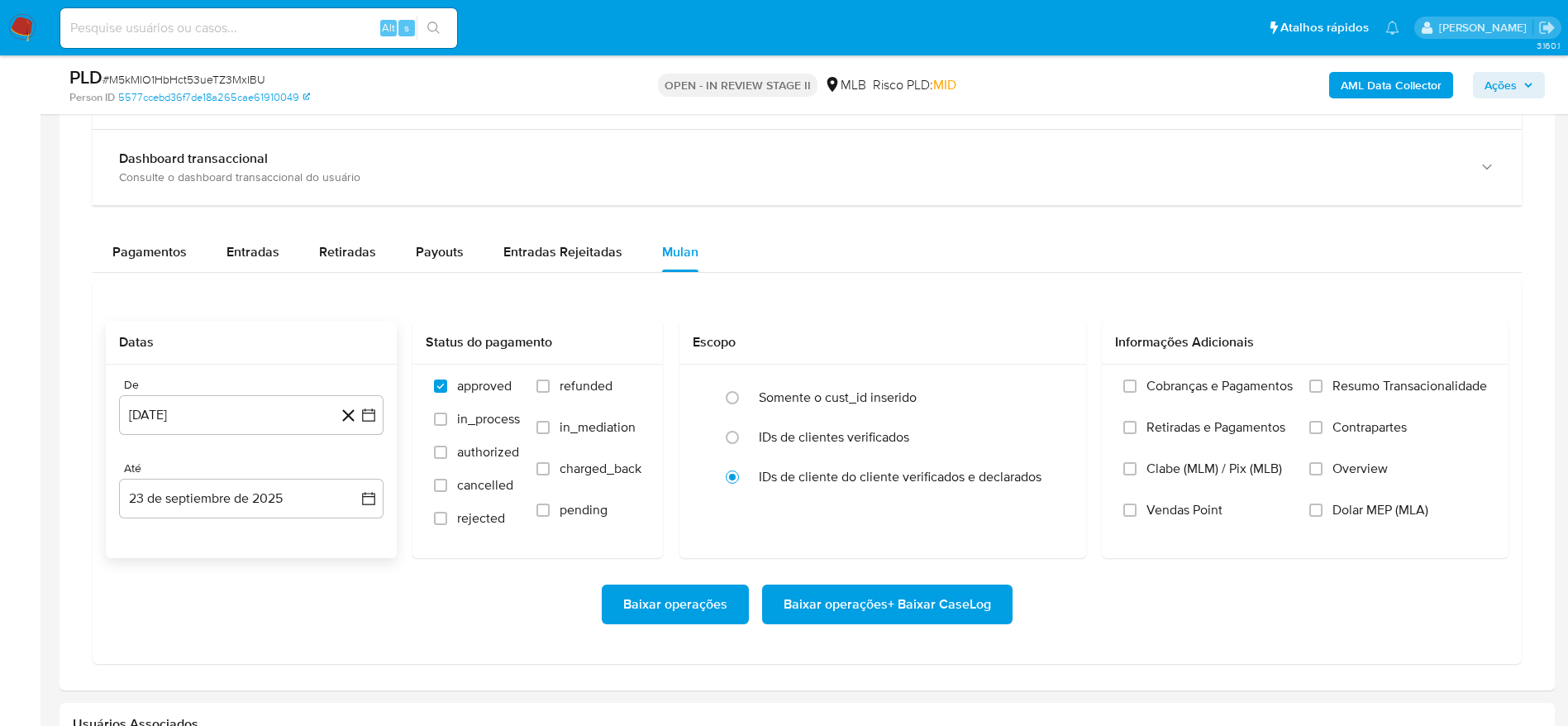
scroll to position [1364, 0]
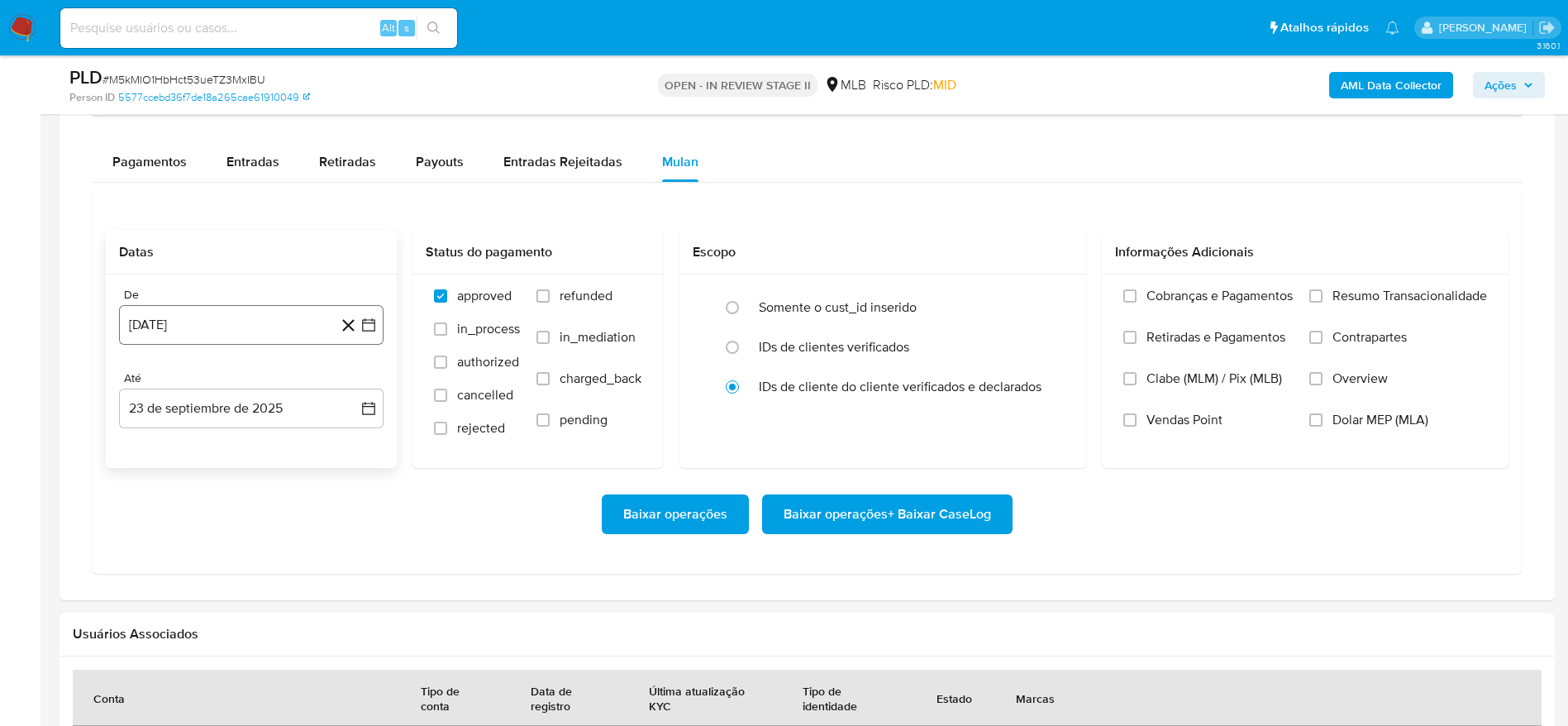
click at [211, 320] on button "[DATE]" at bounding box center [250, 325] width 264 height 40
click at [243, 380] on span "agosto 2024" at bounding box center [244, 385] width 75 height 17
click at [354, 385] on icon "Año siguiente" at bounding box center [350, 384] width 20 height 20
click at [260, 536] on button "ago" at bounding box center [249, 538] width 46 height 26
click at [288, 438] on button "1" at bounding box center [284, 445] width 26 height 26
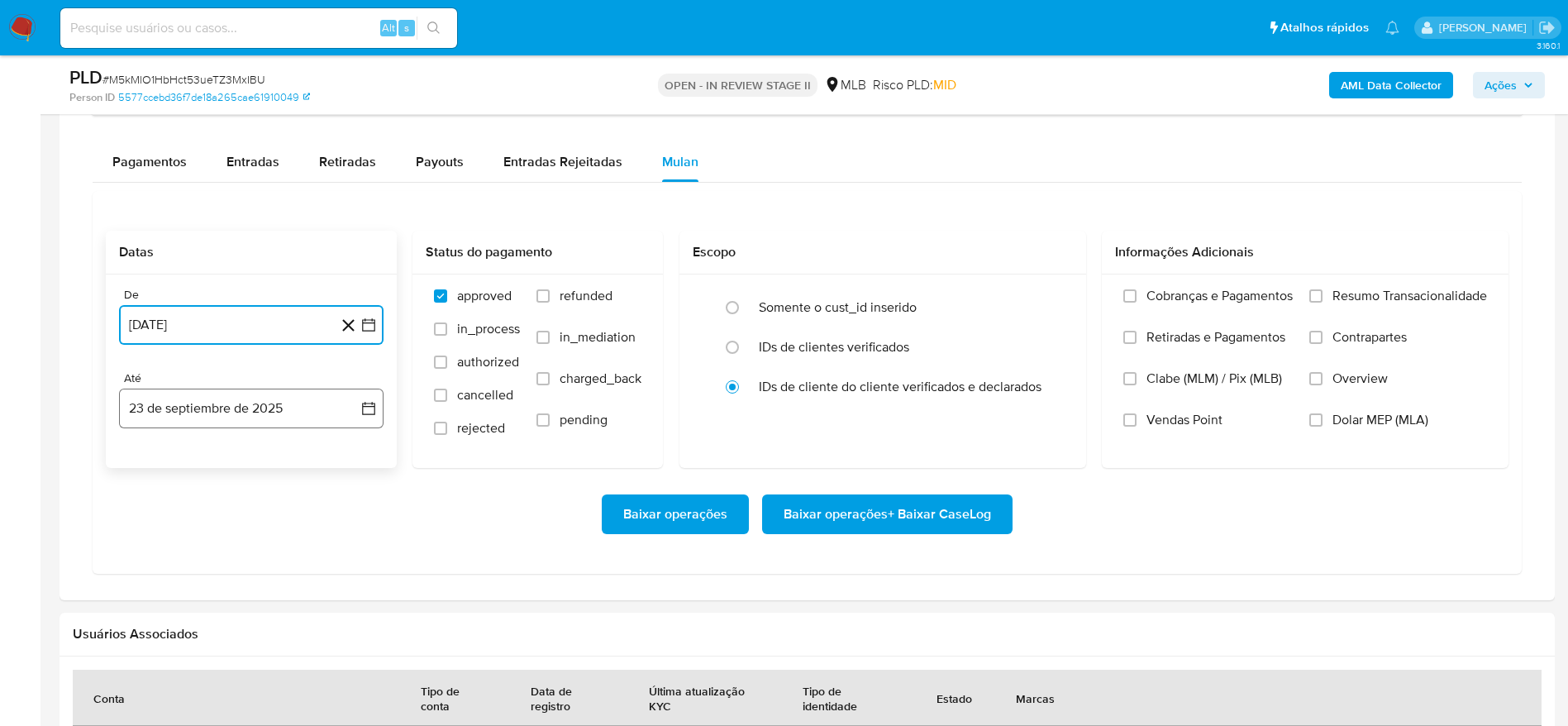
click at [276, 417] on button "23 de septiembre de 2025" at bounding box center [250, 409] width 264 height 40
click at [153, 634] on button "22" at bounding box center [152, 628] width 26 height 26
click at [1323, 294] on label "Resumo Transacionalidade" at bounding box center [1398, 309] width 178 height 41
click at [1322, 294] on input "Resumo Transacionalidade" at bounding box center [1316, 296] width 13 height 13
click at [954, 513] on span "Baixar operações + Baixar CaseLog" at bounding box center [888, 514] width 207 height 37
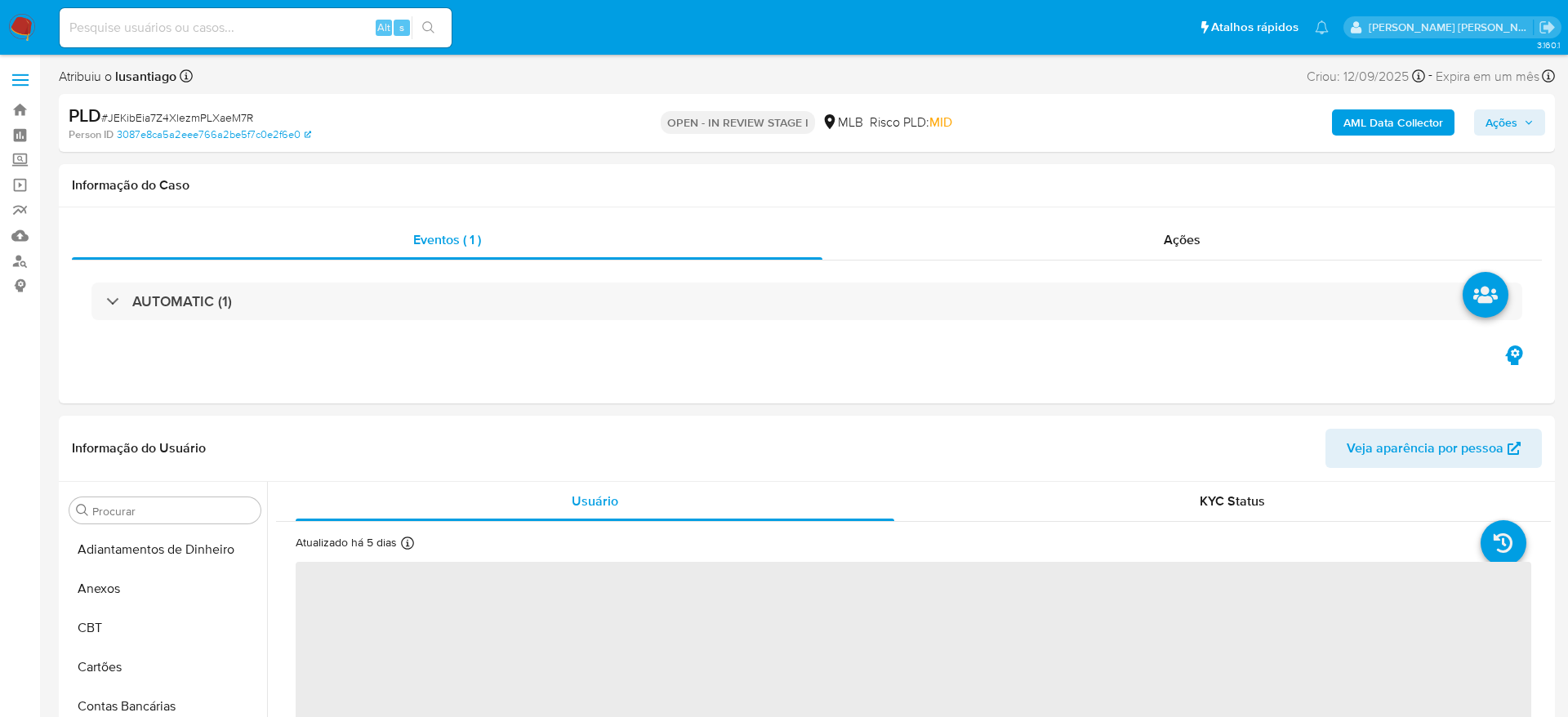
select select "10"
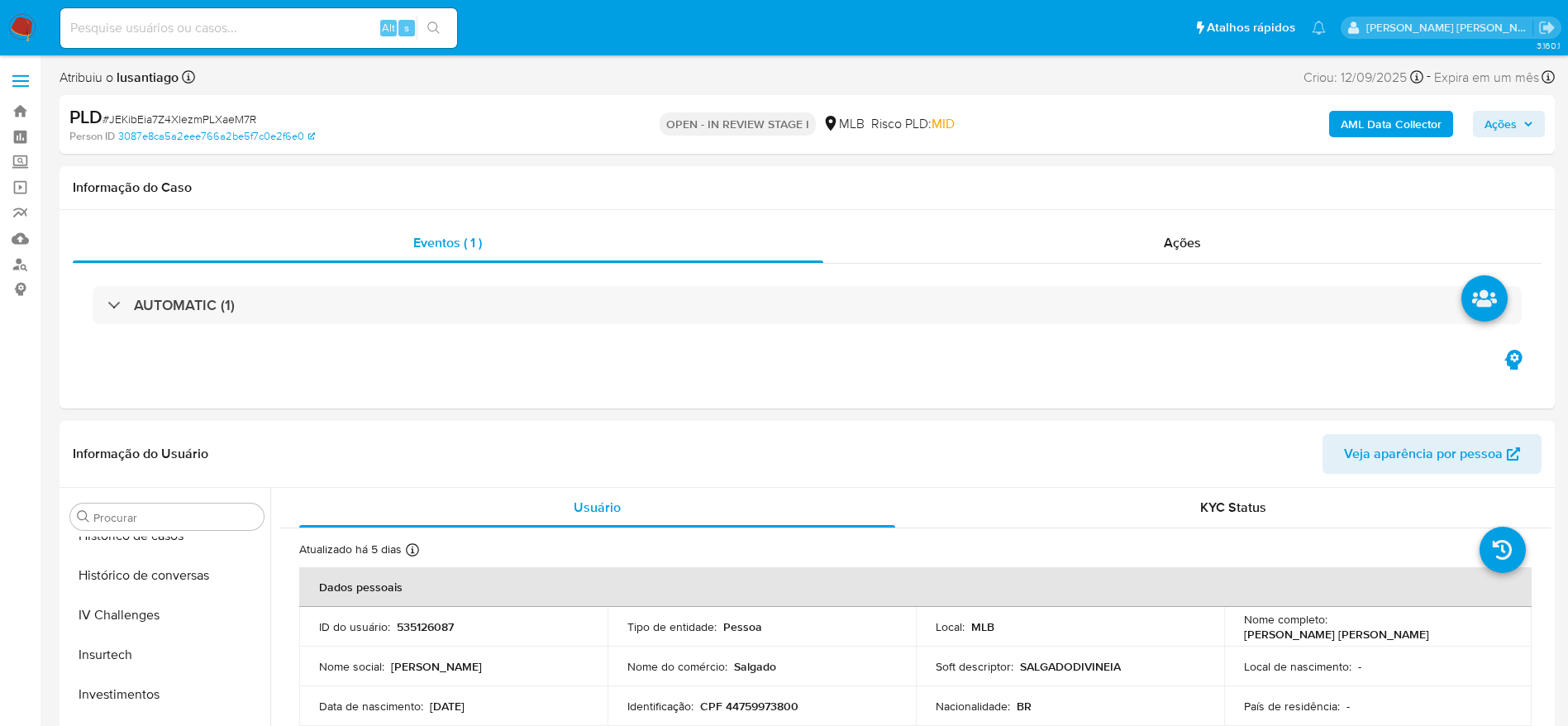
scroll to position [858, 0]
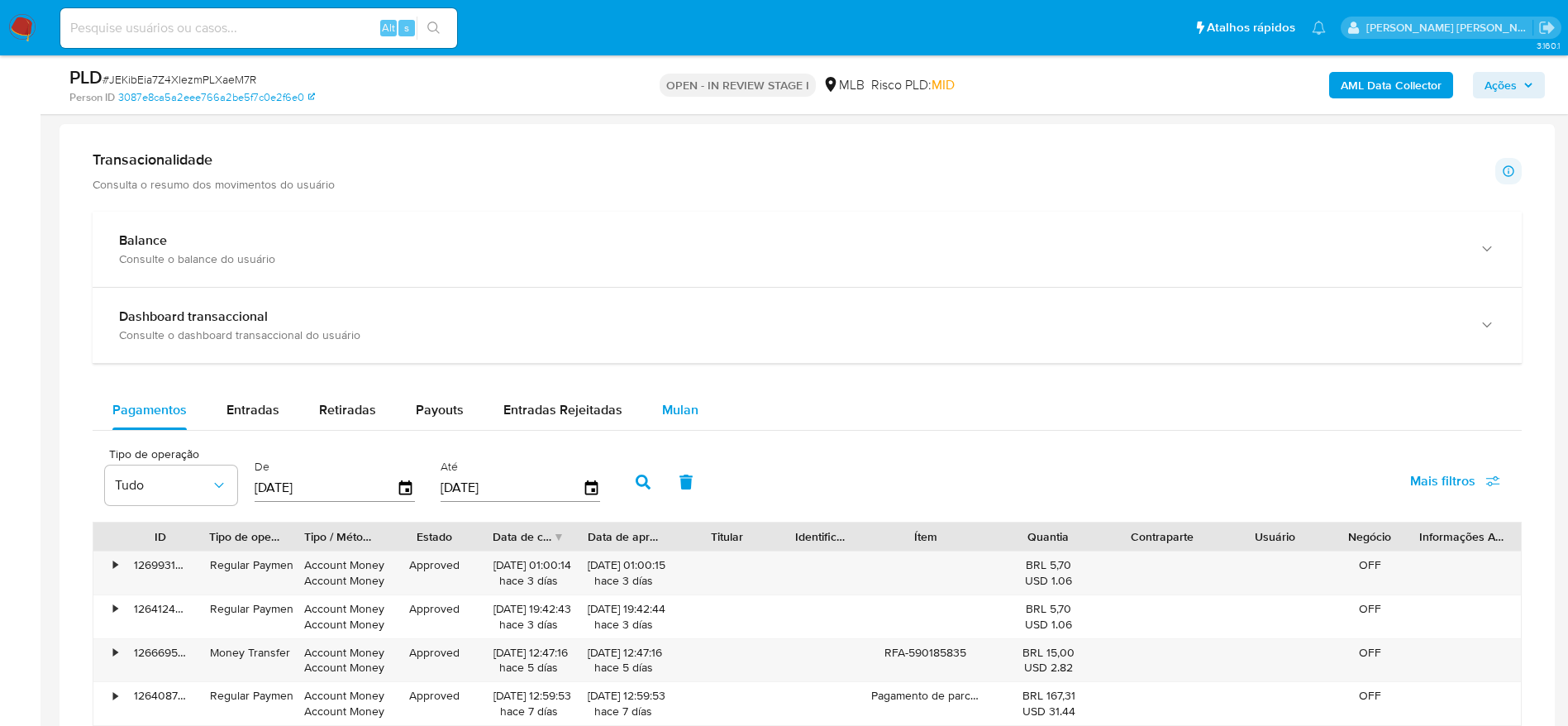
click at [685, 401] on span "Mulan" at bounding box center [680, 410] width 37 height 19
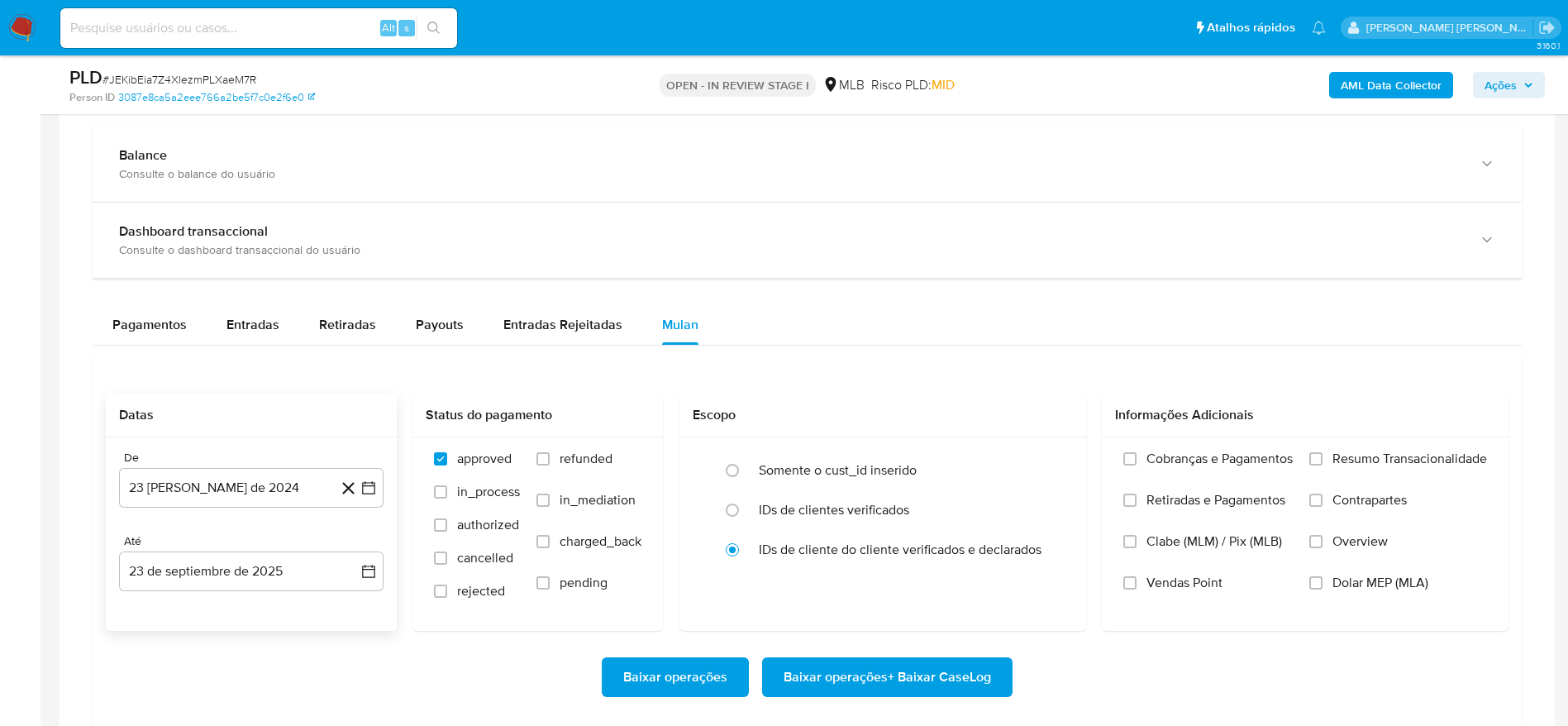
scroll to position [1241, 0]
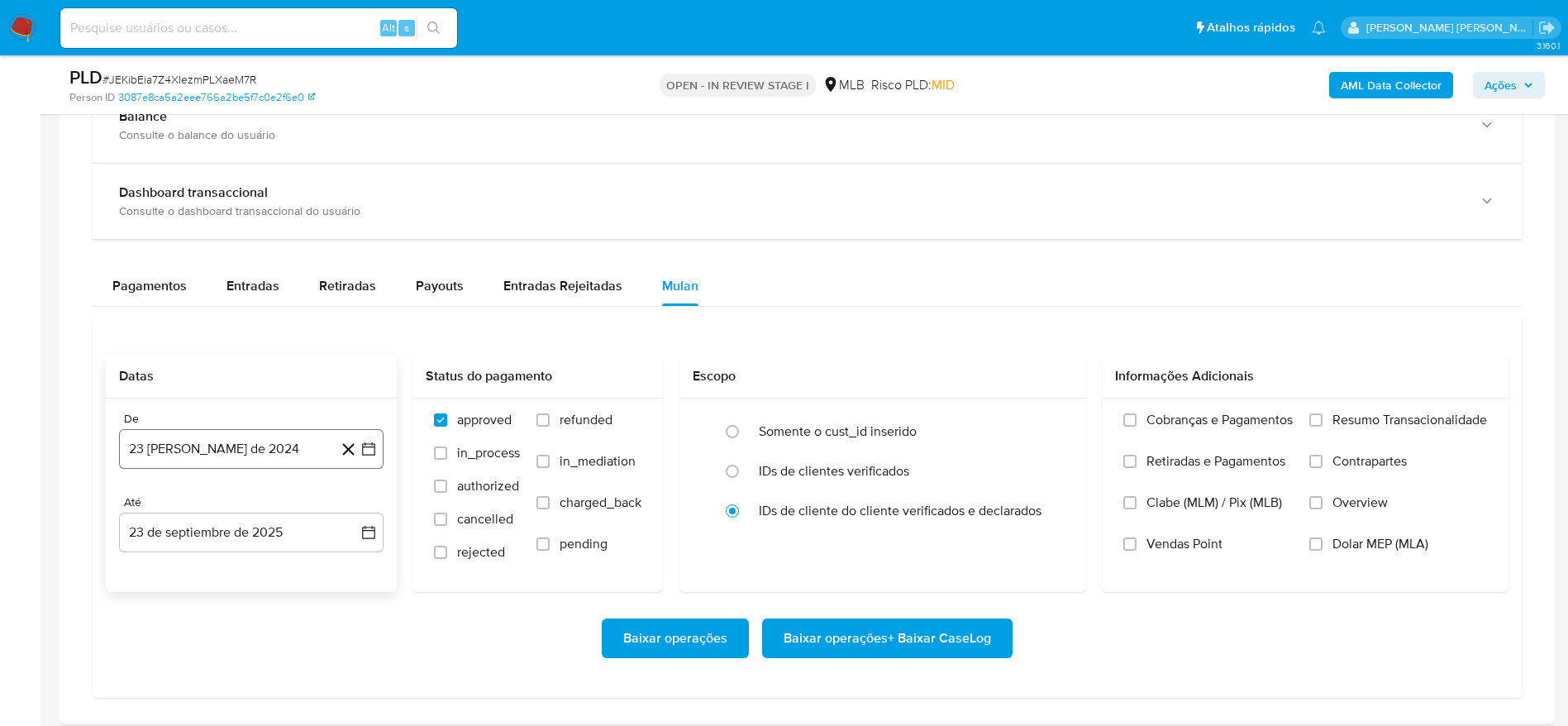
click at [196, 450] on button "23 de agosto de 2024" at bounding box center [250, 449] width 264 height 40
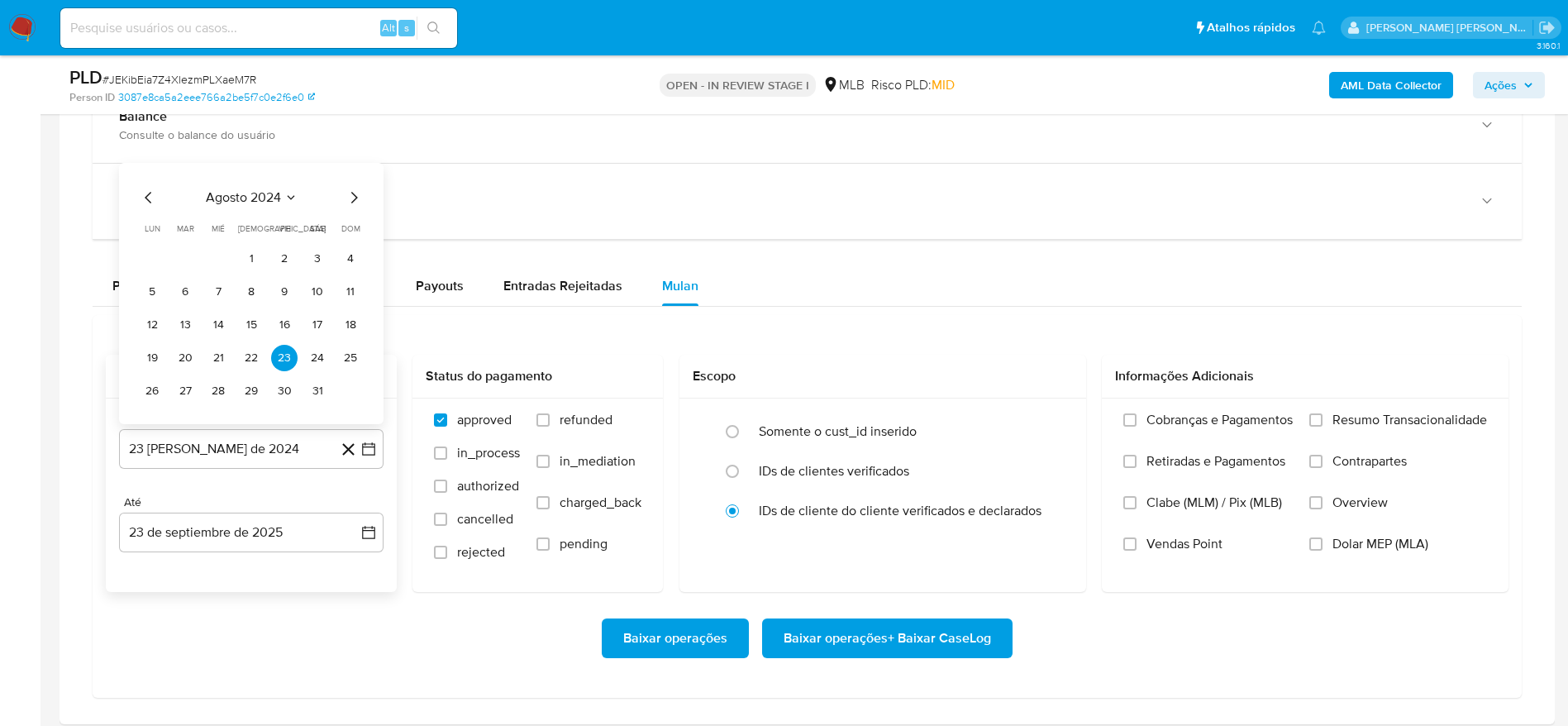
click at [277, 197] on span "agosto 2024" at bounding box center [244, 198] width 75 height 17
click at [350, 182] on icon "Año siguiente" at bounding box center [351, 179] width 7 height 11
click at [252, 325] on span "ago" at bounding box center [250, 331] width 21 height 13
click at [283, 256] on button "1" at bounding box center [284, 259] width 26 height 26
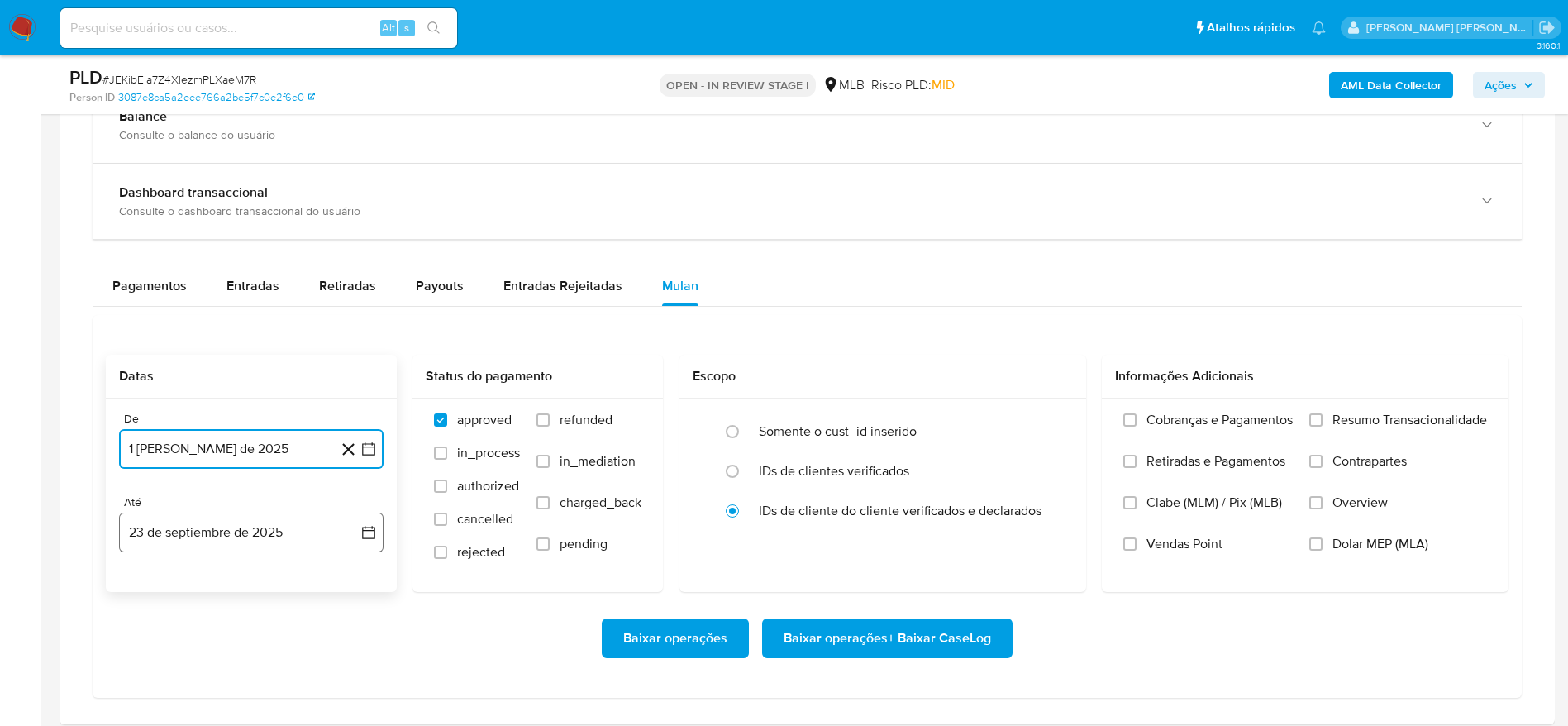
click at [218, 529] on button "23 de septiembre de 2025" at bounding box center [250, 533] width 264 height 40
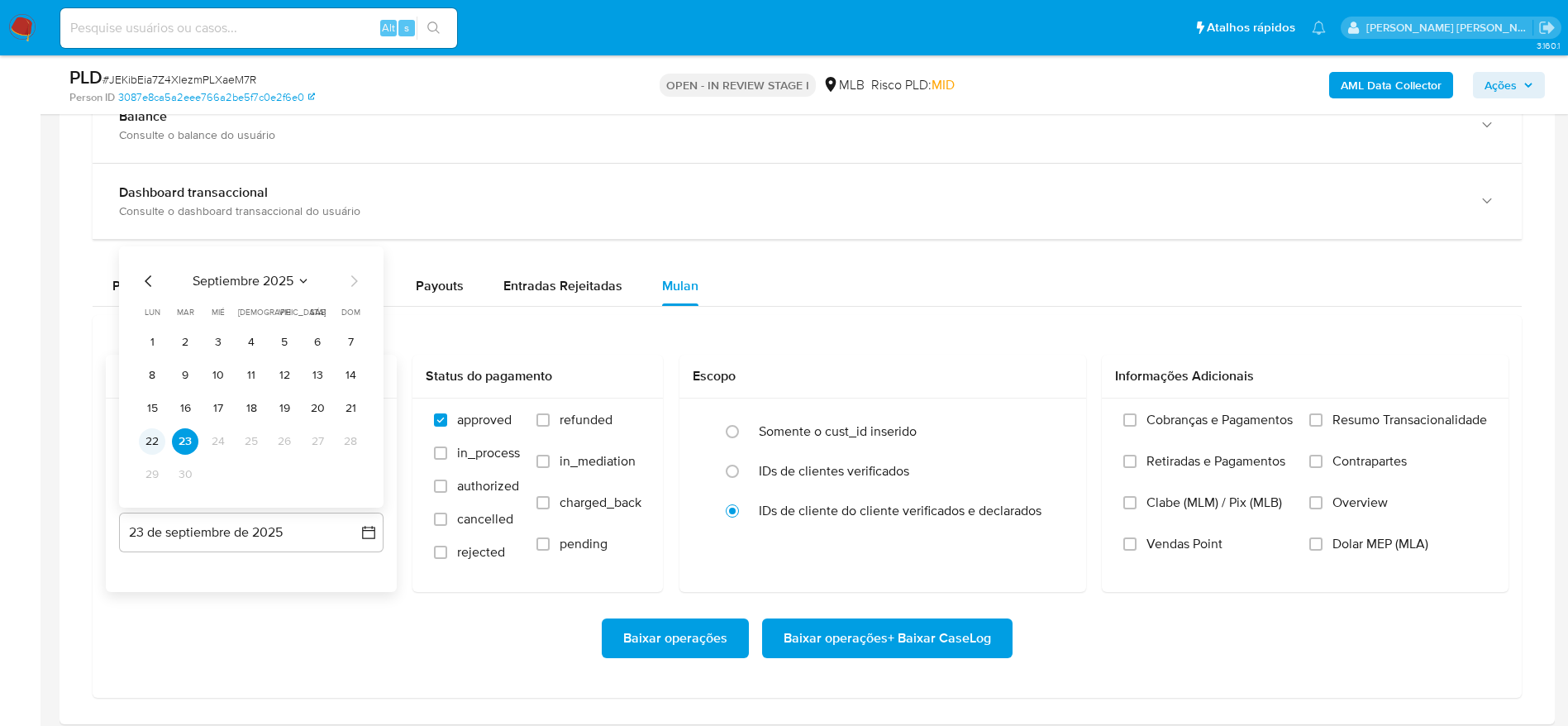
click at [154, 440] on button "22" at bounding box center [152, 442] width 26 height 26
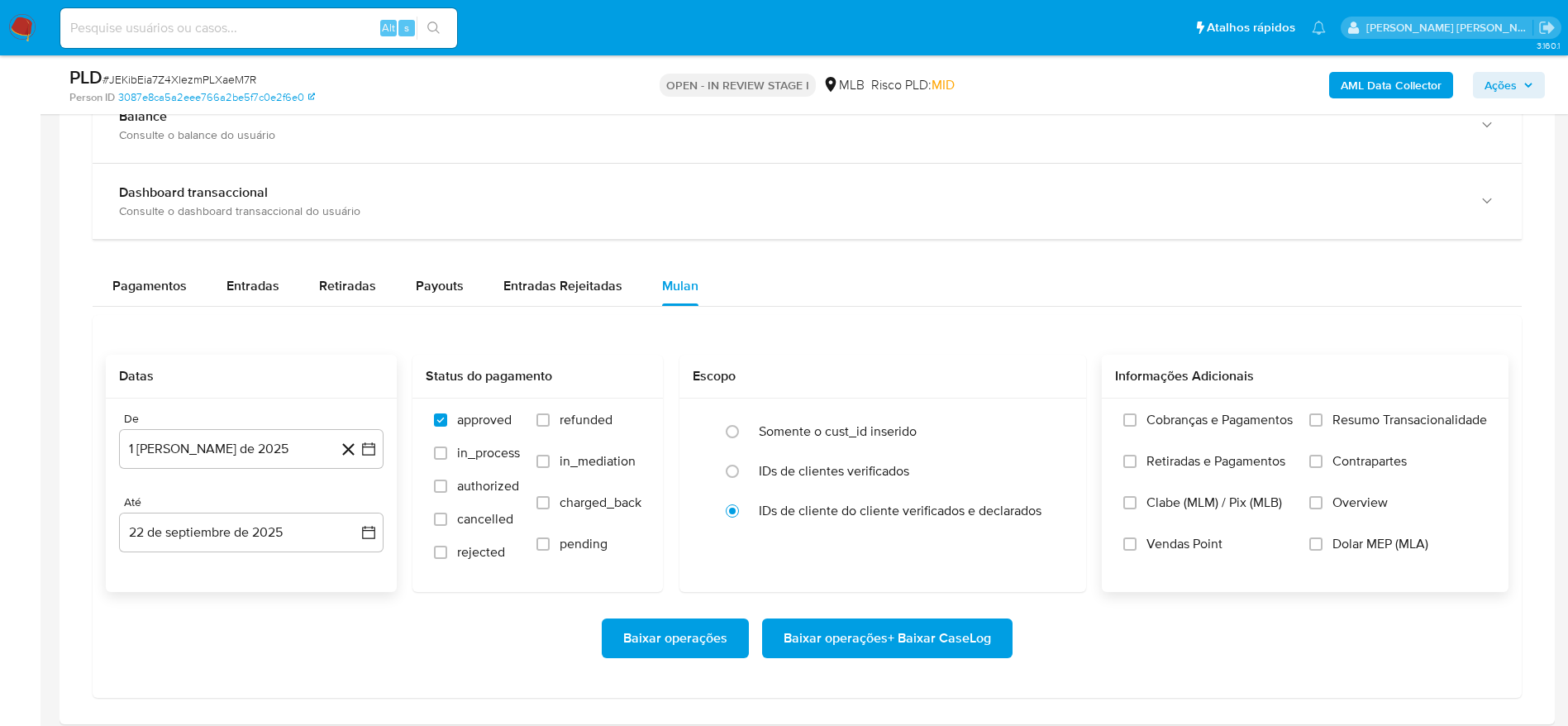
click at [1415, 404] on div "Cobranças e Pagamentos Retiradas e Pagamentos Clabe (MLM) / Pix (MLB) Vendas Po…" at bounding box center [1305, 494] width 407 height 192
click at [1399, 416] on span "Resumo Transacionalidade" at bounding box center [1410, 420] width 154 height 17
click at [1322, 416] on input "Resumo Transacionalidade" at bounding box center [1316, 420] width 13 height 13
click at [915, 630] on span "Baixar operações + Baixar CaseLog" at bounding box center [888, 638] width 207 height 37
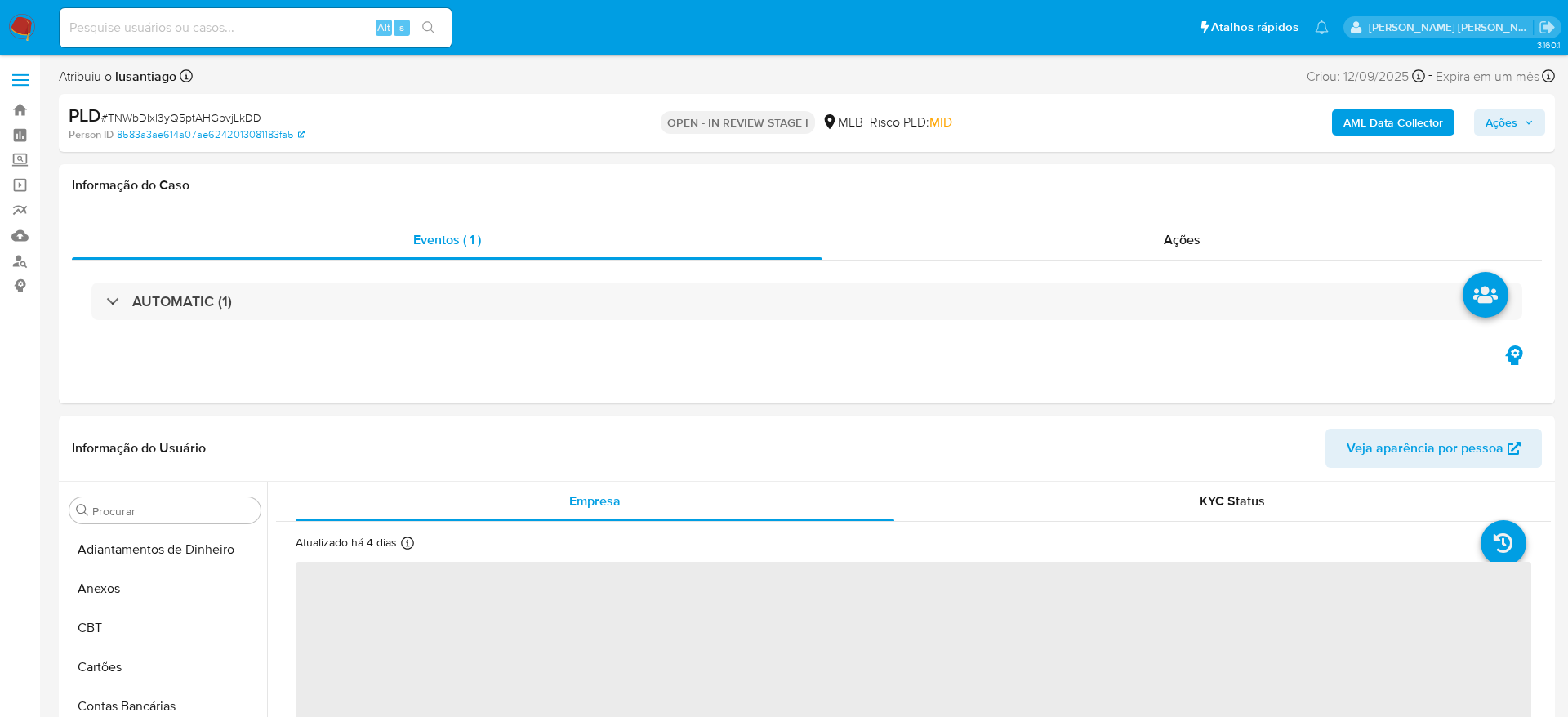
select select "10"
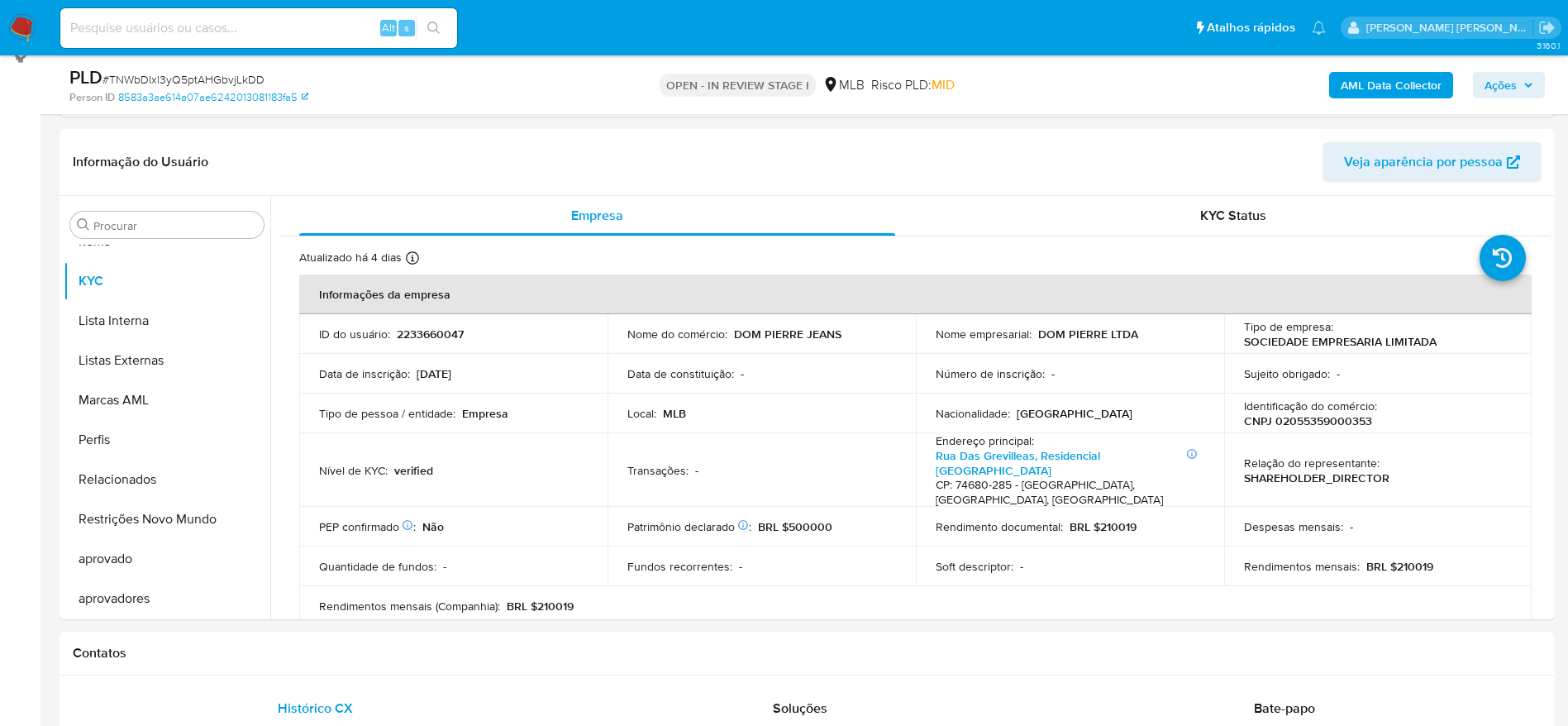
scroll to position [858, 0]
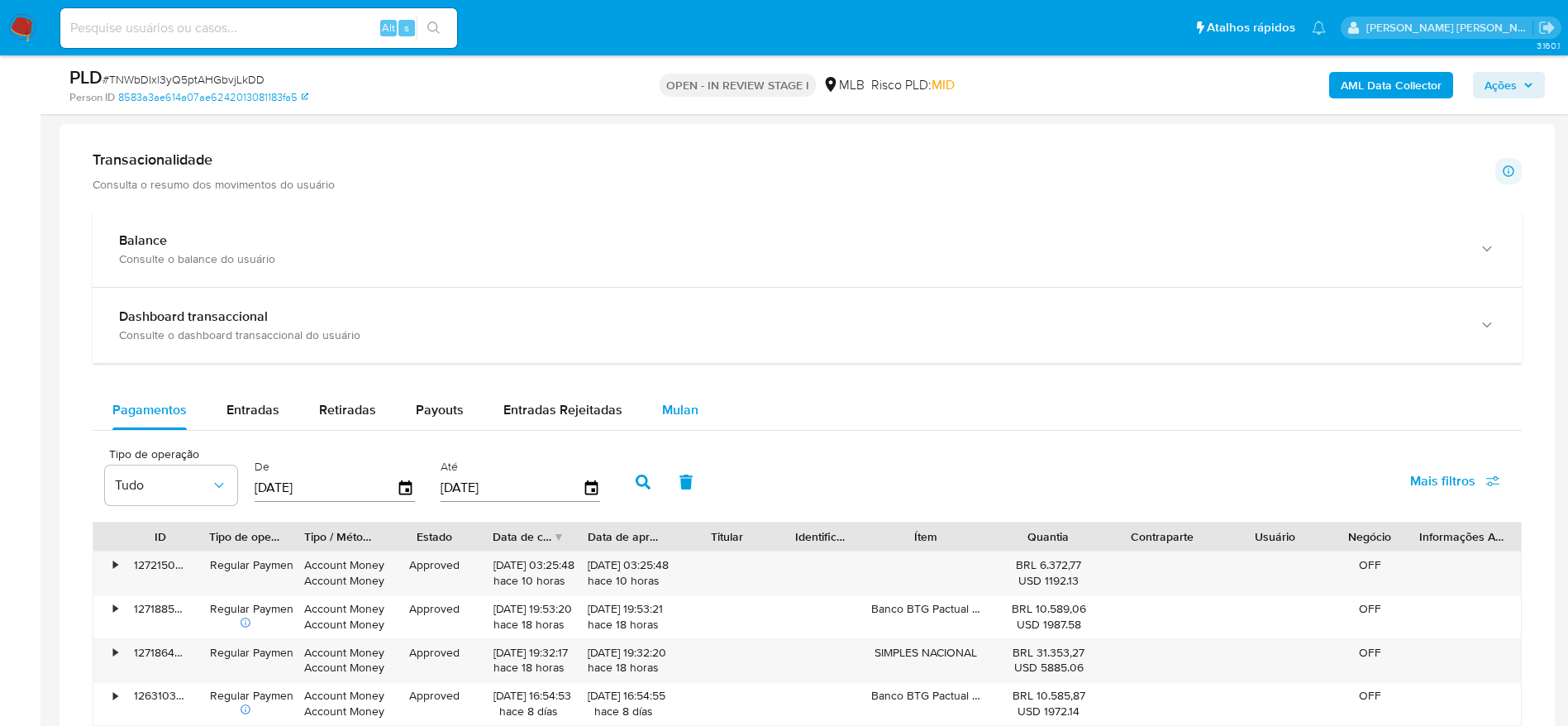
click at [696, 399] on button "Mulan" at bounding box center [680, 411] width 76 height 40
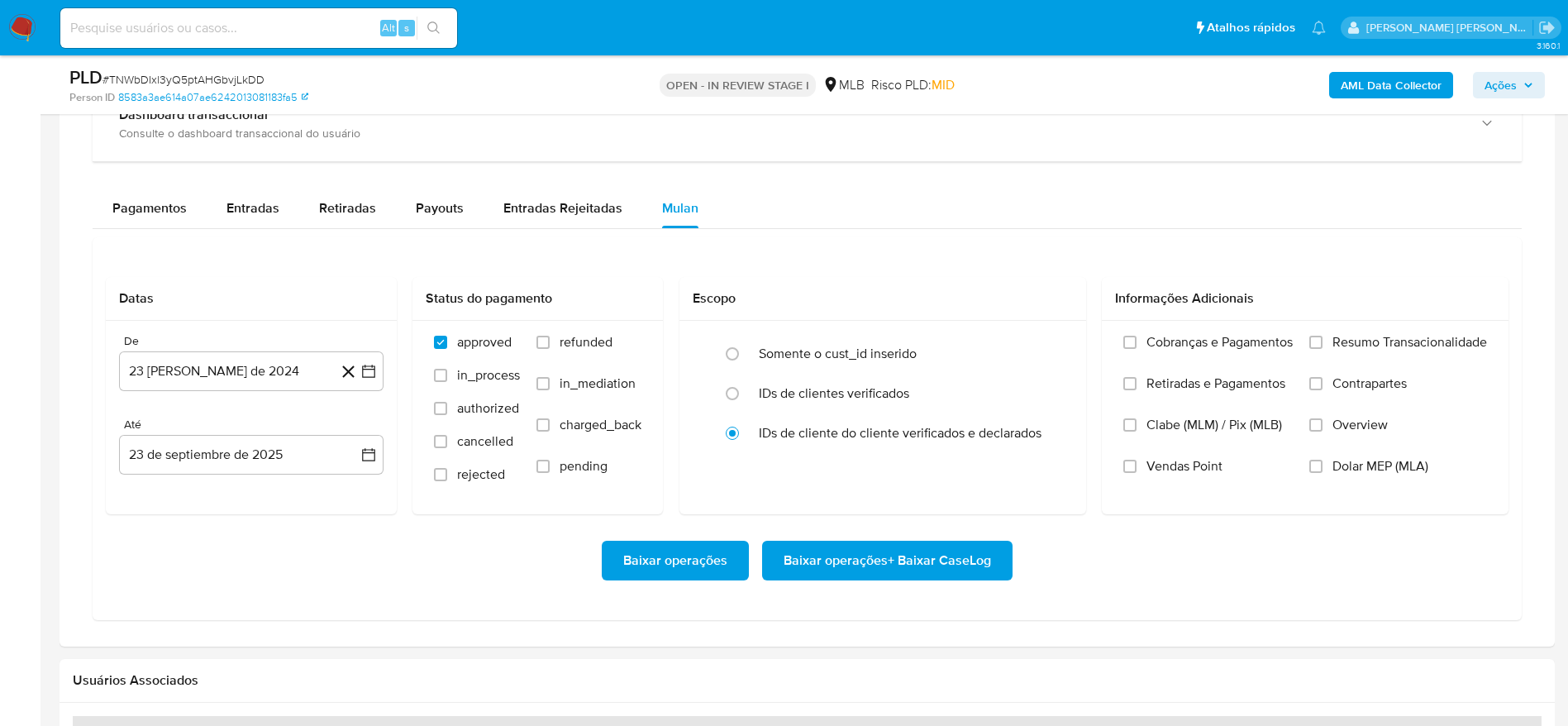
scroll to position [1489, 0]
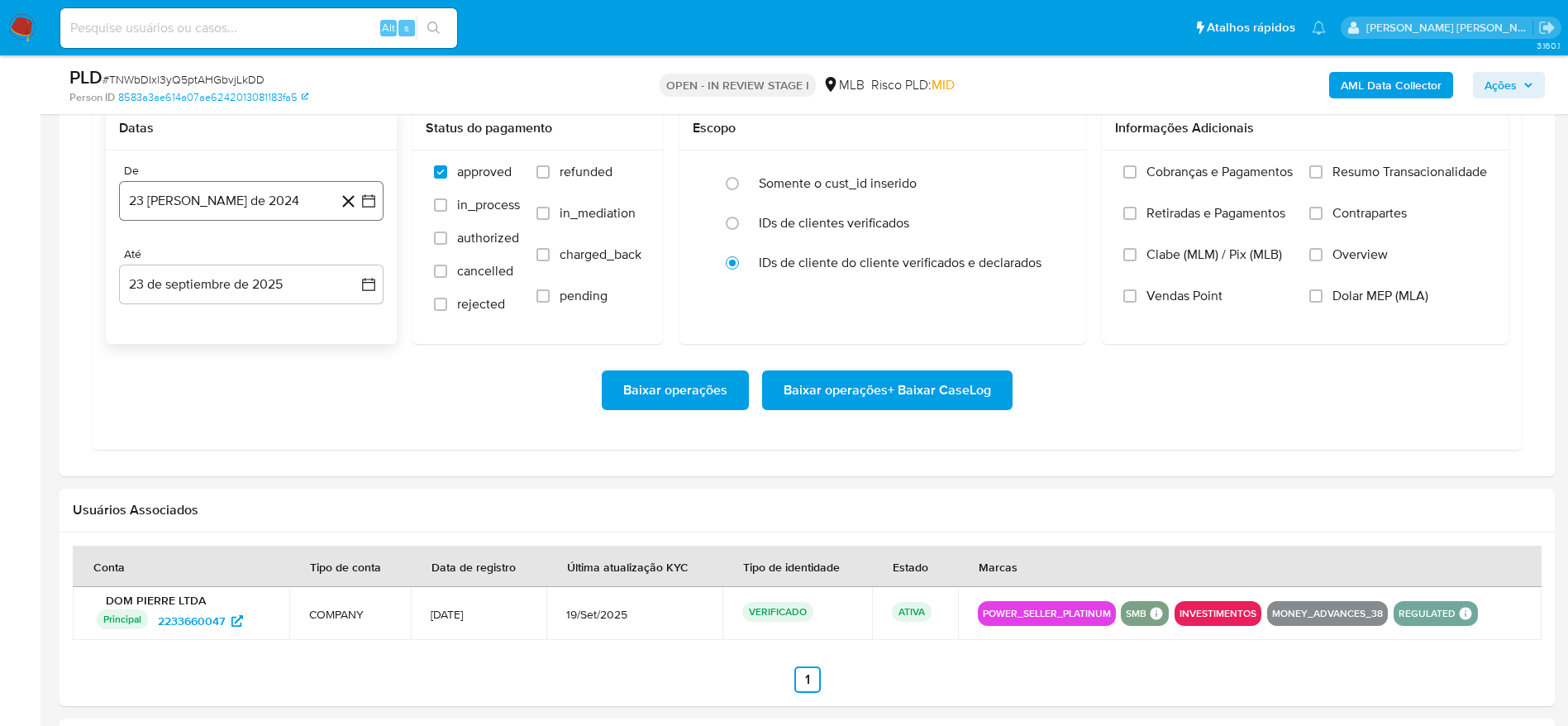
click at [286, 195] on button "23 [PERSON_NAME] de 2024" at bounding box center [250, 201] width 264 height 40
click at [274, 255] on span "agosto 2024" at bounding box center [244, 261] width 75 height 17
click at [349, 259] on icon "Año siguiente" at bounding box center [350, 260] width 20 height 20
click at [250, 411] on span "ago" at bounding box center [250, 413] width 21 height 13
click at [290, 317] on button "1" at bounding box center [284, 322] width 26 height 26
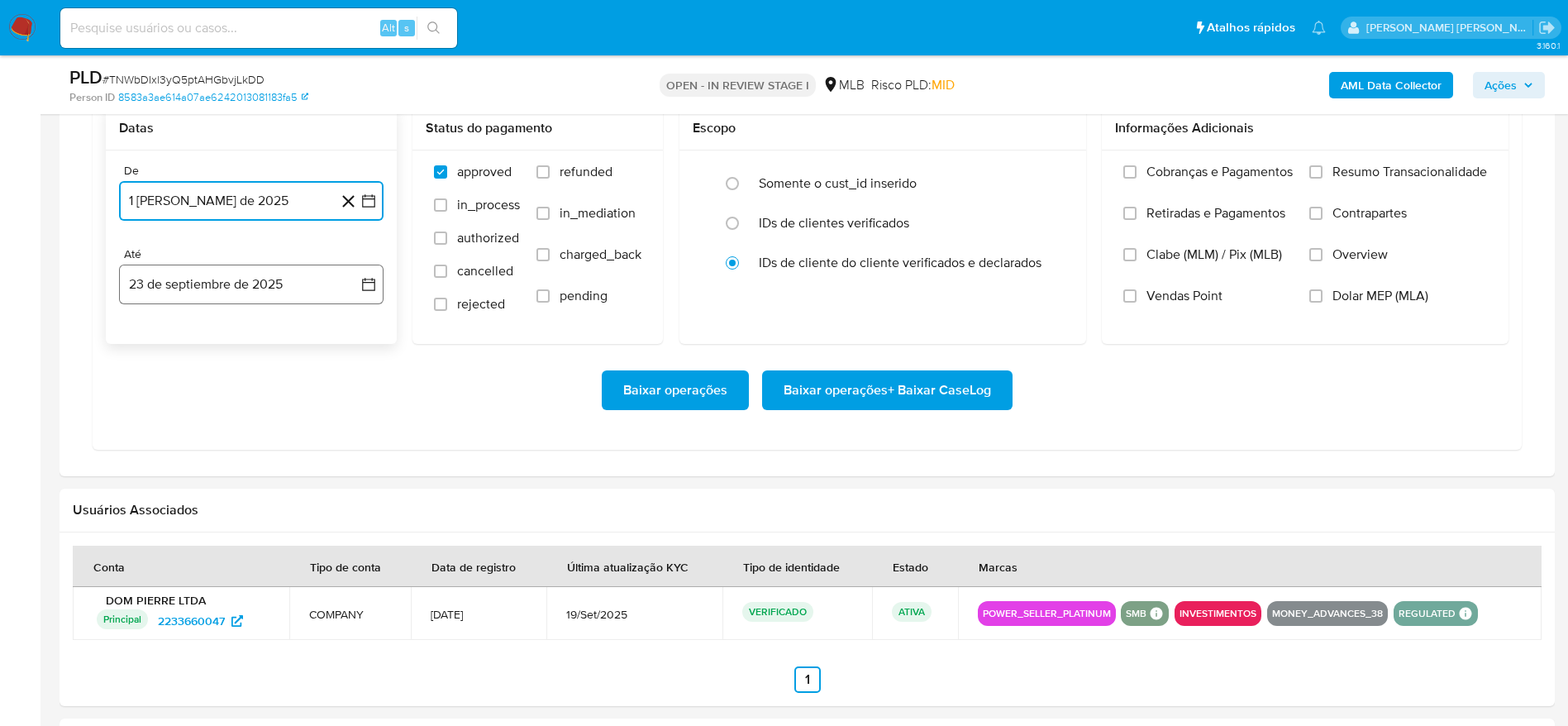
click at [240, 282] on button "23 de septiembre de 2025" at bounding box center [250, 284] width 264 height 40
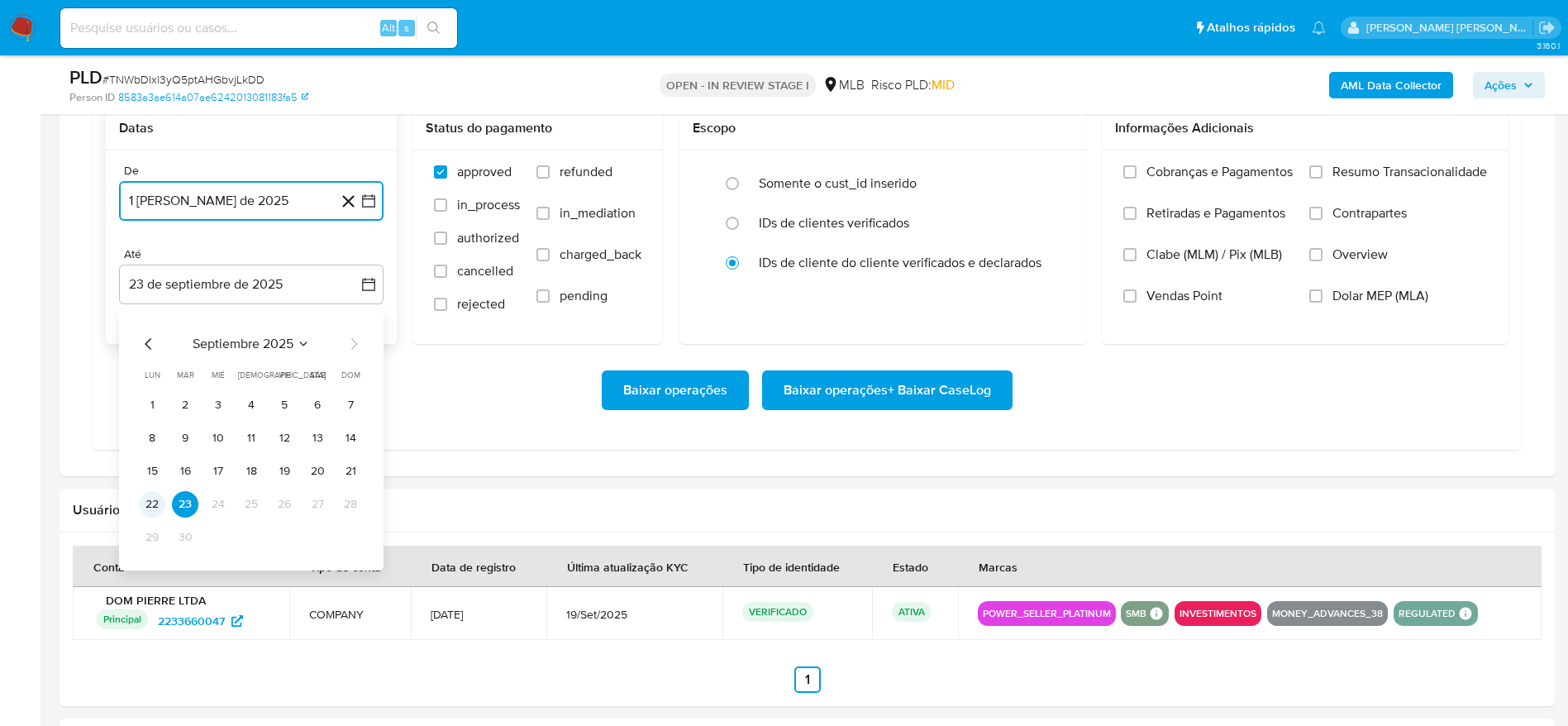
click at [152, 502] on button "22" at bounding box center [152, 505] width 26 height 26
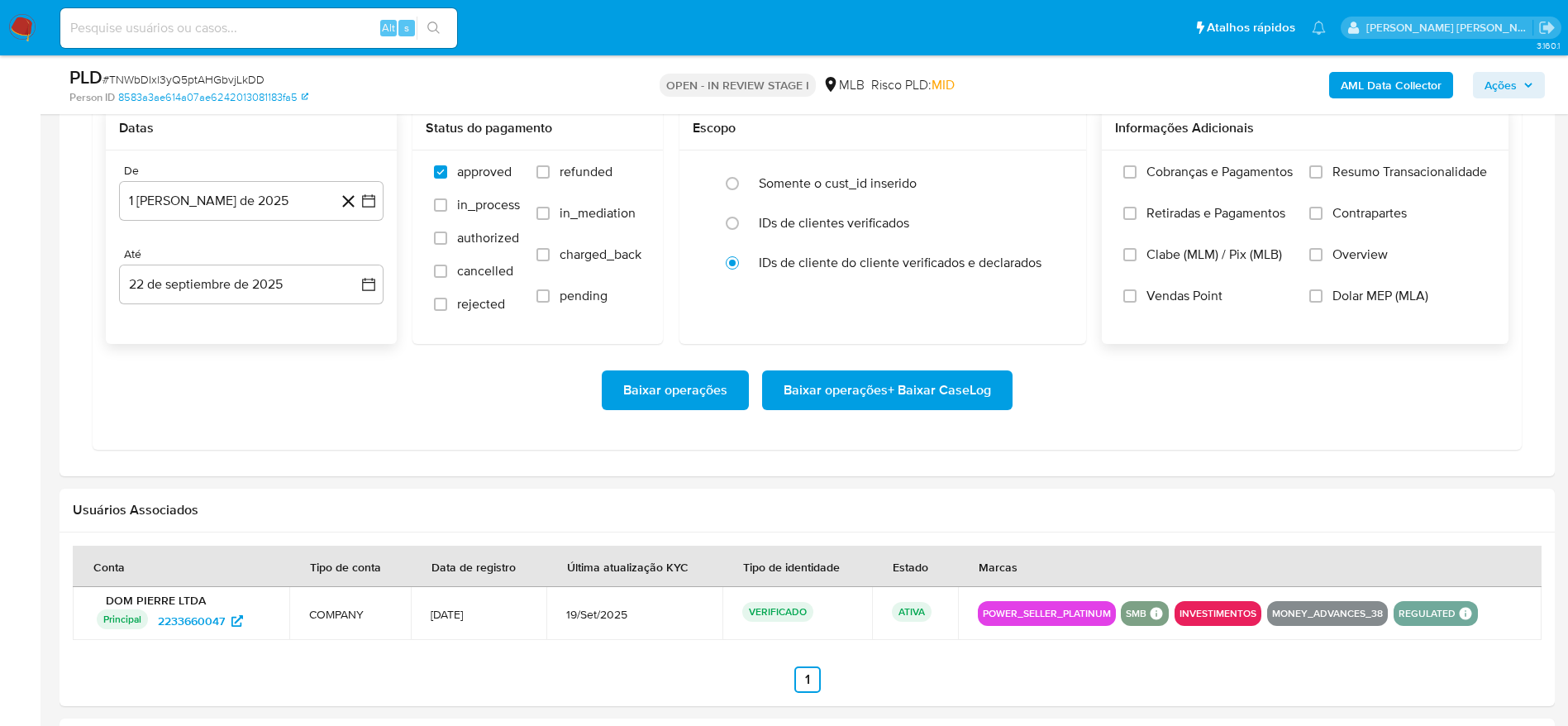
click at [1359, 168] on span "Resumo Transacionalidade" at bounding box center [1410, 172] width 154 height 17
click at [1322, 168] on input "Resumo Transacionalidade" at bounding box center [1316, 172] width 13 height 13
click at [927, 384] on span "Baixar operações + Baixar CaseLog" at bounding box center [888, 390] width 207 height 37
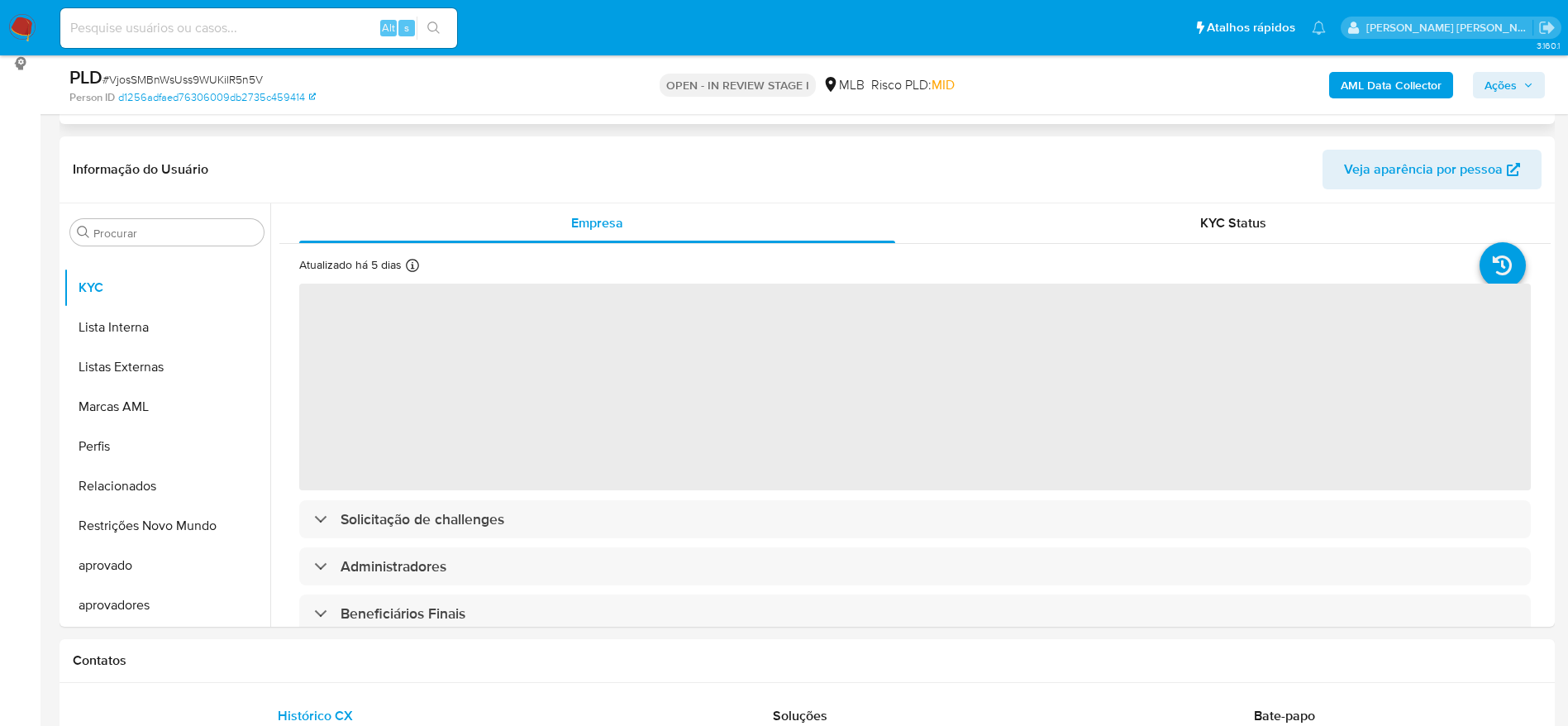
scroll to position [372, 0]
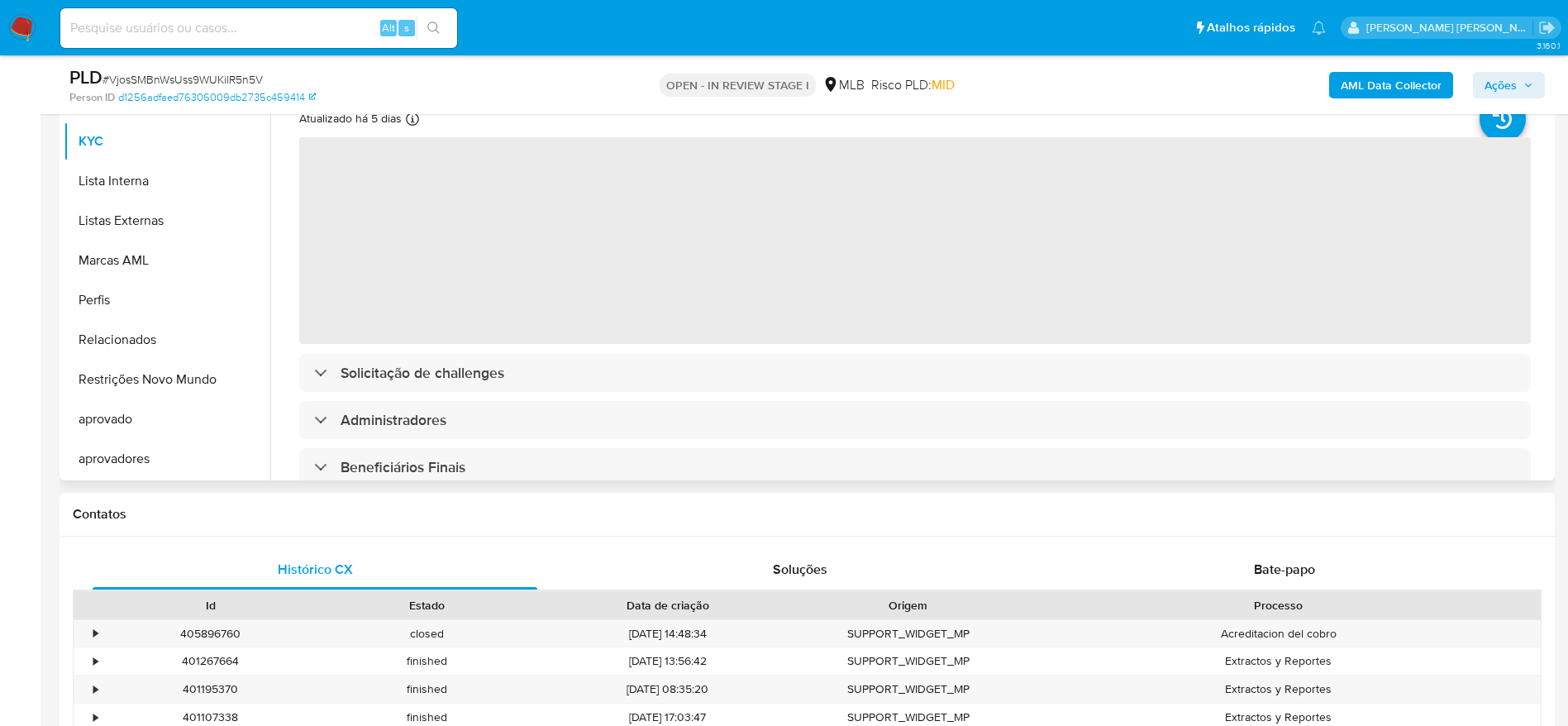
select select "10"
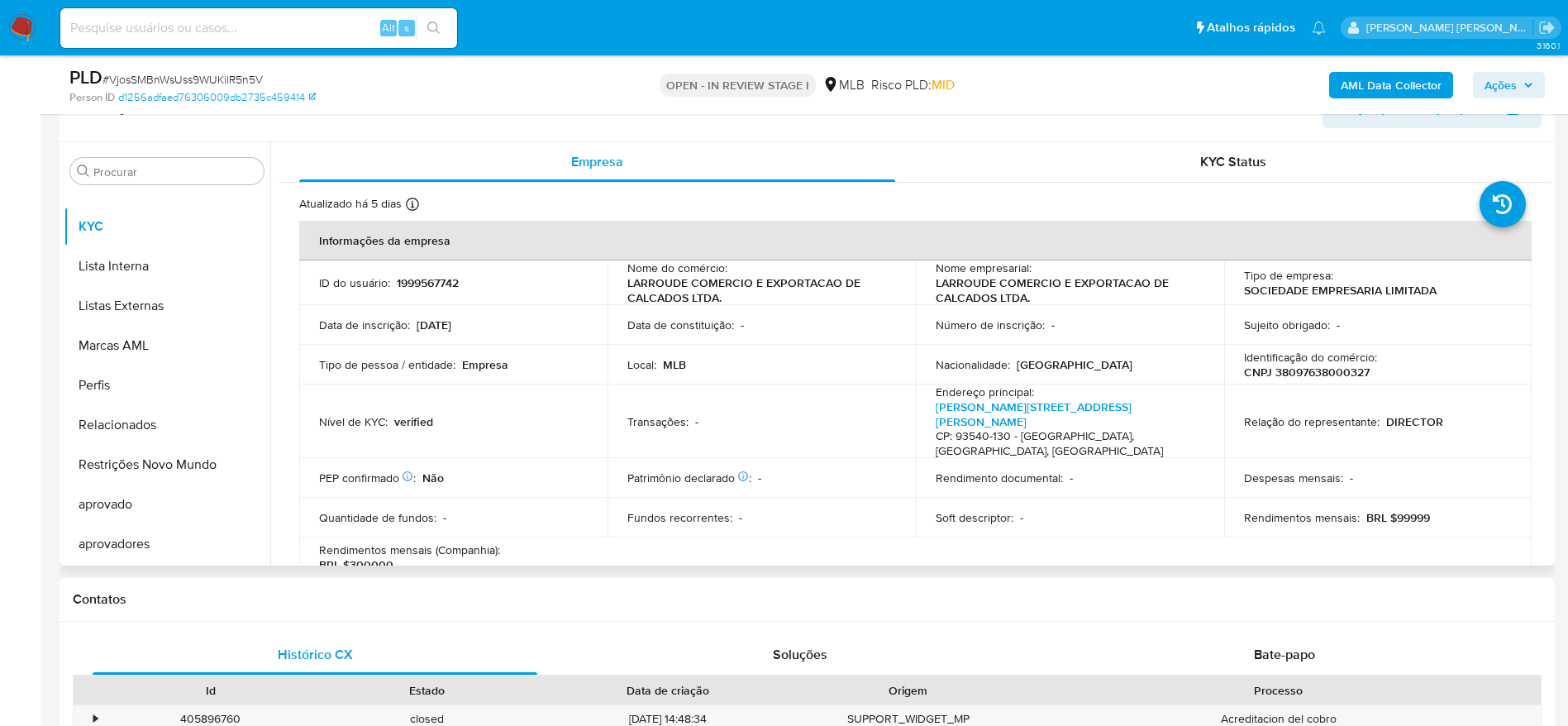
scroll to position [249, 0]
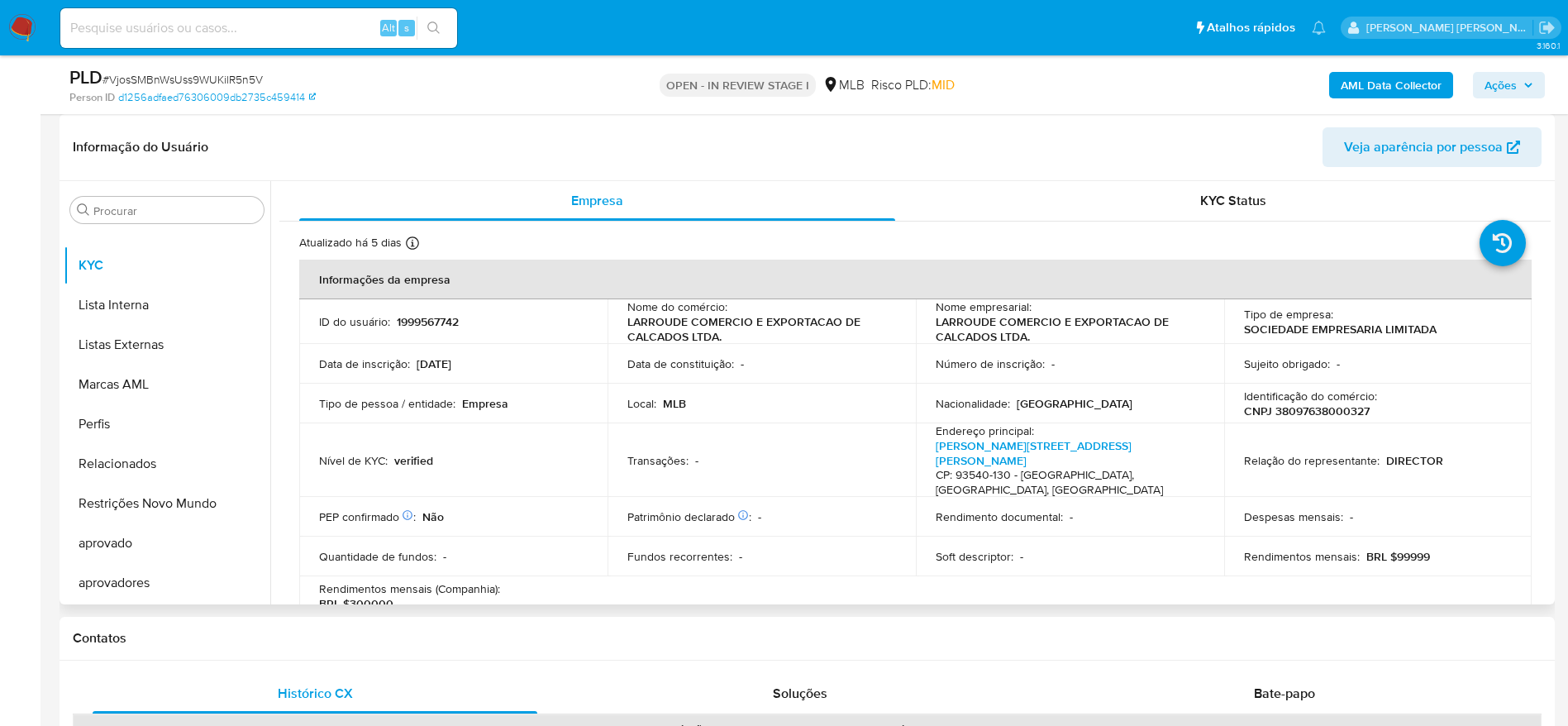
click at [1288, 411] on p "CNPJ 38097638000327" at bounding box center [1307, 411] width 126 height 15
copy p "38097638000327"
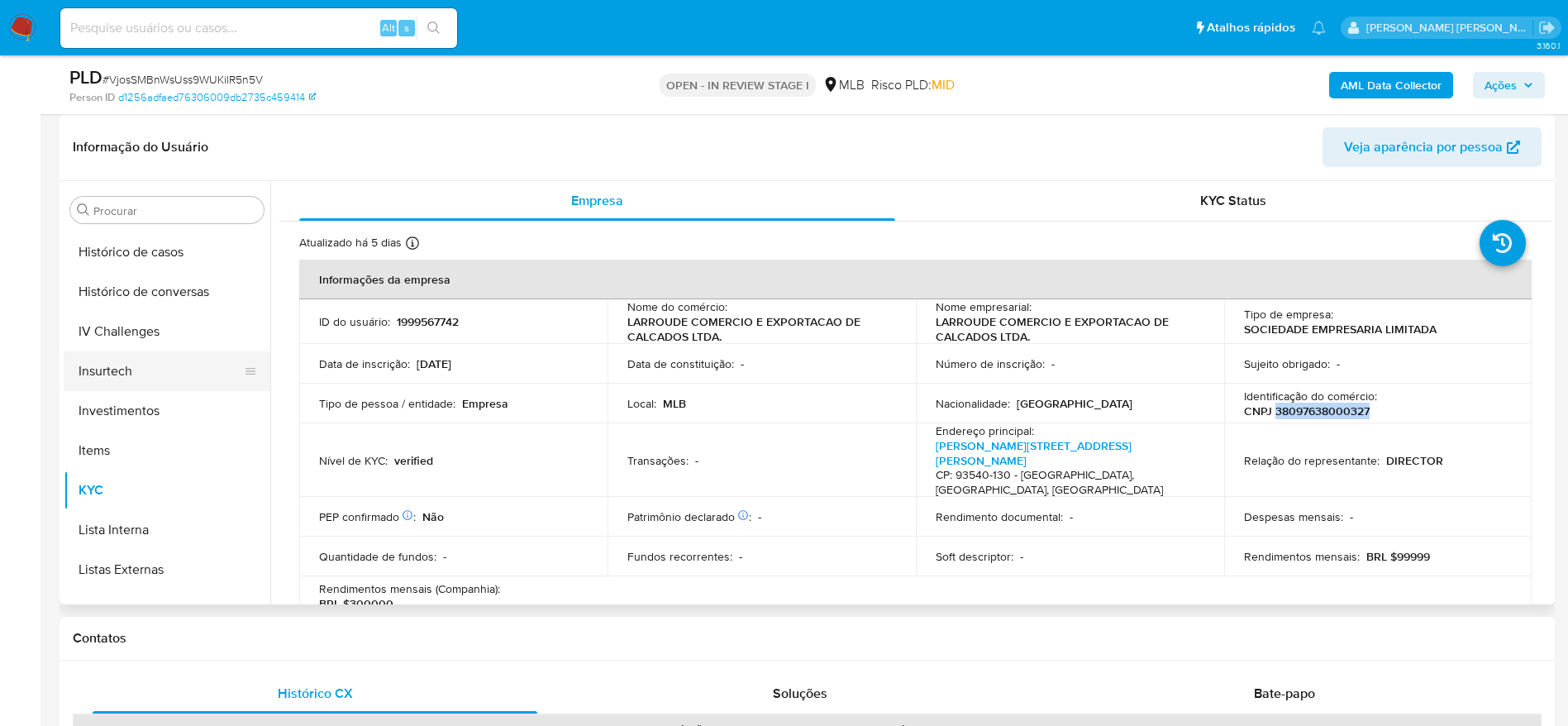
scroll to position [609, 0]
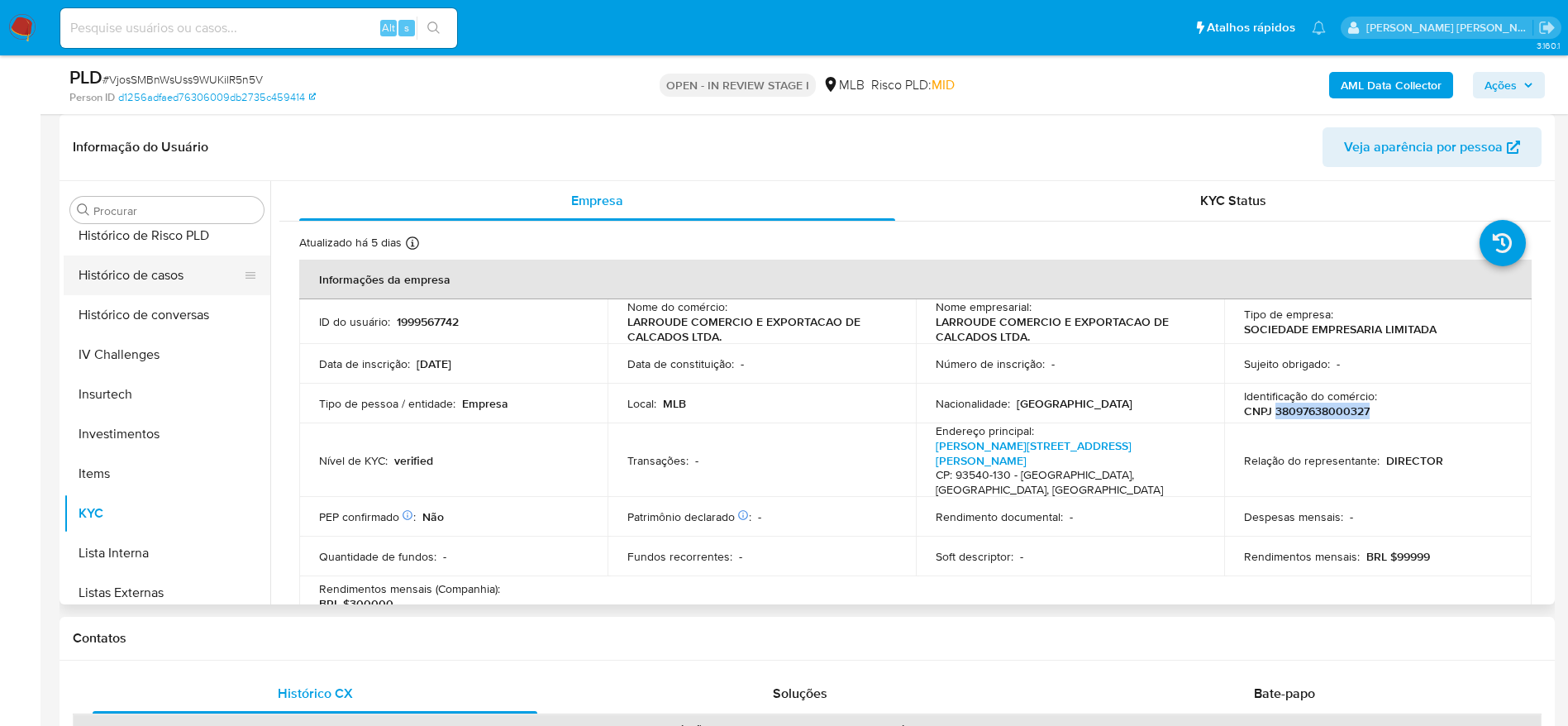
click at [143, 262] on button "Histórico de casos" at bounding box center [161, 275] width 194 height 40
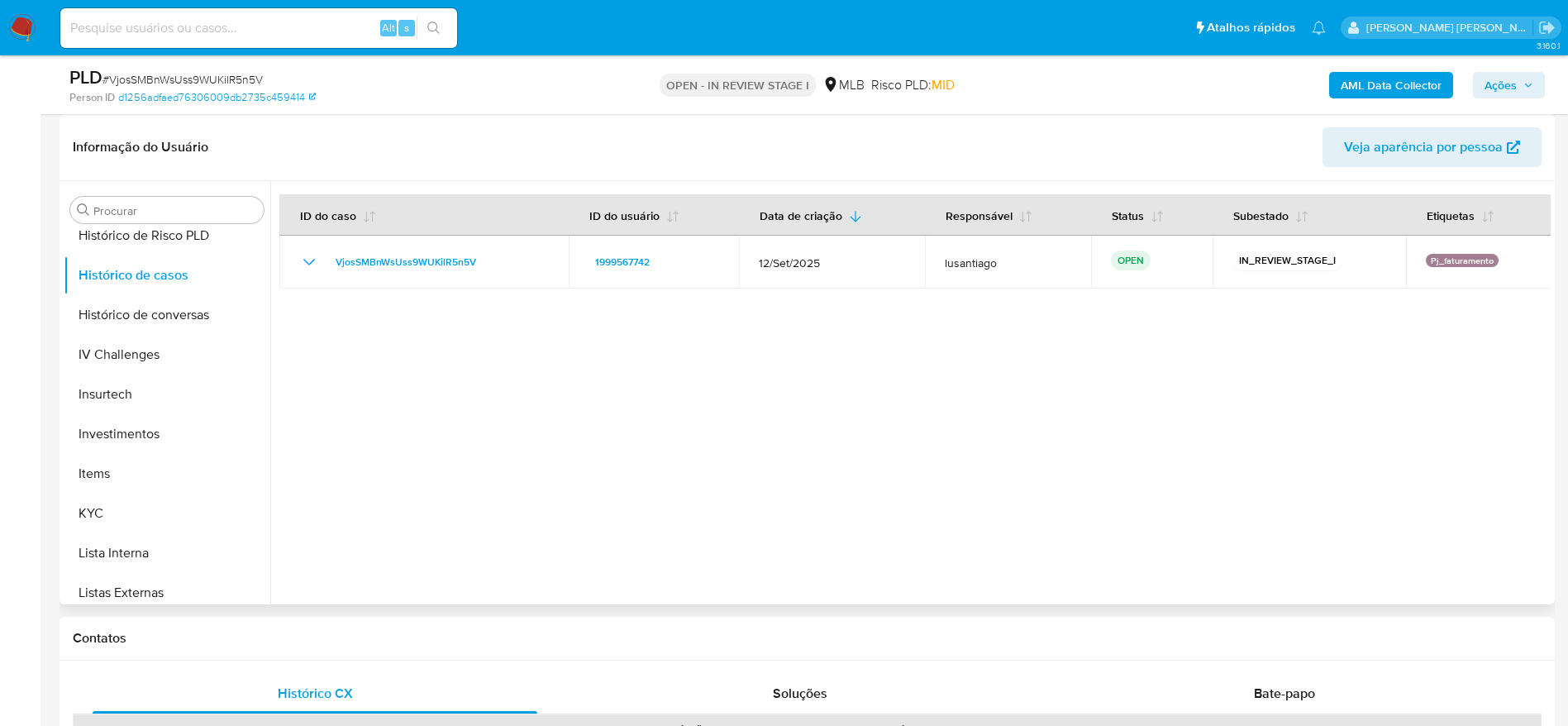
click at [729, 153] on header "Informação do Usuário Veja aparência por pessoa" at bounding box center [807, 147] width 1469 height 40
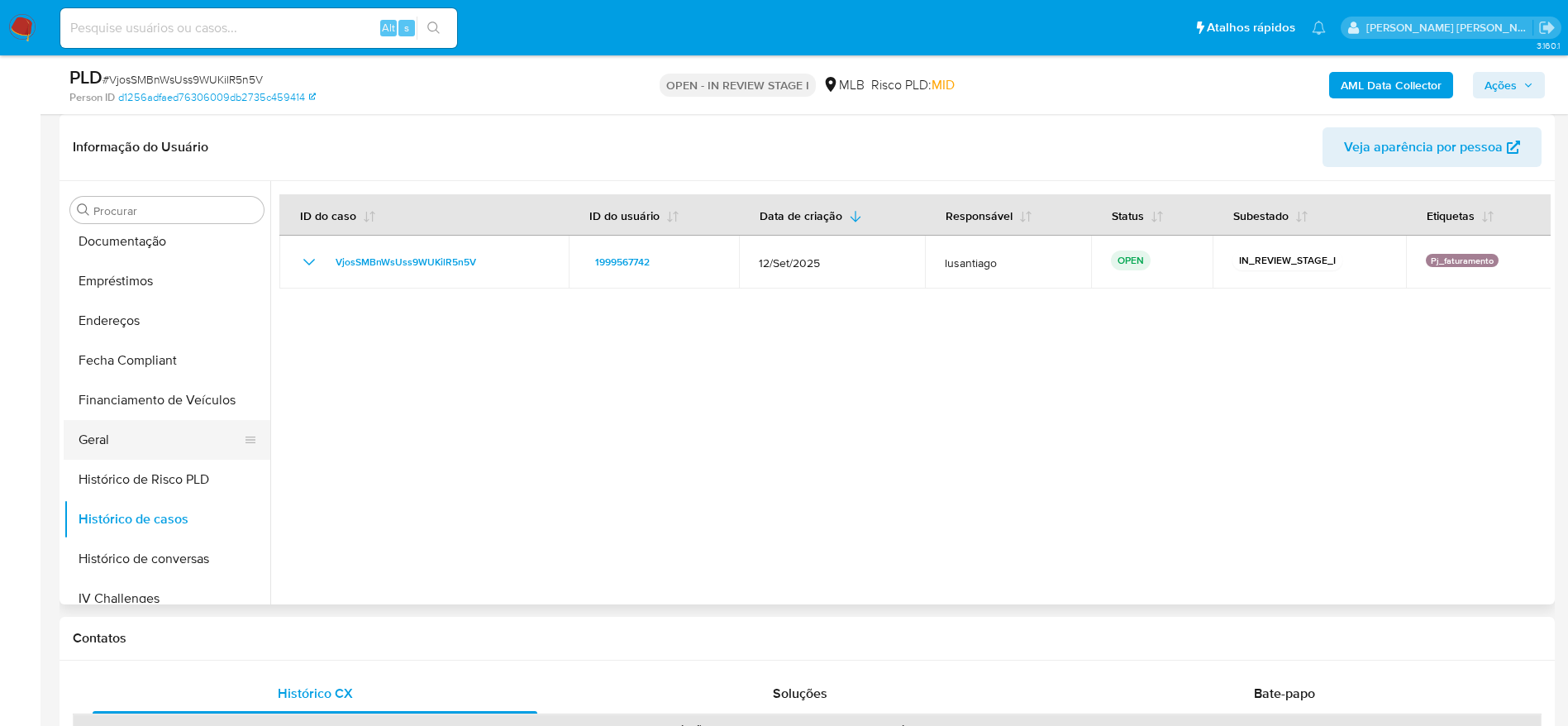
scroll to position [362, 0]
click at [120, 444] on button "Geral" at bounding box center [161, 444] width 194 height 40
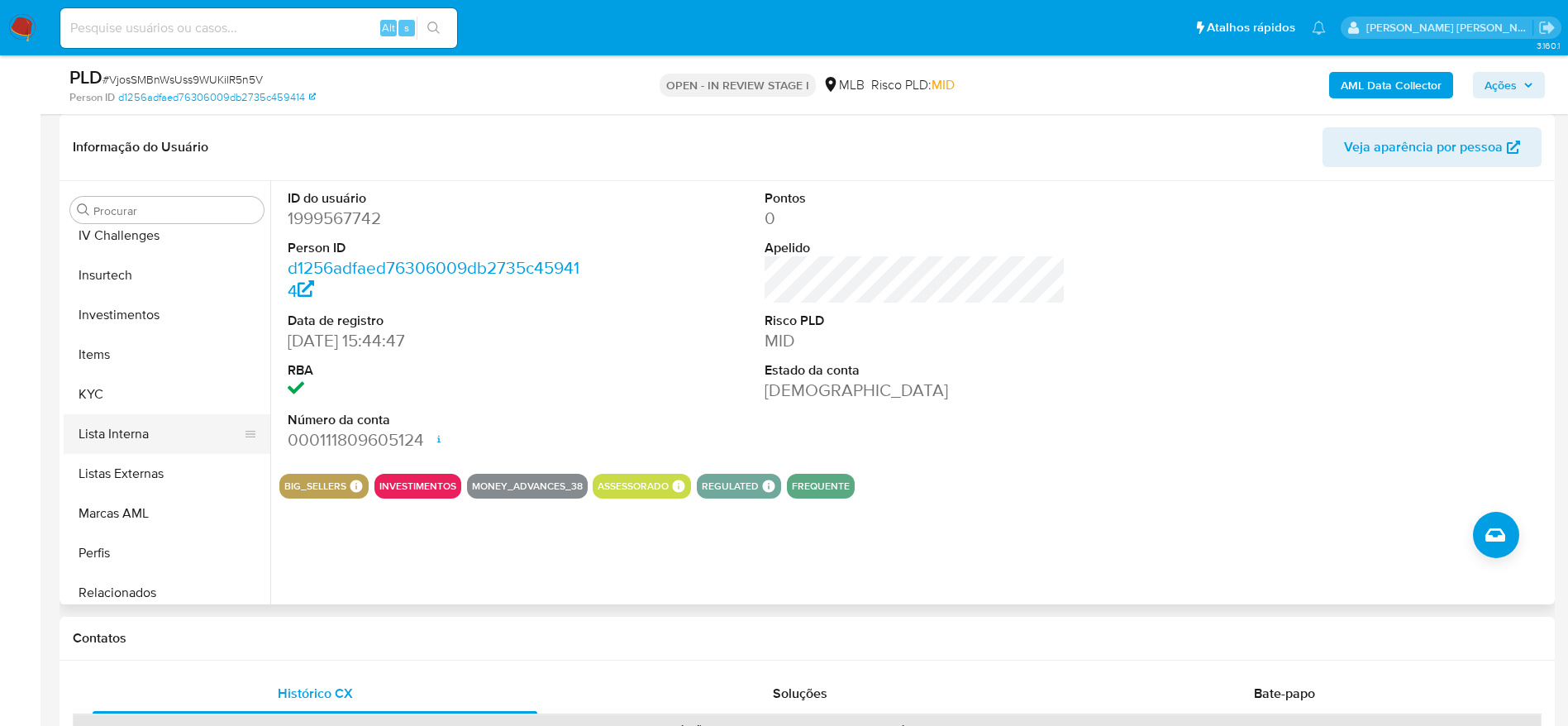
scroll to position [734, 0]
click at [105, 378] on button "KYC" at bounding box center [161, 390] width 194 height 40
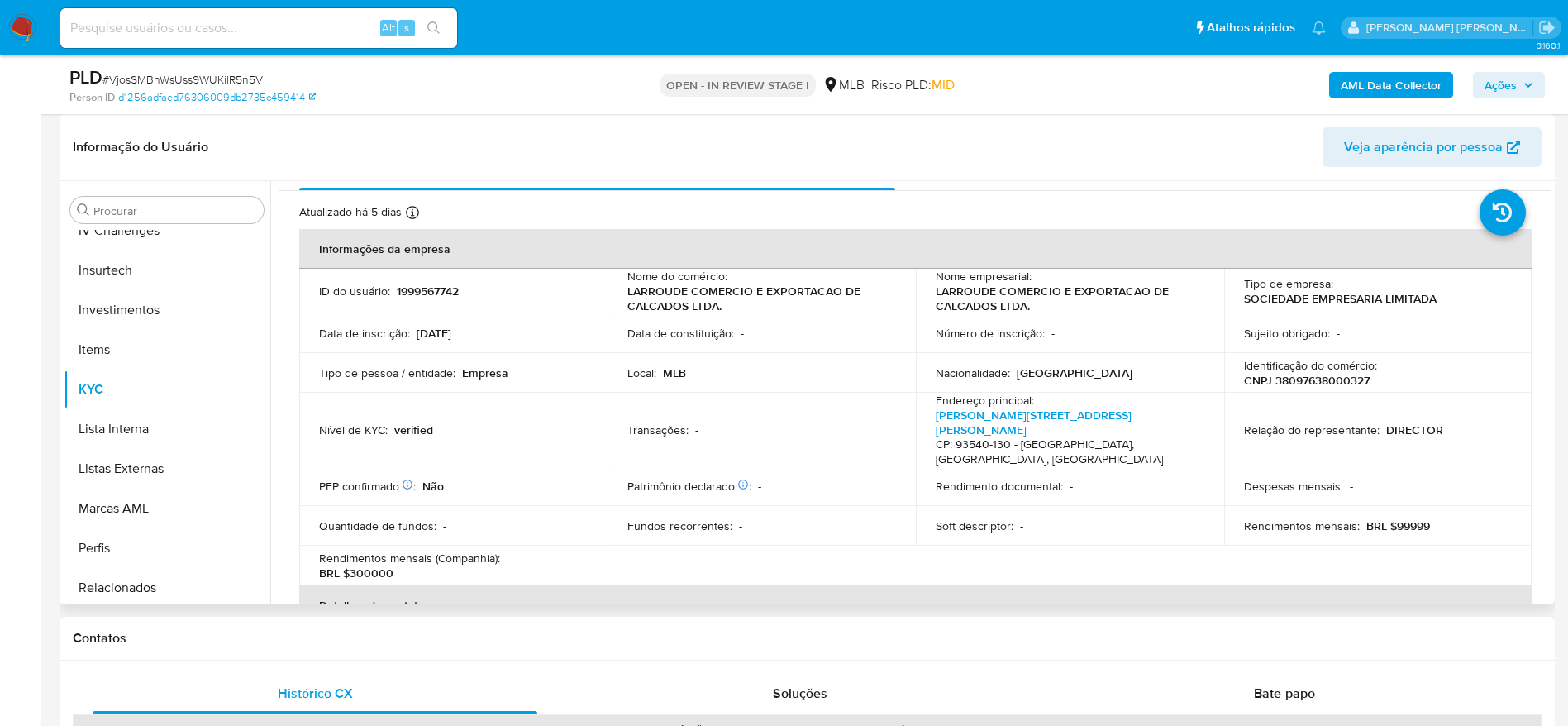
scroll to position [41, 0]
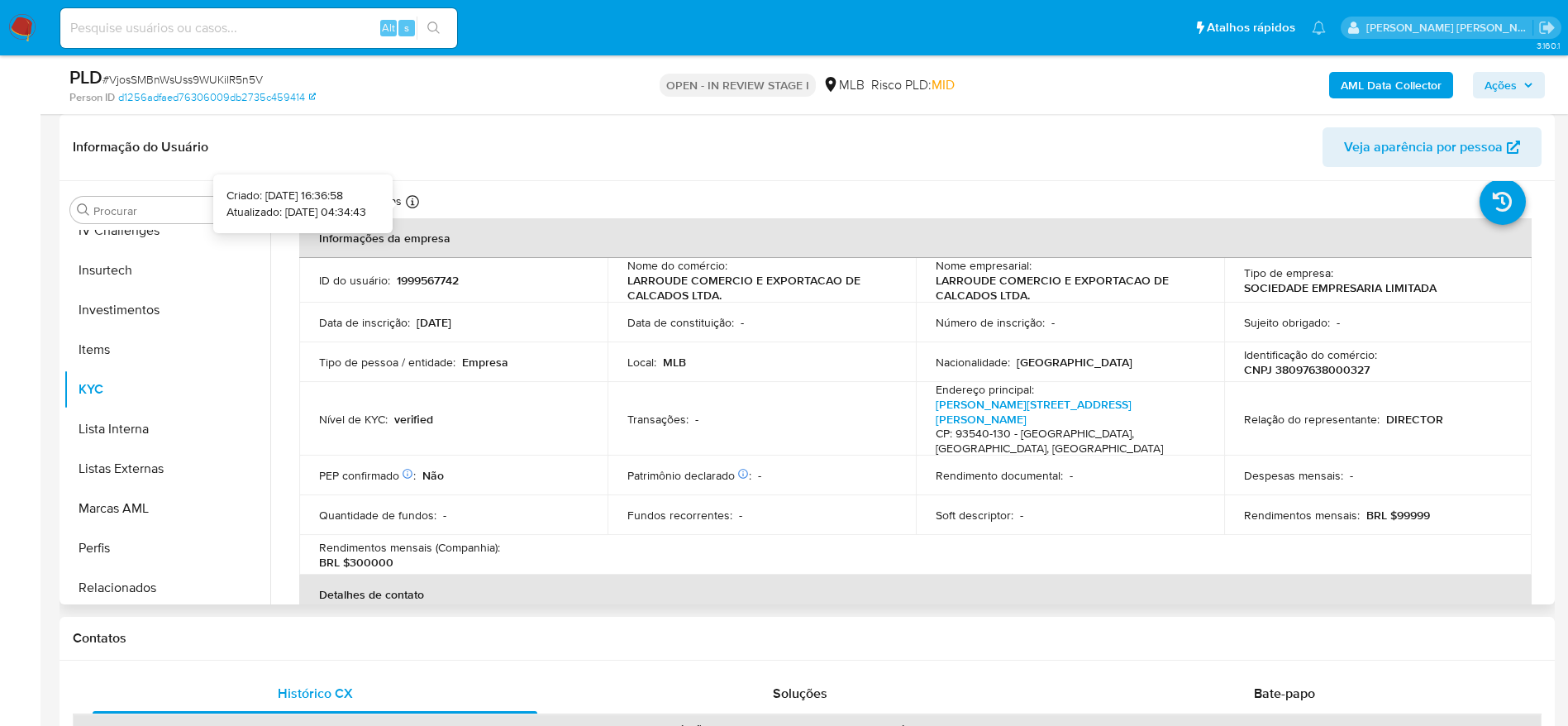
click at [409, 195] on icon at bounding box center [412, 202] width 13 height 13
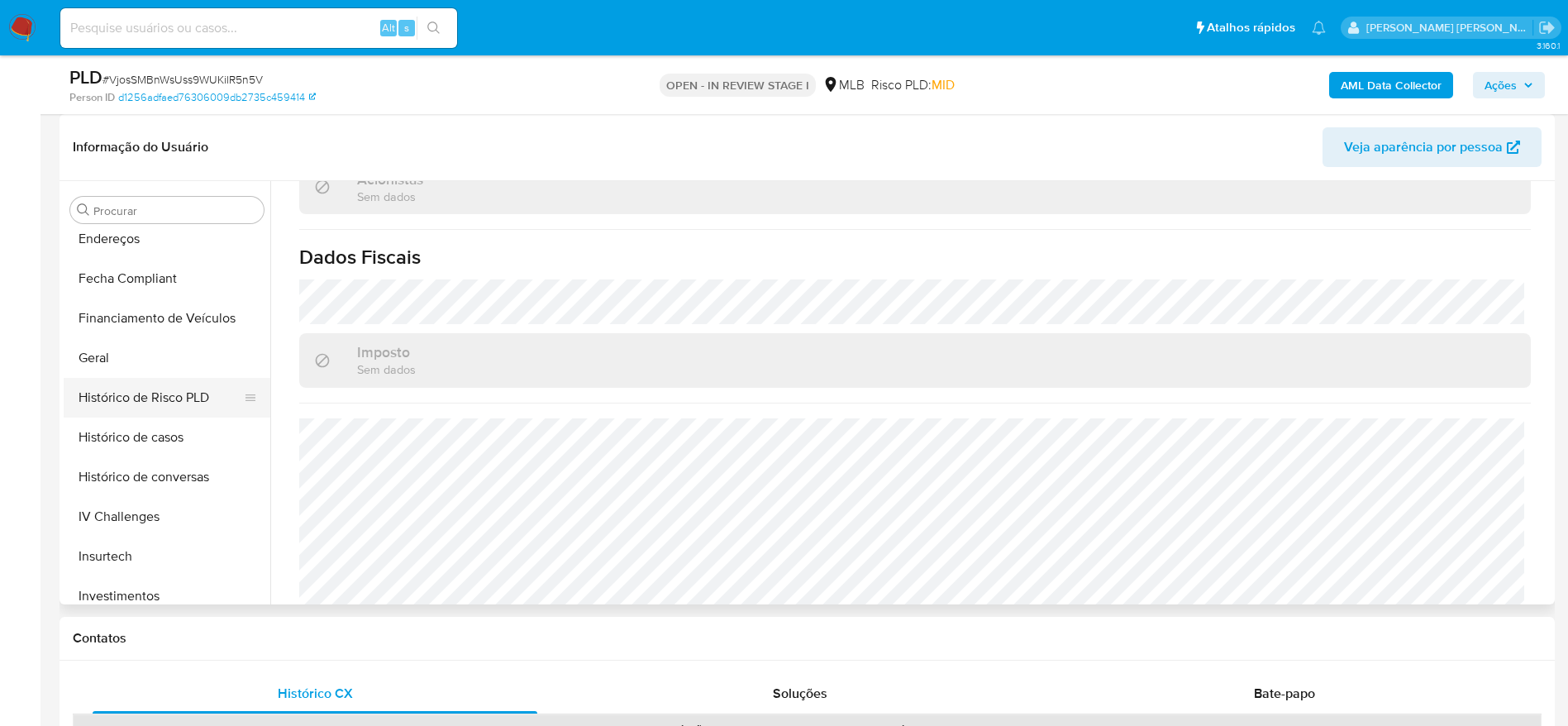
scroll to position [362, 0]
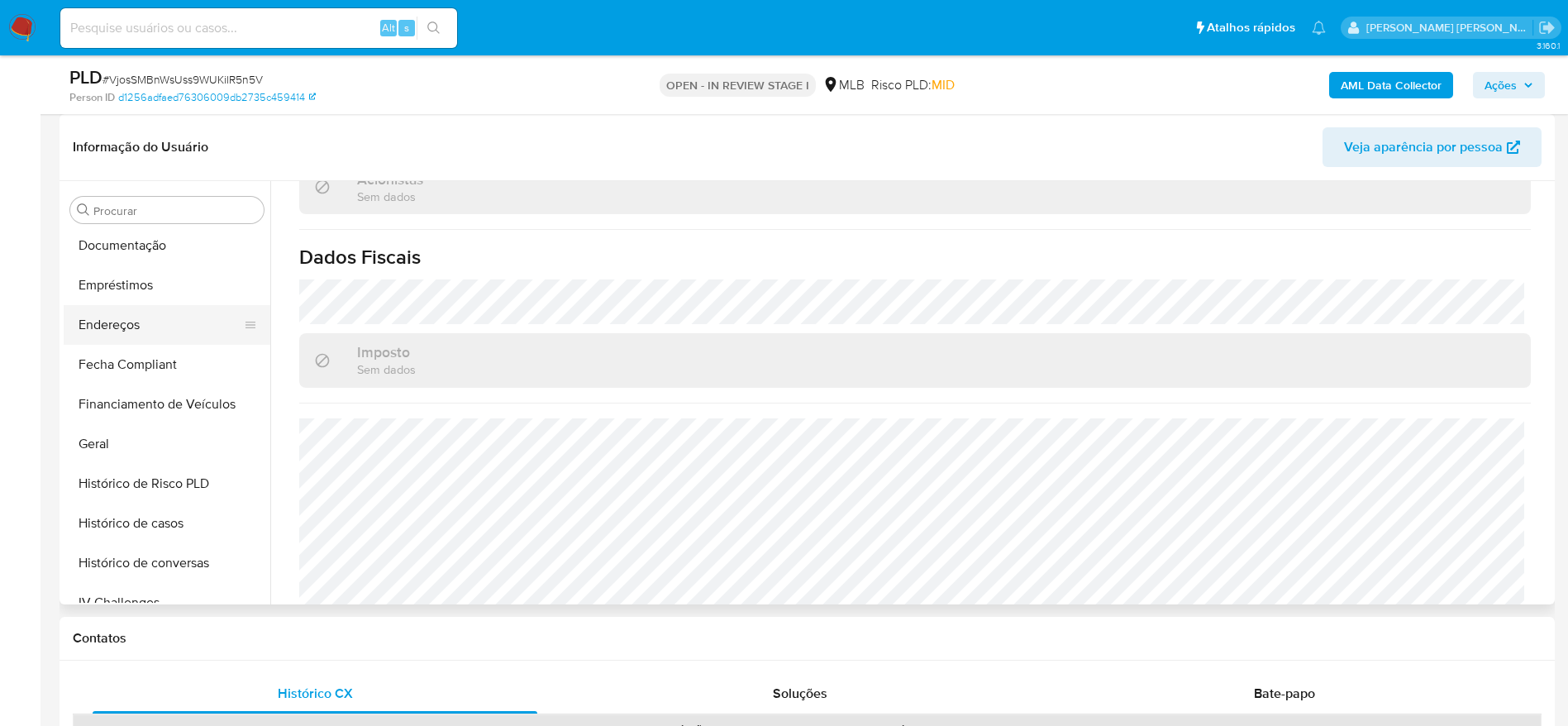
click at [123, 318] on button "Endereços" at bounding box center [161, 325] width 194 height 40
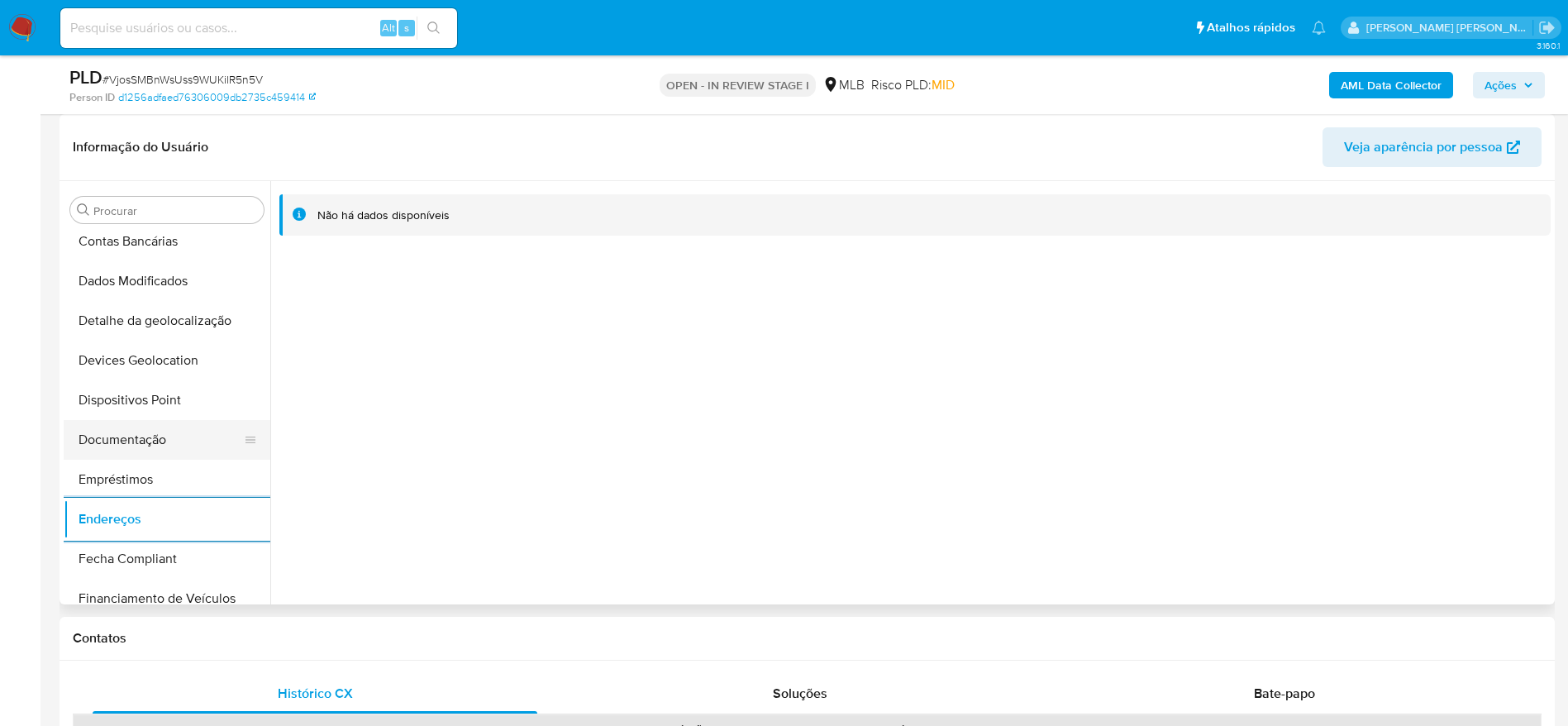
scroll to position [113, 0]
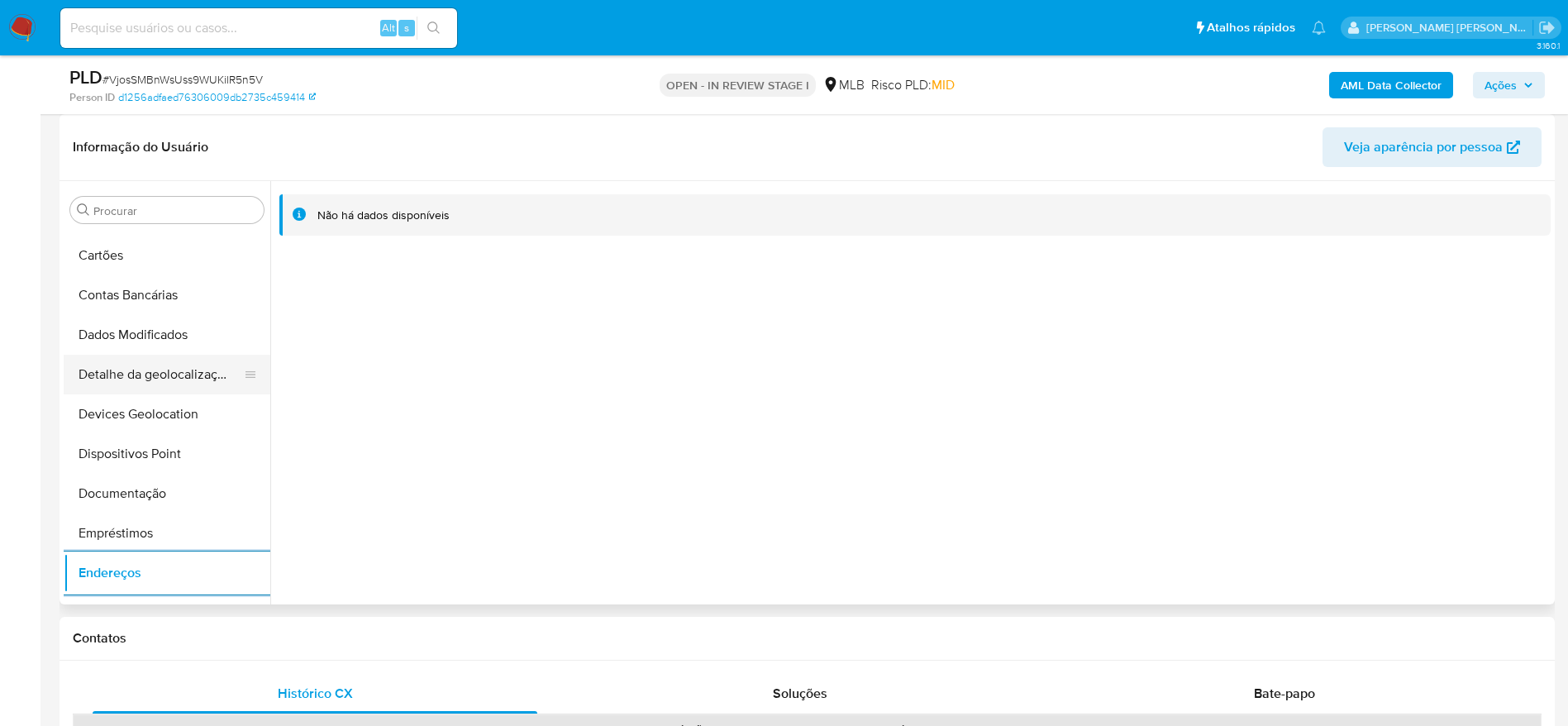
click at [162, 378] on button "Detalhe da geolocalização" at bounding box center [161, 375] width 194 height 40
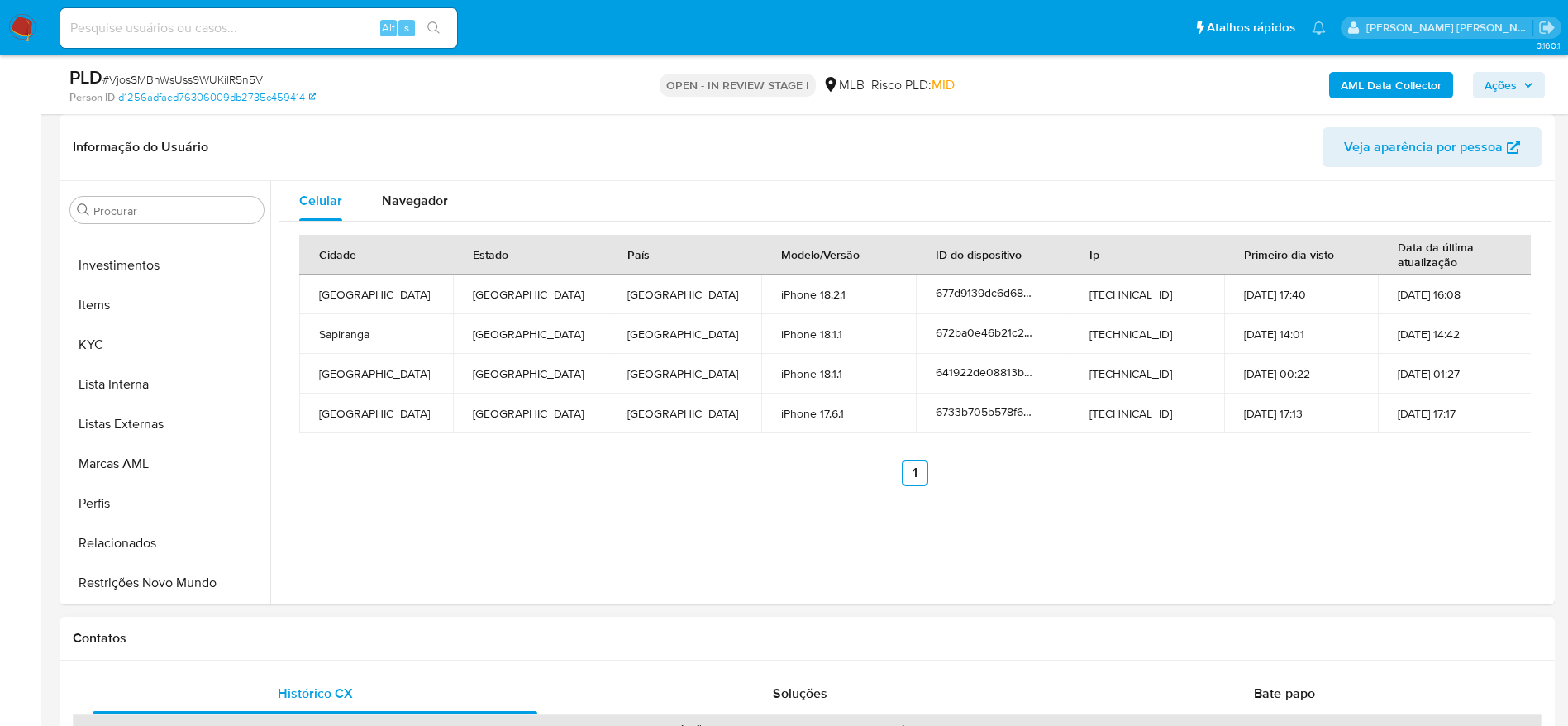
scroll to position [858, 0]
click at [157, 489] on button "Restrições Novo Mundo" at bounding box center [161, 504] width 194 height 40
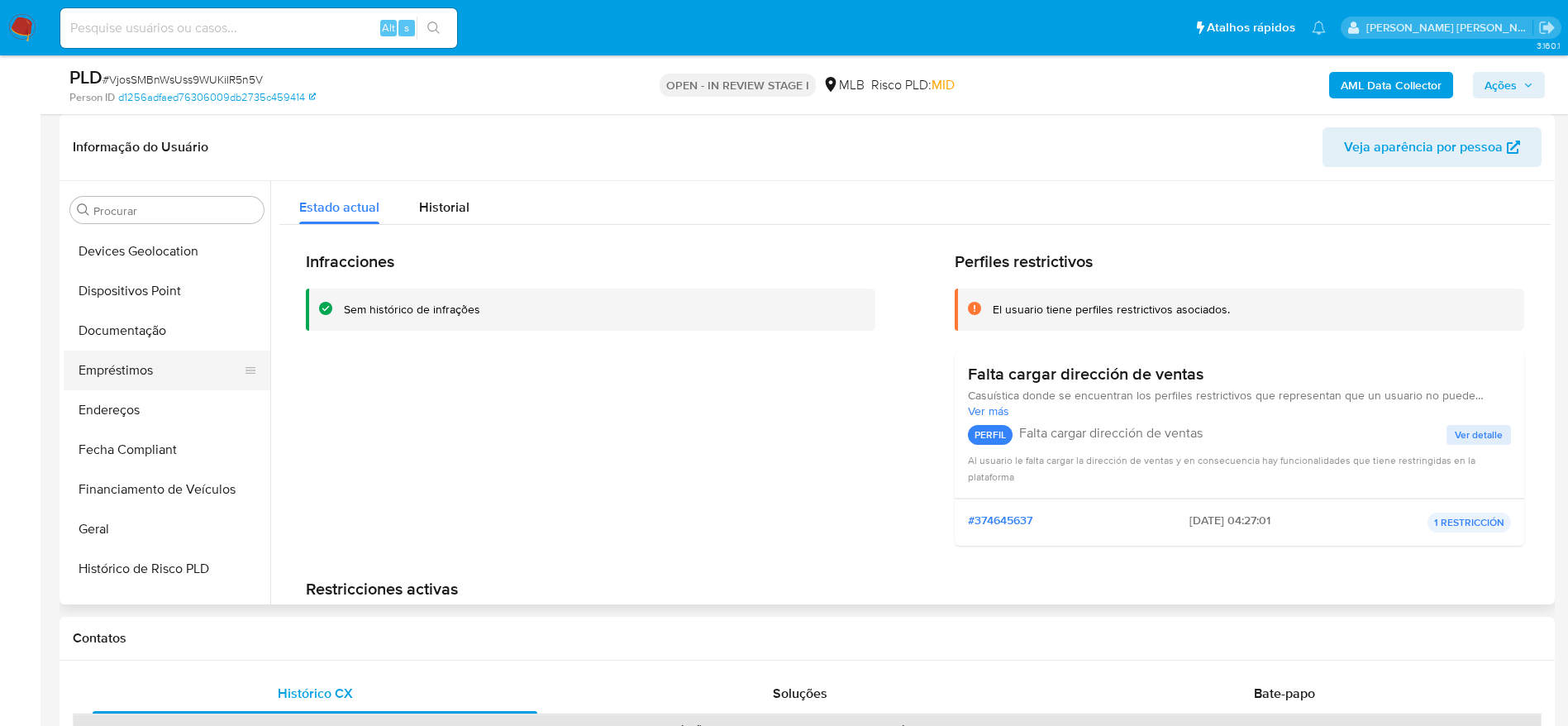
scroll to position [237, 0]
click at [149, 324] on button "Dispositivos Point" at bounding box center [161, 330] width 194 height 40
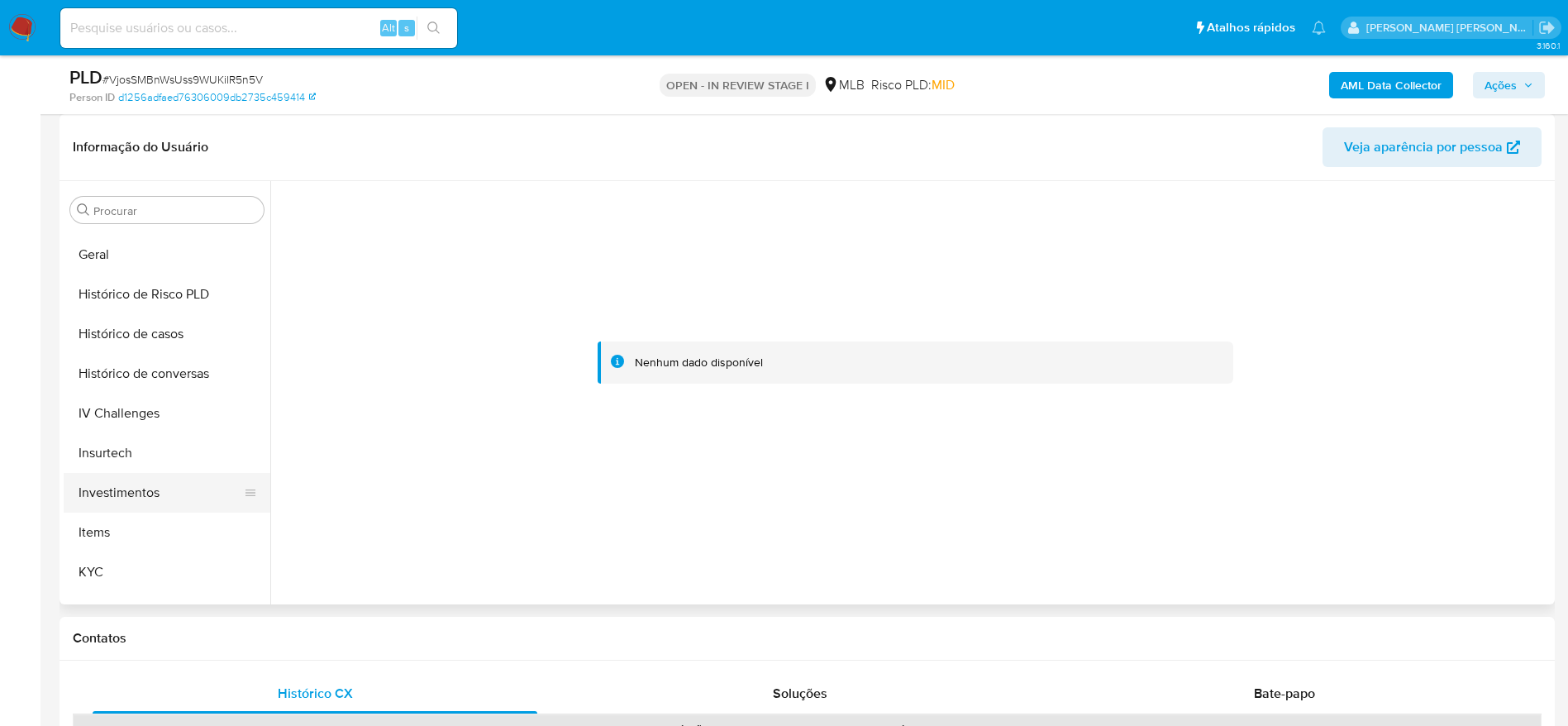
scroll to position [609, 0]
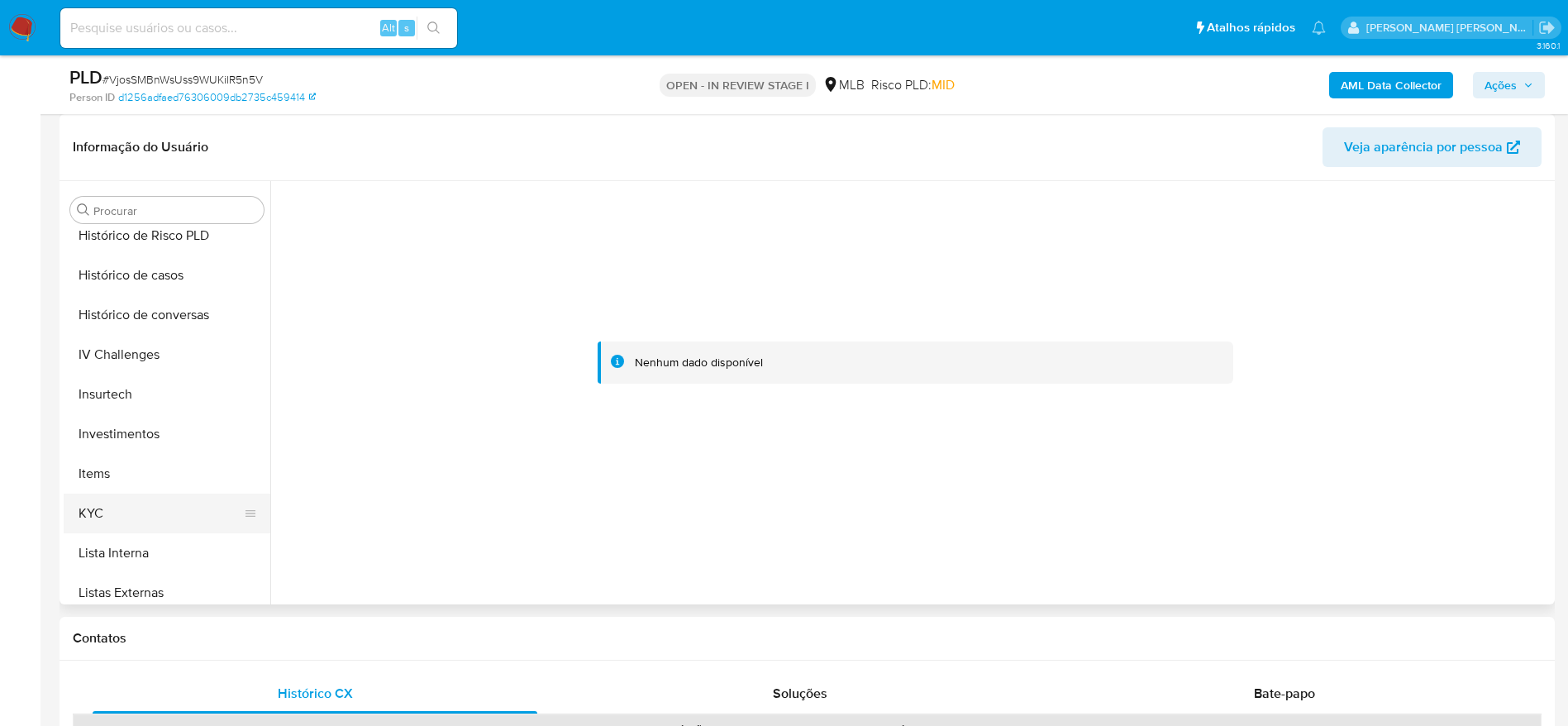
click at [116, 511] on button "KYC" at bounding box center [161, 513] width 194 height 40
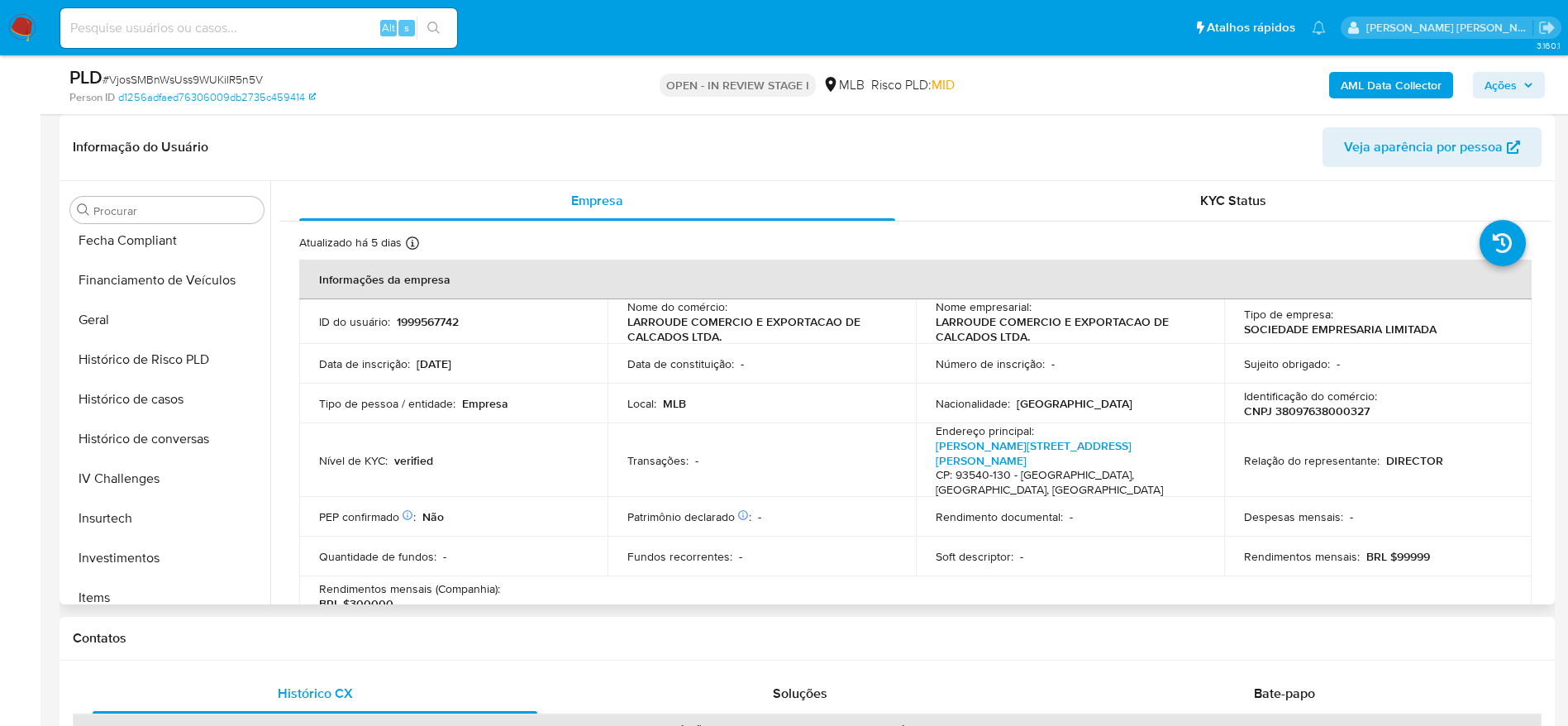
scroll to position [362, 0]
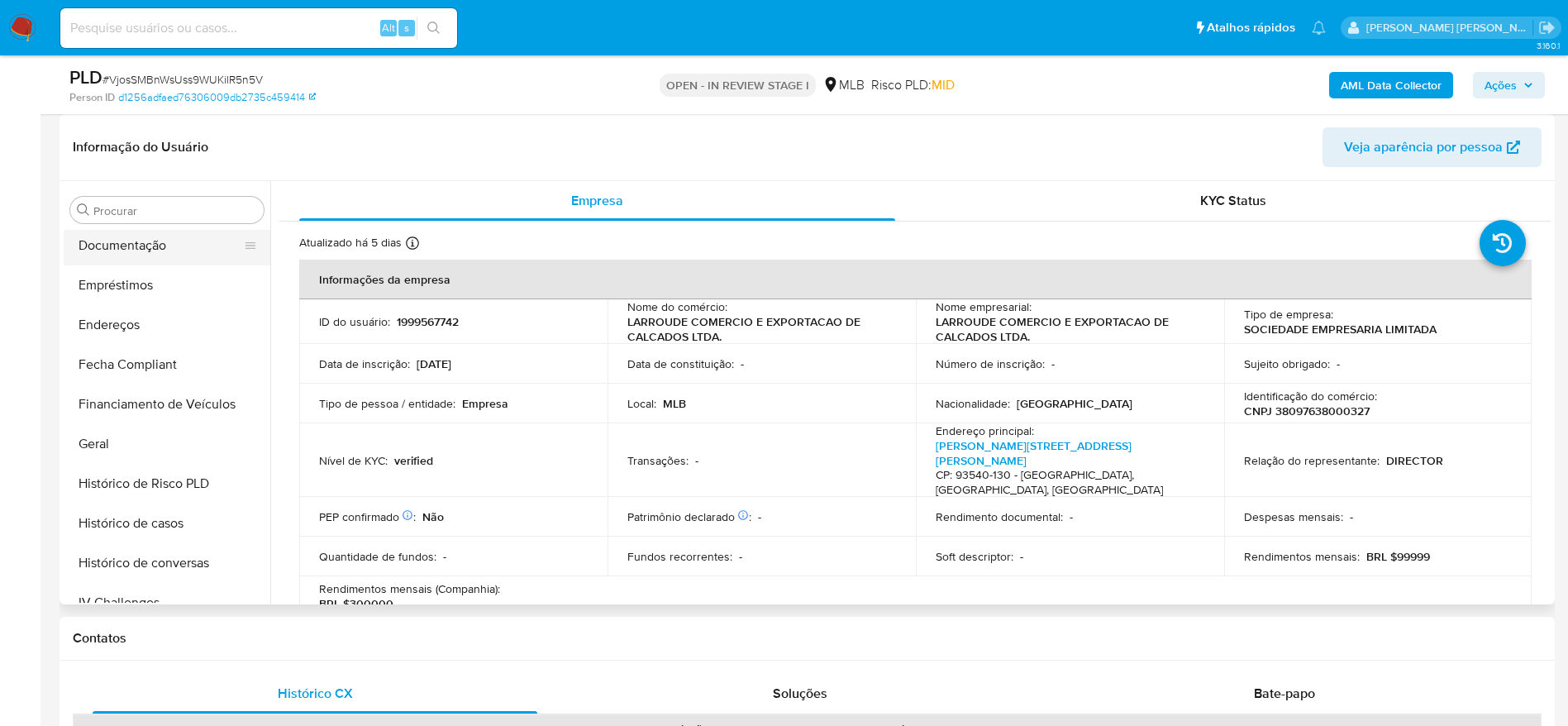
click at [144, 234] on button "Documentação" at bounding box center [161, 246] width 194 height 40
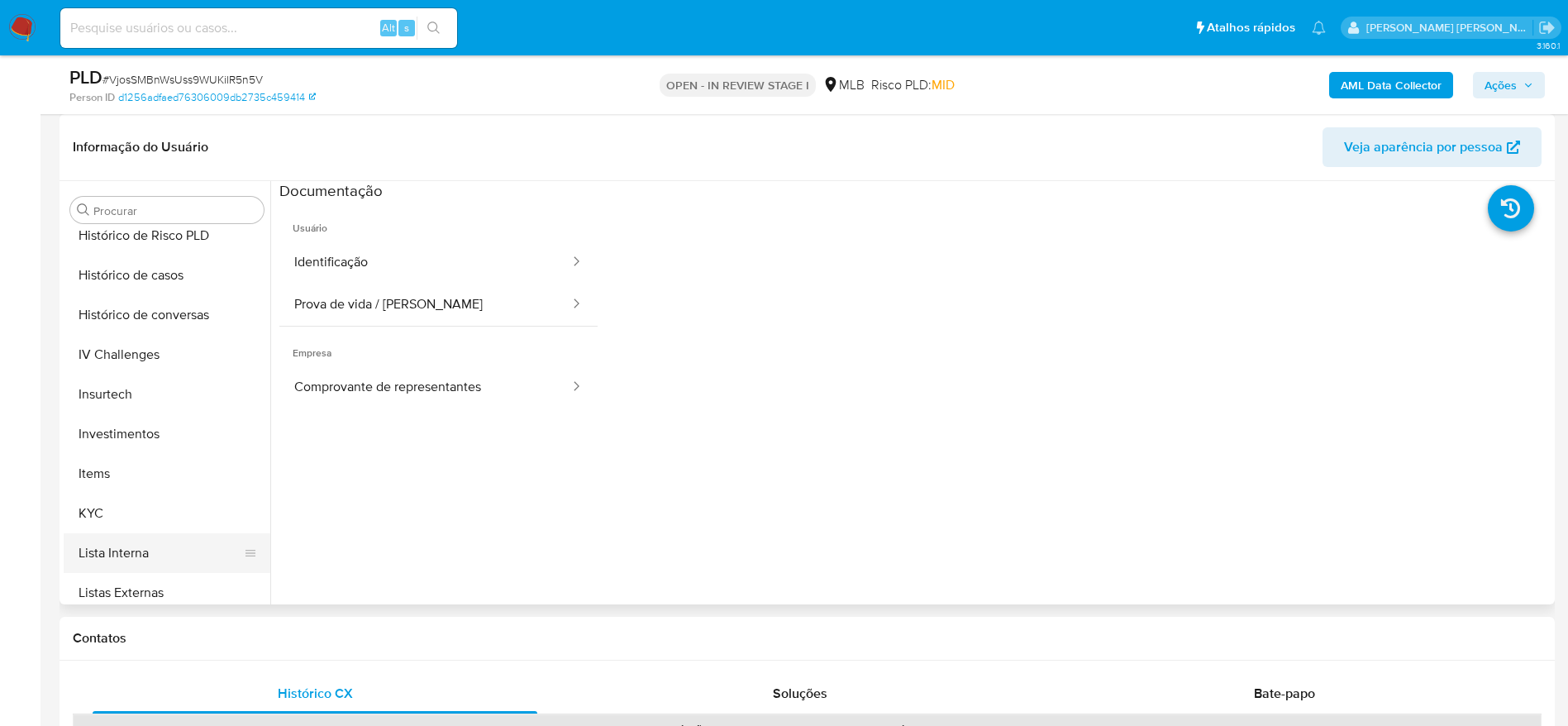
scroll to position [734, 0]
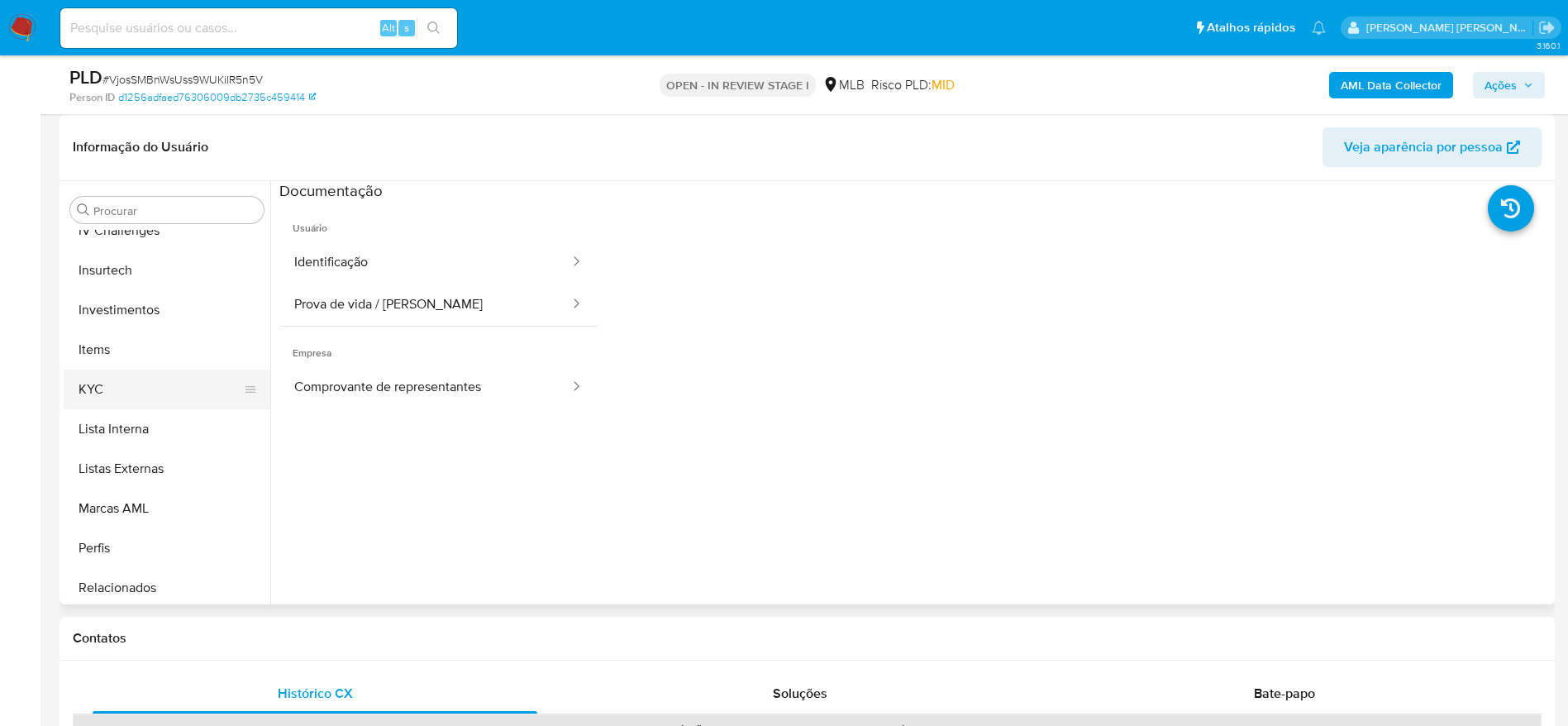
click at [105, 376] on button "KYC" at bounding box center [161, 390] width 194 height 40
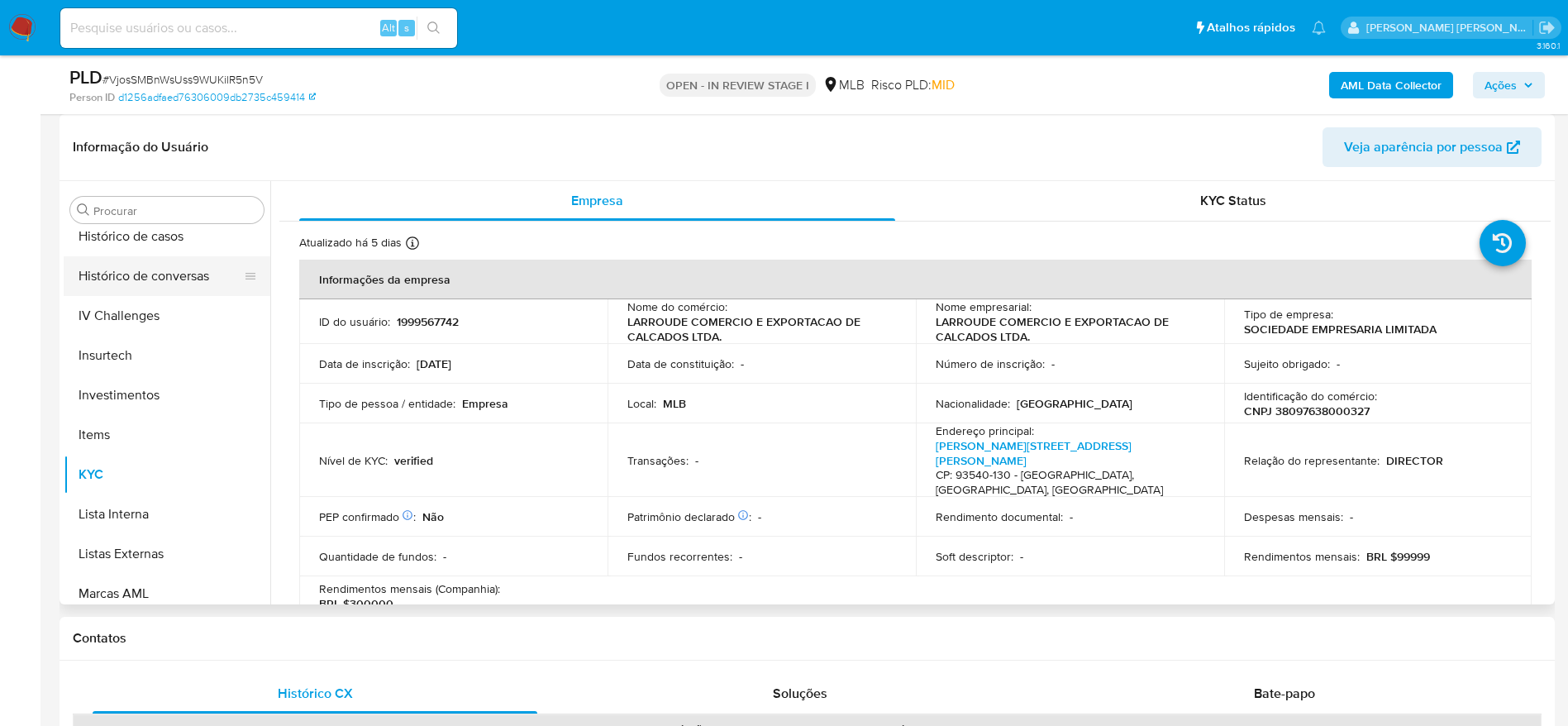
scroll to position [486, 0]
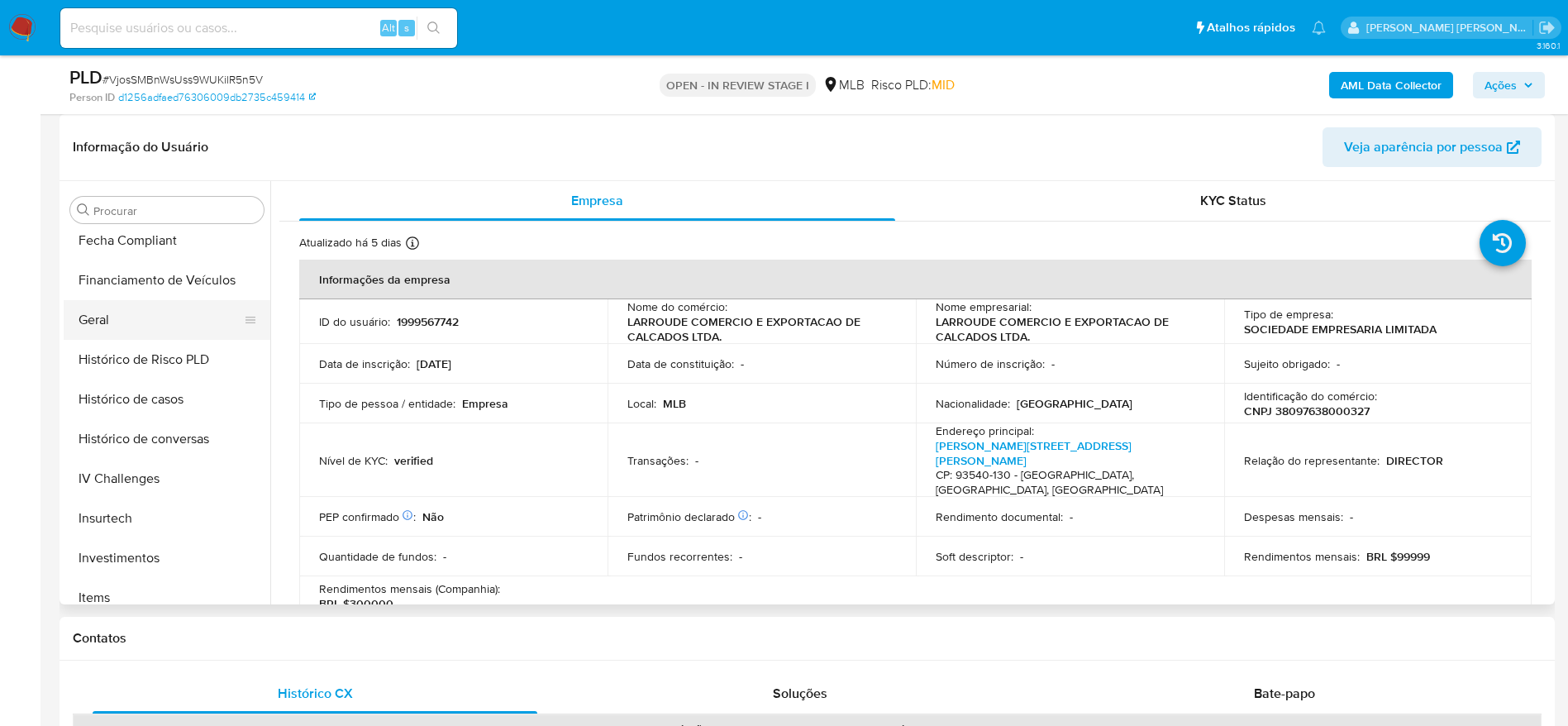
click at [109, 313] on button "Geral" at bounding box center [161, 320] width 194 height 40
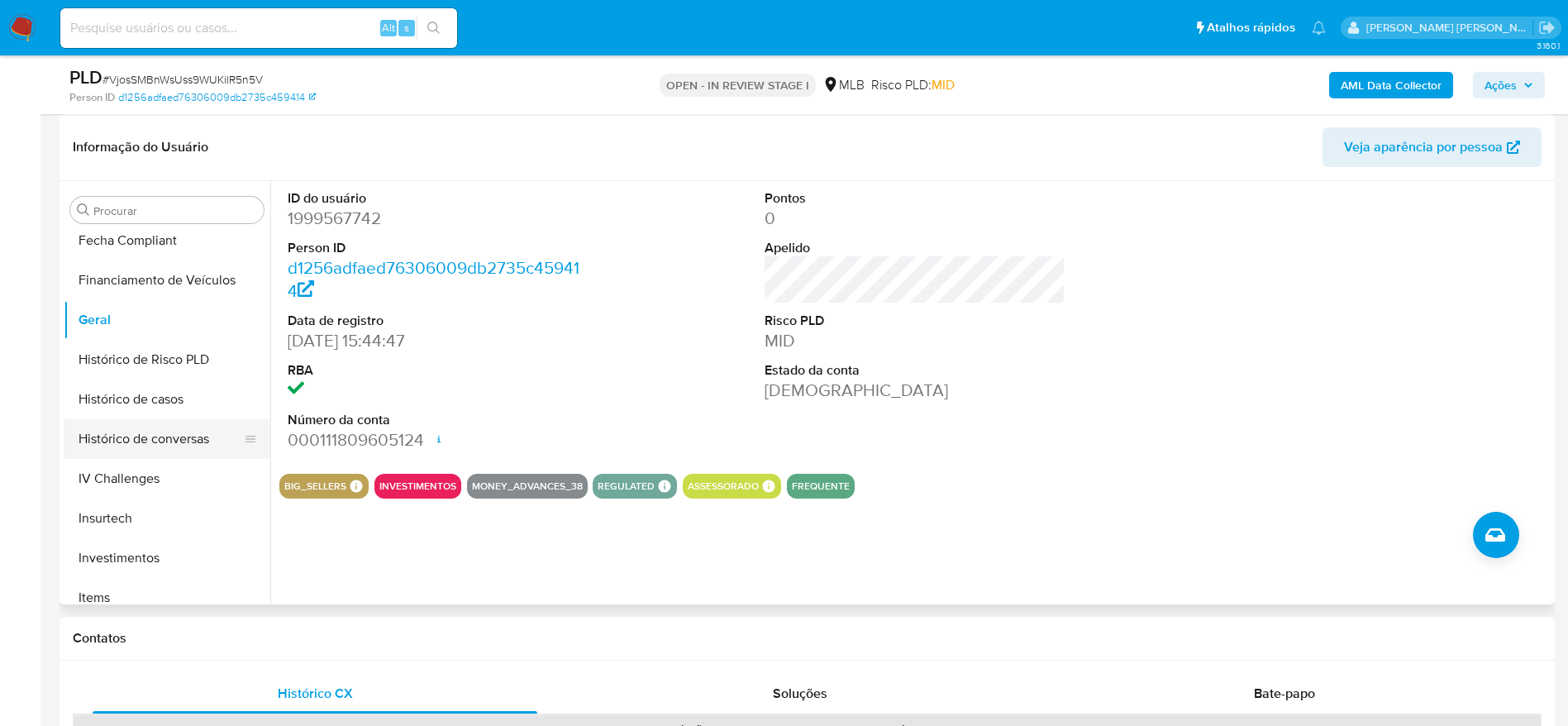
scroll to position [734, 0]
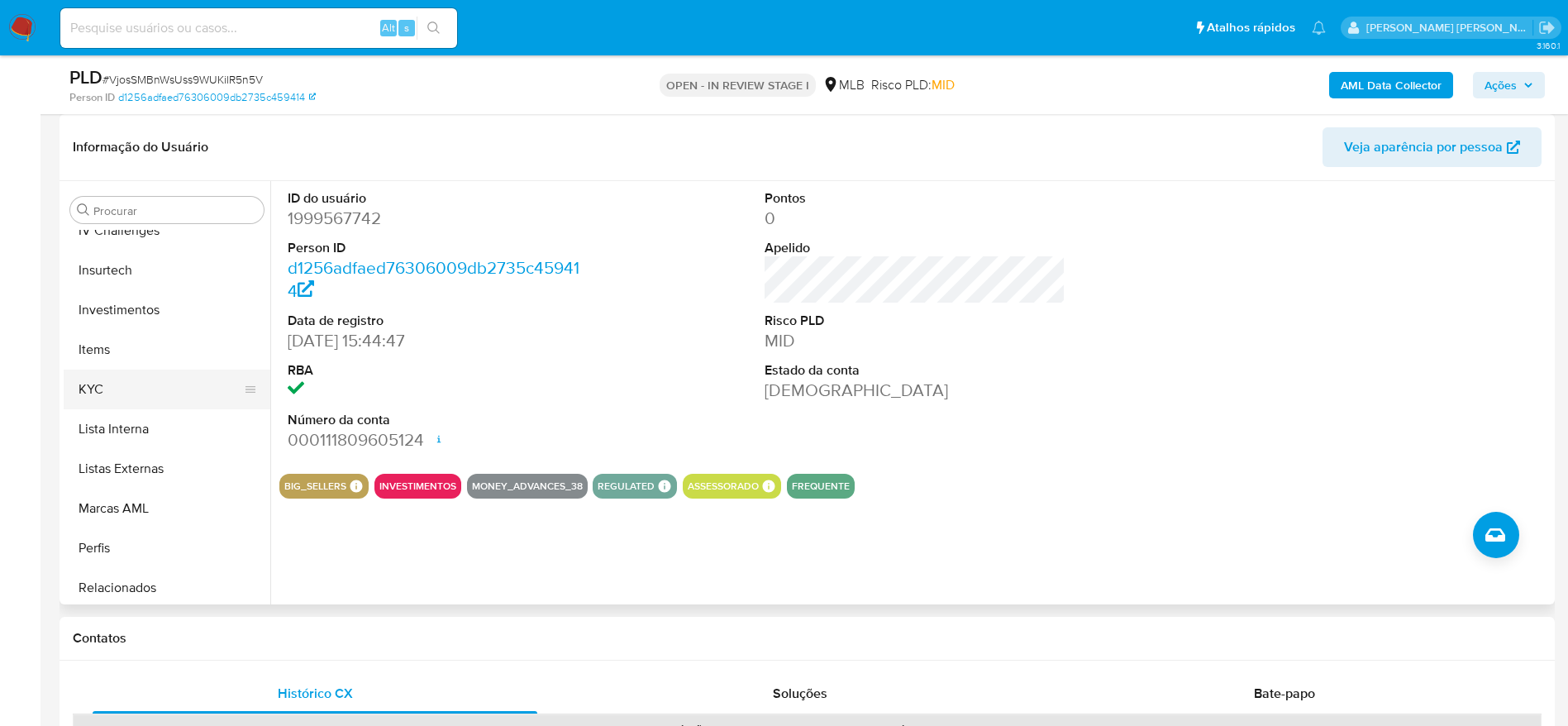
click at [114, 381] on button "KYC" at bounding box center [161, 390] width 194 height 40
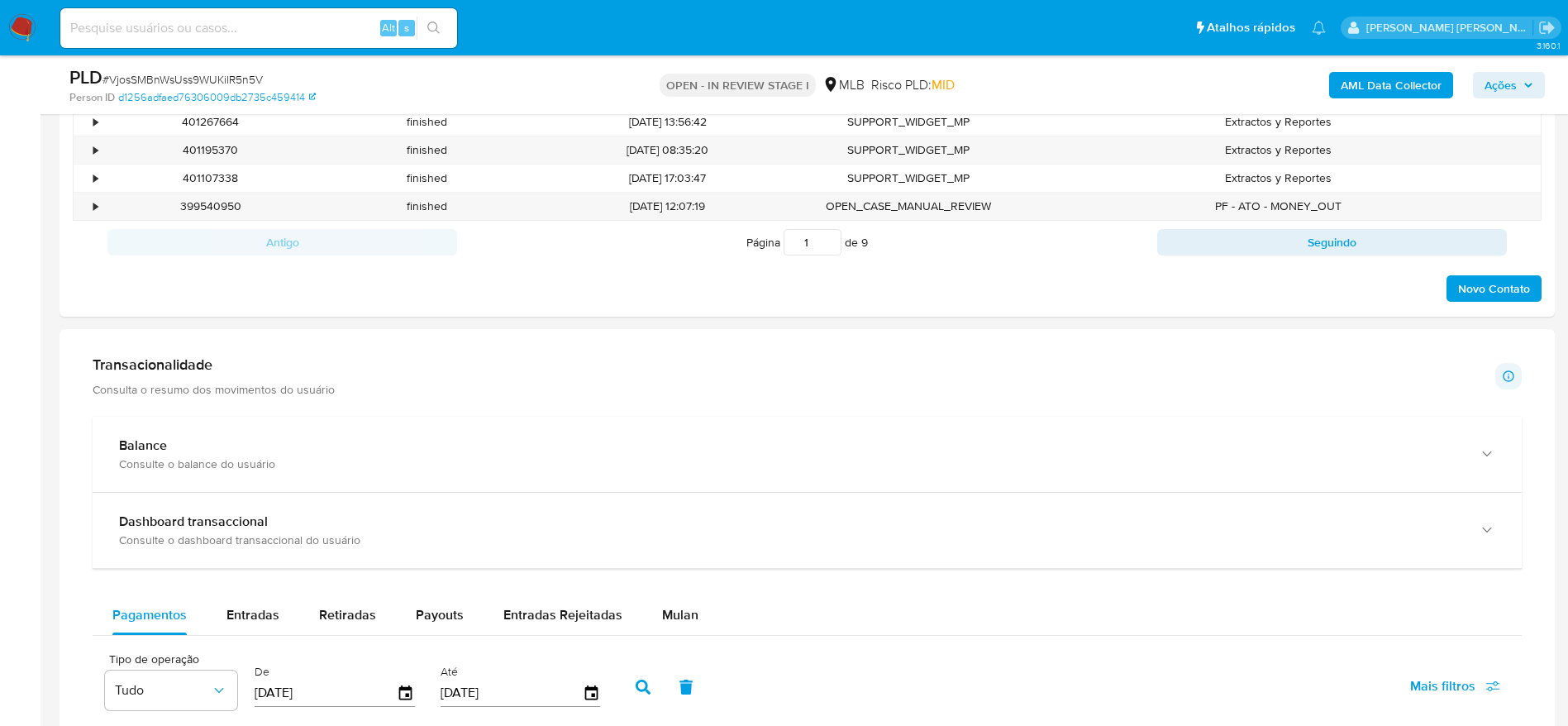
scroll to position [992, 0]
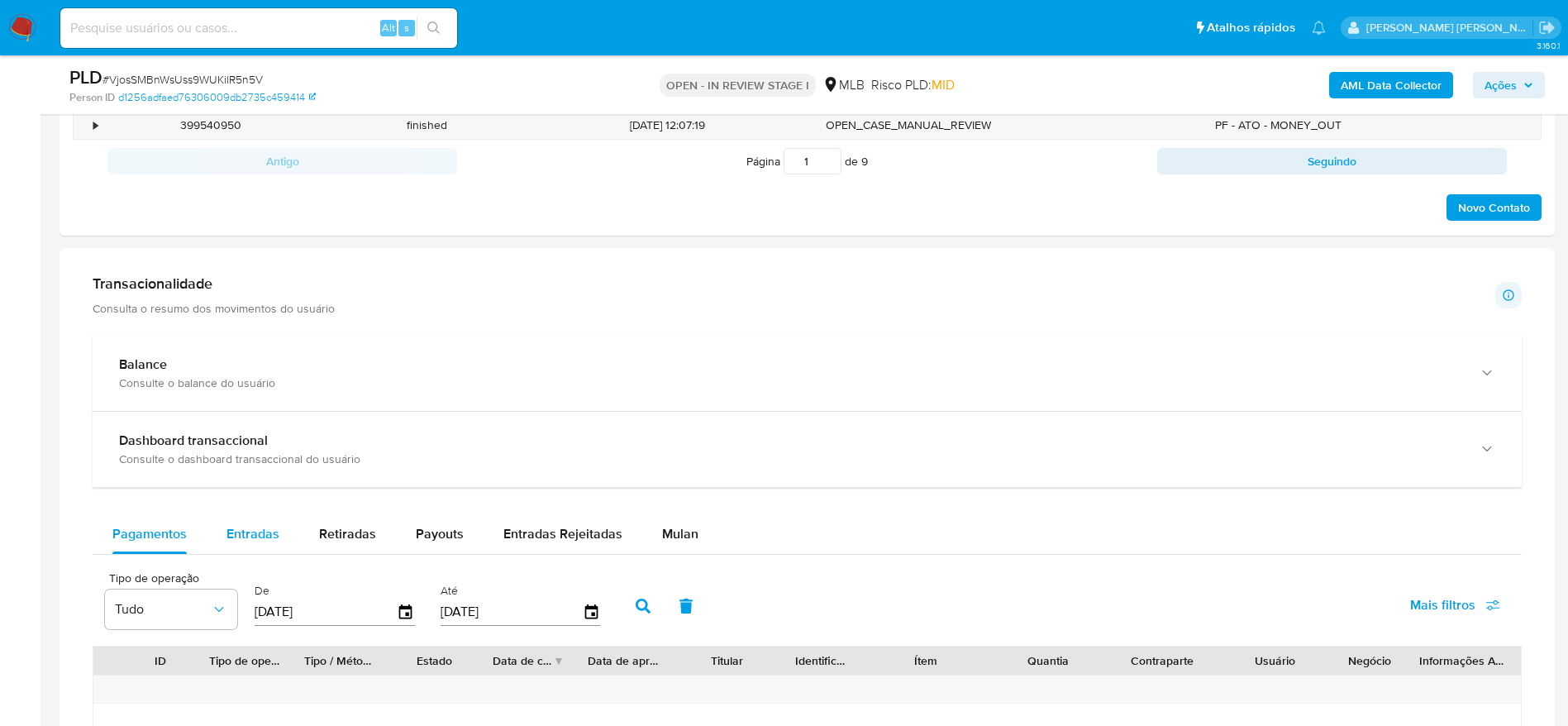
click at [246, 521] on div "Entradas" at bounding box center [253, 534] width 53 height 40
select select "10"
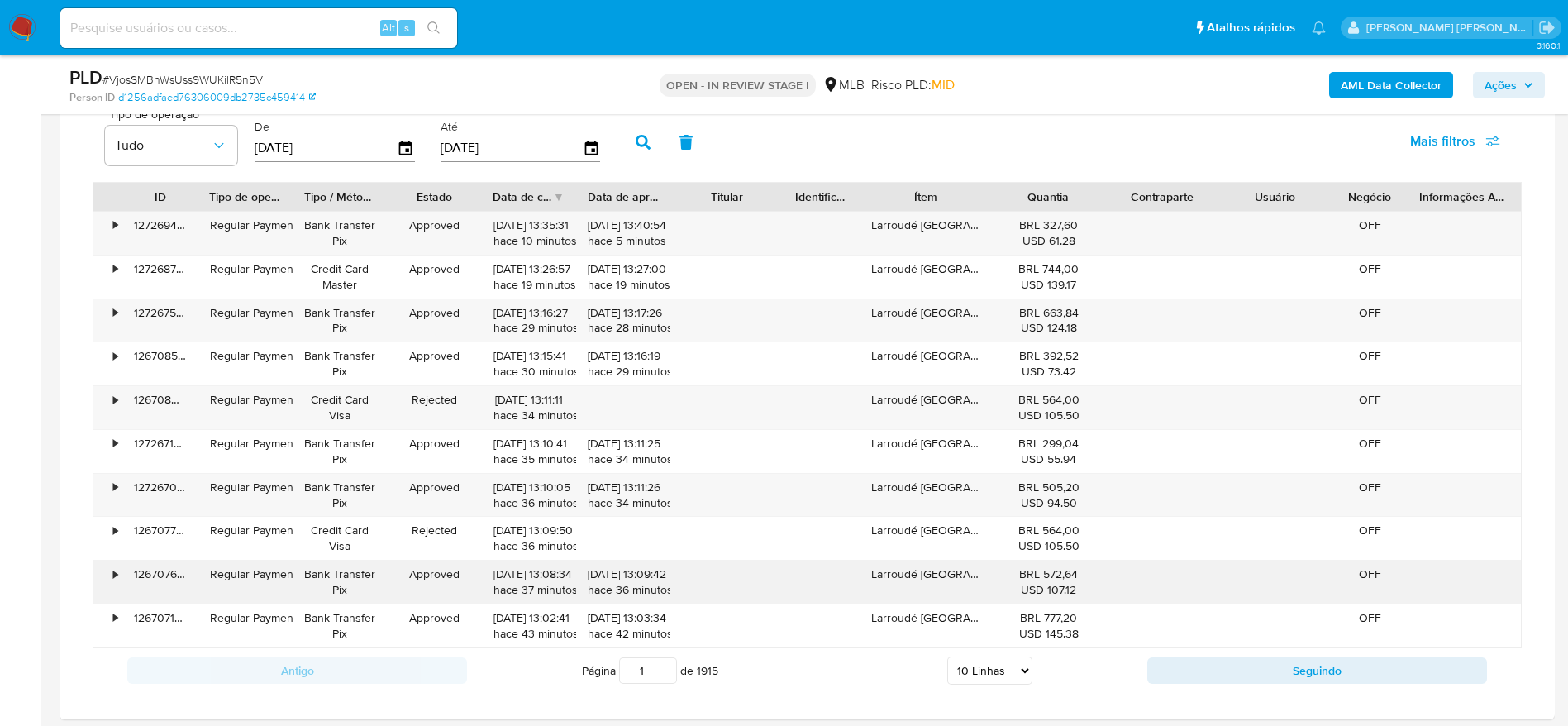
scroll to position [1489, 0]
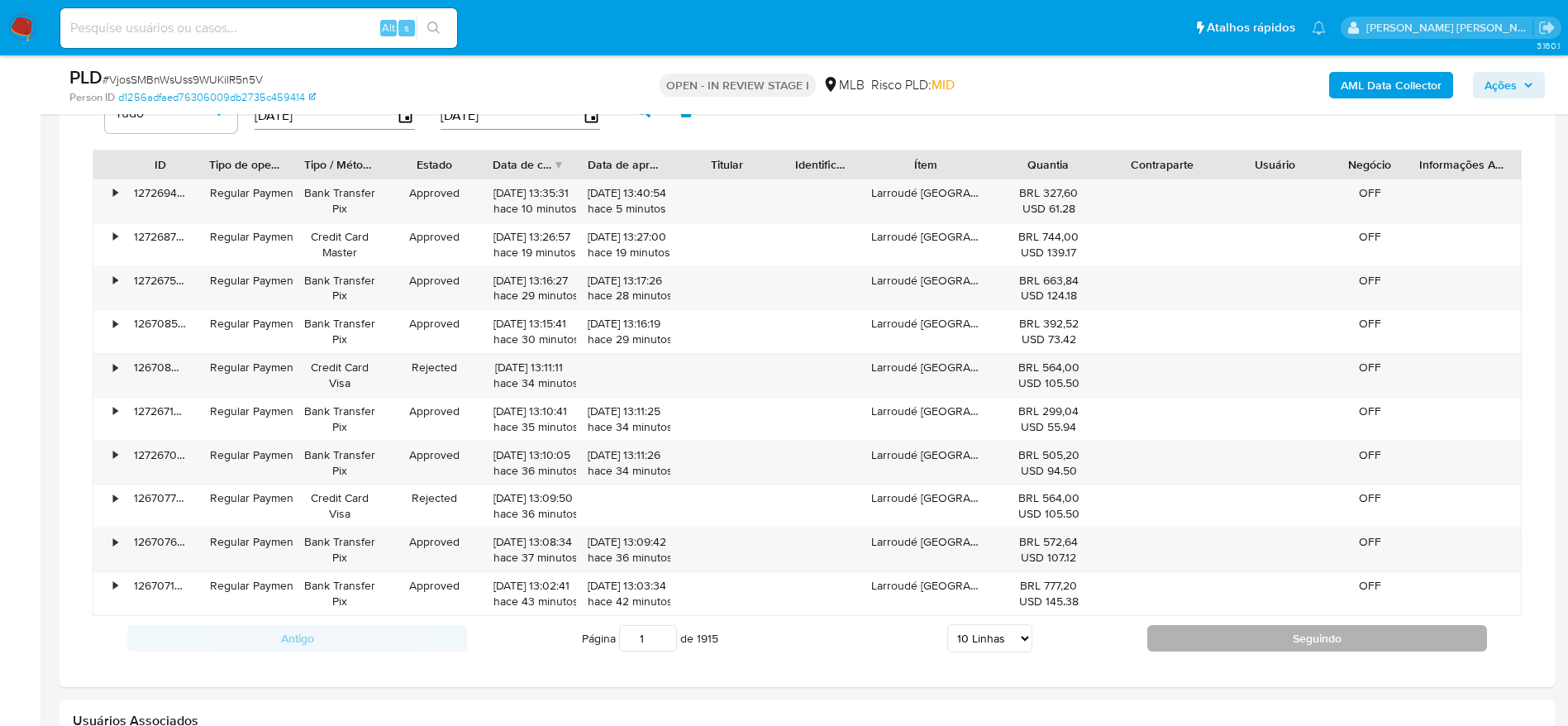
click at [1199, 639] on button "Seguindo" at bounding box center [1317, 638] width 340 height 26
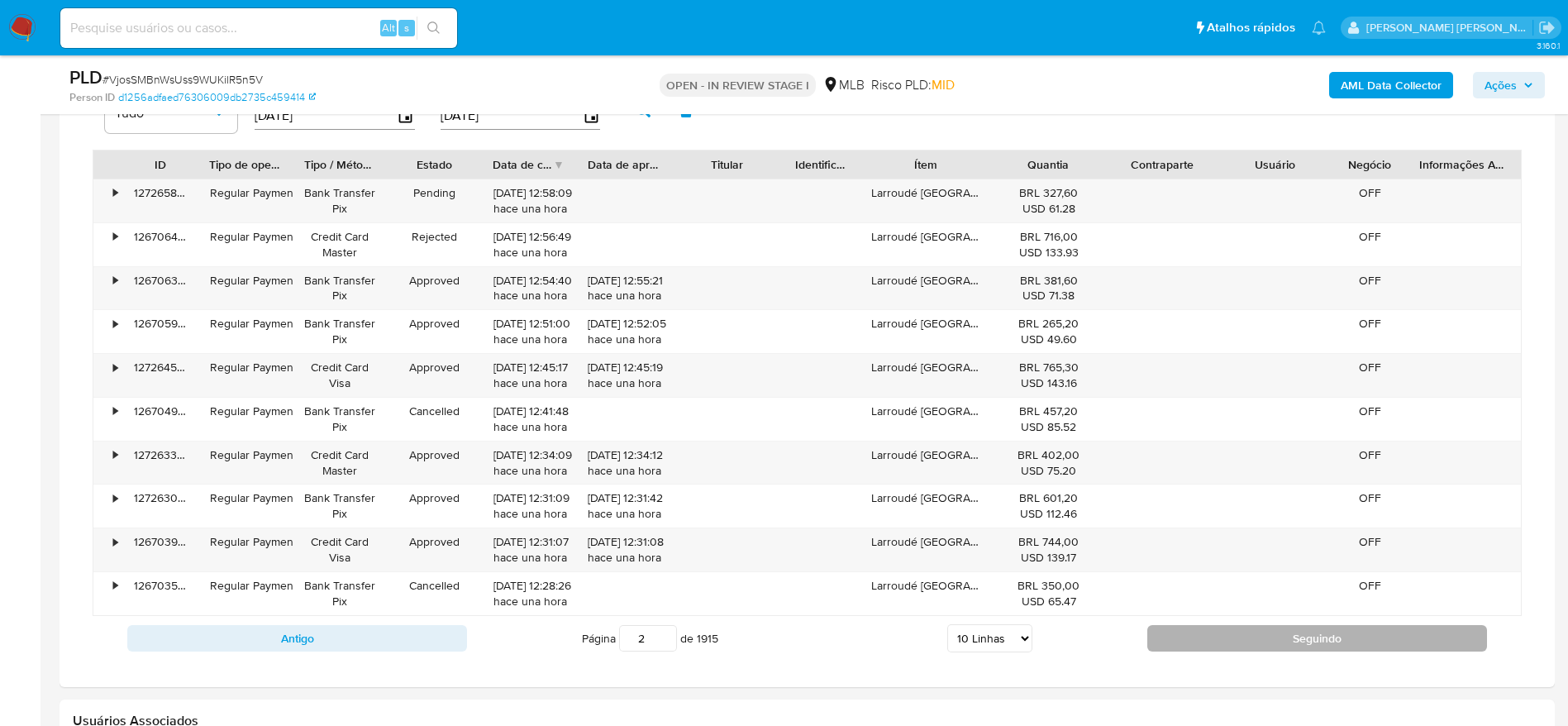
click at [1197, 633] on button "Seguindo" at bounding box center [1317, 638] width 340 height 26
type input "3"
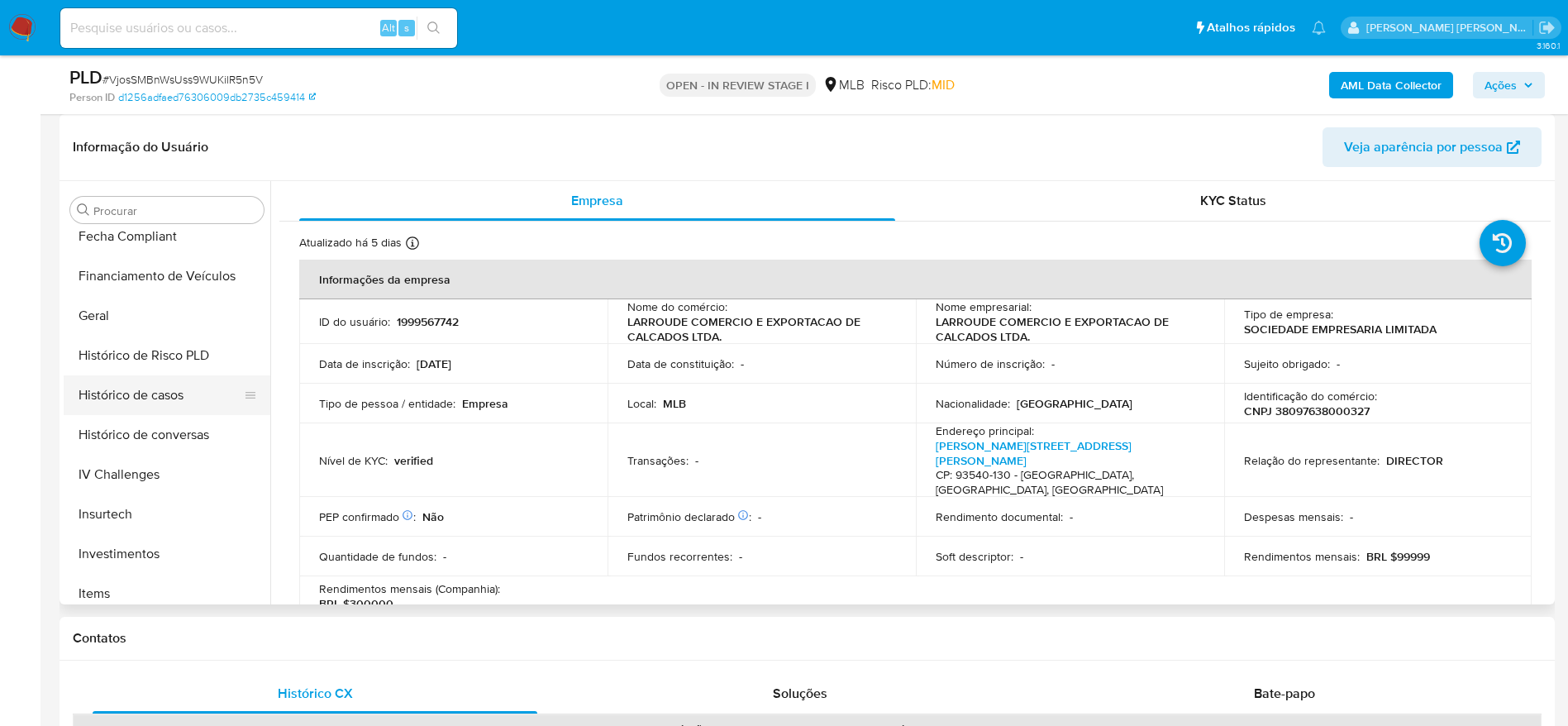
scroll to position [486, 0]
click at [135, 336] on button "Geral" at bounding box center [161, 320] width 194 height 40
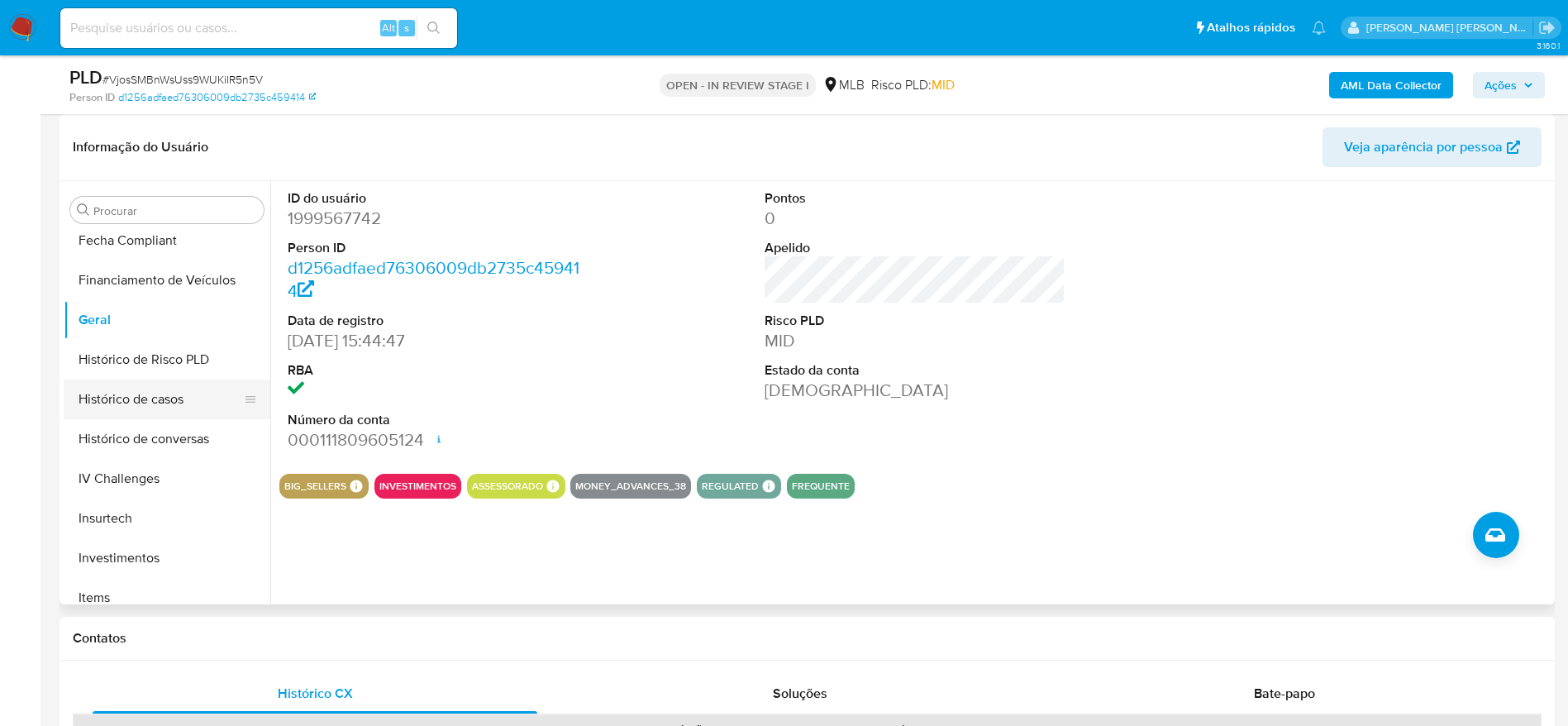
click at [160, 401] on button "Histórico de casos" at bounding box center [161, 399] width 194 height 40
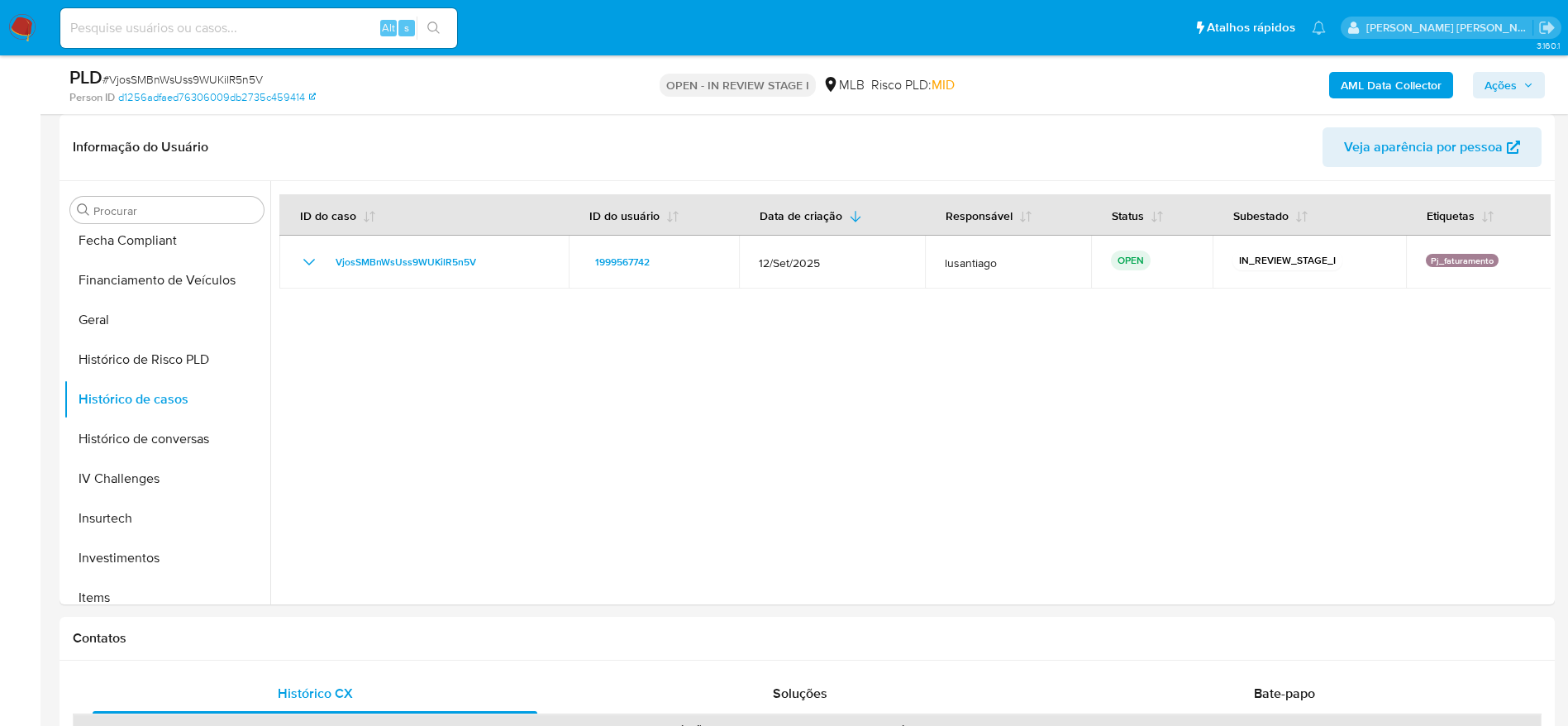
drag, startPoint x: 1509, startPoint y: 86, endPoint x: 1456, endPoint y: 89, distance: 53.1
click at [1505, 86] on span "Ações" at bounding box center [1500, 85] width 32 height 26
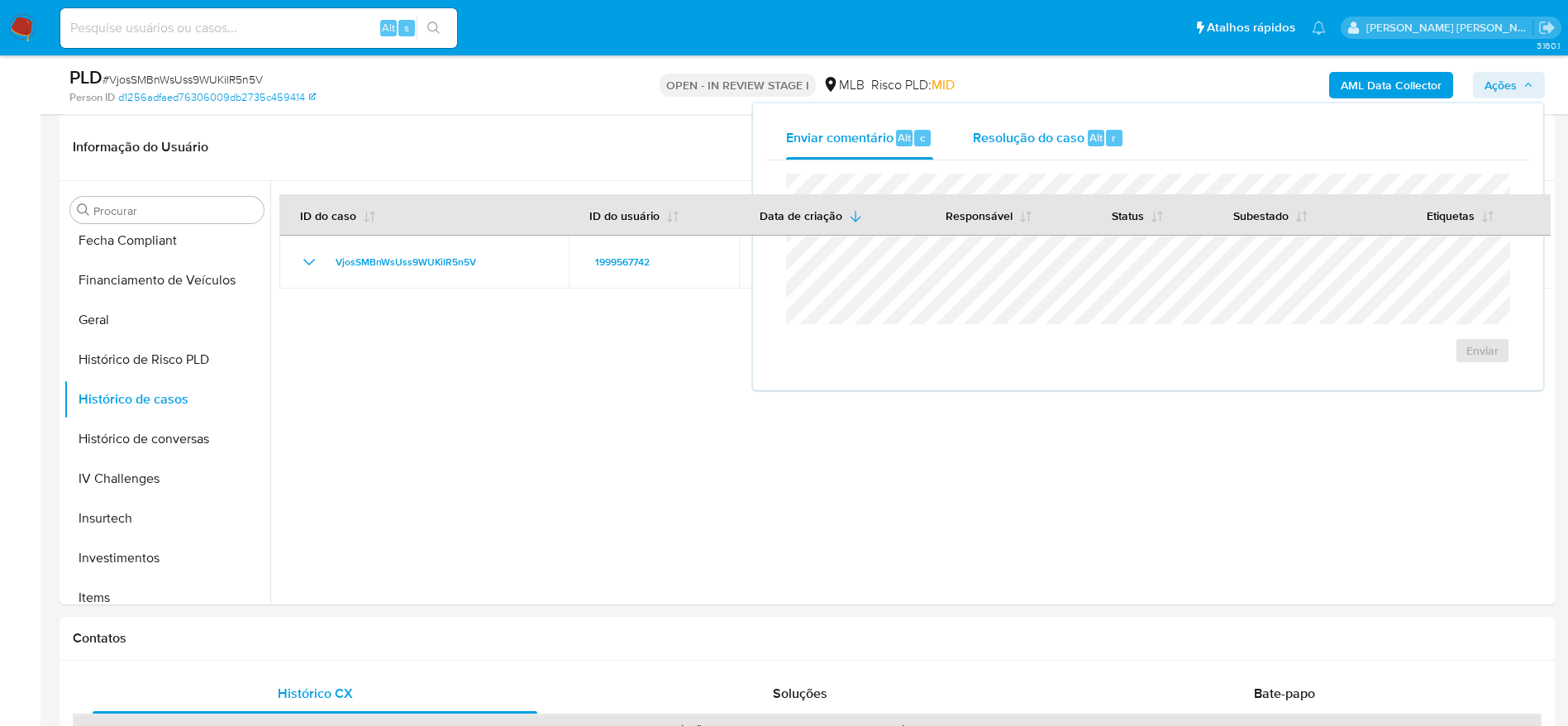
click at [1039, 143] on span "Resolução do caso" at bounding box center [1029, 137] width 112 height 19
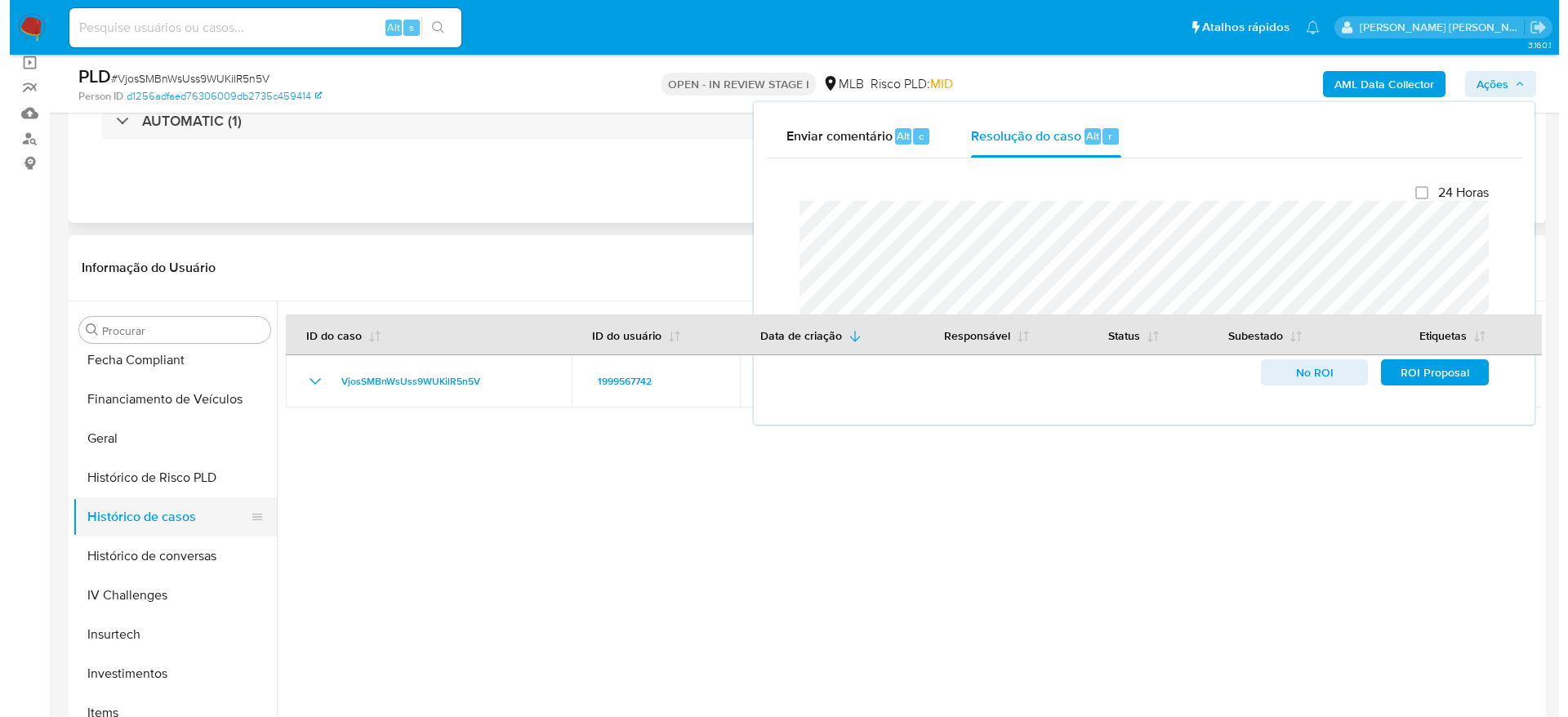
scroll to position [0, 0]
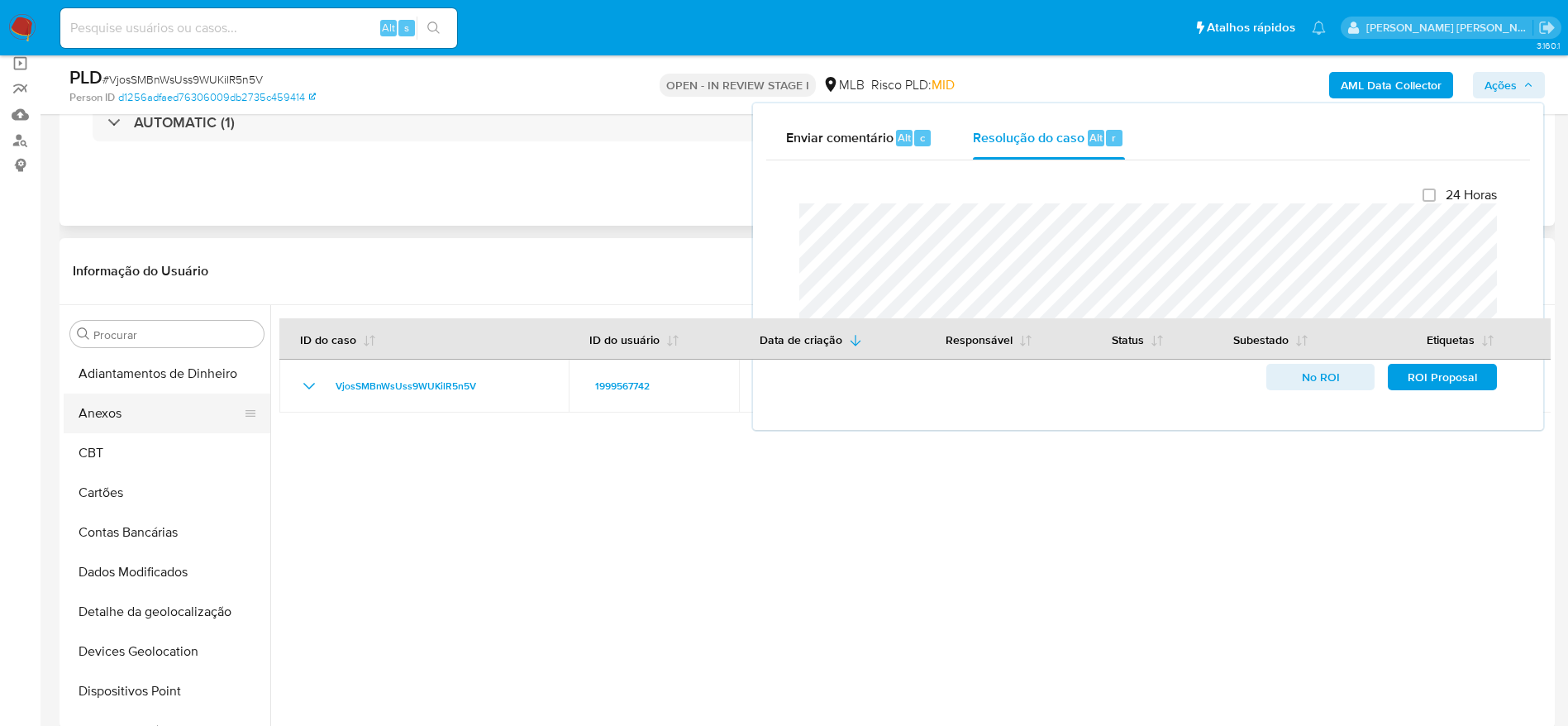
click at [165, 425] on button "Anexos" at bounding box center [161, 413] width 194 height 40
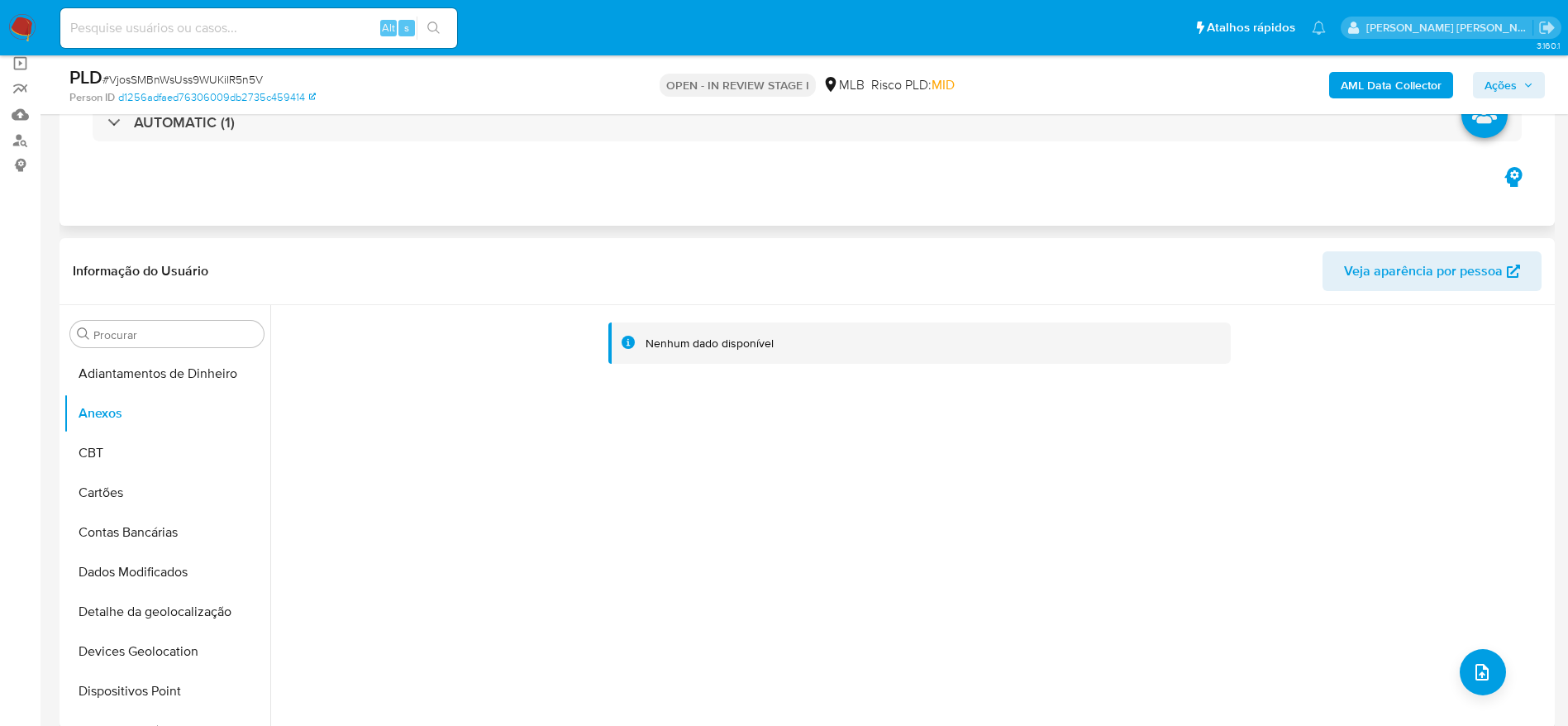
click at [1403, 89] on b "AML Data Collector" at bounding box center [1391, 85] width 101 height 26
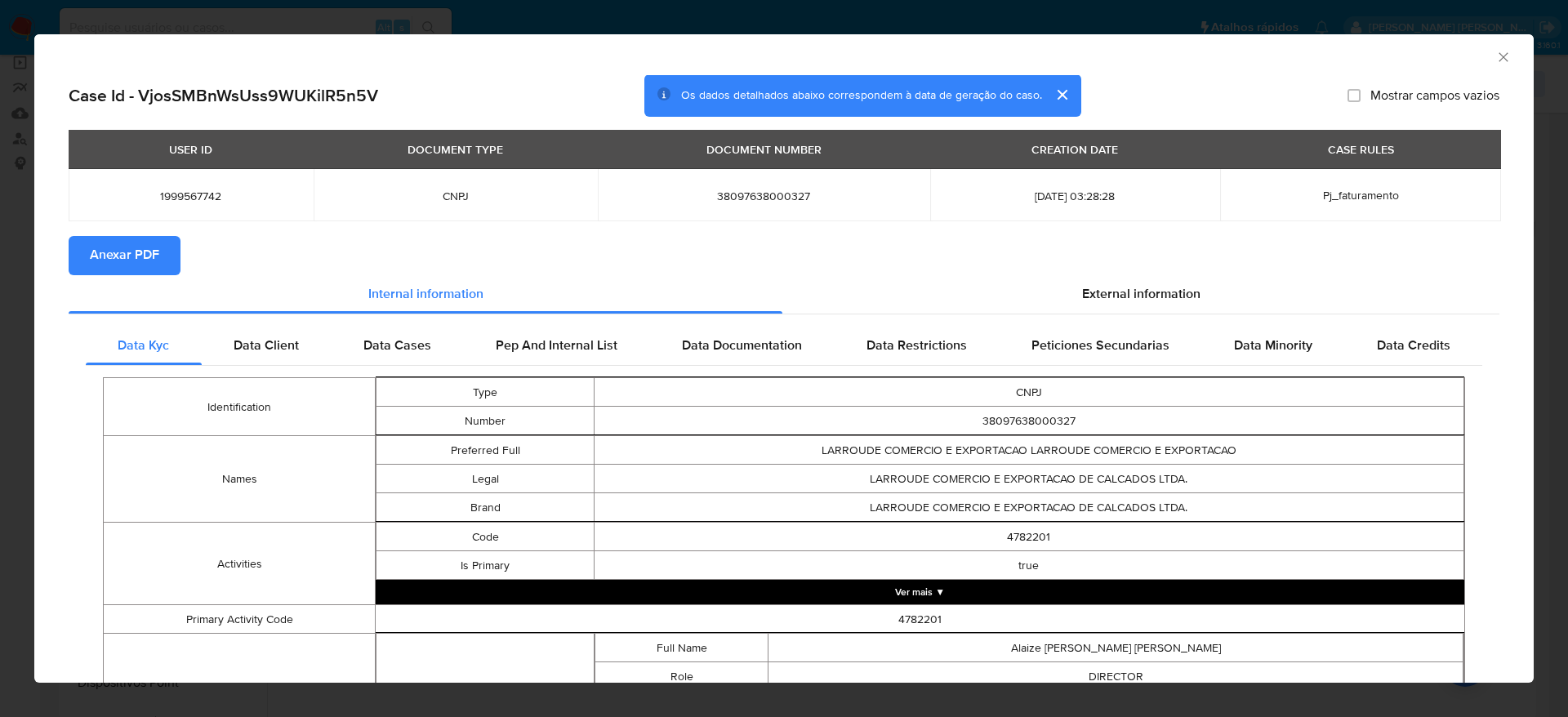
click at [132, 257] on span "Anexar PDF" at bounding box center [125, 256] width 70 height 36
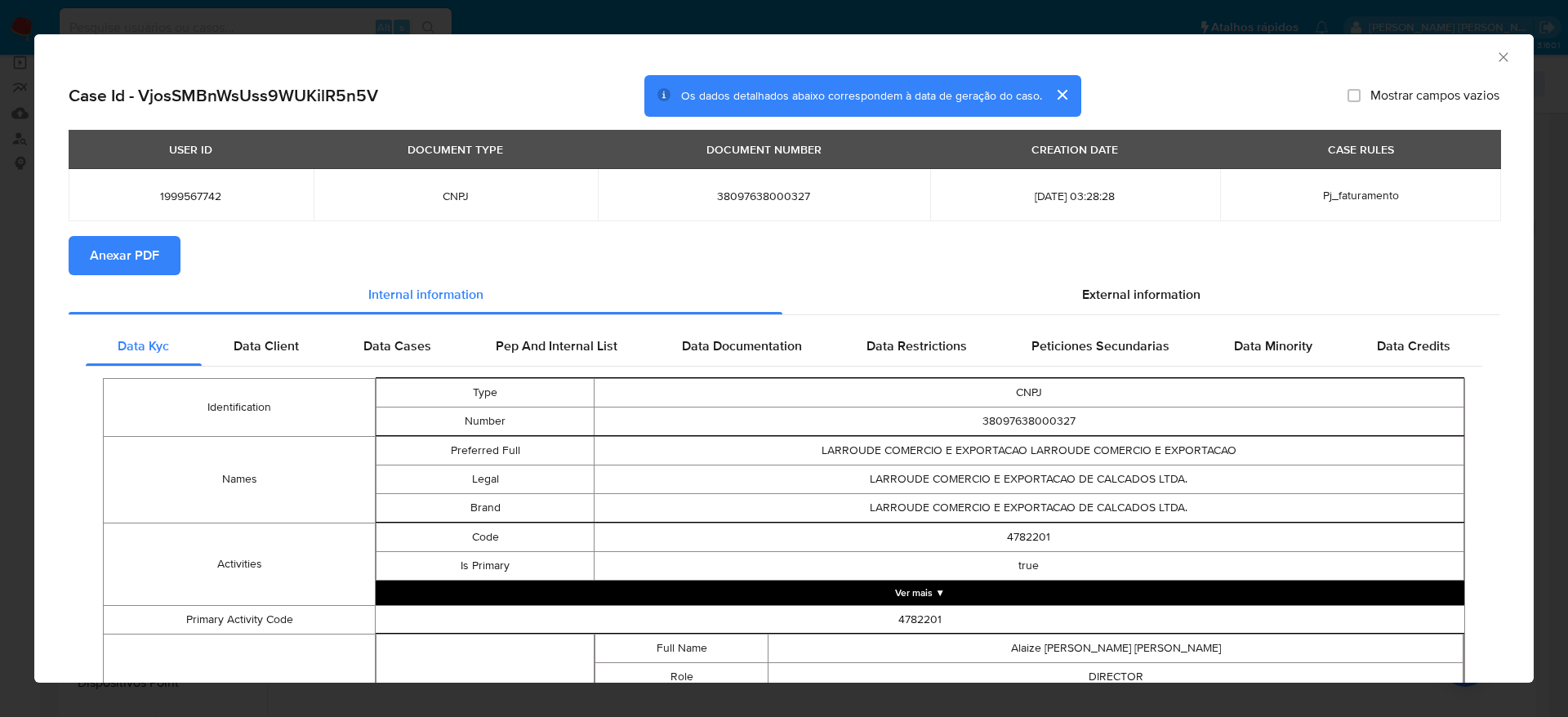
click at [1495, 49] on icon "Fechar a janela" at bounding box center [1504, 58] width 17 height 17
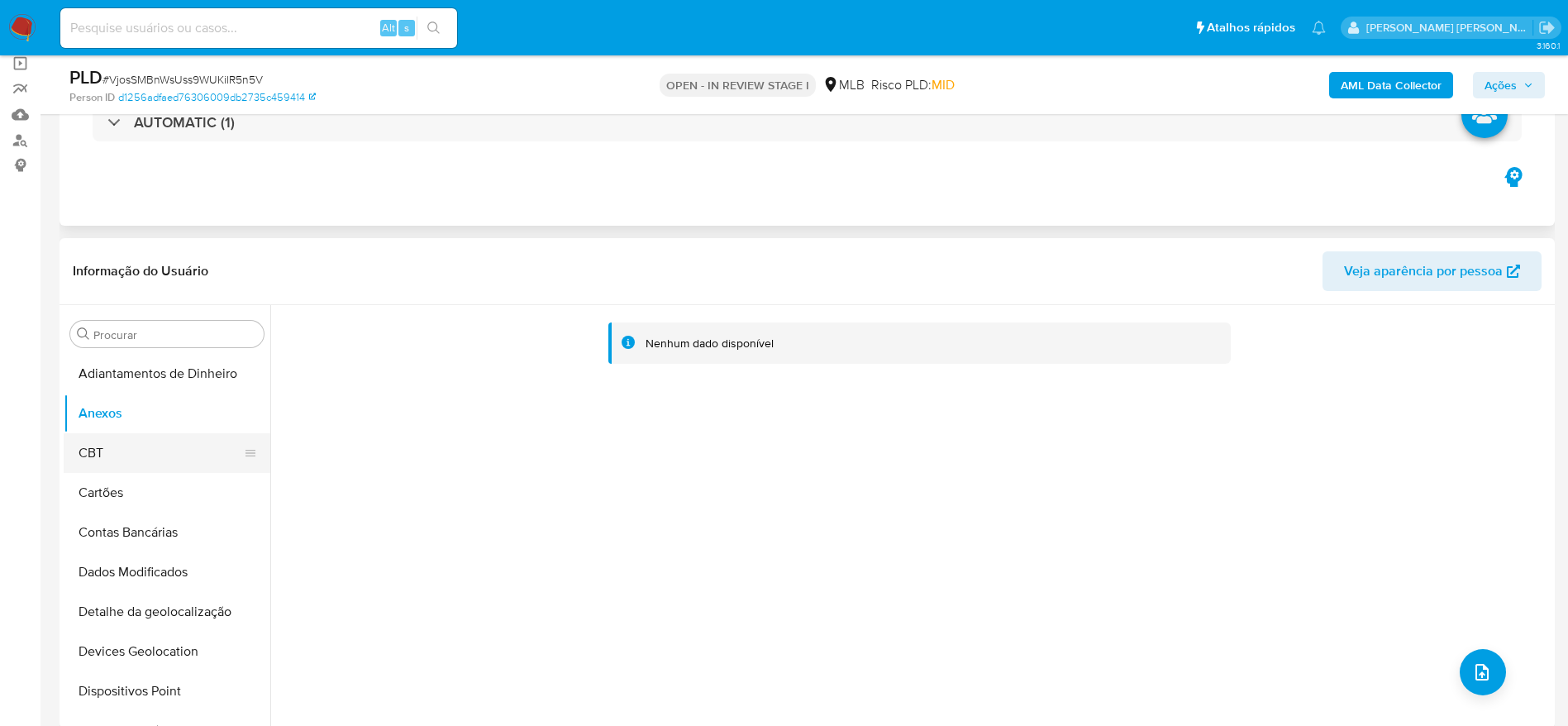
click at [140, 448] on button "CBT" at bounding box center [161, 453] width 194 height 40
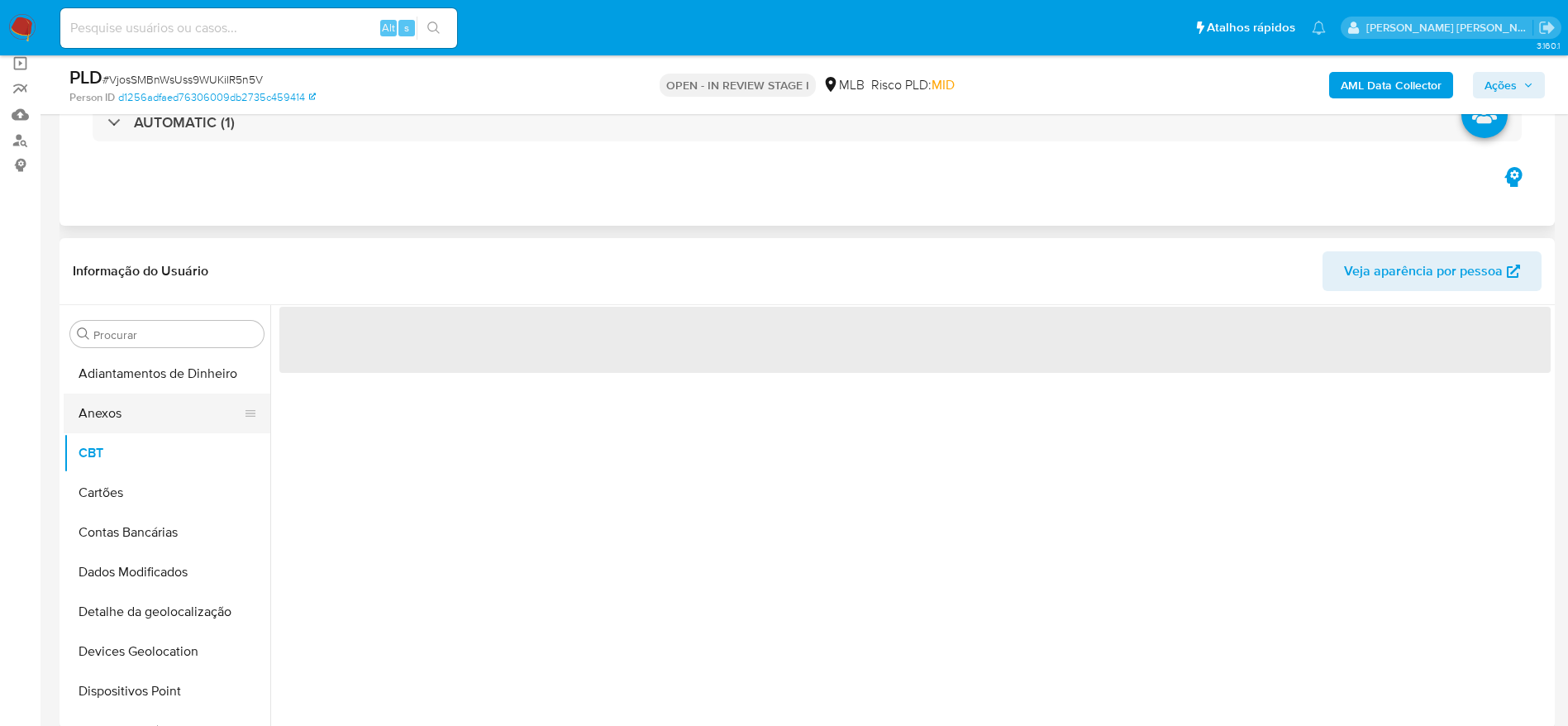
click at [144, 416] on button "Anexos" at bounding box center [161, 413] width 194 height 40
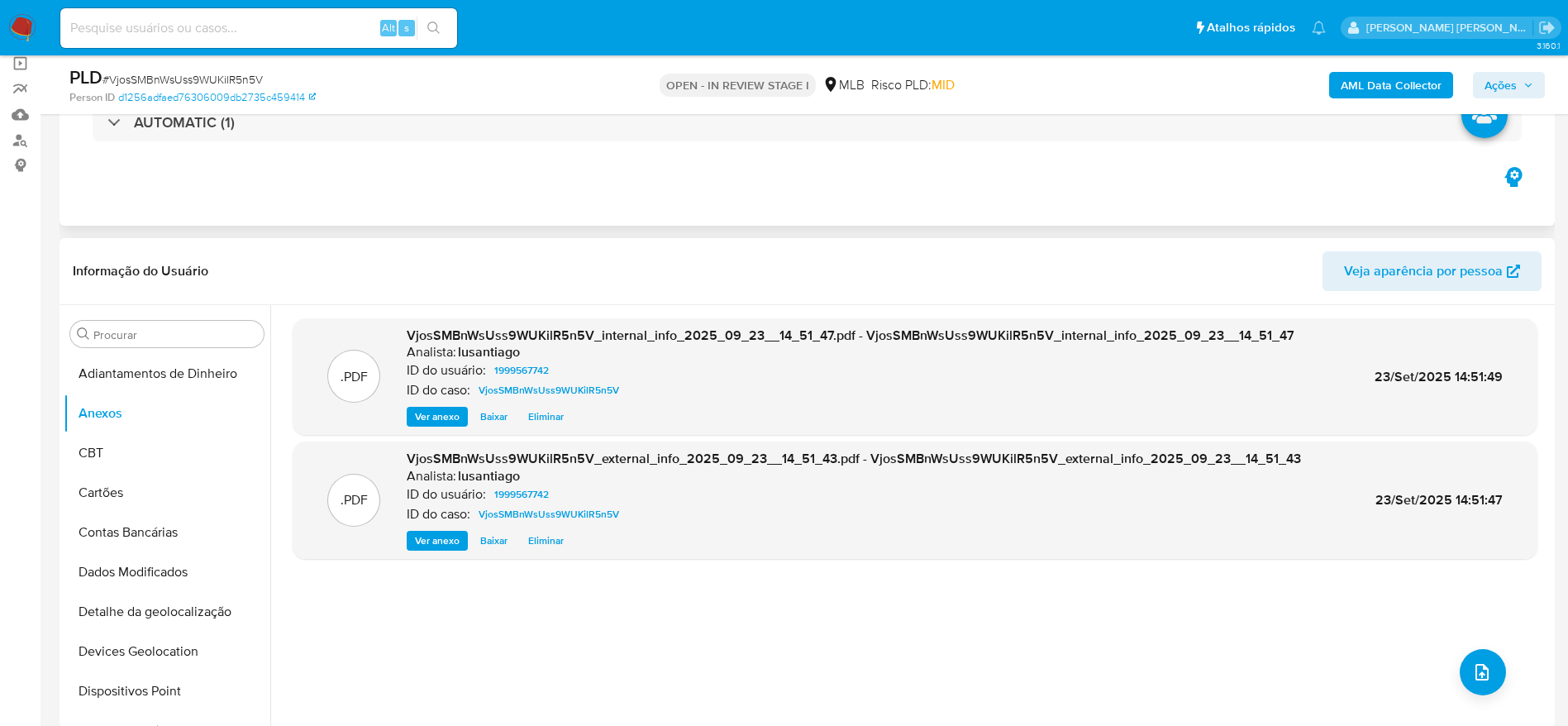
click at [649, 276] on header "Informação do Usuário Veja aparência por pessoa" at bounding box center [807, 271] width 1469 height 40
click at [1479, 676] on icon "upload-file" at bounding box center [1482, 672] width 13 height 17
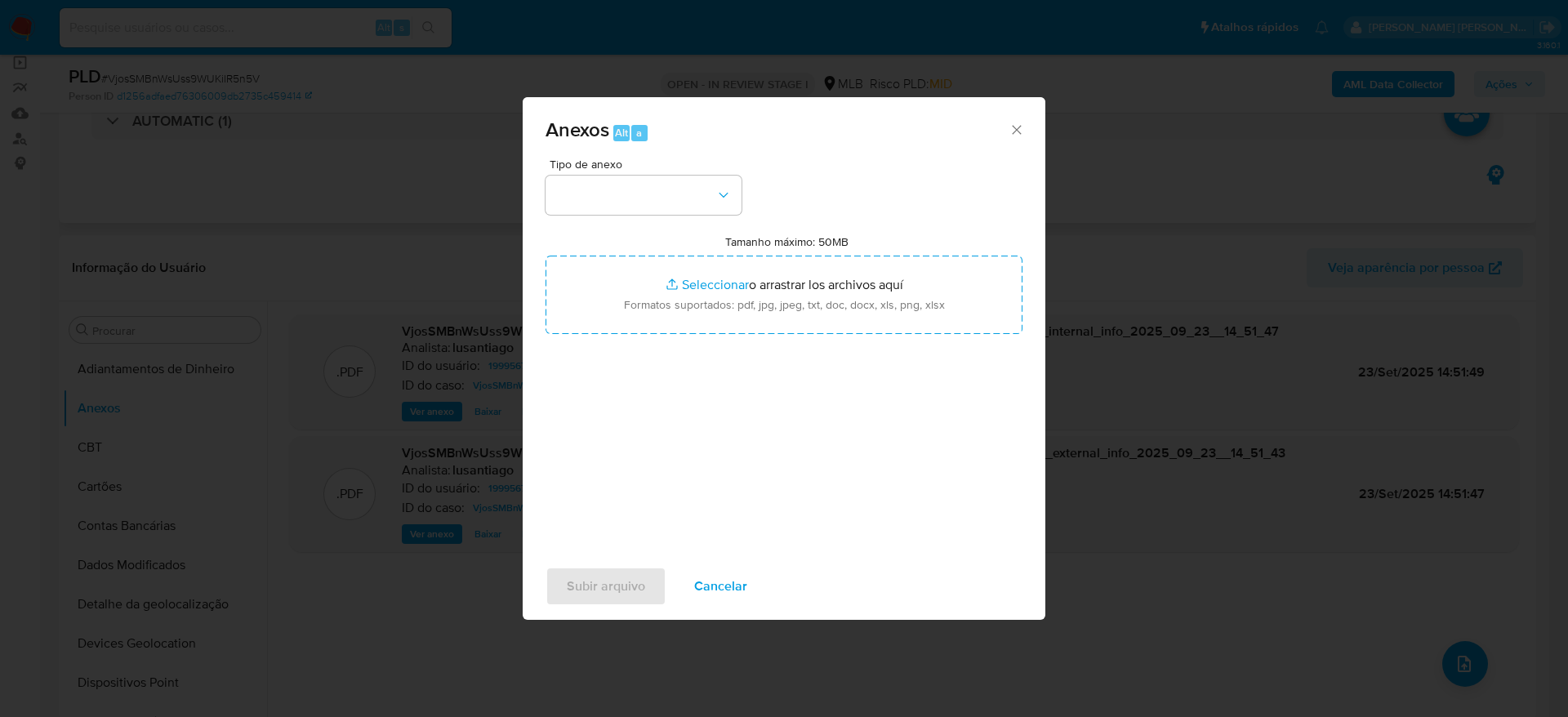
click at [661, 169] on div "Tipo de anexo" at bounding box center [644, 186] width 196 height 57
click at [656, 185] on button "button" at bounding box center [644, 195] width 196 height 39
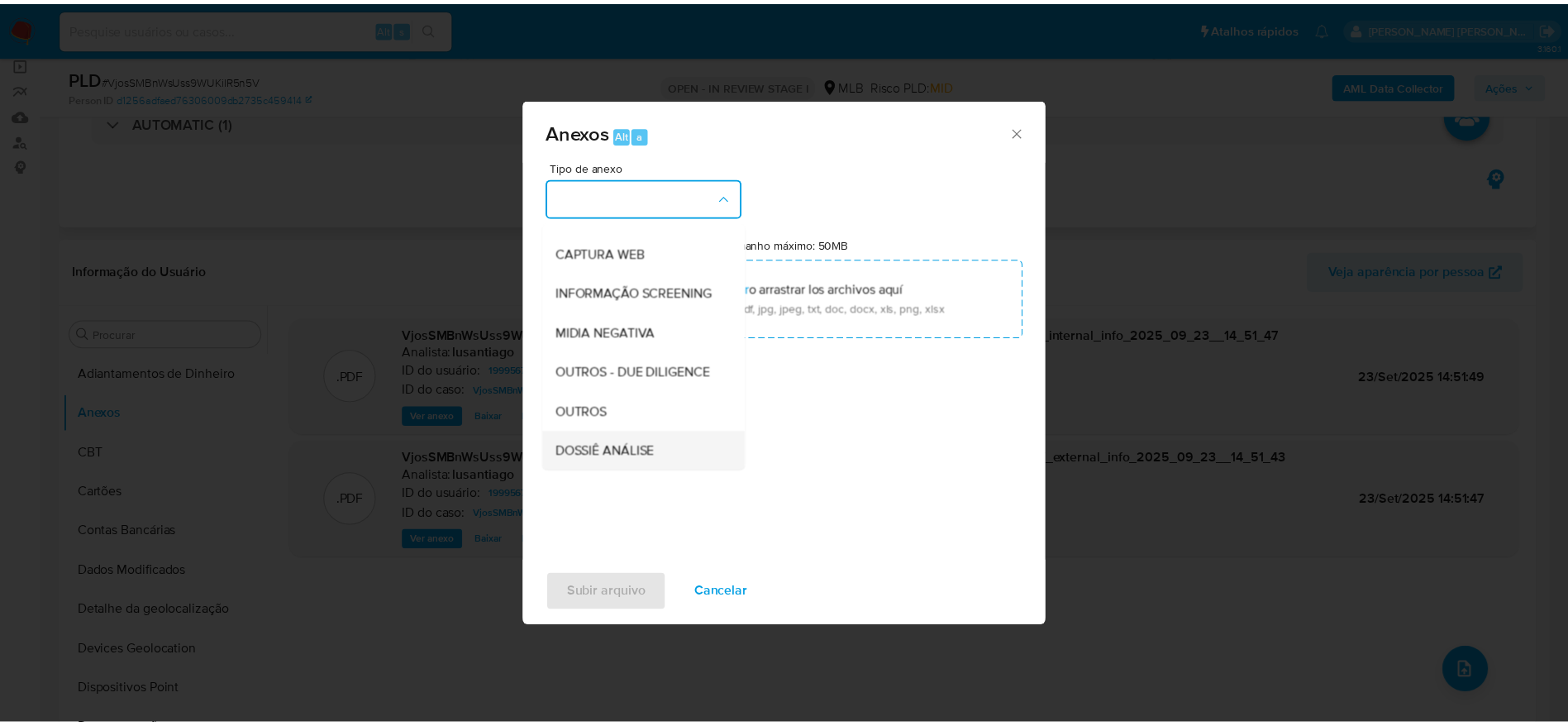
scroll to position [255, 0]
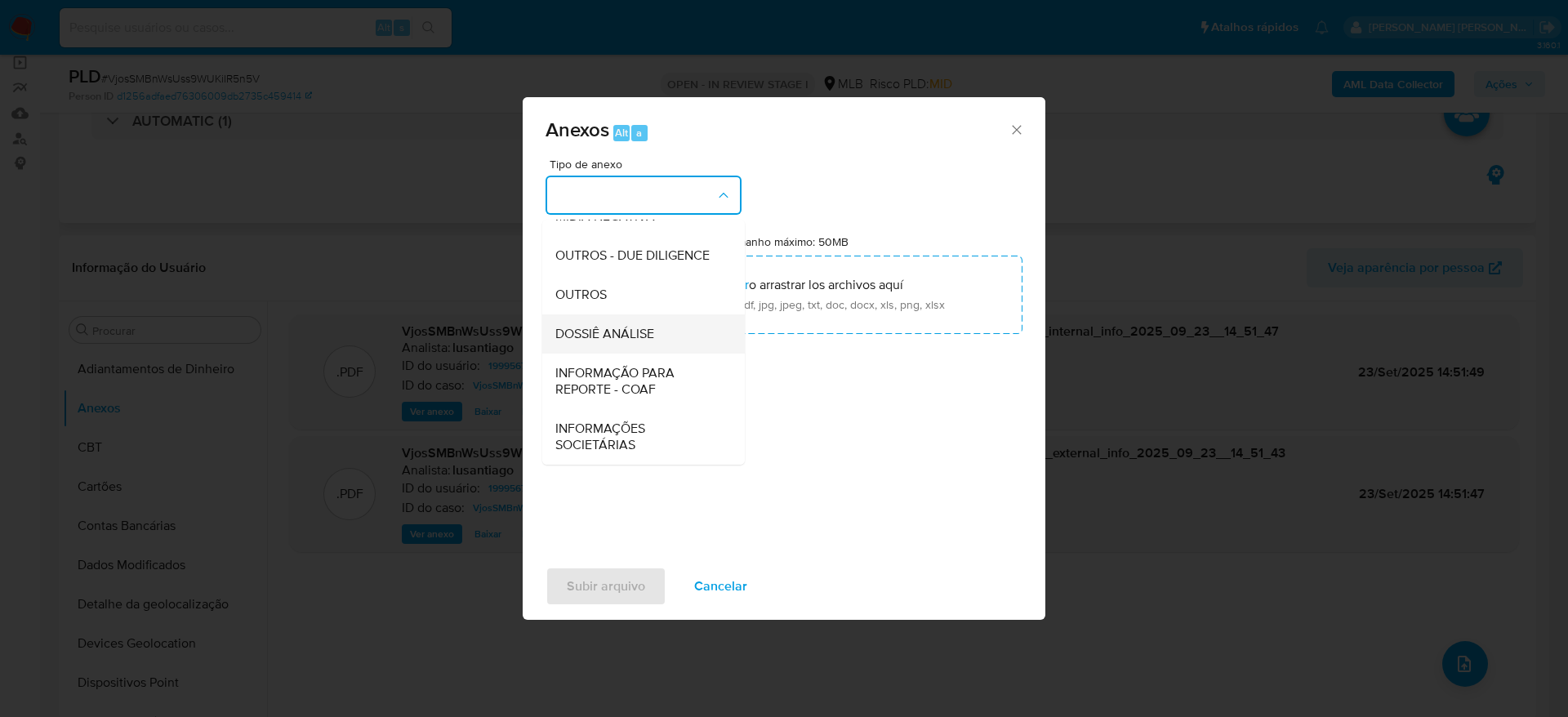
click at [653, 327] on span "DOSSIÊ ANÁLISE" at bounding box center [605, 334] width 99 height 17
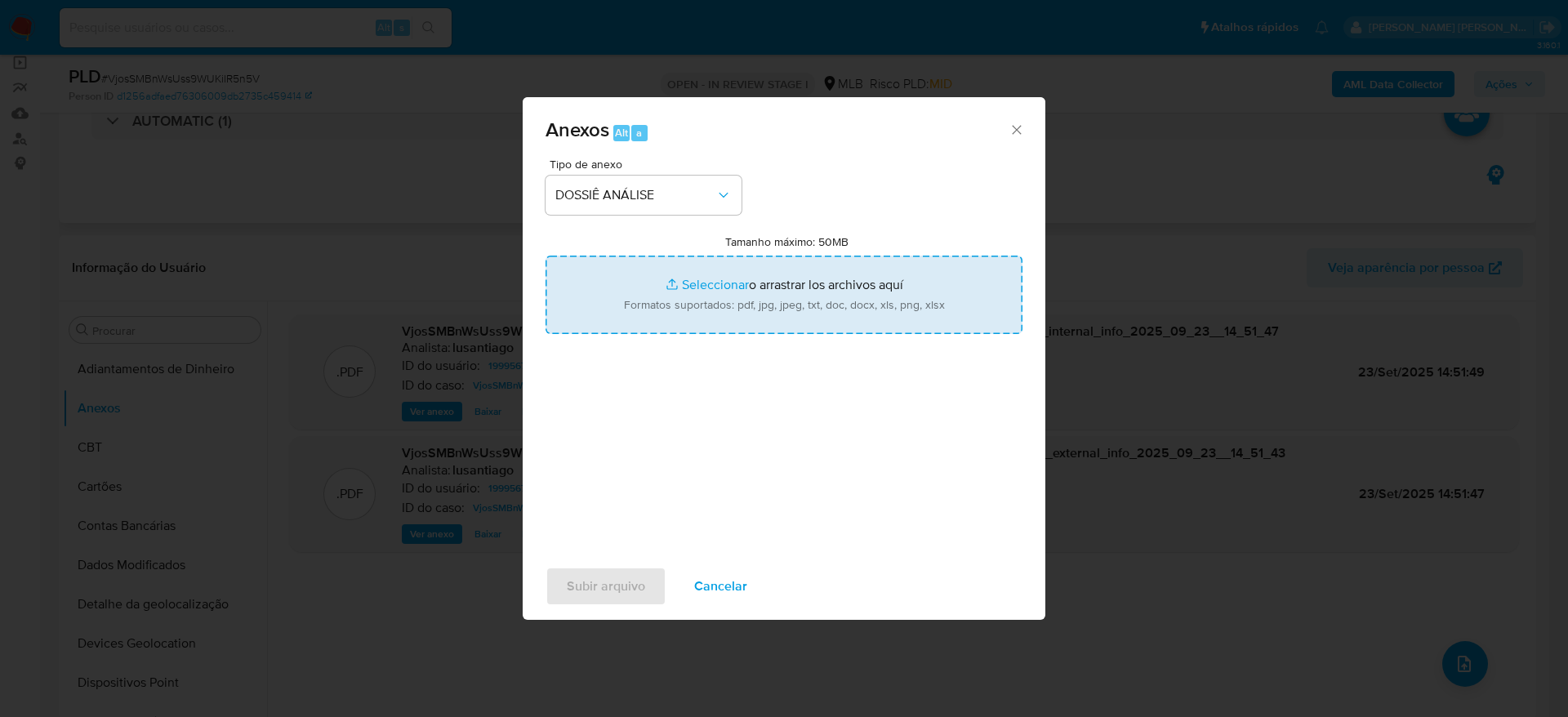
type input "C:\fakepath\Mulan 1999567742_2025_09_22_16_38_32.xlsx"
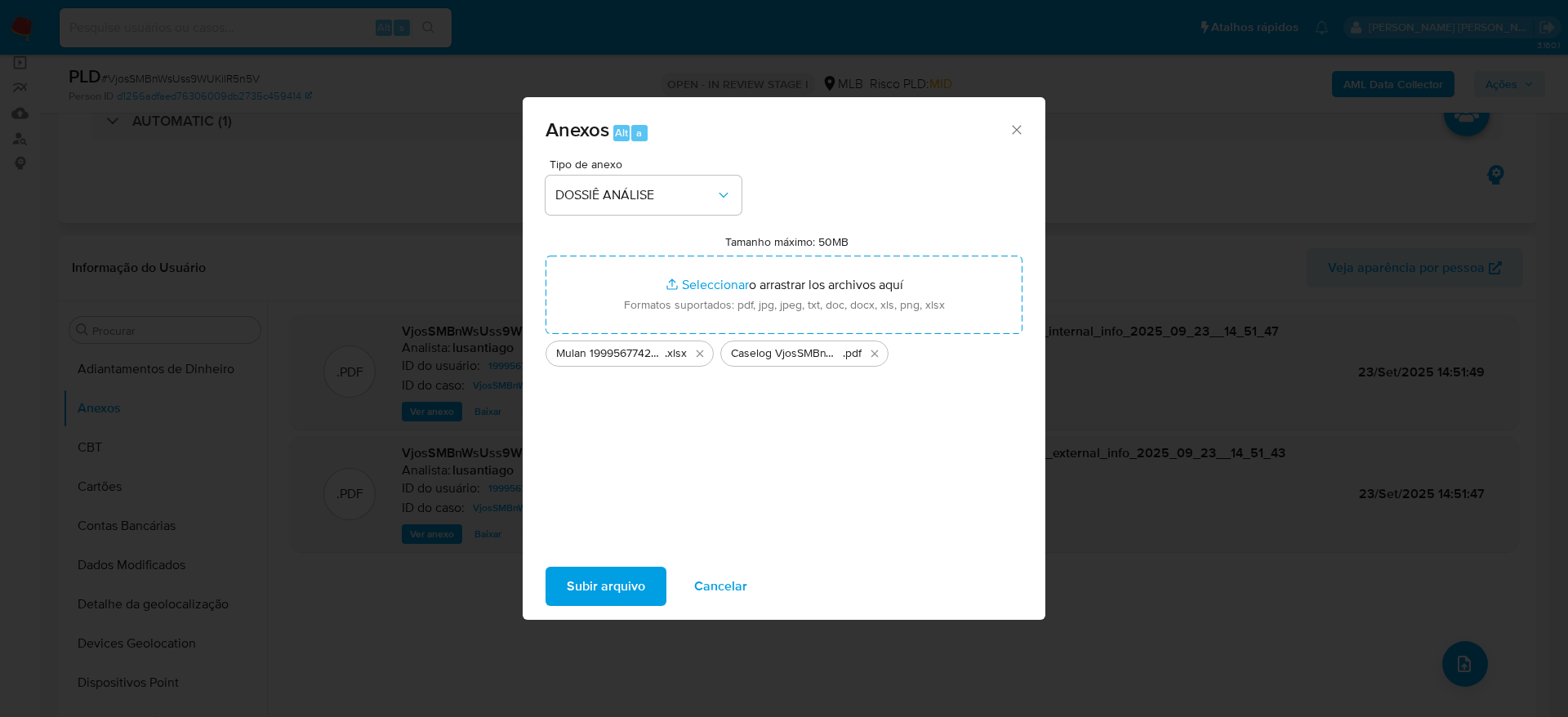
click at [605, 582] on span "Subir arquivo" at bounding box center [606, 586] width 78 height 36
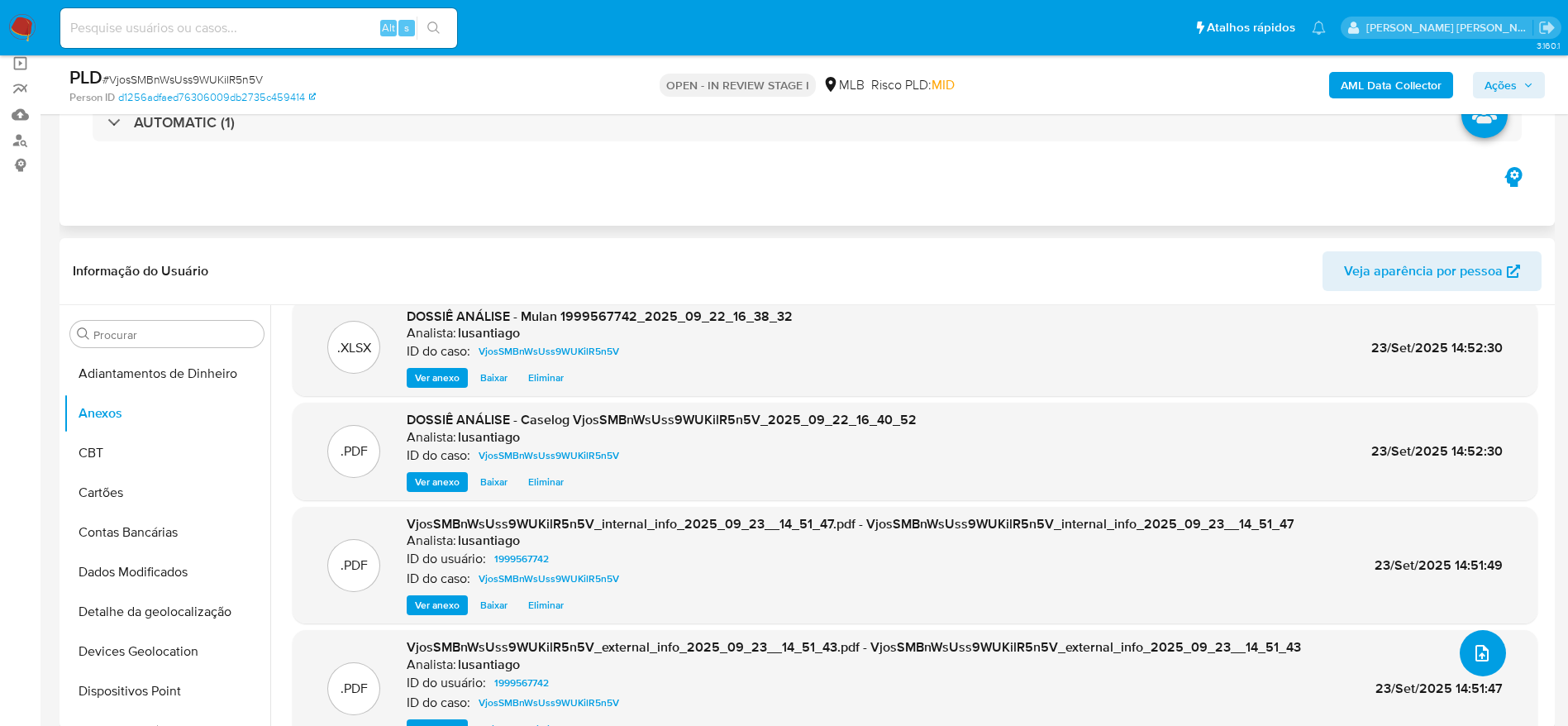
scroll to position [0, 0]
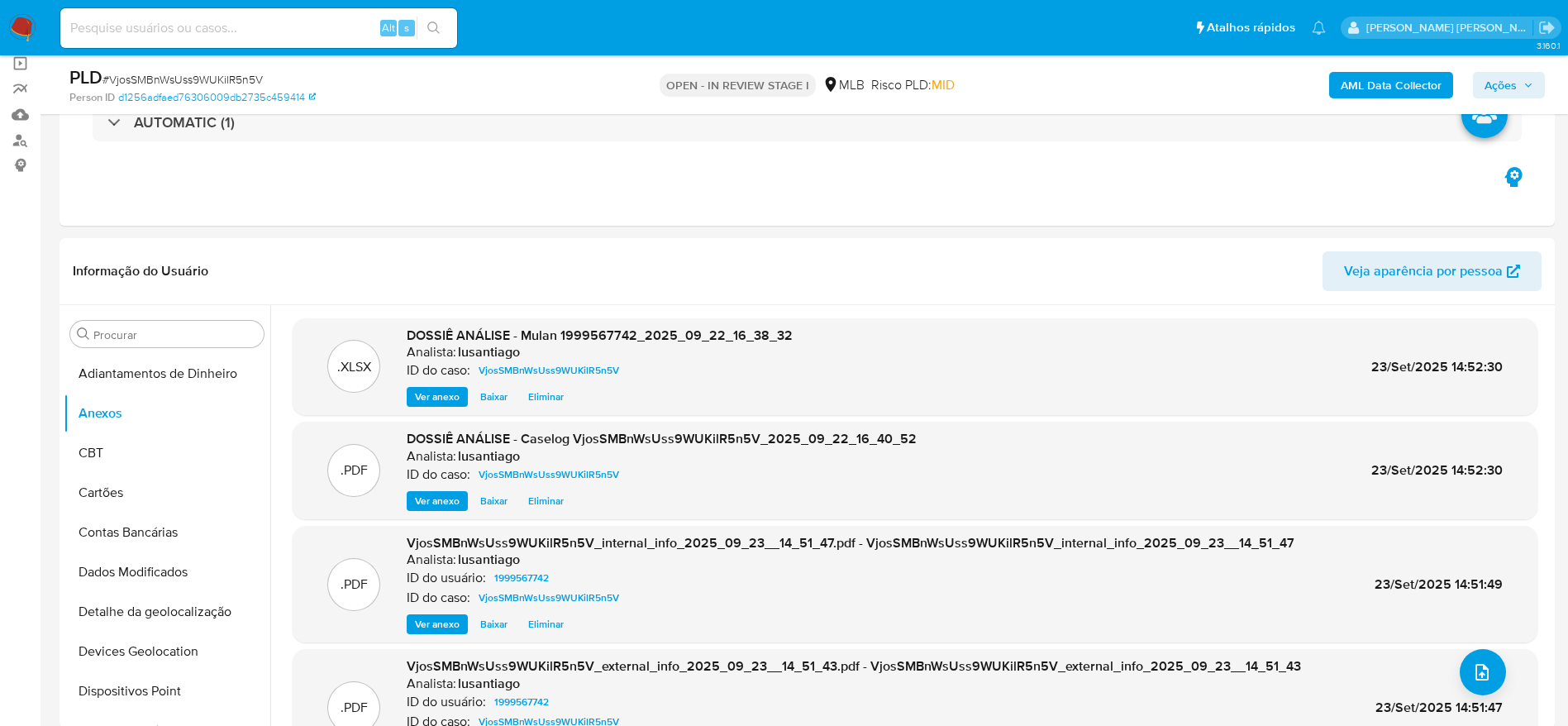
click at [1509, 70] on div "AML Data Collector Ações" at bounding box center [1301, 84] width 488 height 39
click at [1498, 78] on span "Ações" at bounding box center [1500, 85] width 32 height 26
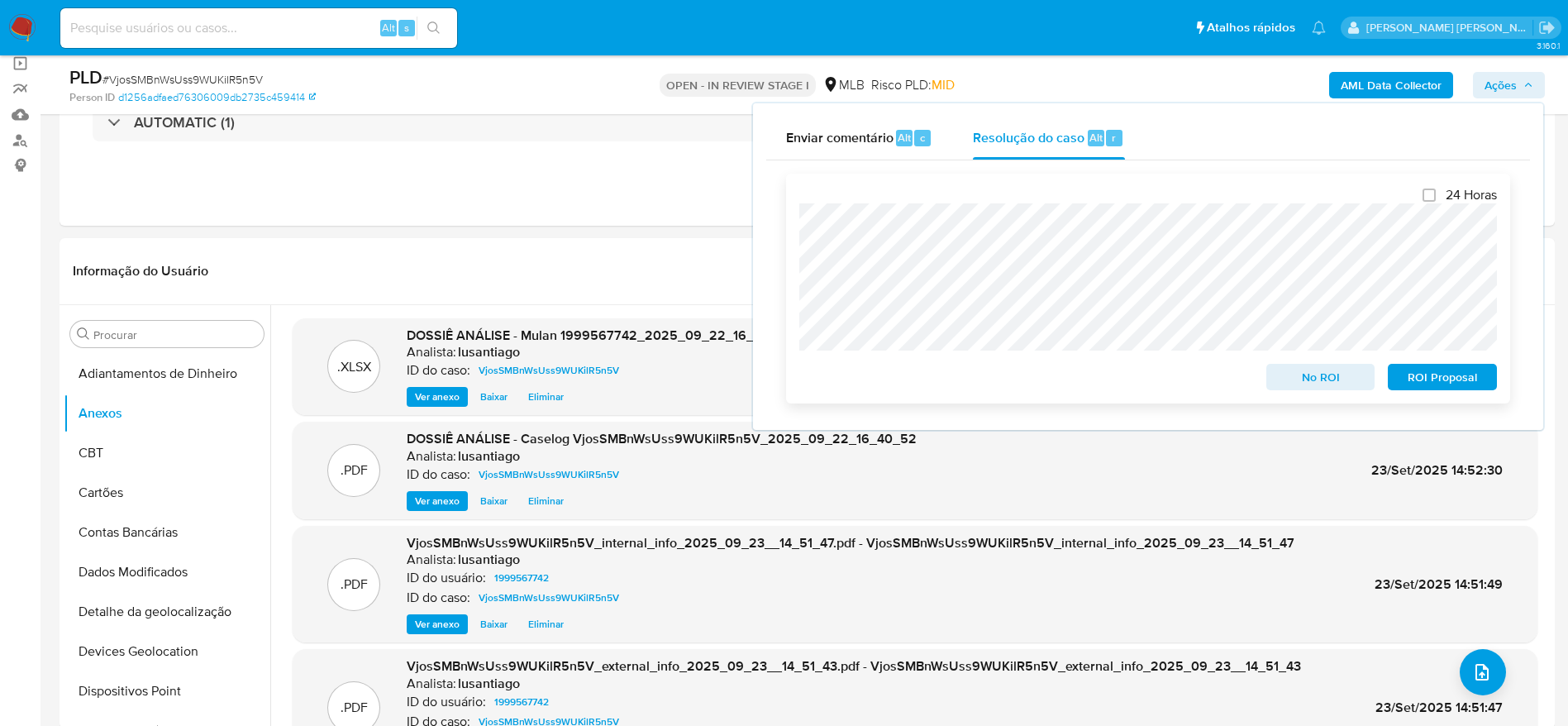
click at [1305, 379] on span "No ROI" at bounding box center [1320, 377] width 86 height 24
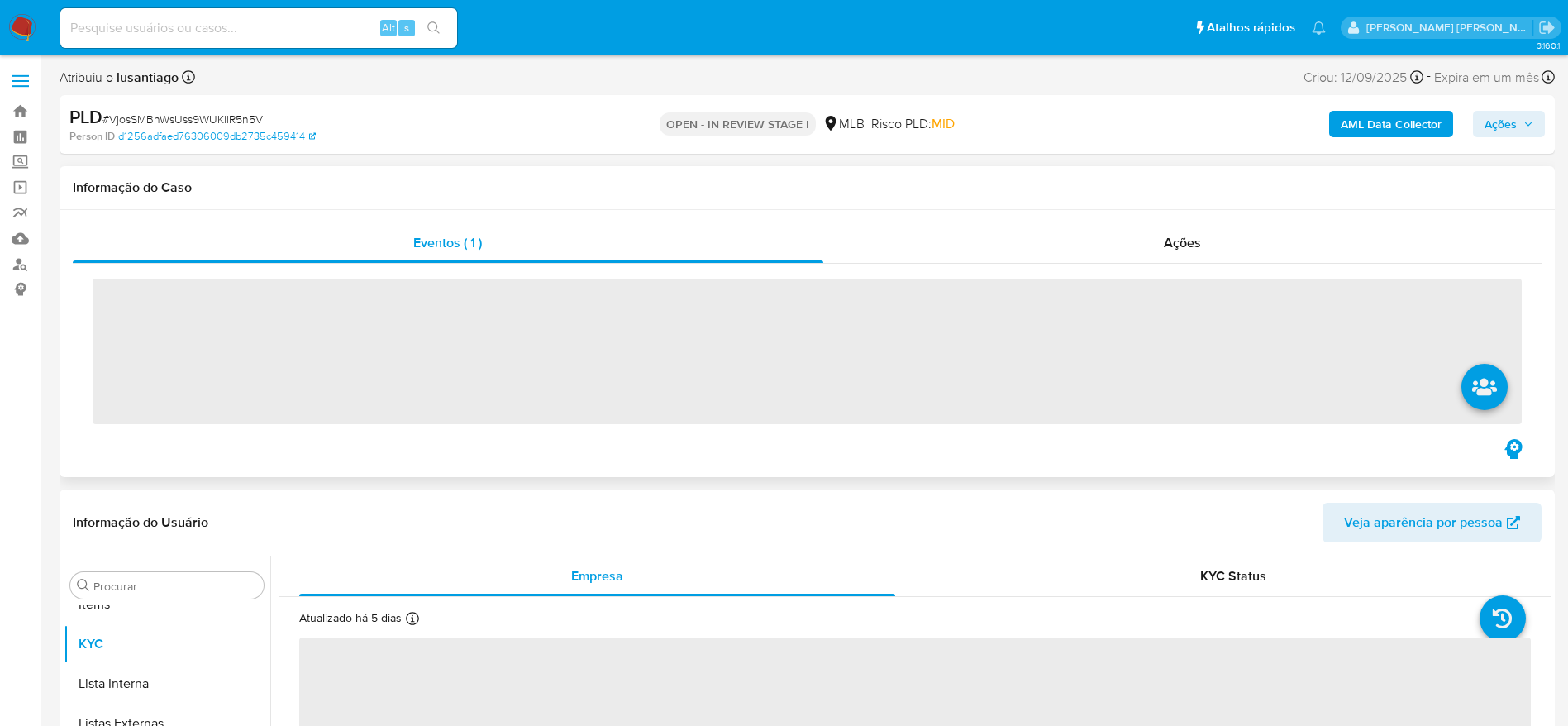
scroll to position [858, 0]
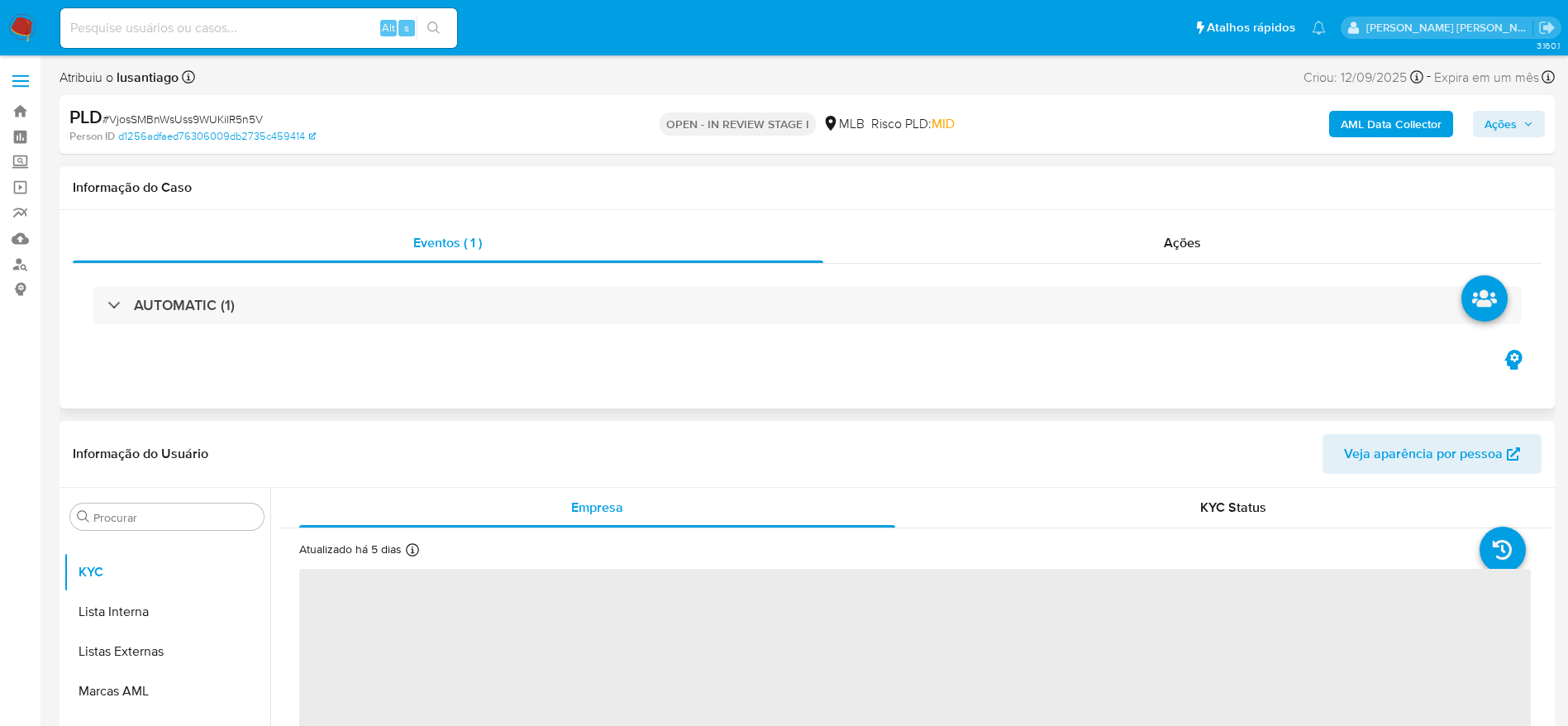
select select "10"
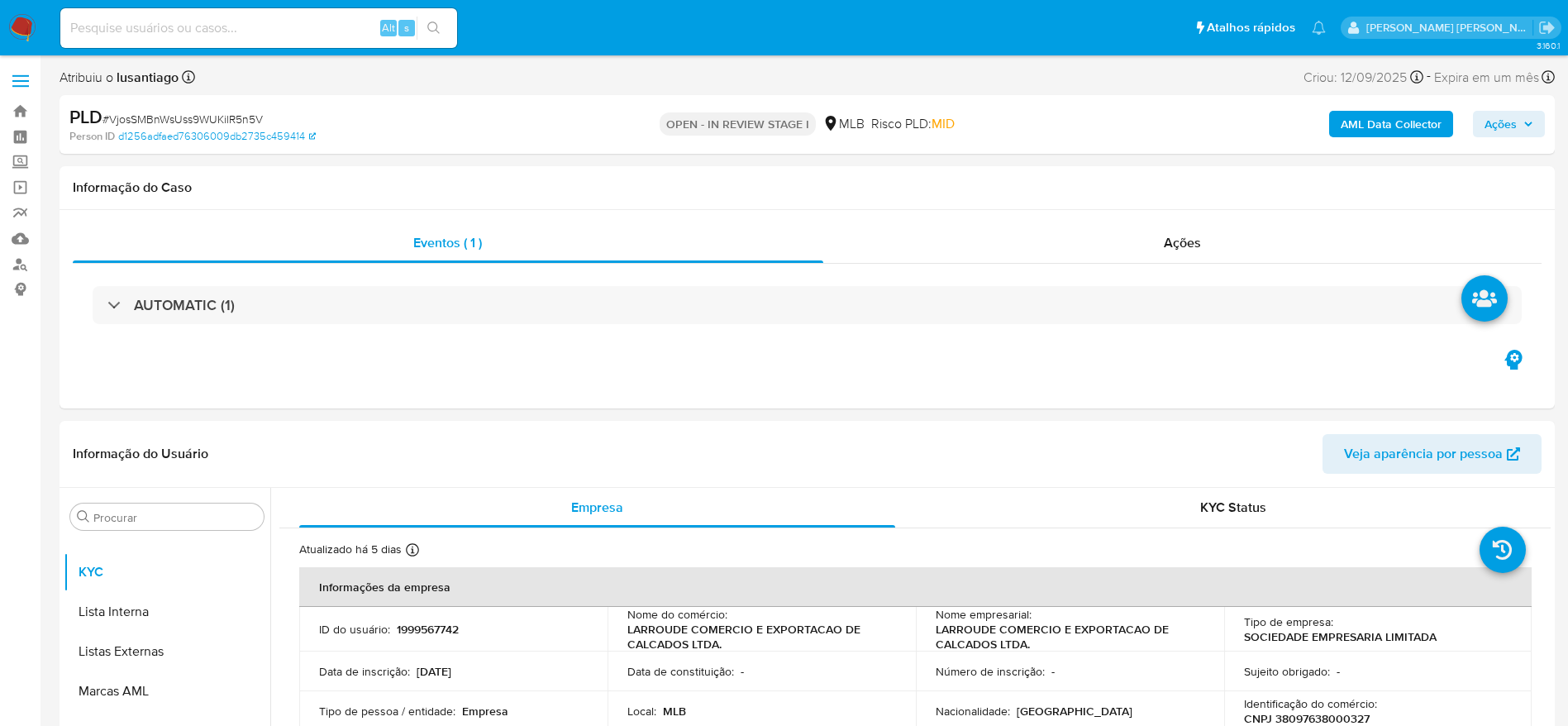
click at [1513, 122] on span "Ações" at bounding box center [1500, 124] width 32 height 26
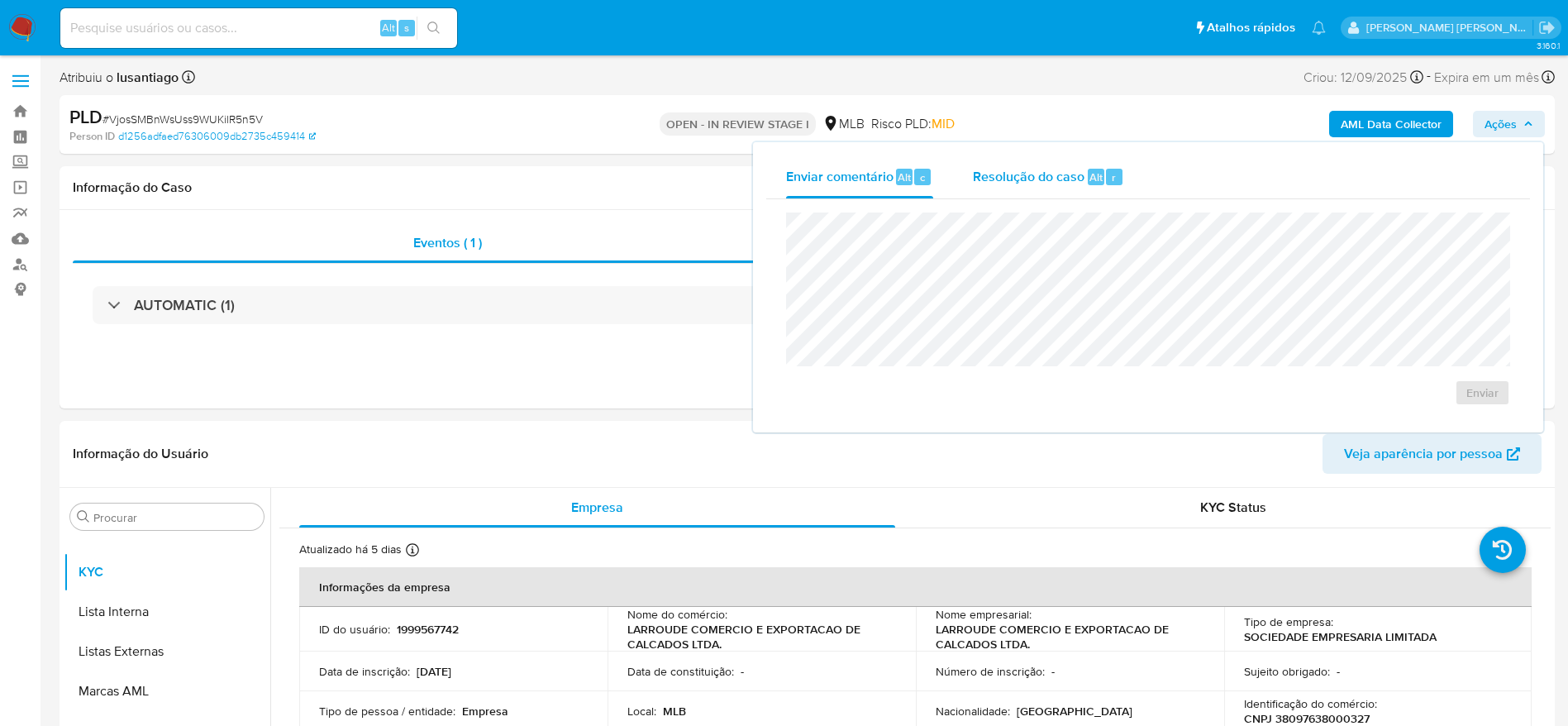
click at [1002, 180] on span "Resolução do caso" at bounding box center [1029, 176] width 112 height 19
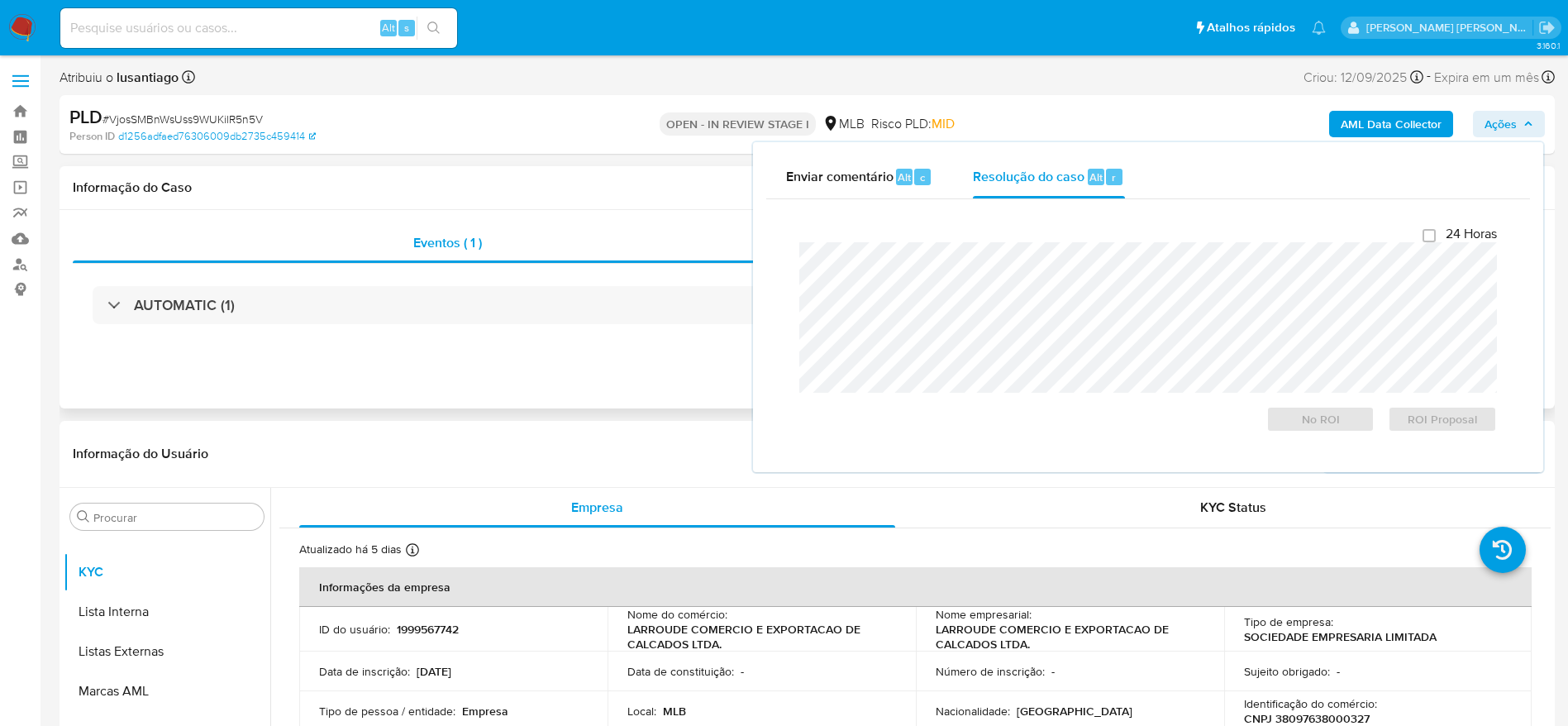
click at [603, 199] on div "Informação do Caso" at bounding box center [807, 188] width 1496 height 44
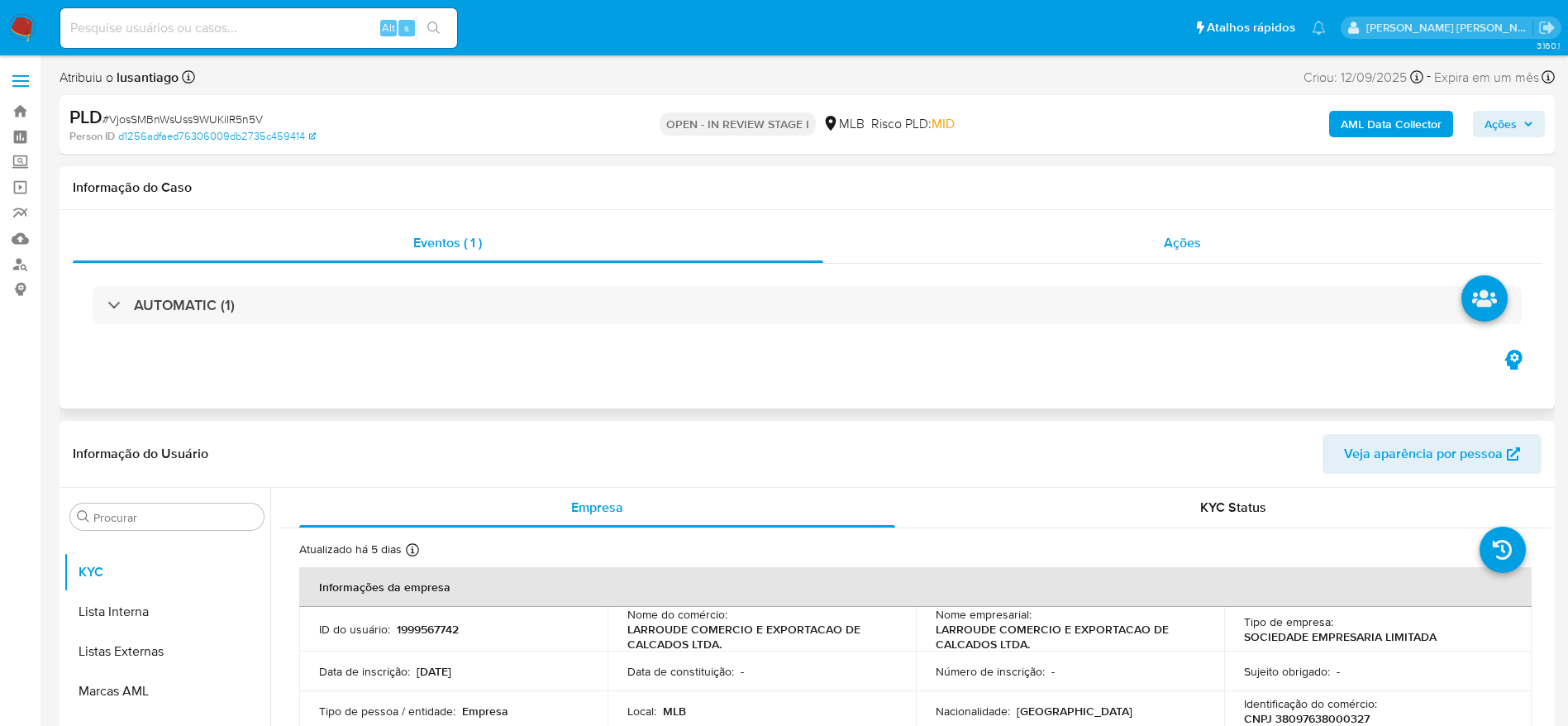
click at [1158, 242] on div "Ações" at bounding box center [1183, 243] width 719 height 40
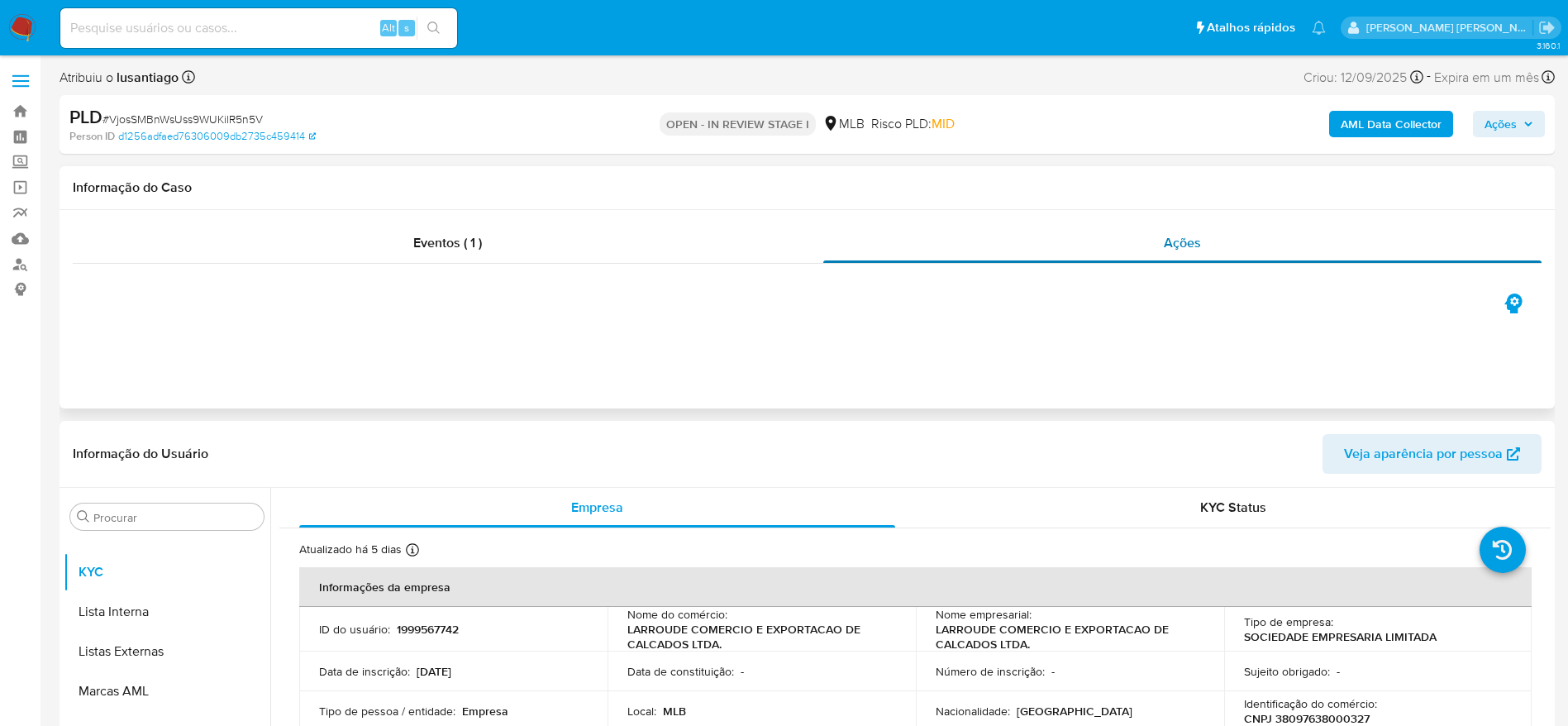
click at [931, 250] on div "Ações" at bounding box center [1183, 243] width 719 height 40
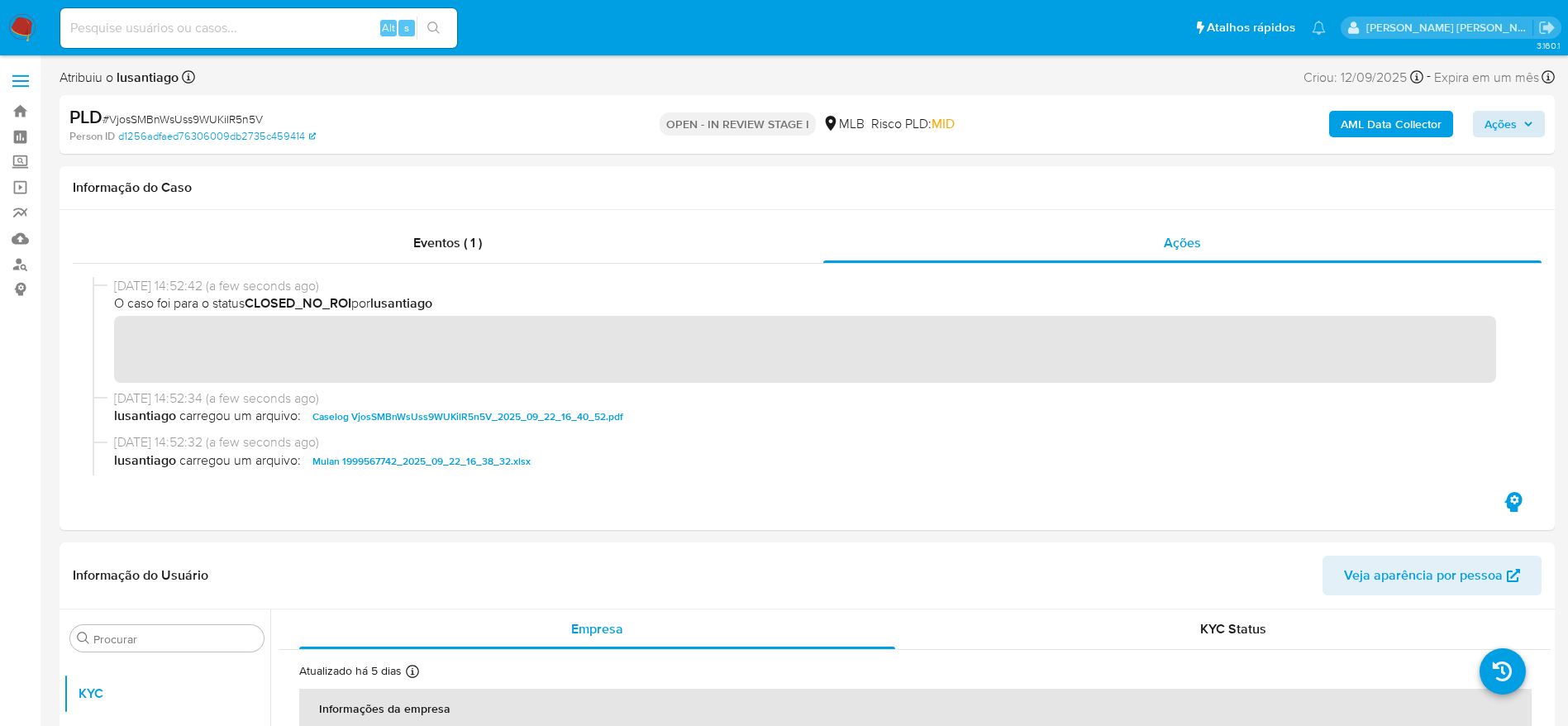
drag, startPoint x: 1514, startPoint y: 141, endPoint x: 1509, endPoint y: 128, distance: 13.9
click at [1514, 138] on div "AML Data Collector Ações" at bounding box center [1301, 124] width 488 height 39
drag, startPoint x: 1507, startPoint y: 126, endPoint x: 1464, endPoint y: 134, distance: 43.7
click at [1506, 126] on span "Ações" at bounding box center [1500, 124] width 32 height 26
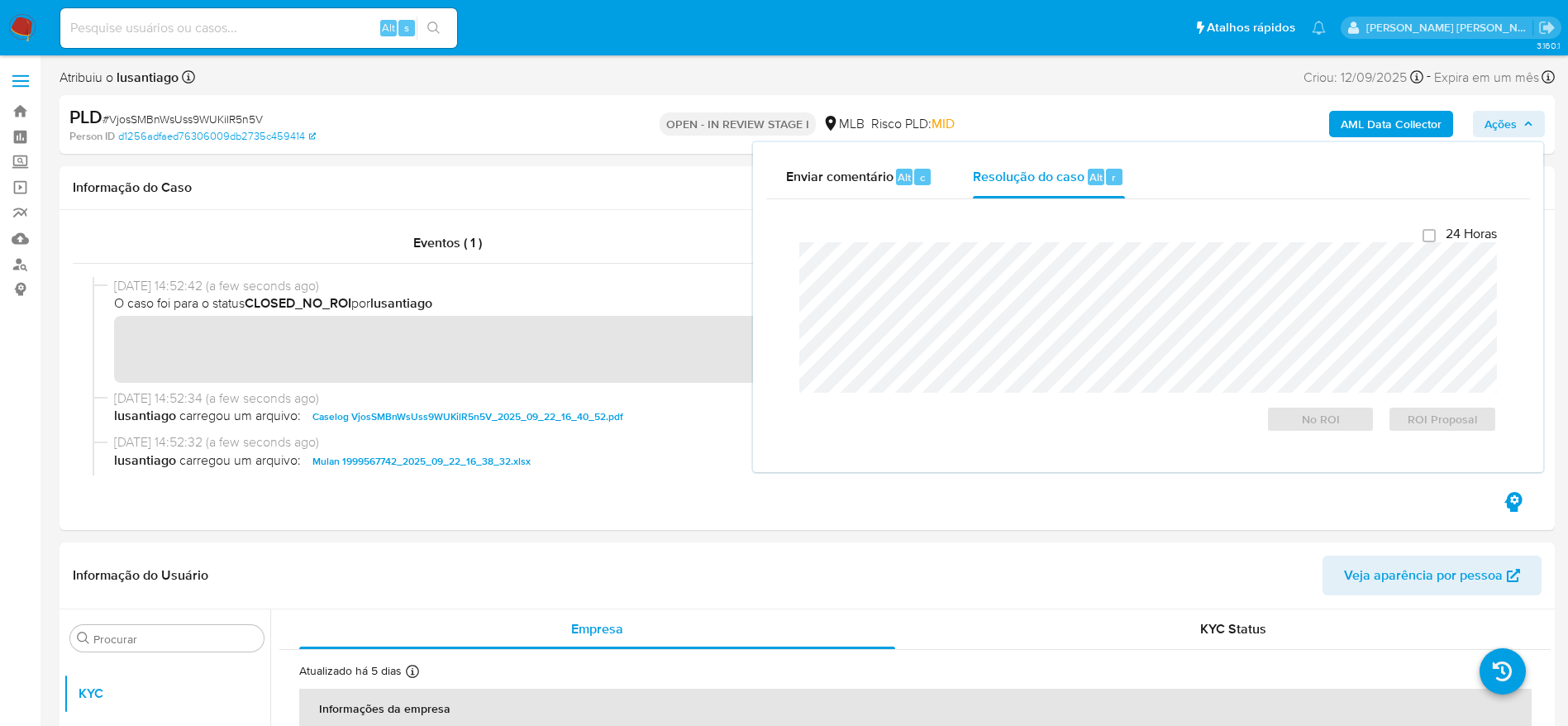
drag, startPoint x: 1077, startPoint y: 186, endPoint x: 1044, endPoint y: 209, distance: 40.2
click at [1076, 187] on div "Resolução do caso Alt r" at bounding box center [1048, 177] width 152 height 43
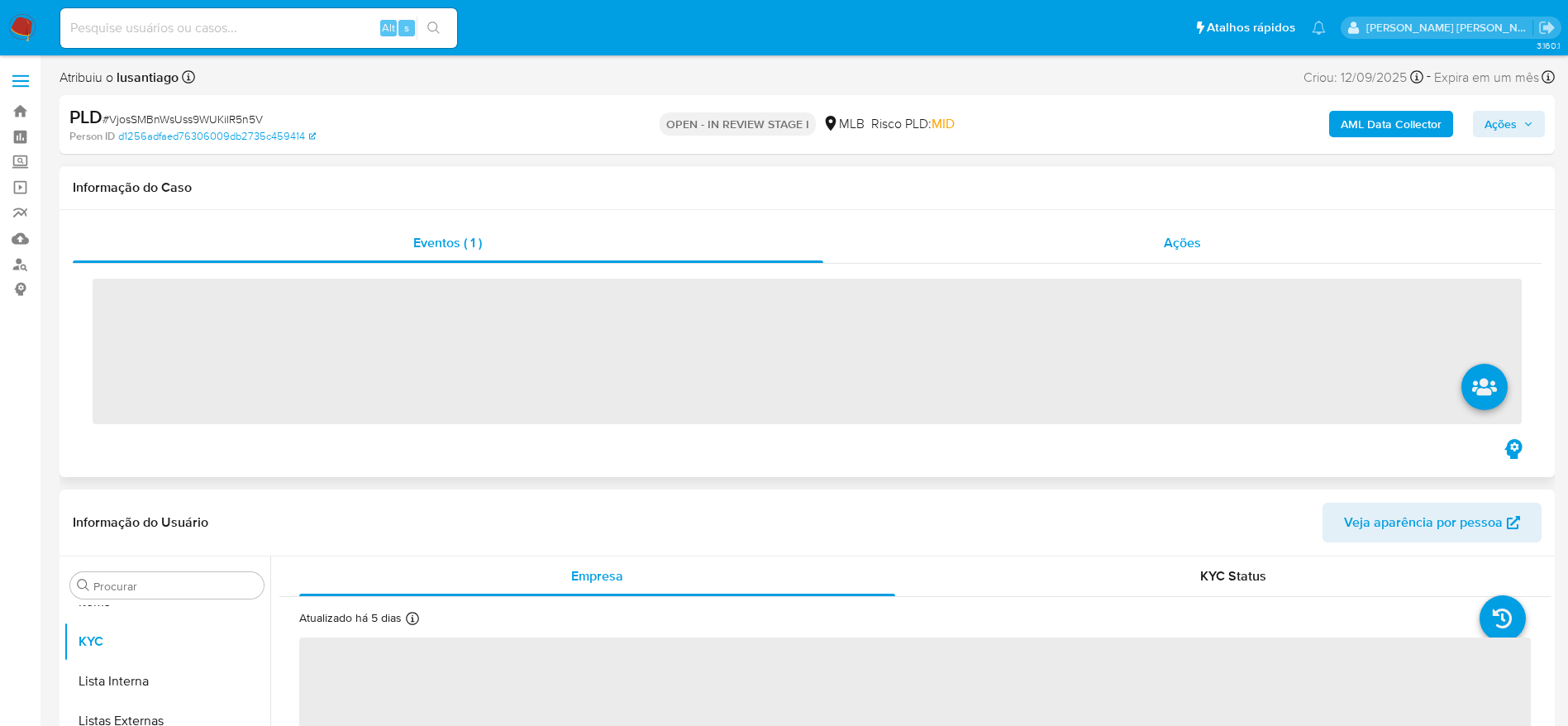
scroll to position [858, 0]
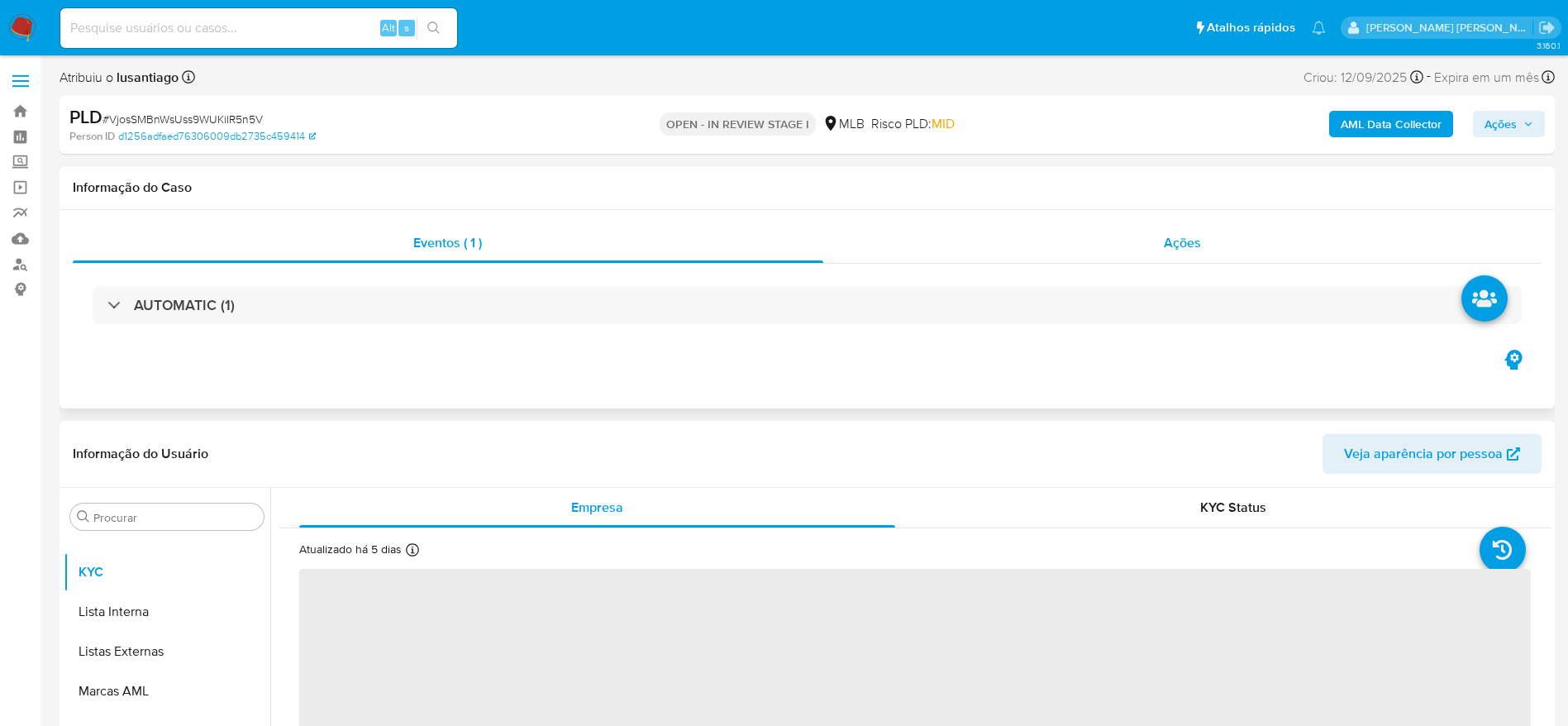
select select "10"
click at [1114, 250] on div "Ações" at bounding box center [1183, 243] width 719 height 40
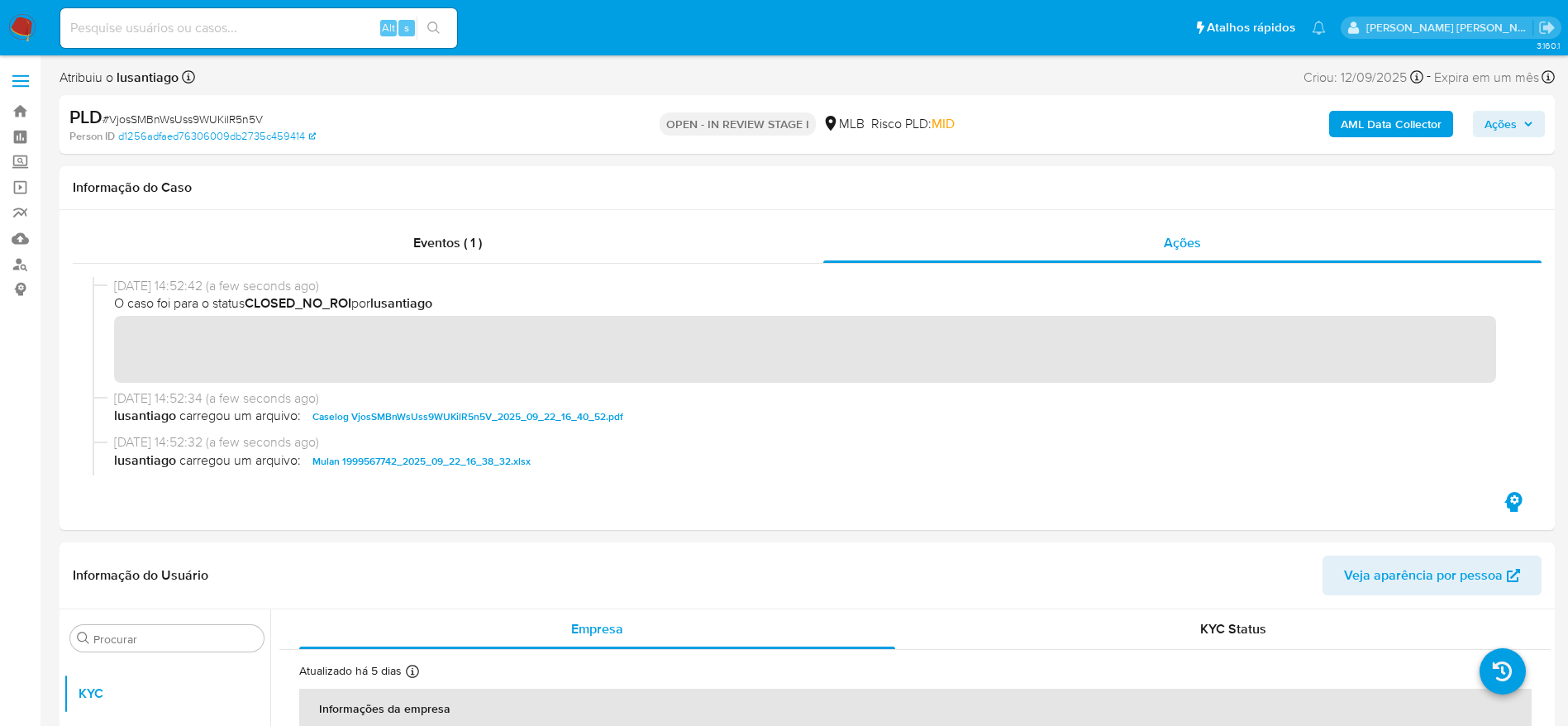
click at [1512, 113] on span "Ações" at bounding box center [1500, 124] width 32 height 26
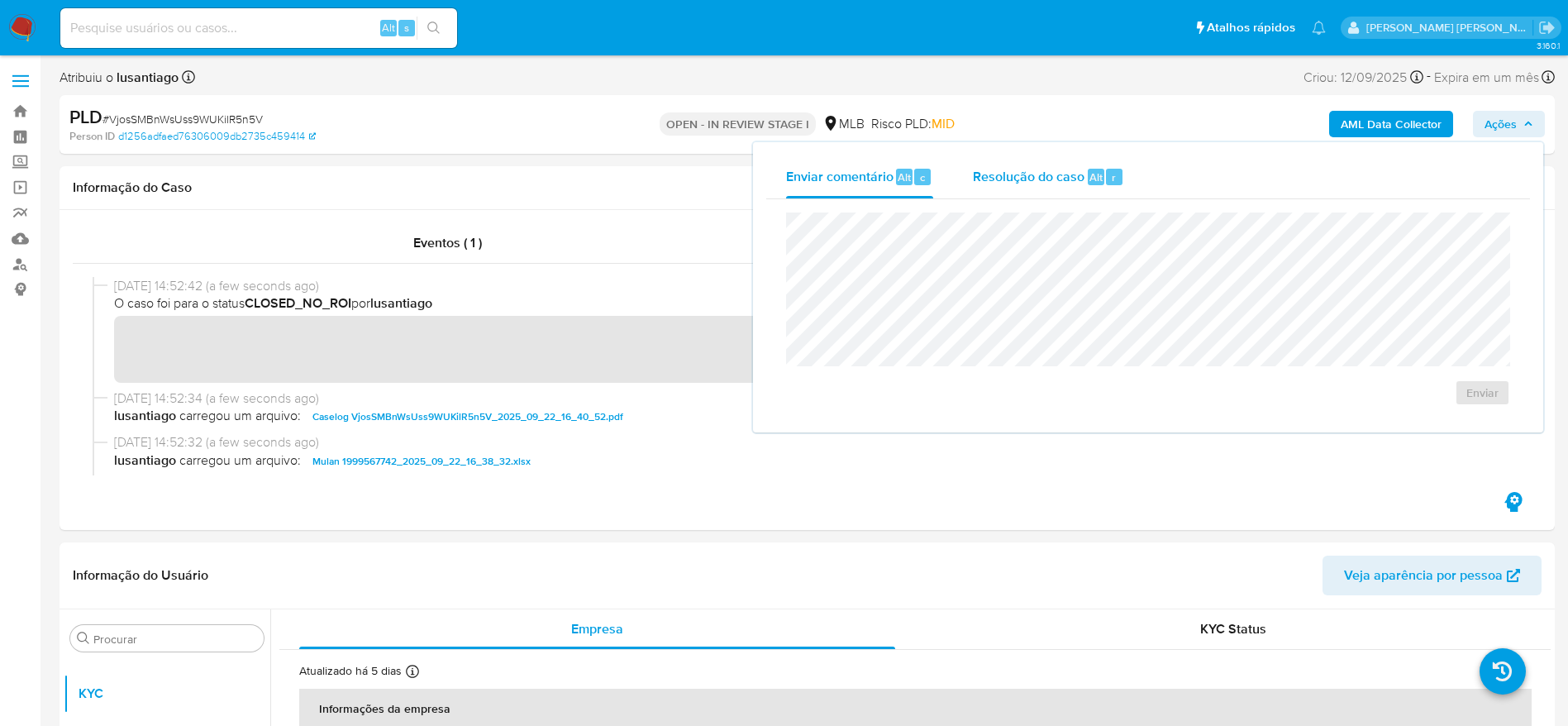
click at [1064, 179] on span "Resolução do caso" at bounding box center [1029, 176] width 112 height 19
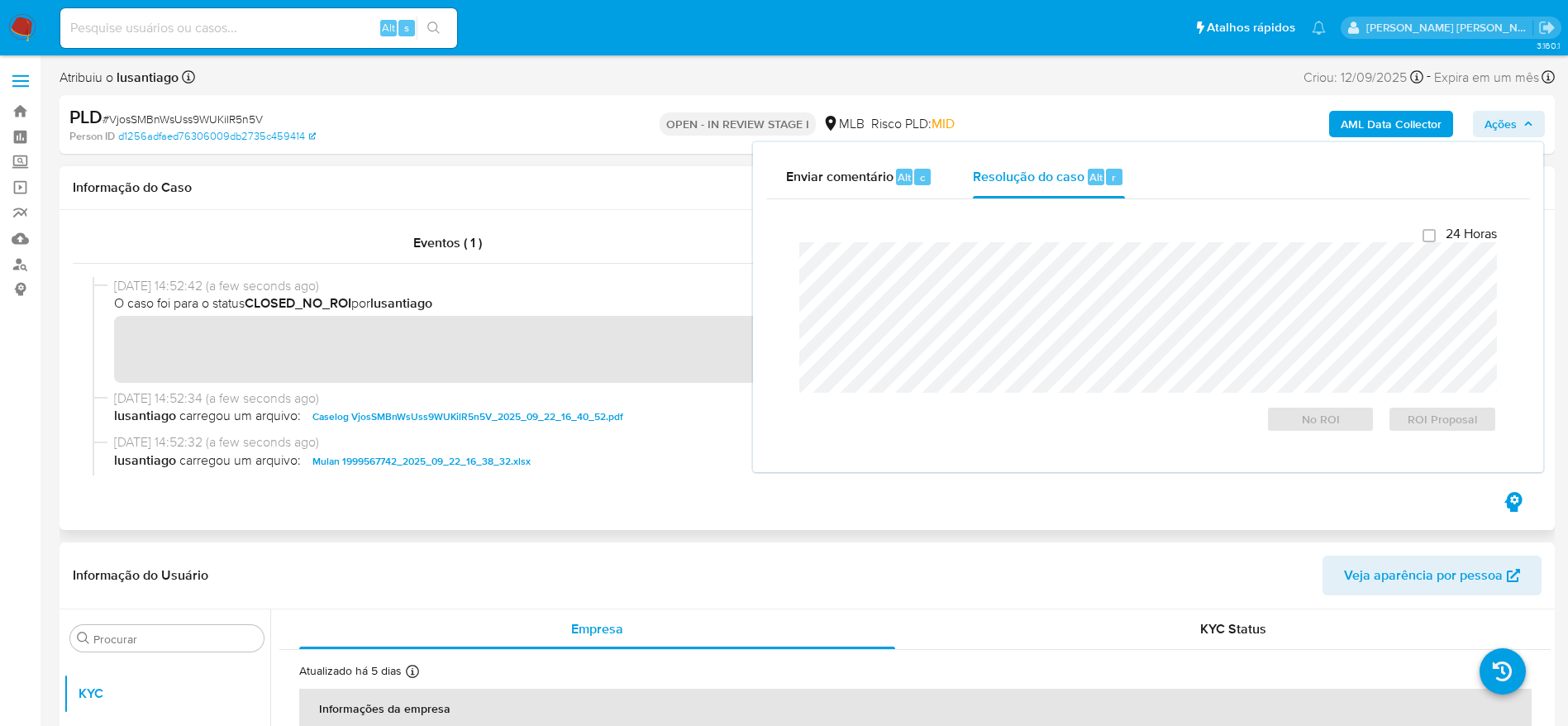
click at [684, 295] on span "O caso foi para o status CLOSED_NO_ROI por lusantiago" at bounding box center [814, 303] width 1401 height 18
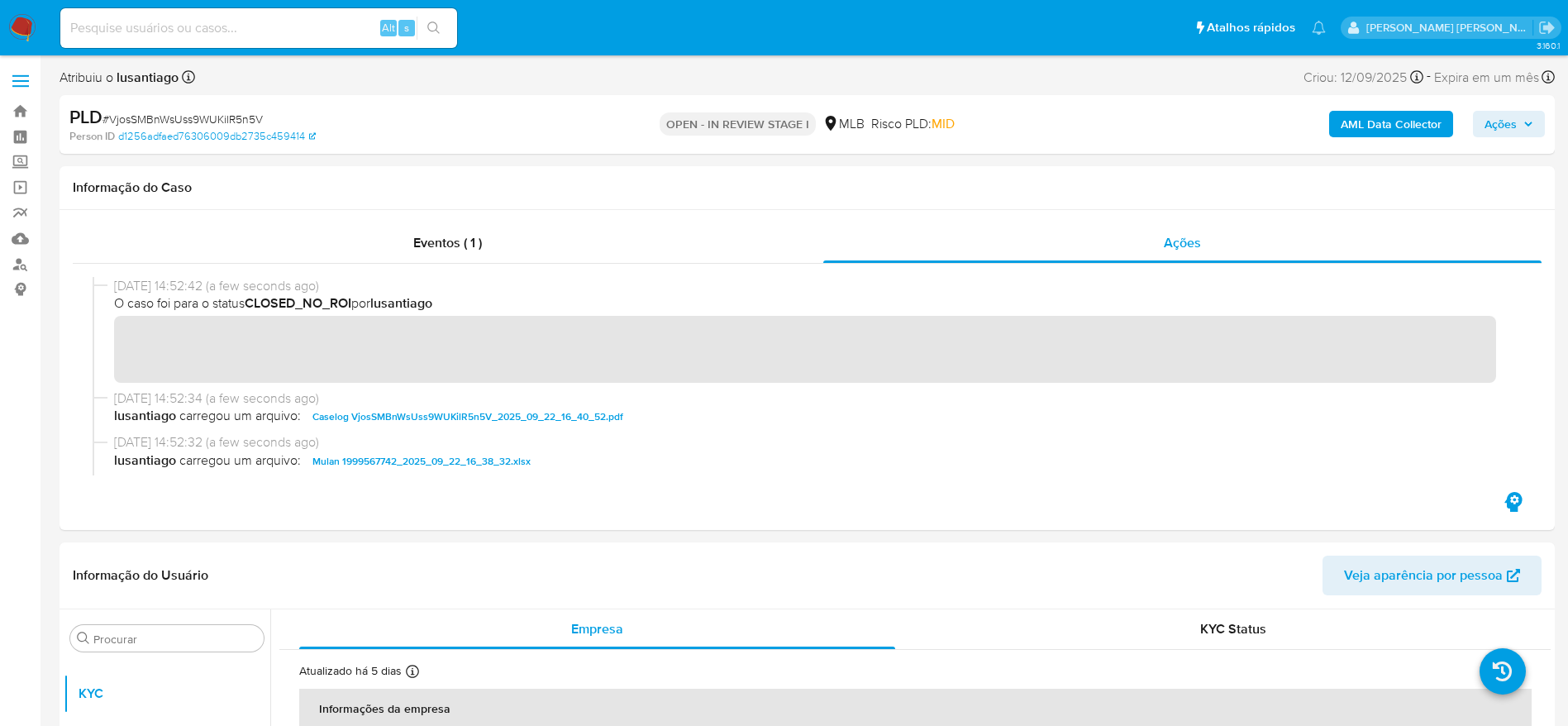
drag, startPoint x: 1519, startPoint y: 127, endPoint x: 1492, endPoint y: 137, distance: 28.8
click at [1517, 128] on span "Ações" at bounding box center [1509, 123] width 49 height 24
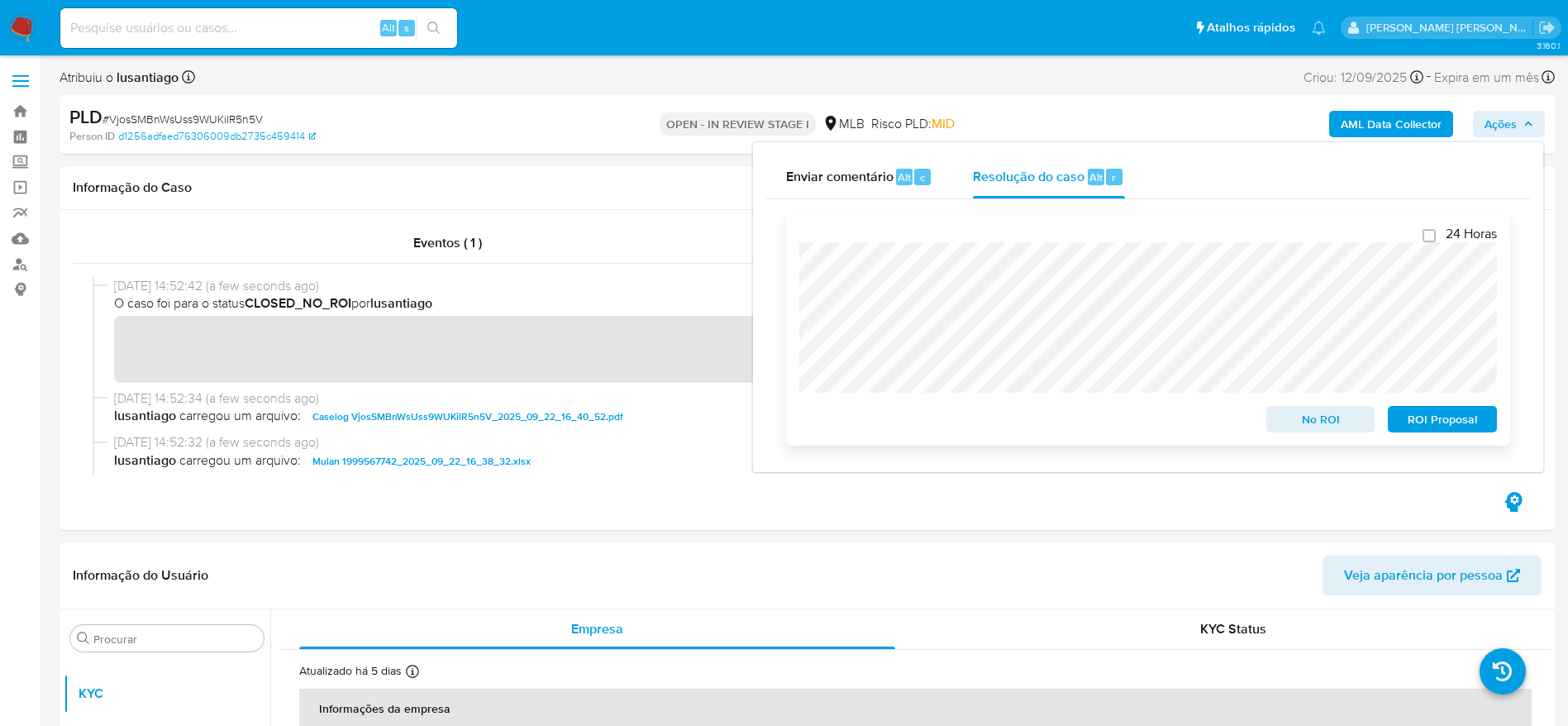
click at [1303, 420] on span "No ROI" at bounding box center [1320, 419] width 86 height 24
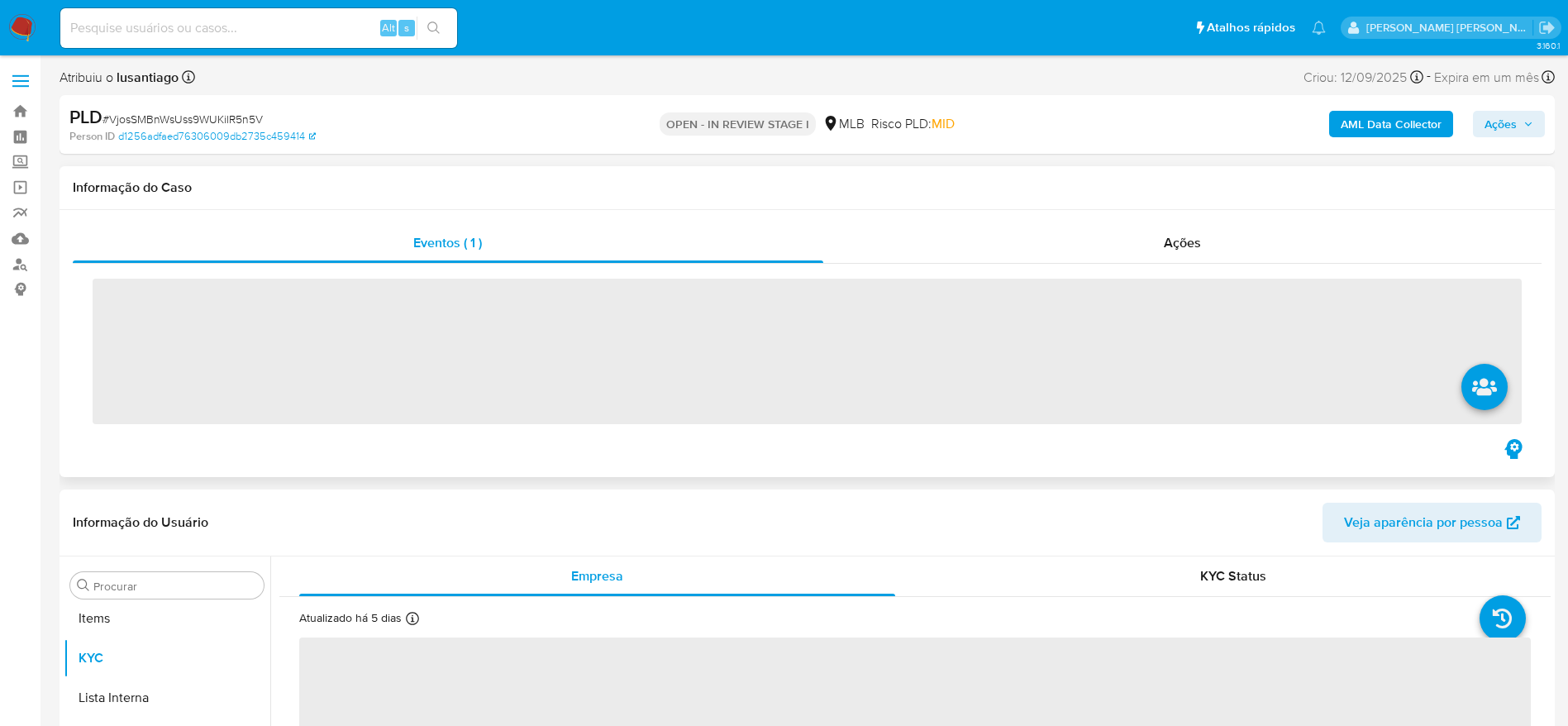
scroll to position [858, 0]
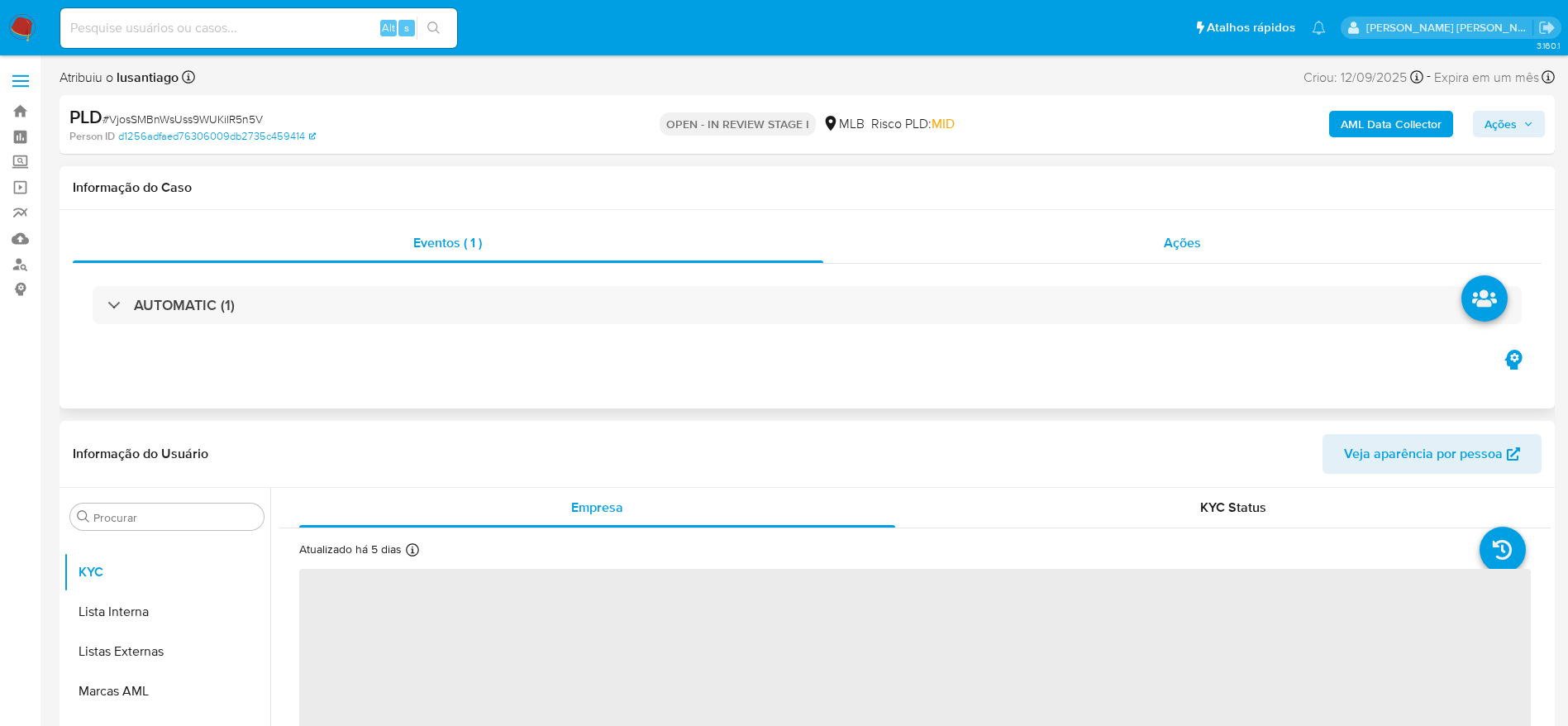
click at [986, 231] on div "Ações" at bounding box center [1183, 243] width 719 height 40
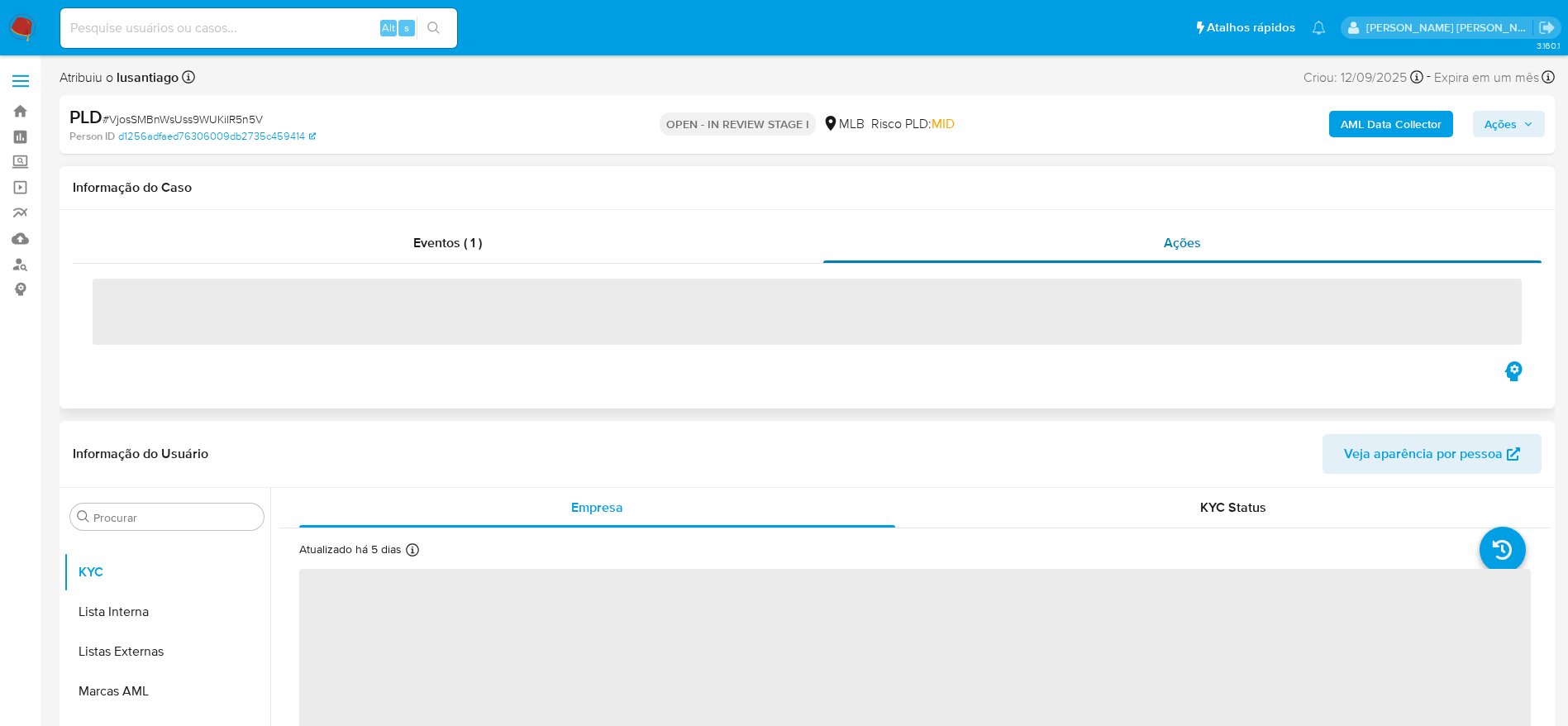
select select "10"
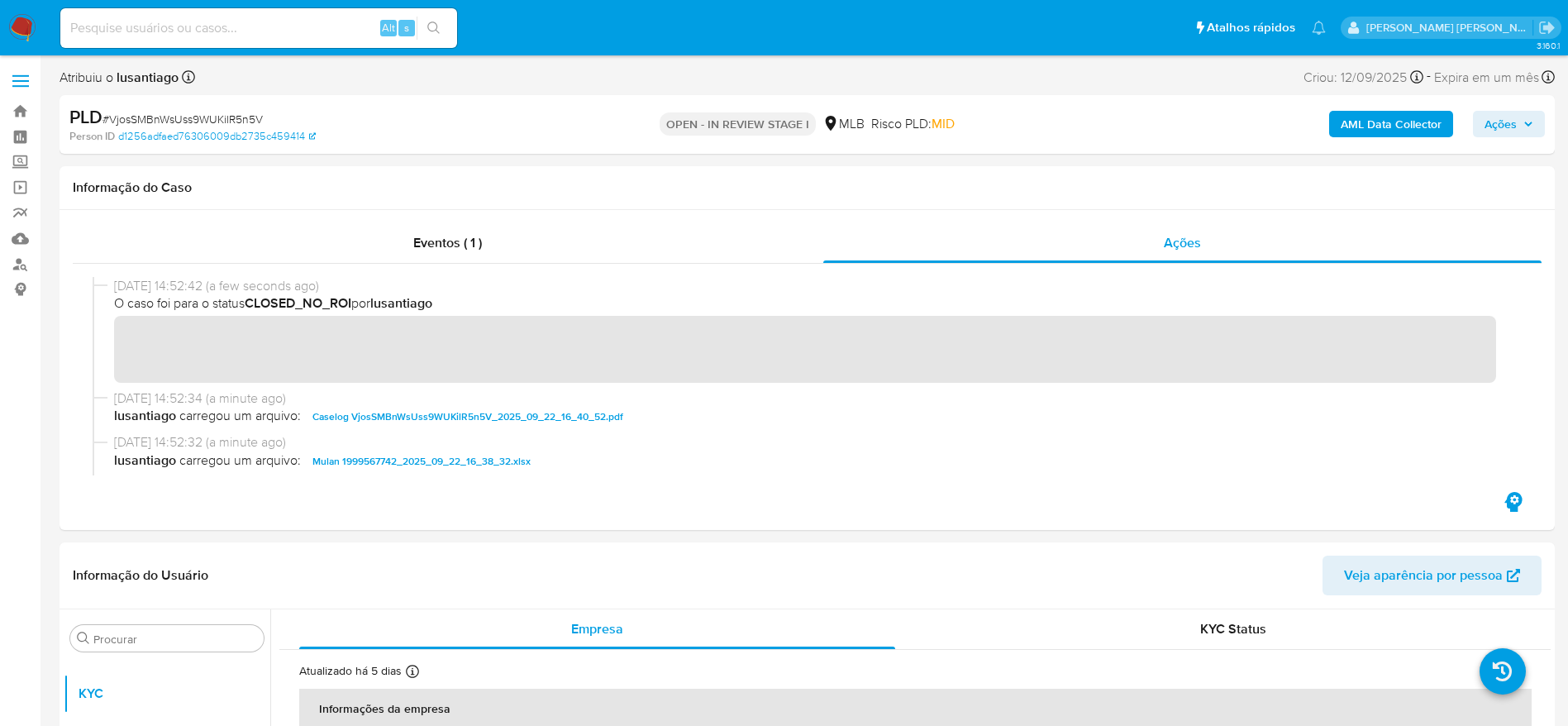
click at [1510, 118] on span "Ações" at bounding box center [1500, 124] width 32 height 26
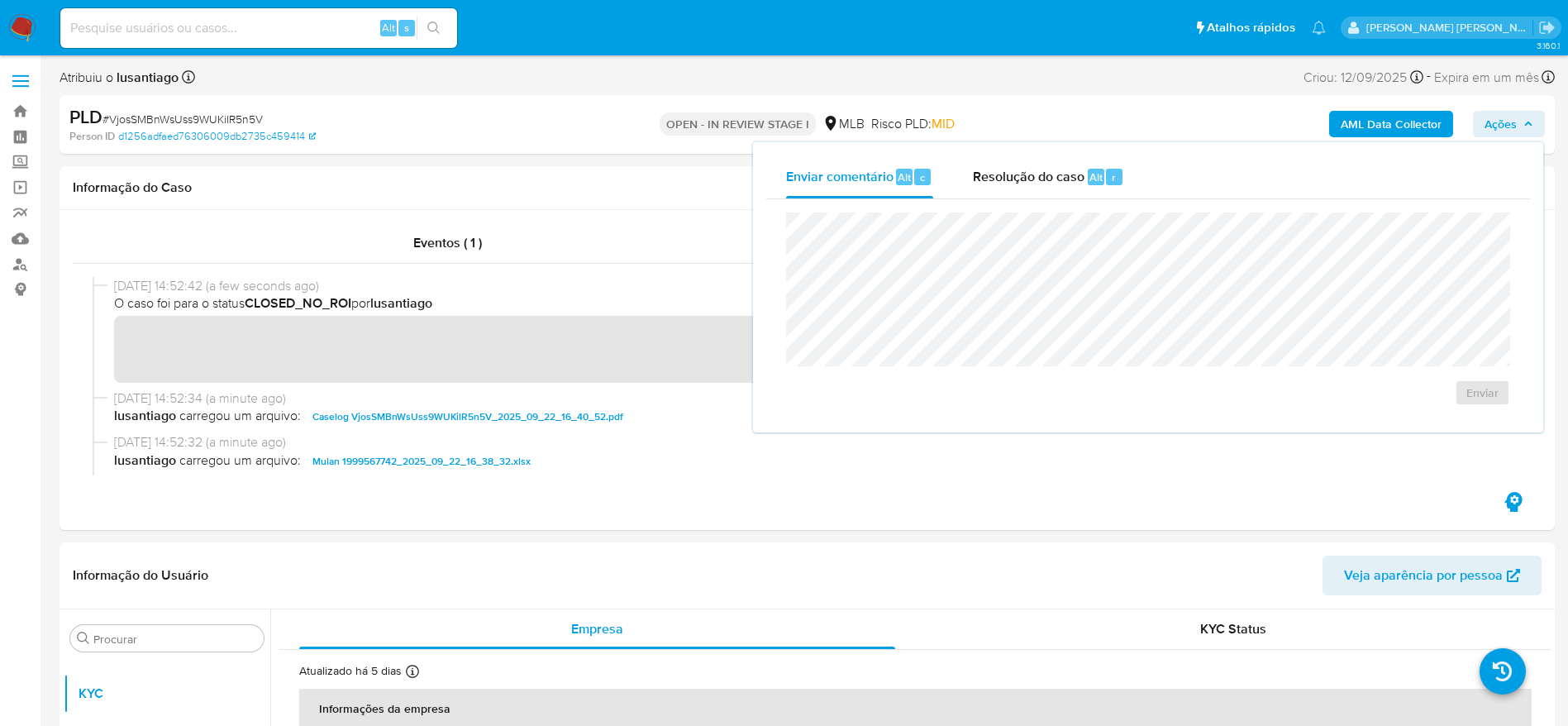
drag, startPoint x: 1015, startPoint y: 162, endPoint x: 958, endPoint y: 207, distance: 72.6
click at [1014, 162] on div "Resolução do caso Alt r" at bounding box center [1048, 177] width 152 height 43
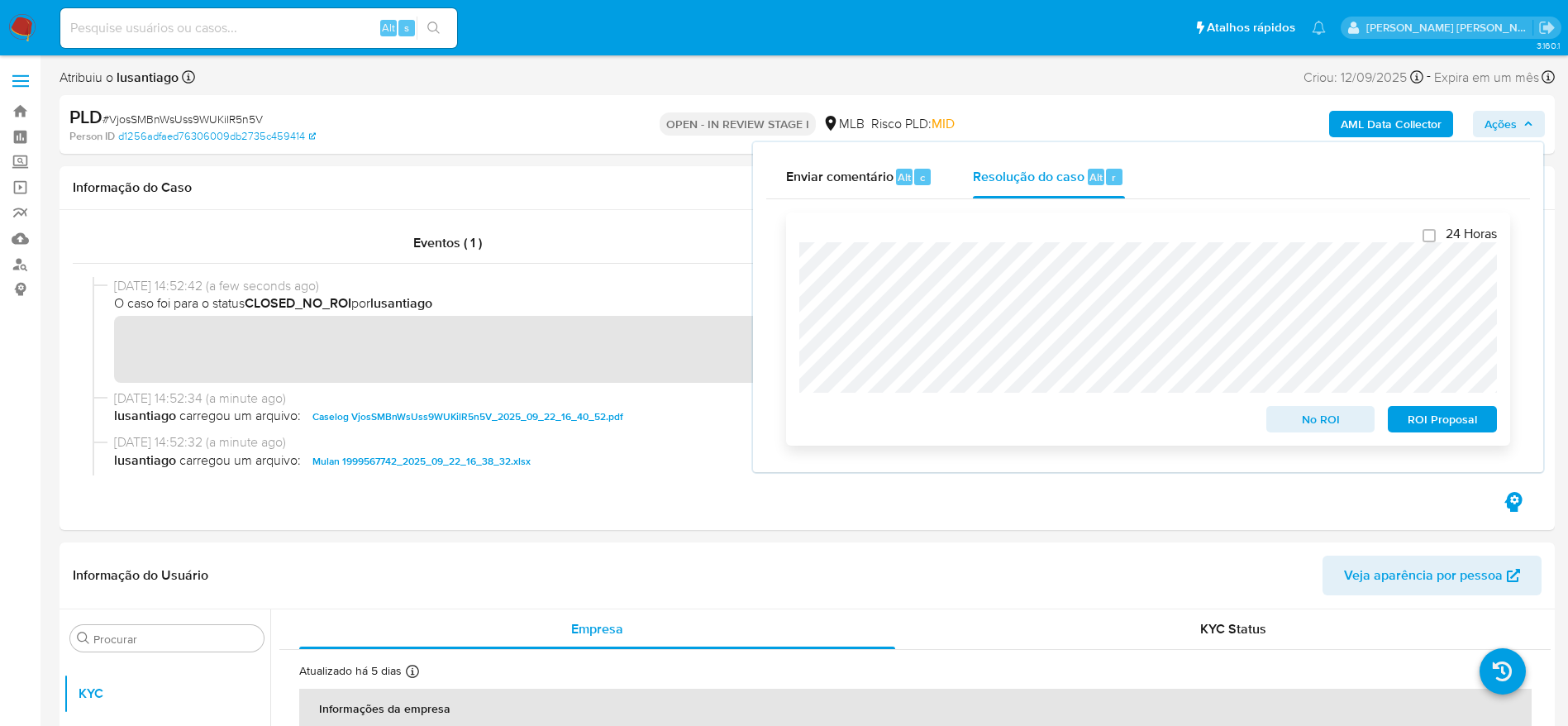
click at [1315, 428] on span "No ROI" at bounding box center [1320, 419] width 86 height 24
click at [168, 114] on span "# VjosSMBnWsUss9WUKilR5n5V" at bounding box center [183, 120] width 160 height 17
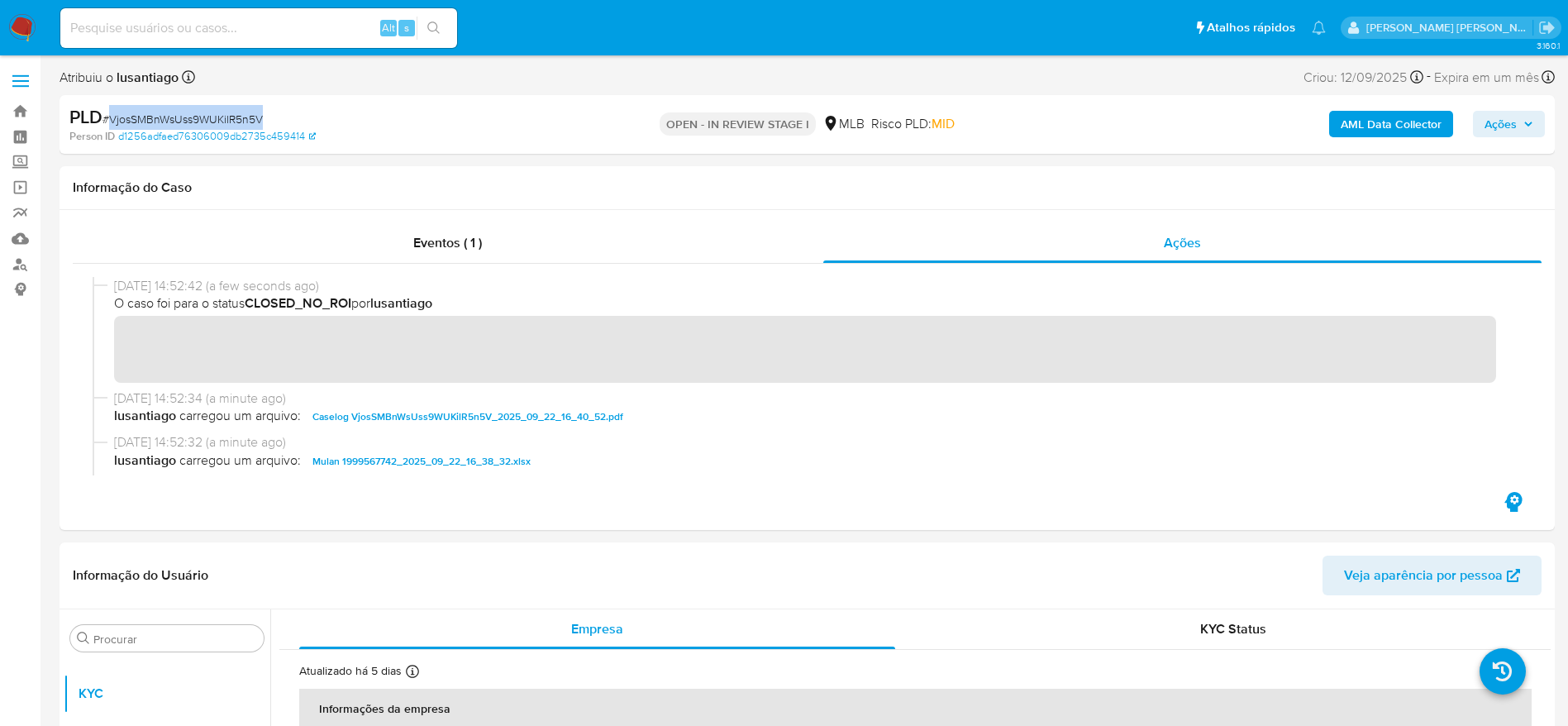
click at [168, 114] on span "# VjosSMBnWsUss9WUKilR5n5V" at bounding box center [183, 120] width 160 height 17
copy span "VjosSMBnWsUss9WUKilR5n5V"
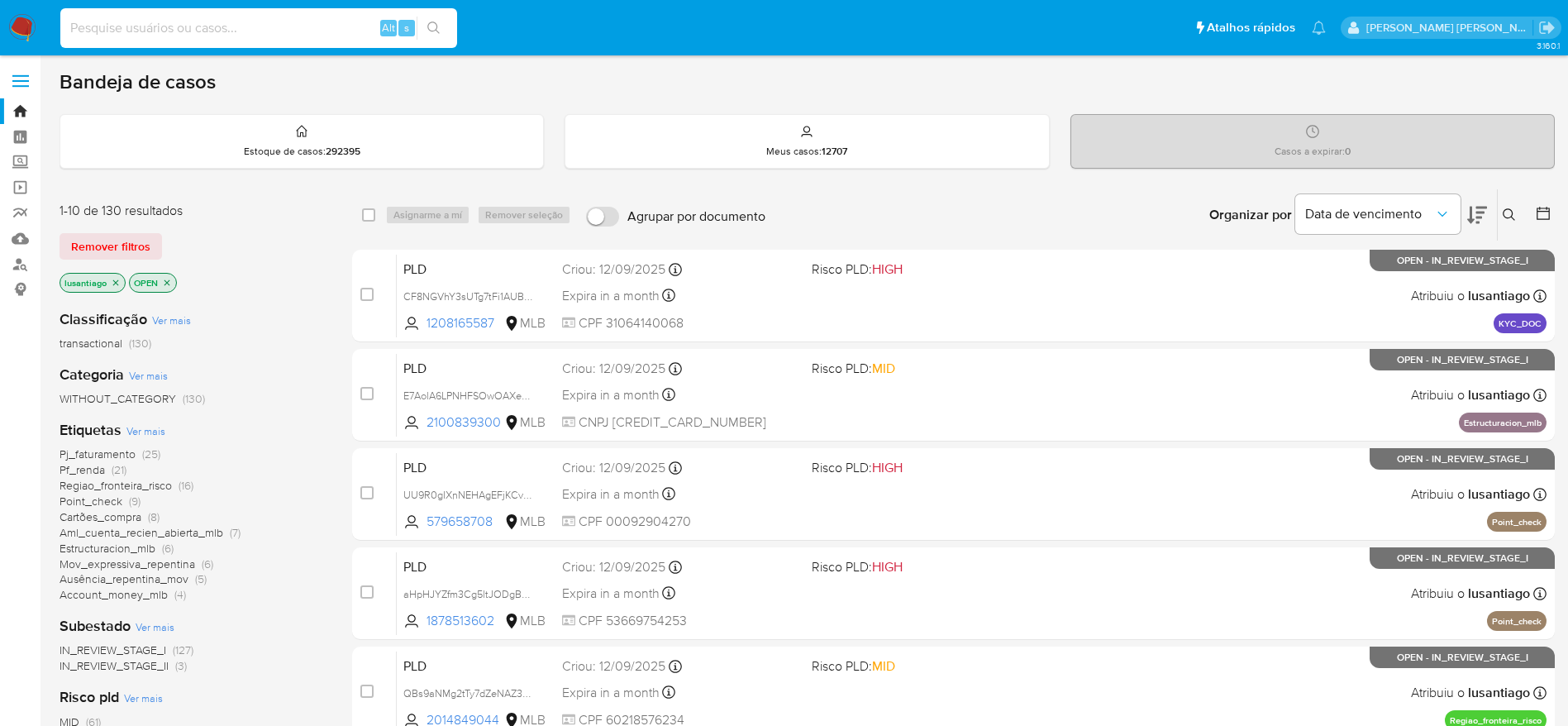
click at [240, 36] on input at bounding box center [259, 27] width 397 height 22
paste input "VjosSMBnWsUss9WUKilR5n5V"
type input "VjosSMBnWsUss9WUKilR5n5V"
click at [429, 29] on icon "search-icon" at bounding box center [433, 27] width 12 height 12
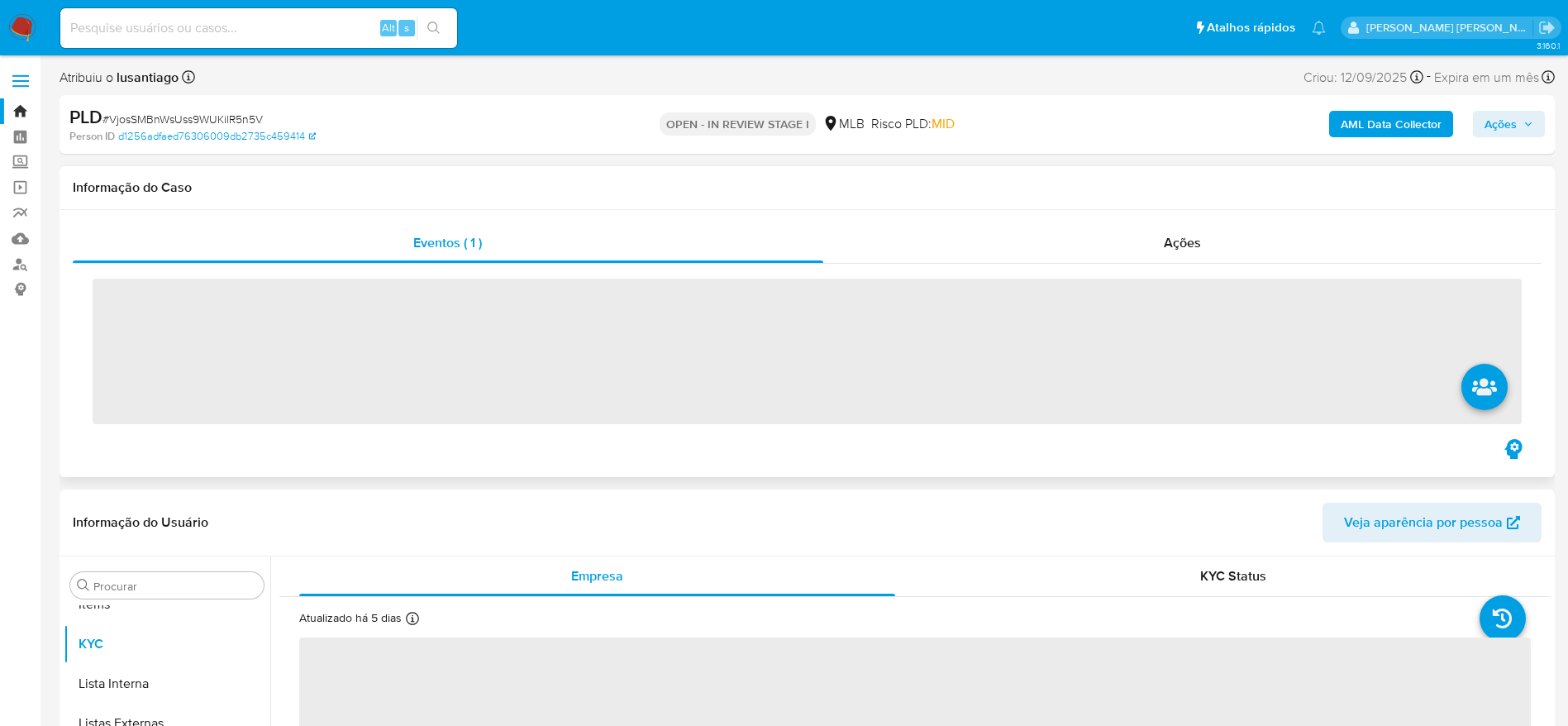
scroll to position [858, 0]
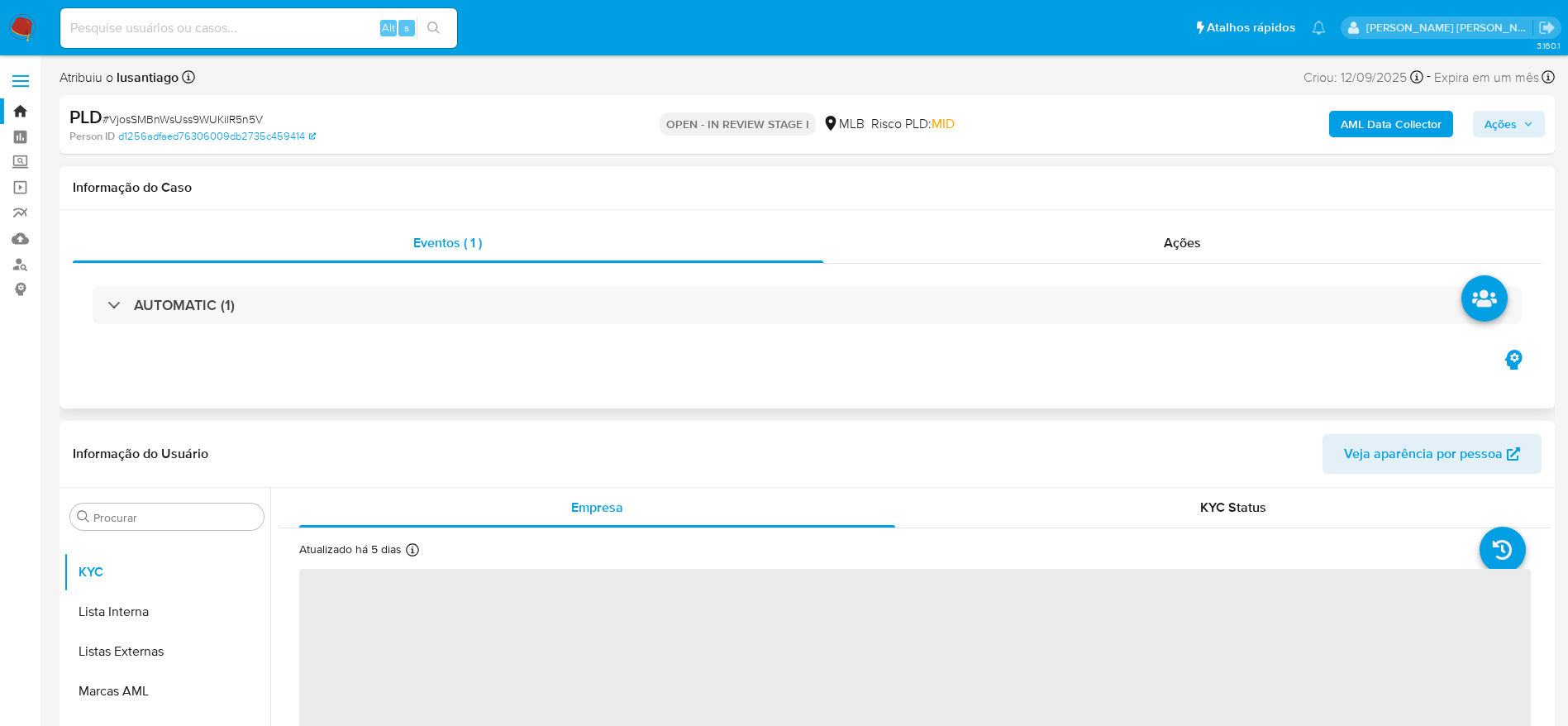
select select "10"
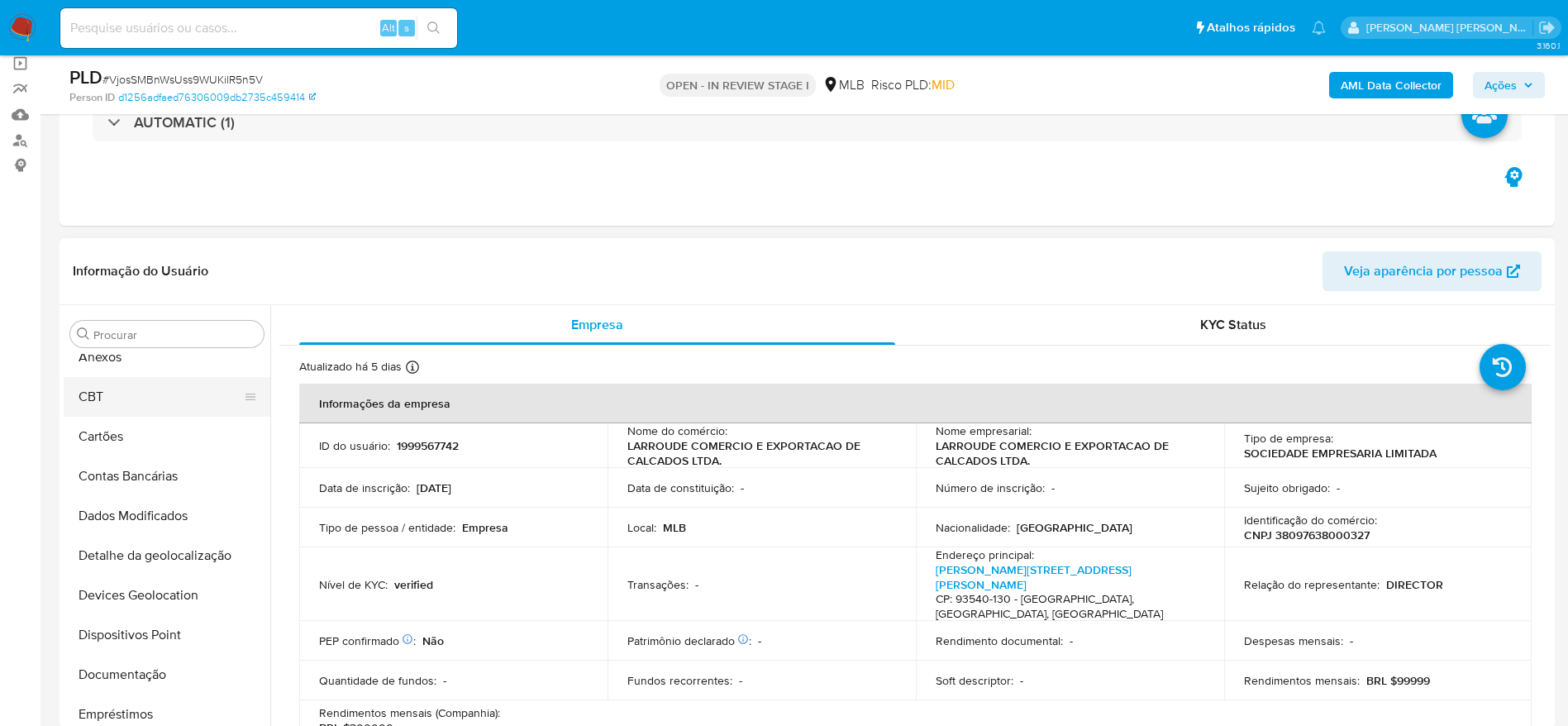
scroll to position [0, 0]
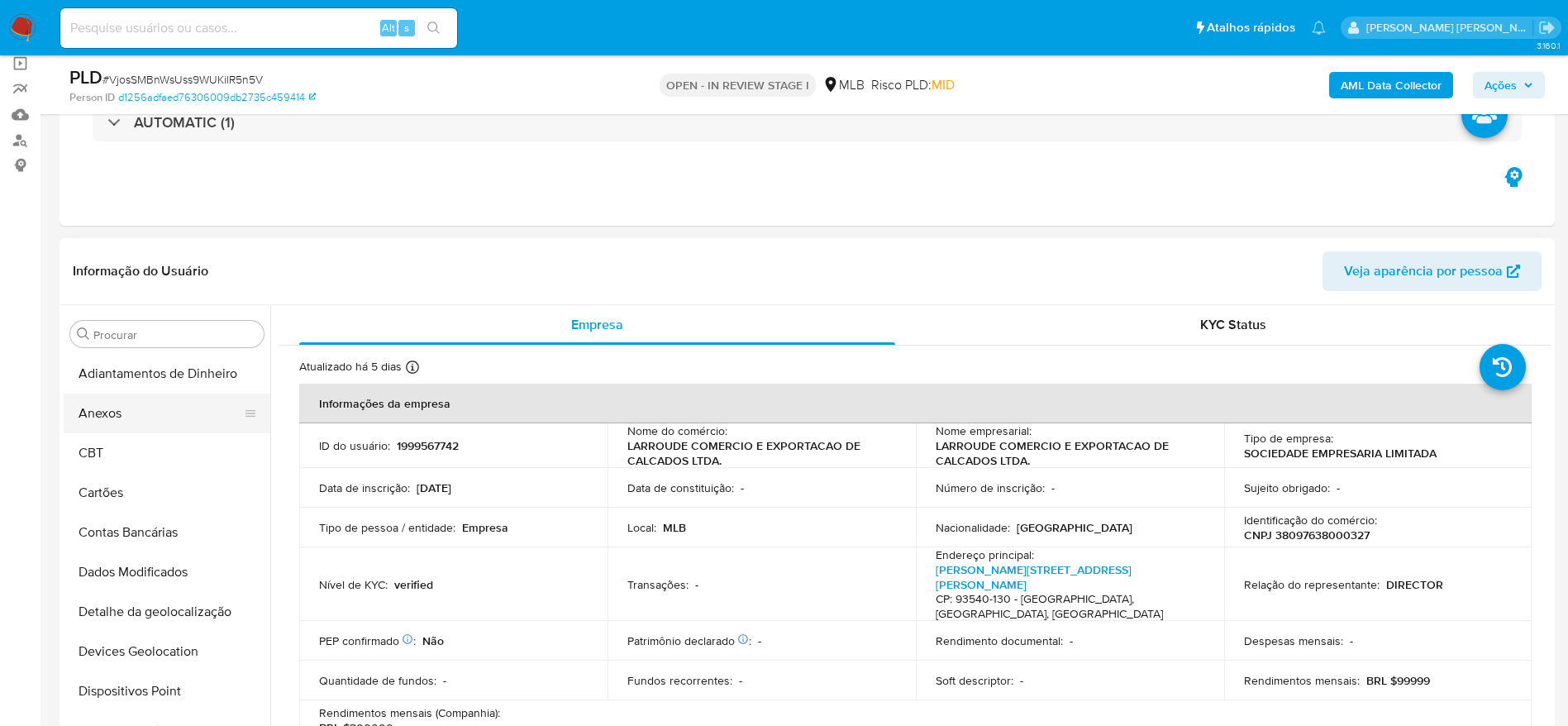
click at [161, 405] on button "Anexos" at bounding box center [161, 413] width 194 height 40
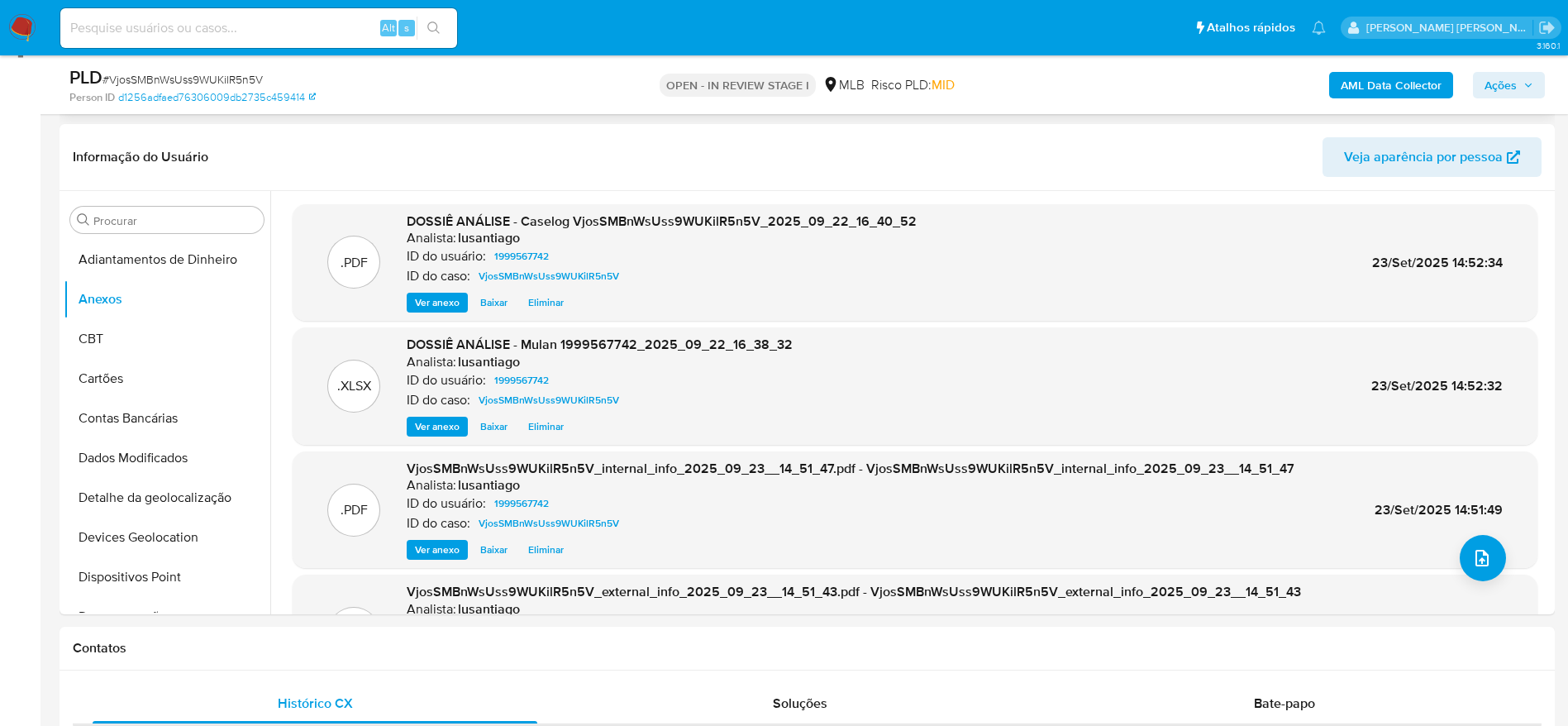
scroll to position [249, 0]
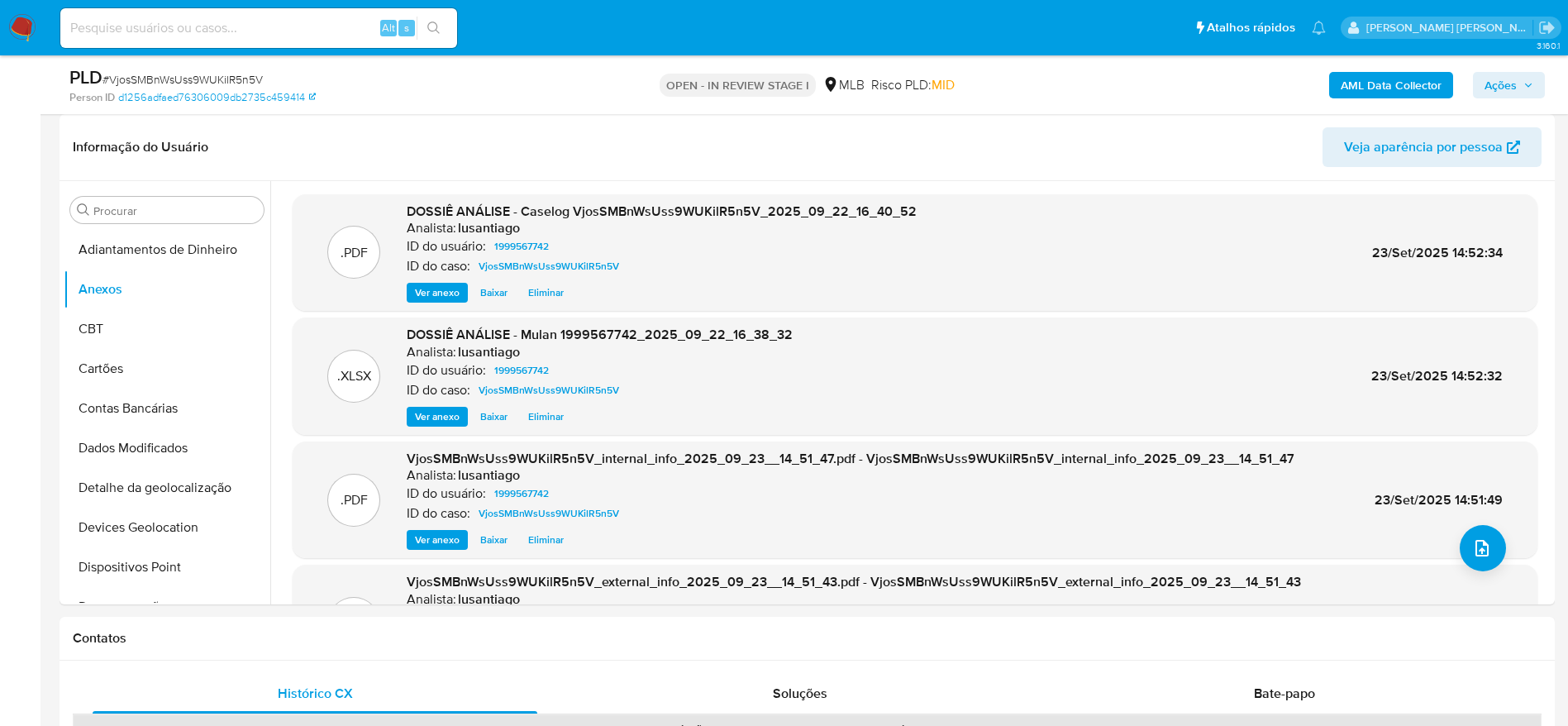
click at [1543, 85] on button "Ações" at bounding box center [1509, 85] width 72 height 26
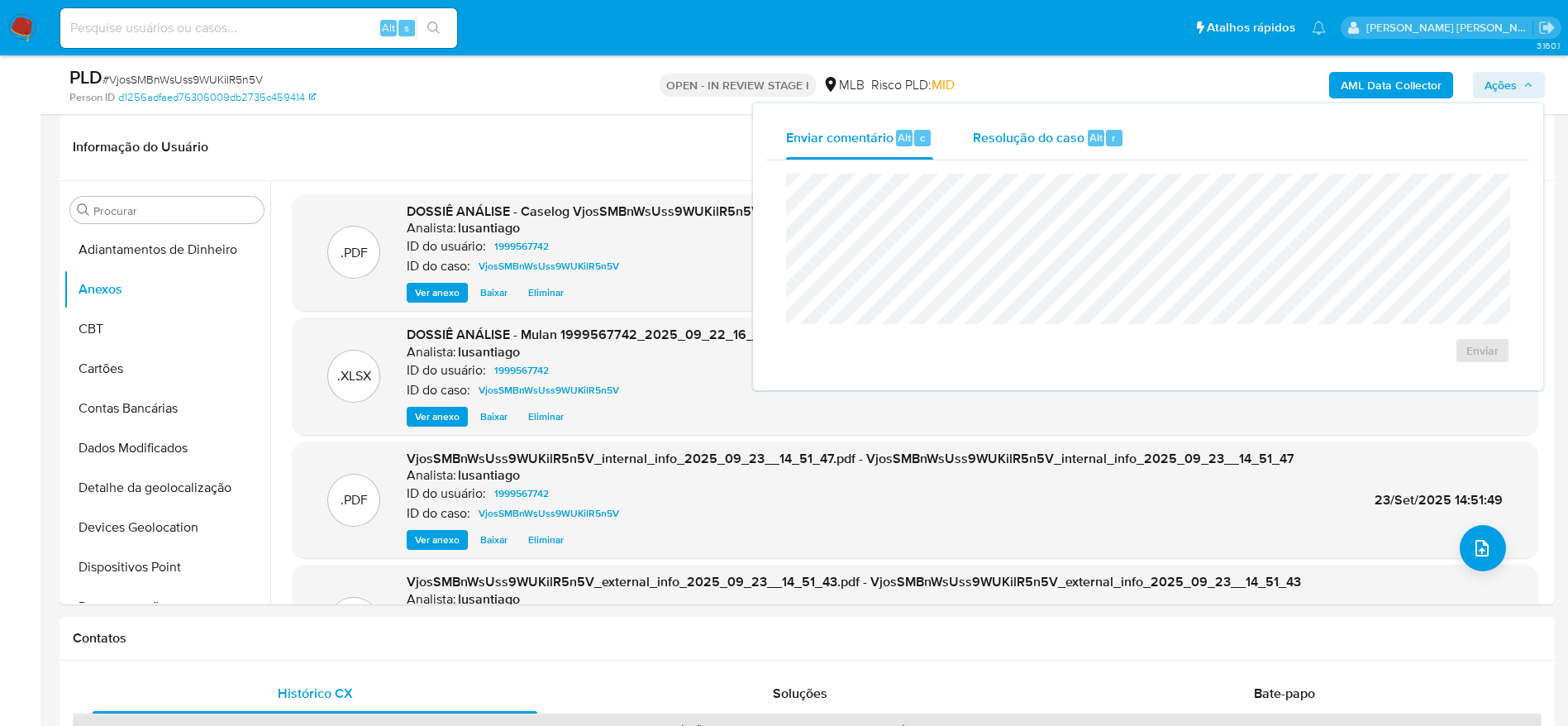
click at [992, 146] on div "Resolução do caso Alt r" at bounding box center [1048, 138] width 152 height 43
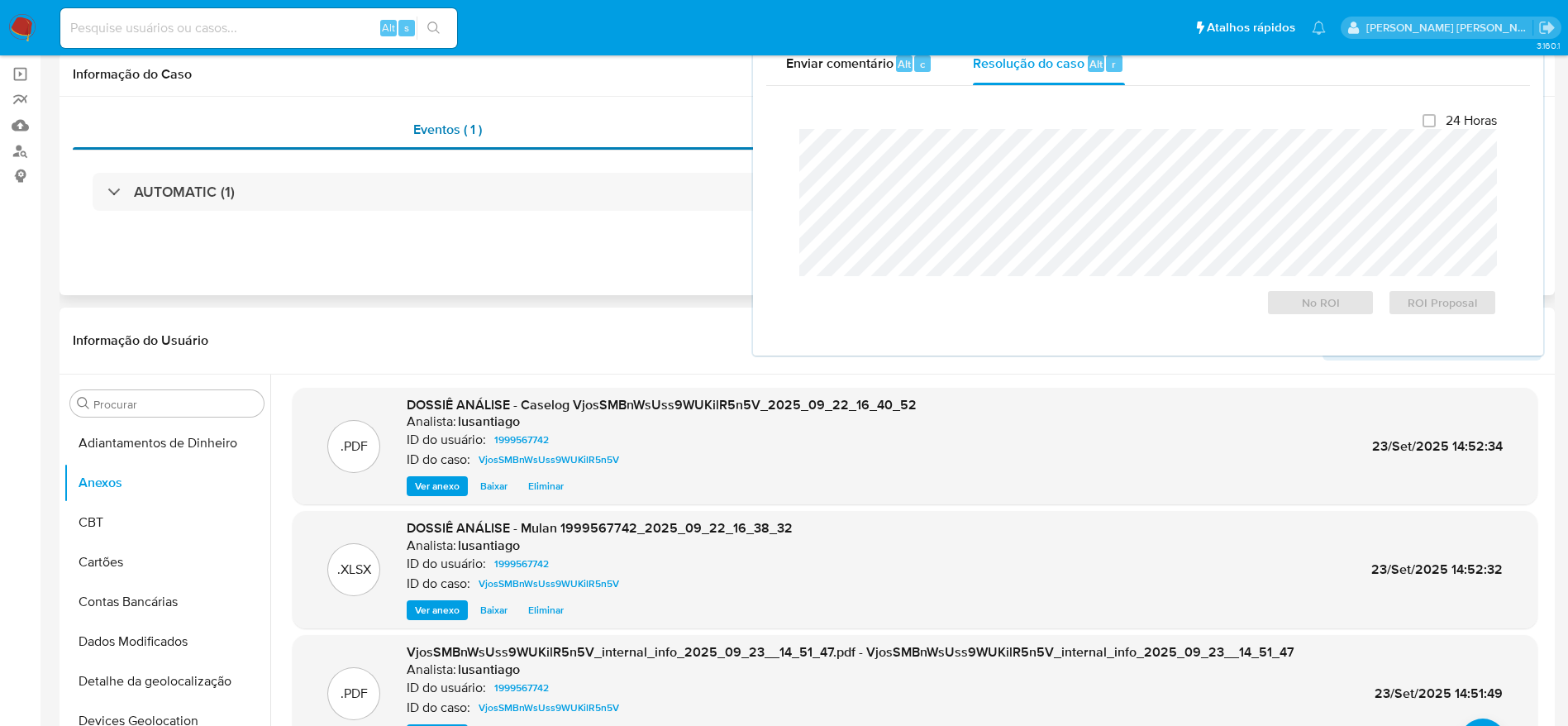
scroll to position [0, 0]
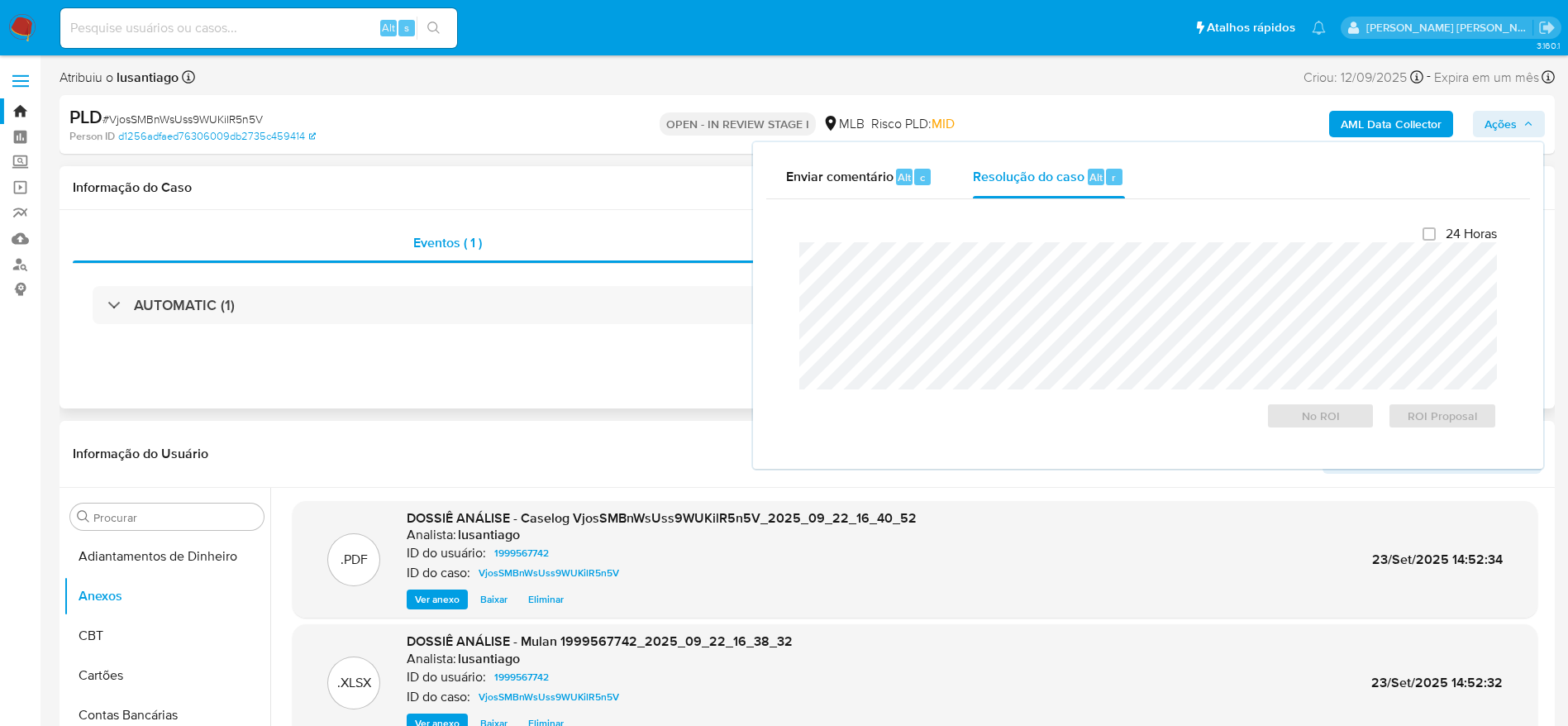
click at [587, 197] on div "Informação do Caso" at bounding box center [807, 188] width 1496 height 44
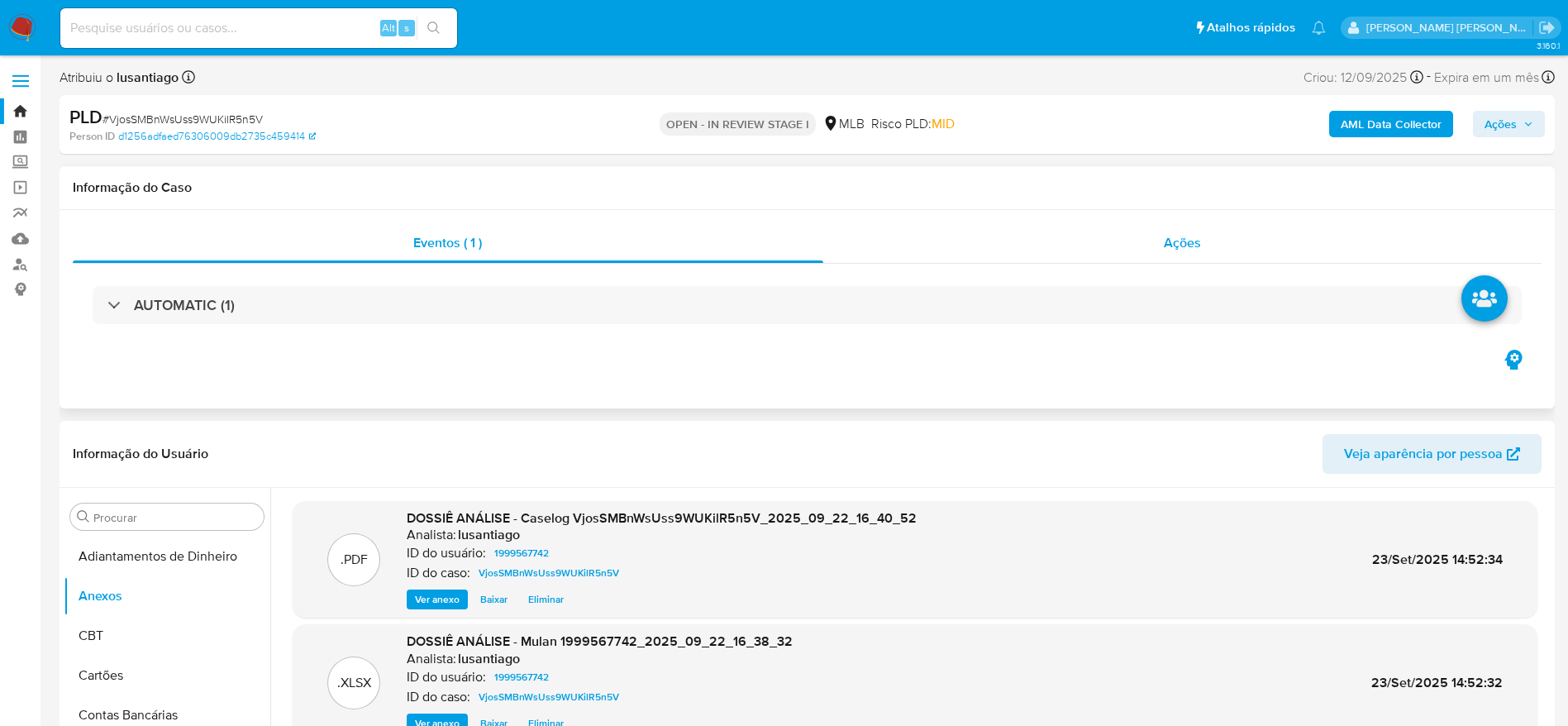
click at [1127, 247] on div "Ações" at bounding box center [1183, 243] width 719 height 40
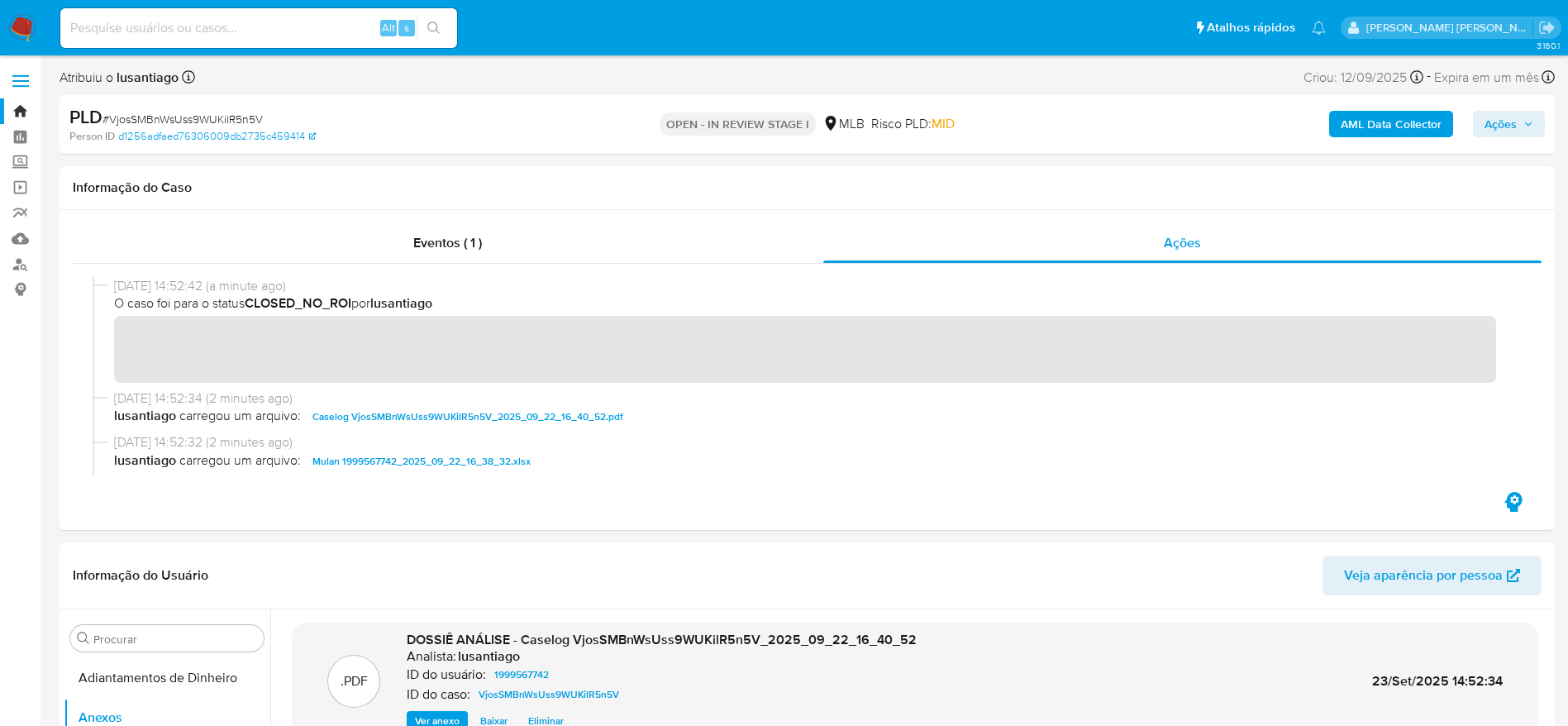
drag, startPoint x: 1532, startPoint y: 120, endPoint x: 1478, endPoint y: 128, distance: 54.6
click at [1528, 121] on icon "button" at bounding box center [1528, 123] width 10 height 10
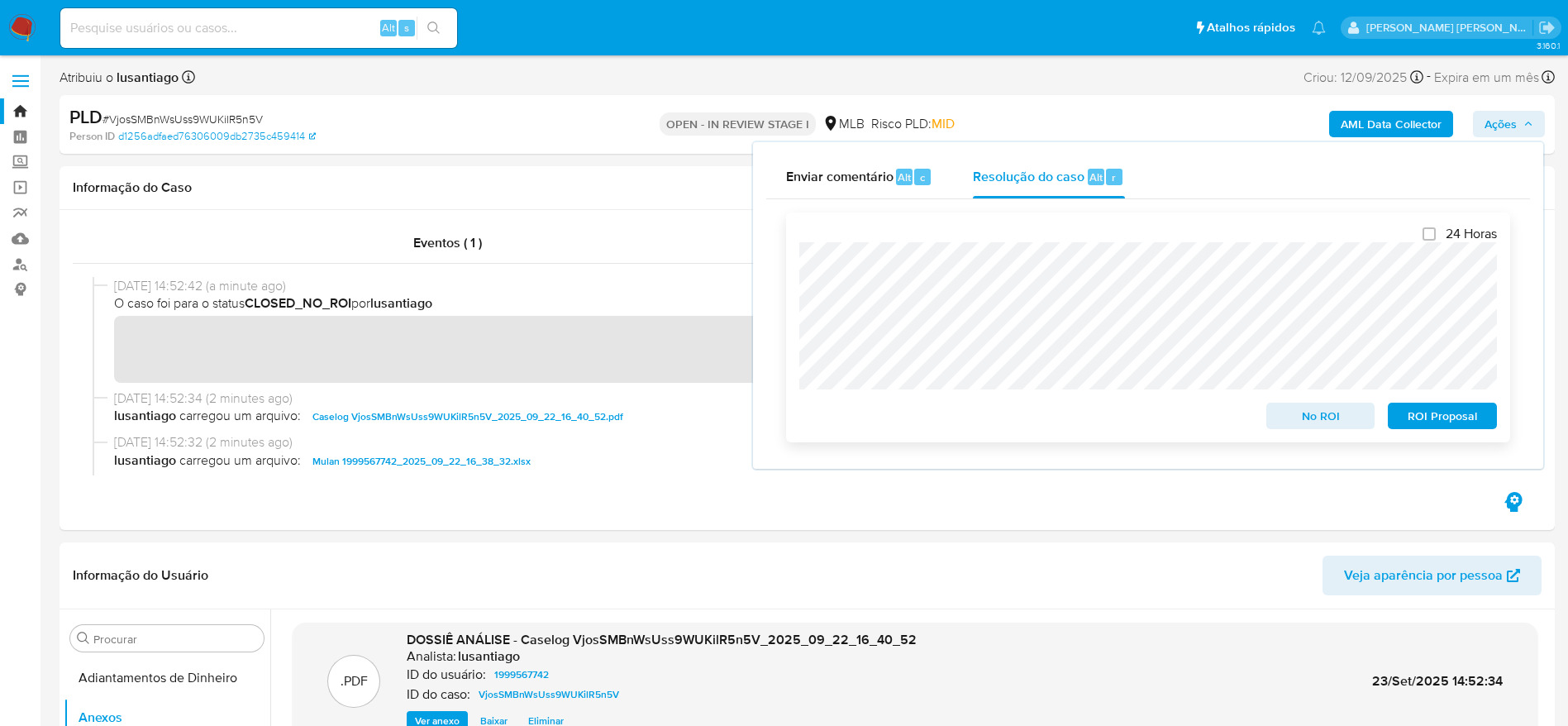
click at [1308, 416] on span "No ROI" at bounding box center [1320, 416] width 86 height 24
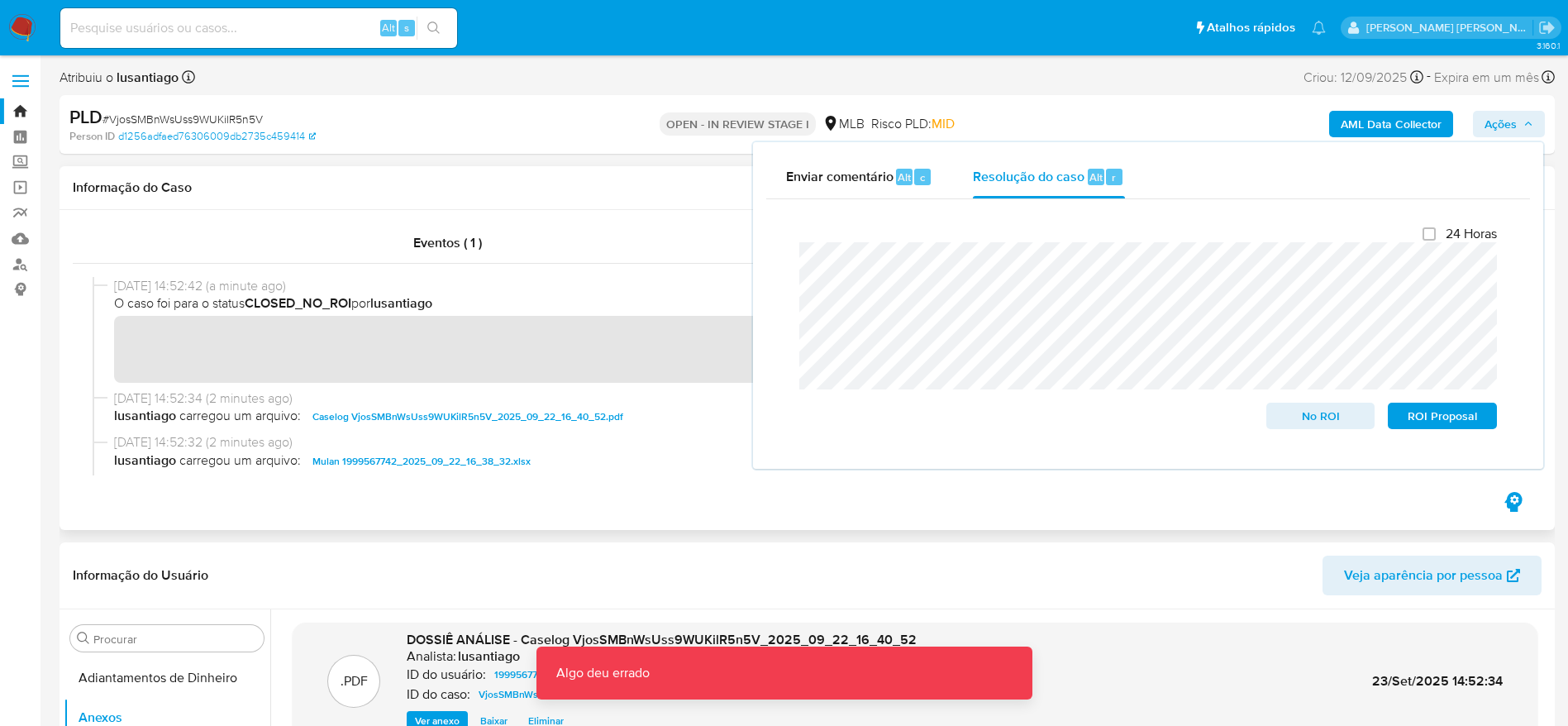
click at [551, 185] on h1 "Informação do Caso" at bounding box center [807, 188] width 1469 height 17
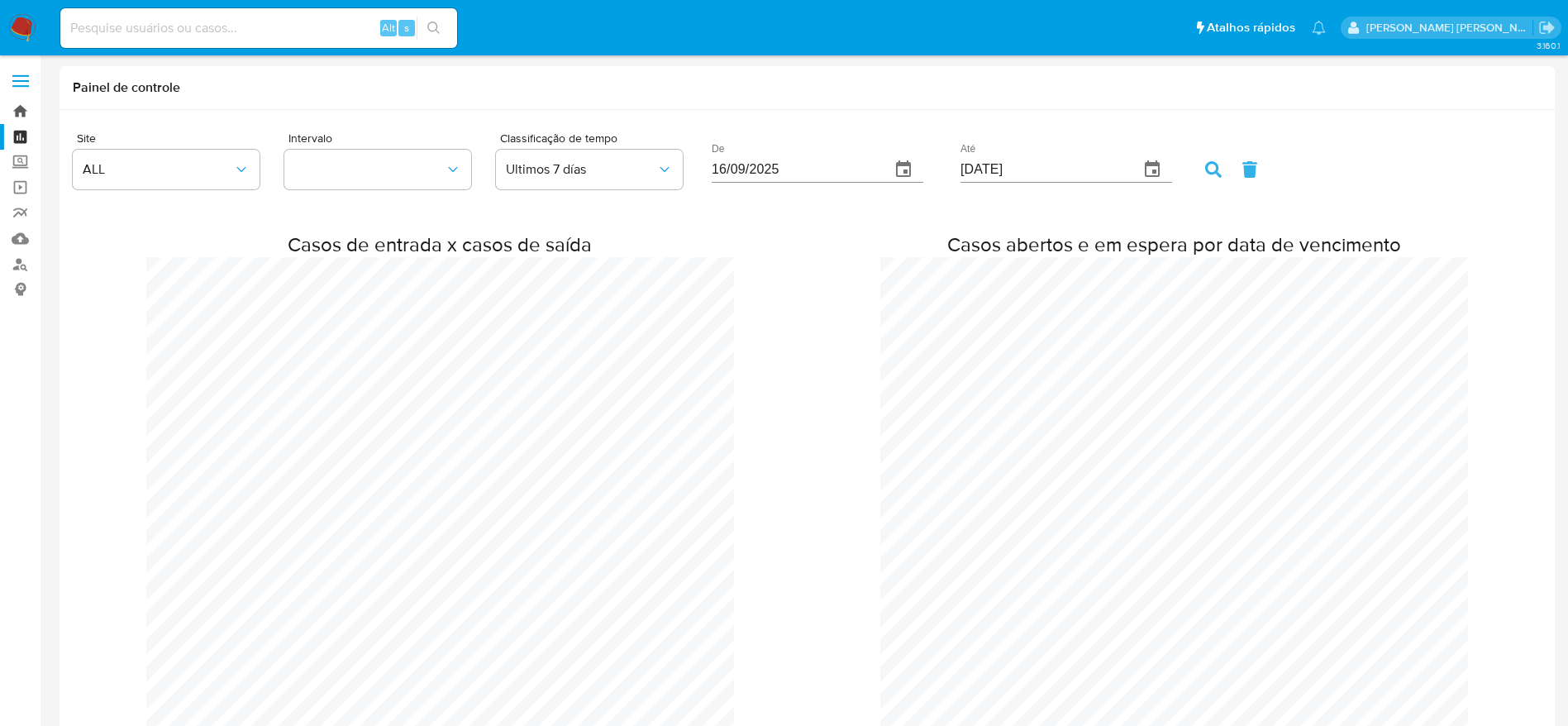
click at [24, 107] on link "Bandeja" at bounding box center [98, 111] width 197 height 25
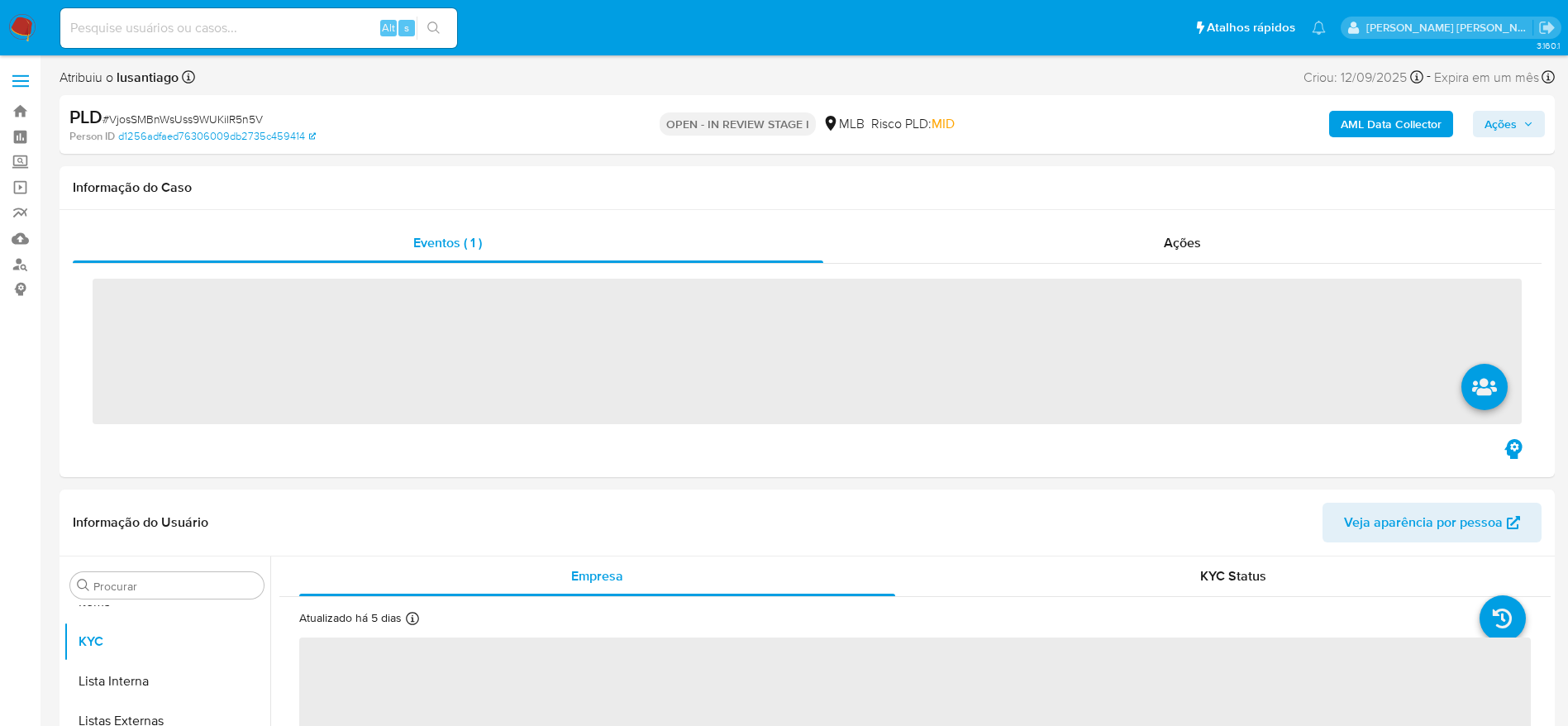
scroll to position [858, 0]
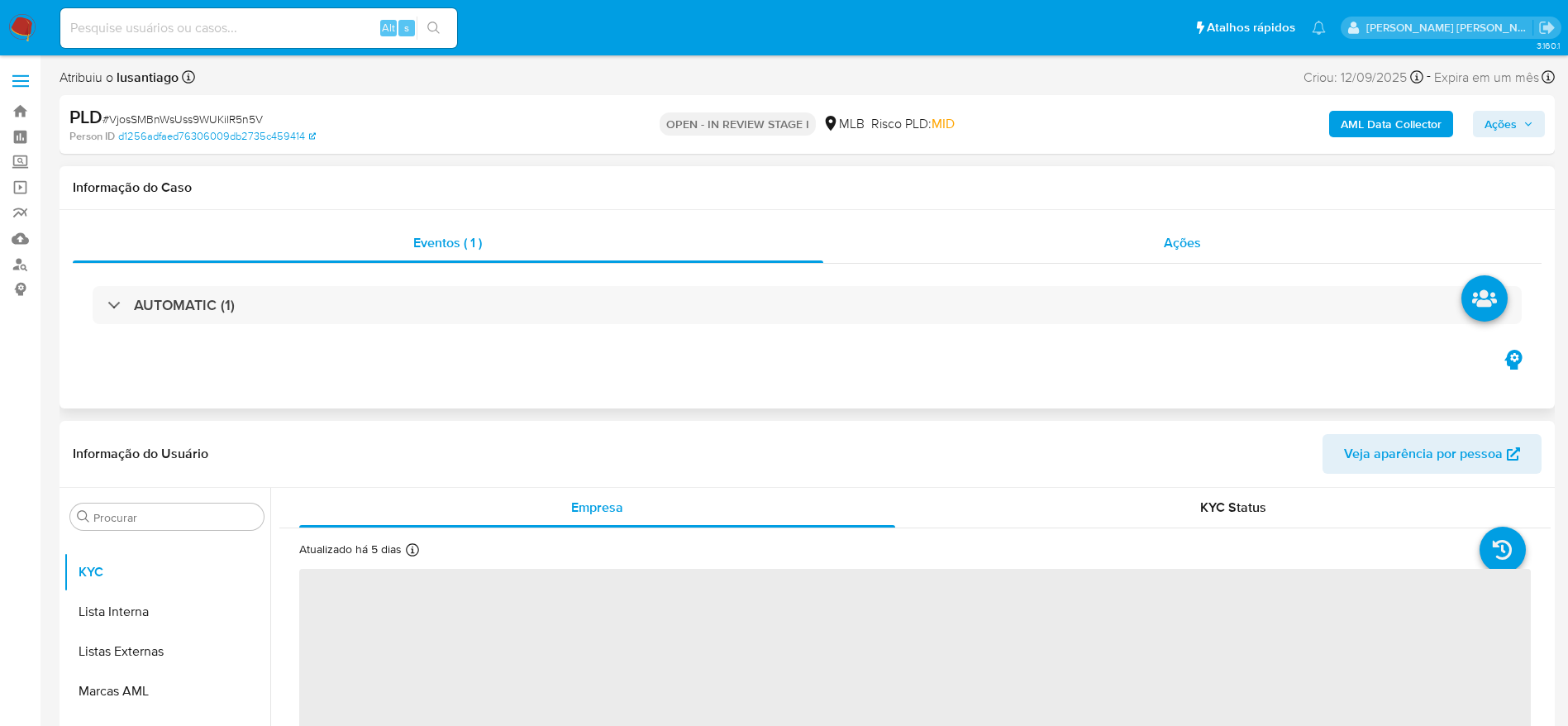
select select "10"
click at [899, 246] on div "Ações" at bounding box center [1183, 243] width 719 height 40
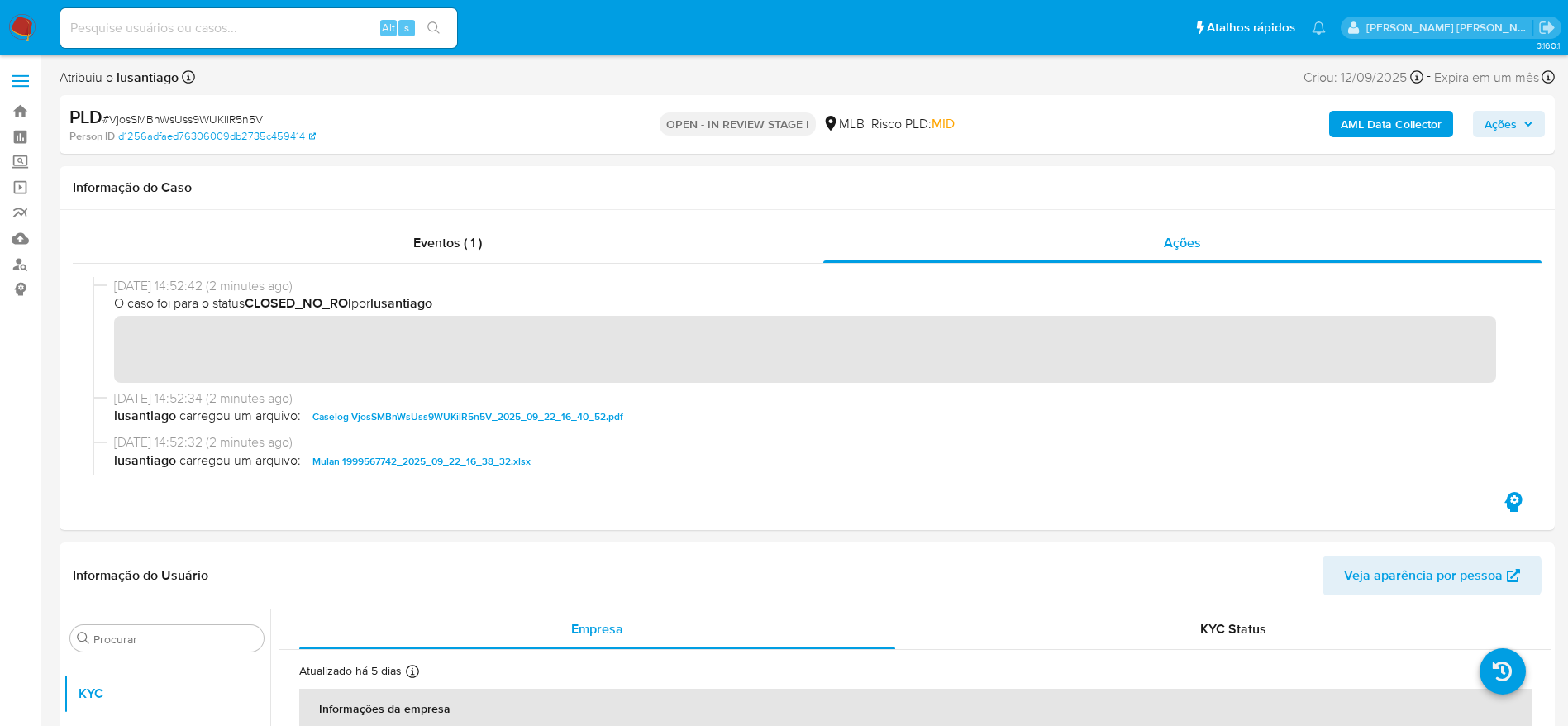
click at [194, 120] on span "# VjosSMBnWsUss9WUKilR5n5V" at bounding box center [183, 120] width 160 height 17
copy span "VjosSMBnWsUss9WUKilR5n5V"
drag, startPoint x: 24, startPoint y: 114, endPoint x: 34, endPoint y: 107, distance: 12.2
click at [24, 114] on link "Bandeja" at bounding box center [98, 111] width 197 height 25
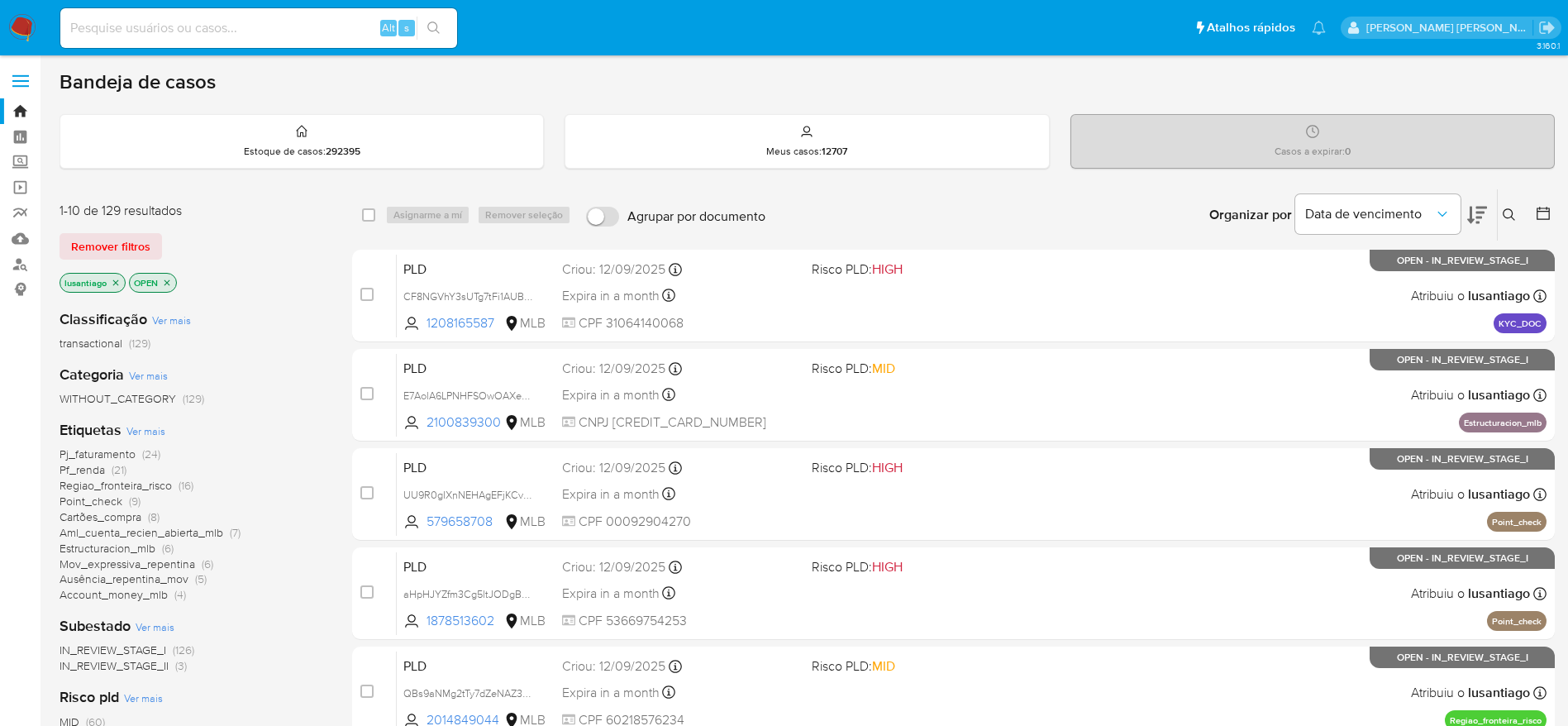
click at [294, 25] on input at bounding box center [259, 27] width 397 height 22
paste input "624938389"
type input "624938389"
click at [434, 22] on icon "search-icon" at bounding box center [434, 28] width 13 height 13
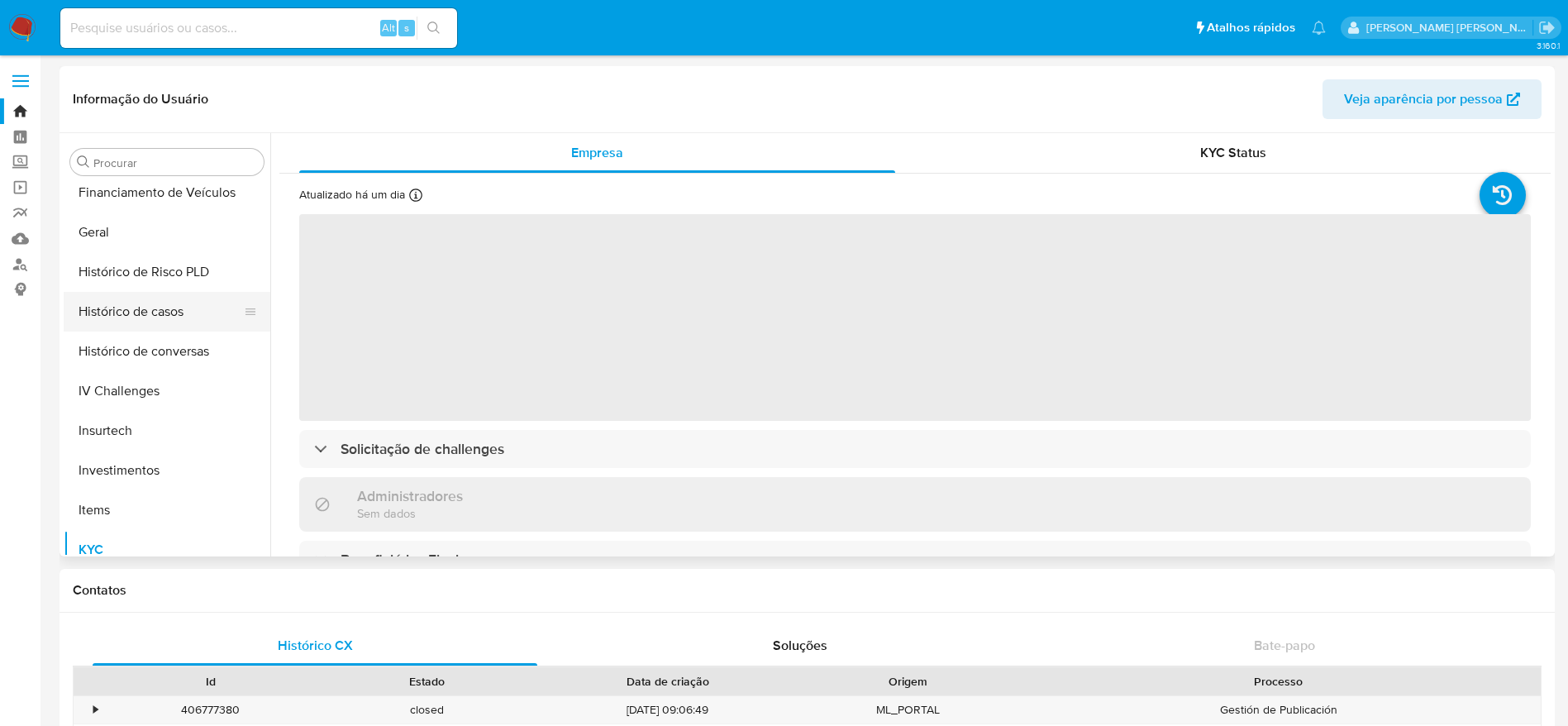
scroll to position [486, 0]
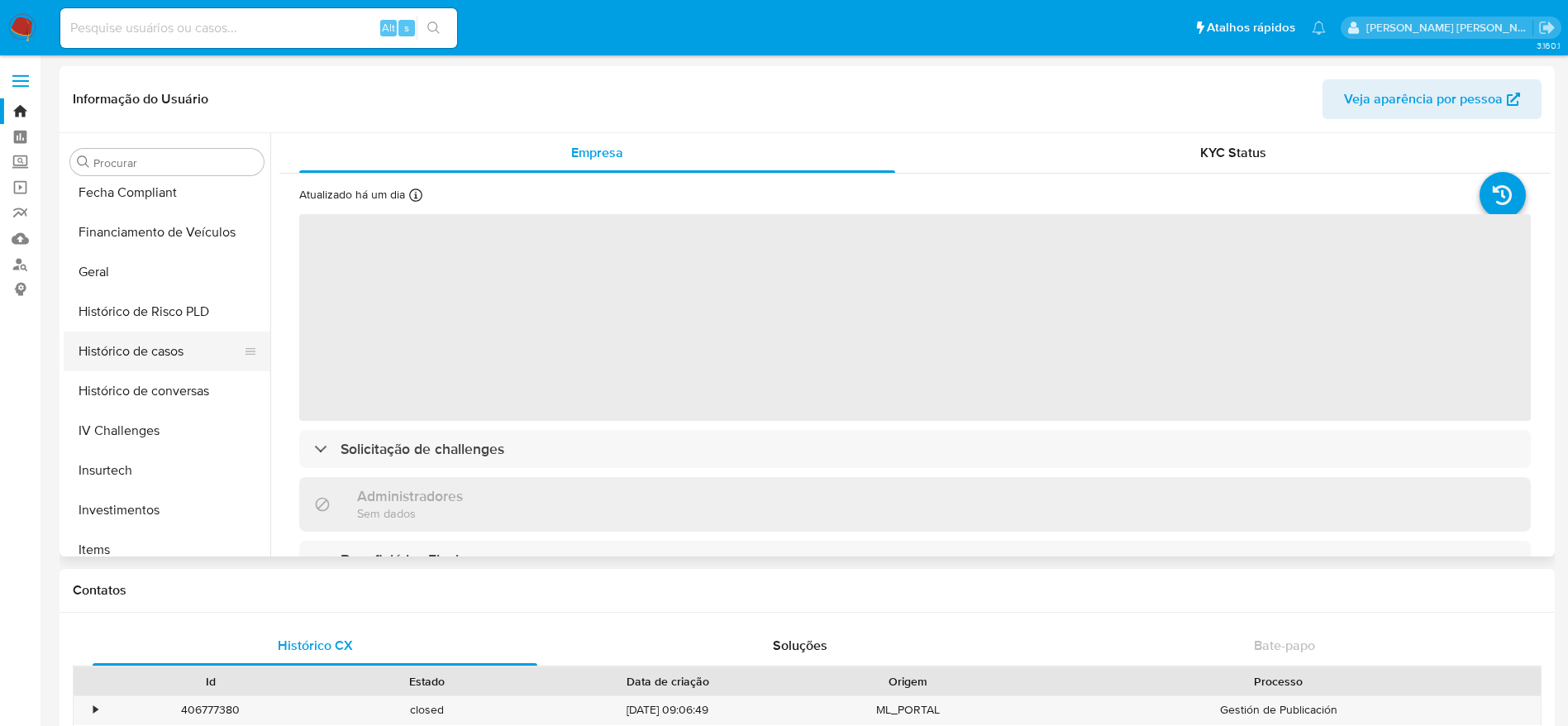
click at [131, 340] on button "Histórico de casos" at bounding box center [161, 351] width 194 height 40
select select "10"
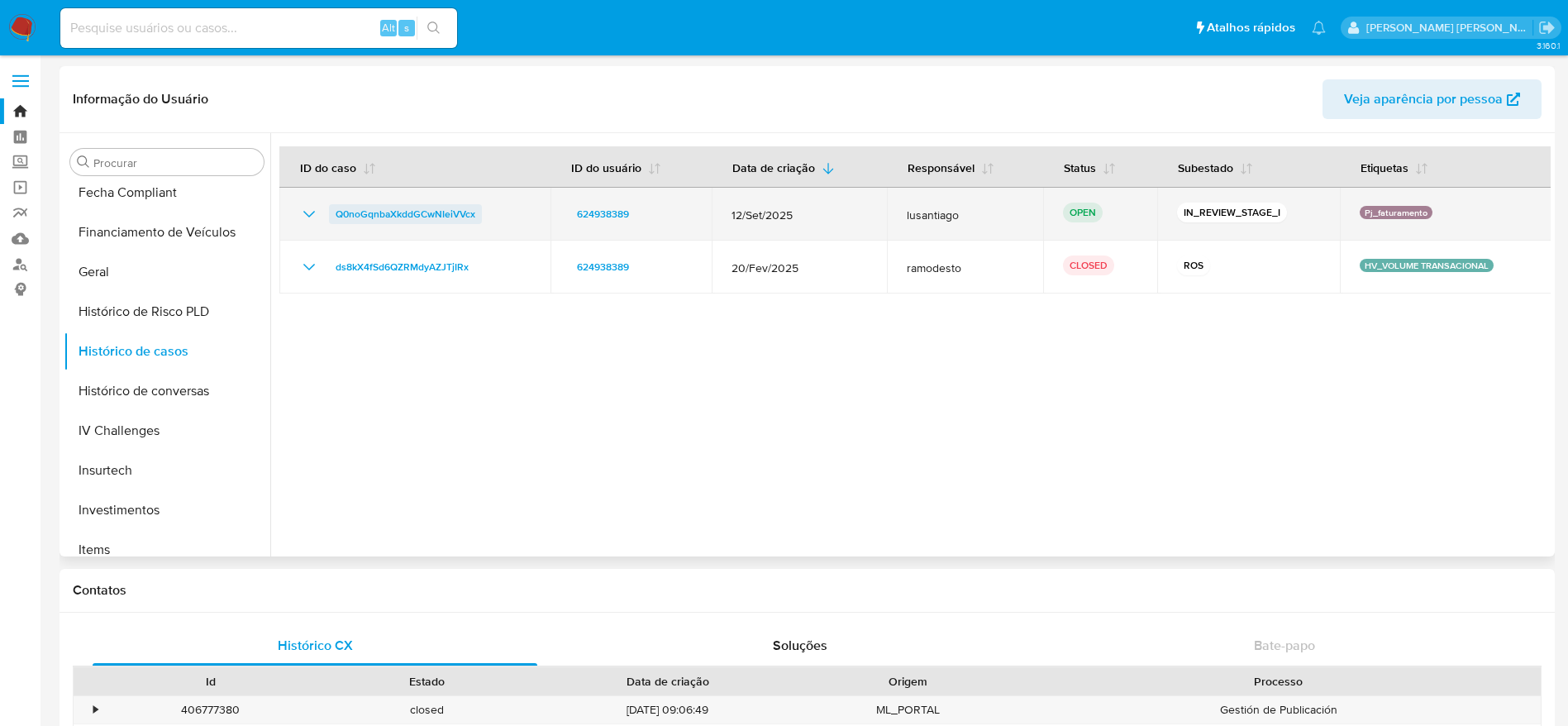
click at [376, 210] on span "Q0noGqnbaXkddGCwNIeiVVcx" at bounding box center [406, 214] width 139 height 20
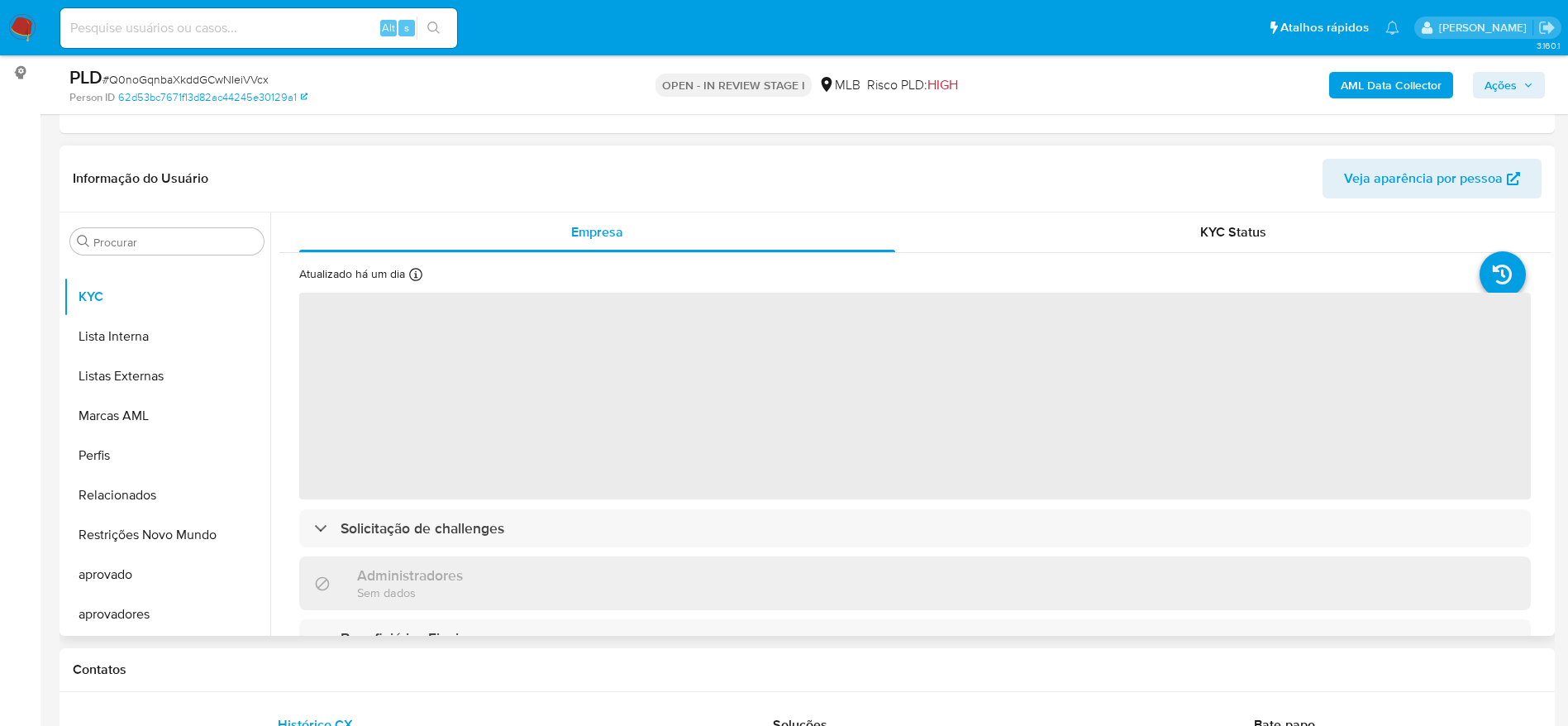
scroll to position [249, 0]
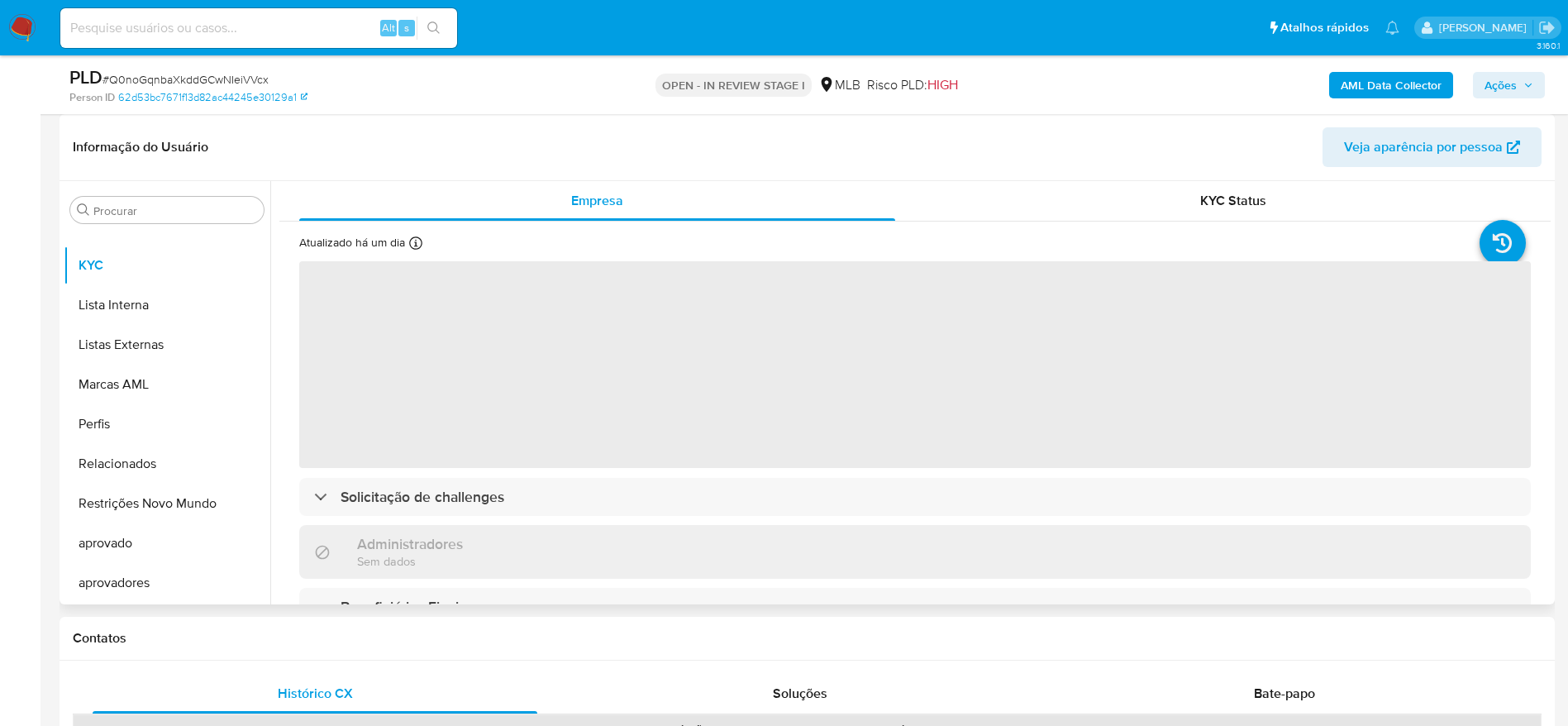
select select "10"
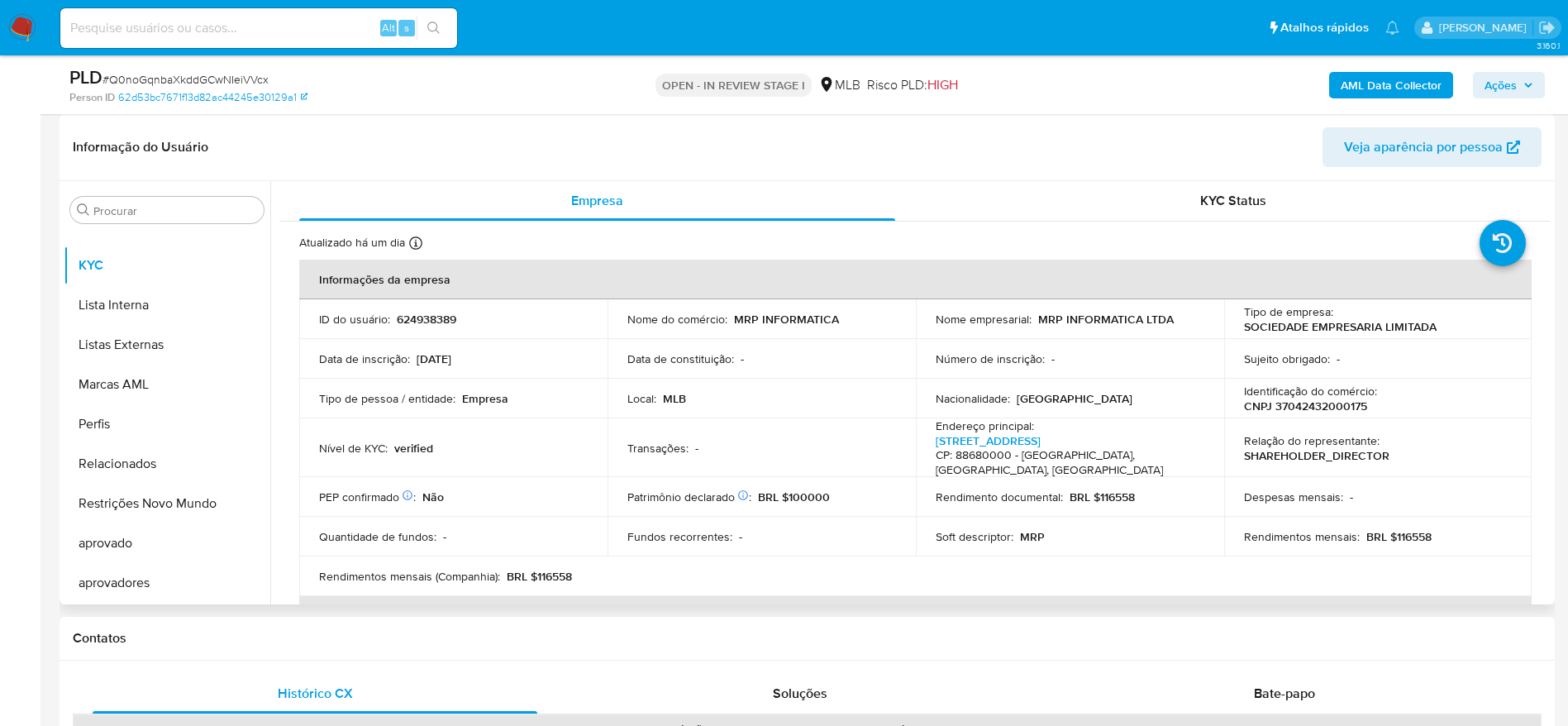
click at [1328, 405] on p "CNPJ 37042432000175" at bounding box center [1305, 406] width 123 height 15
copy p "37042432000175"
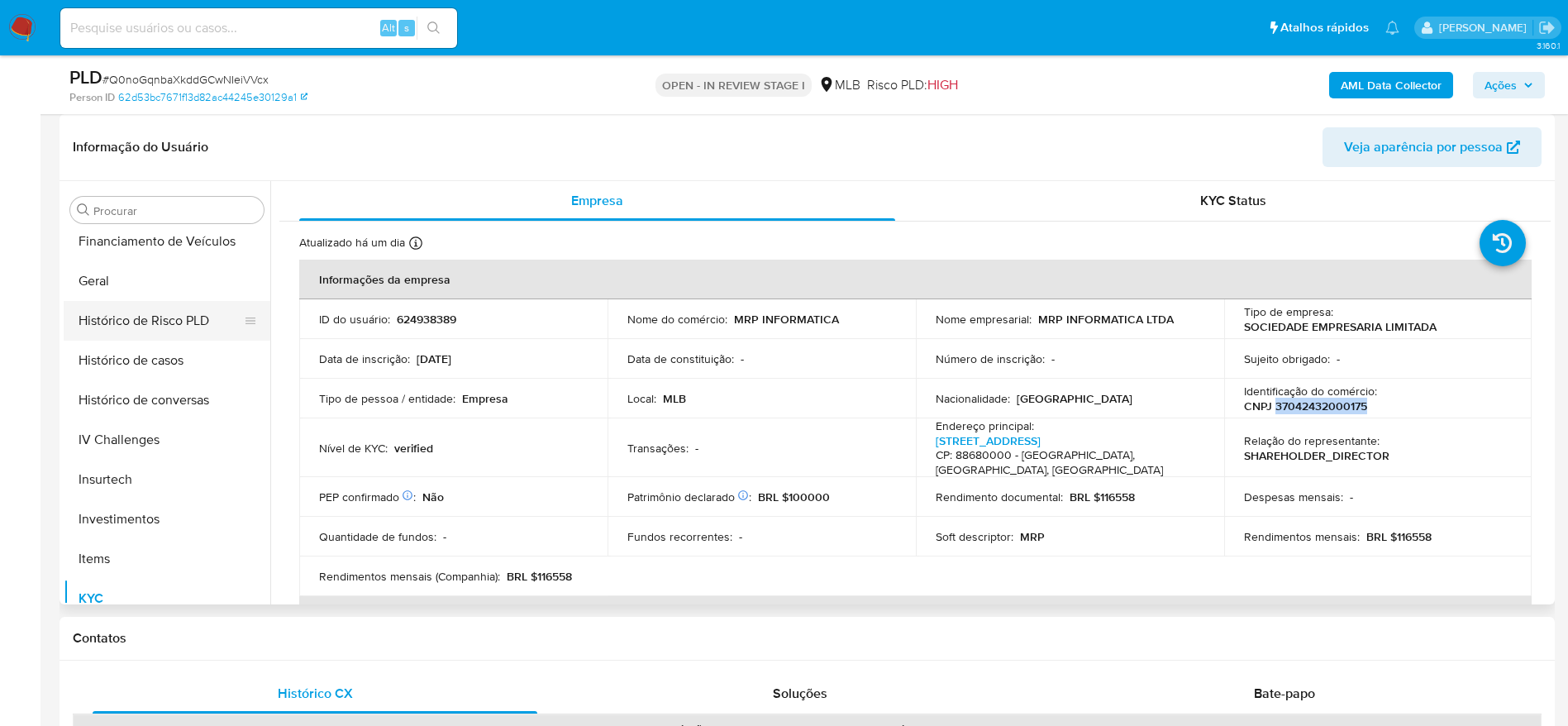
scroll to position [486, 0]
click at [121, 313] on button "Geral" at bounding box center [161, 320] width 194 height 40
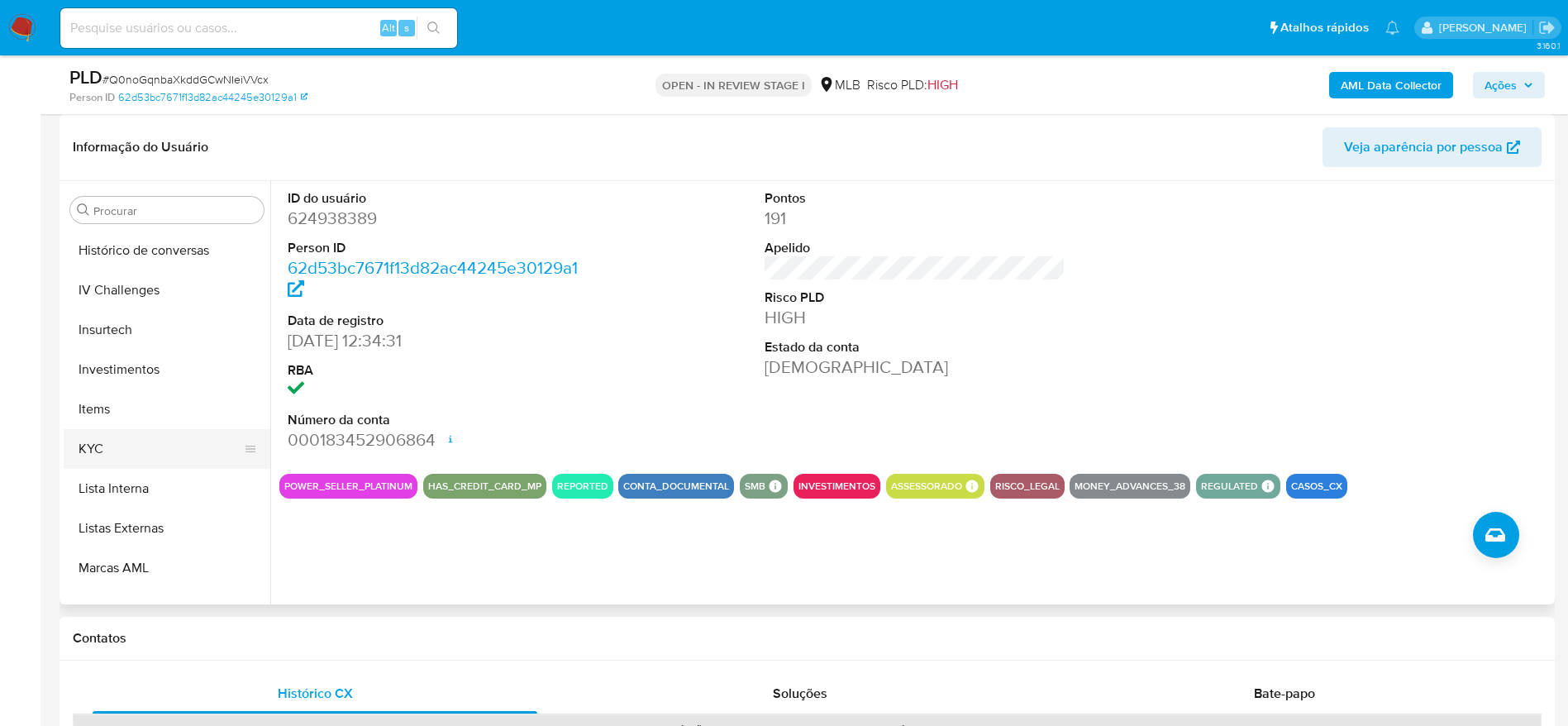
scroll to position [734, 0]
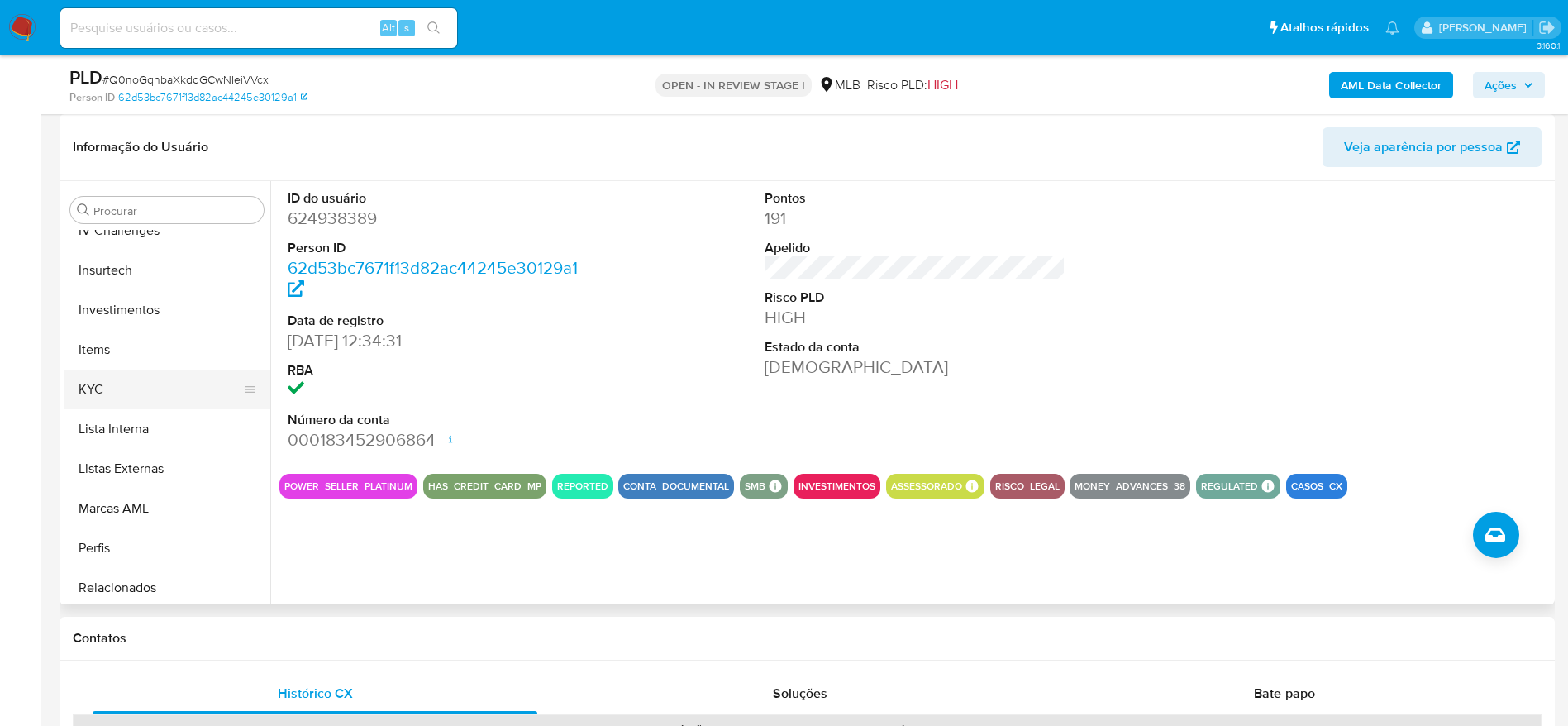
click at [137, 387] on button "KYC" at bounding box center [161, 390] width 194 height 40
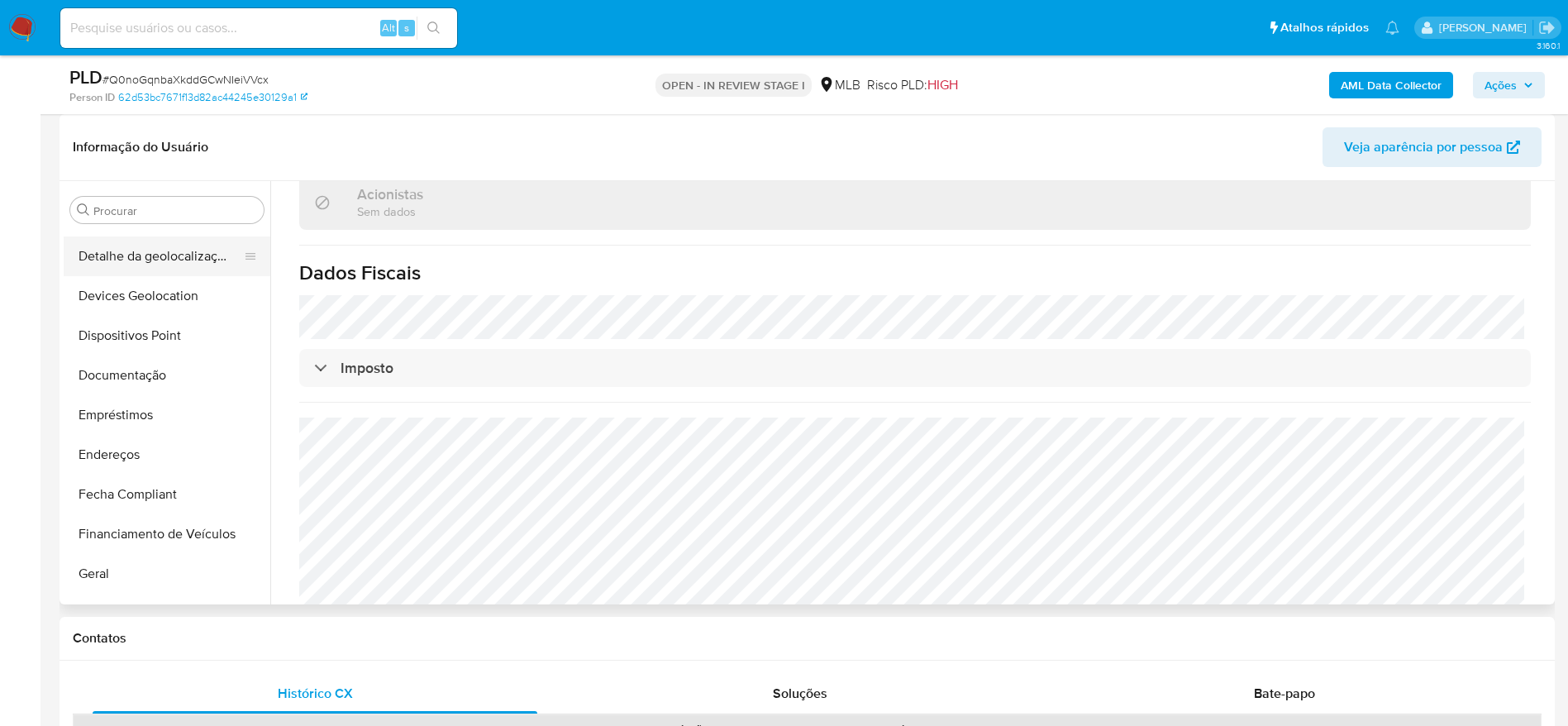
scroll to position [249, 0]
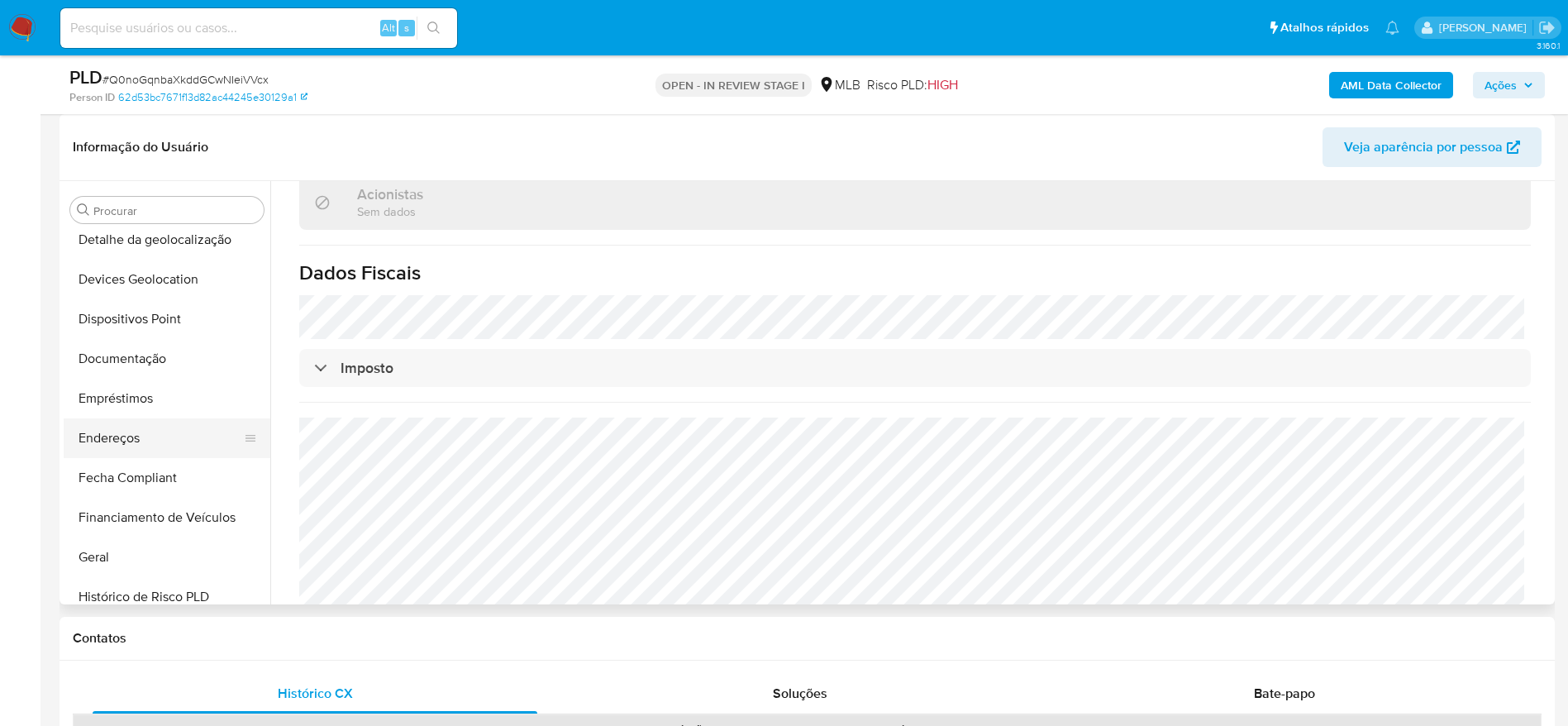
click at [136, 439] on button "Endereços" at bounding box center [161, 438] width 194 height 40
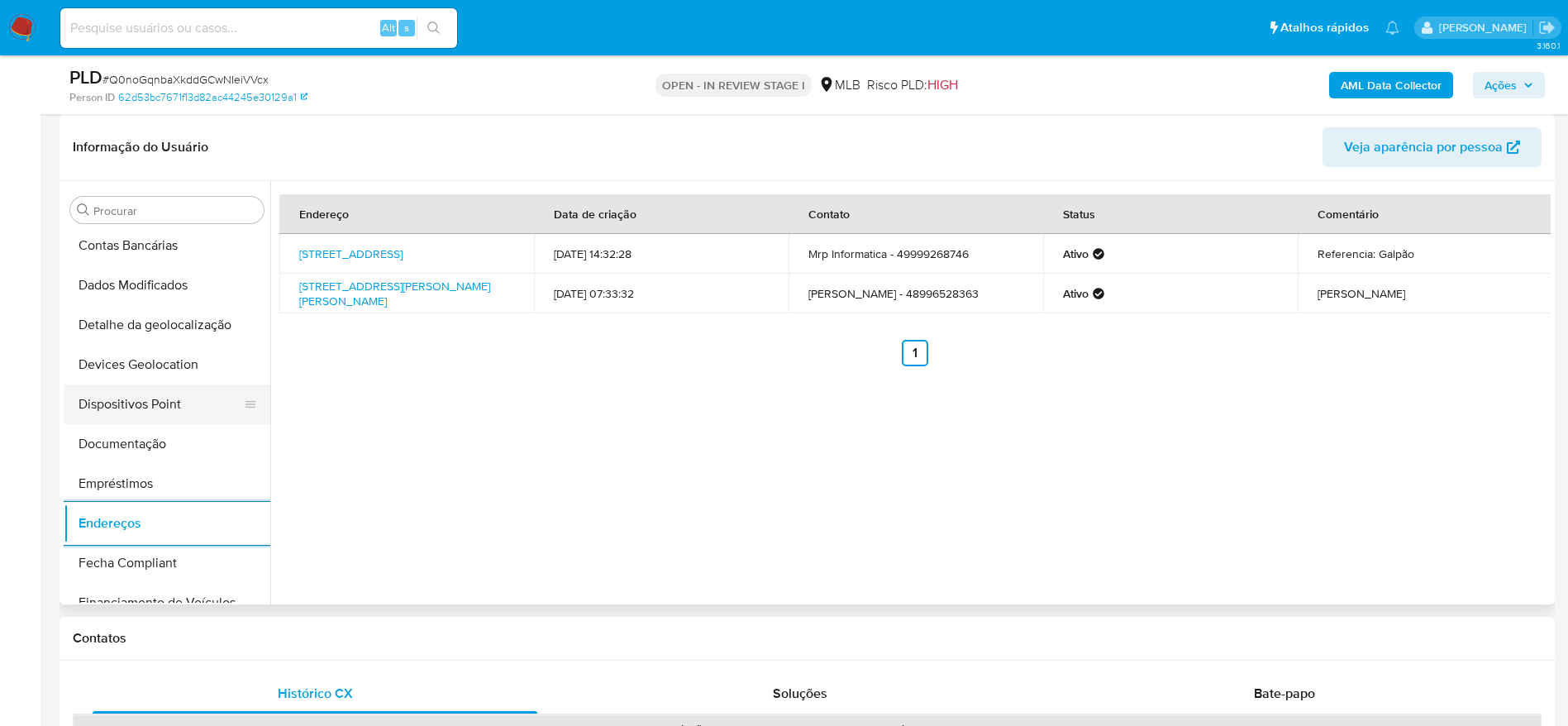
scroll to position [124, 0]
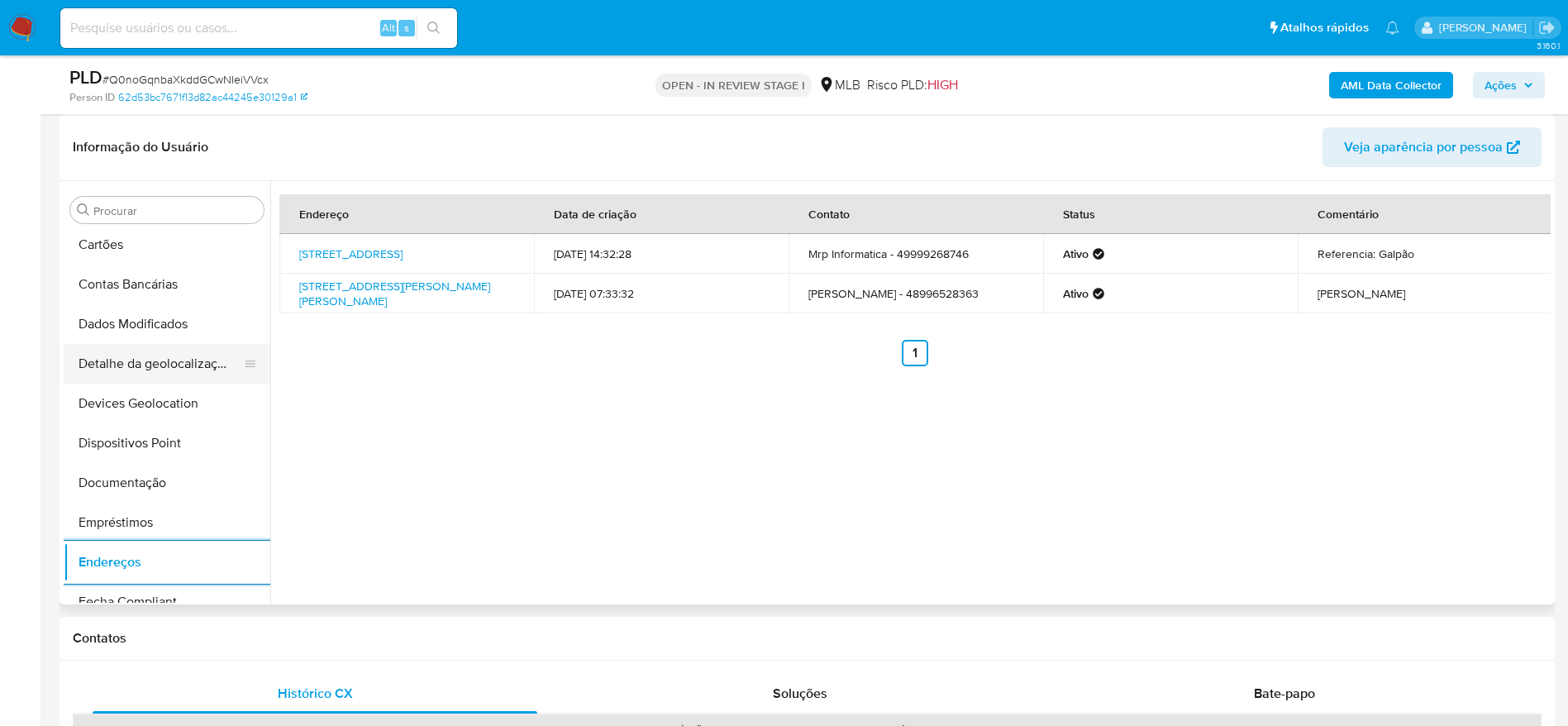
click at [148, 379] on ul "Adiantamentos de Dinheiro Anexos CBT Cartões Contas Bancárias Dados Modificados…" at bounding box center [168, 416] width 207 height 373
click at [152, 359] on button "Detalhe da geolocalização" at bounding box center [161, 363] width 194 height 40
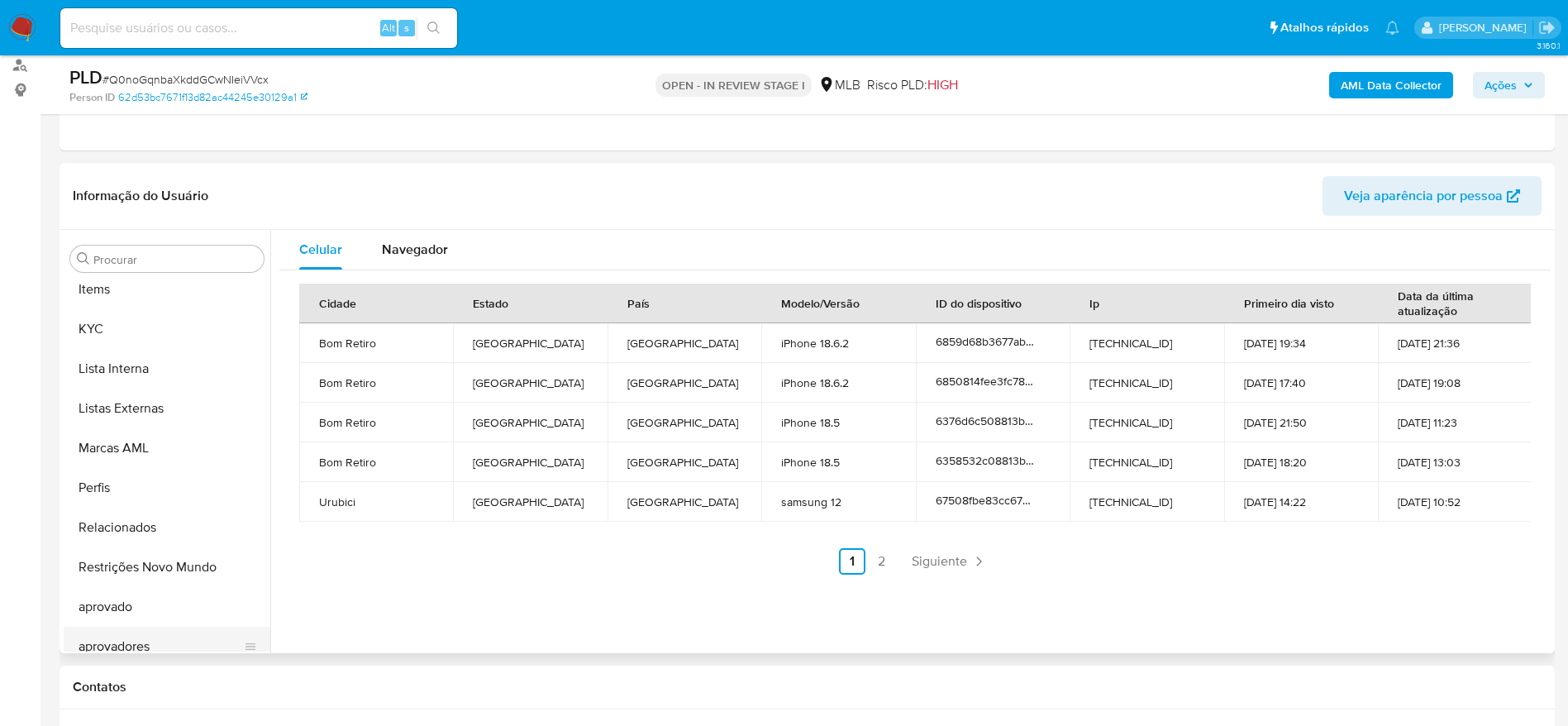
scroll to position [858, 0]
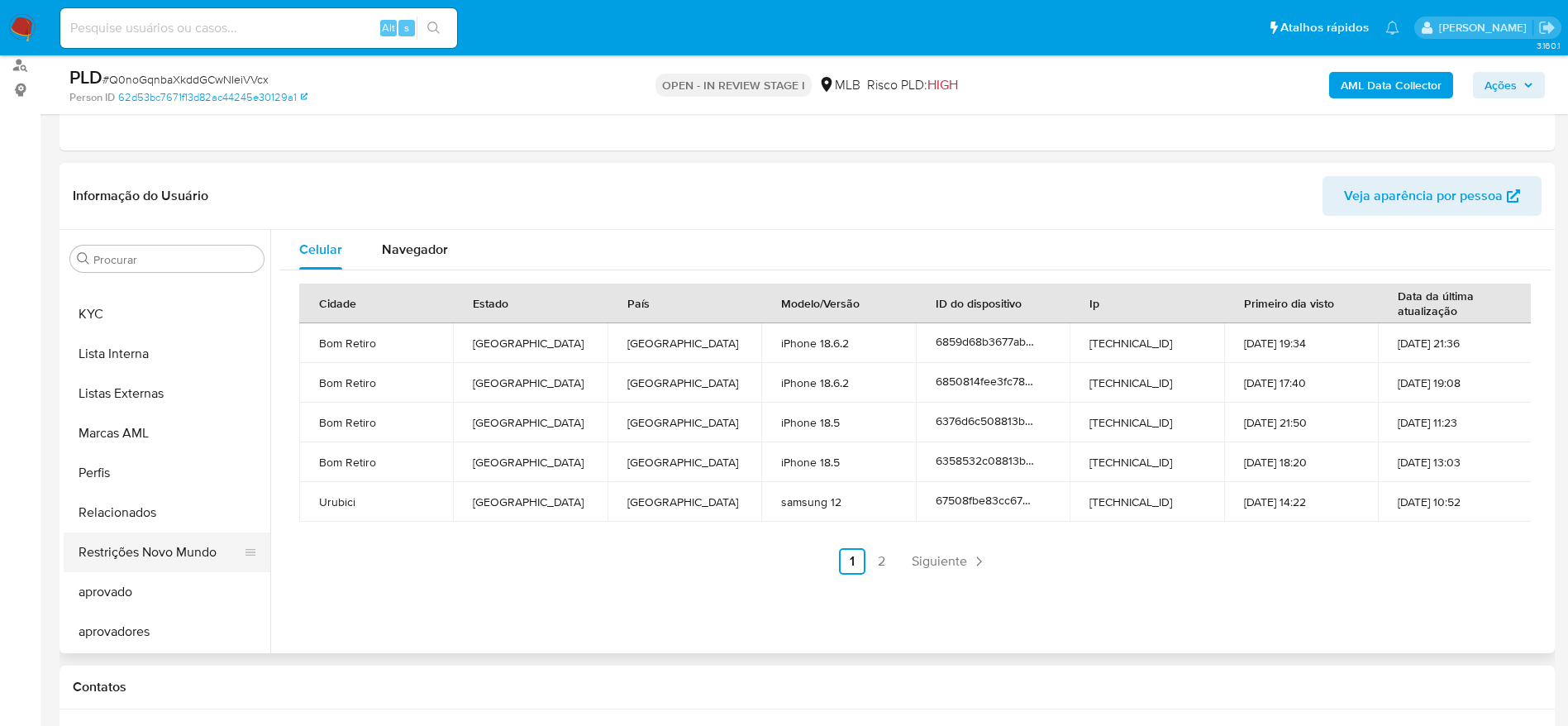
click at [141, 554] on button "Restrições Novo Mundo" at bounding box center [161, 553] width 194 height 40
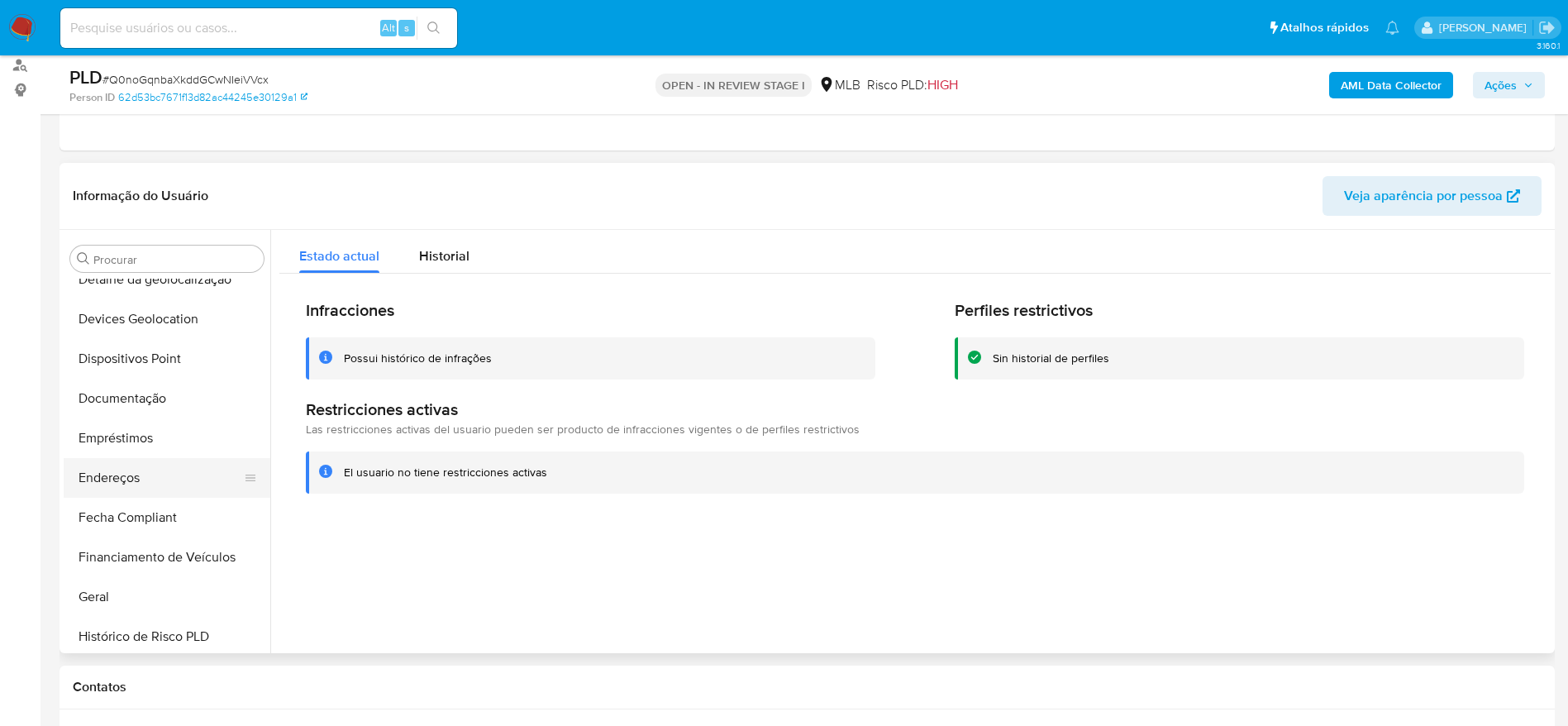
scroll to position [237, 0]
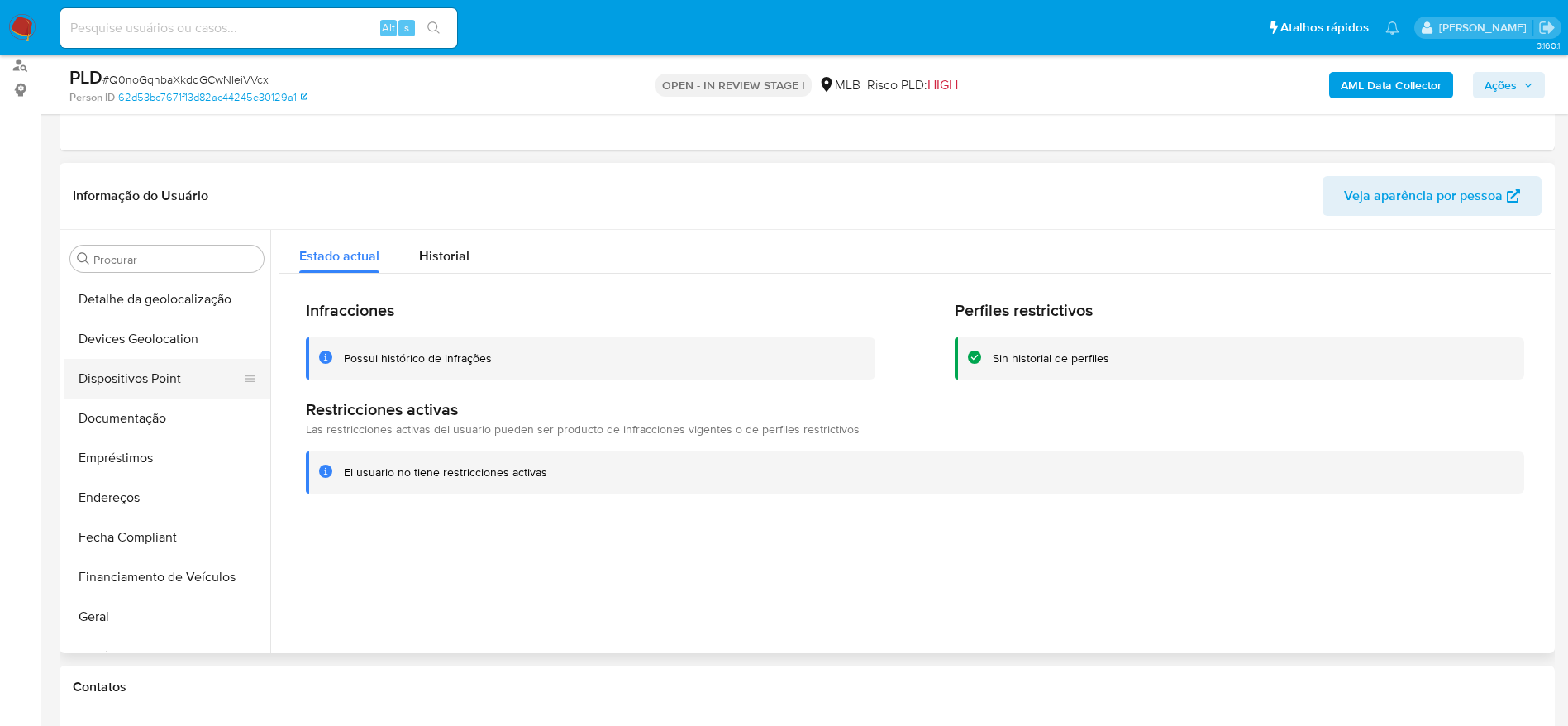
click at [138, 379] on button "Dispositivos Point" at bounding box center [161, 379] width 194 height 40
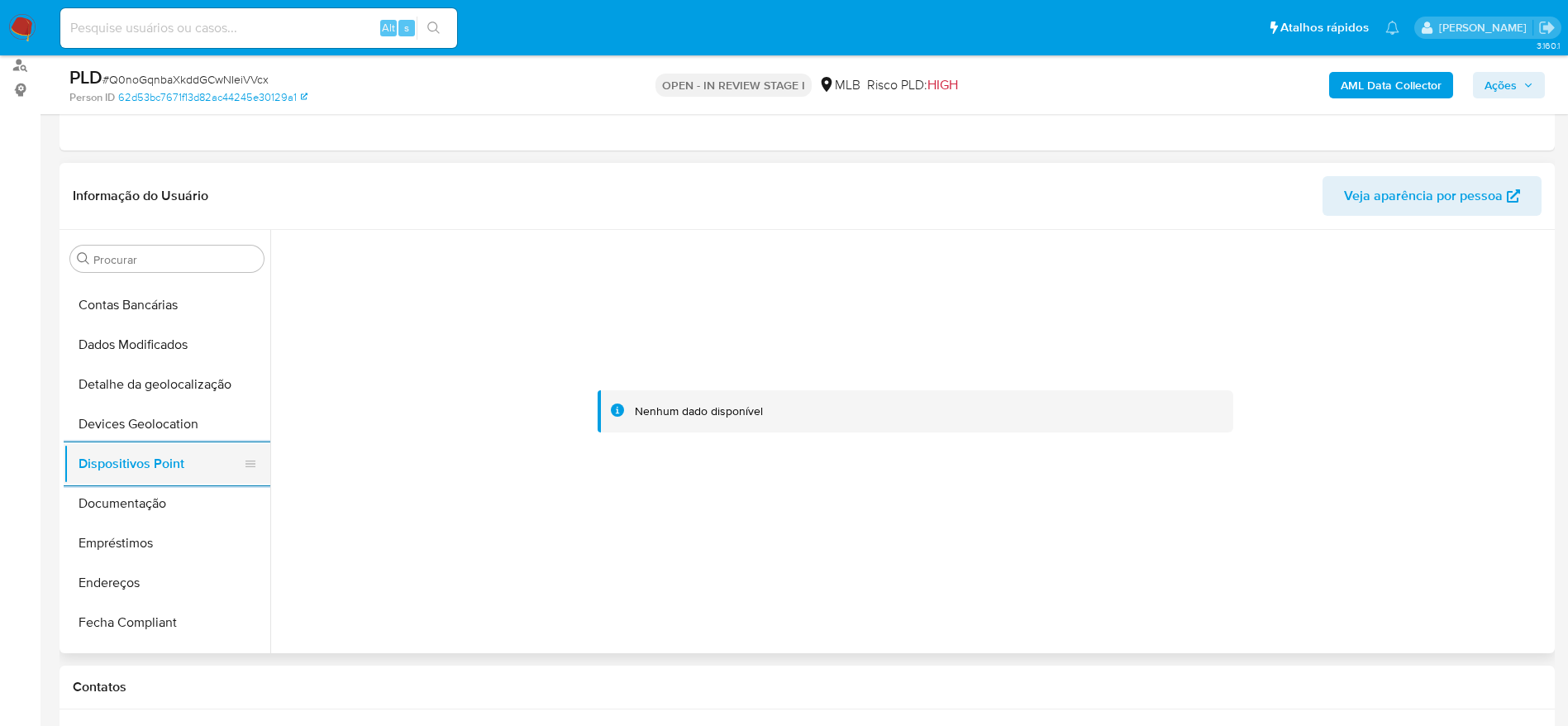
scroll to position [113, 0]
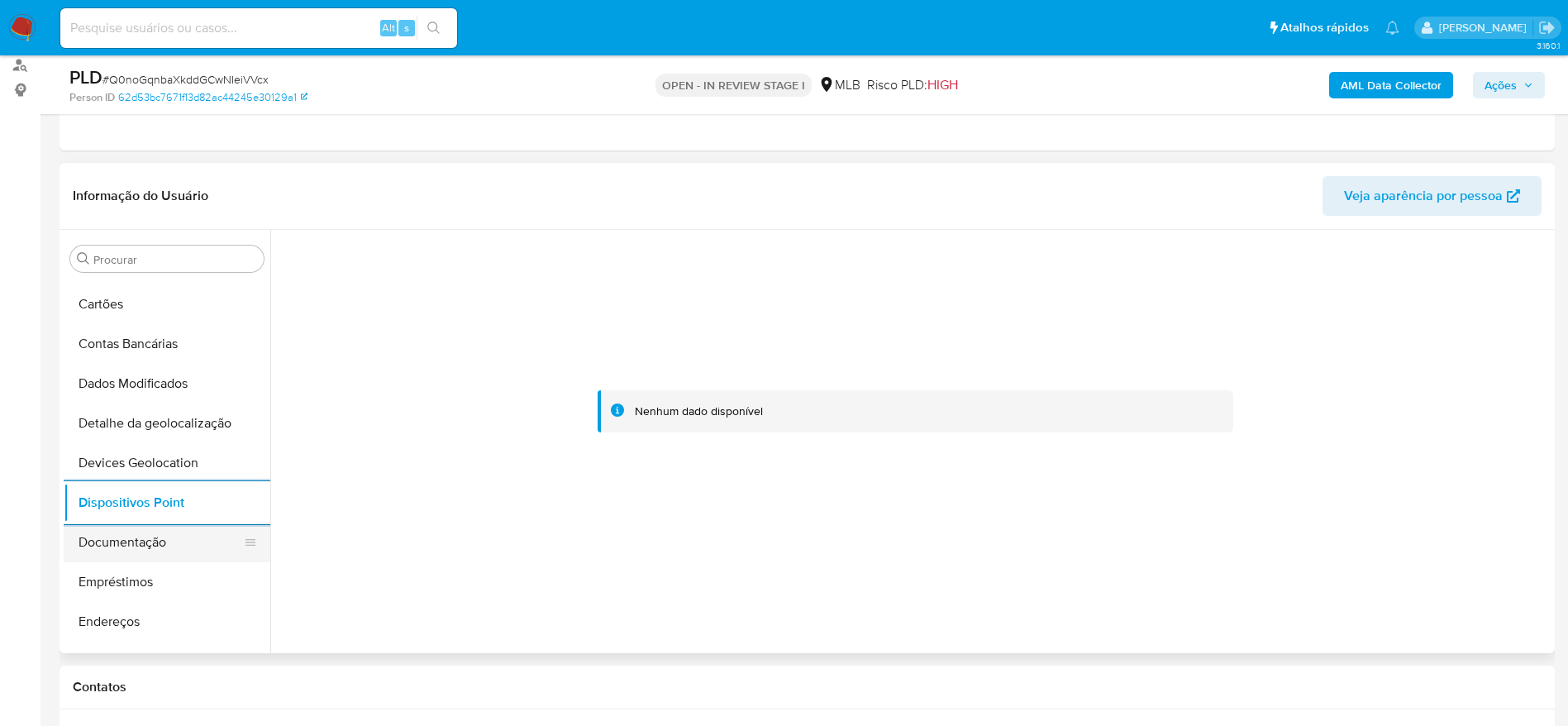
click at [147, 529] on button "Documentação" at bounding box center [161, 542] width 194 height 40
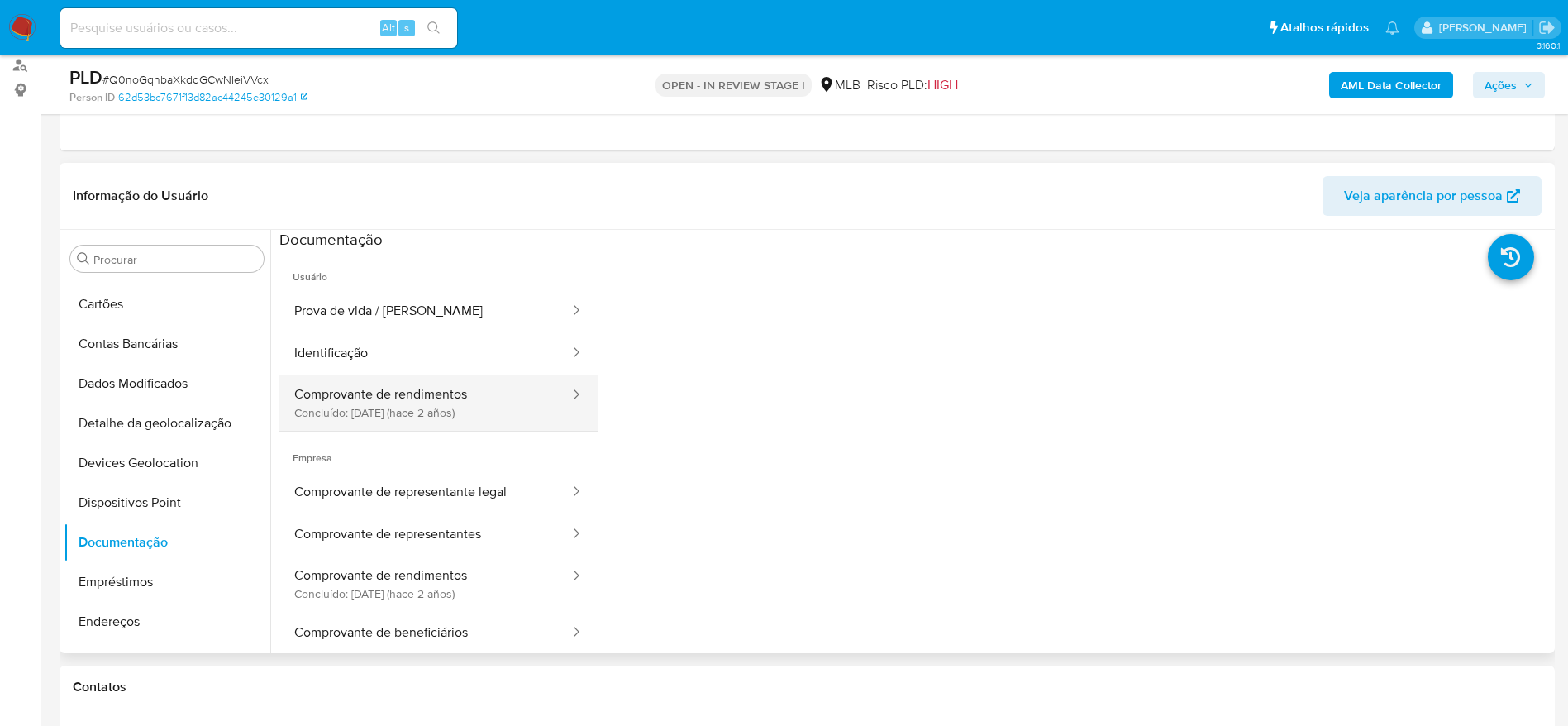
click at [396, 391] on button "Comprovante de rendimentos Concluído: 04/05/2023 (hace 2 años)" at bounding box center [425, 403] width 292 height 56
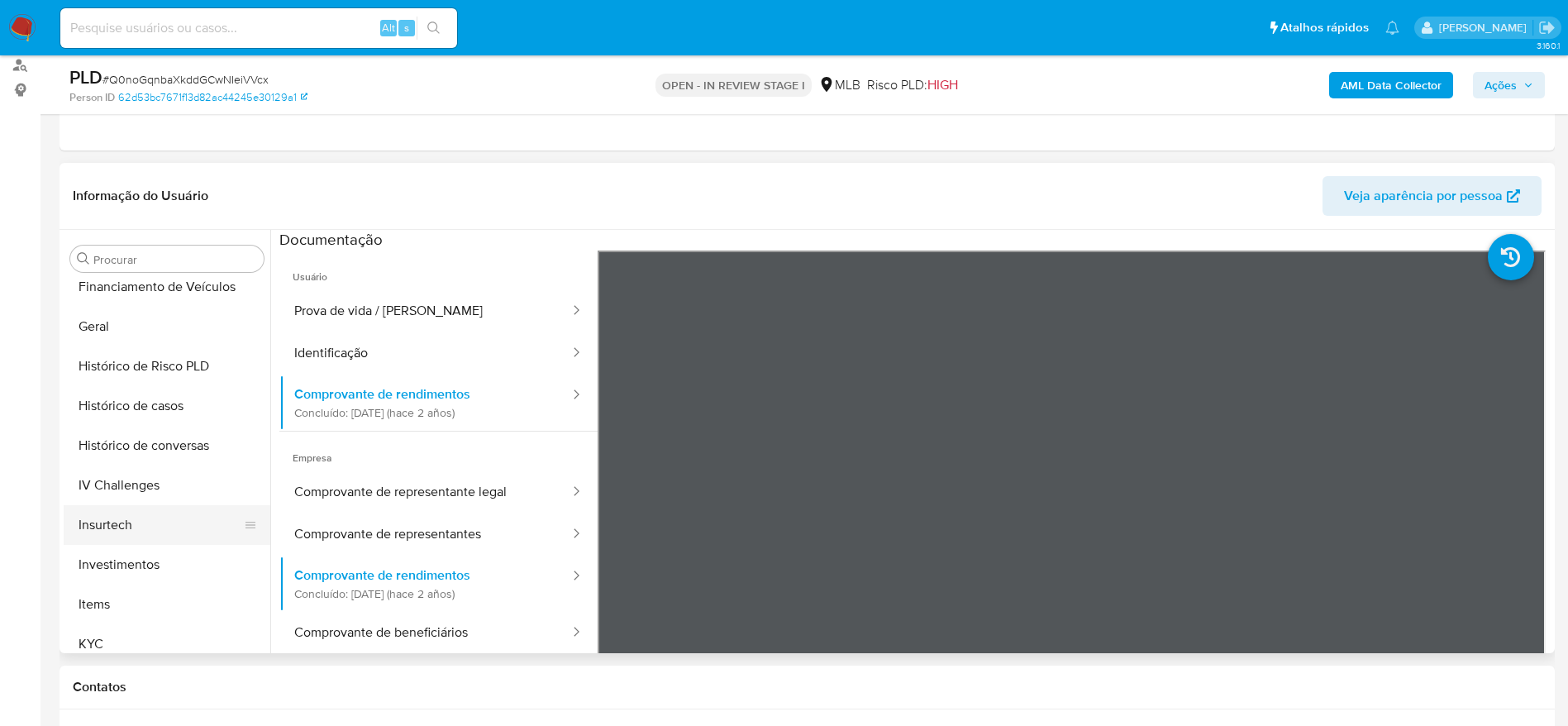
scroll to position [609, 0]
click at [93, 564] on button "KYC" at bounding box center [161, 562] width 194 height 40
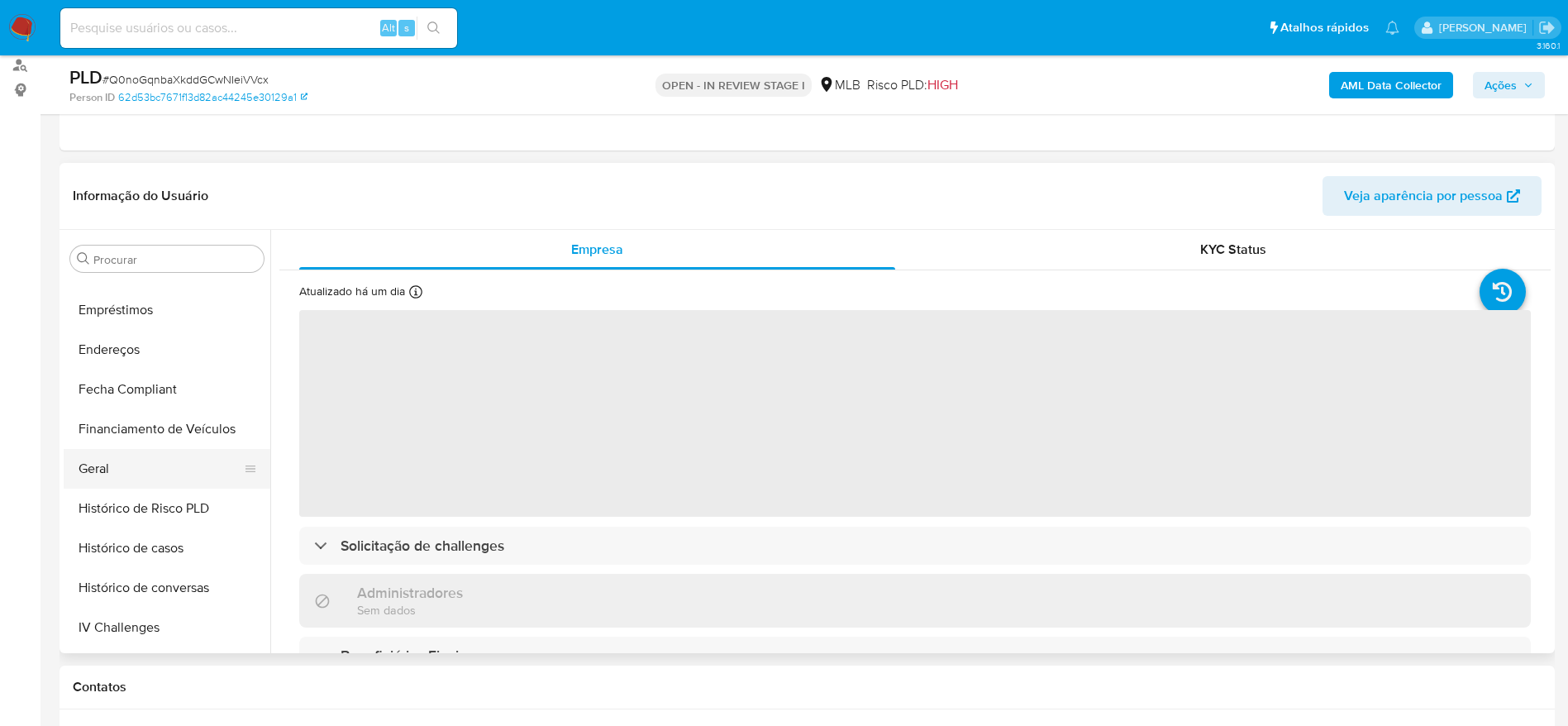
scroll to position [362, 0]
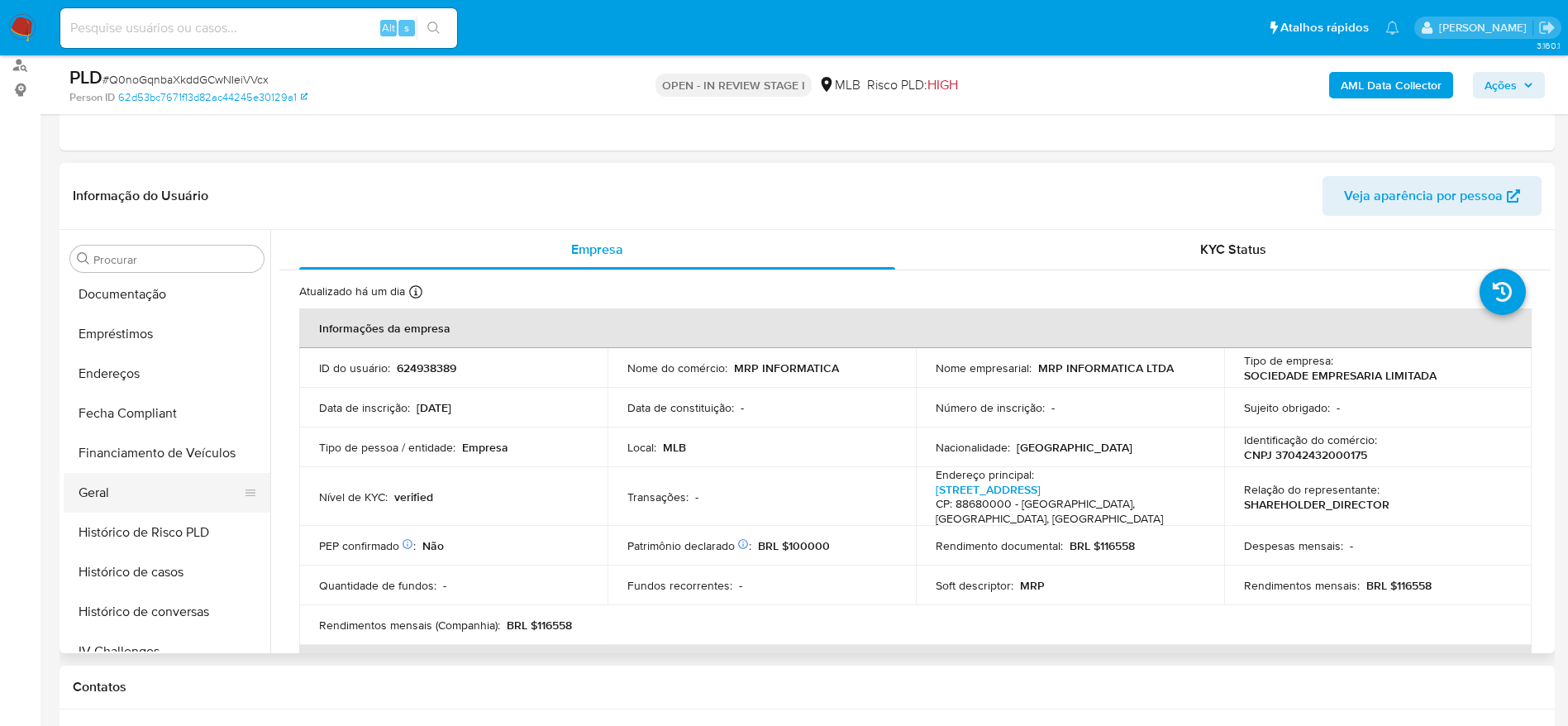
click at [104, 497] on button "Geral" at bounding box center [161, 492] width 194 height 40
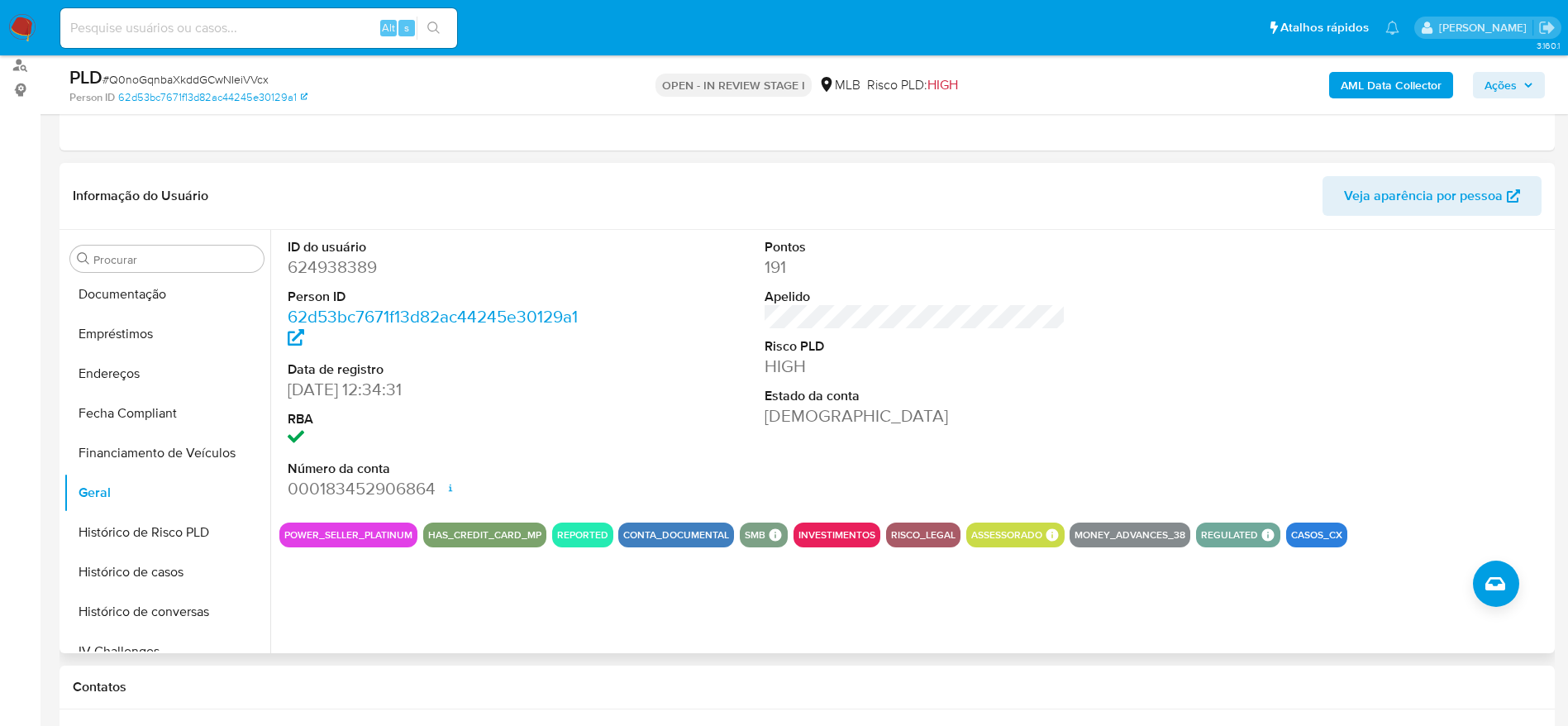
click at [405, 606] on div "ID do usuário 624938389 Person ID 62d53bc7671f13d82ac44245e30129a1 Data de regi…" at bounding box center [910, 442] width 1281 height 424
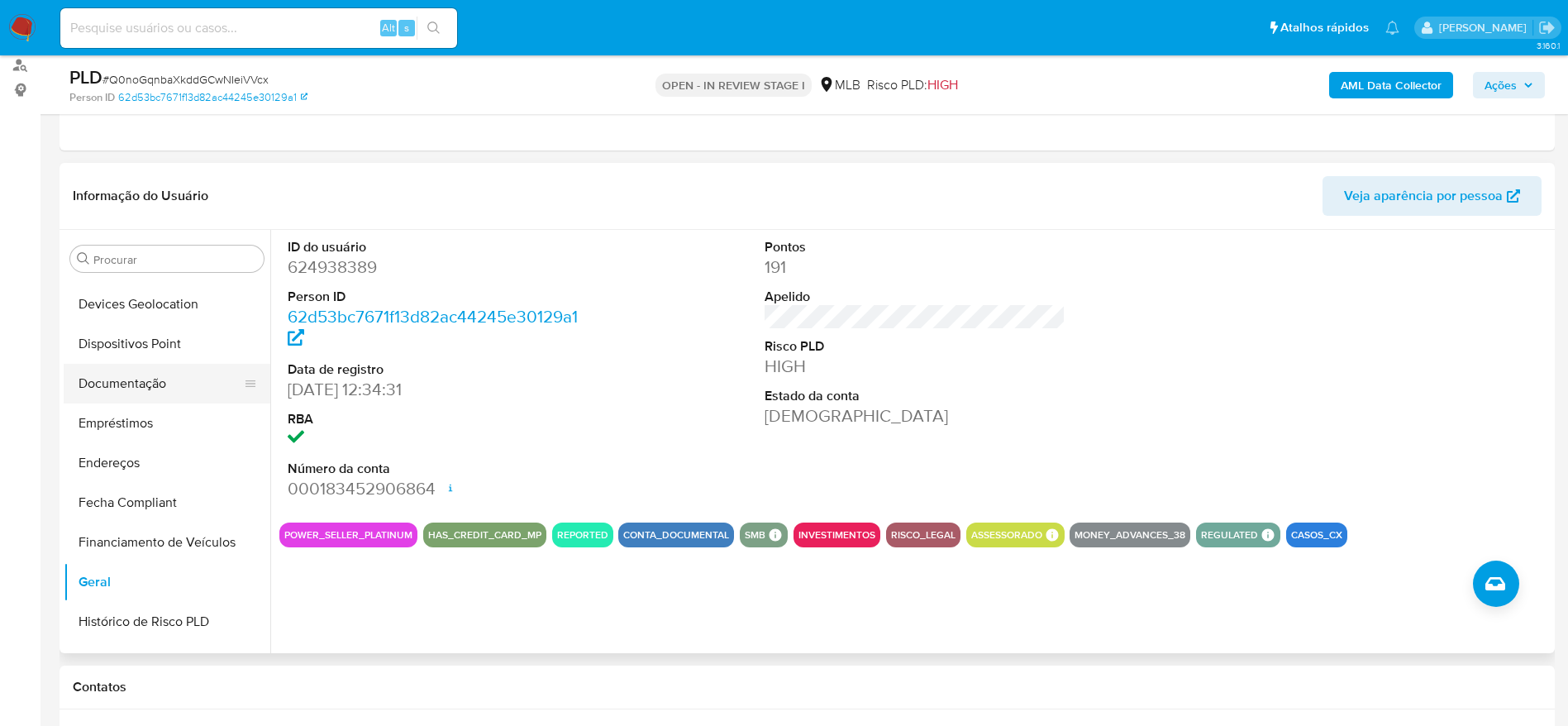
scroll to position [237, 0]
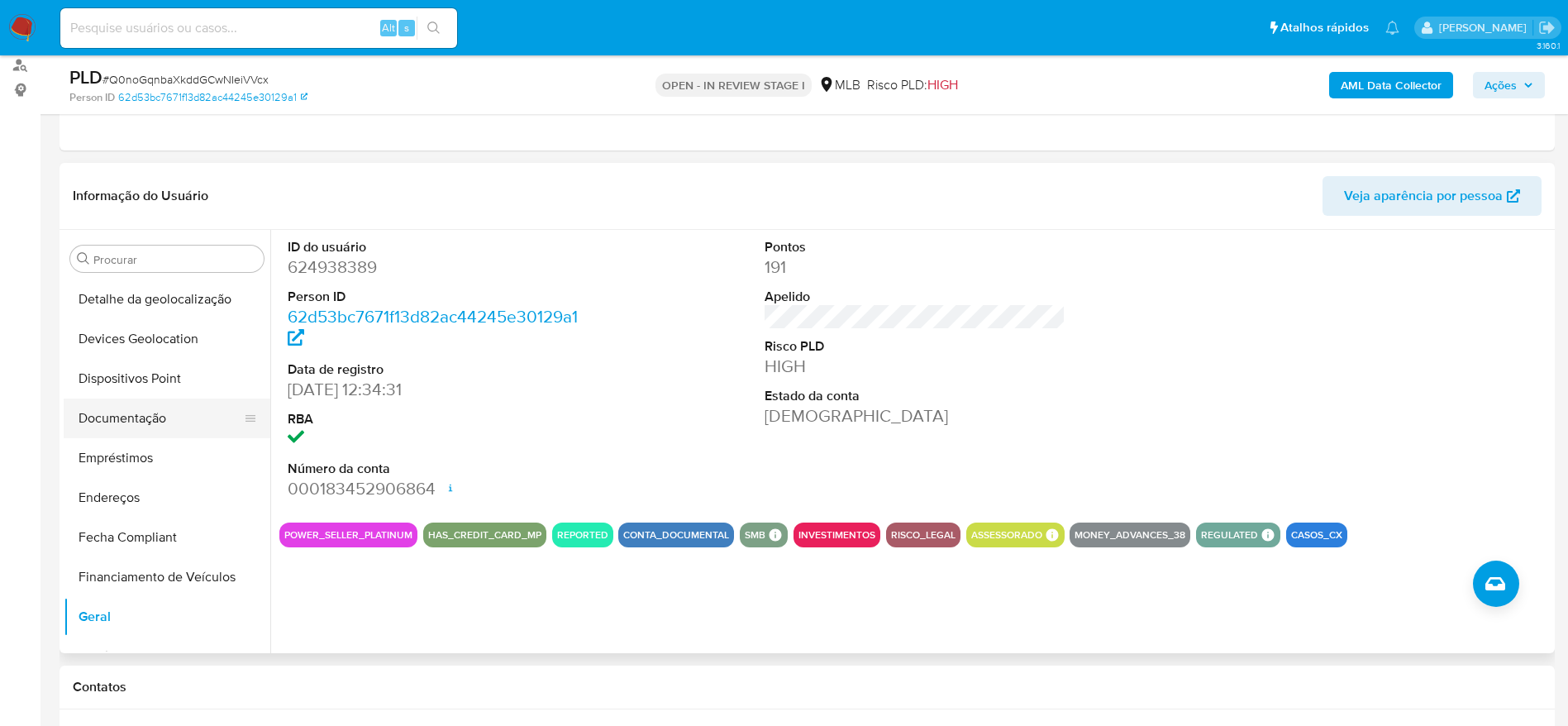
click at [149, 406] on button "Documentação" at bounding box center [161, 418] width 194 height 40
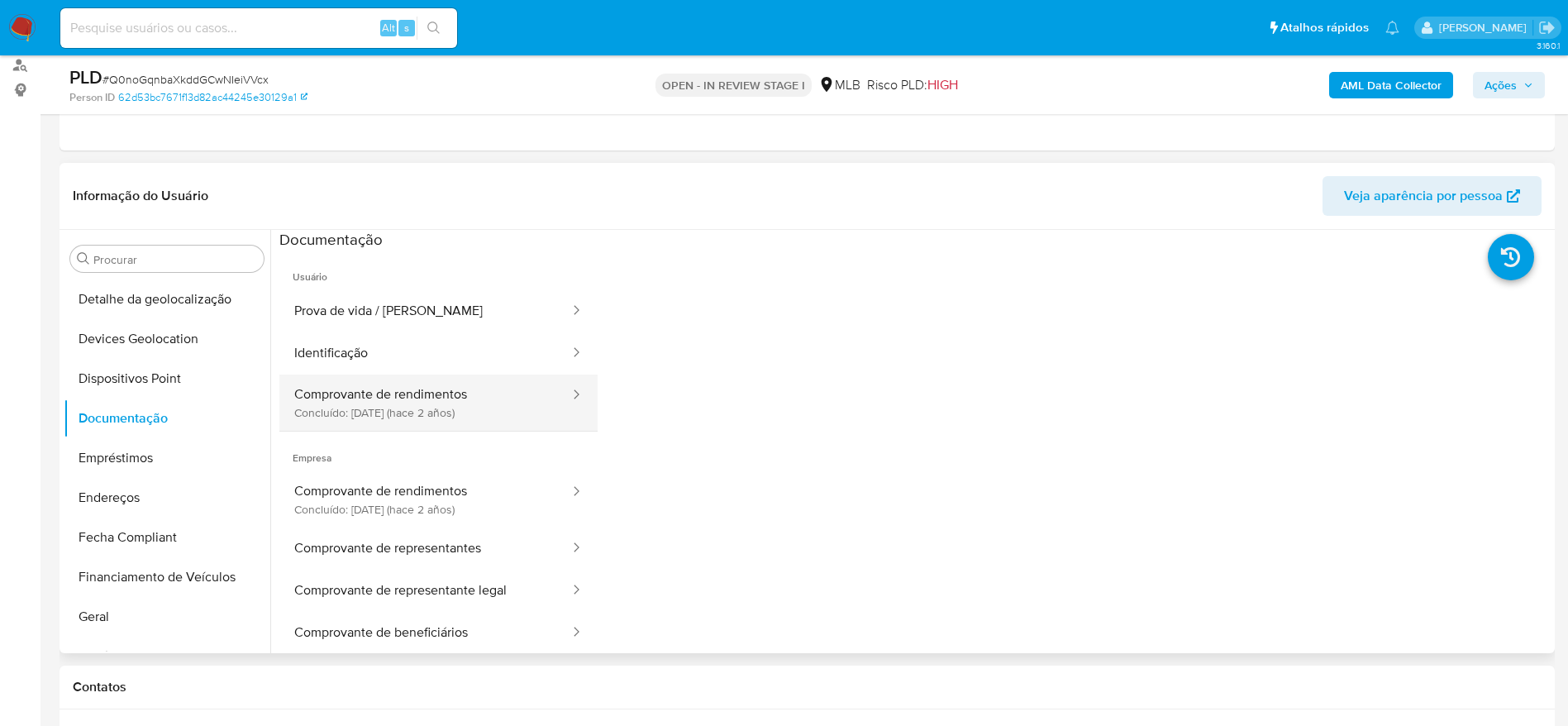
click at [463, 418] on button "Comprovante de rendimentos Concluído: 04/05/2023 (hace 2 años)" at bounding box center [425, 403] width 292 height 56
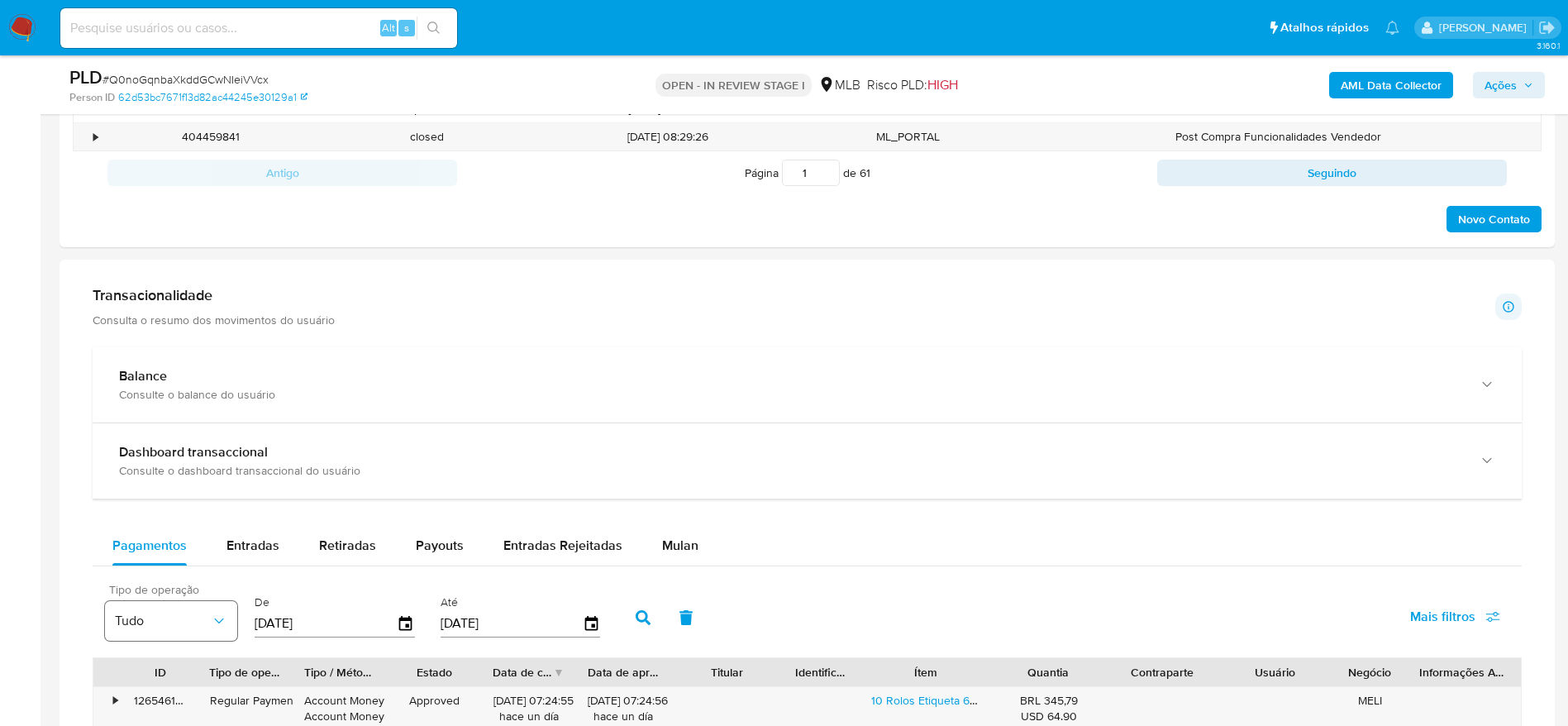
scroll to position [1193, 0]
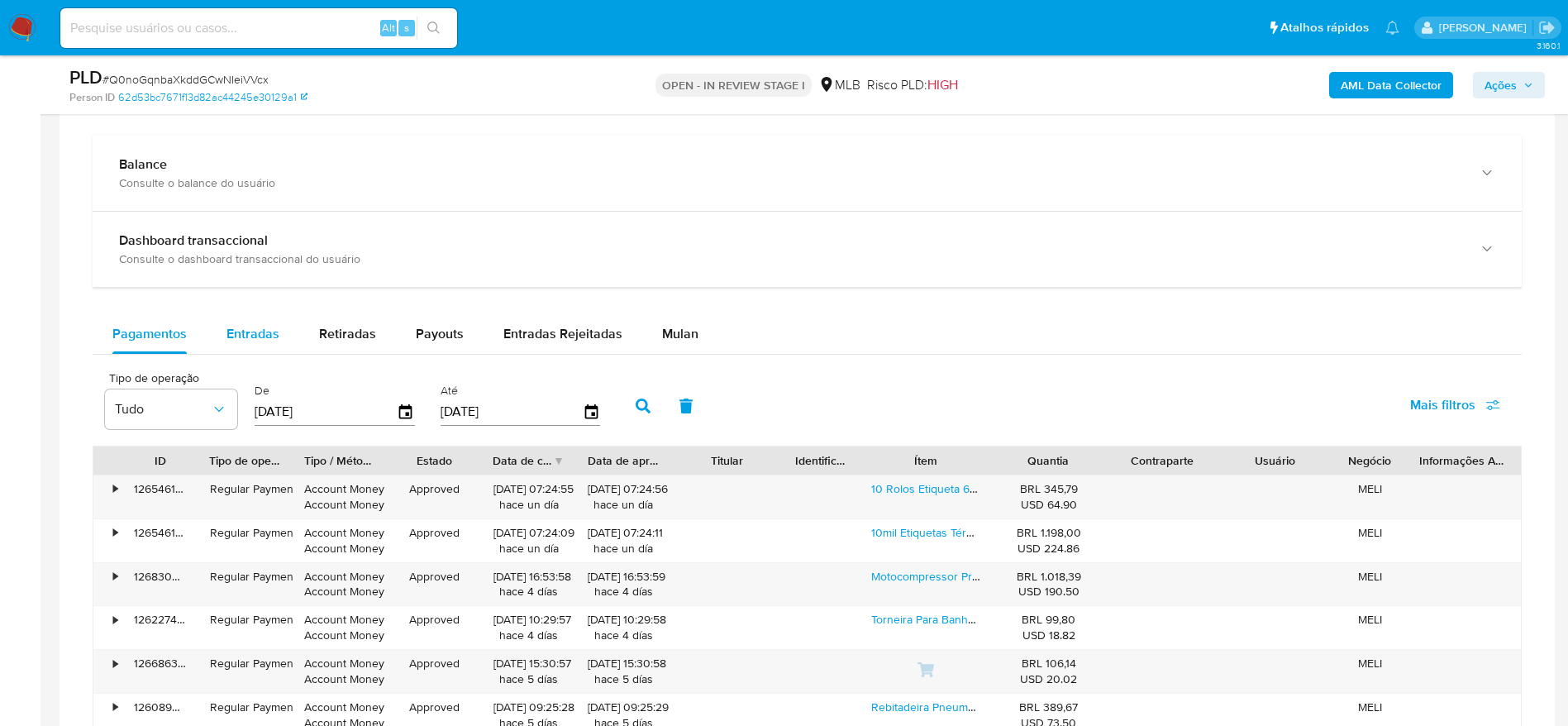
click at [211, 325] on div "Pagamentos Entradas Retiradas Payouts Entradas Rejeitadas Mulan" at bounding box center [807, 334] width 1430 height 40
click at [233, 326] on span "Entradas" at bounding box center [253, 333] width 53 height 19
select select "10"
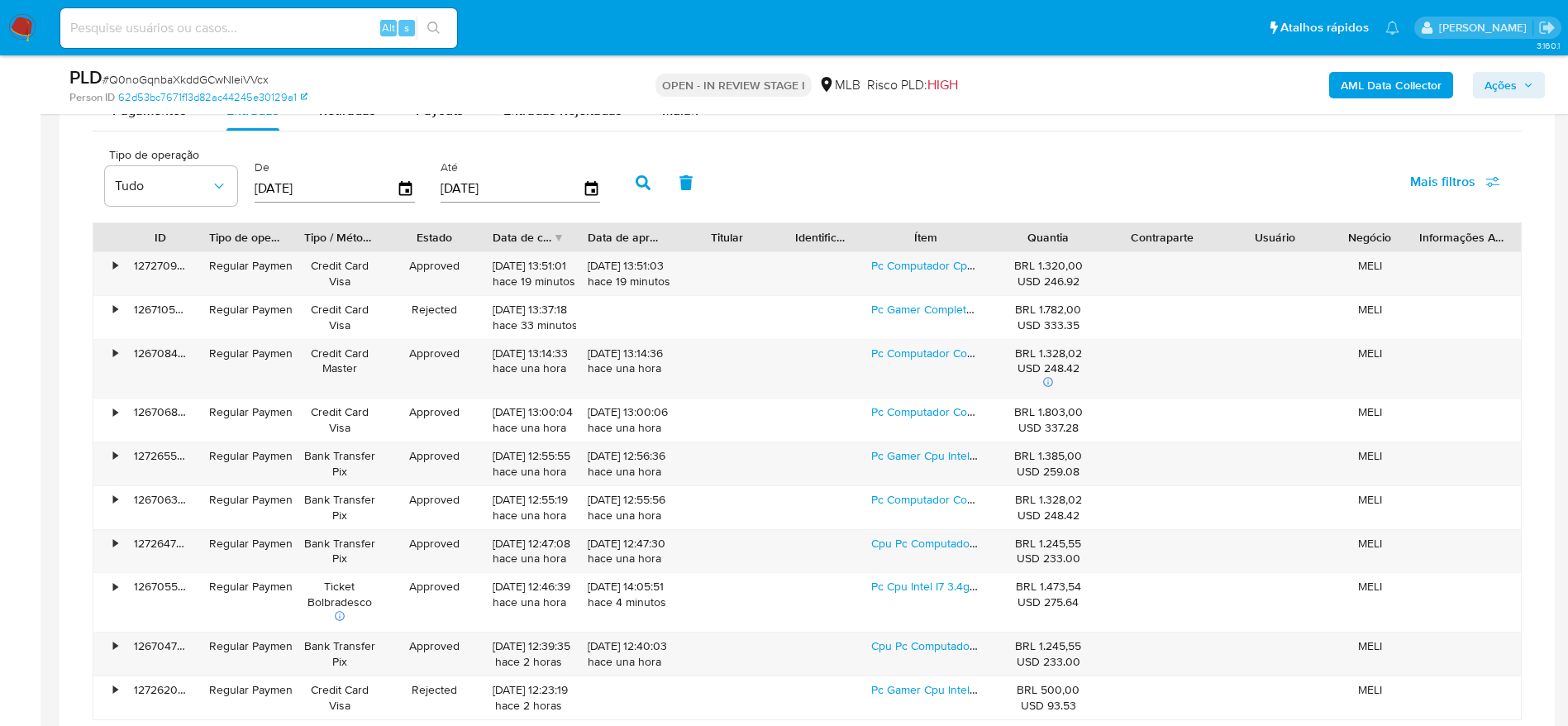
scroll to position [1441, 0]
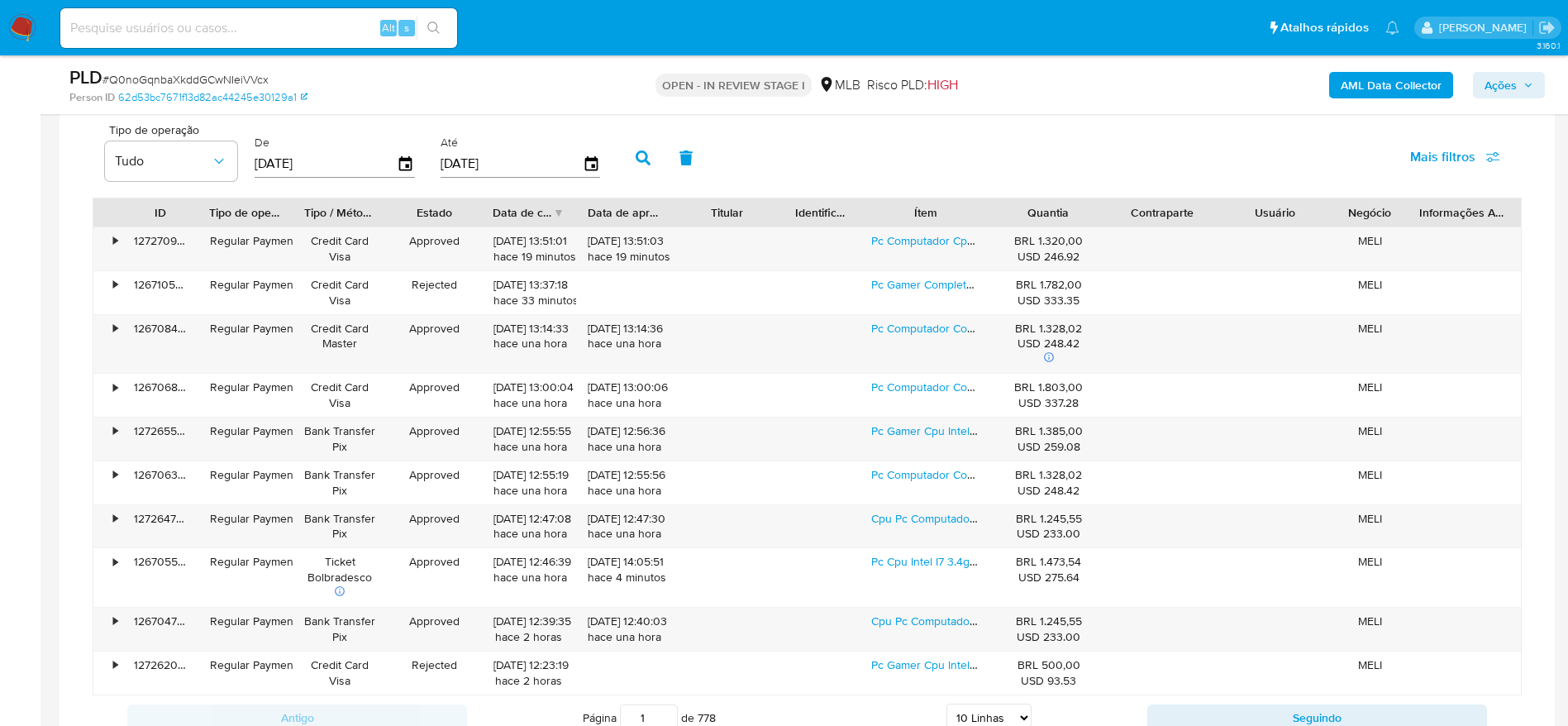
click at [1011, 214] on div "Quantia" at bounding box center [1048, 213] width 90 height 17
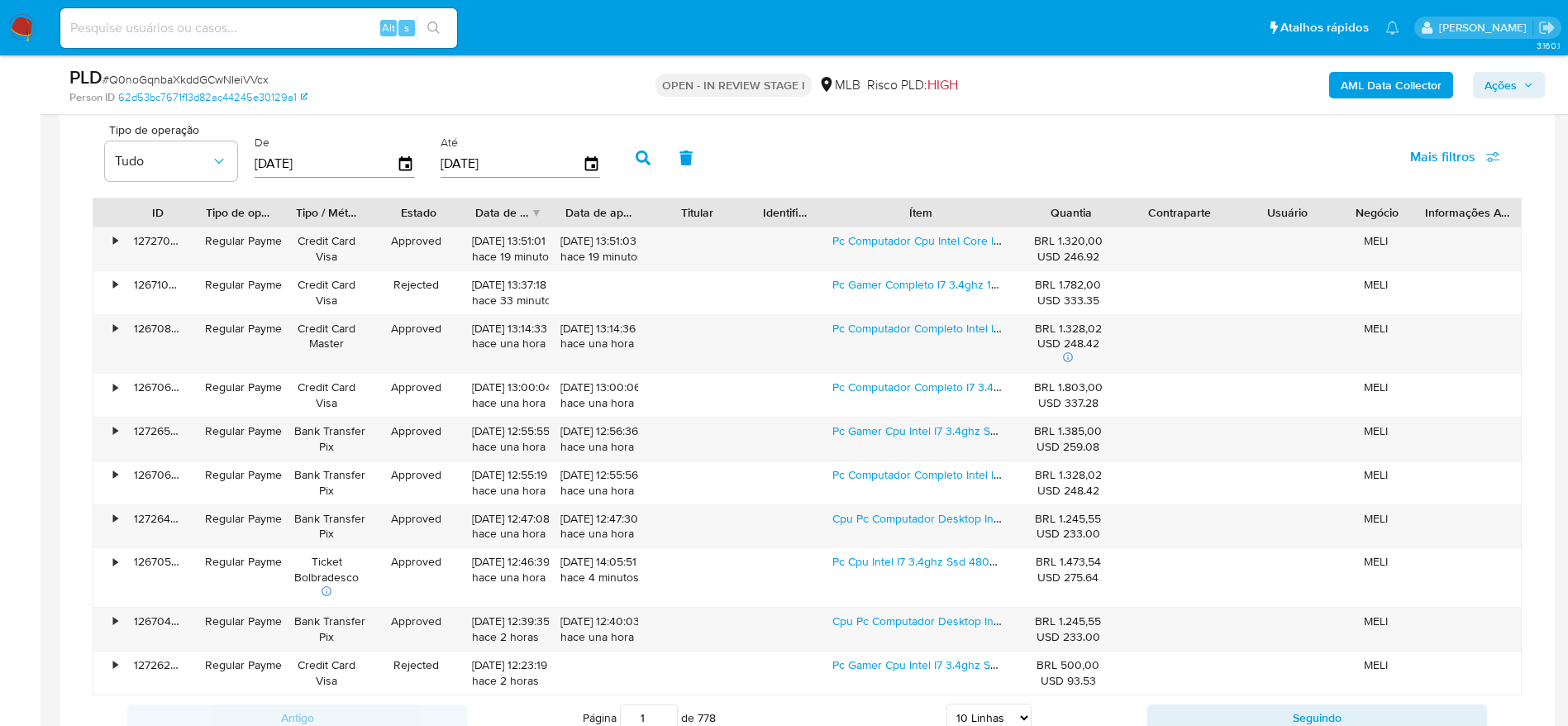
drag, startPoint x: 1002, startPoint y: 211, endPoint x: 1097, endPoint y: 219, distance: 95.3
click at [1097, 219] on div "ID Tipo de operação Tipo / Método Estado Data de criação Data de aprovação Titu…" at bounding box center [807, 213] width 1428 height 28
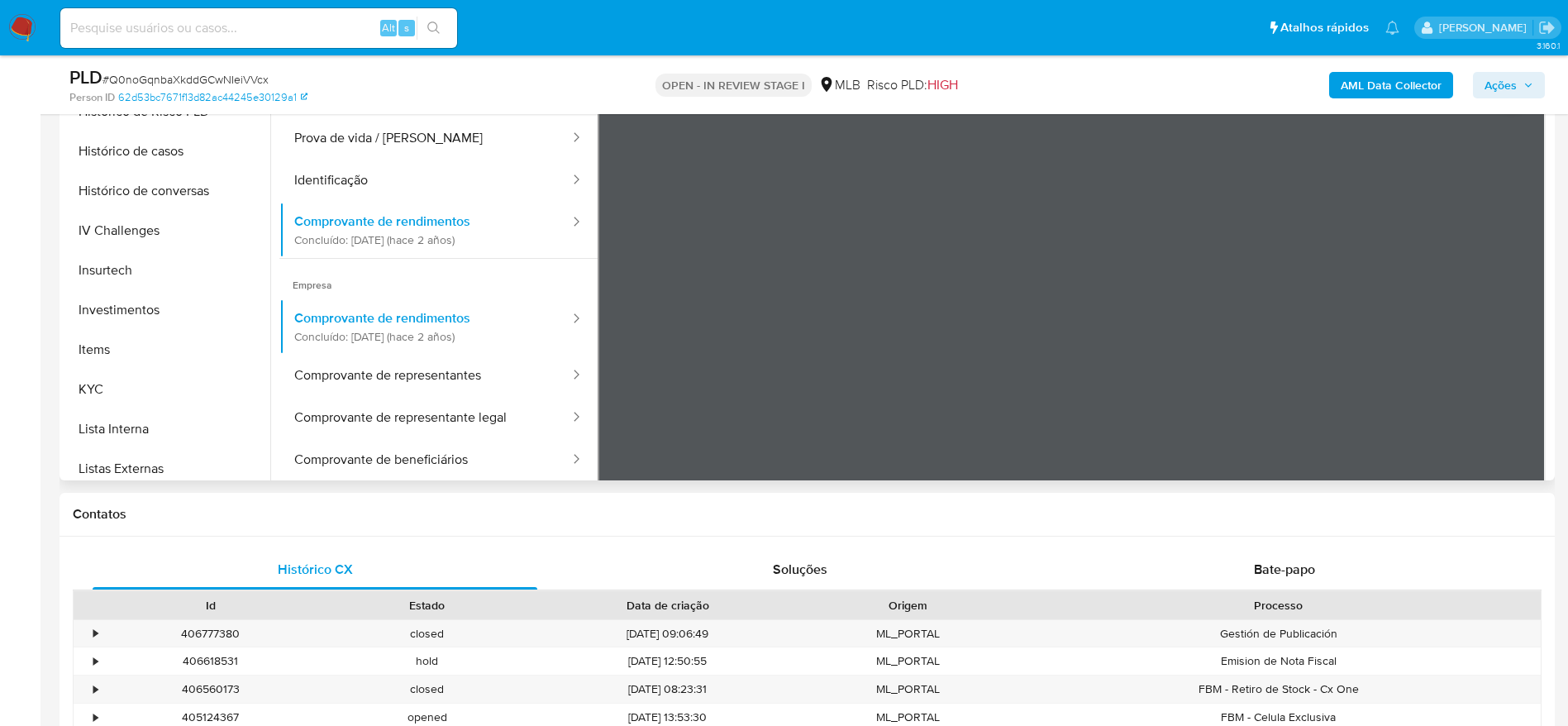
scroll to position [362, 0]
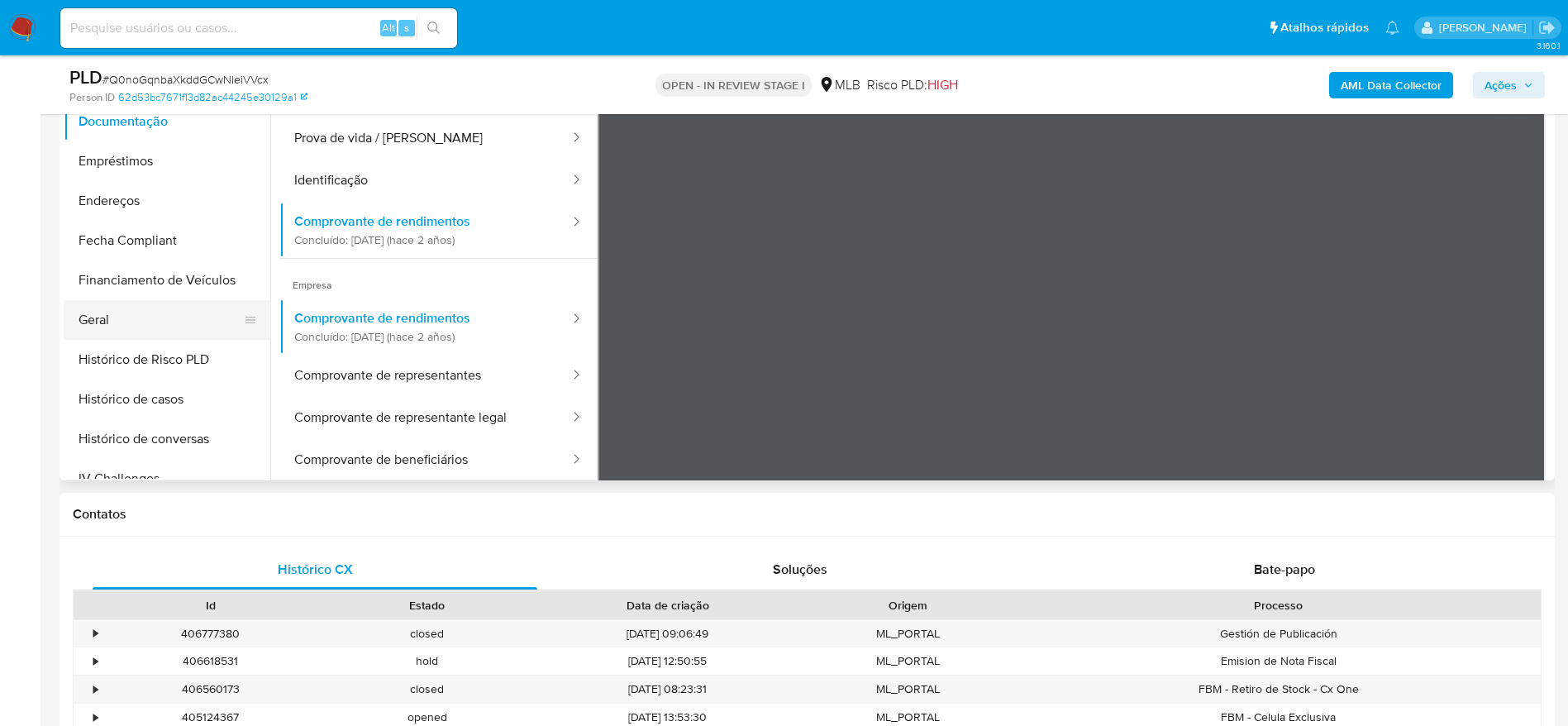
click at [127, 317] on button "Geral" at bounding box center [161, 320] width 194 height 40
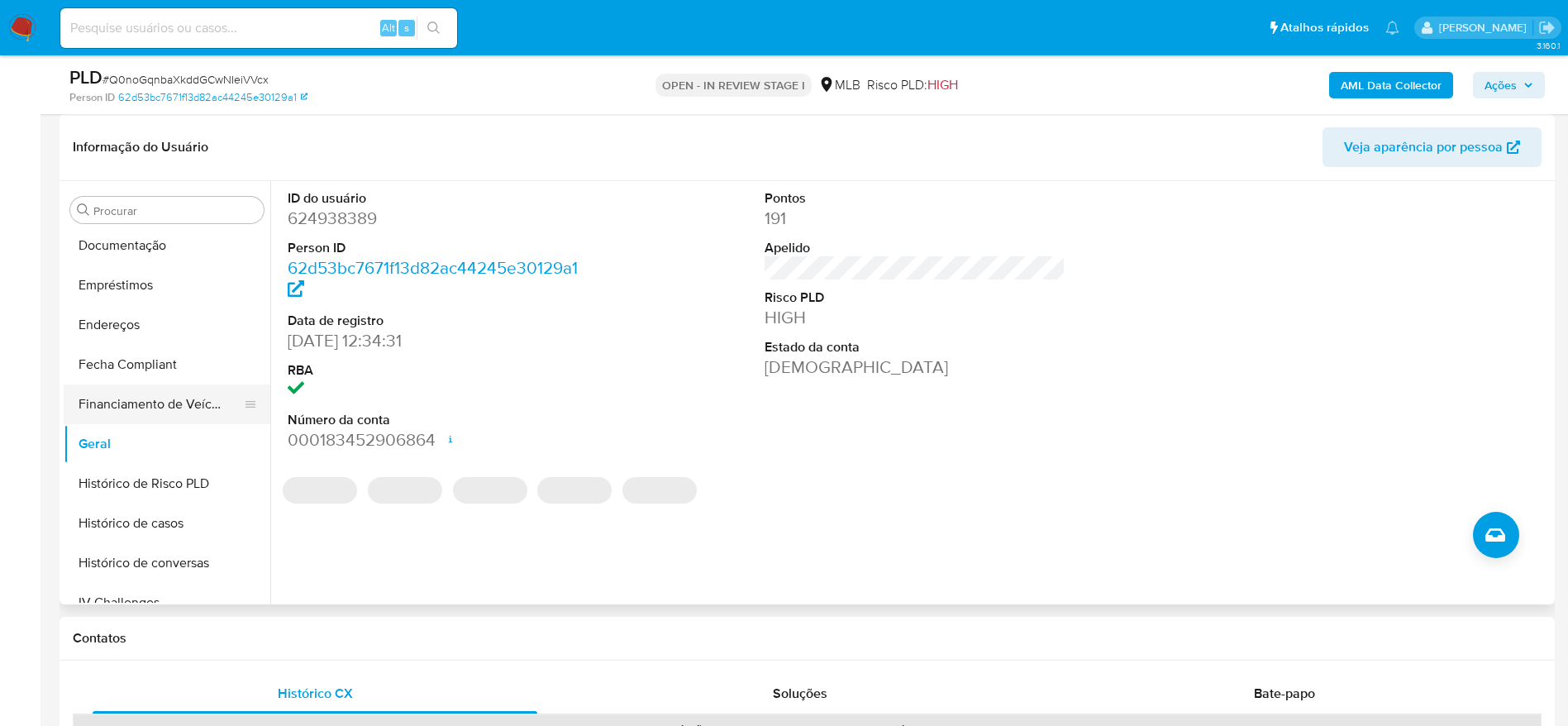
scroll to position [486, 0]
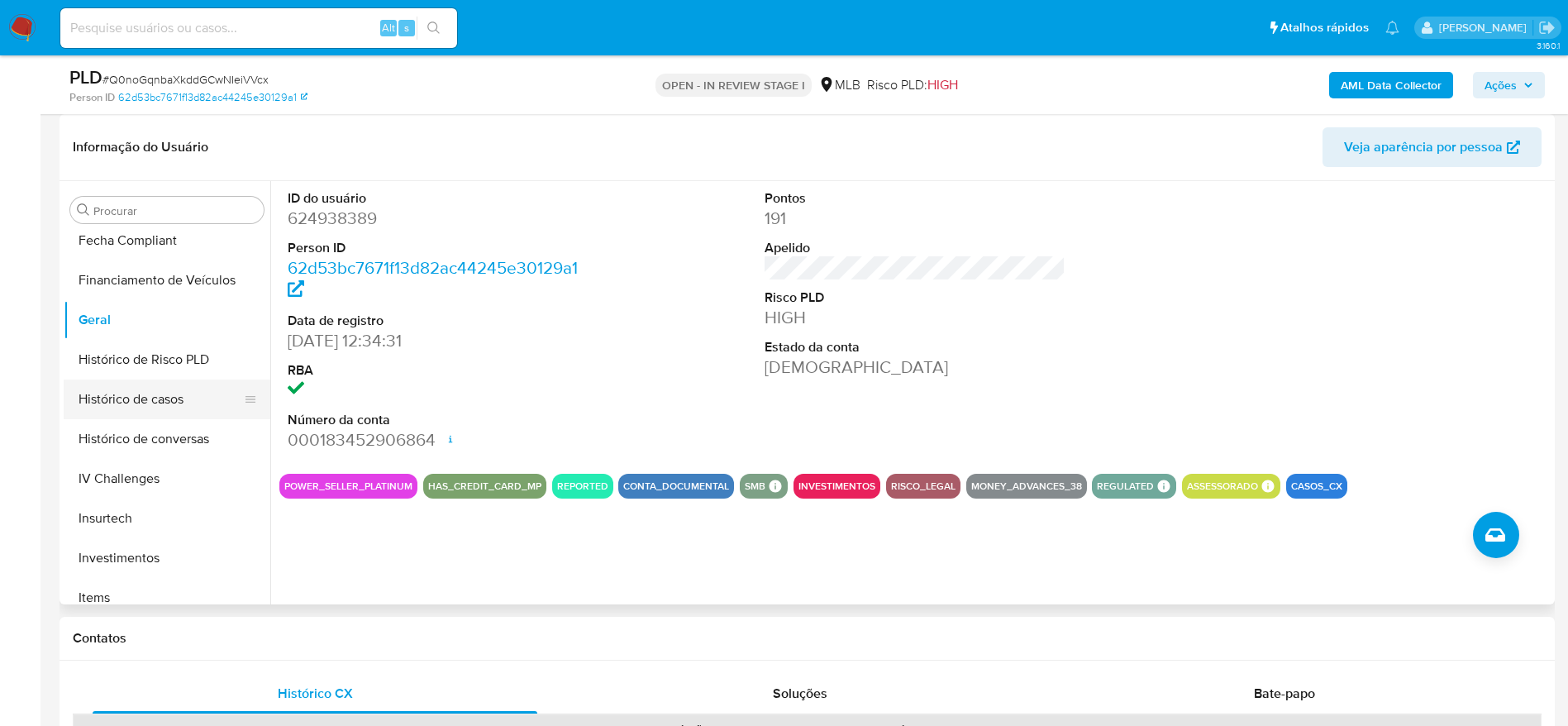
click at [153, 403] on button "Histórico de casos" at bounding box center [161, 399] width 194 height 40
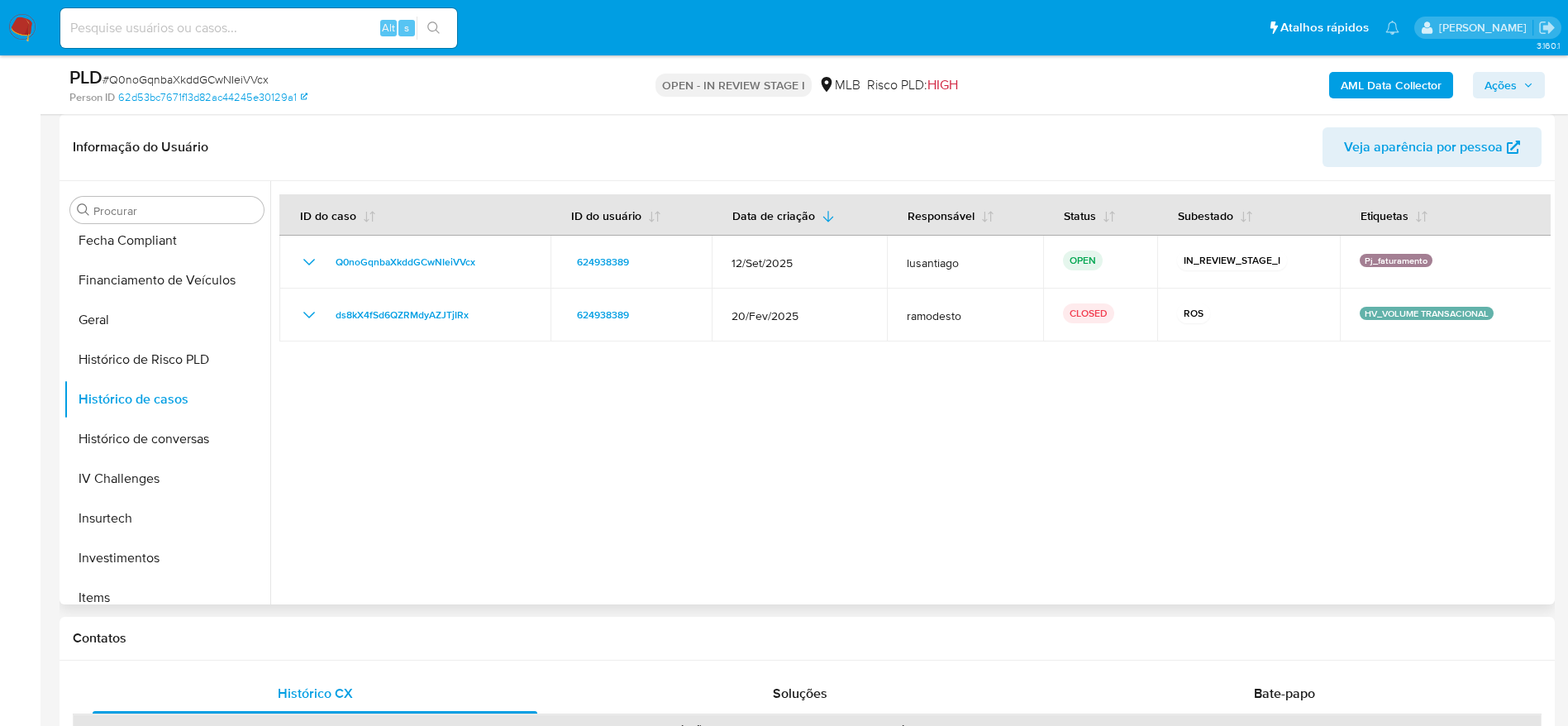
click at [675, 514] on div at bounding box center [910, 393] width 1281 height 424
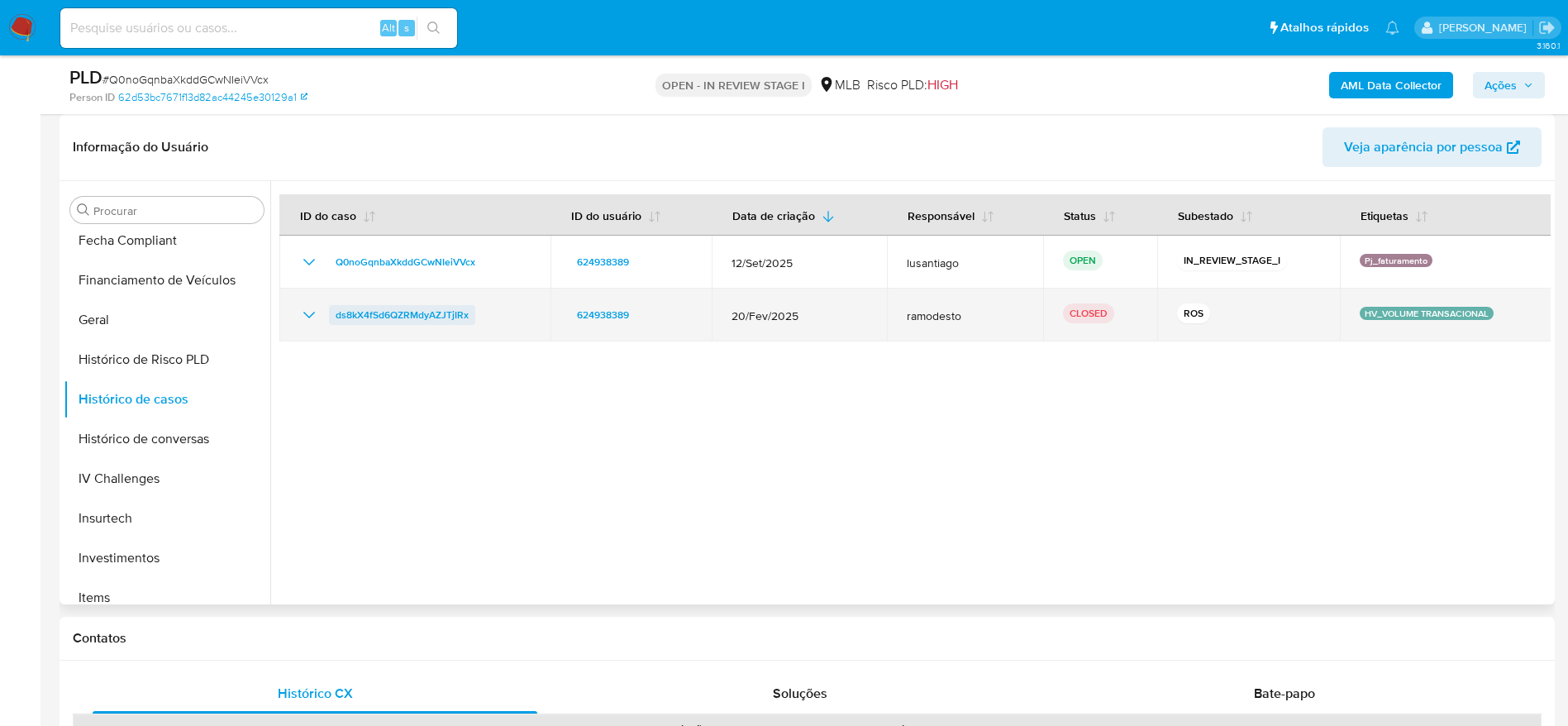
click at [410, 313] on span "ds8kX4fSd6QZRMdyAZJTjIRx" at bounding box center [402, 315] width 133 height 20
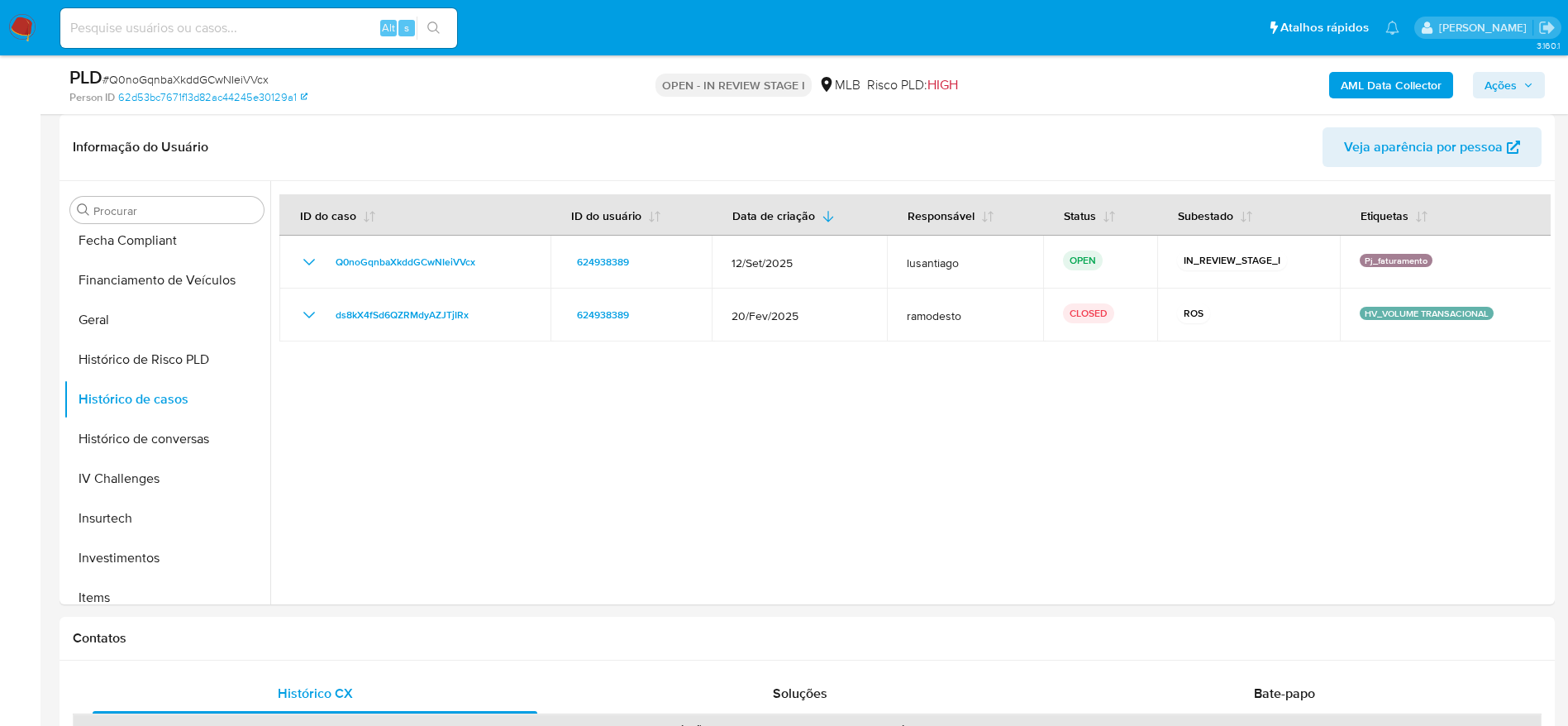
click at [1518, 85] on span "Ações" at bounding box center [1509, 85] width 49 height 24
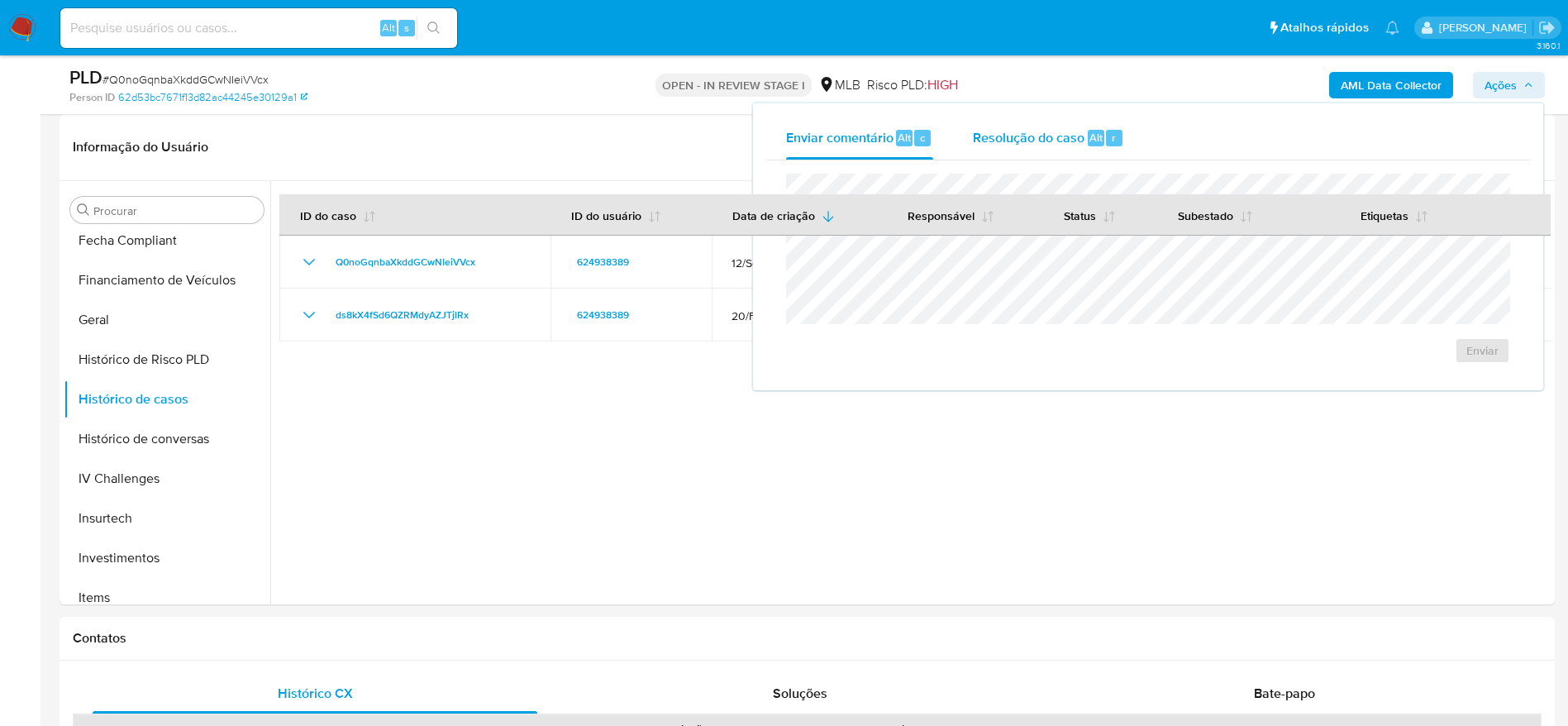
click at [1017, 138] on span "Resolução do caso" at bounding box center [1029, 137] width 112 height 19
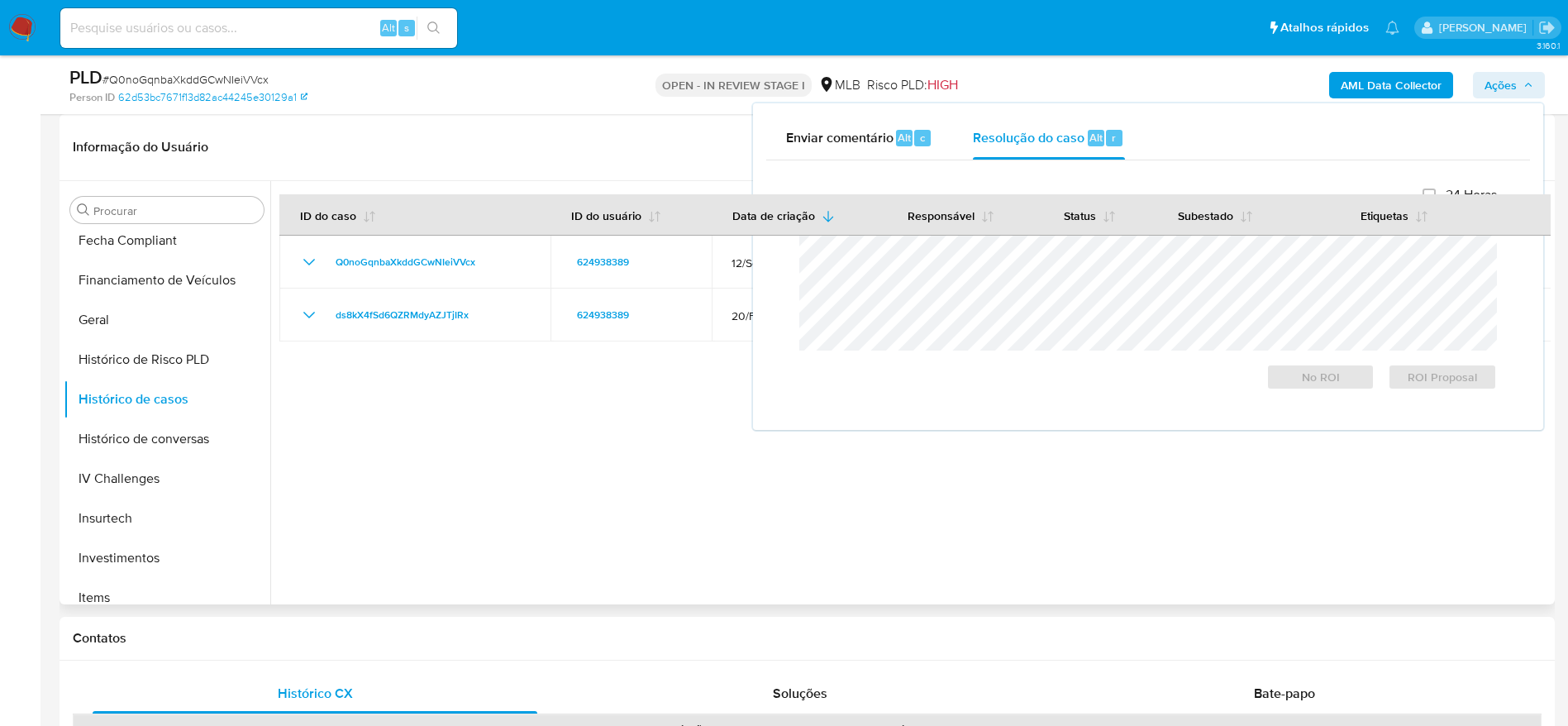
click at [922, 513] on div at bounding box center [910, 393] width 1281 height 424
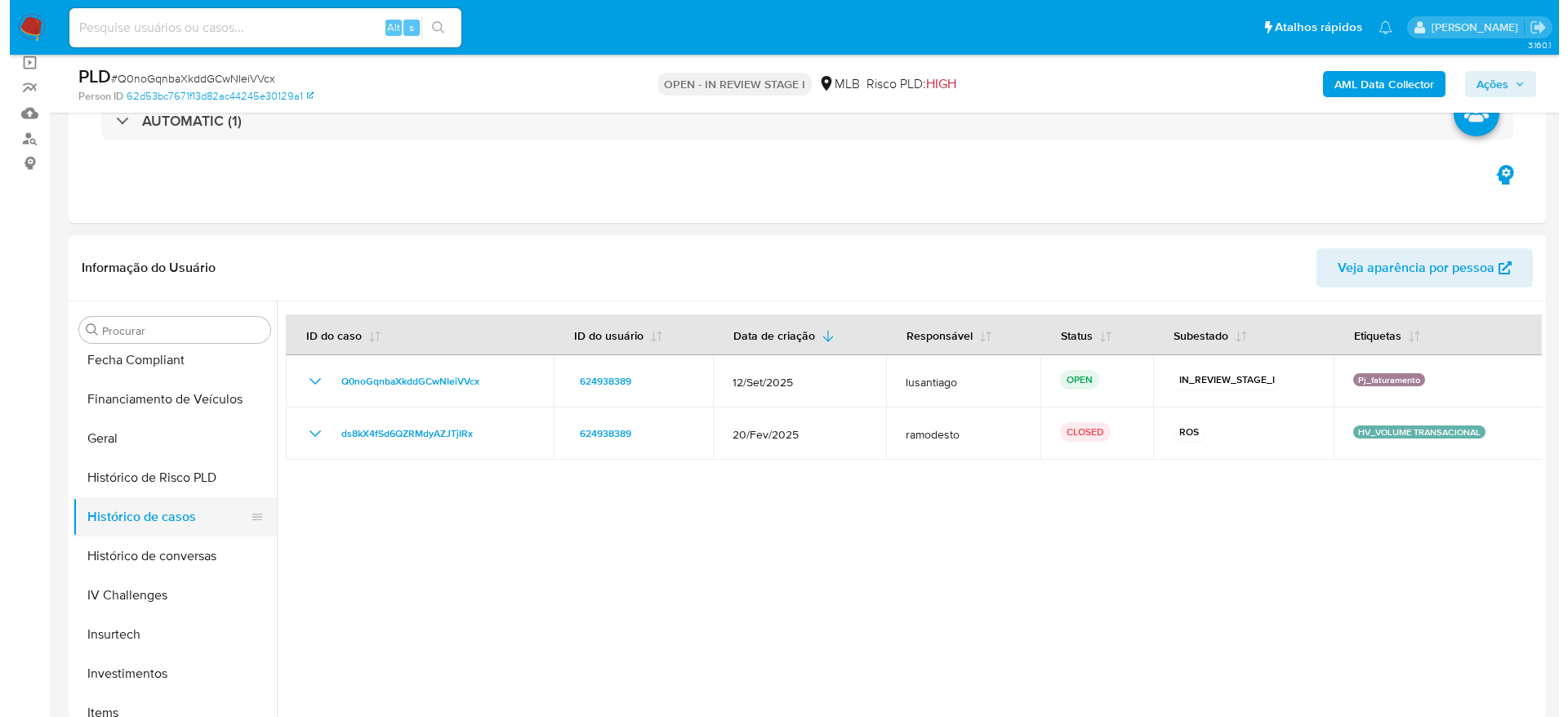
scroll to position [0, 0]
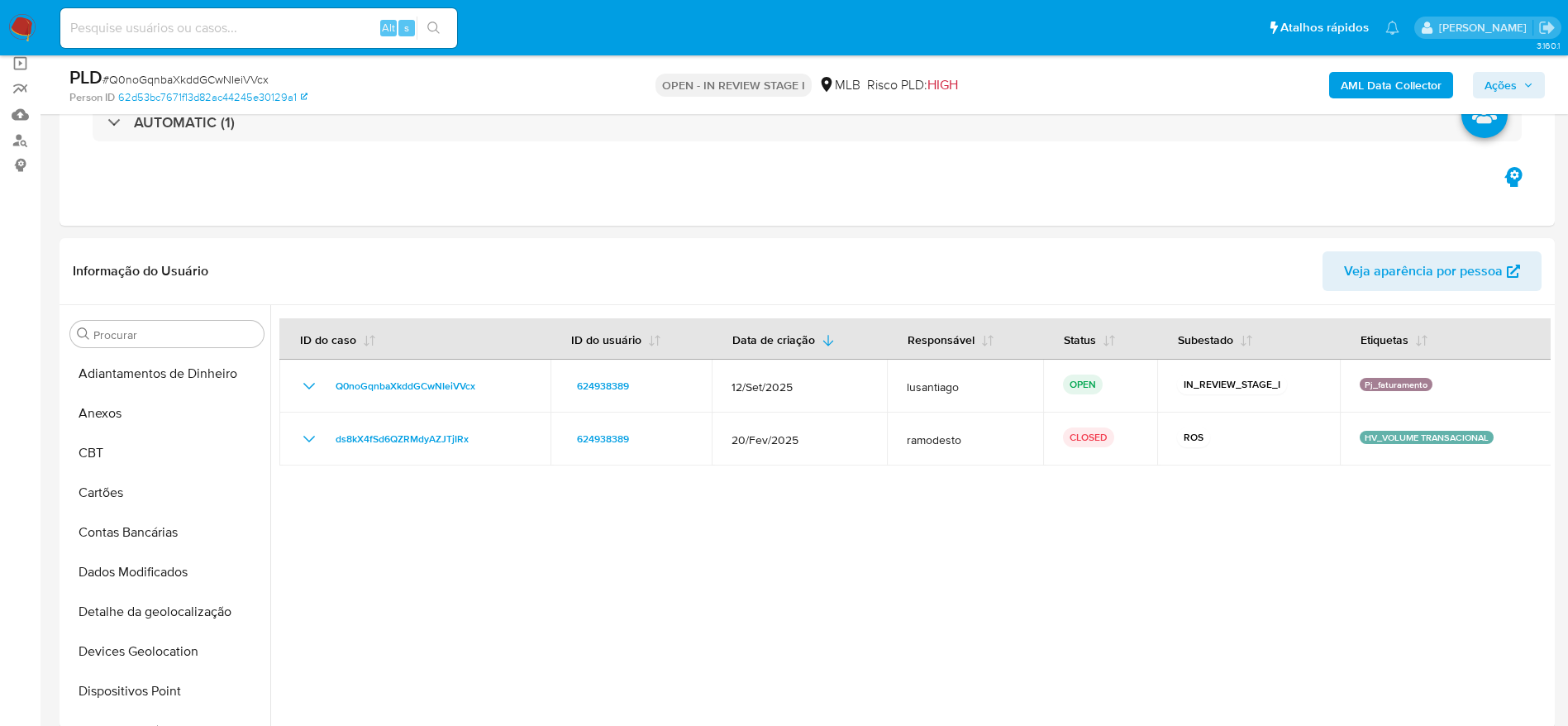
click at [1378, 84] on b "AML Data Collector" at bounding box center [1391, 85] width 101 height 26
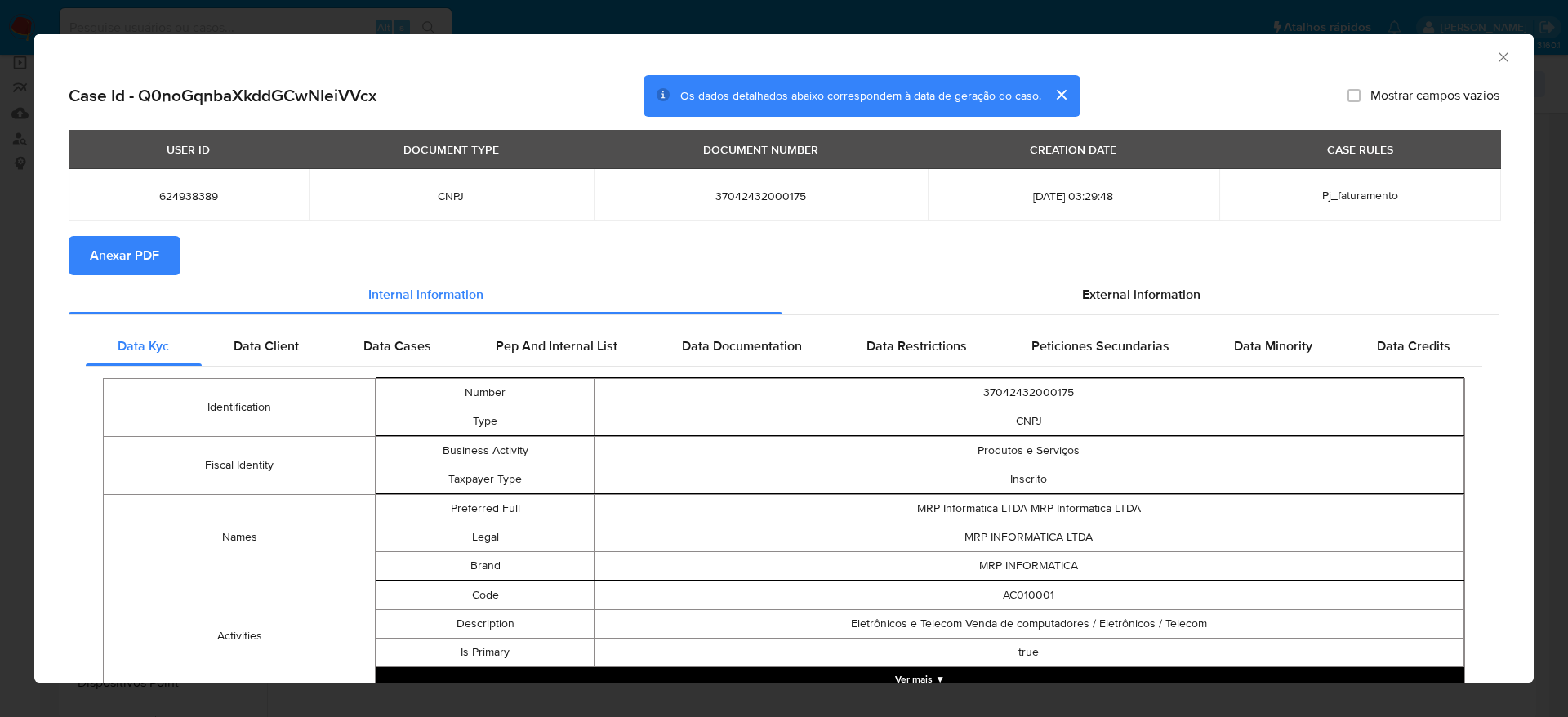
click at [154, 265] on span "Anexar PDF" at bounding box center [125, 256] width 70 height 36
click at [1495, 51] on icon "Fechar a janela" at bounding box center [1504, 58] width 17 height 17
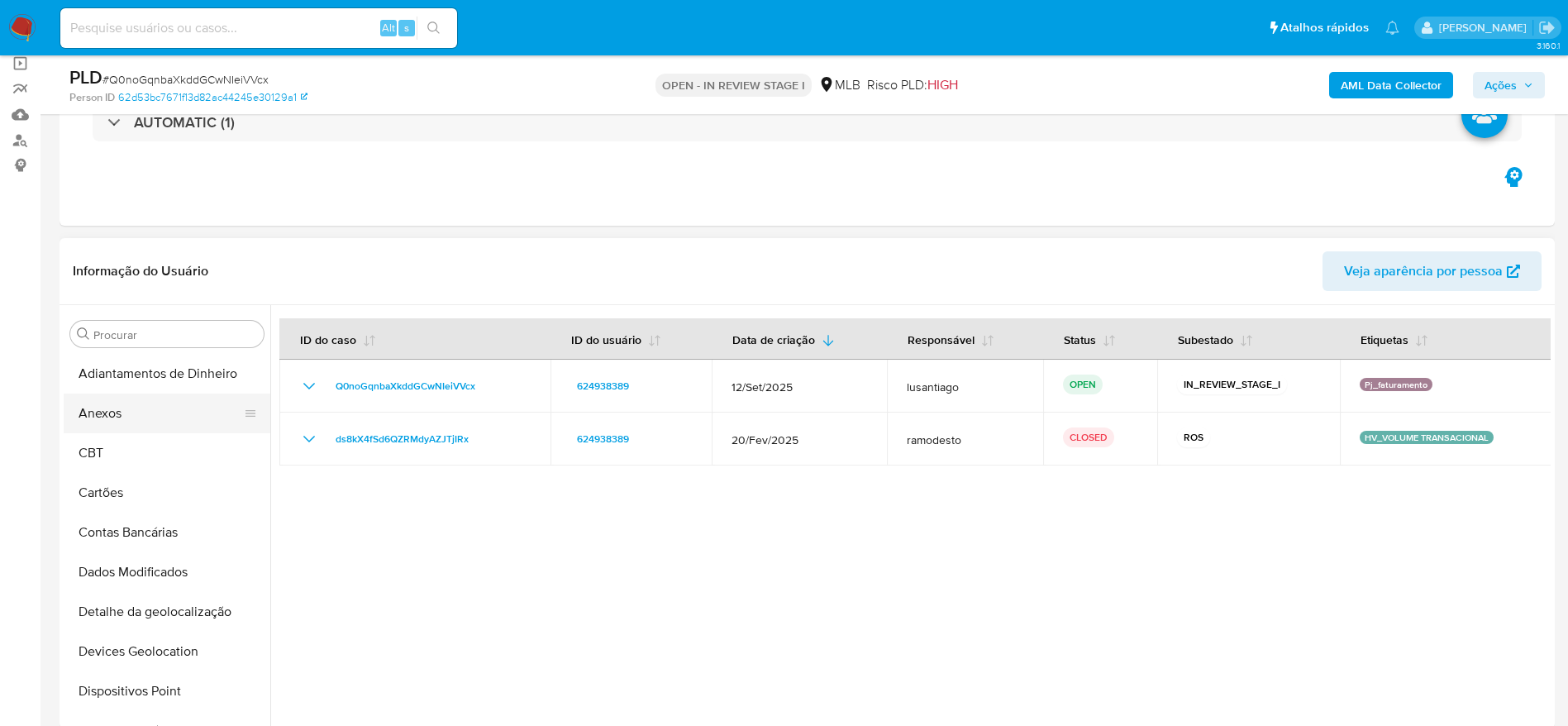
click at [152, 424] on button "Anexos" at bounding box center [161, 413] width 194 height 40
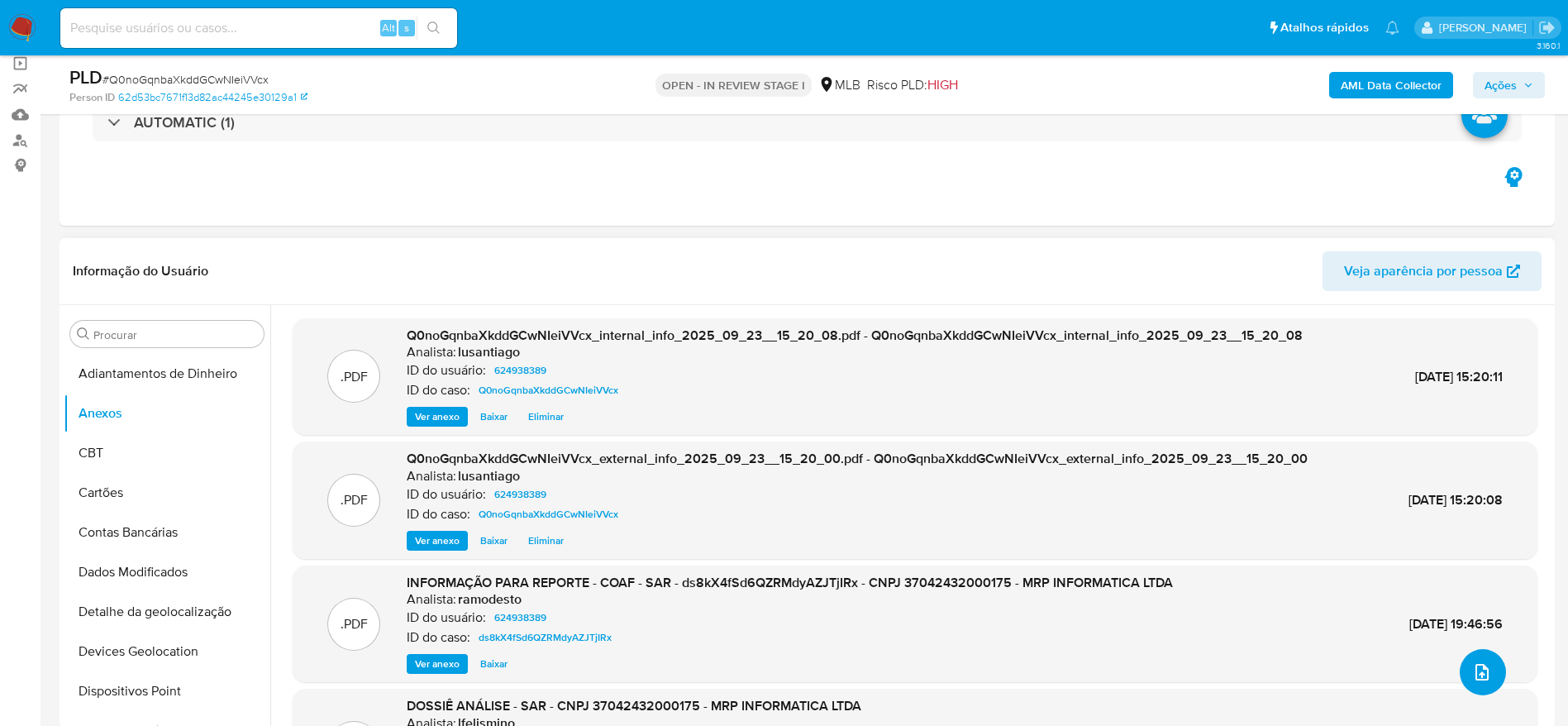
click at [1474, 670] on icon "upload-file" at bounding box center [1481, 672] width 20 height 20
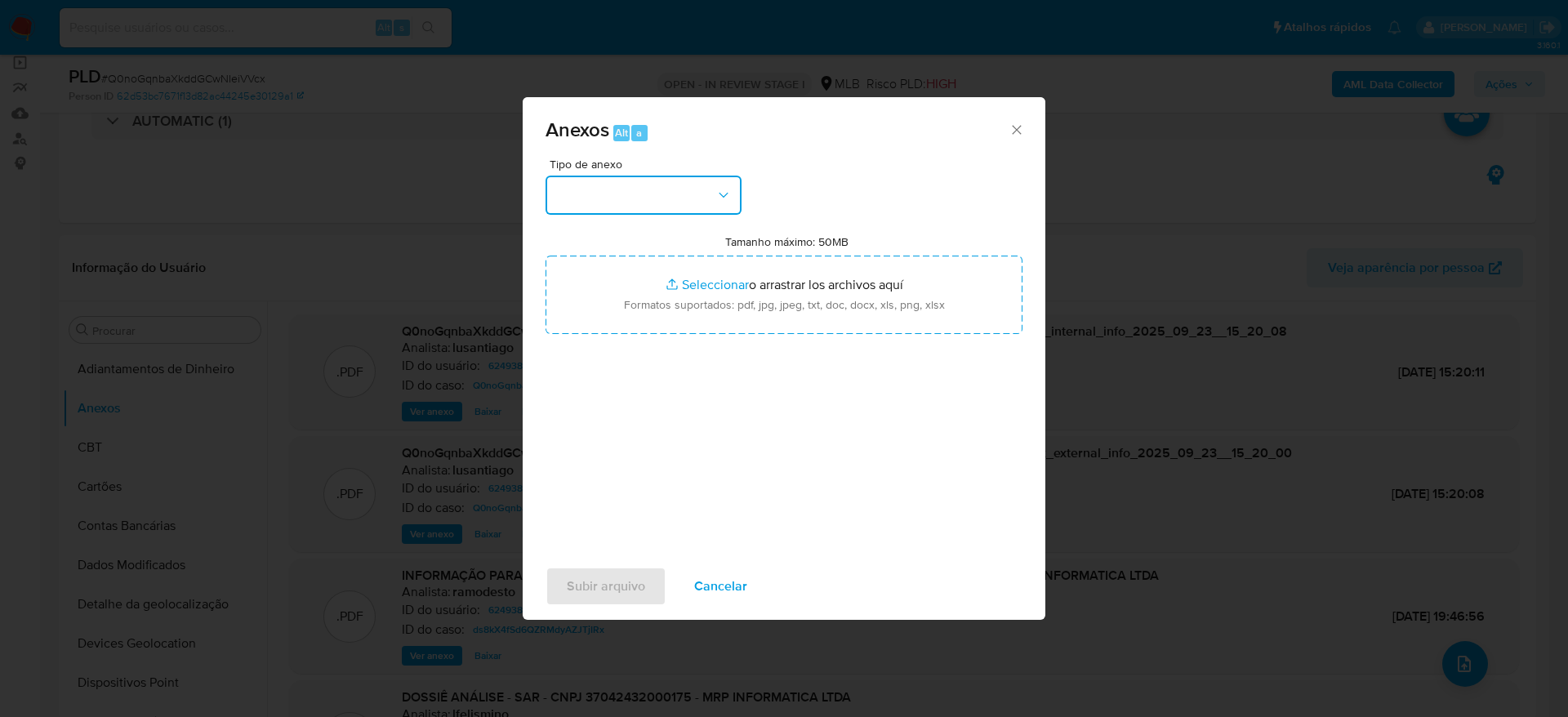
click at [675, 195] on button "button" at bounding box center [644, 195] width 196 height 39
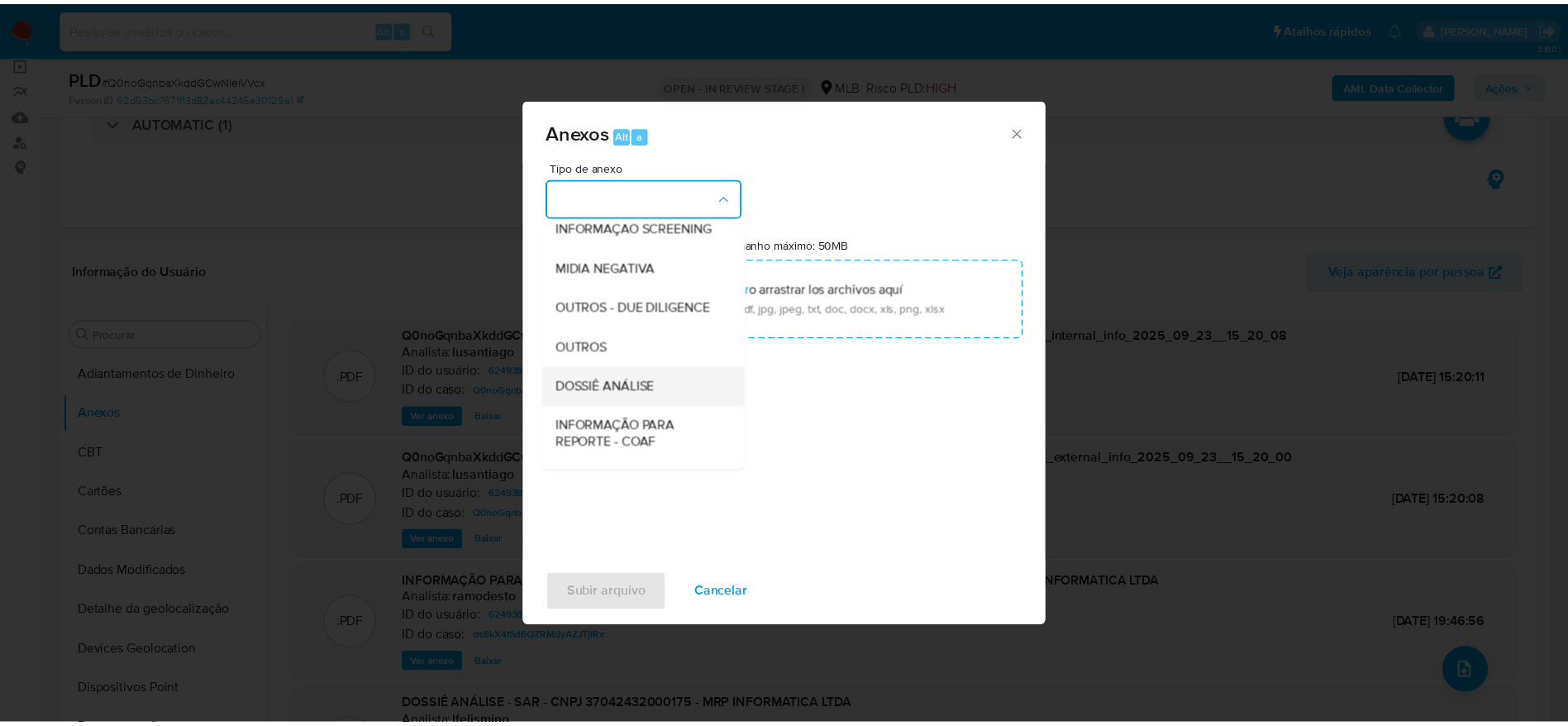
scroll to position [255, 0]
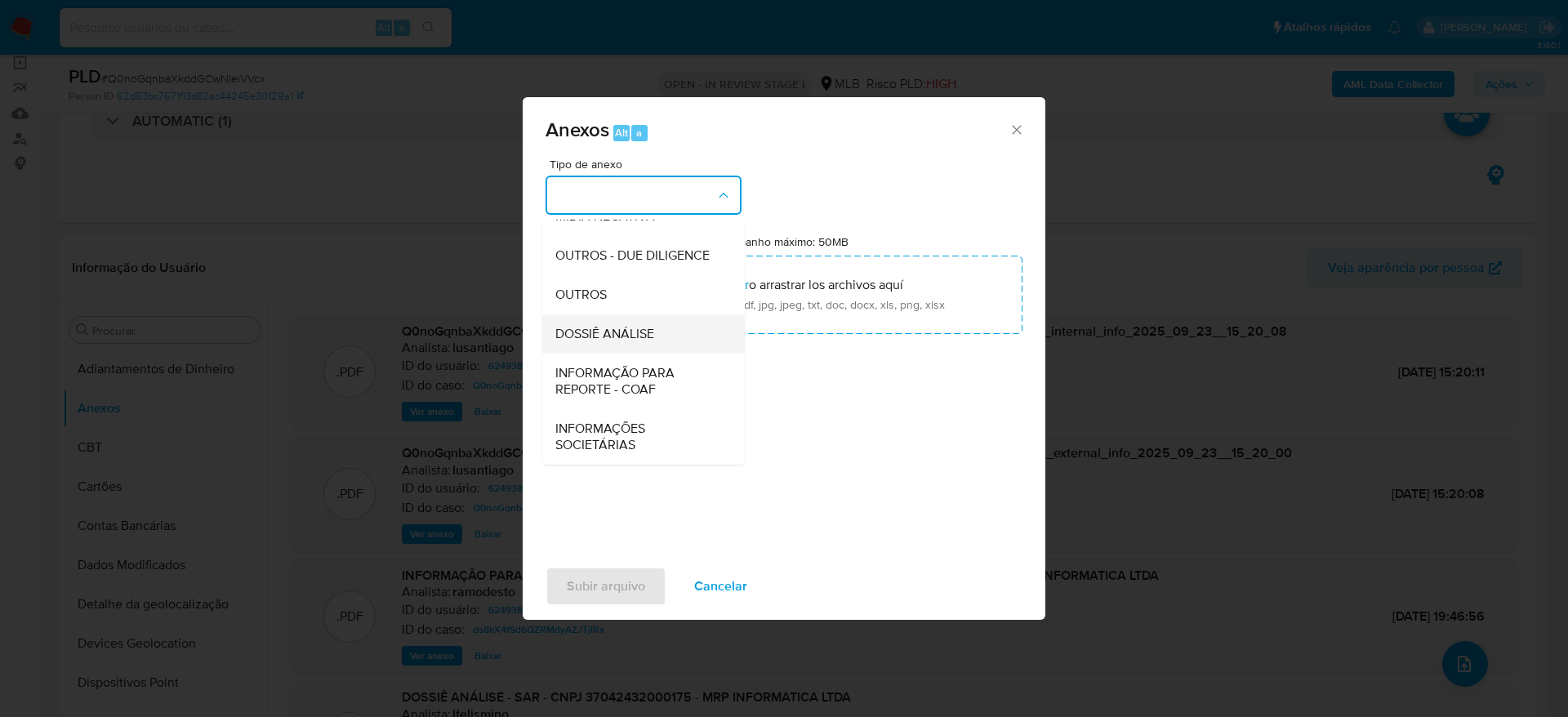
click at [623, 318] on div "DOSSIÊ ANÁLISE" at bounding box center [638, 334] width 166 height 39
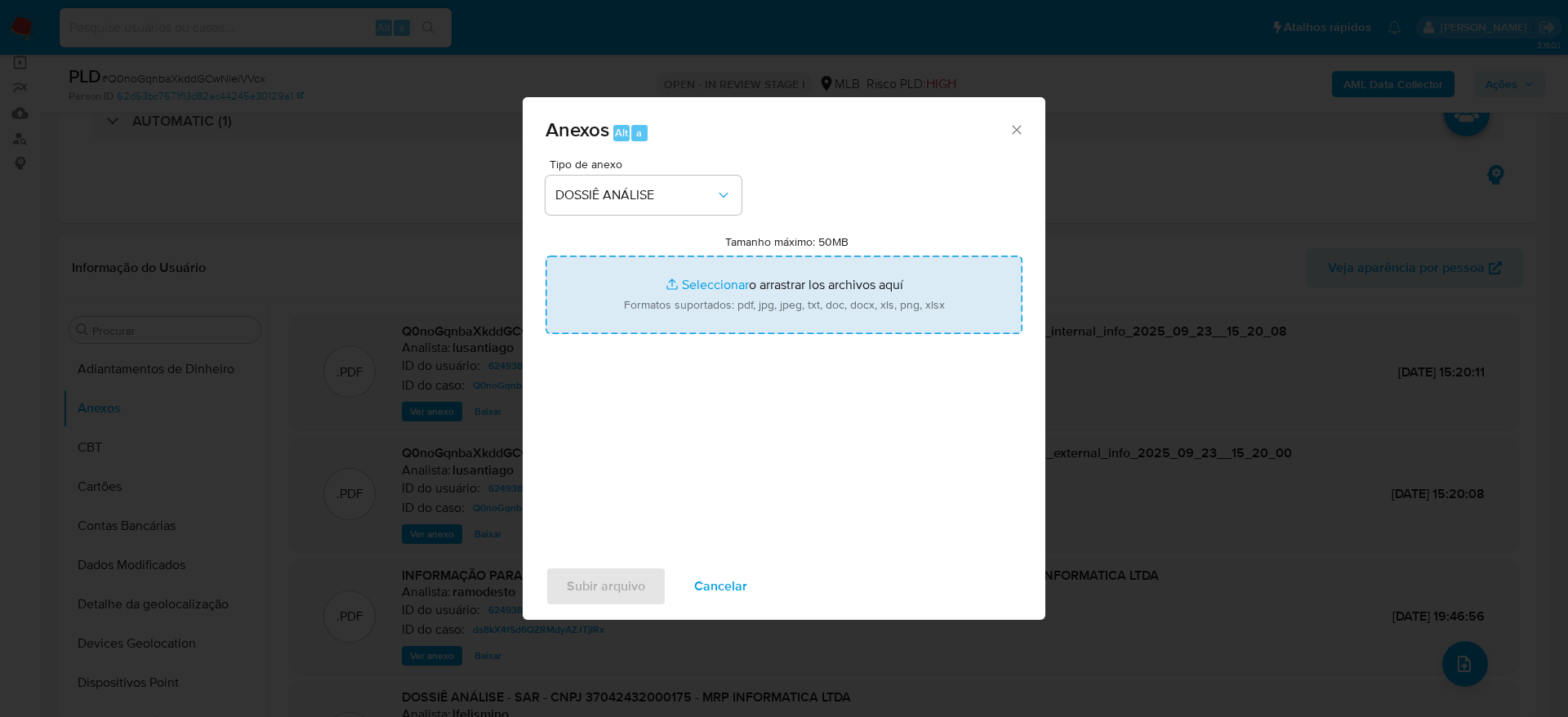
type input "C:\fakepath\Mulan 624938389_2025_09_22_16_38_45.xlsx"
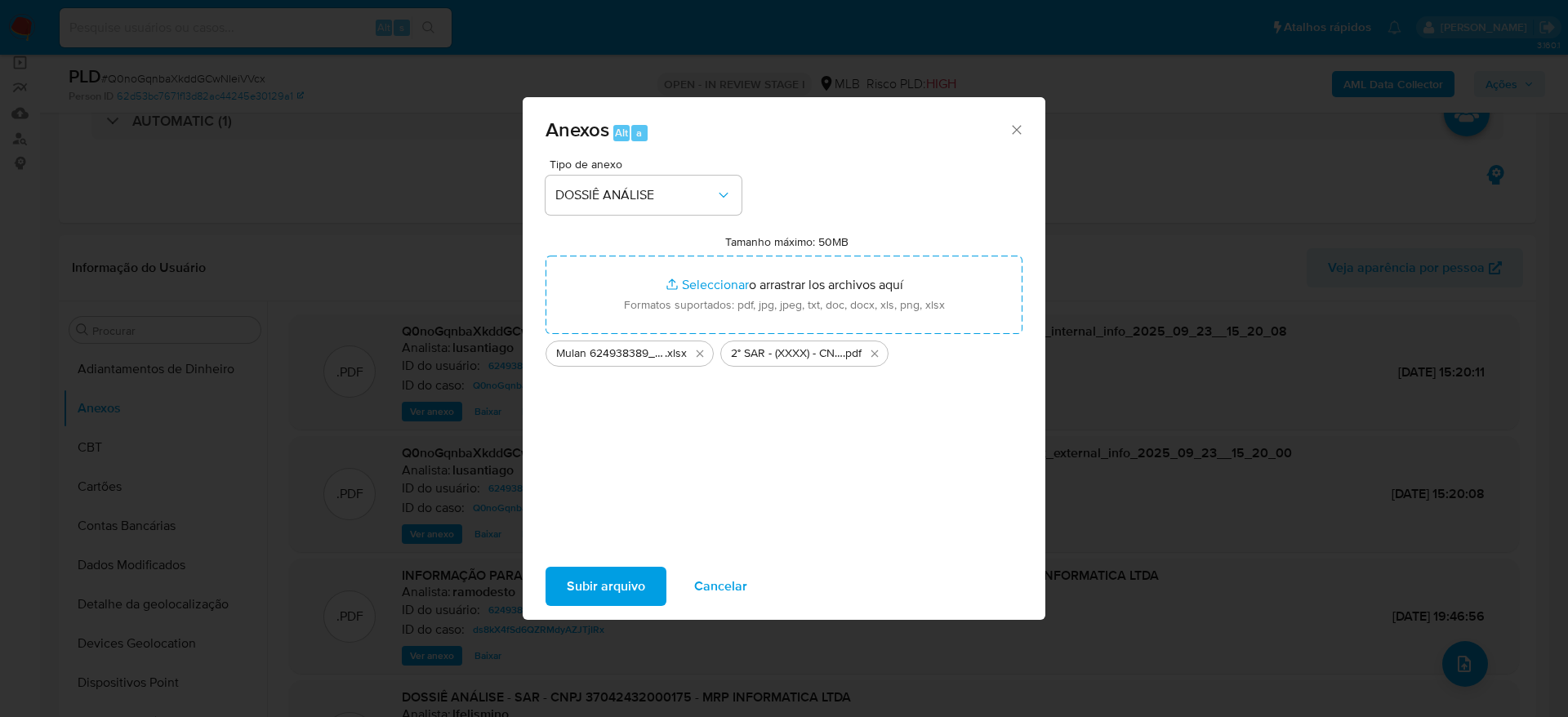
click at [618, 590] on span "Subir arquivo" at bounding box center [606, 586] width 78 height 36
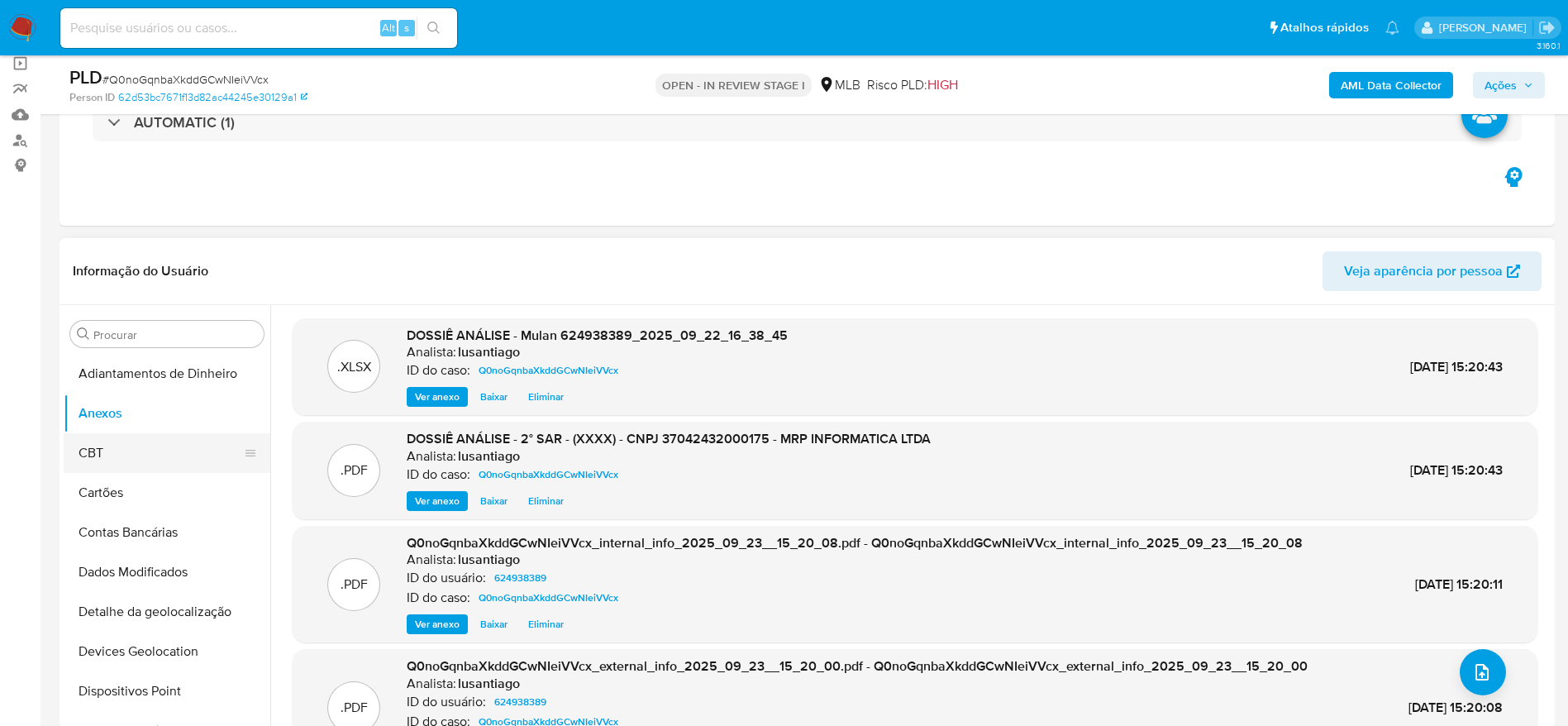
click at [115, 445] on button "CBT" at bounding box center [161, 453] width 194 height 40
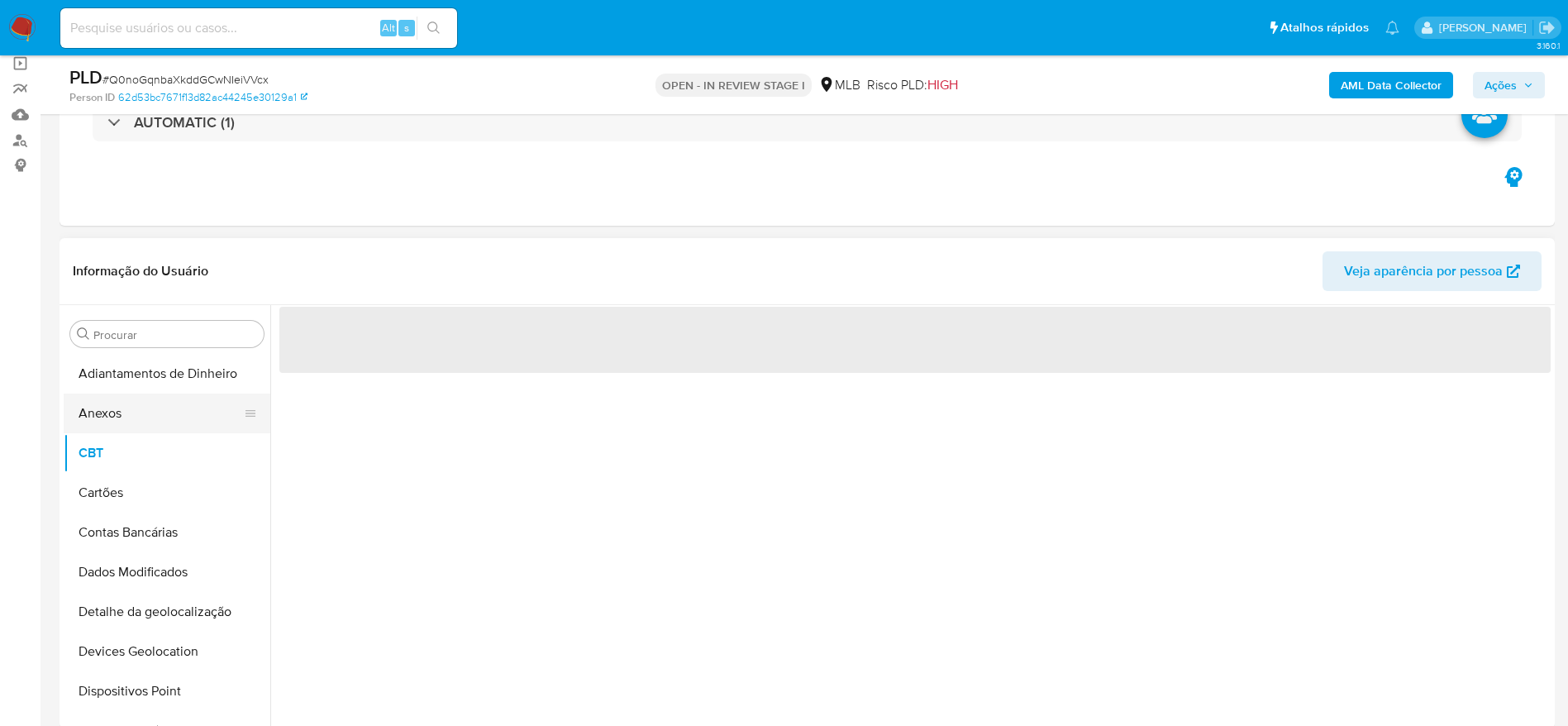
click at [119, 417] on button "Anexos" at bounding box center [161, 413] width 194 height 40
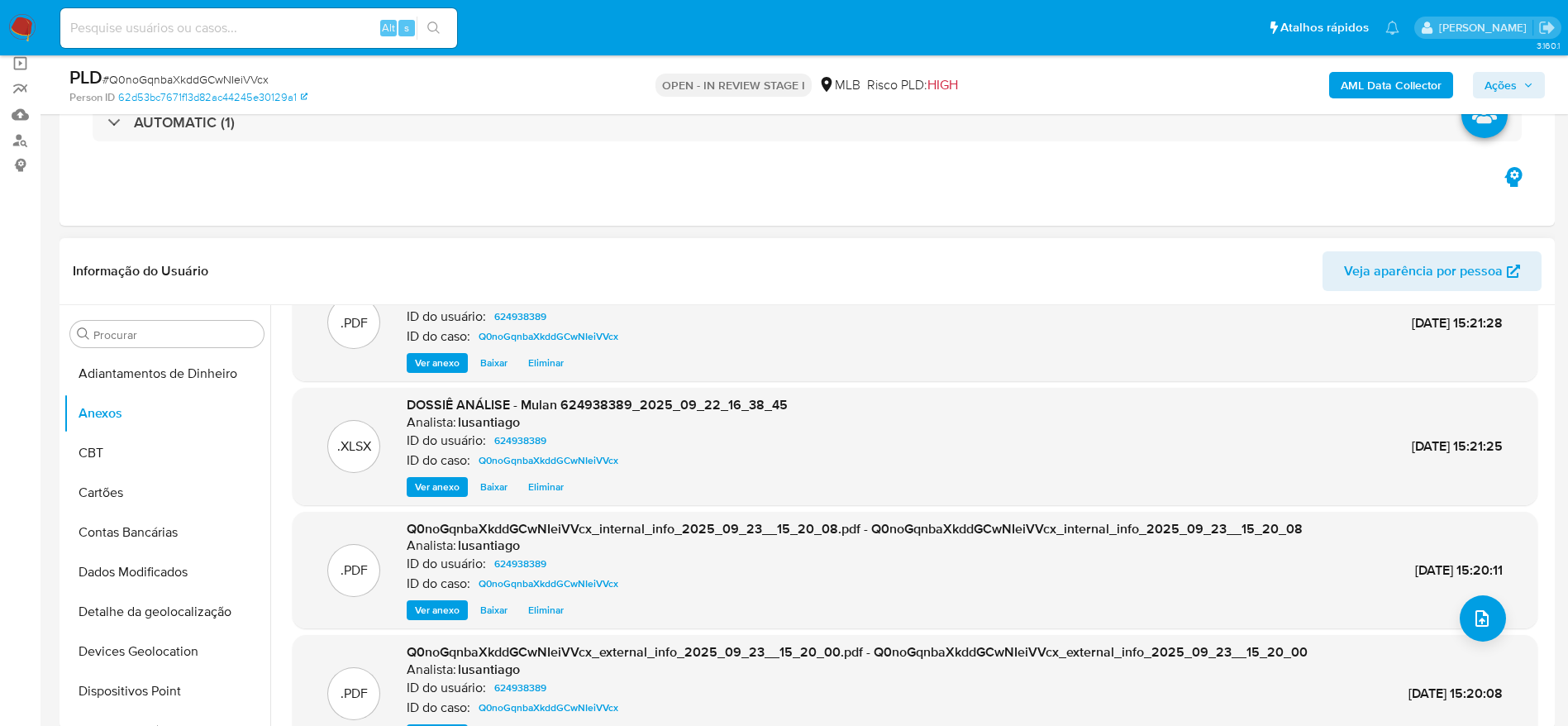
scroll to position [15, 0]
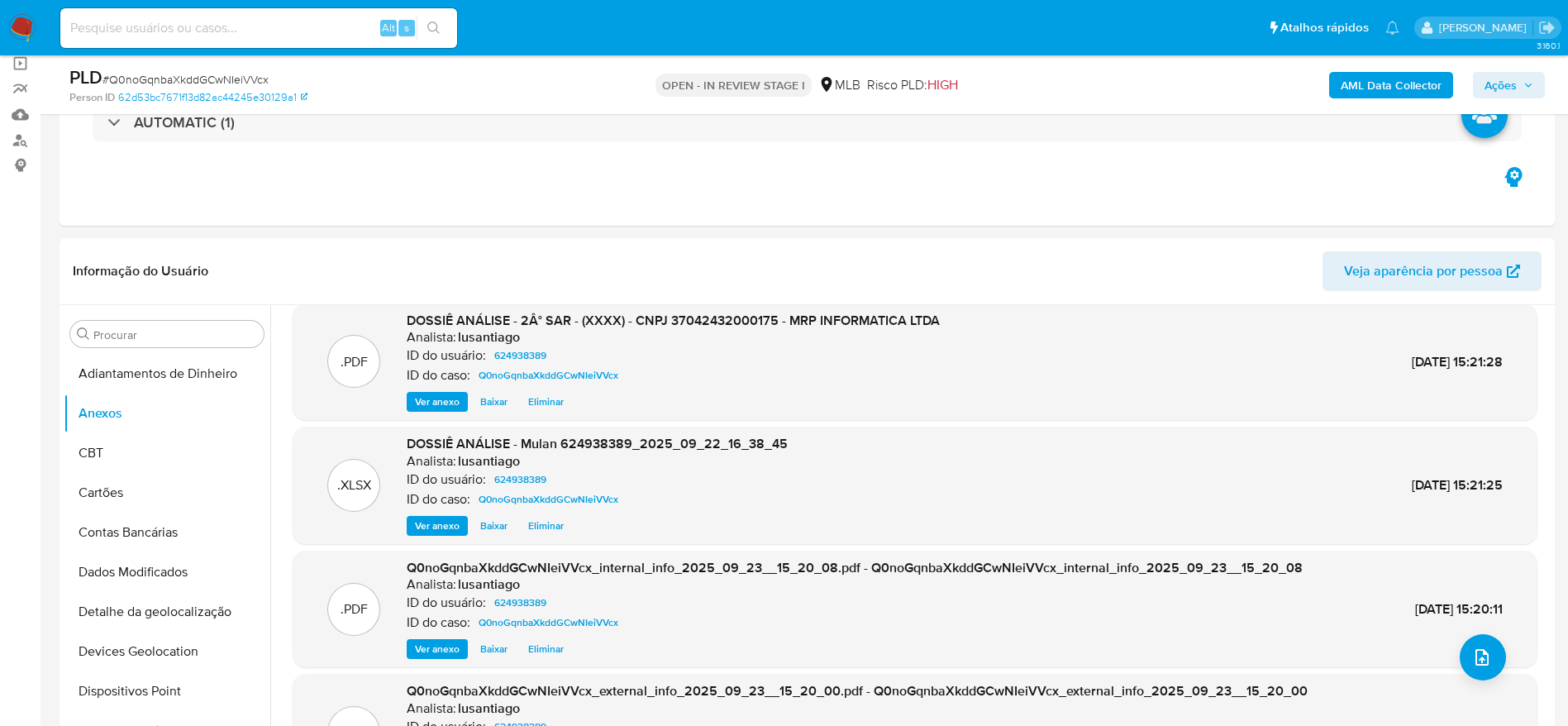
click at [1492, 86] on span "Ações" at bounding box center [1500, 85] width 32 height 26
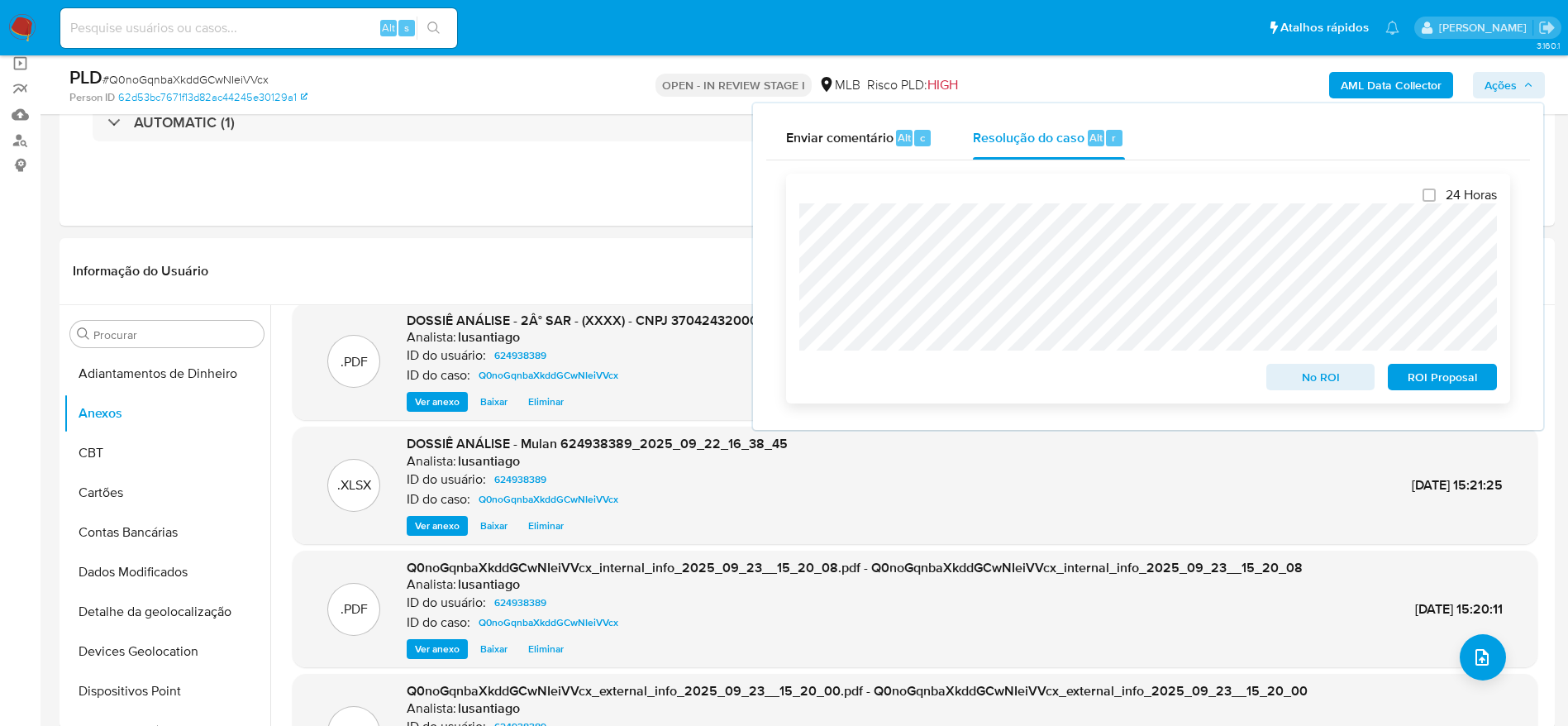
click at [1446, 383] on span "ROI Proposal" at bounding box center [1442, 377] width 86 height 24
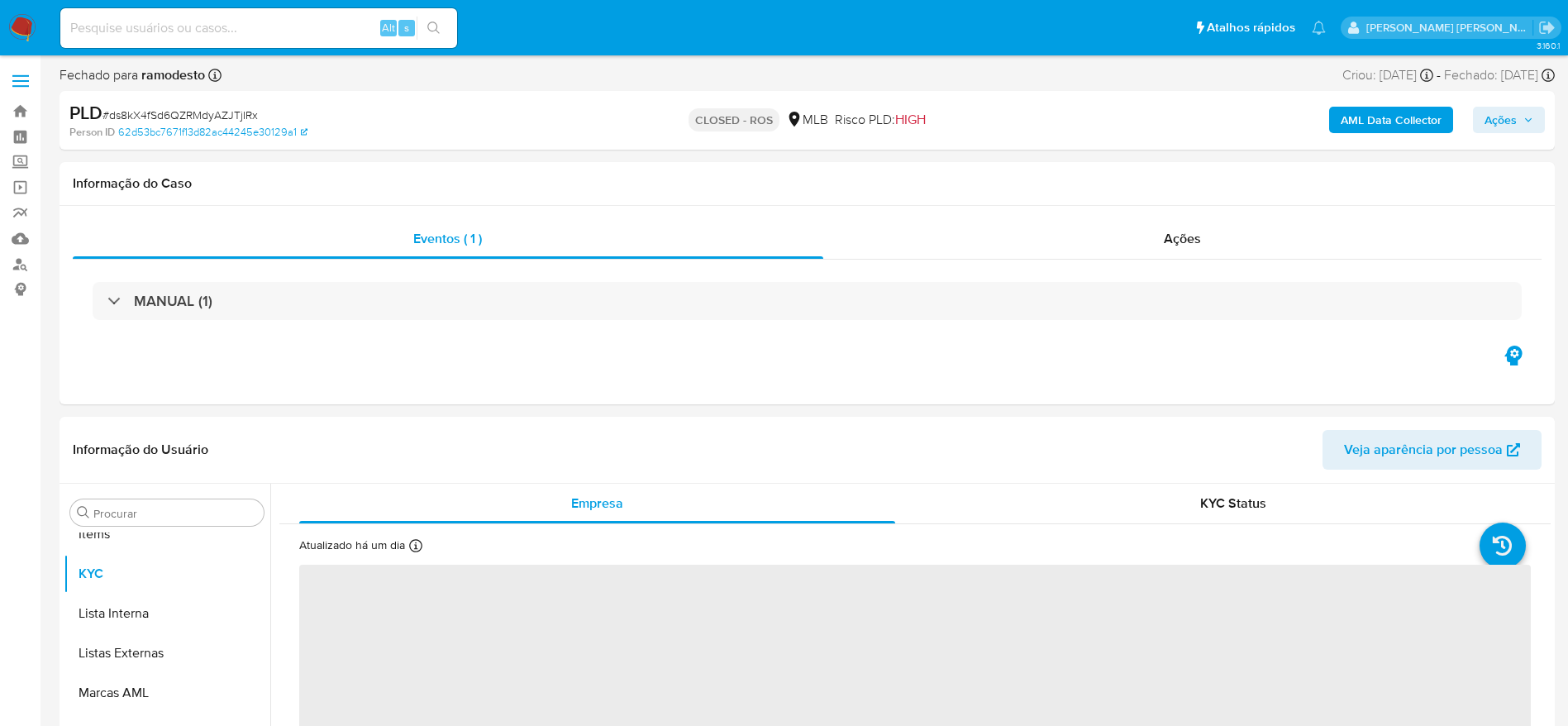
scroll to position [858, 0]
click at [1048, 247] on div "Ações" at bounding box center [1183, 239] width 719 height 40
select select "10"
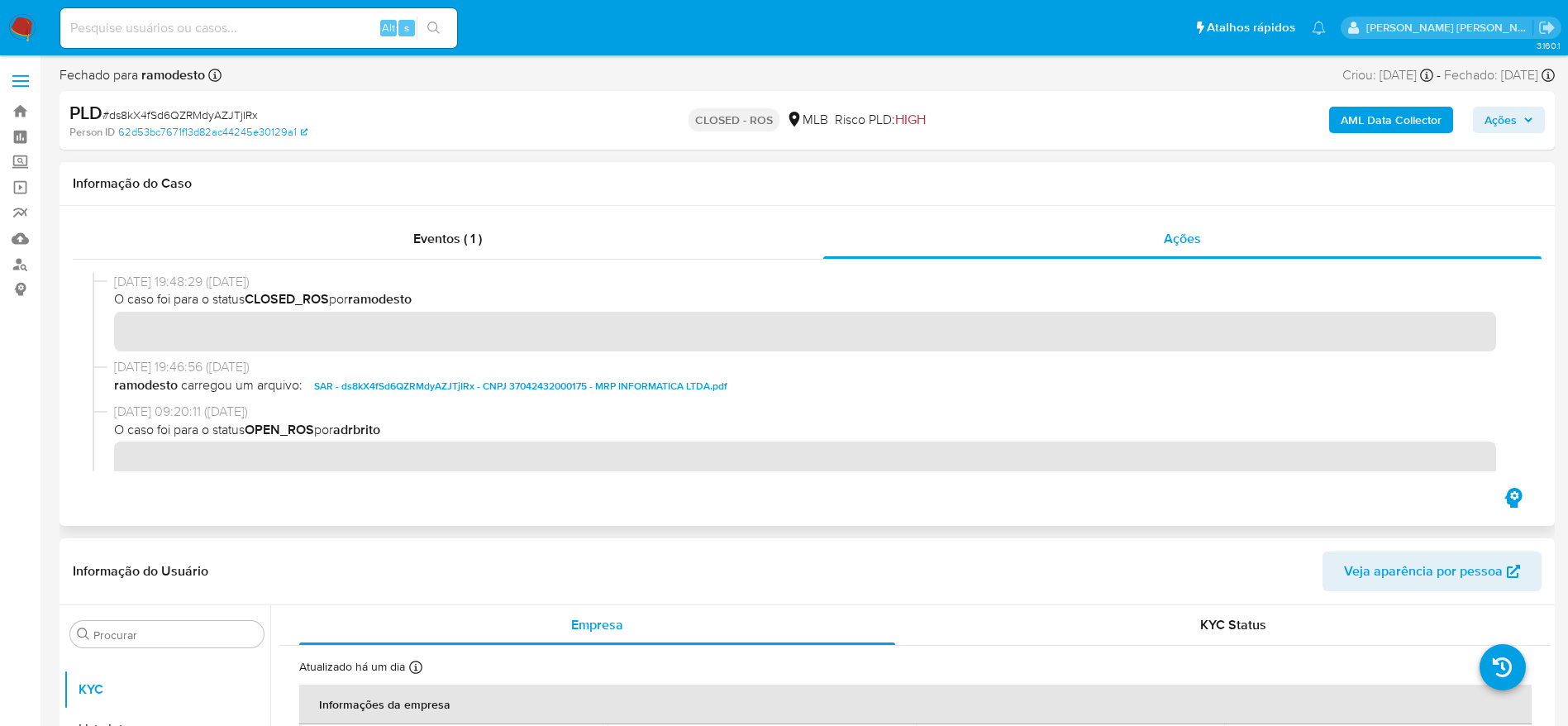
drag, startPoint x: 112, startPoint y: 282, endPoint x: 177, endPoint y: 289, distance: 65.4
click at [177, 289] on div "[DATE] 19:48:29 ([DATE]) O caso foi para o status CLOSED_ROS por ramodesto" at bounding box center [807, 315] width 1430 height 85
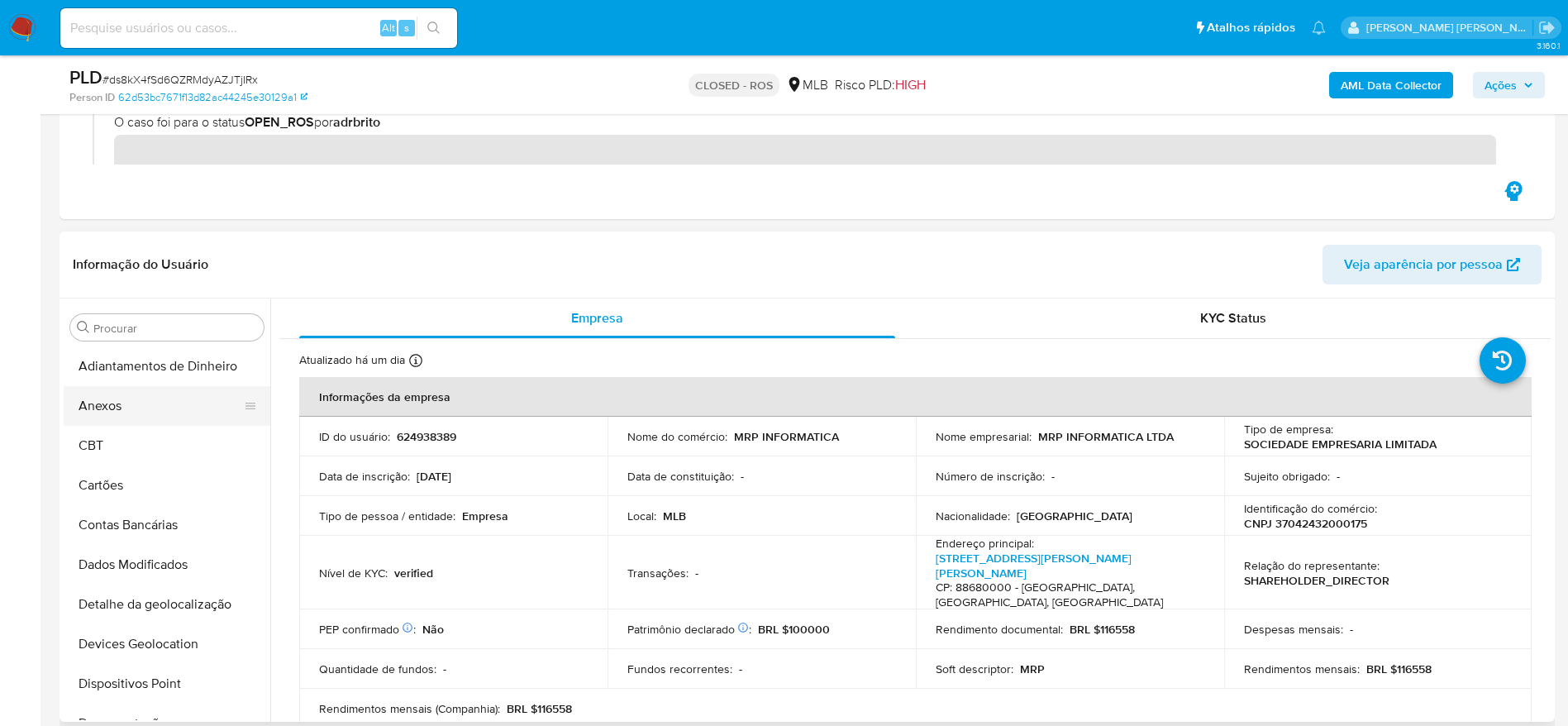
scroll to position [0, 0]
click at [146, 394] on button "Anexos" at bounding box center [161, 407] width 194 height 40
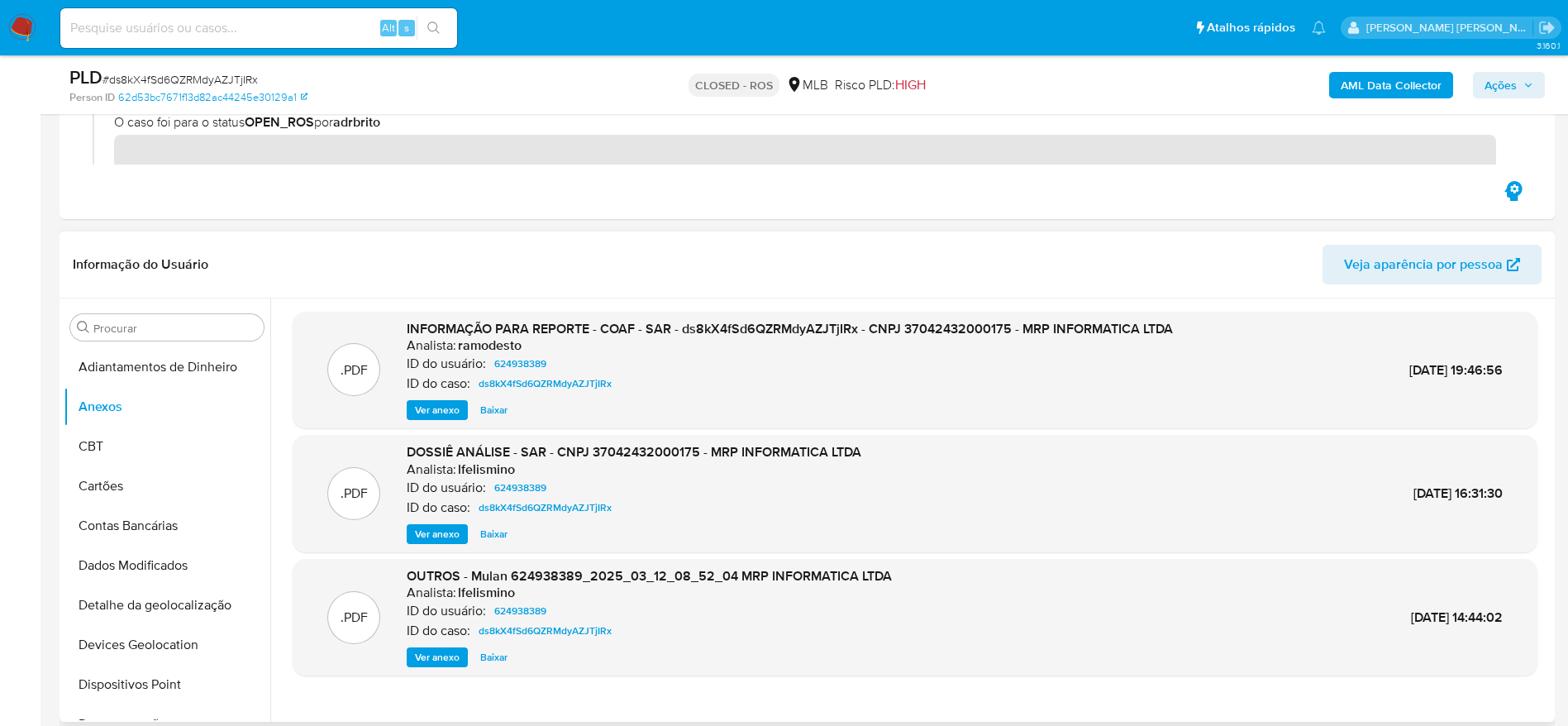
click at [445, 409] on span "Ver anexo" at bounding box center [437, 411] width 44 height 17
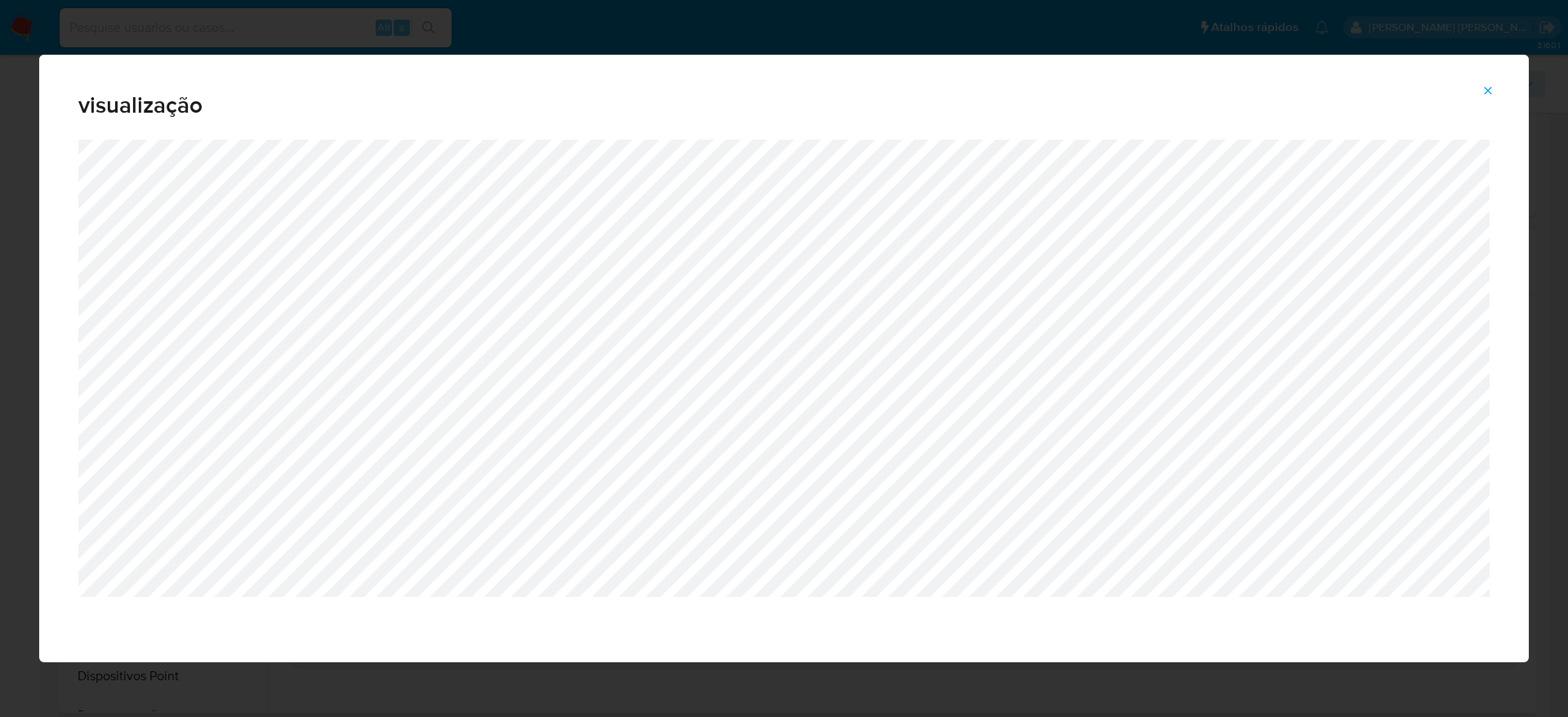
click at [1482, 79] on span "Attachment preview" at bounding box center [1488, 90] width 13 height 23
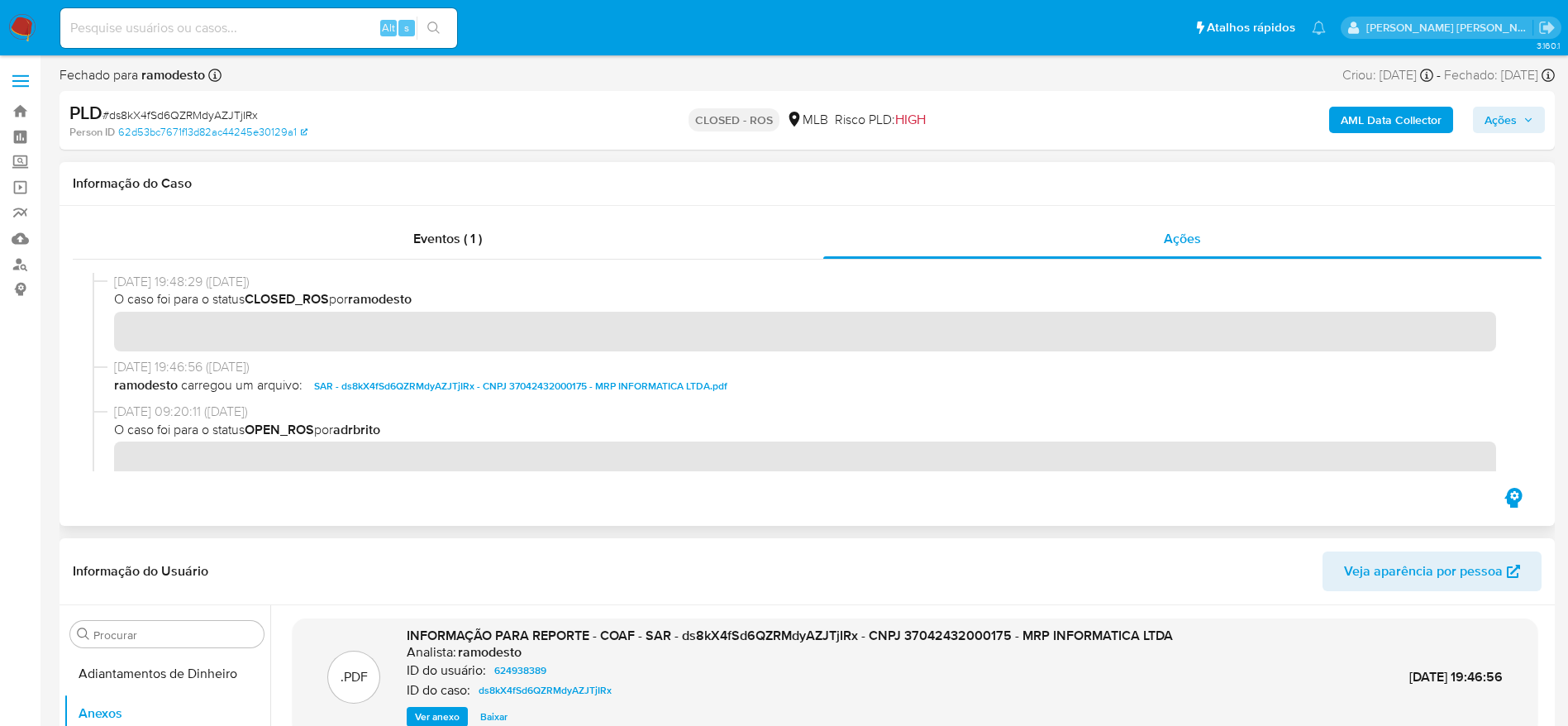
click at [122, 273] on span "[DATE] 19:48:29 ([DATE])" at bounding box center [814, 282] width 1401 height 18
drag, startPoint x: 144, startPoint y: 281, endPoint x: 179, endPoint y: 282, distance: 35.0
click at [179, 282] on div "[DATE] 19:48:29 ([DATE]) O caso foi para o status CLOSED_ROS por ramodesto" at bounding box center [807, 315] width 1430 height 85
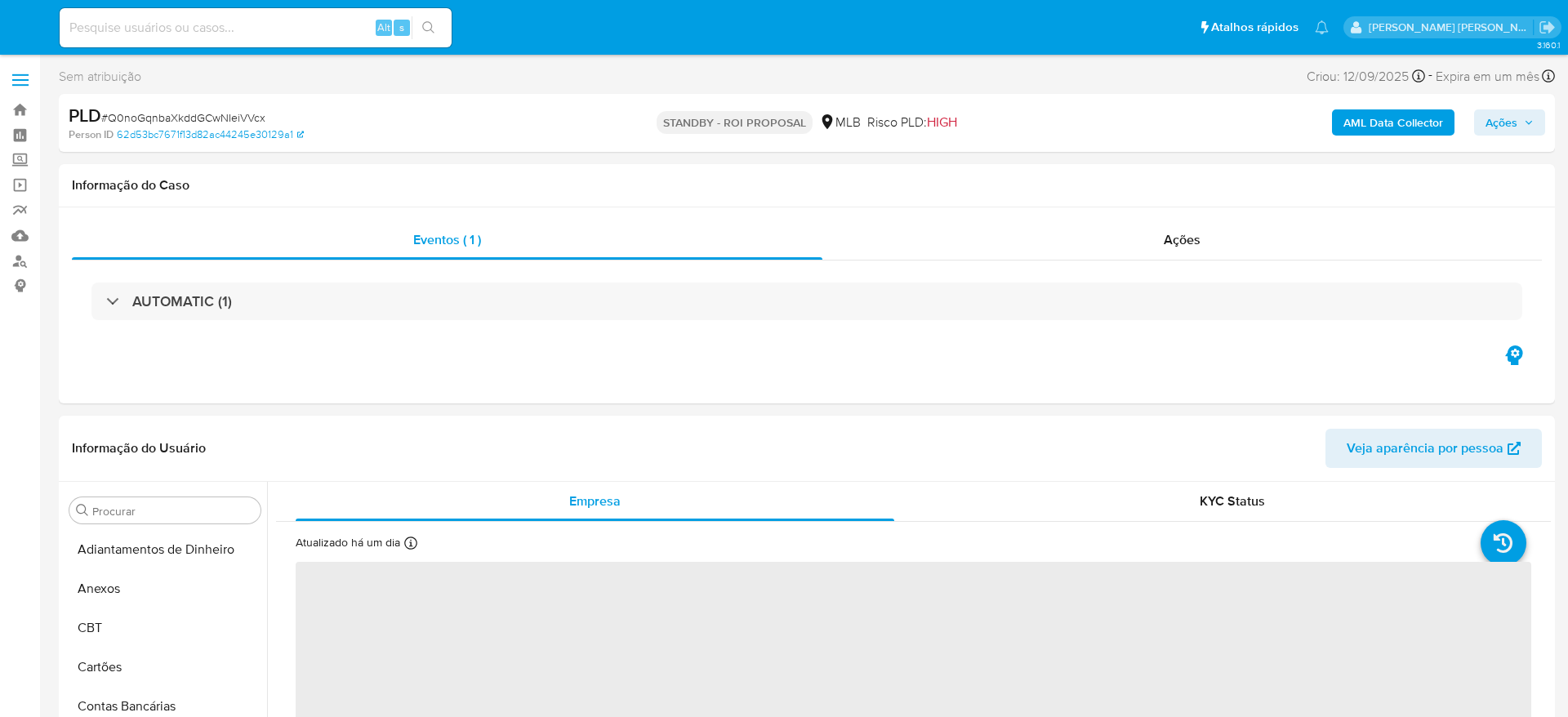
select select "10"
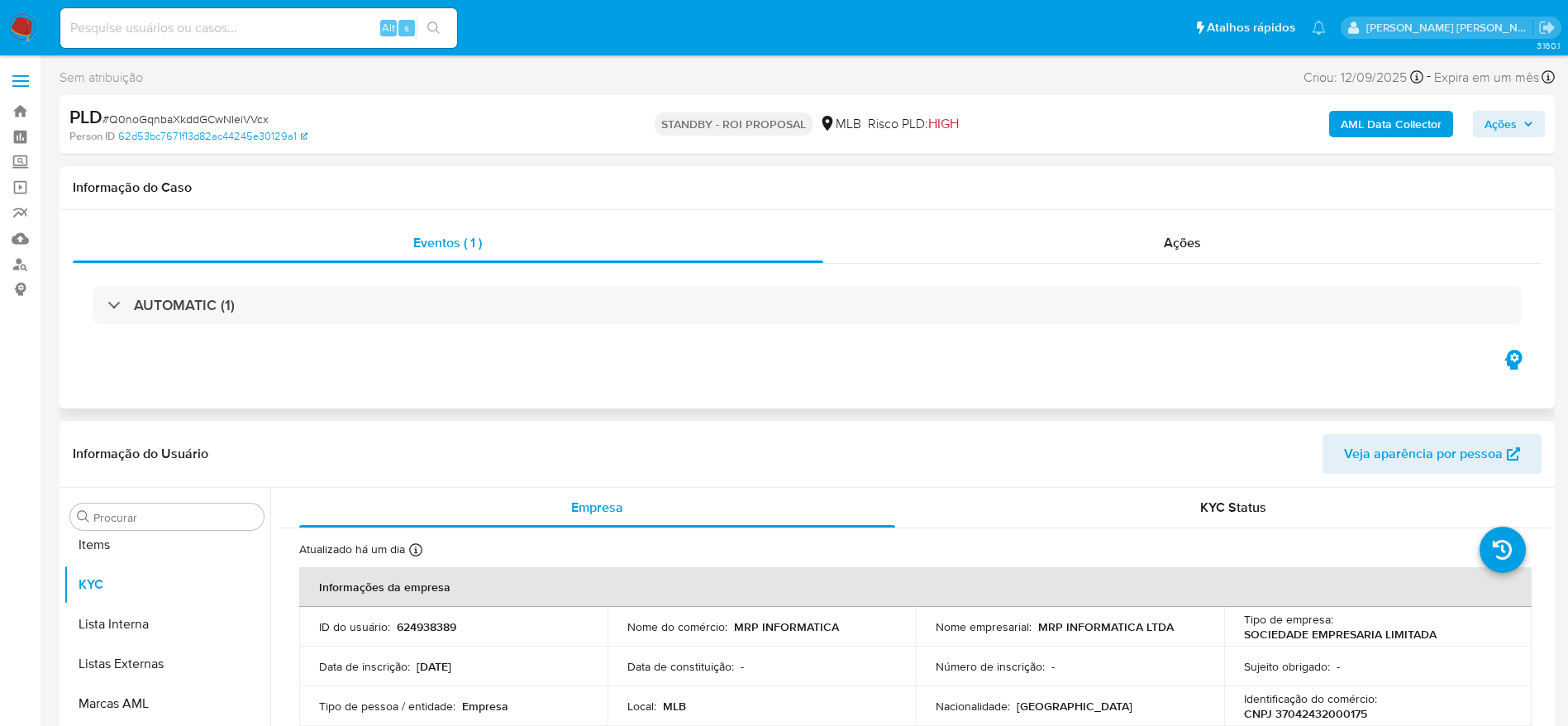
scroll to position [858, 0]
click at [1500, 127] on span "Ações" at bounding box center [1500, 124] width 32 height 26
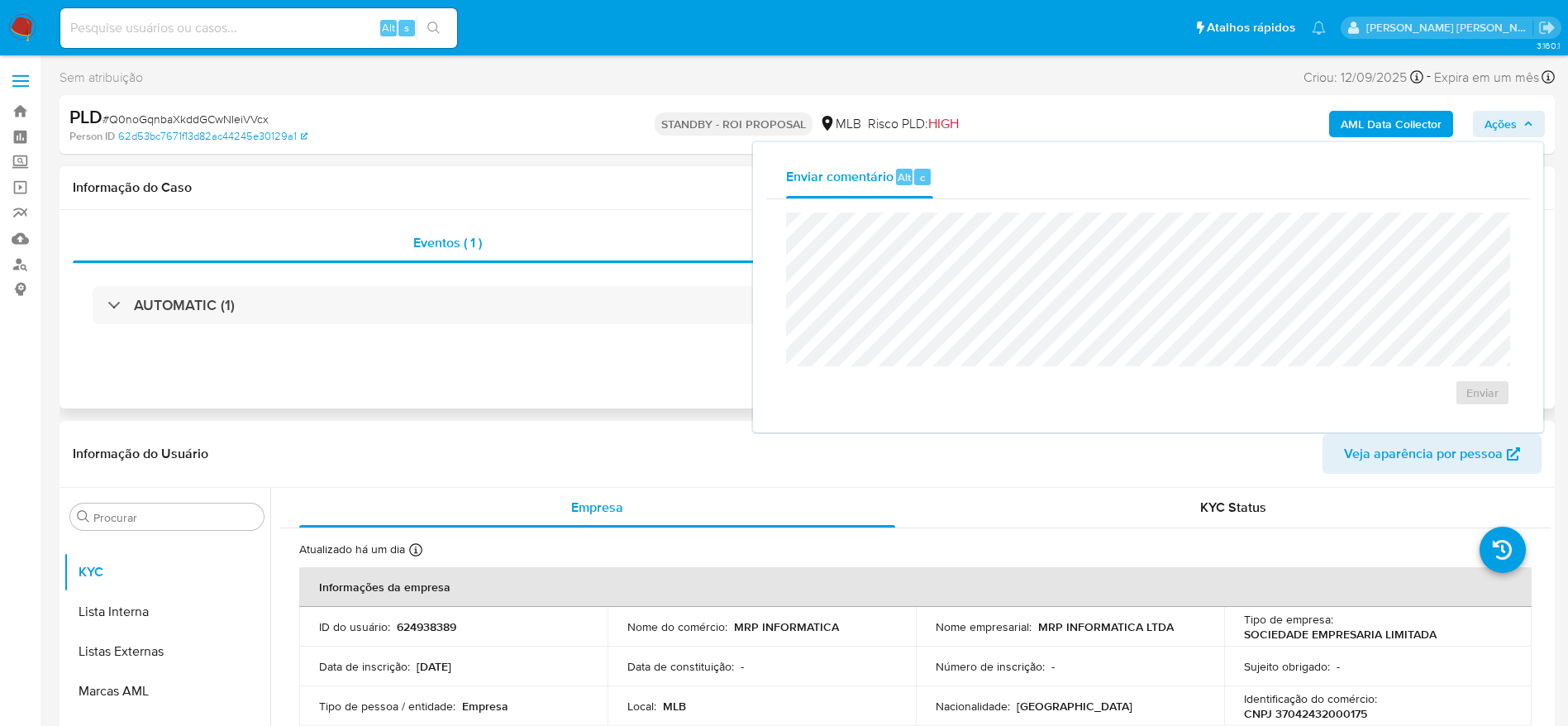
click at [536, 191] on h1 "Informação do Caso" at bounding box center [807, 188] width 1469 height 17
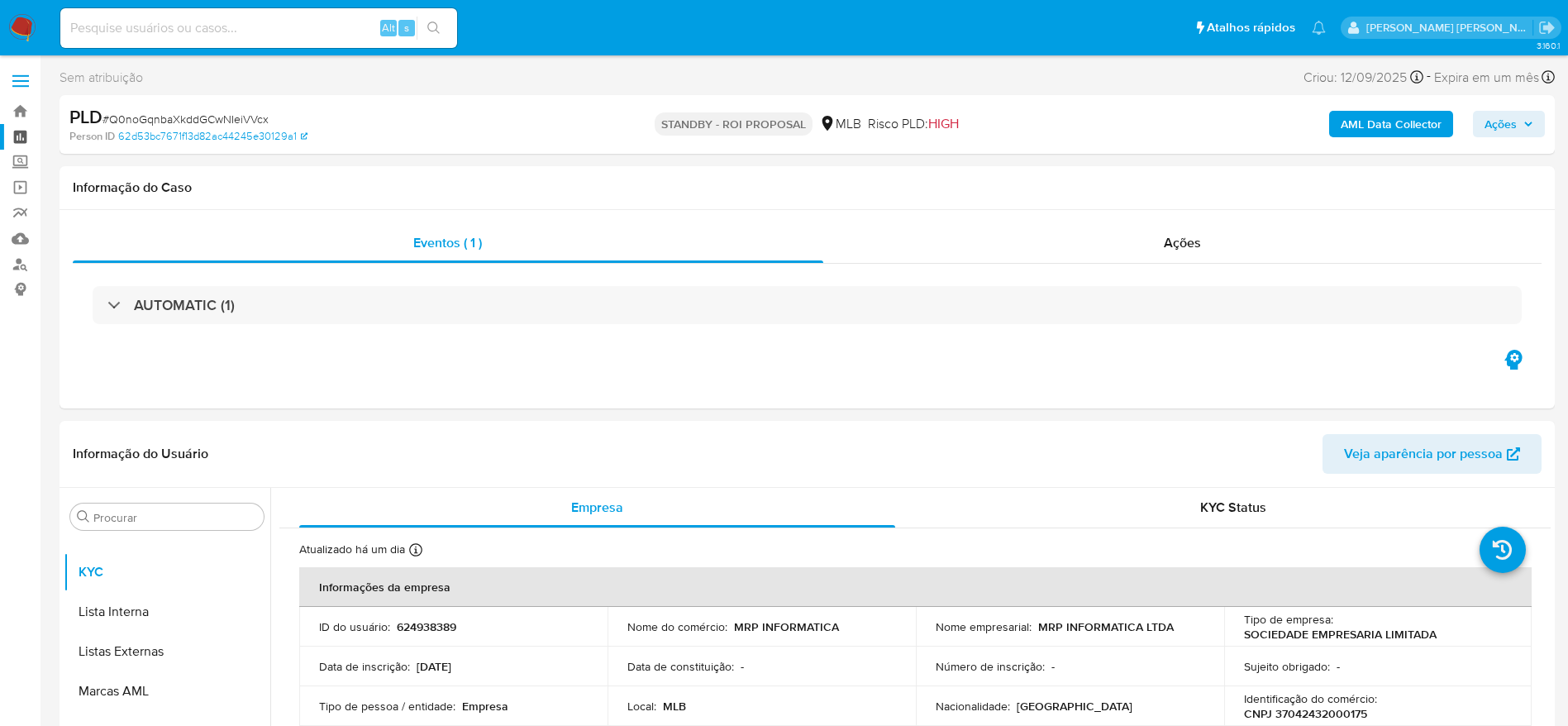
click at [19, 135] on link "Painel" at bounding box center [98, 137] width 197 height 25
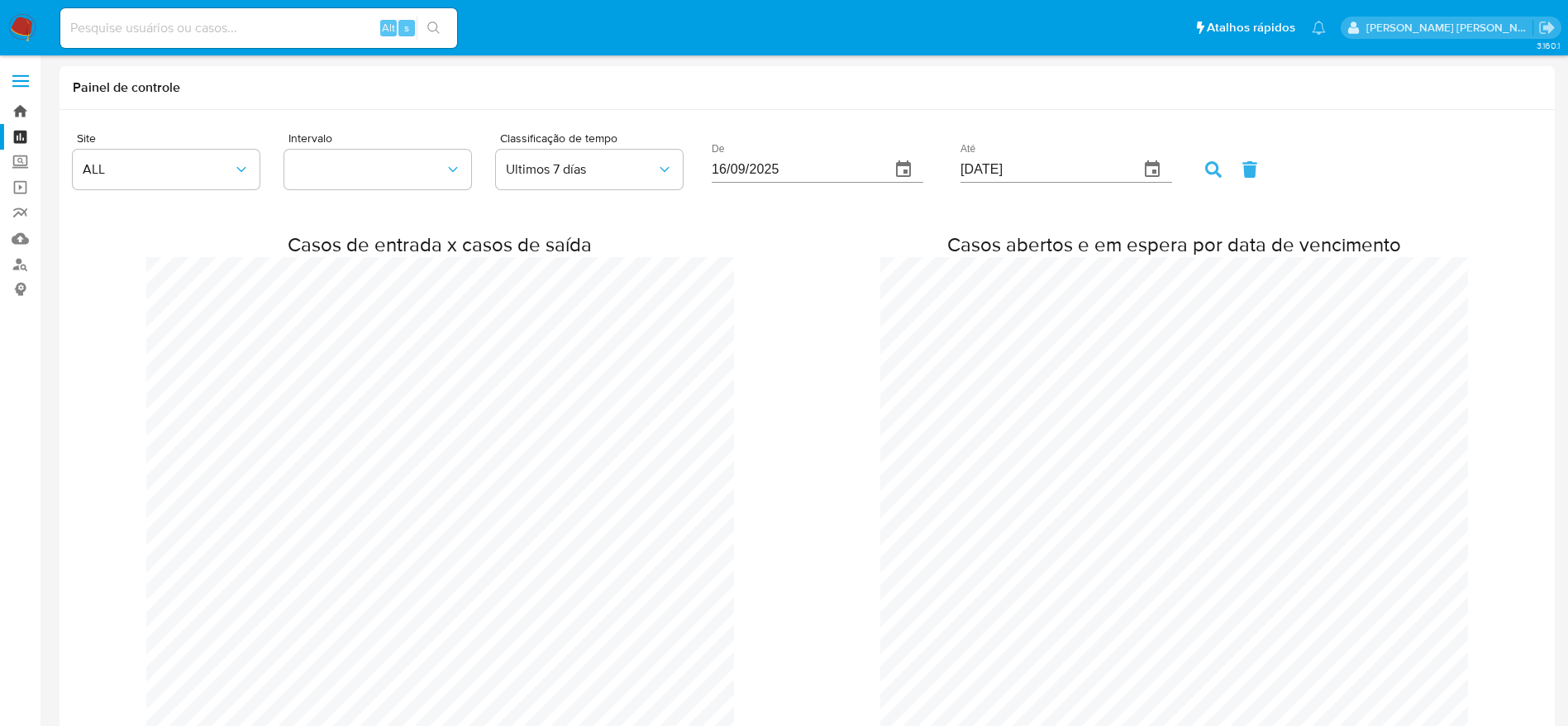
click at [19, 114] on link "Bandeja" at bounding box center [98, 111] width 197 height 25
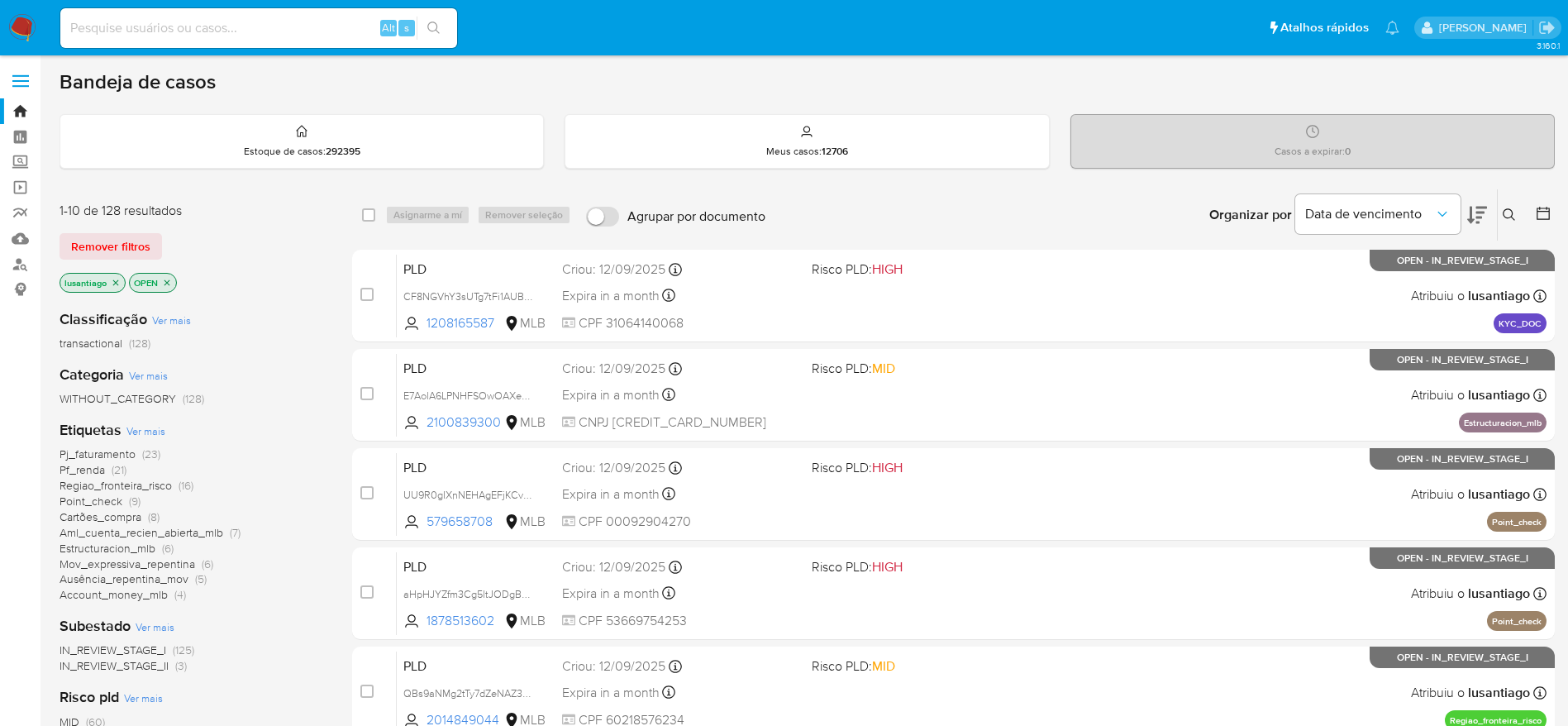
click at [221, 24] on input at bounding box center [259, 27] width 397 height 22
click at [1511, 211] on icon at bounding box center [1510, 215] width 13 height 13
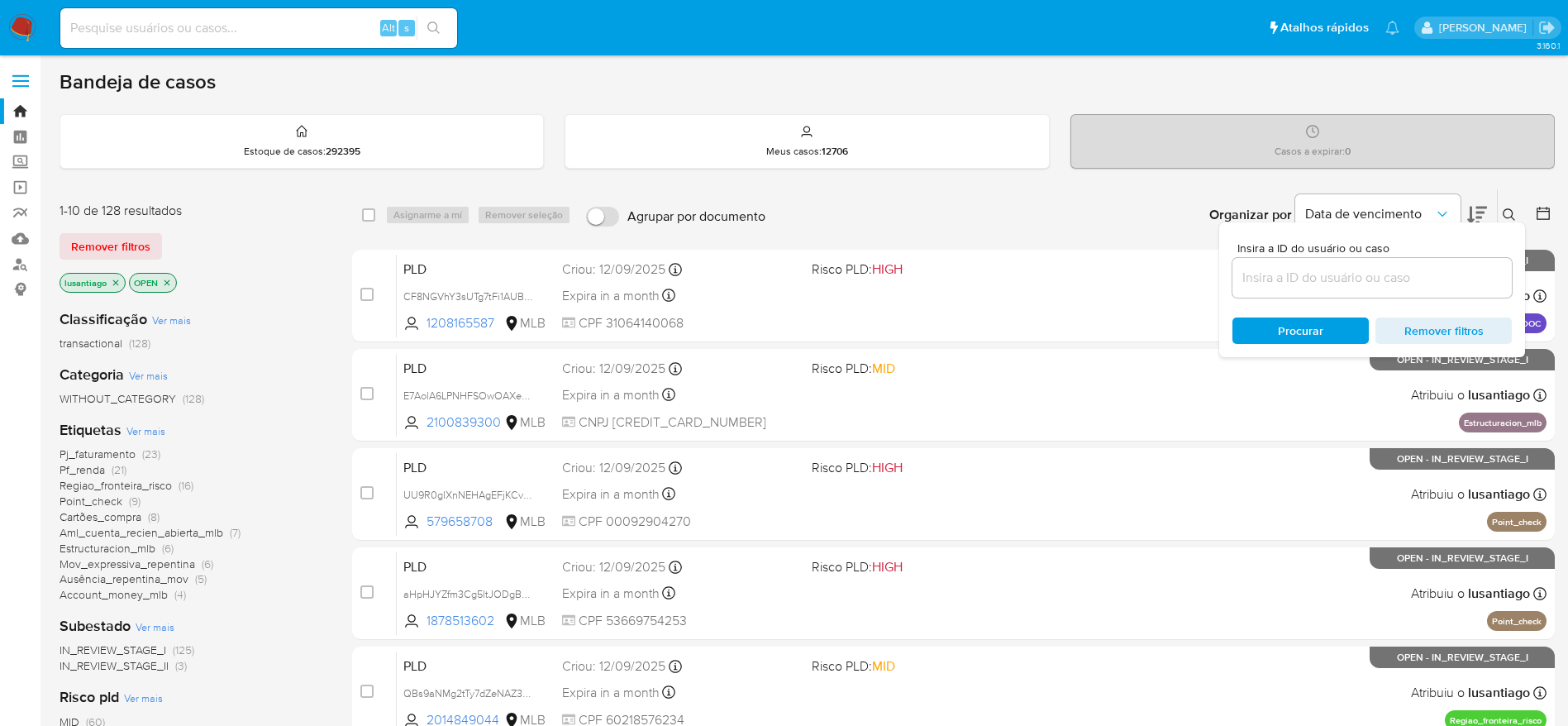
click at [1284, 289] on div at bounding box center [1372, 278] width 280 height 40
click at [1283, 277] on input at bounding box center [1372, 278] width 280 height 22
paste input "Atrbhria5Px8A1Kyzaq8I1i1"
type input "Atrbhria5Px8A1Kyzaq8I1i1"
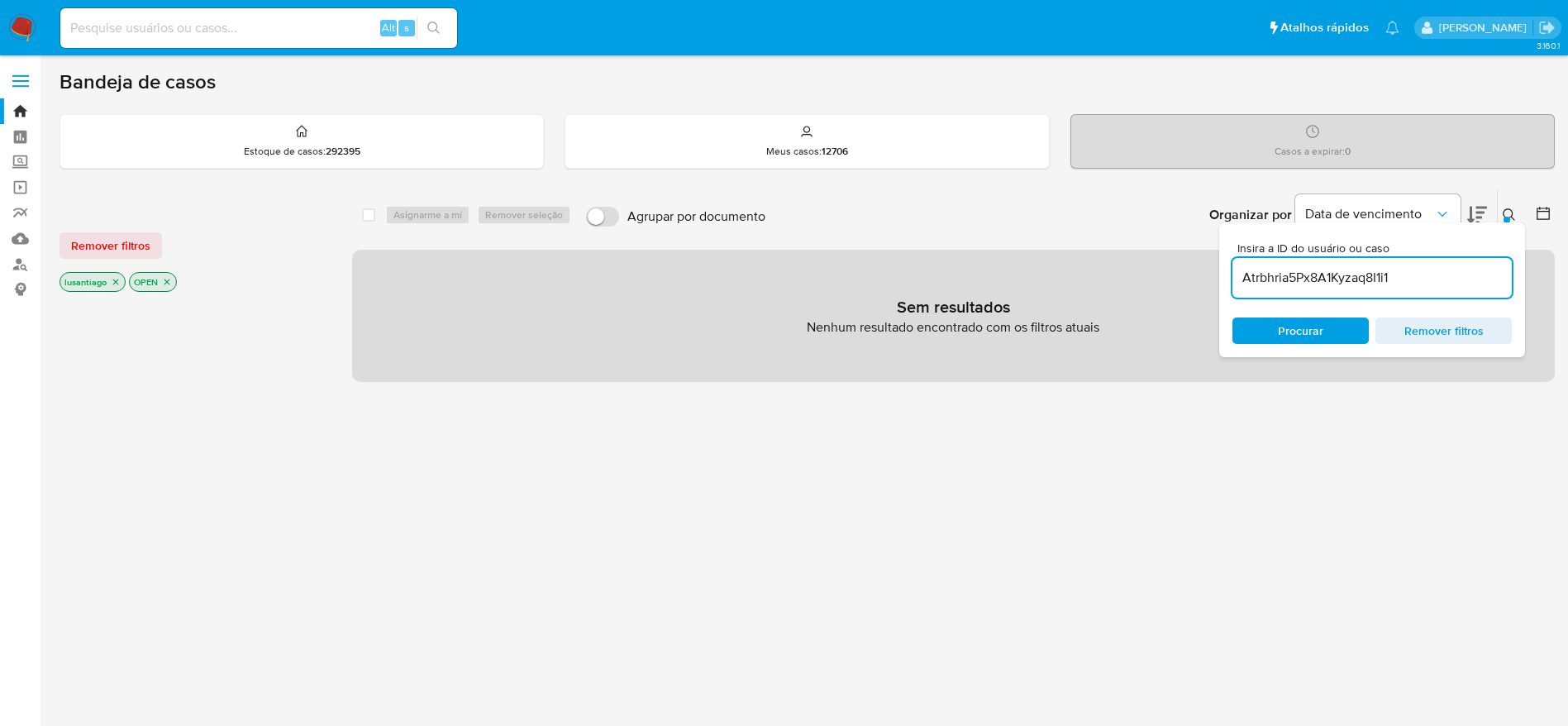
click at [167, 282] on icon "close-filter" at bounding box center [167, 282] width 10 height 10
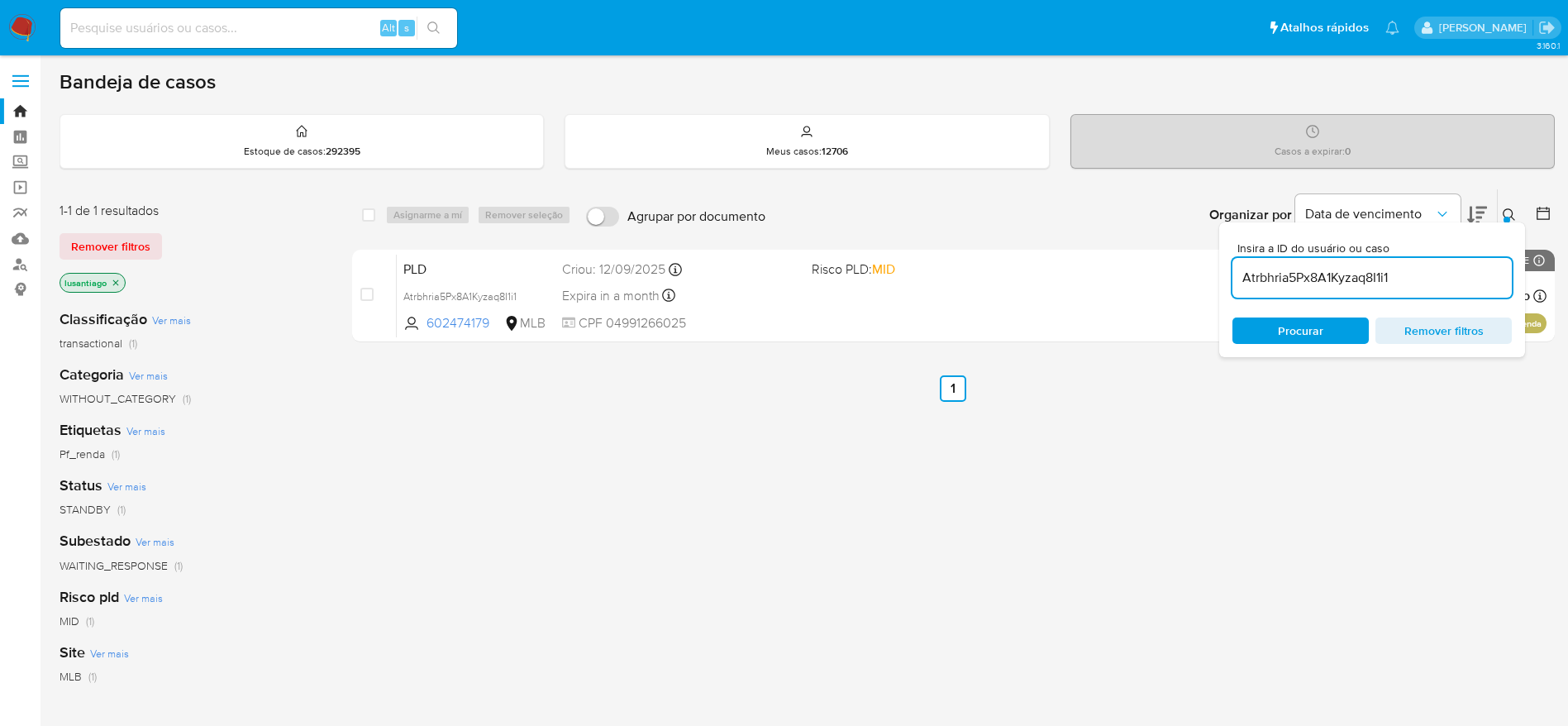
click at [1135, 456] on div "select-all-cases-checkbox Asignarme a mí Remover seleção Agrupar por documento …" at bounding box center [953, 563] width 1203 height 750
click at [1504, 208] on icon at bounding box center [1510, 215] width 13 height 13
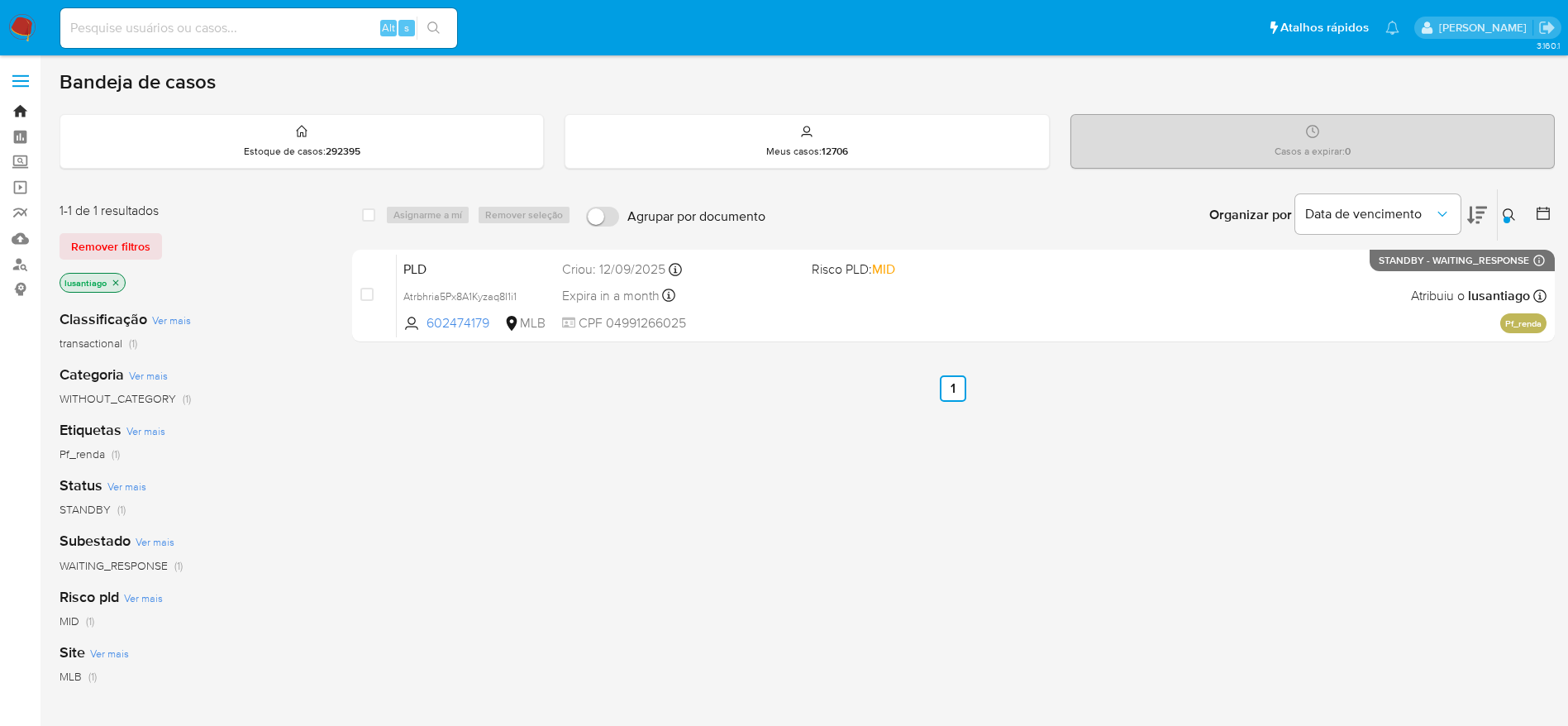
click at [20, 106] on link "Bandeja" at bounding box center [98, 111] width 197 height 25
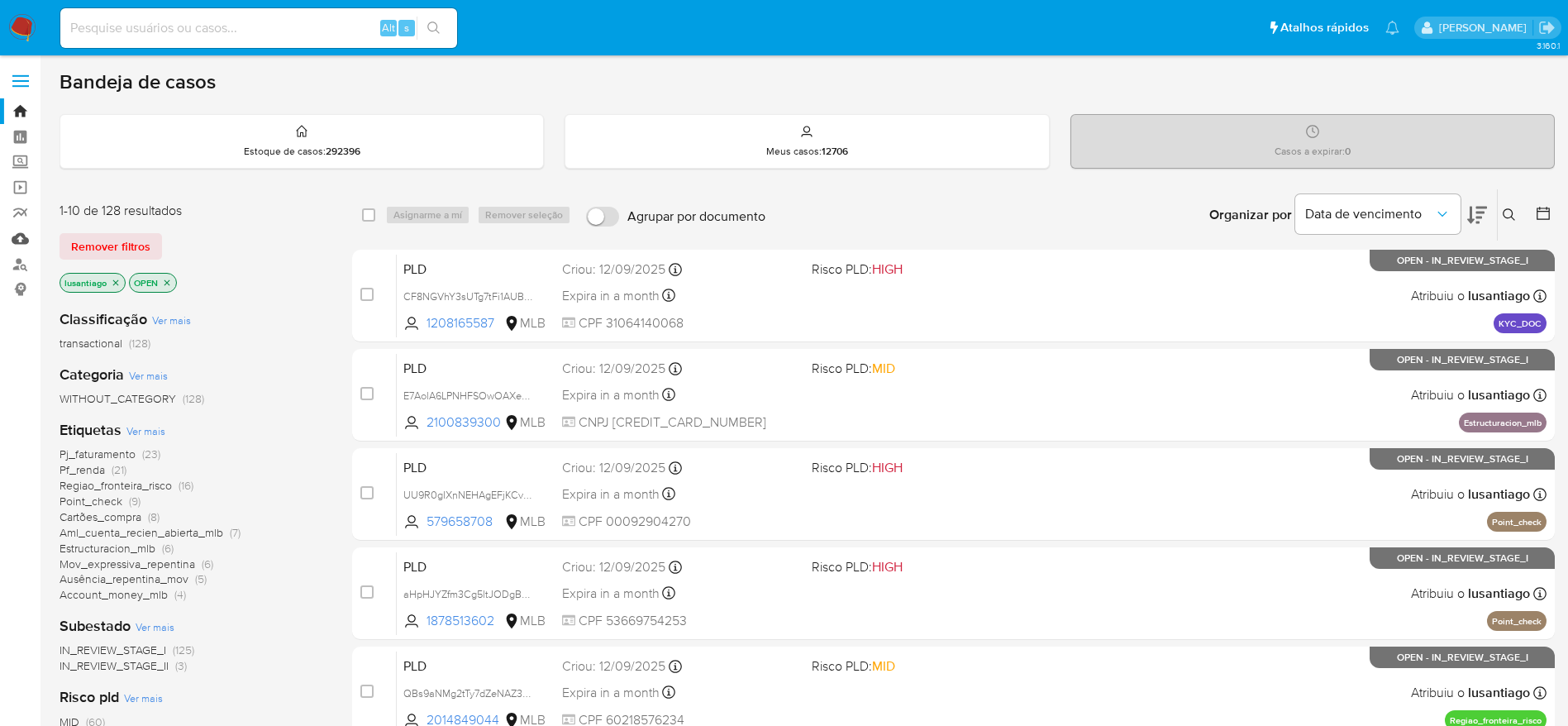
click at [22, 234] on link "Mulan" at bounding box center [98, 238] width 197 height 25
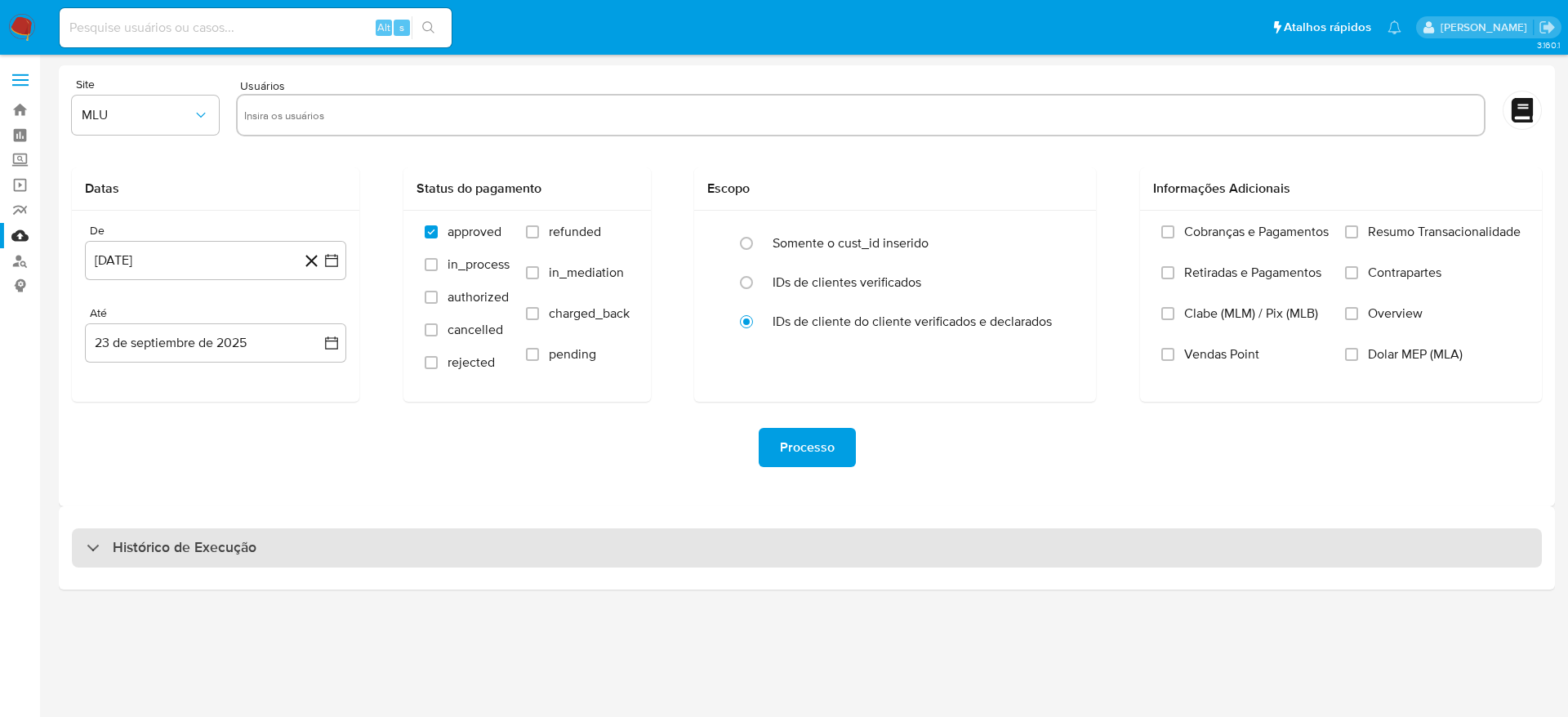
click at [167, 545] on h3 "Histórico de Execução" at bounding box center [184, 548] width 144 height 20
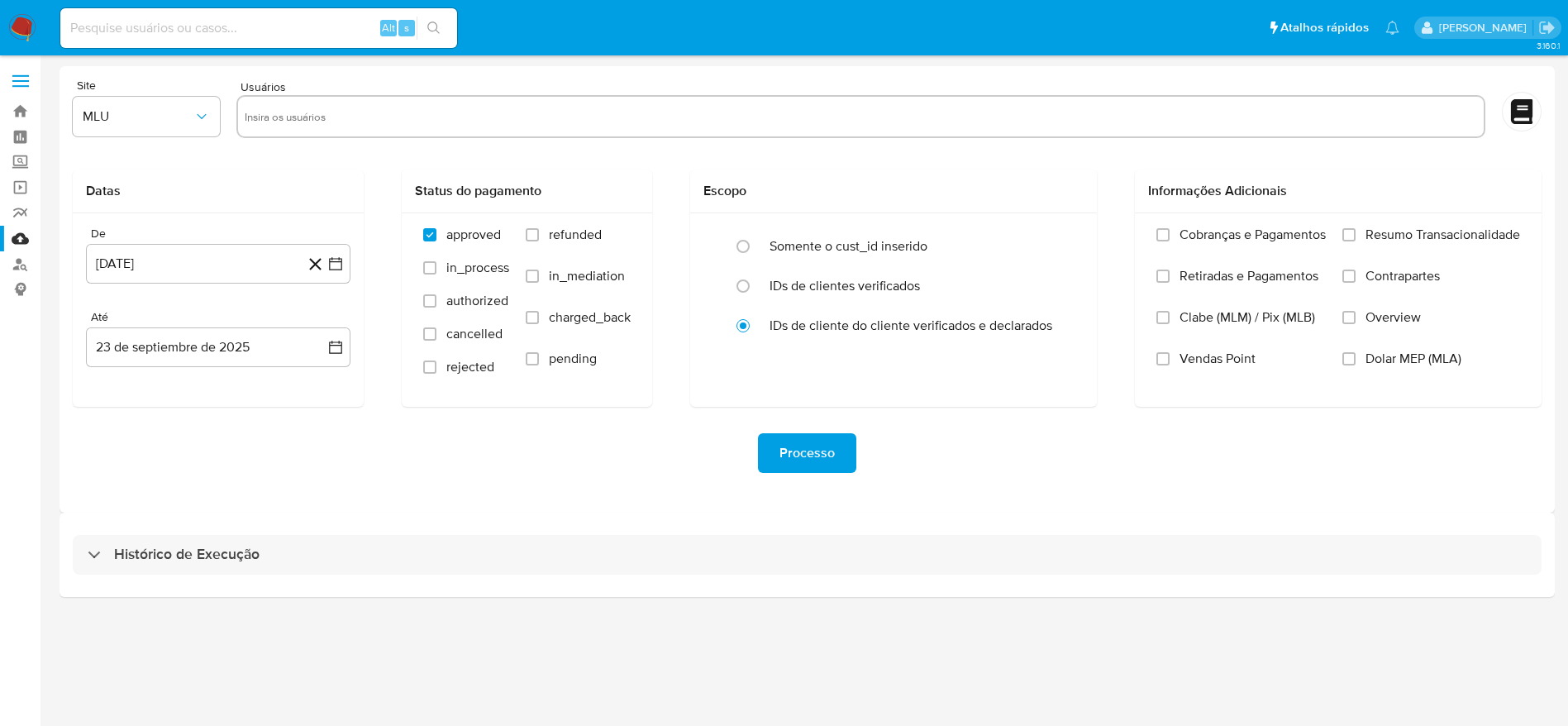
select select "10"
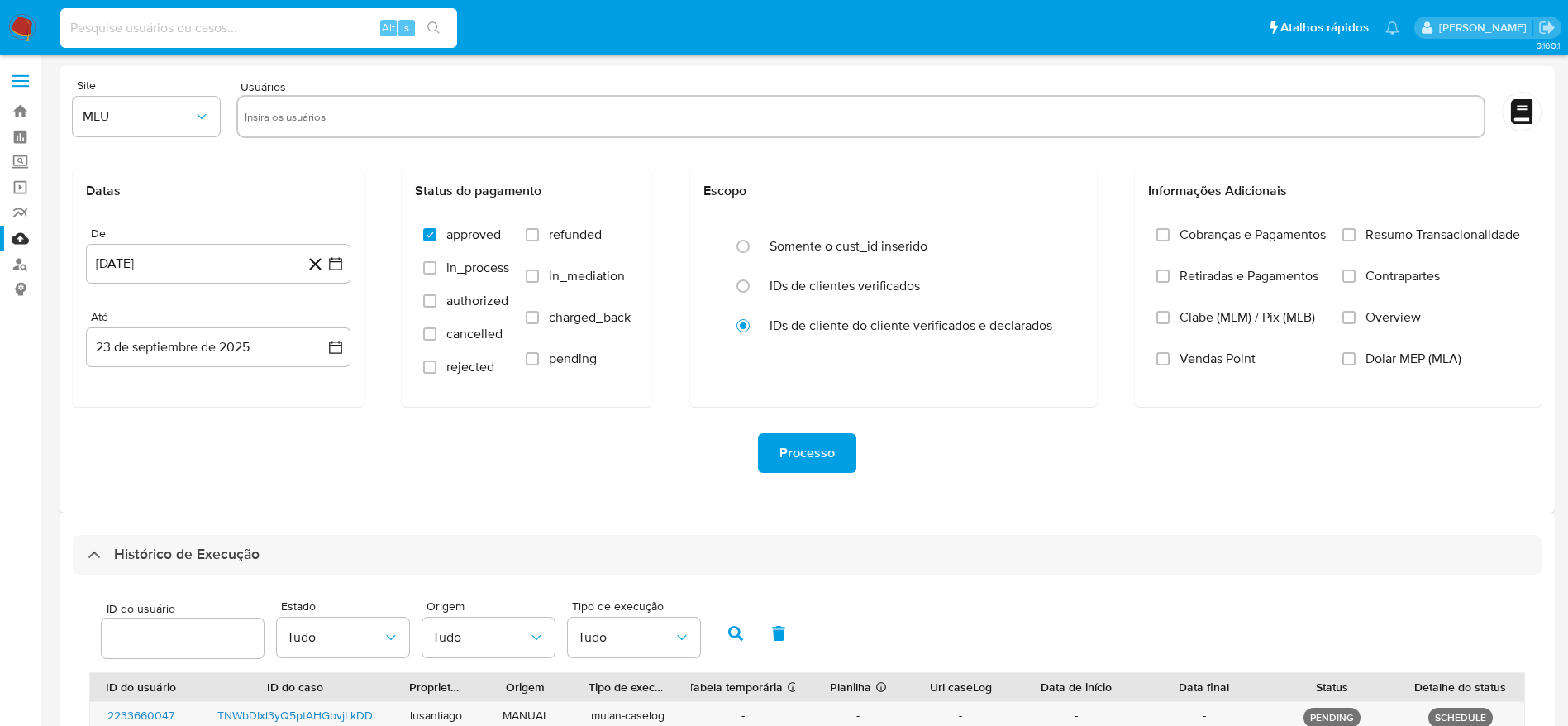
click at [262, 27] on input at bounding box center [259, 27] width 397 height 22
paste input "2425229244"
type input "2425229244"
click at [438, 31] on icon "search-icon" at bounding box center [434, 28] width 13 height 13
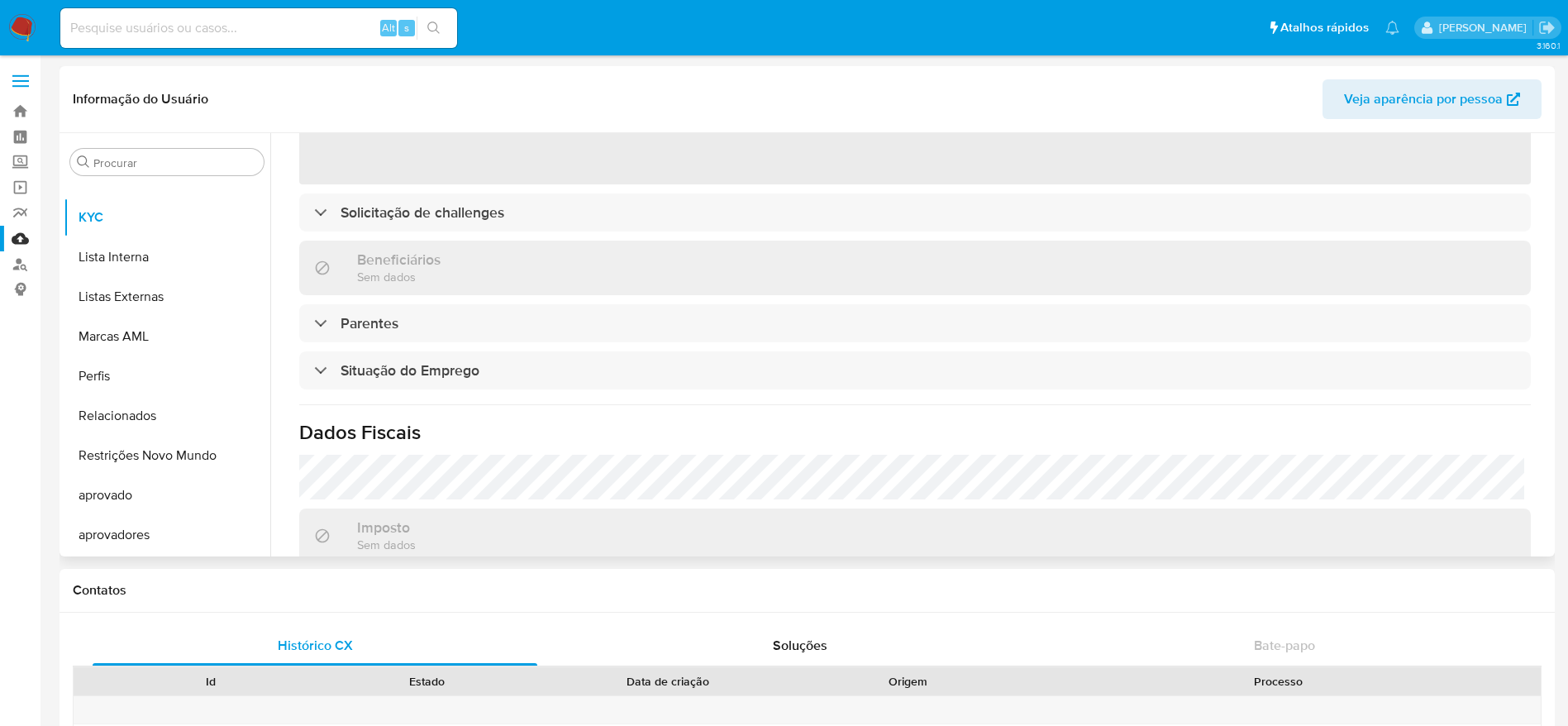
scroll to position [417, 0]
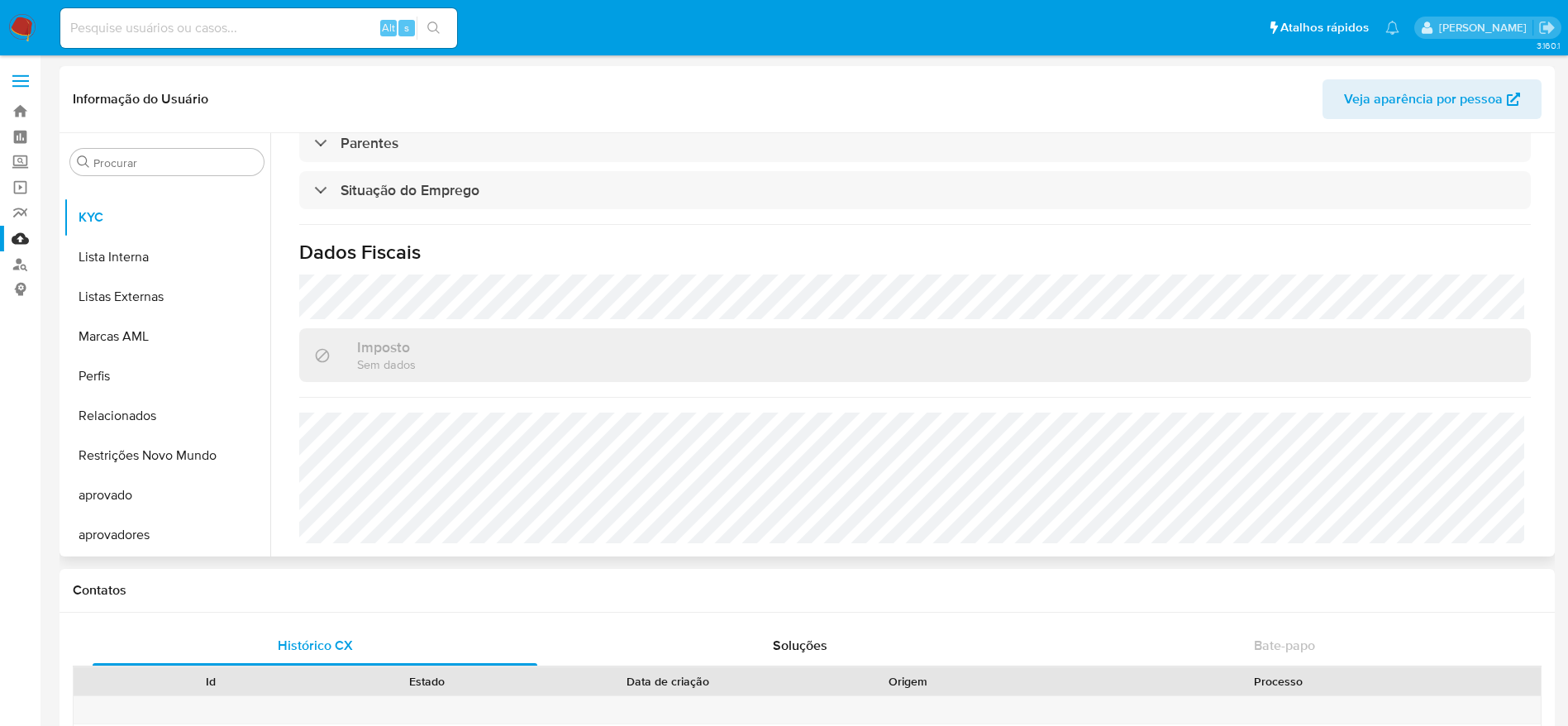
select select "10"
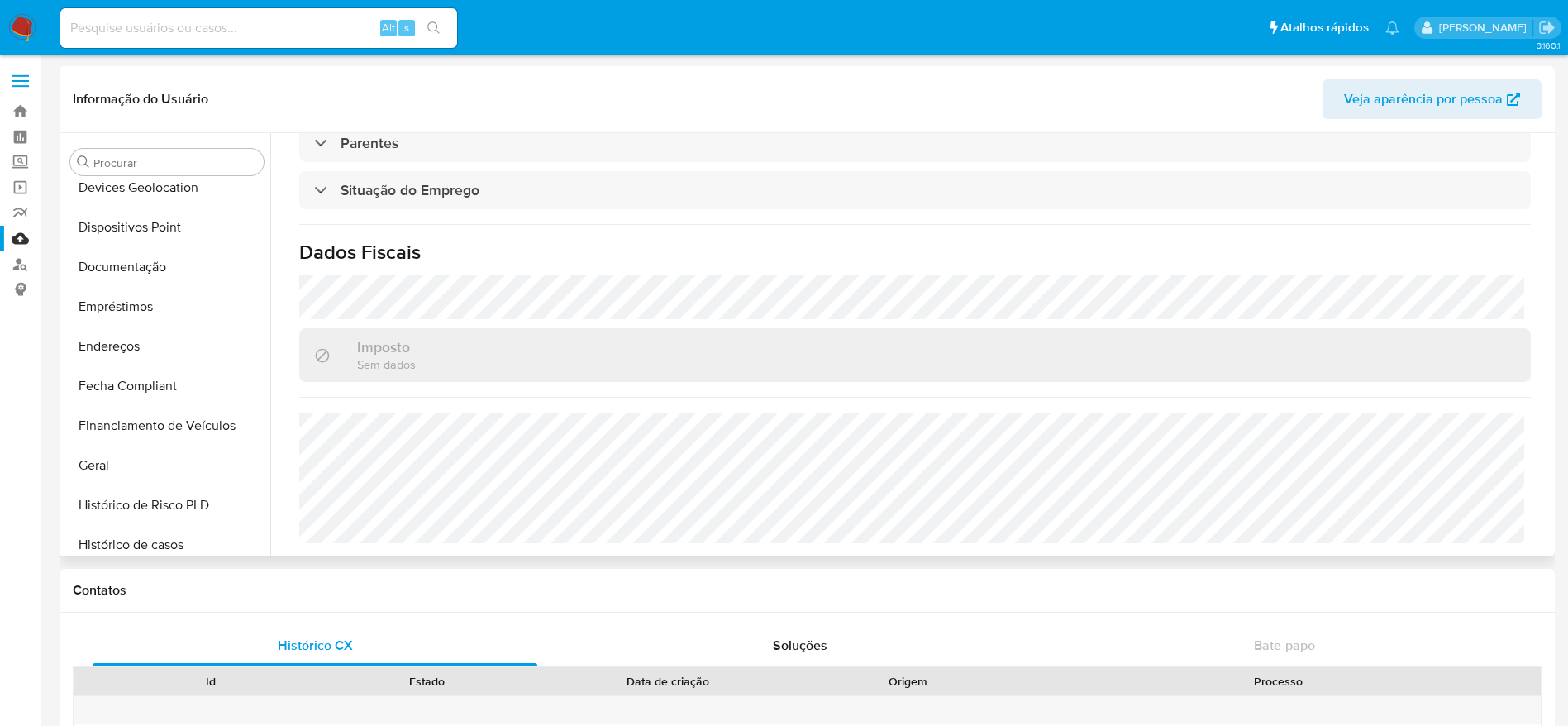
scroll to position [237, 0]
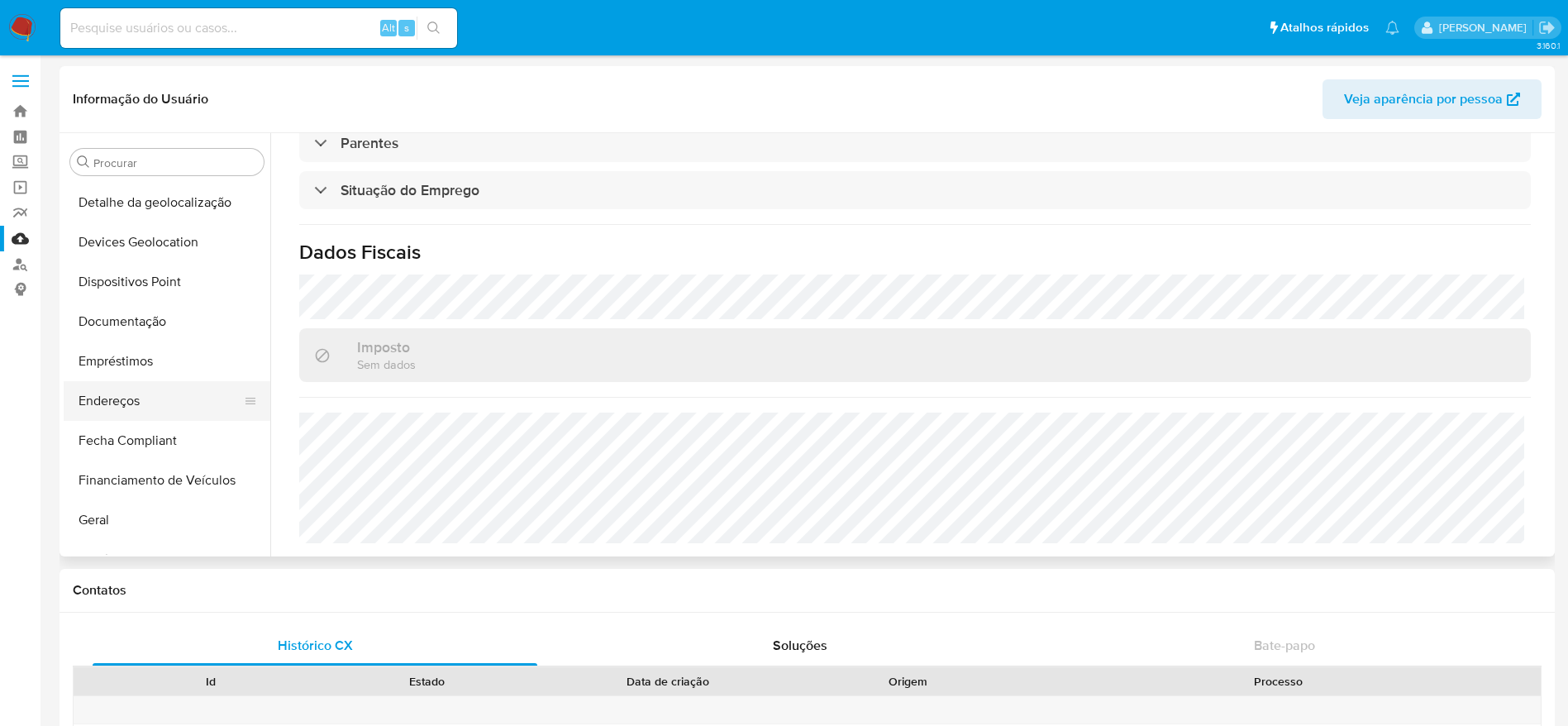
click at [146, 393] on button "Endereços" at bounding box center [161, 401] width 194 height 40
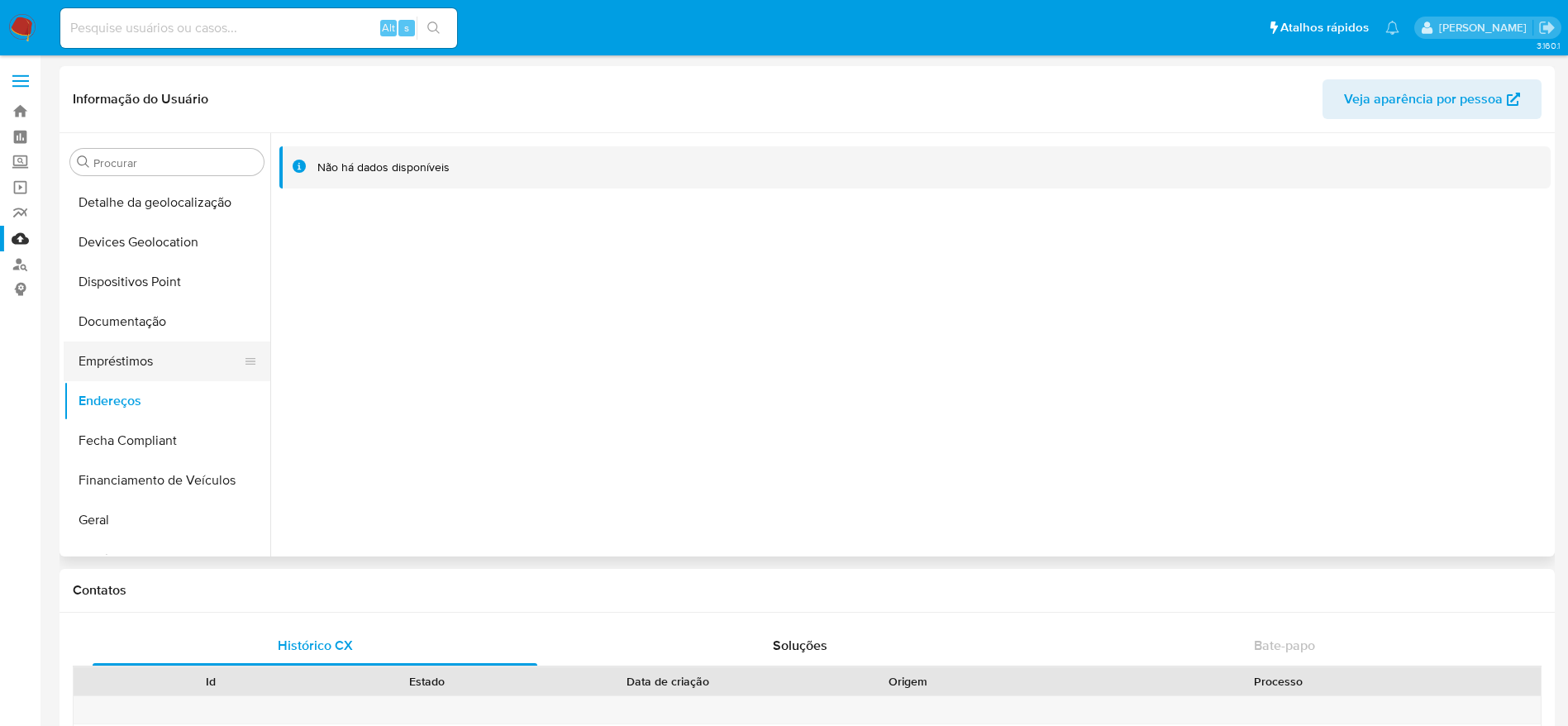
click at [152, 371] on button "Empréstimos" at bounding box center [161, 362] width 194 height 40
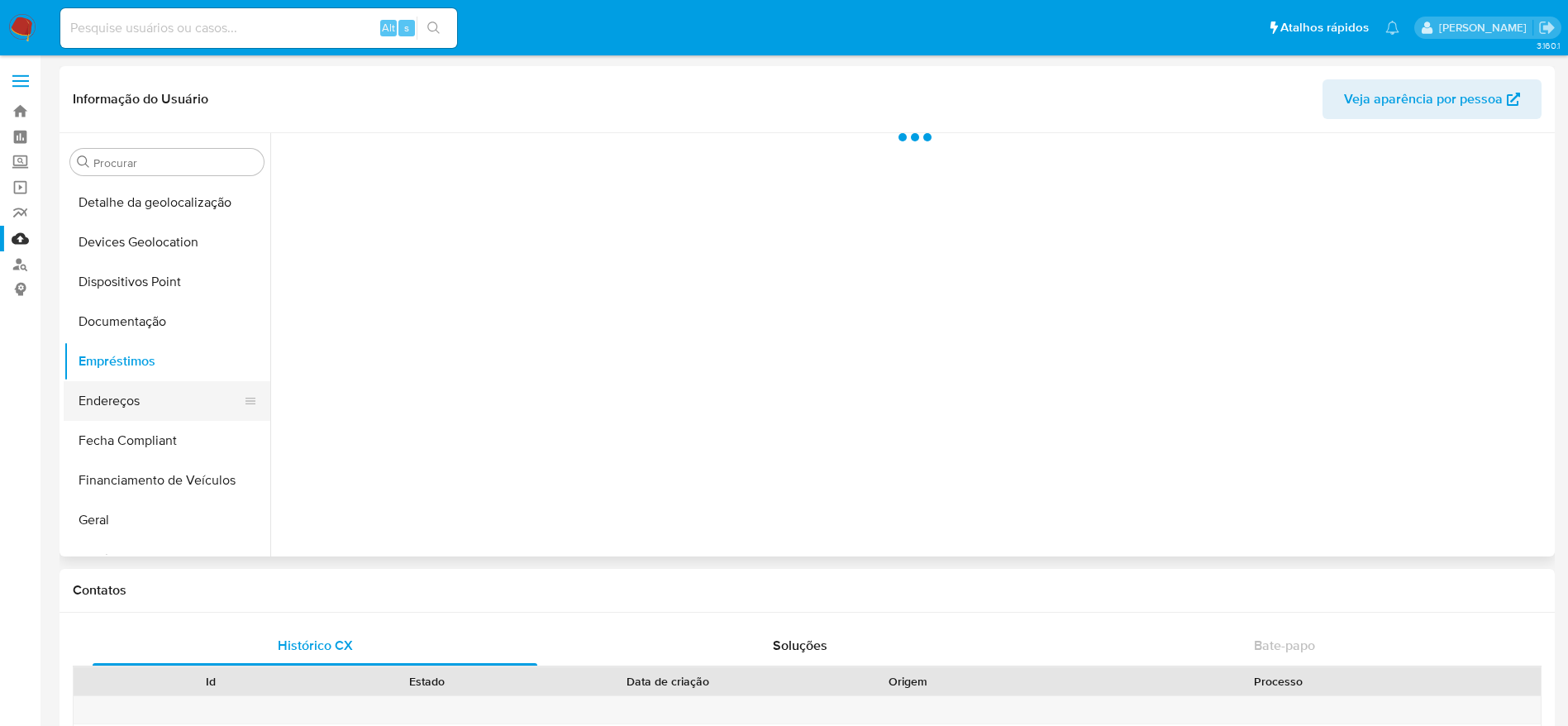
click at [137, 398] on button "Endereços" at bounding box center [161, 401] width 194 height 40
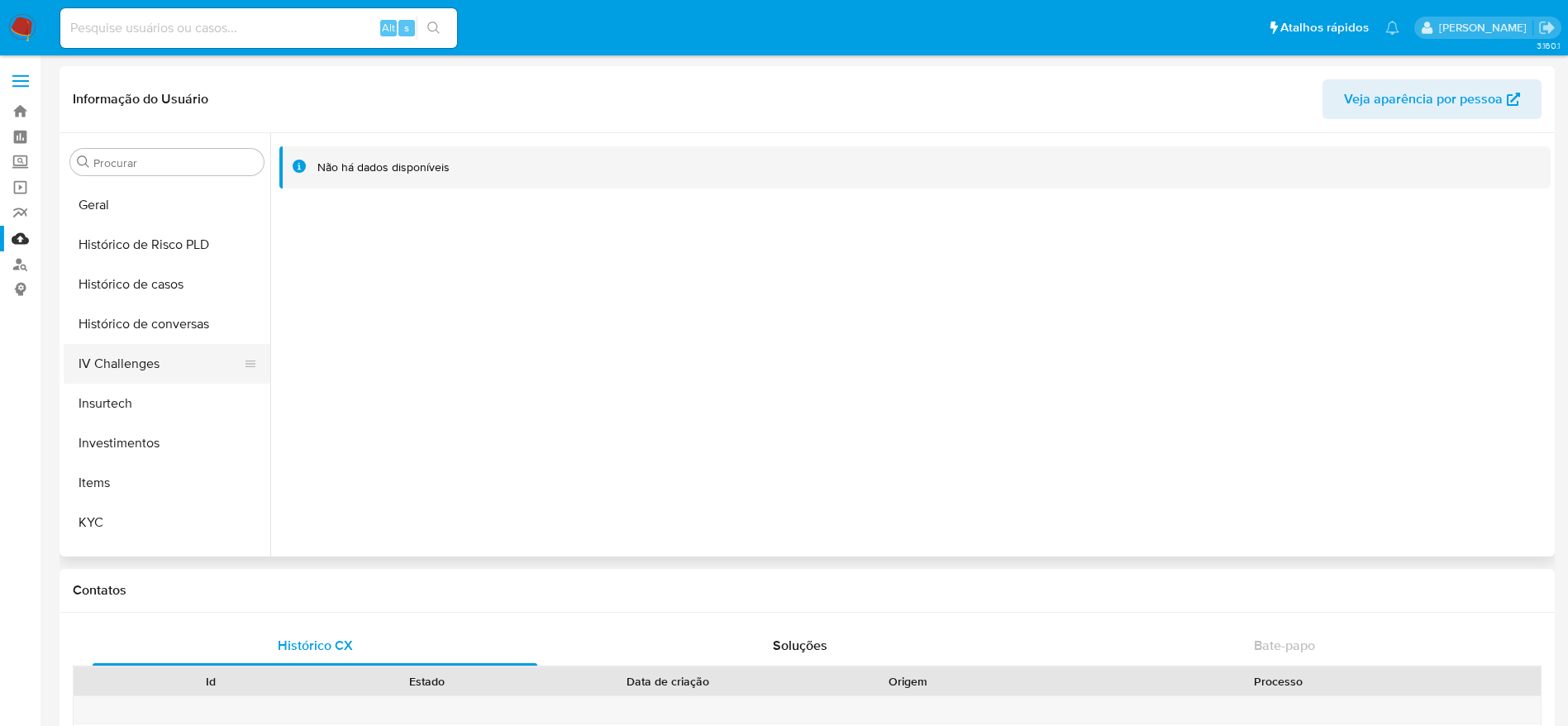
scroll to position [609, 0]
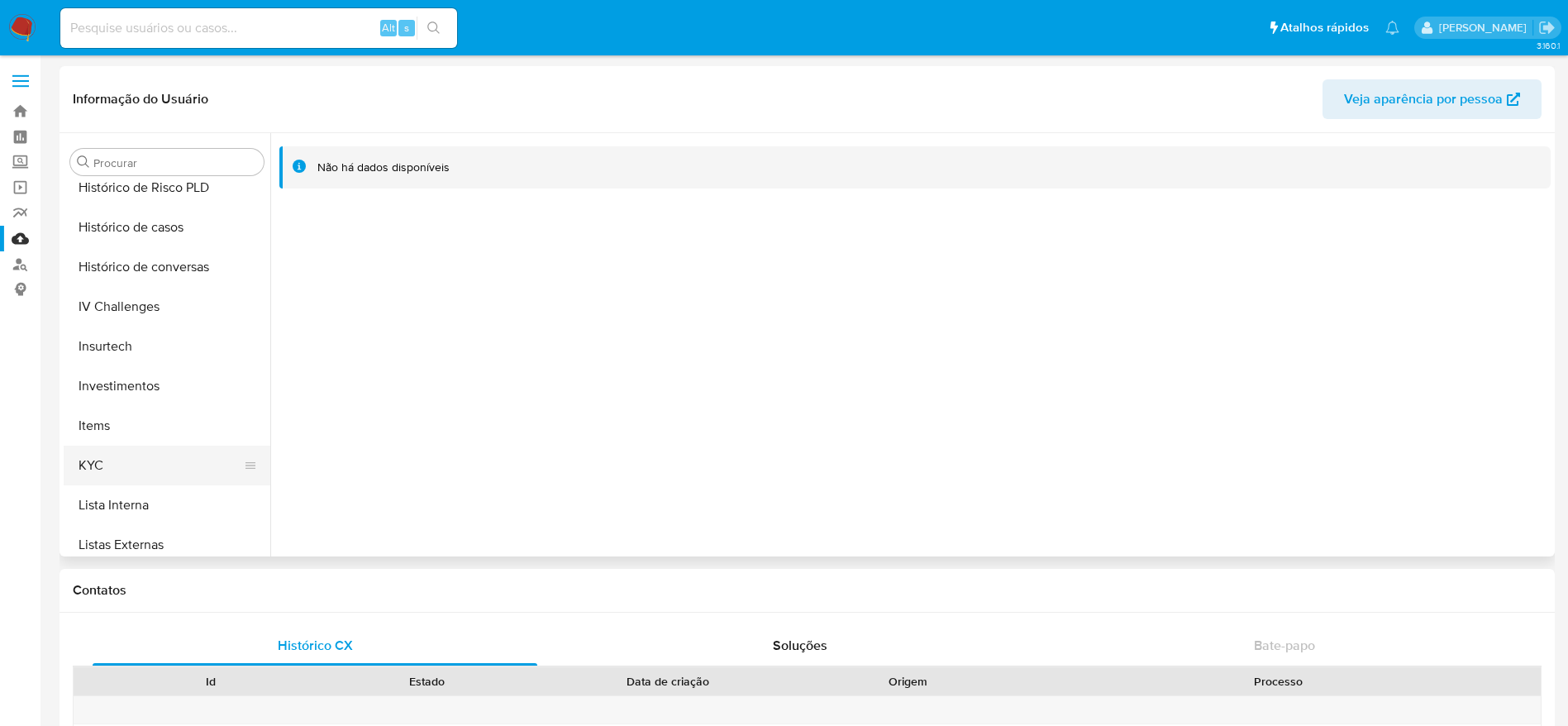
click at [136, 461] on button "KYC" at bounding box center [161, 465] width 194 height 40
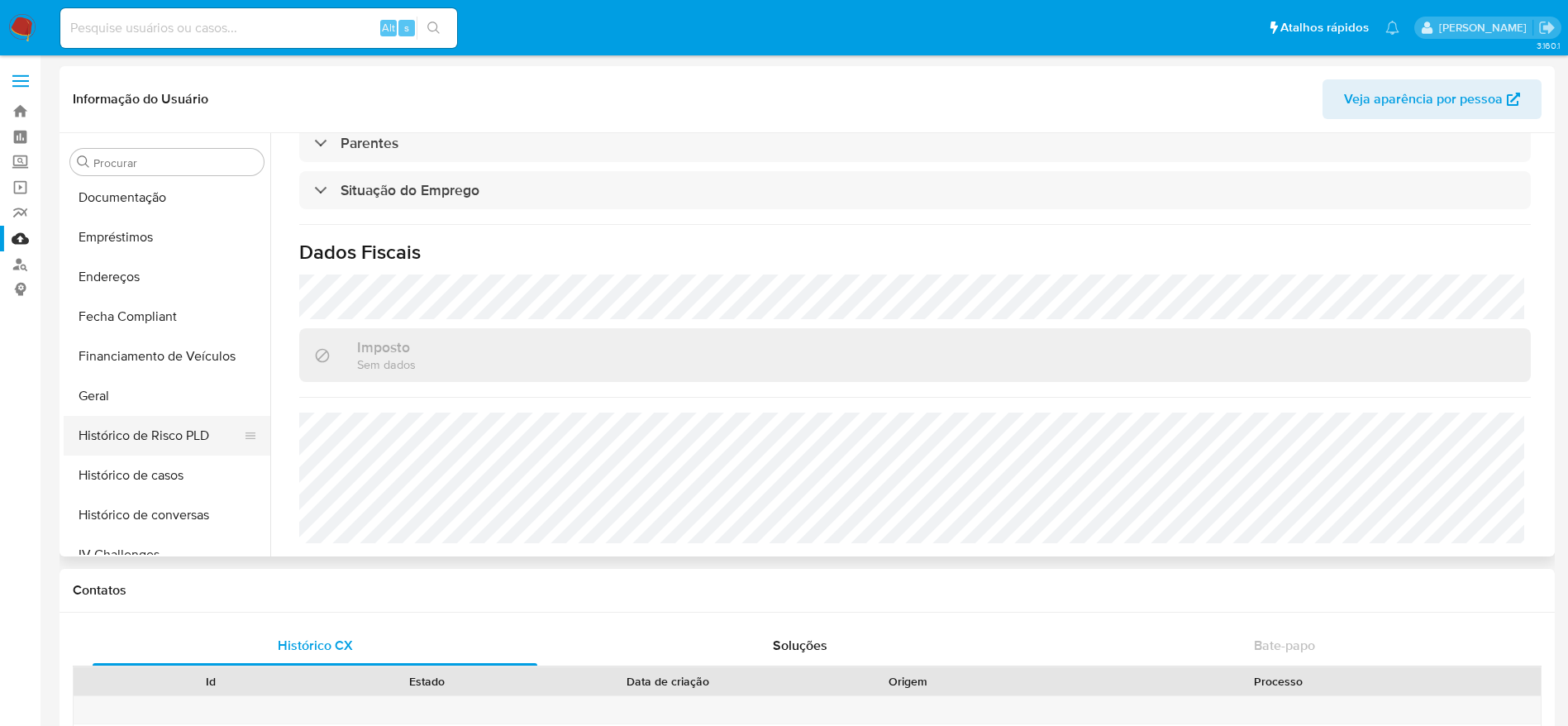
scroll to position [237, 0]
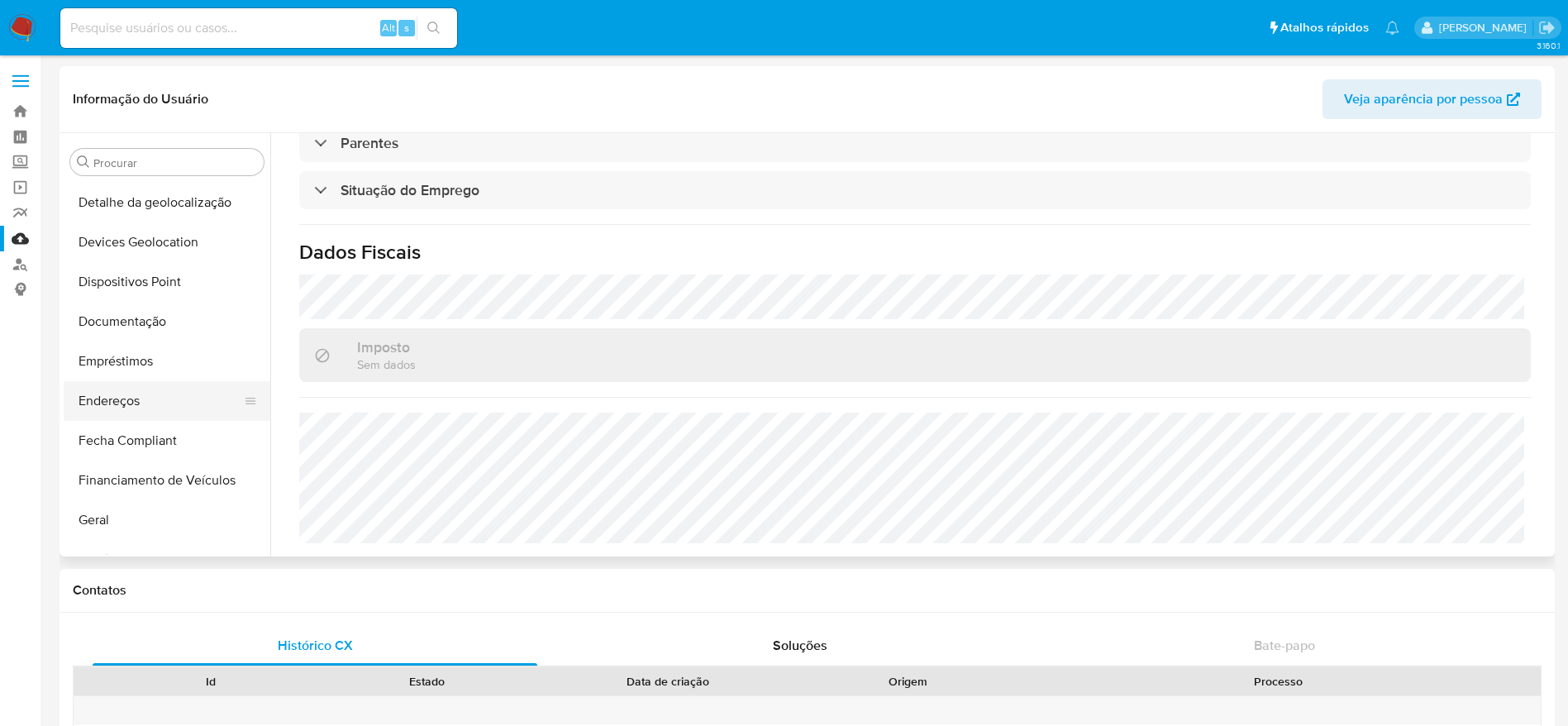
click at [136, 391] on button "Endereços" at bounding box center [161, 401] width 194 height 40
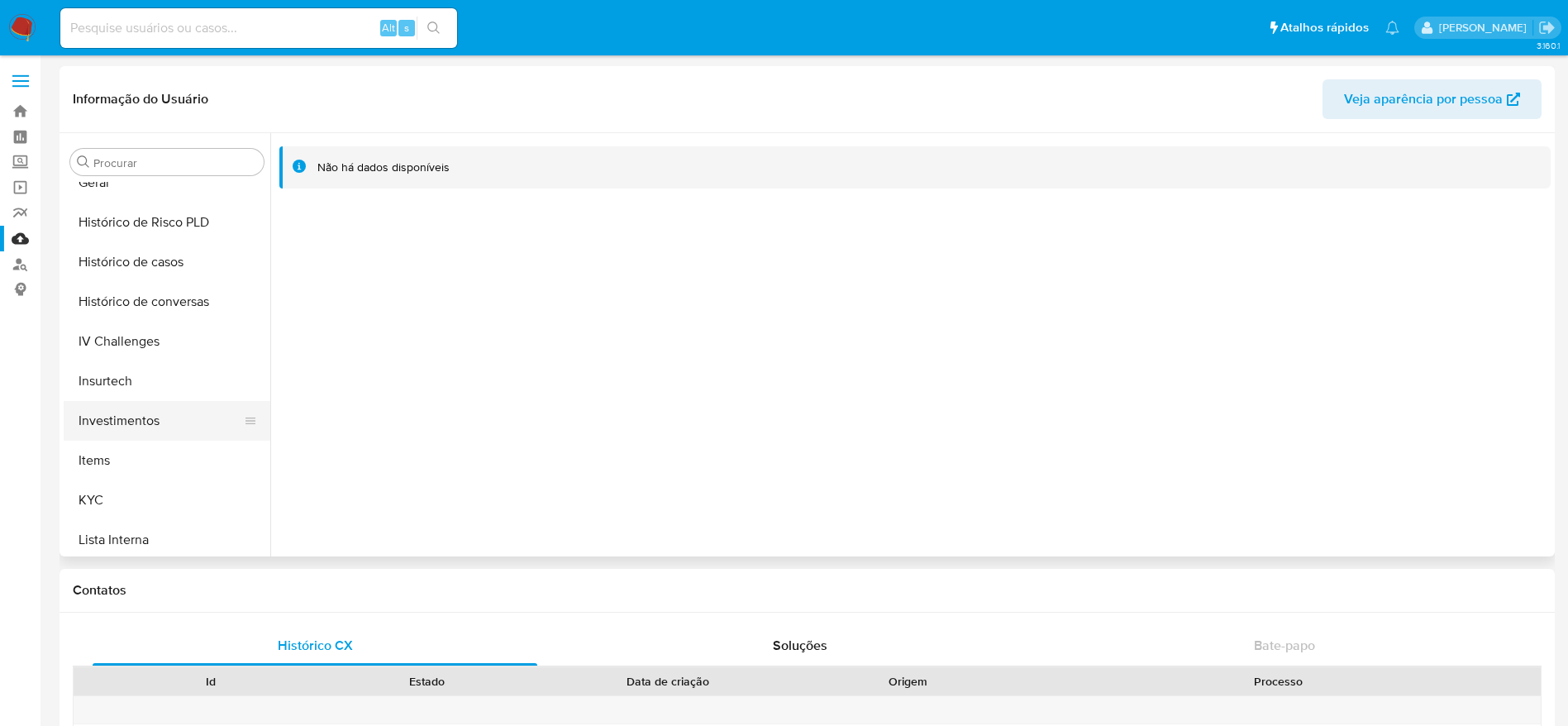
scroll to position [734, 0]
click at [134, 331] on button "KYC" at bounding box center [161, 342] width 194 height 40
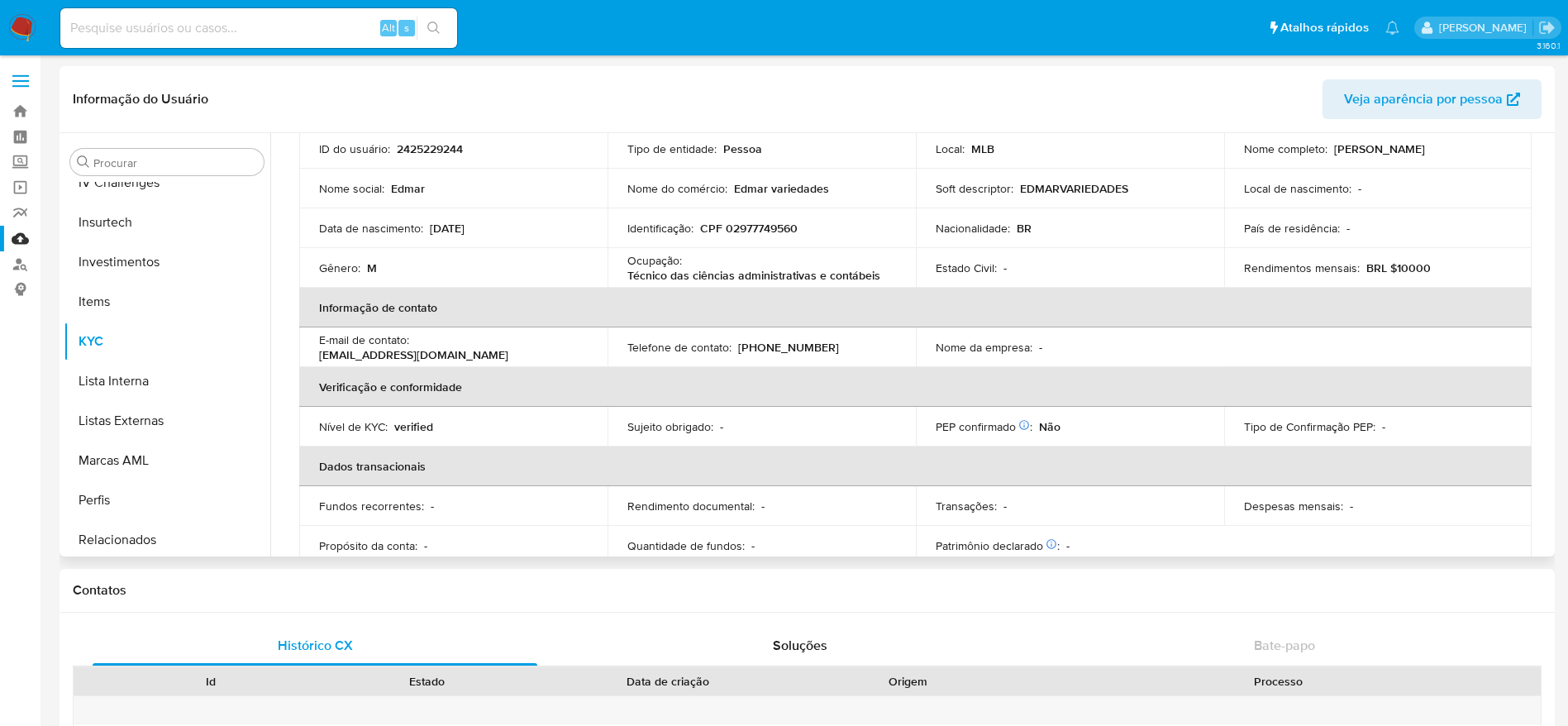
scroll to position [69, 0]
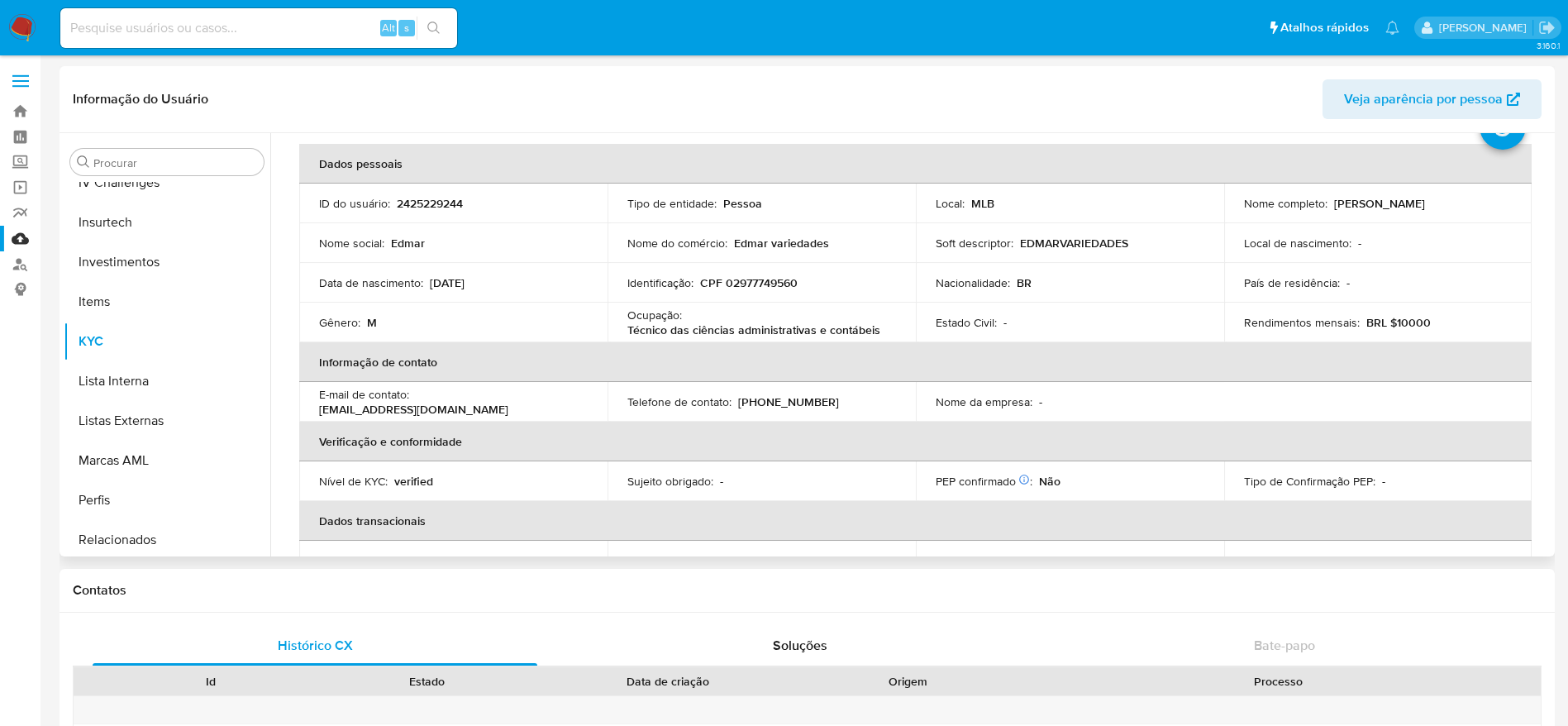
click at [758, 280] on p "CPF 02977749560" at bounding box center [749, 282] width 98 height 15
copy p "02977749560"
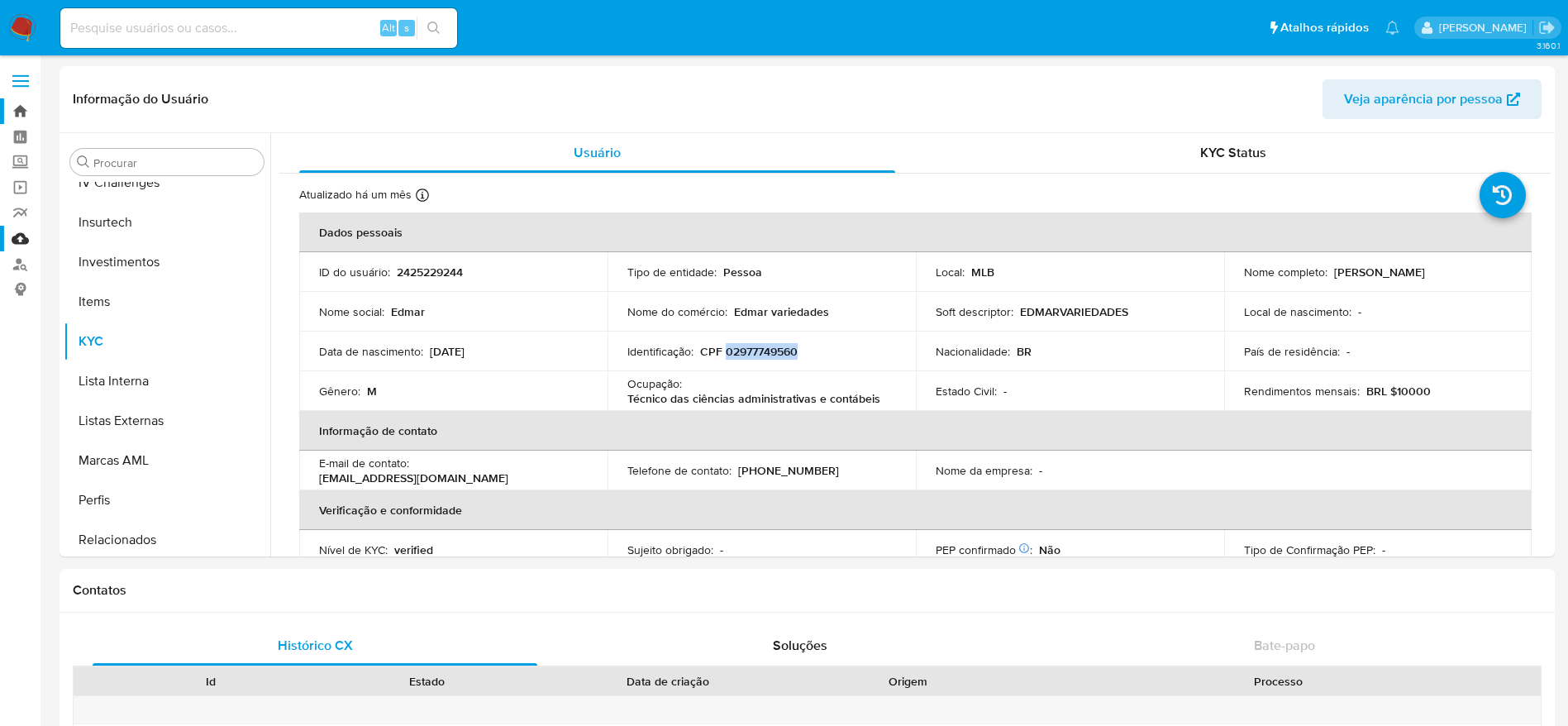
click at [26, 107] on link "Bandeja" at bounding box center [98, 111] width 197 height 25
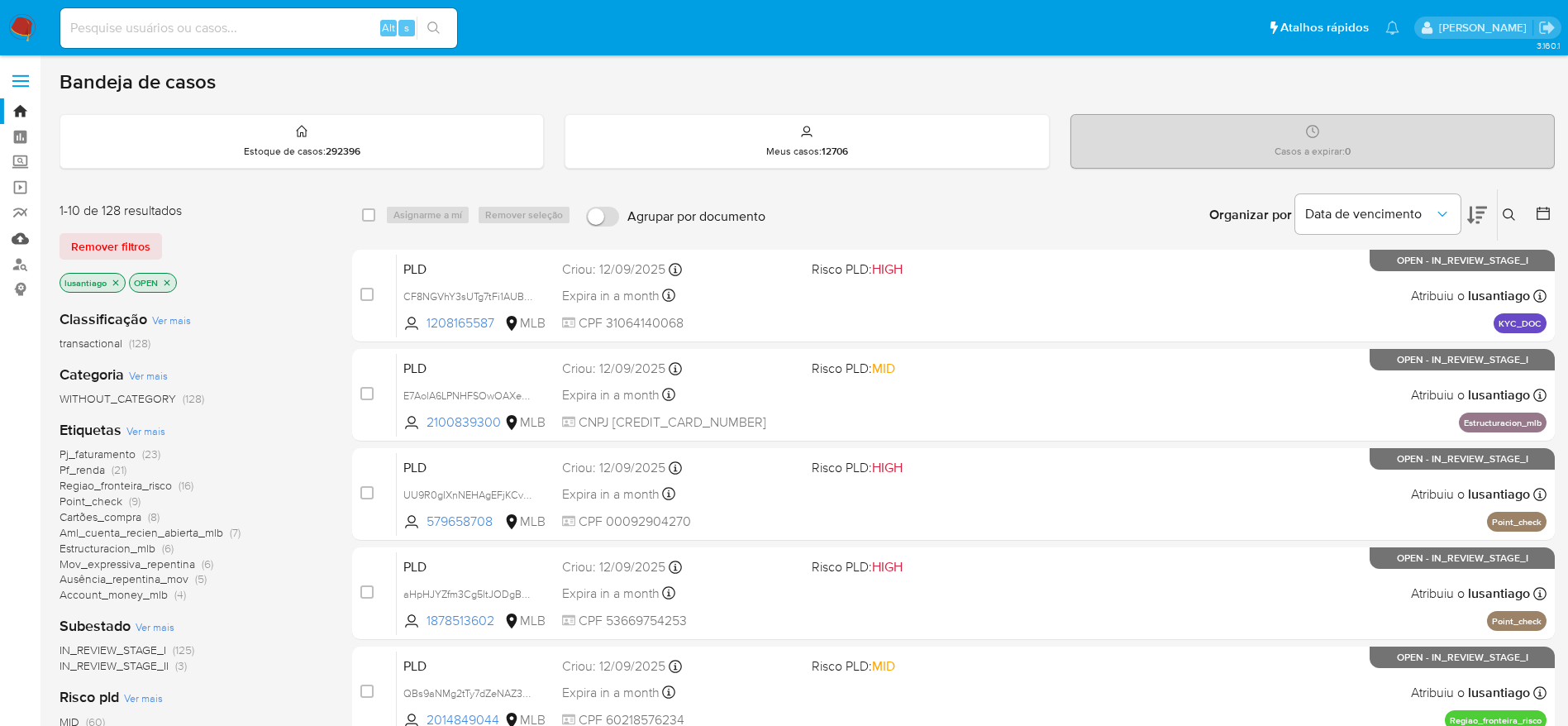
click at [25, 239] on link "Mulan" at bounding box center [98, 238] width 197 height 25
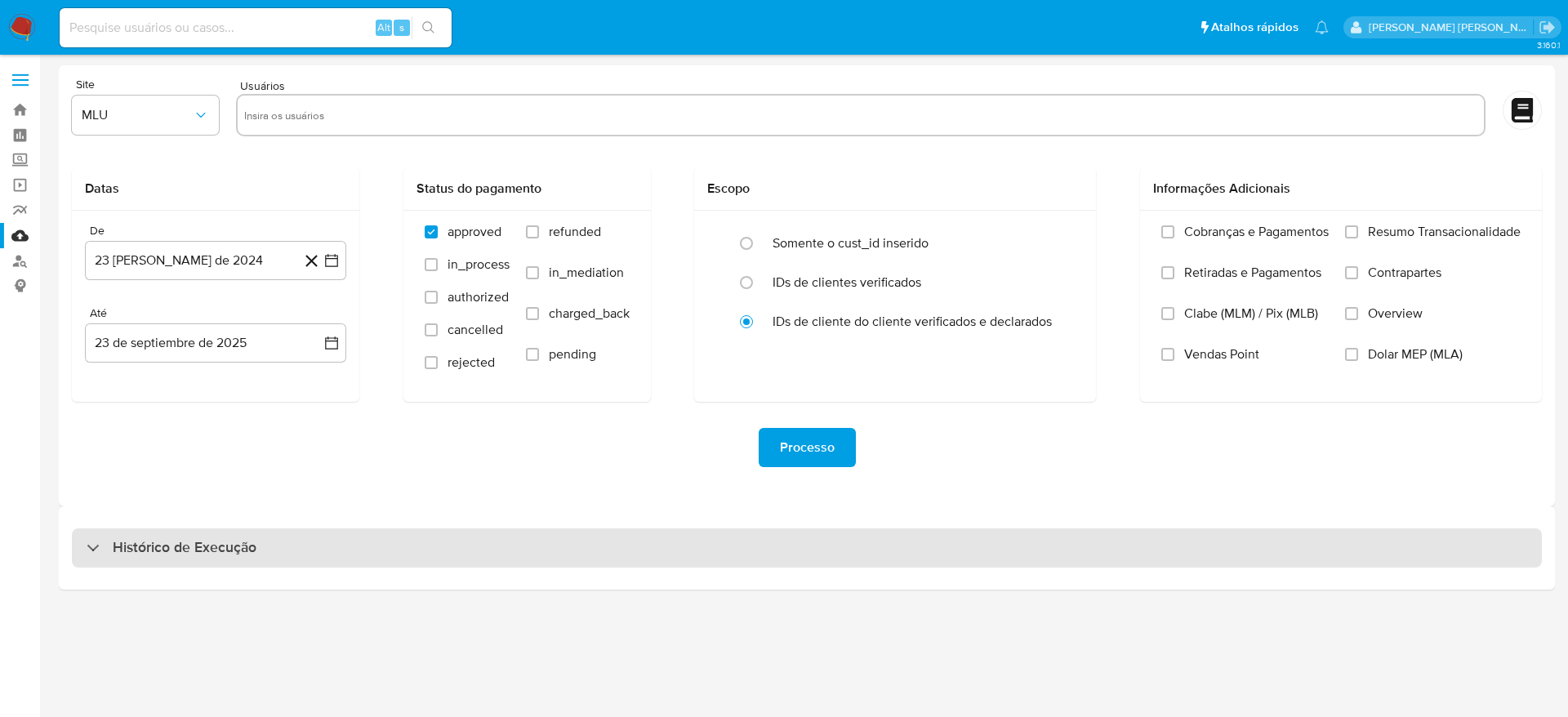
click at [168, 532] on div "Histórico de Execução" at bounding box center [806, 548] width 1470 height 39
select select "10"
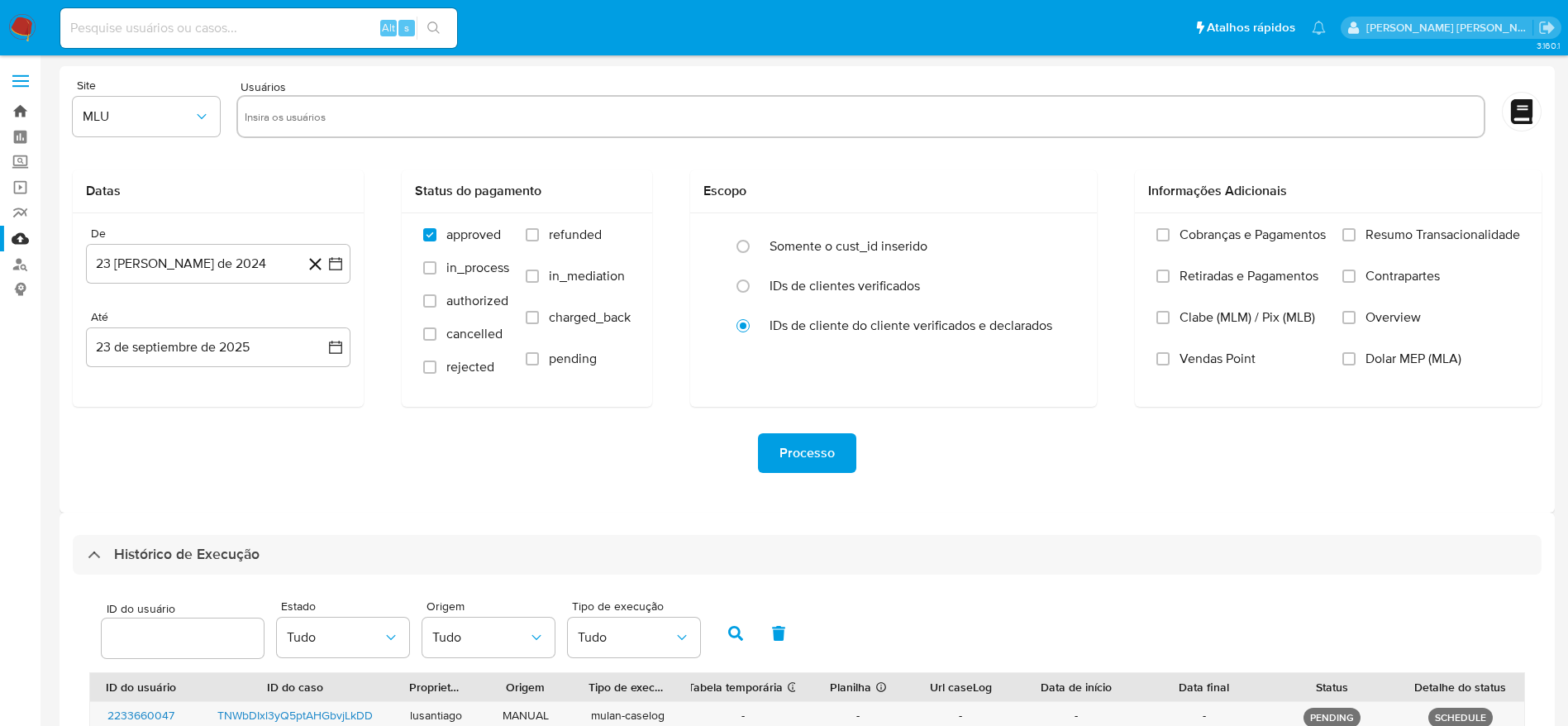
click at [18, 112] on link "Bandeja" at bounding box center [98, 111] width 197 height 25
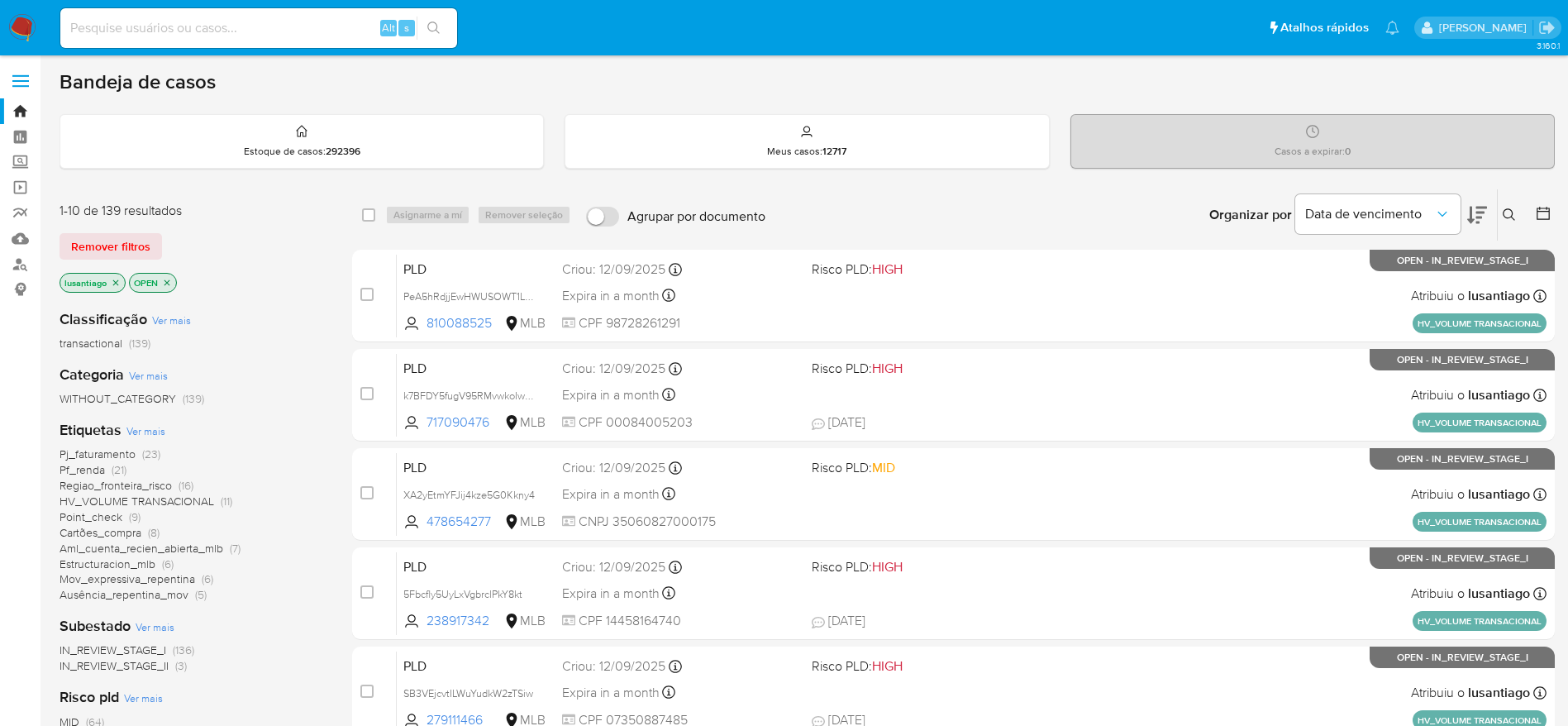
scroll to position [124, 0]
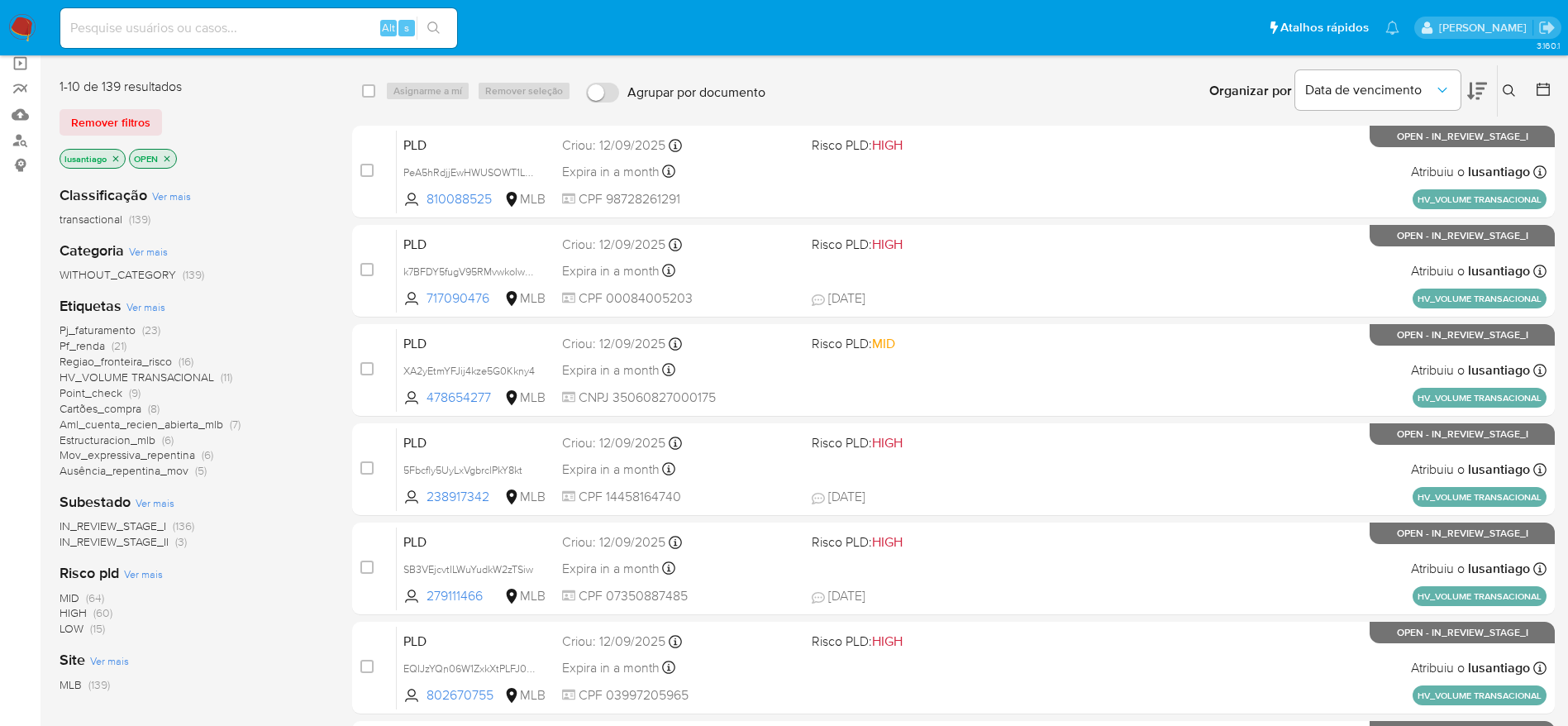
click at [181, 425] on span "Aml_cuenta_recien_abierta_mlb" at bounding box center [141, 425] width 164 height 17
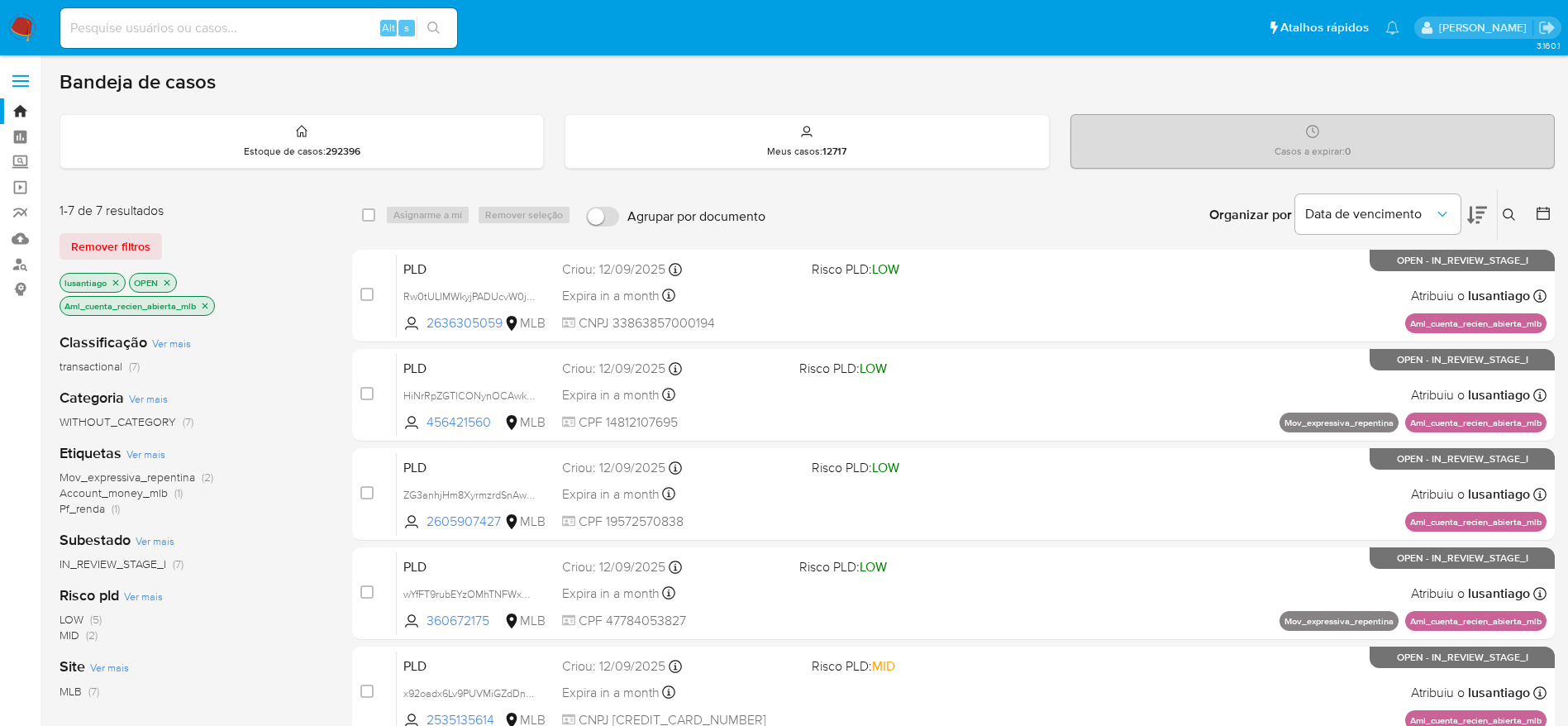
click at [207, 305] on icon "close-filter" at bounding box center [205, 306] width 10 height 10
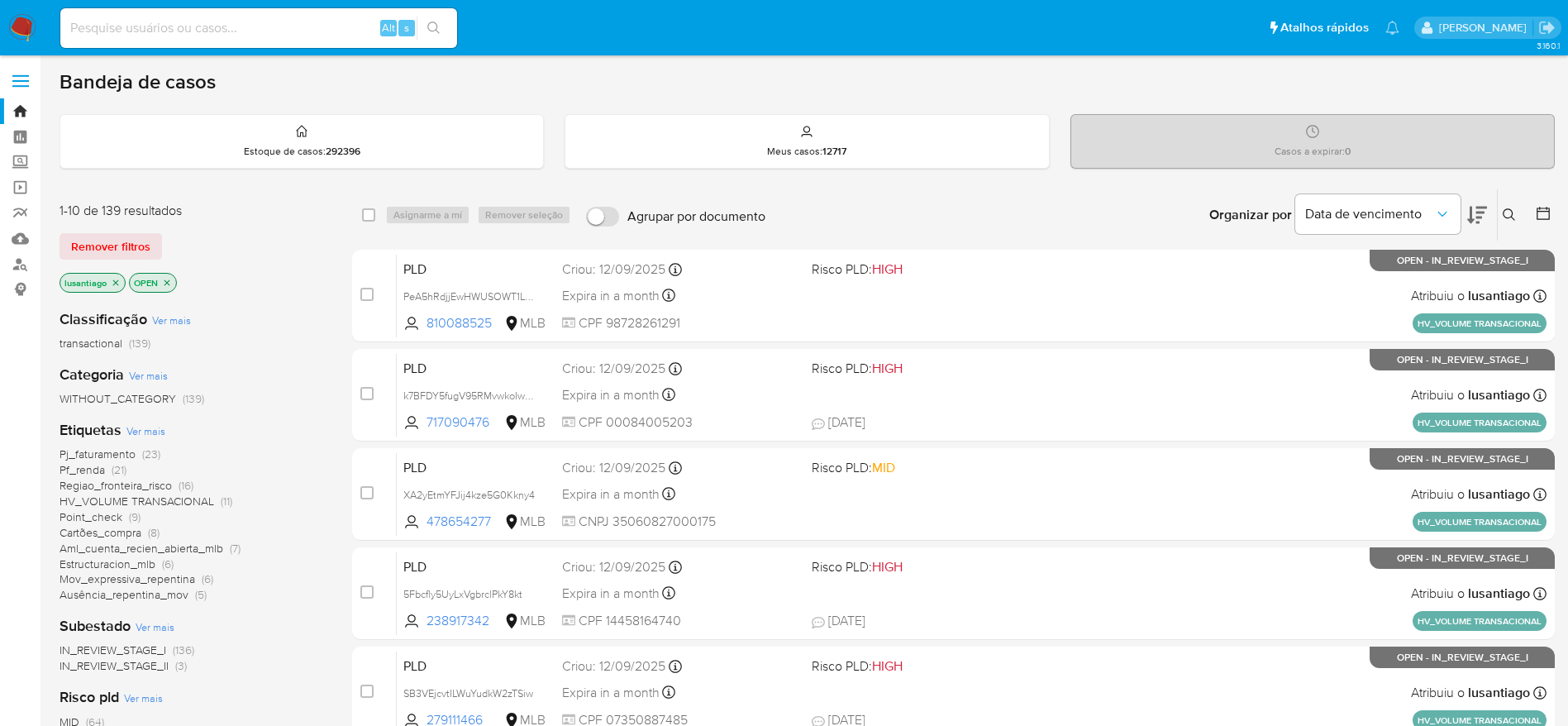
click at [94, 518] on span "Point_check" at bounding box center [90, 517] width 63 height 17
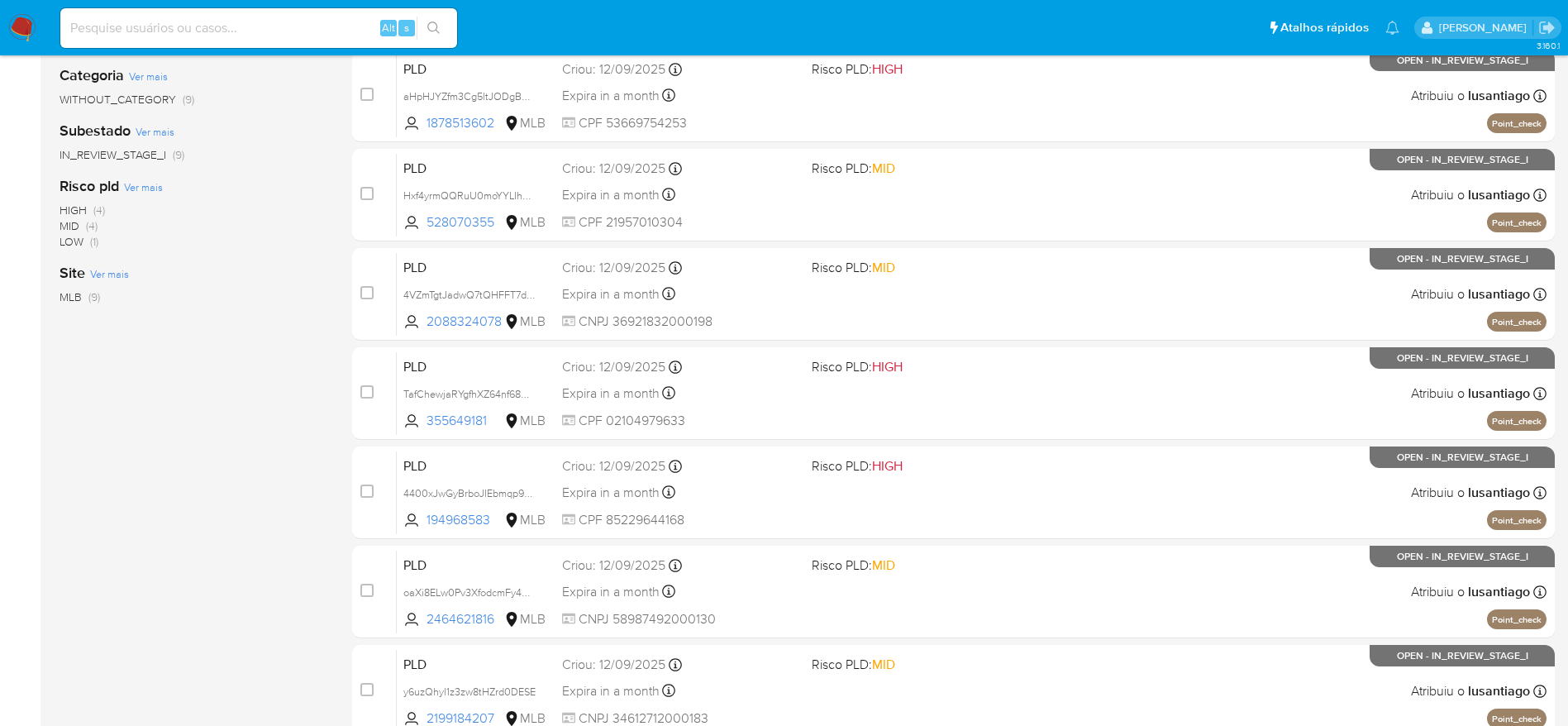
scroll to position [292, 0]
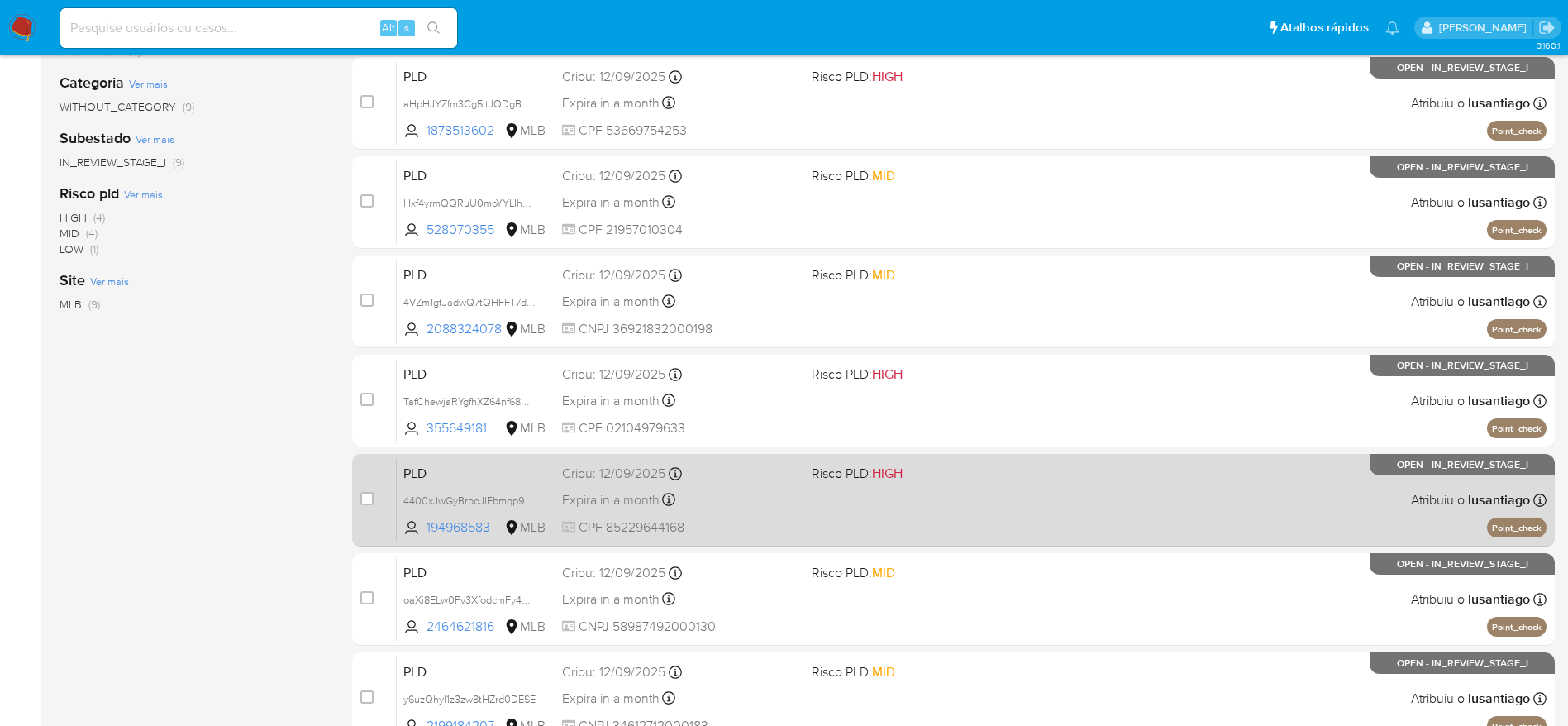
click at [744, 492] on div "Expira in a month Expira em [DATE] 00:24:00" at bounding box center [680, 500] width 236 height 23
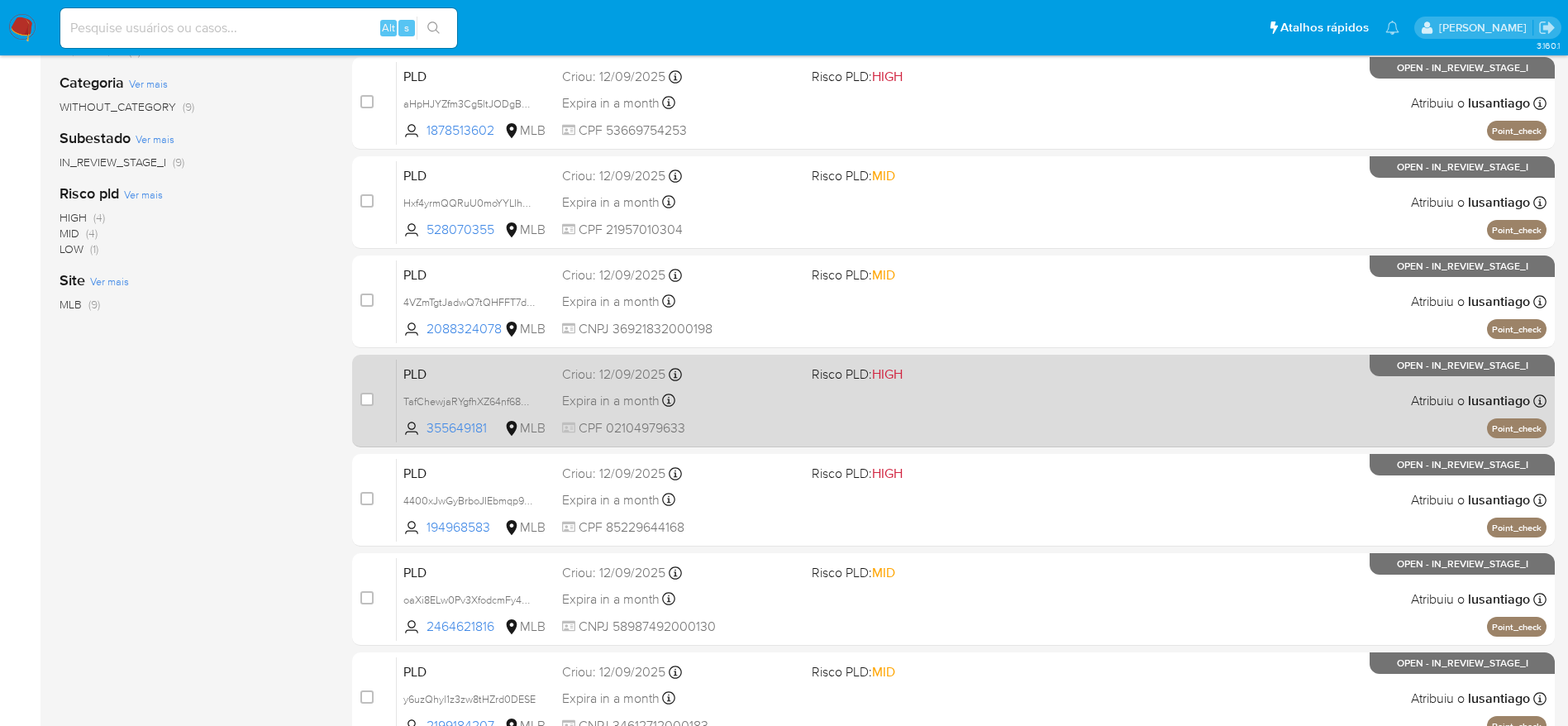
click at [730, 407] on div "Expira in a month Expira em 27/10/2025 00:24:44" at bounding box center [680, 401] width 236 height 23
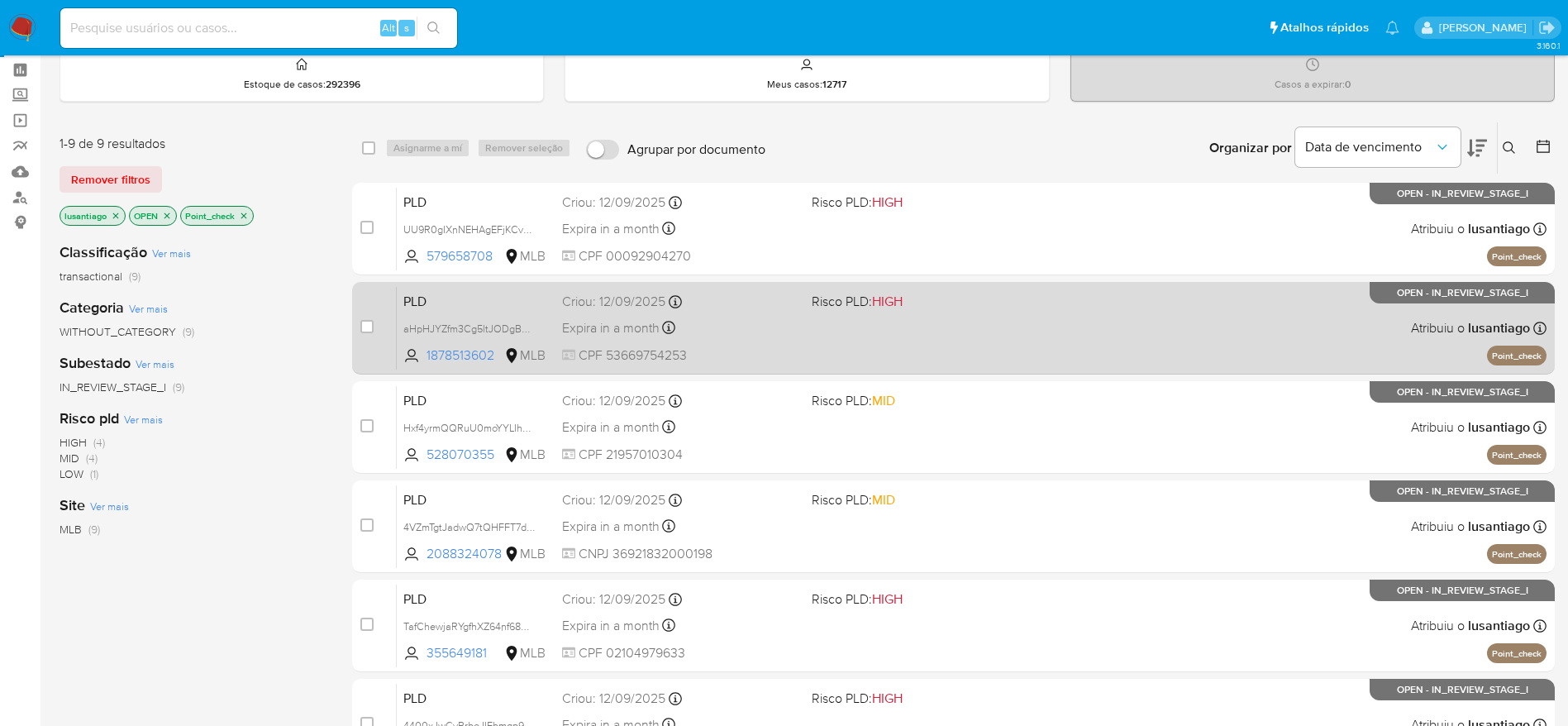
scroll to position [44, 0]
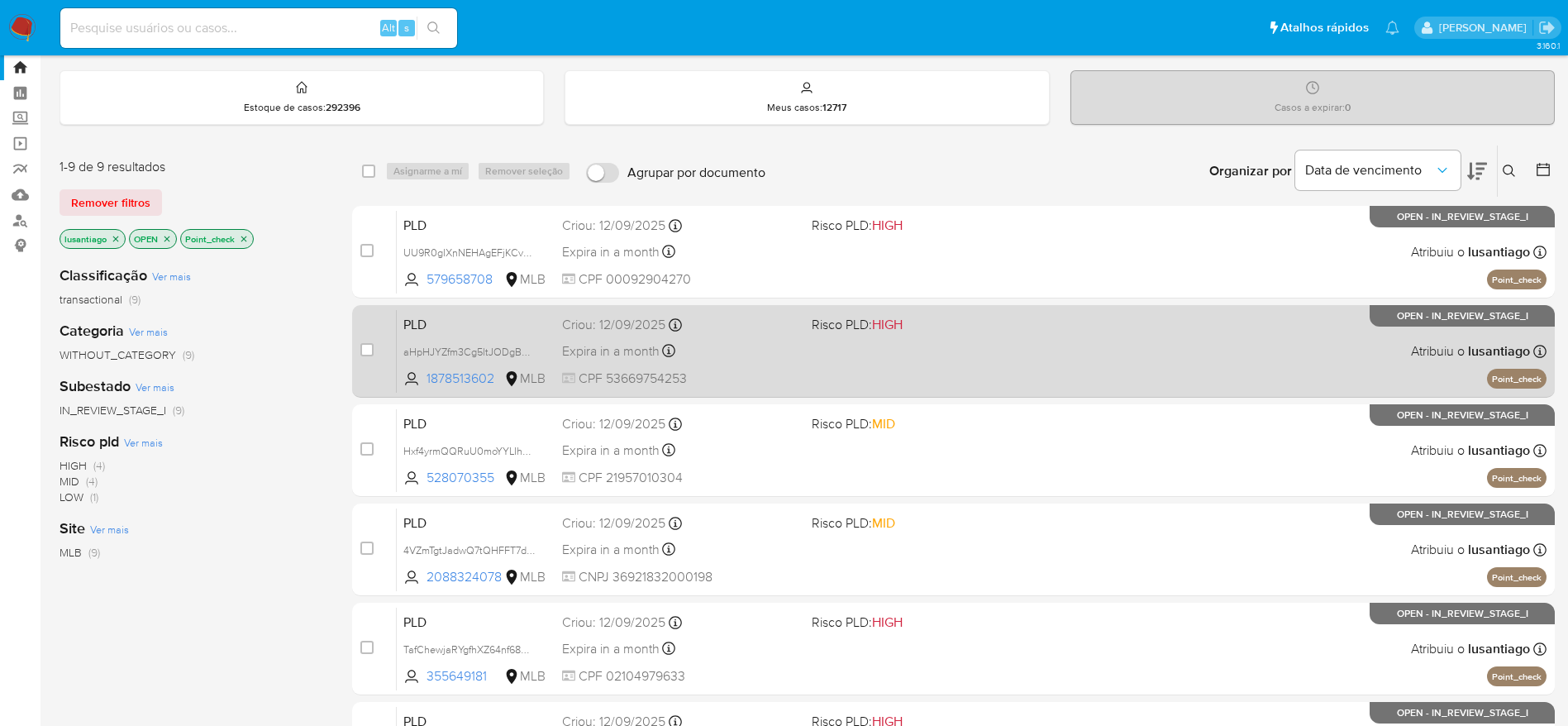
click at [744, 356] on div "Expira in a month Expira em 27/10/2025 00:39:26" at bounding box center [680, 351] width 236 height 23
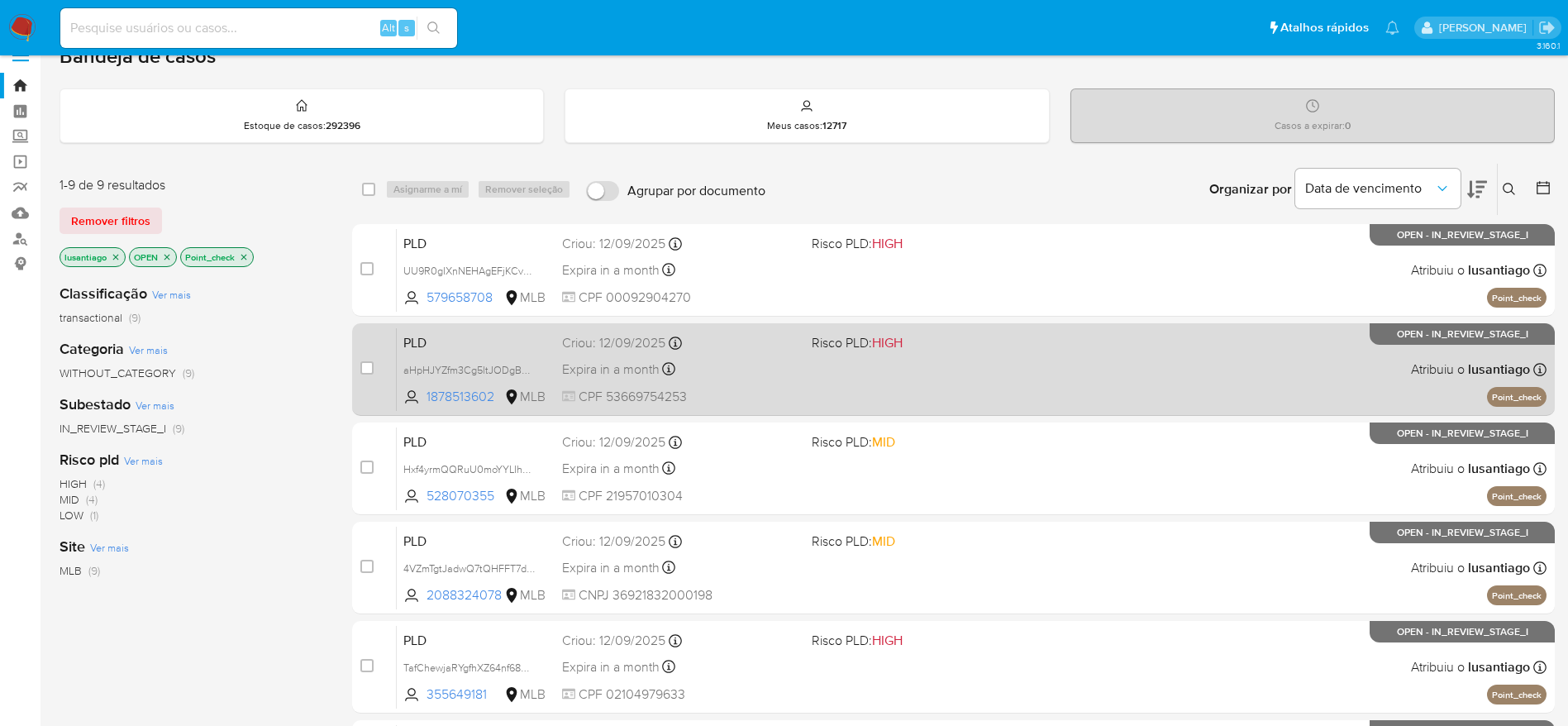
scroll to position [0, 0]
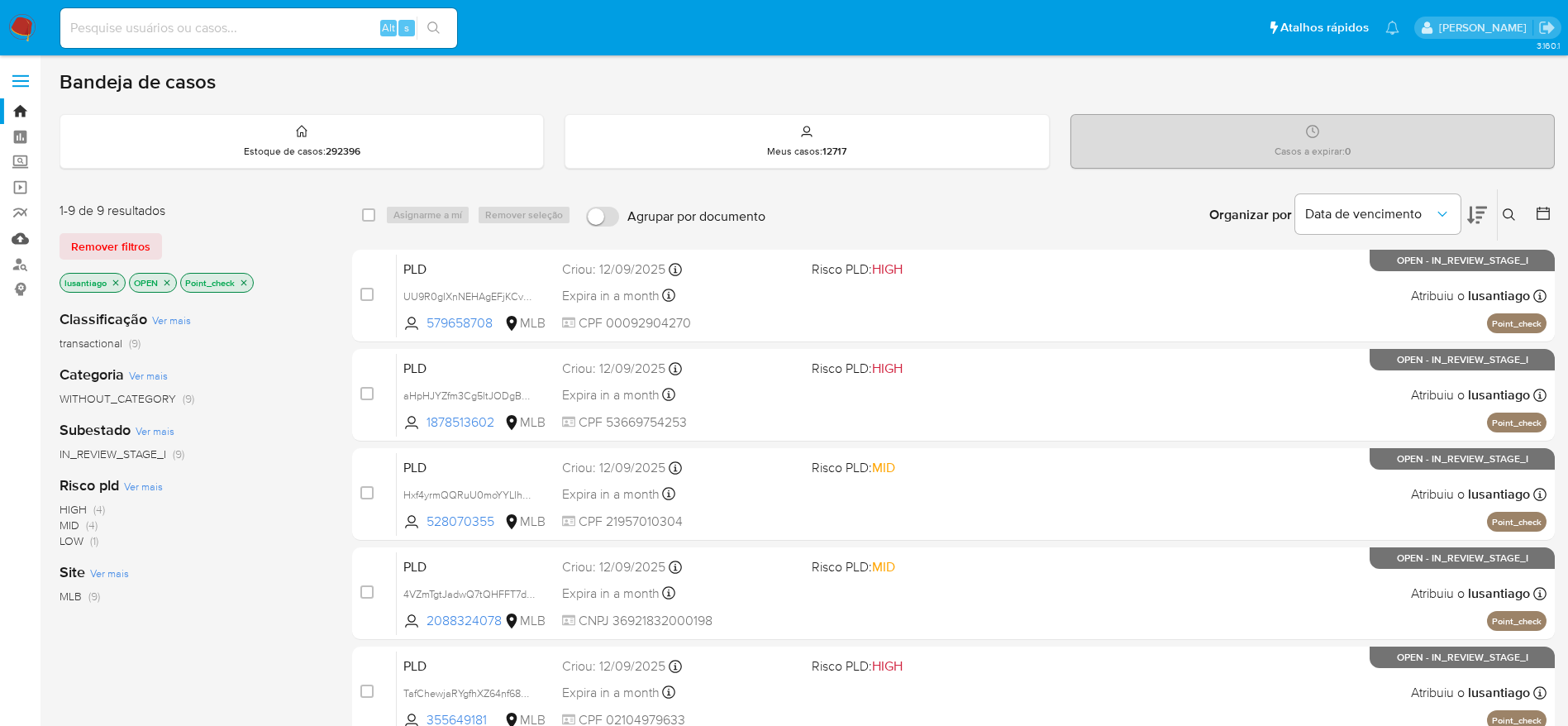
click at [25, 237] on link "Mulan" at bounding box center [98, 238] width 197 height 25
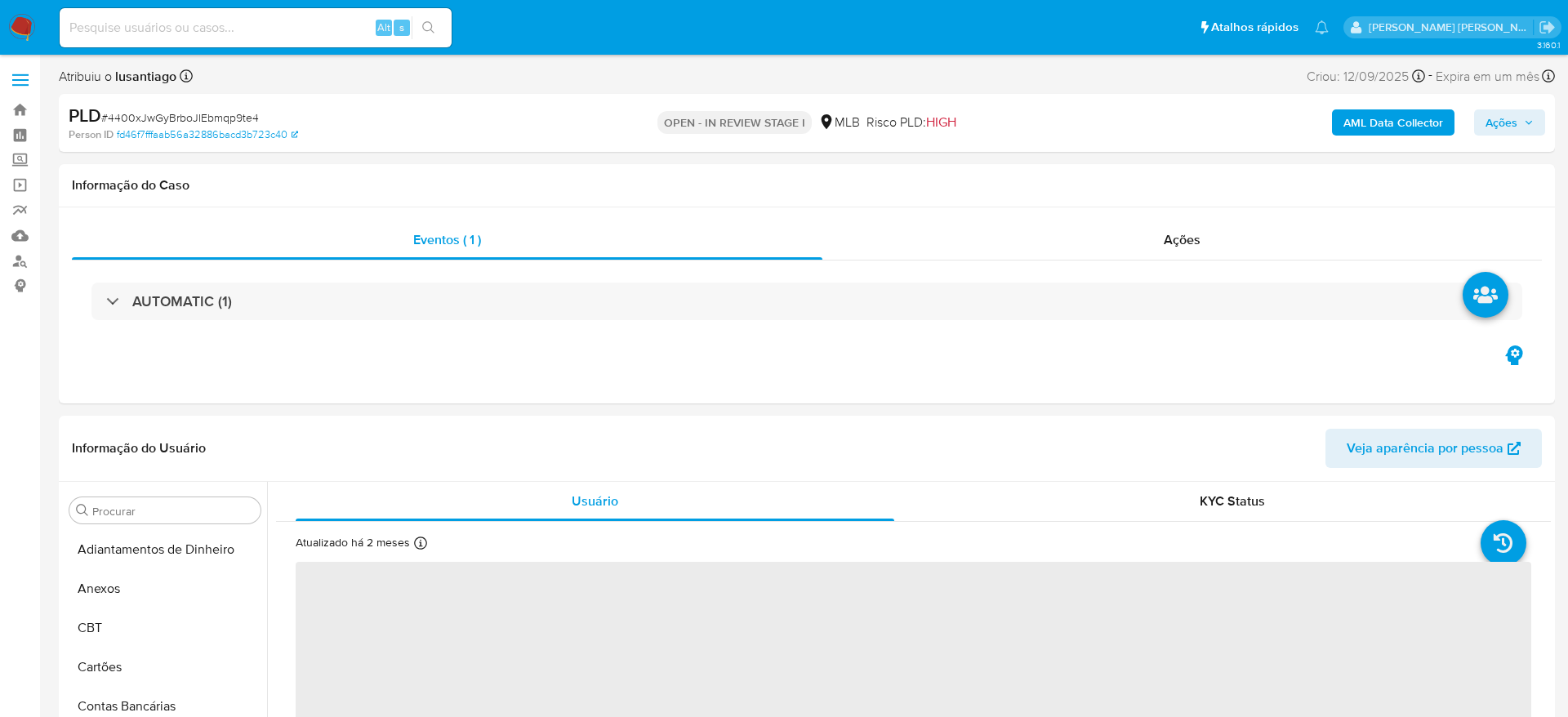
select select "10"
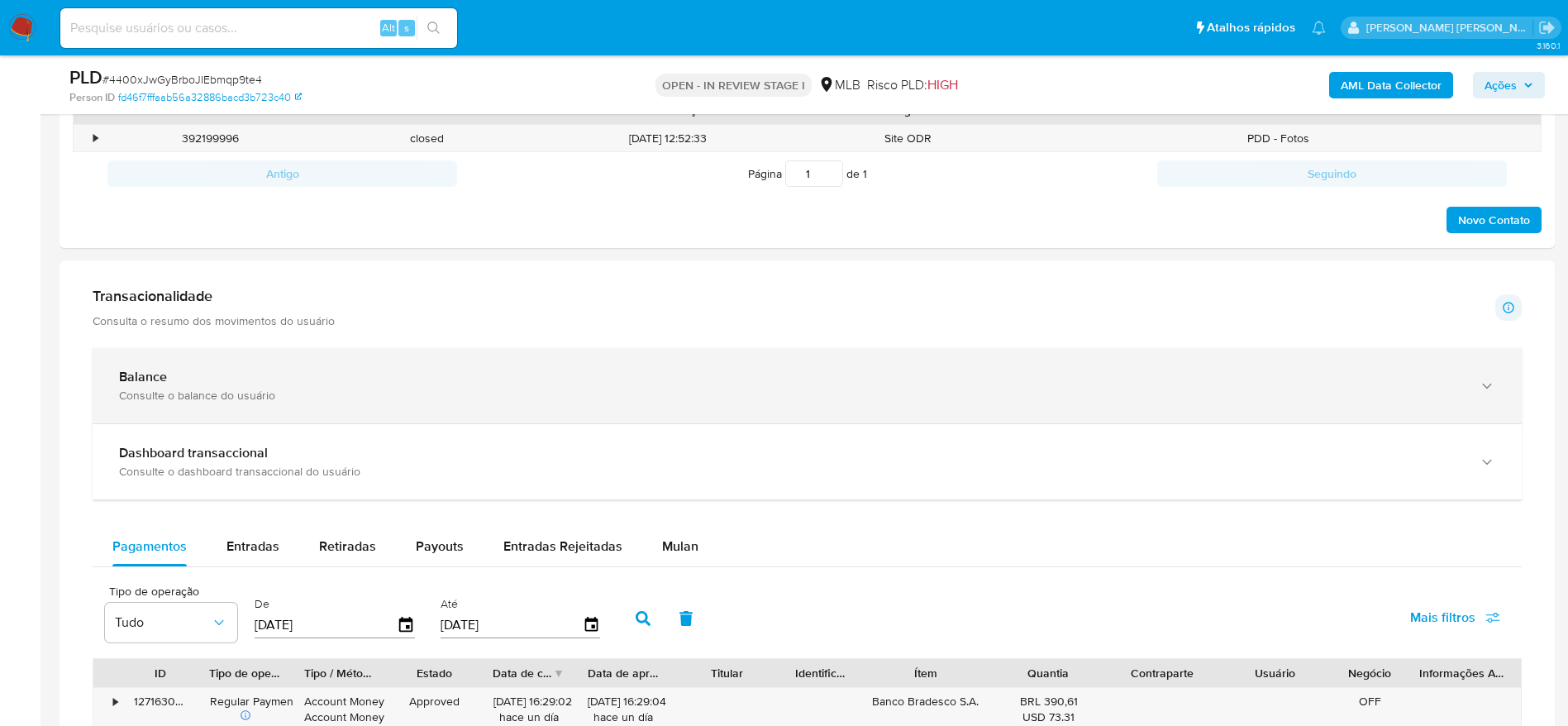
scroll to position [868, 0]
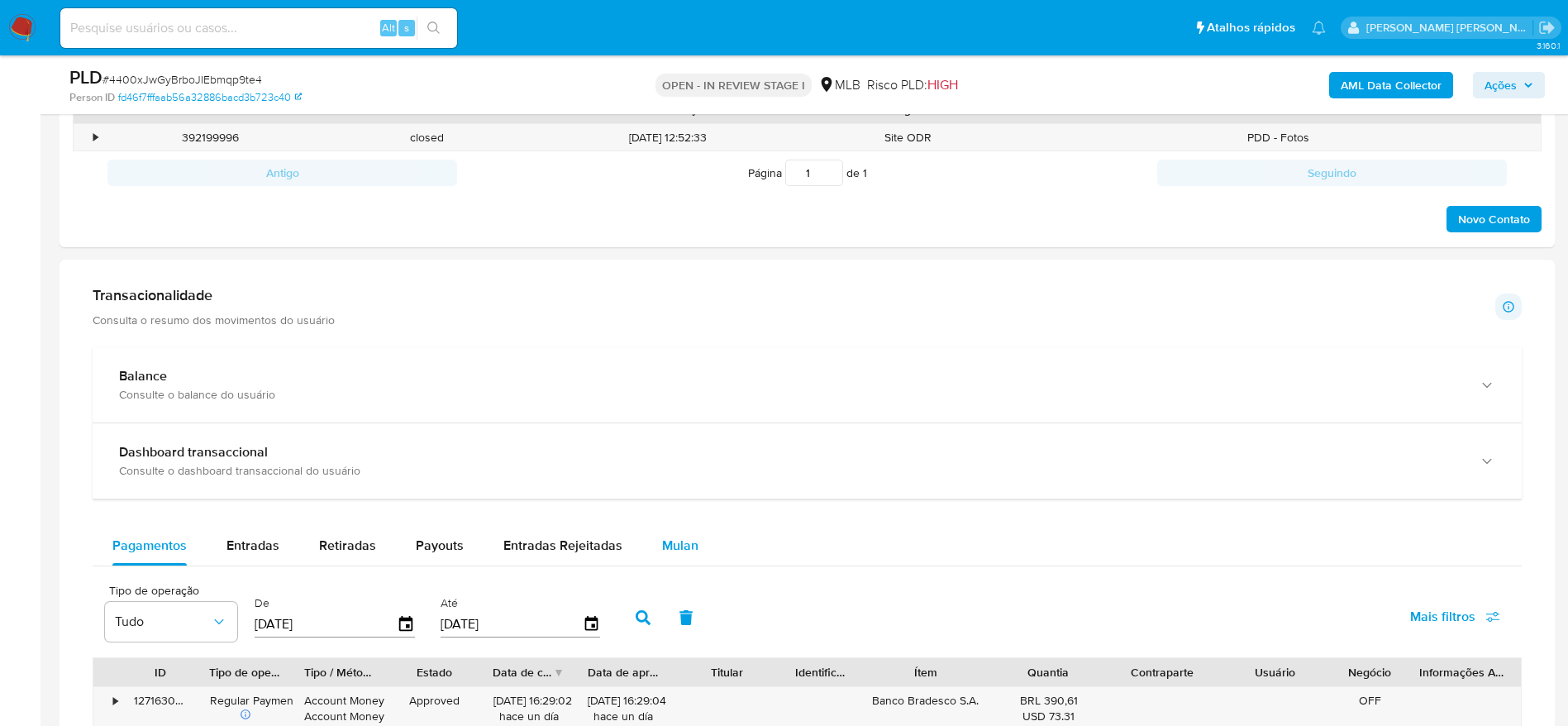
click at [674, 553] on span "Mulan" at bounding box center [680, 545] width 37 height 19
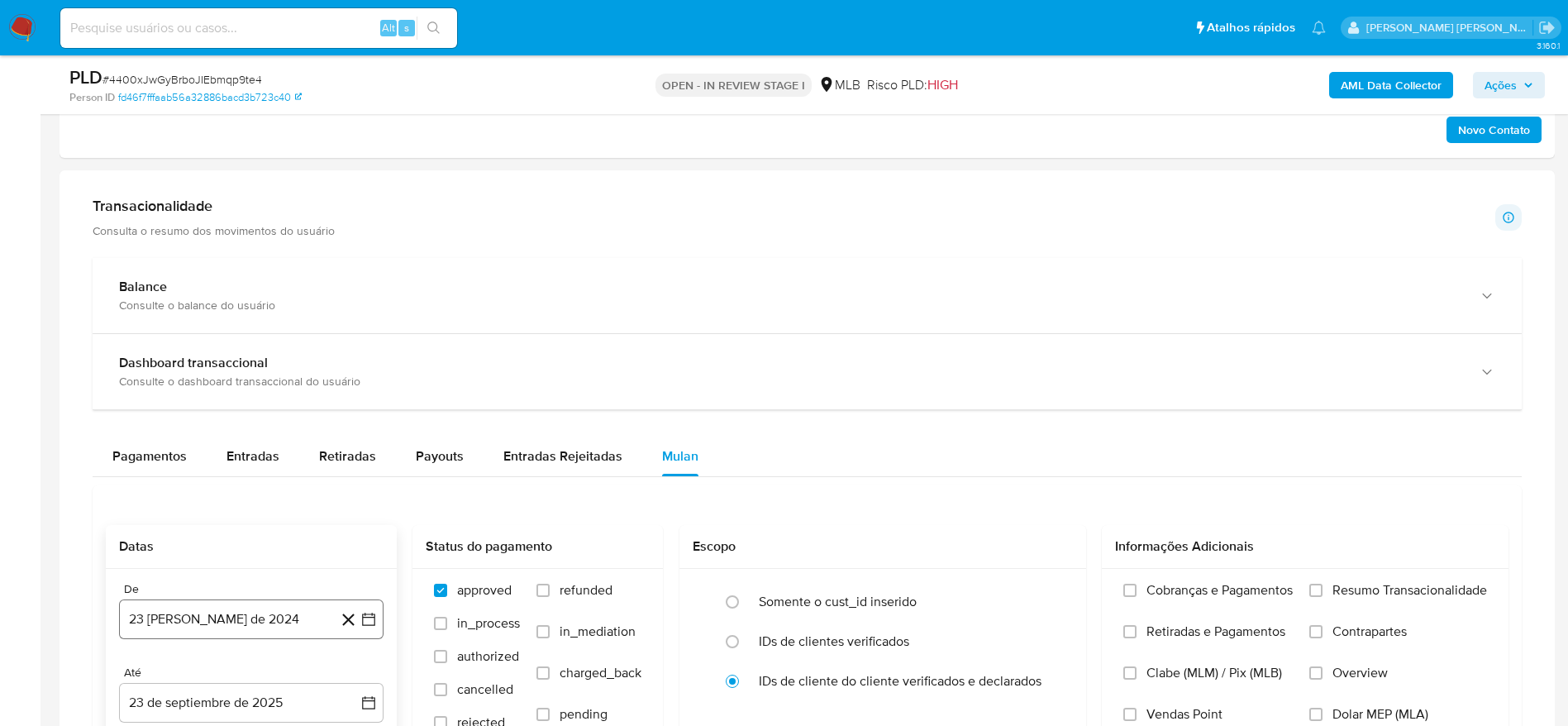
scroll to position [1117, 0]
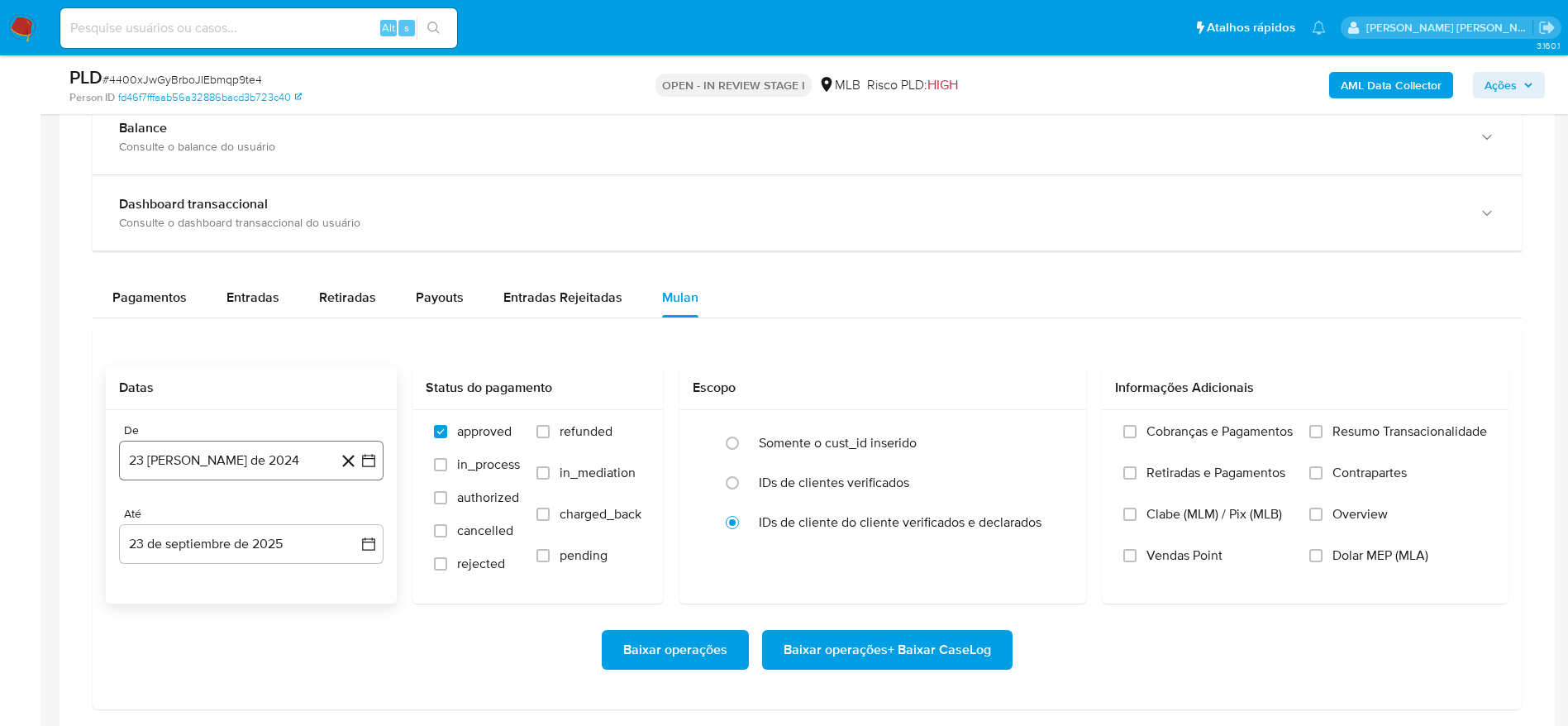
click at [248, 456] on button "23 [PERSON_NAME] de 2024" at bounding box center [250, 460] width 264 height 40
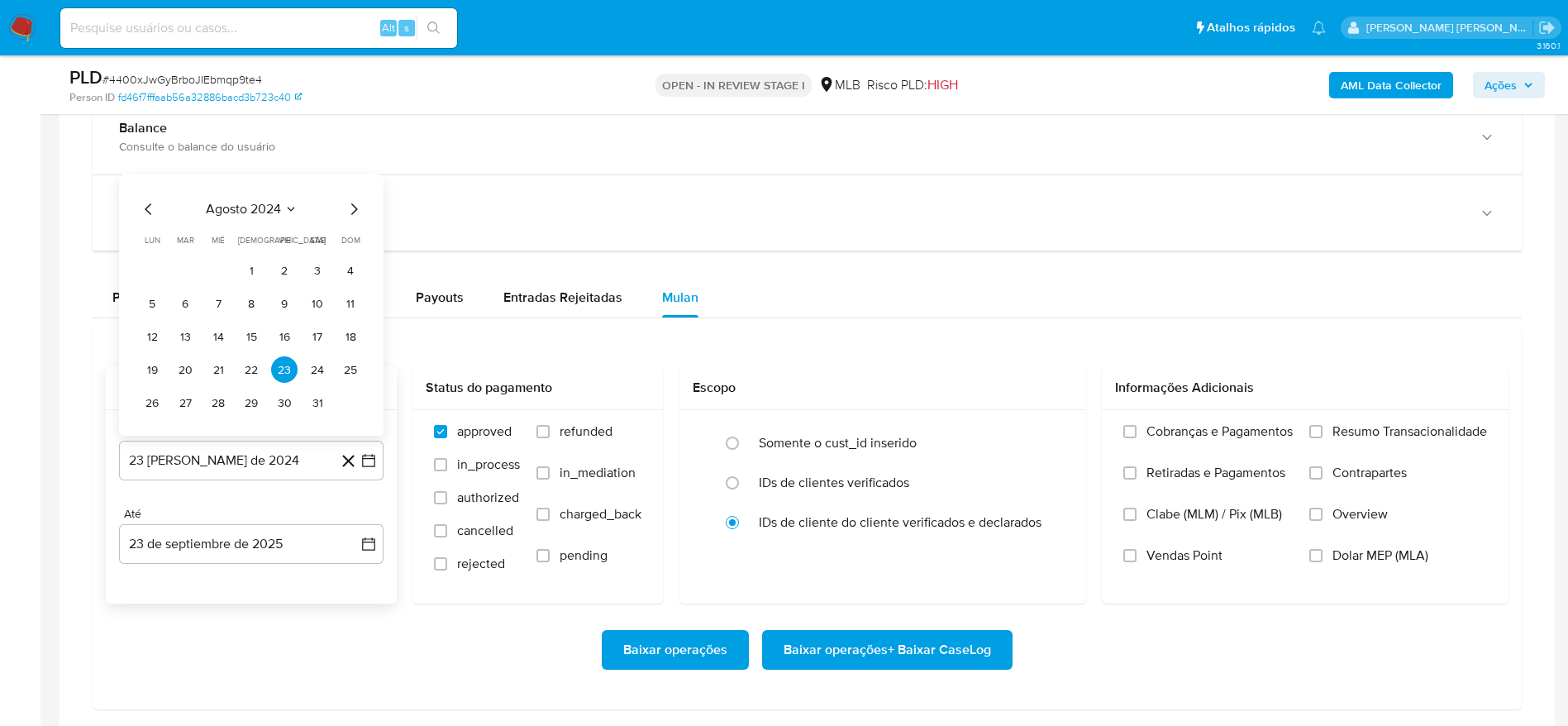
click at [264, 207] on span "agosto 2024" at bounding box center [244, 209] width 75 height 17
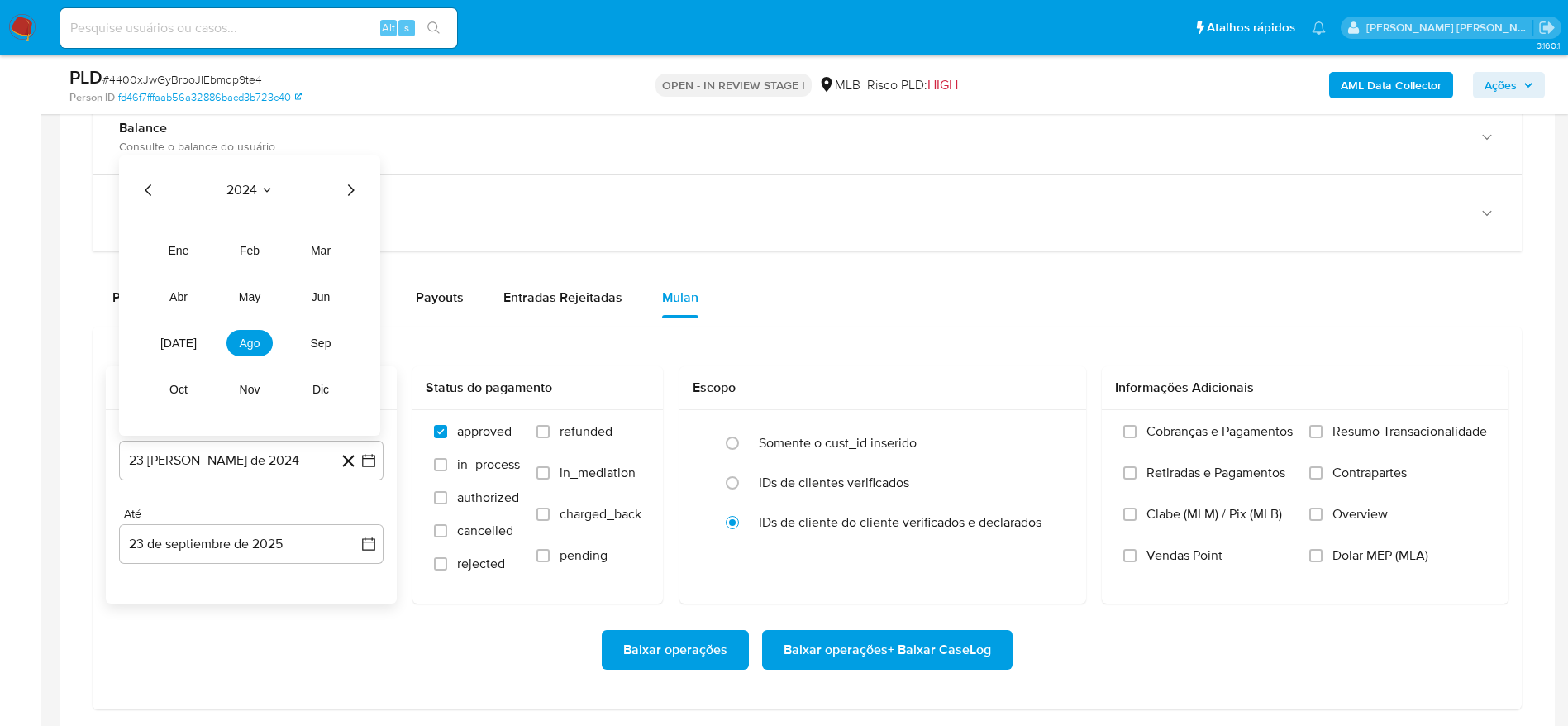
click at [354, 191] on icon "Año siguiente" at bounding box center [350, 189] width 20 height 20
click at [249, 340] on span "ago" at bounding box center [250, 343] width 21 height 13
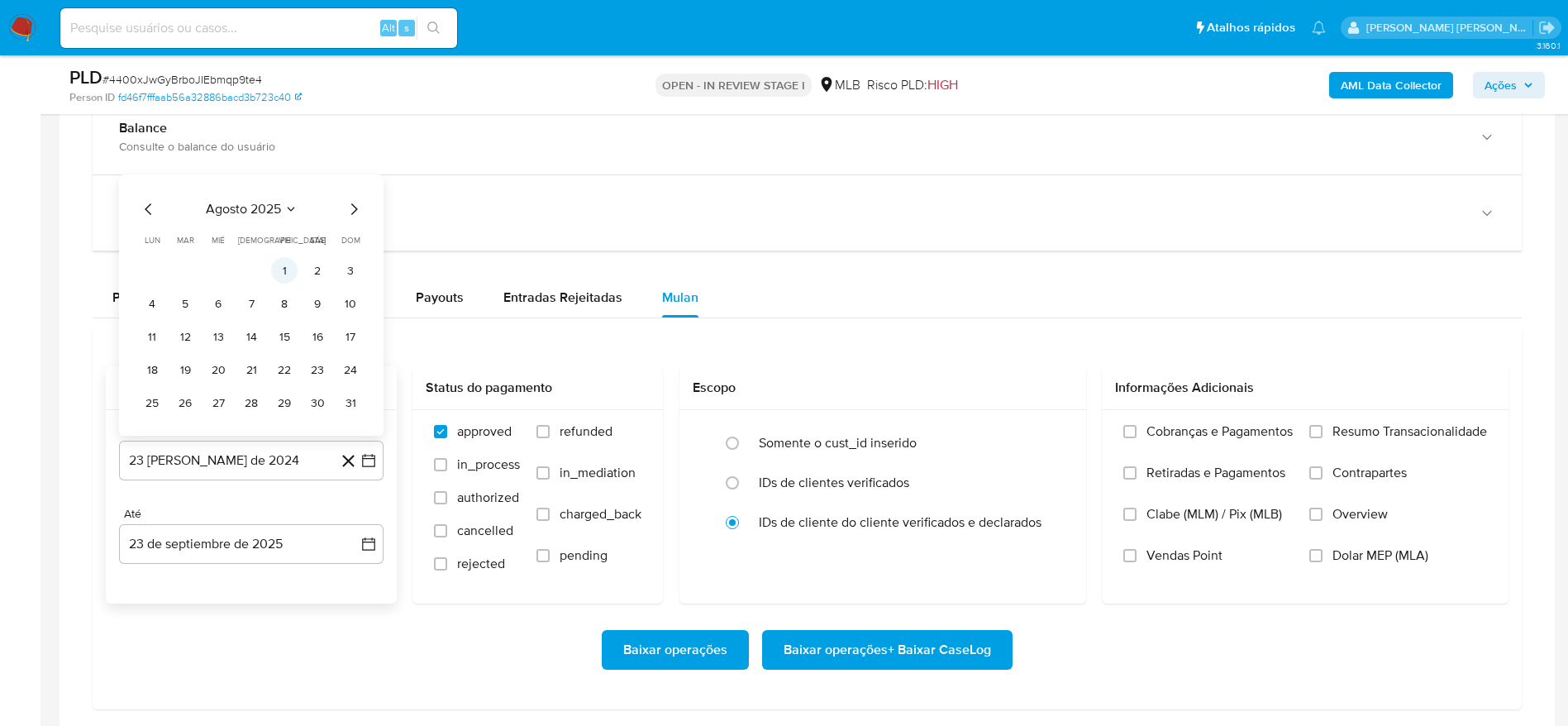
click at [282, 263] on button "1" at bounding box center [284, 270] width 26 height 26
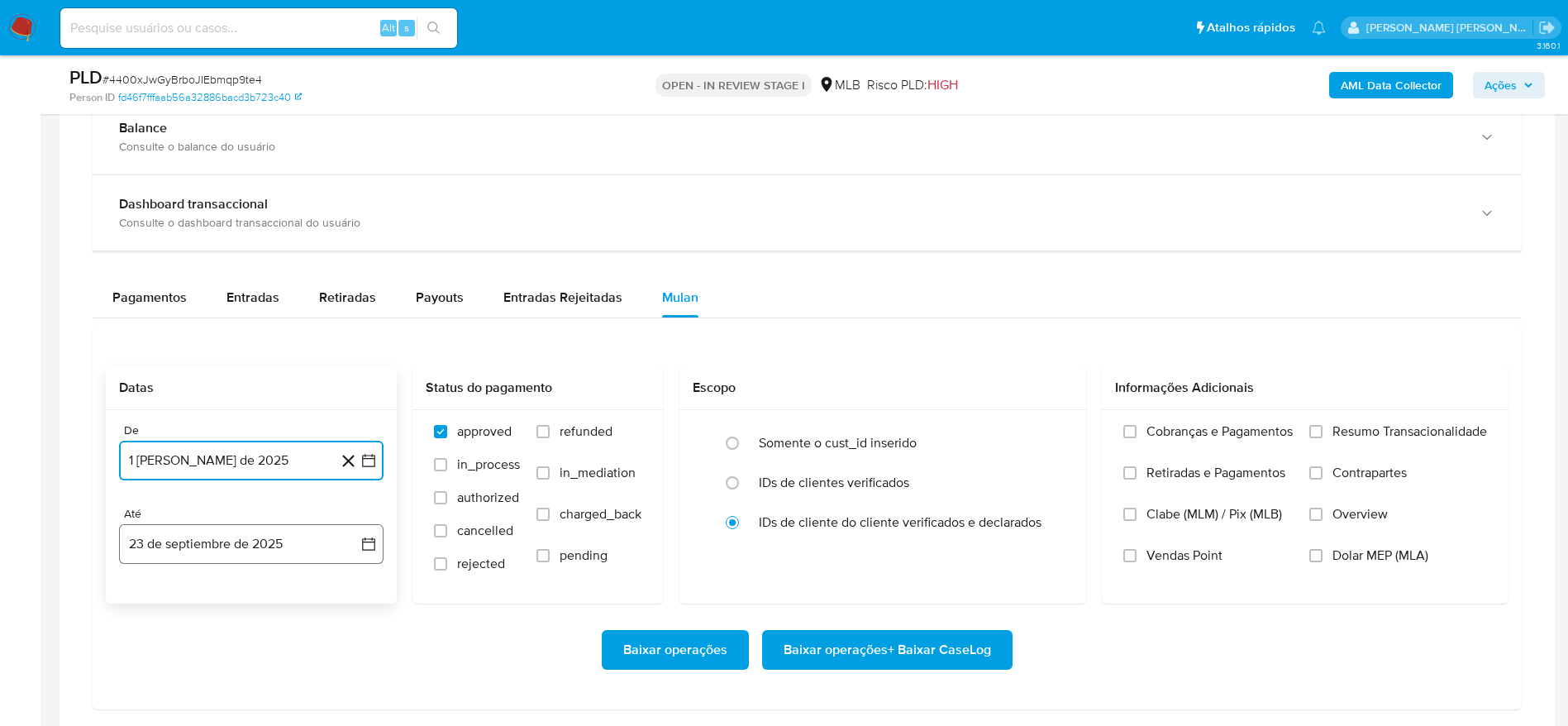
click at [194, 546] on button "23 de septiembre de 2025" at bounding box center [250, 544] width 264 height 40
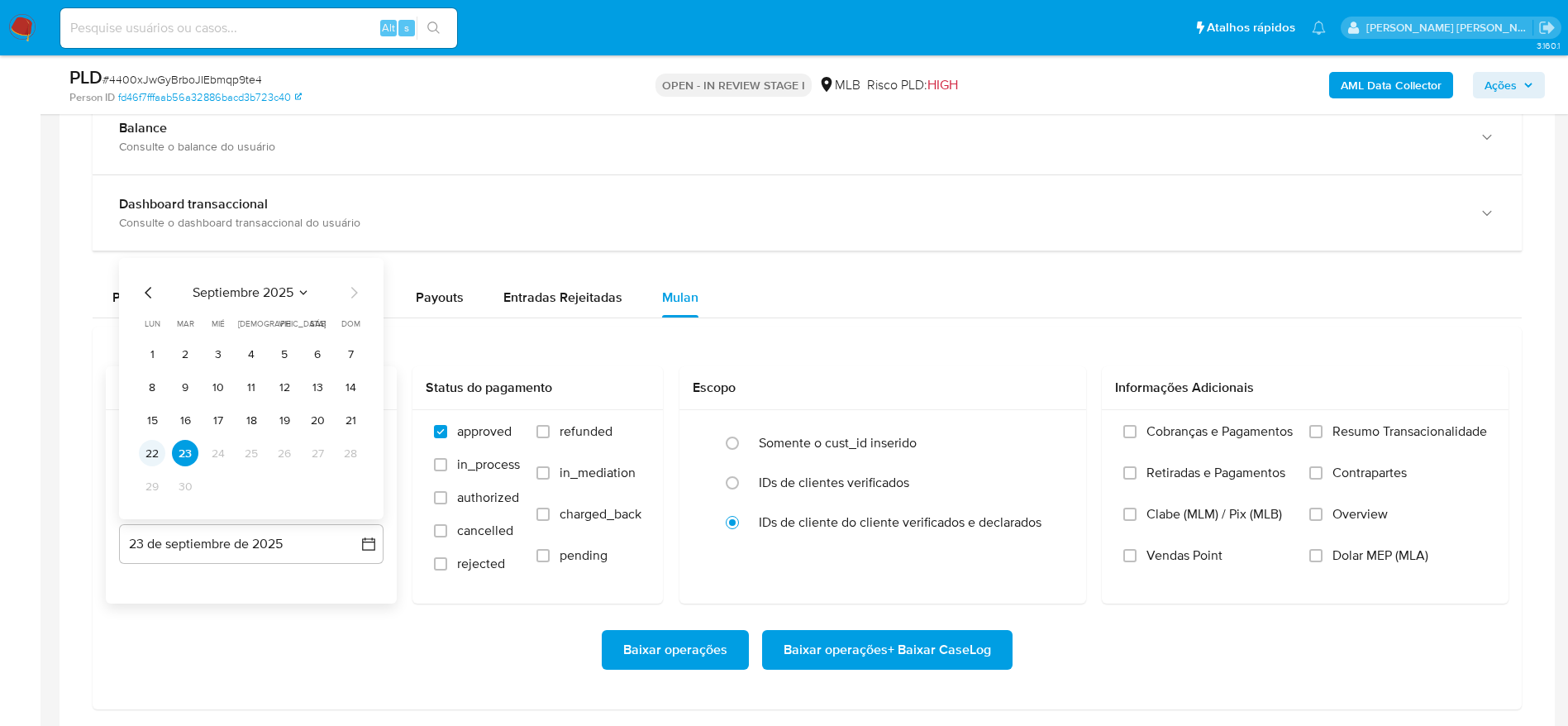
click at [149, 453] on button "22" at bounding box center [152, 453] width 26 height 26
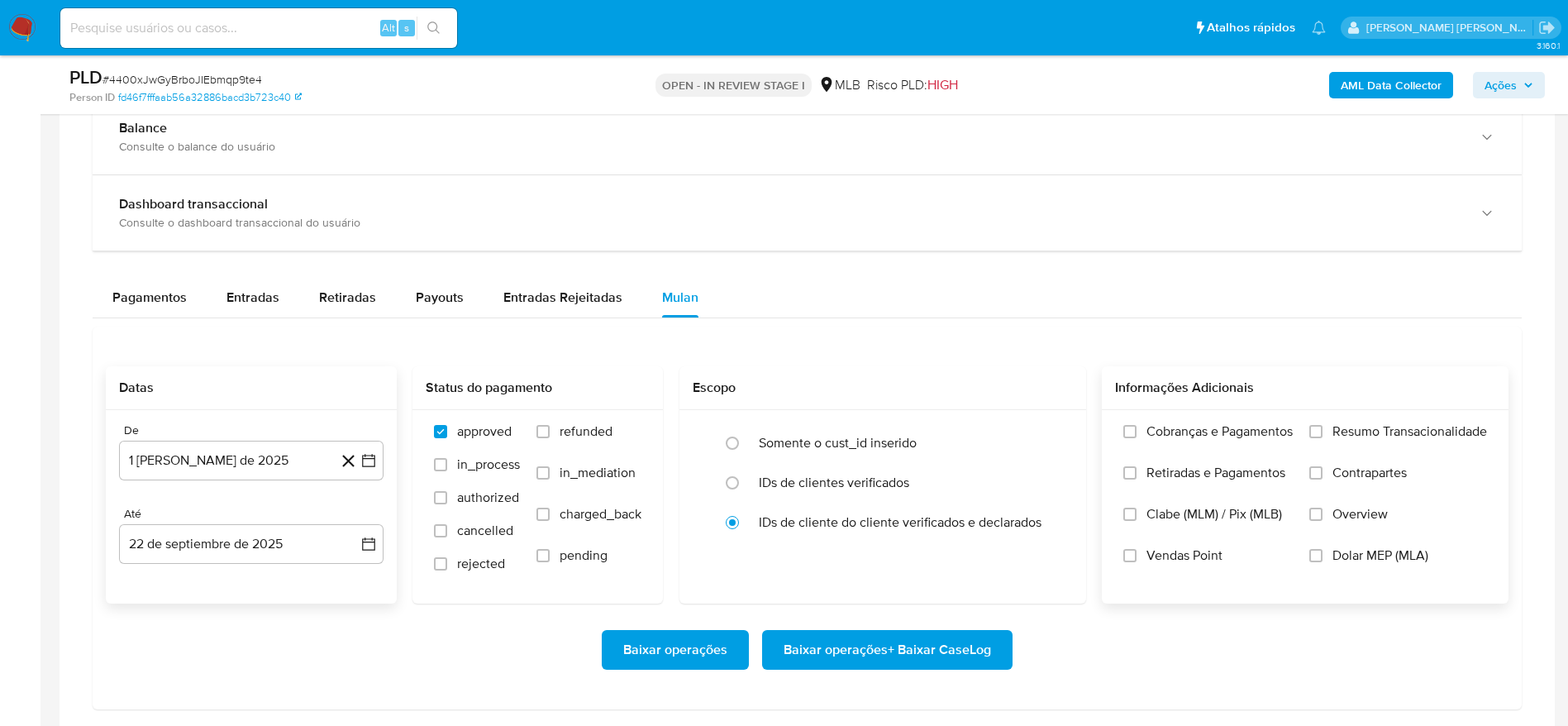
click at [1414, 429] on span "Resumo Transacionalidade" at bounding box center [1410, 432] width 154 height 17
click at [1322, 429] on input "Resumo Transacionalidade" at bounding box center [1316, 431] width 13 height 13
click at [947, 643] on span "Baixar operações + Baixar CaseLog" at bounding box center [888, 650] width 207 height 37
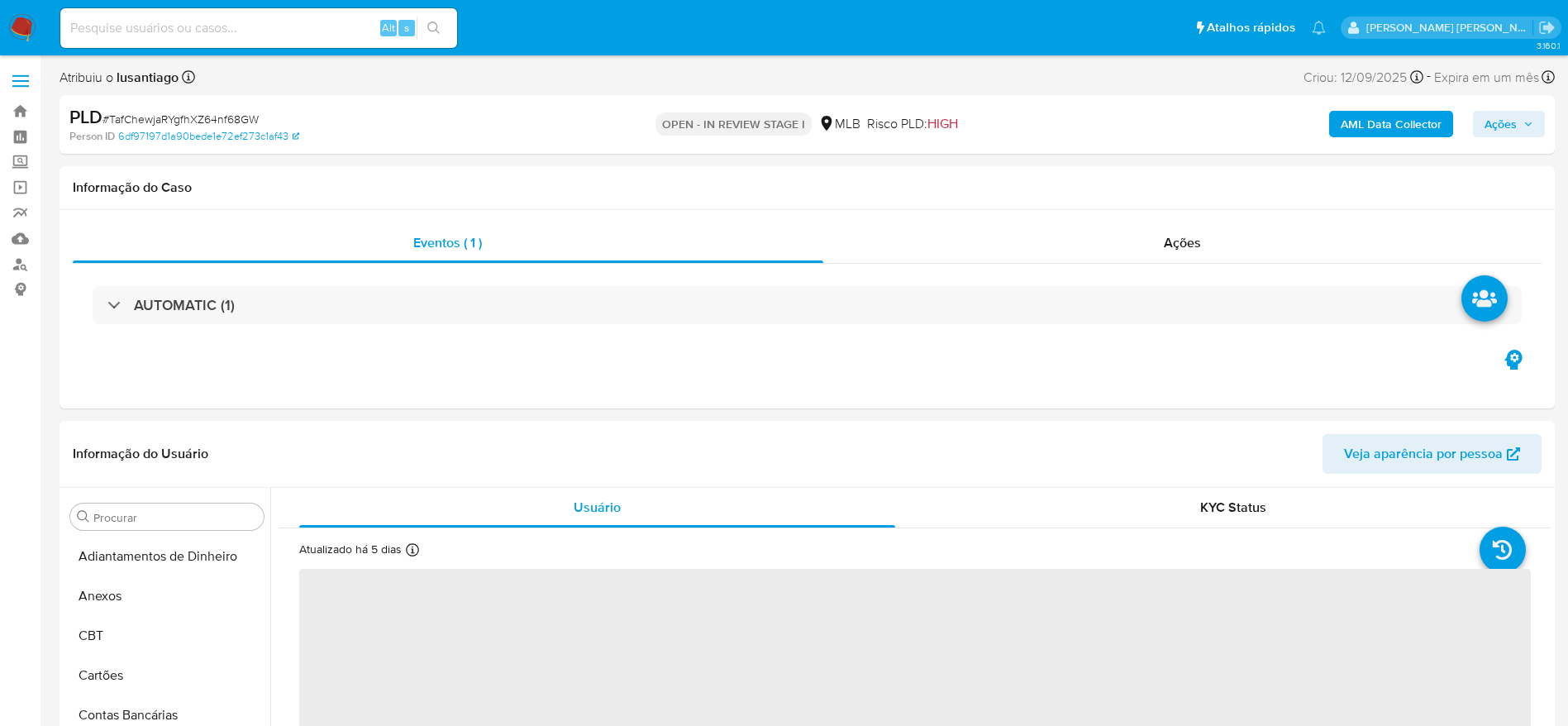
select select "10"
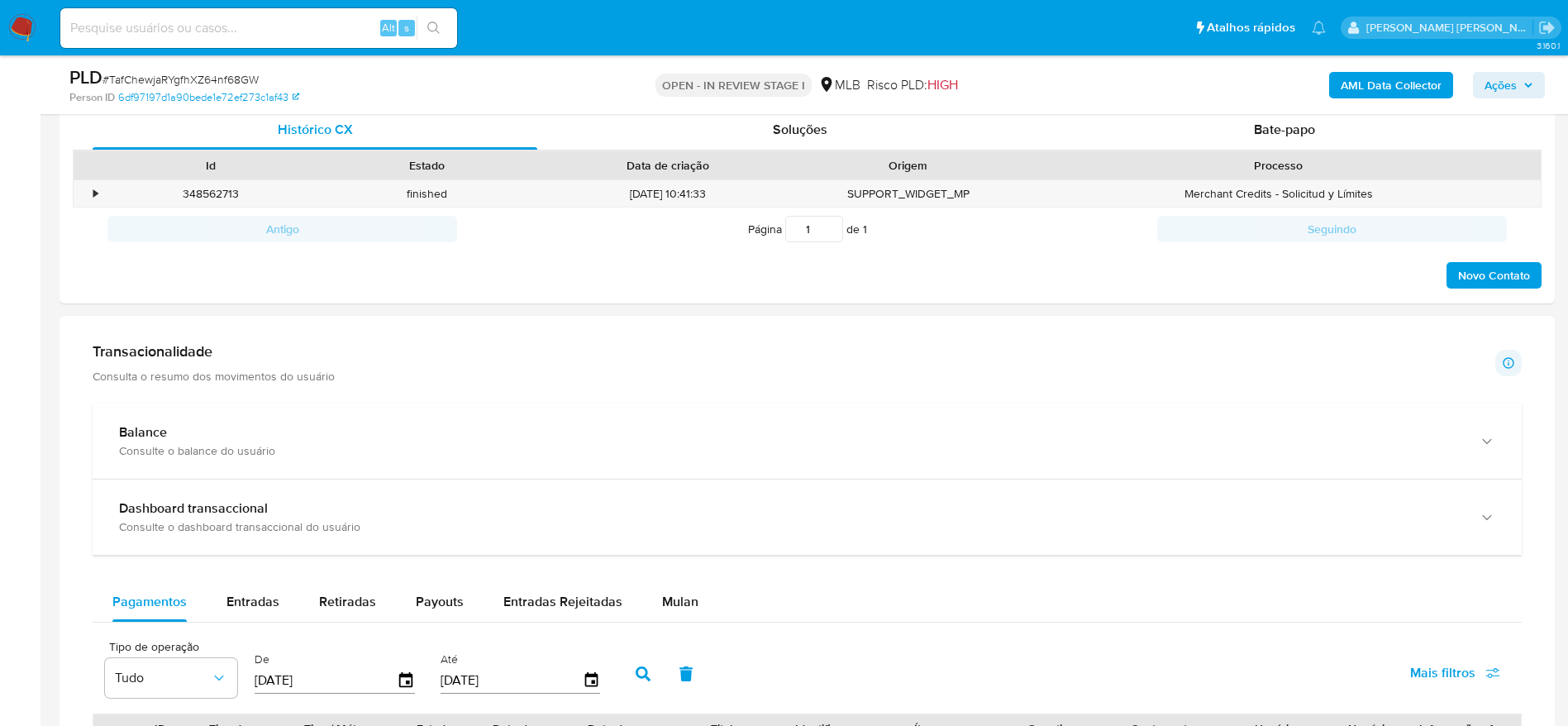
scroll to position [992, 0]
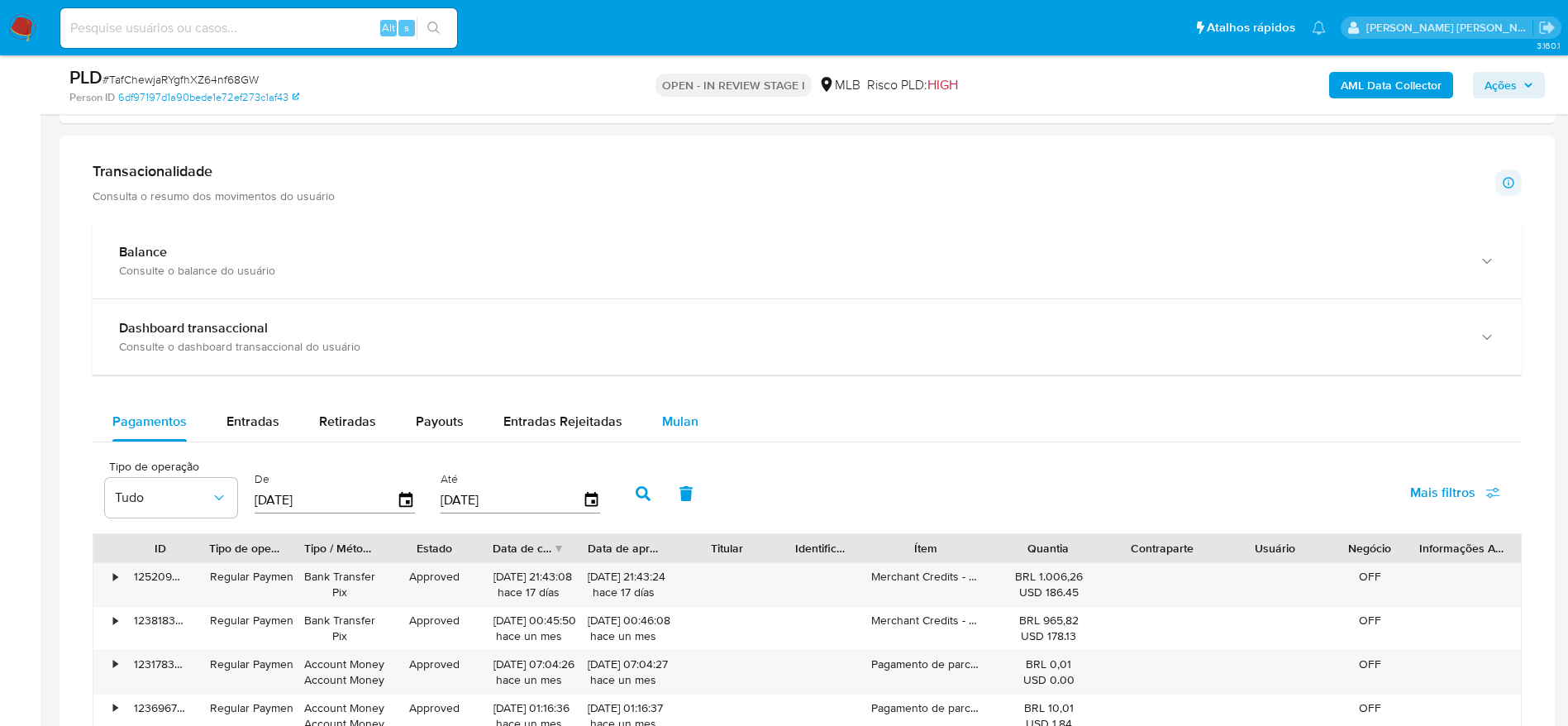
click at [673, 411] on div "Mulan" at bounding box center [680, 422] width 37 height 40
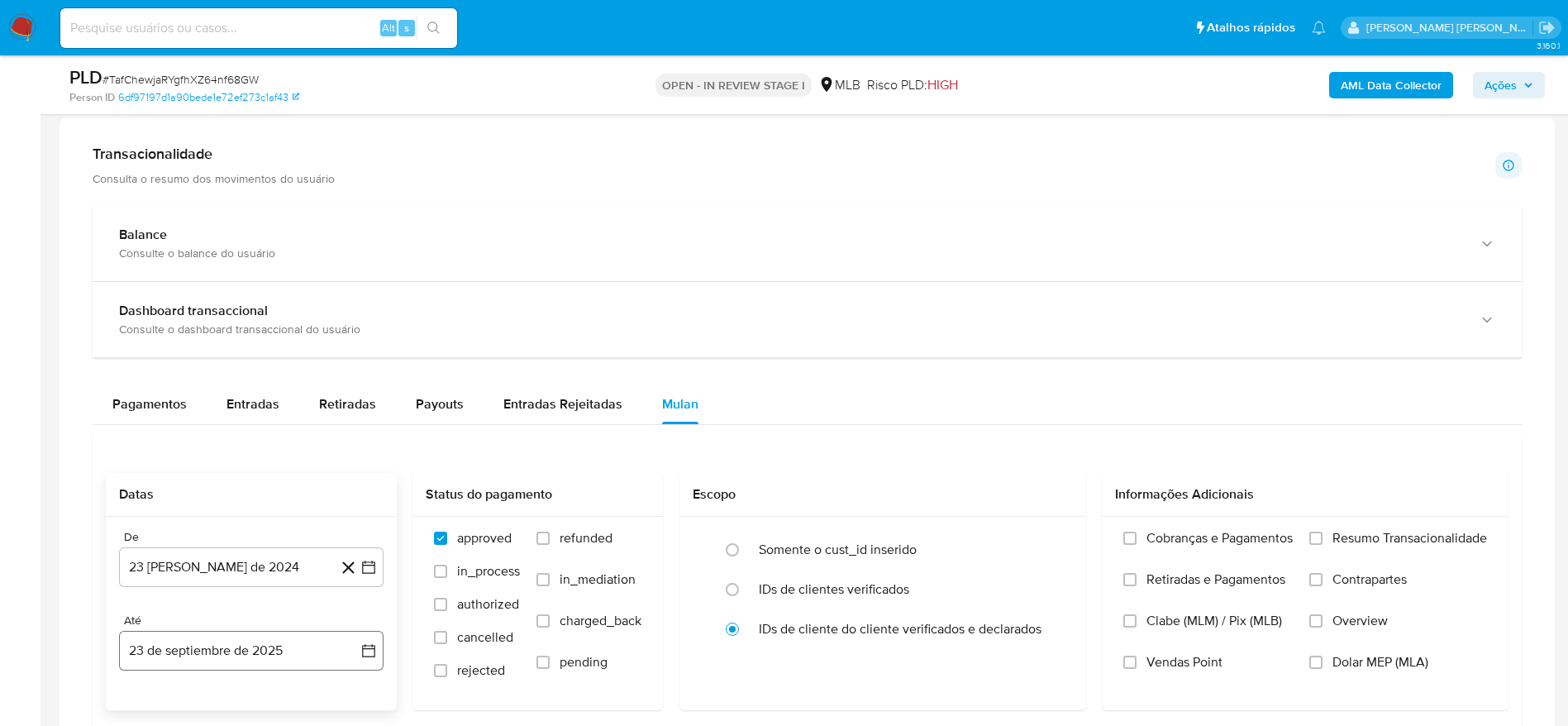
scroll to position [1241, 0]
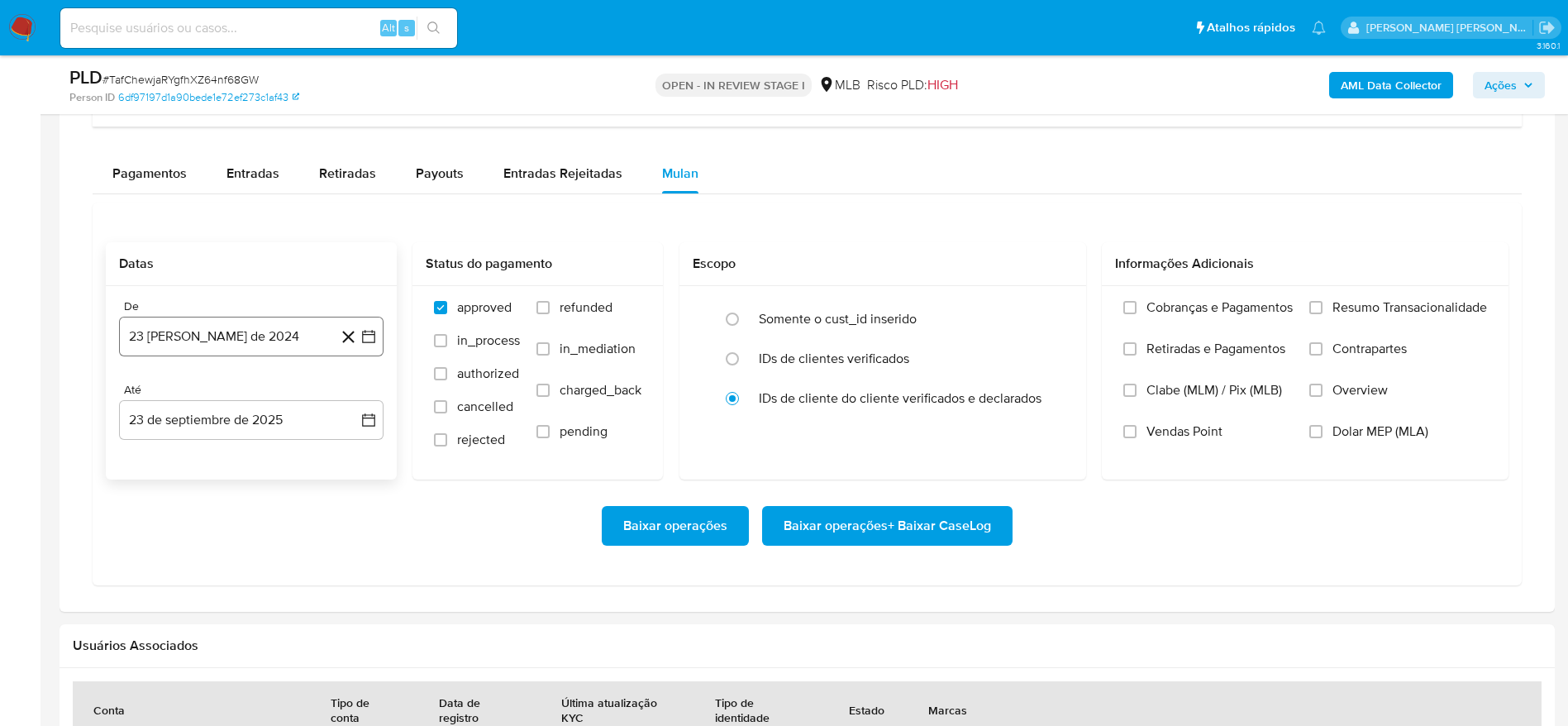
click at [221, 340] on button "23 [PERSON_NAME] de 2024" at bounding box center [250, 336] width 264 height 40
click at [243, 395] on span "agosto 2024" at bounding box center [244, 396] width 75 height 17
click at [348, 398] on icon "Año siguiente" at bounding box center [350, 395] width 20 height 20
click at [250, 554] on span "ago" at bounding box center [250, 549] width 21 height 13
click at [284, 449] on button "1" at bounding box center [284, 458] width 26 height 26
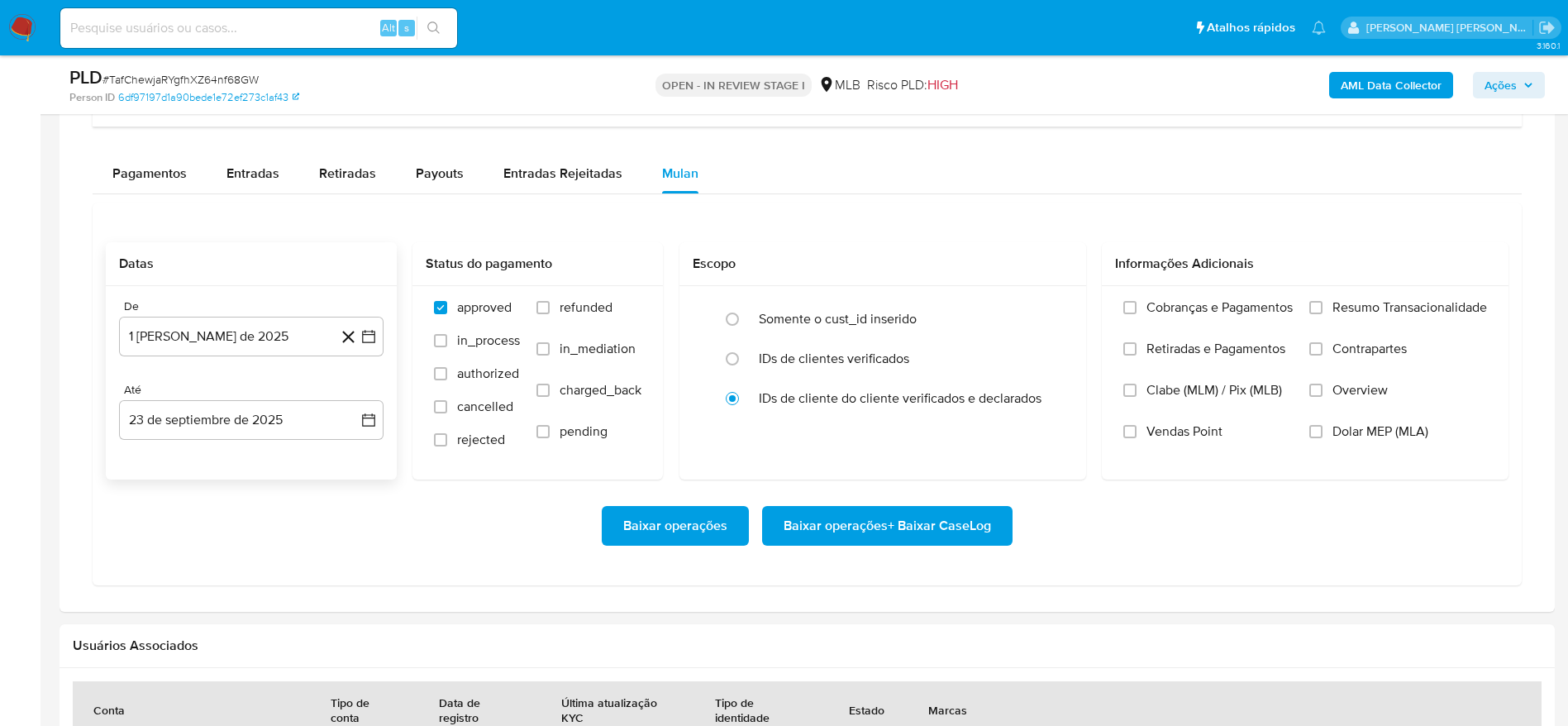
click at [224, 441] on div "De 1 [PERSON_NAME] de 2025 [DATE] Até 23 de septiembre de 2025 [DATE]" at bounding box center [250, 383] width 291 height 194
click at [223, 422] on button "23 de septiembre de 2025" at bounding box center [250, 420] width 264 height 40
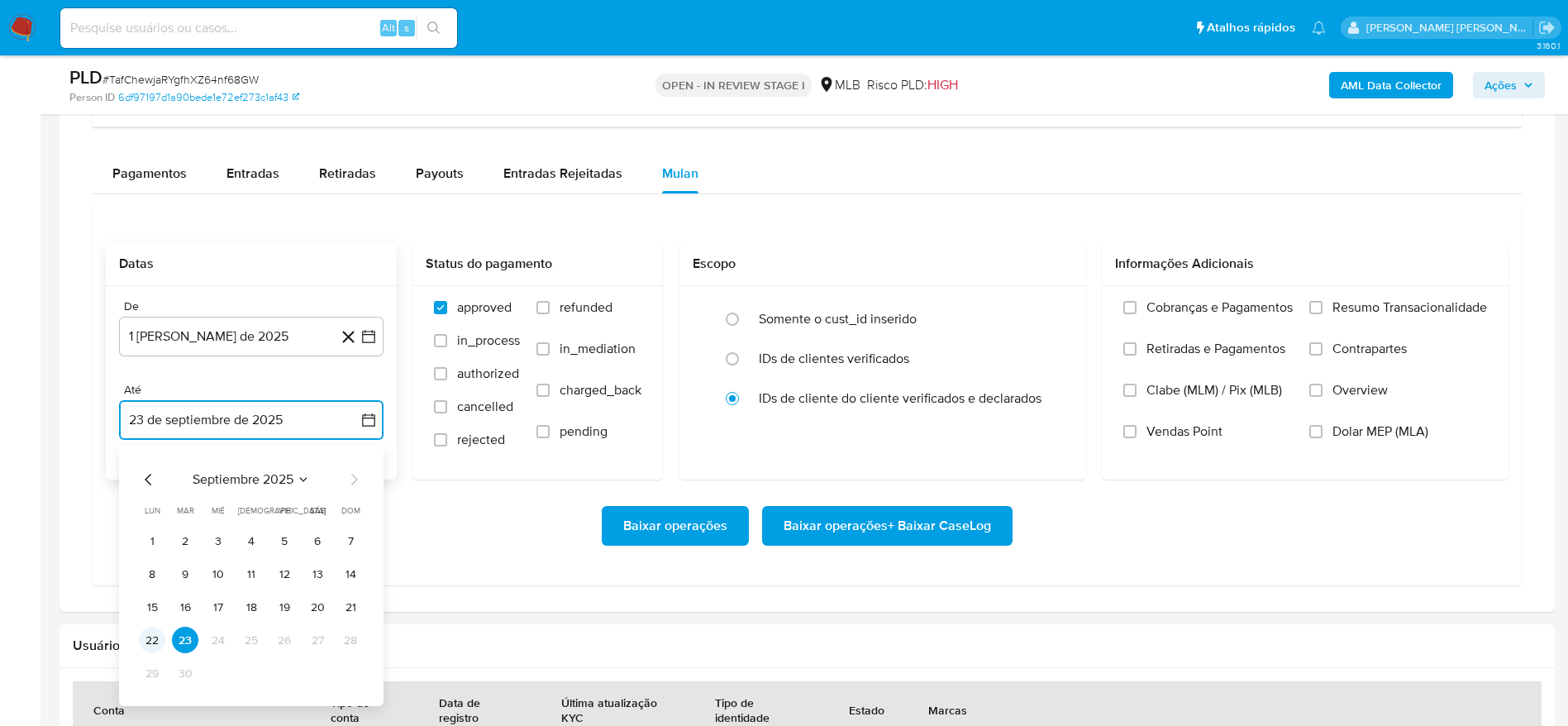
click at [153, 636] on button "22" at bounding box center [152, 640] width 26 height 26
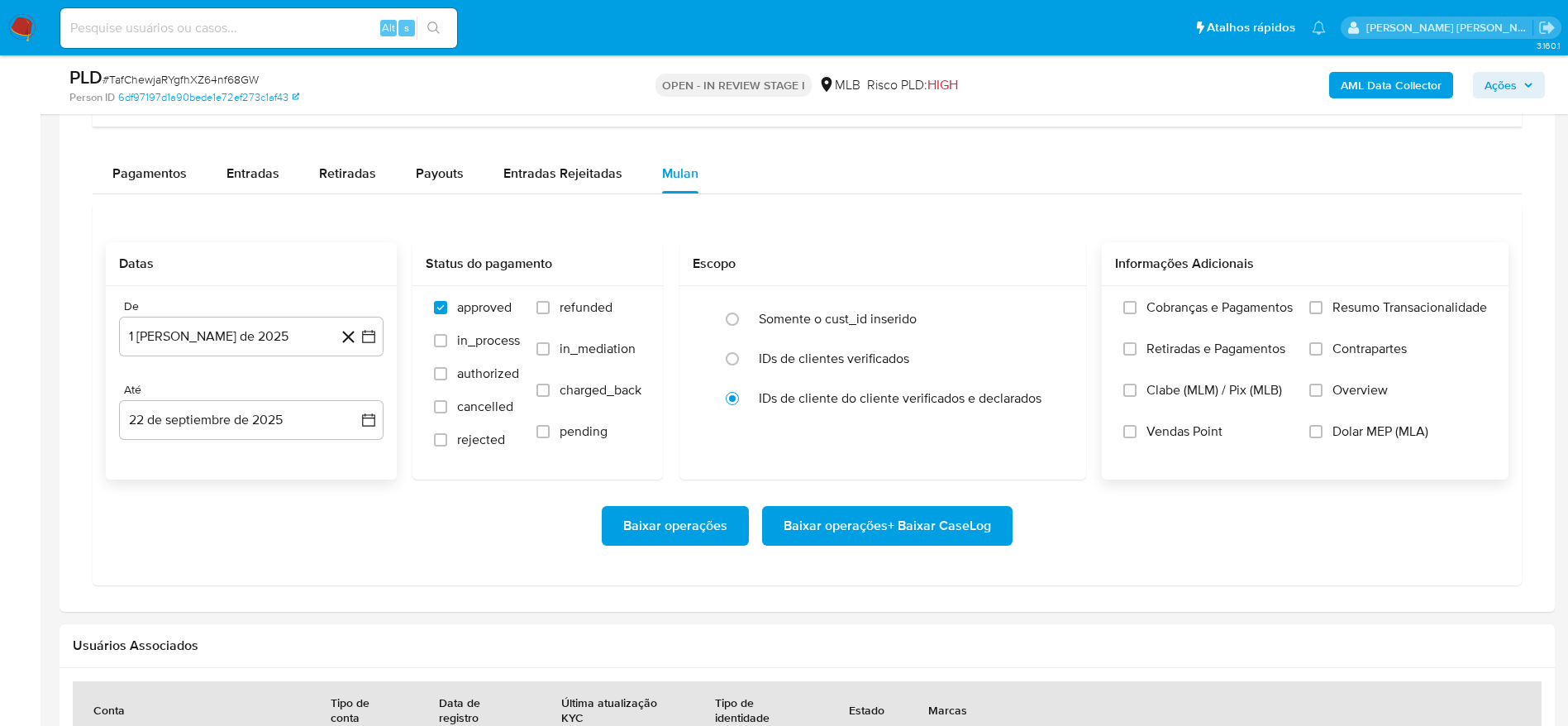
click at [1386, 299] on span "Resumo Transacionalidade" at bounding box center [1410, 308] width 154 height 17
click at [1322, 301] on input "Resumo Transacionalidade" at bounding box center [1316, 308] width 13 height 13
click at [931, 522] on span "Baixar operações + Baixar CaseLog" at bounding box center [888, 525] width 207 height 37
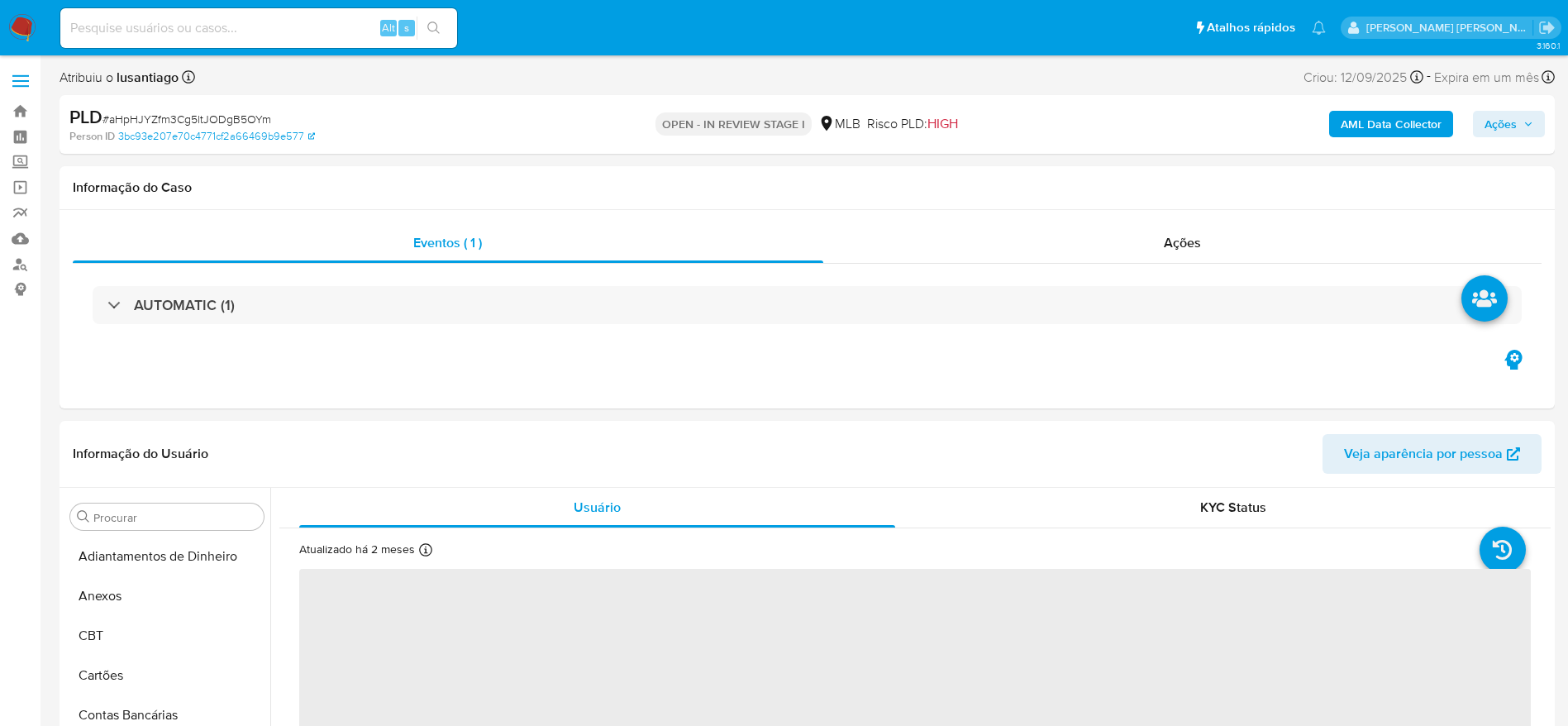
select select "10"
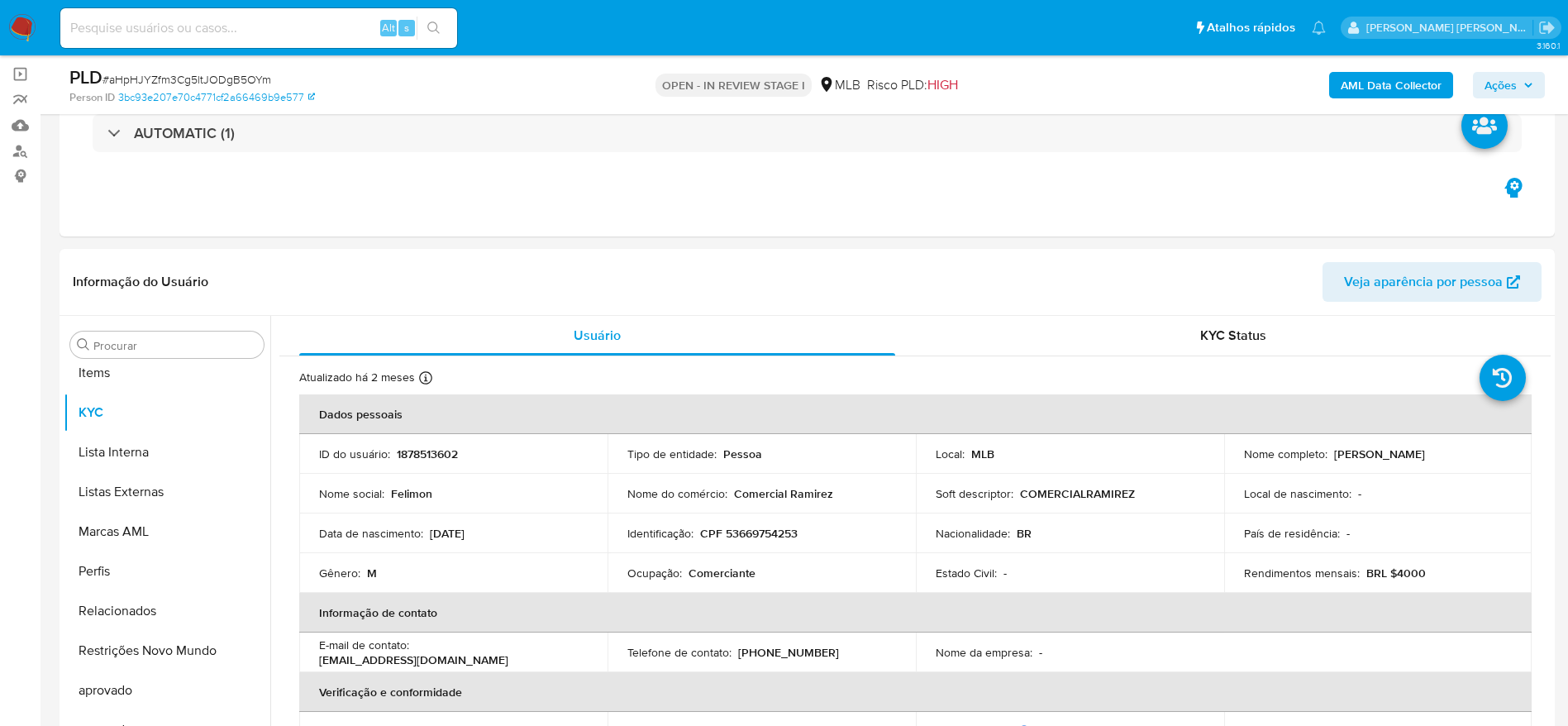
scroll to position [858, 0]
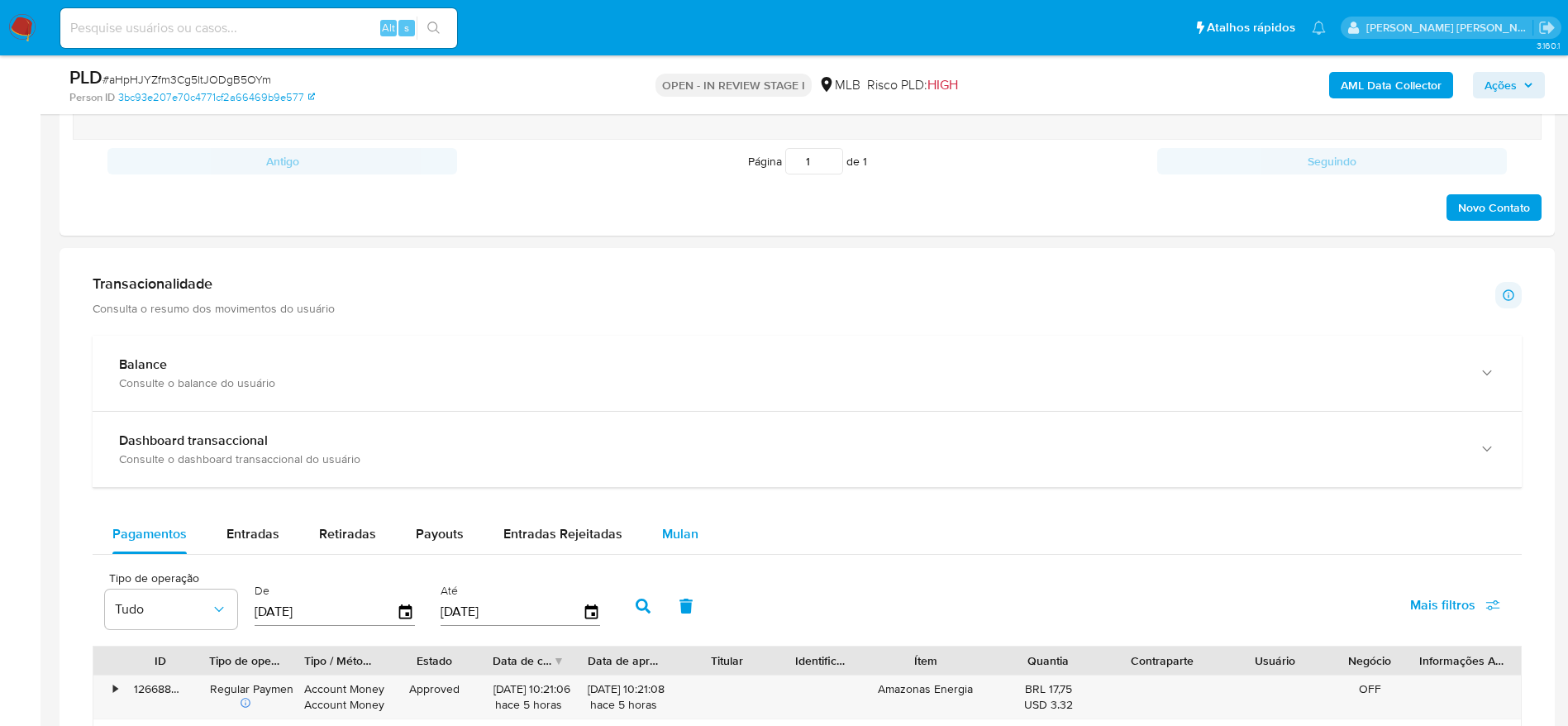
click at [665, 540] on span "Mulan" at bounding box center [680, 534] width 37 height 19
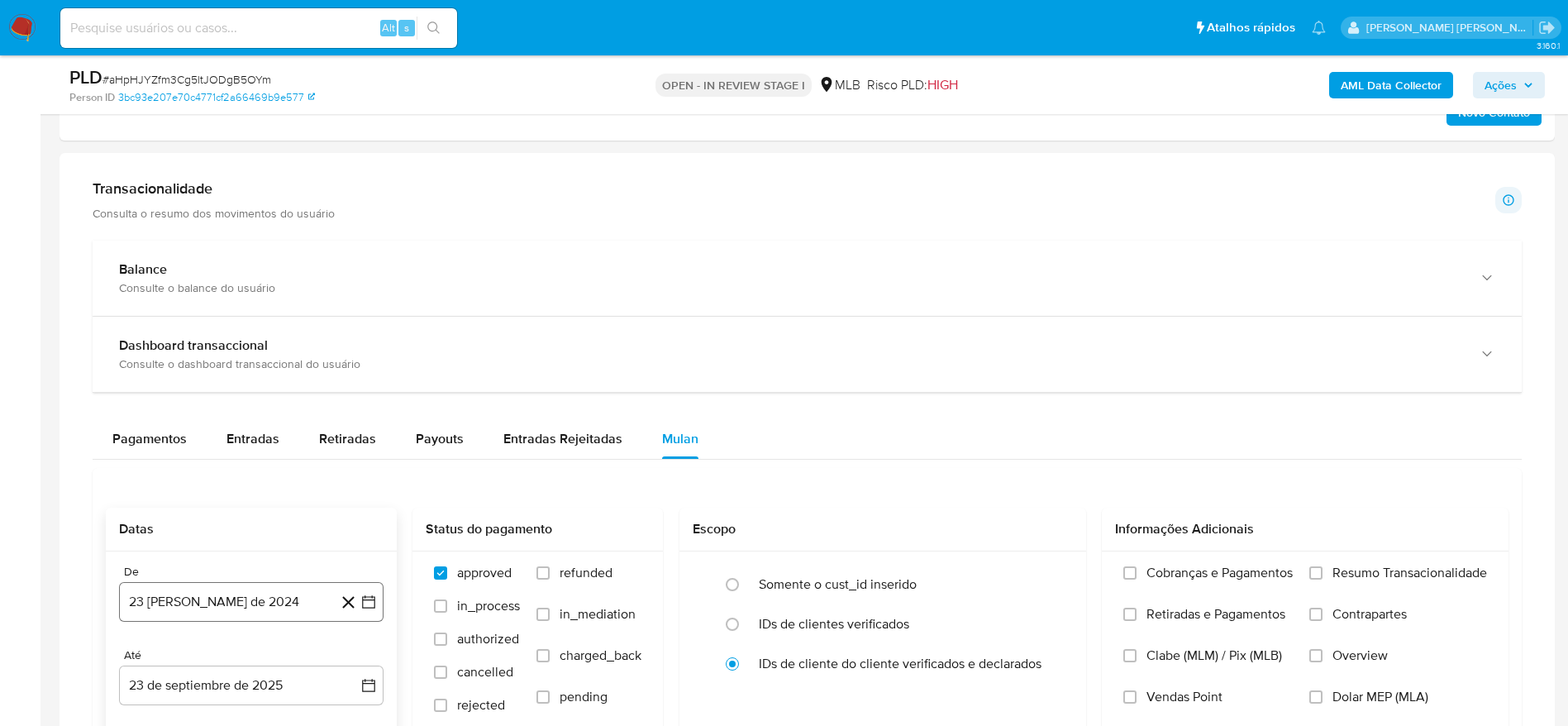
scroll to position [1241, 0]
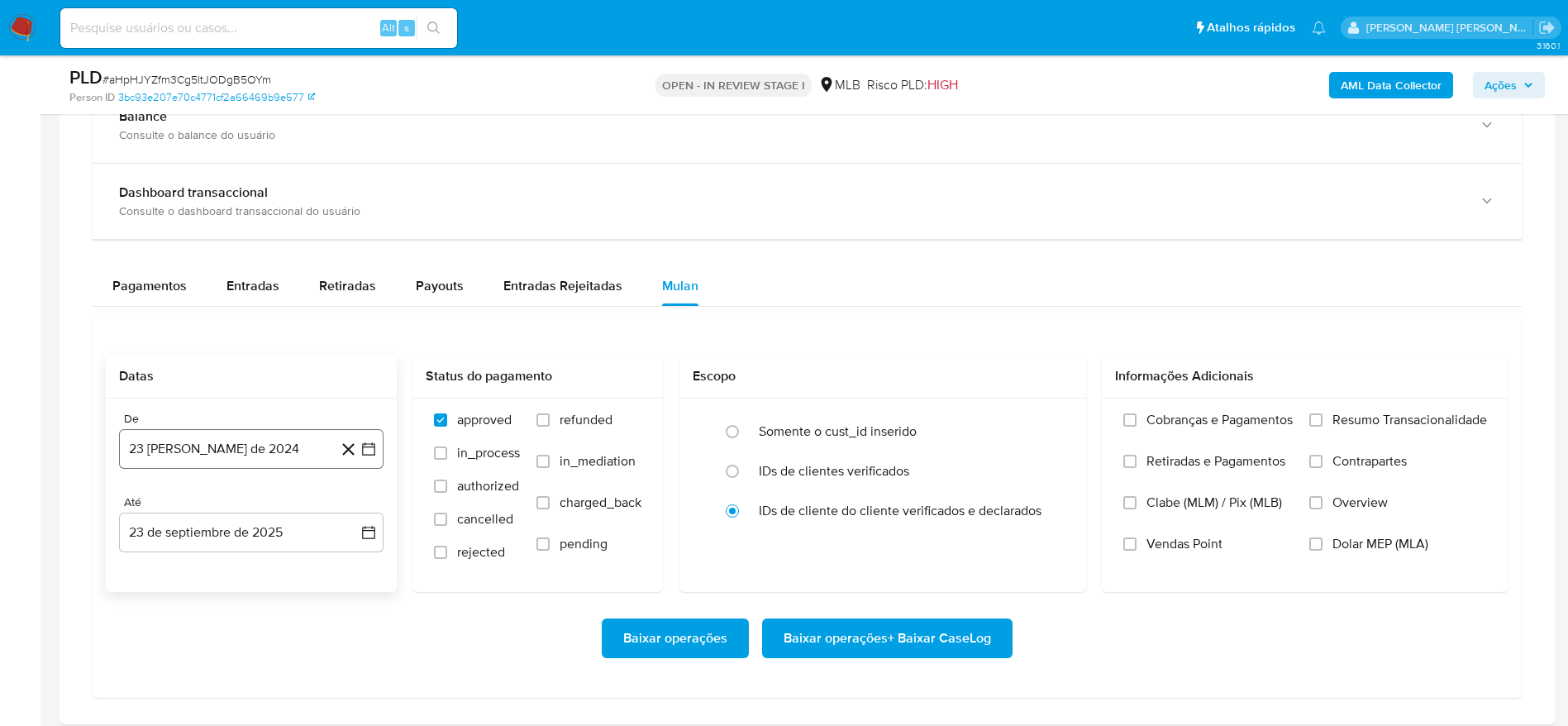
click at [209, 447] on button "23 [PERSON_NAME] de 2024" at bounding box center [250, 449] width 264 height 40
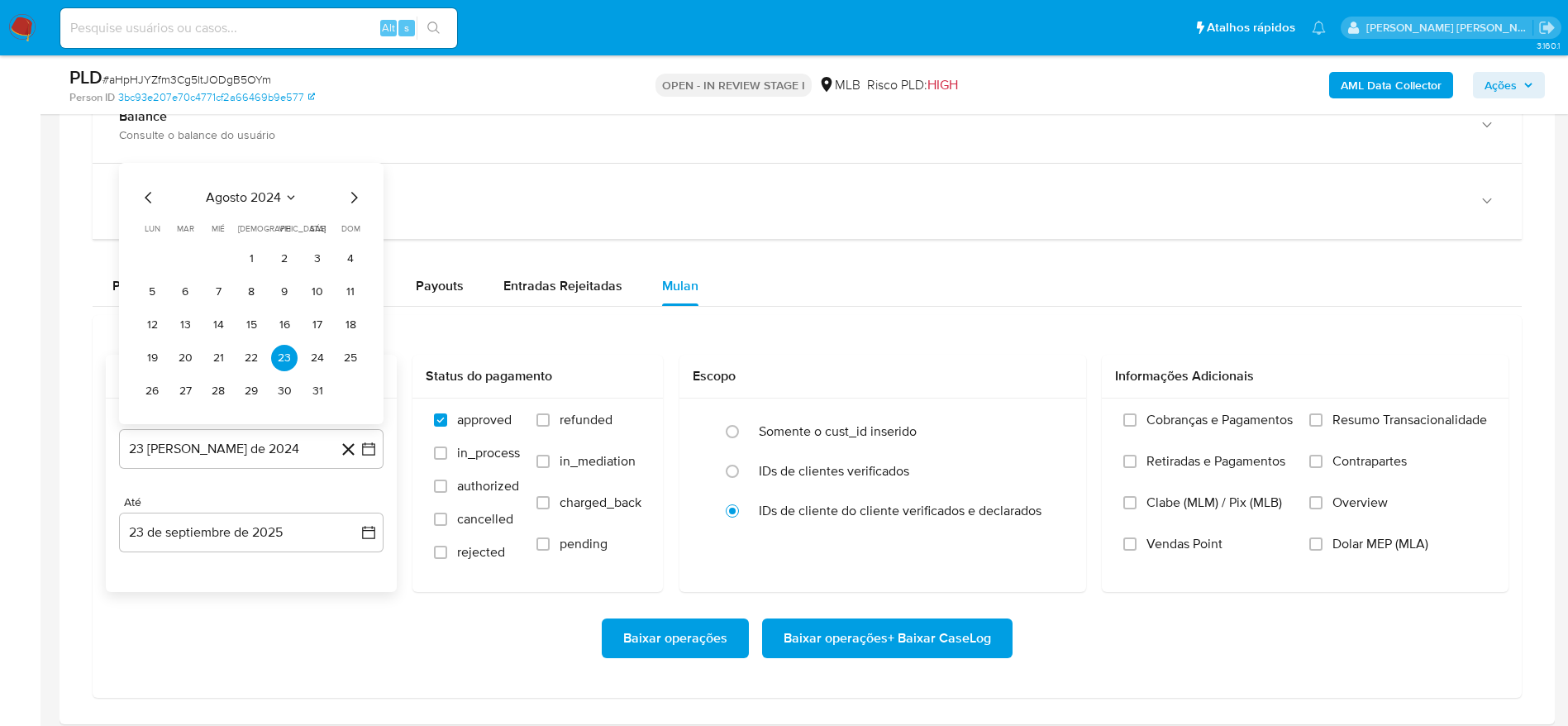
click at [255, 197] on span "agosto 2024" at bounding box center [244, 198] width 75 height 17
click at [350, 180] on icon "Año siguiente" at bounding box center [350, 178] width 20 height 20
click at [243, 336] on span "ago" at bounding box center [250, 331] width 21 height 13
click at [283, 249] on button "1" at bounding box center [284, 259] width 26 height 26
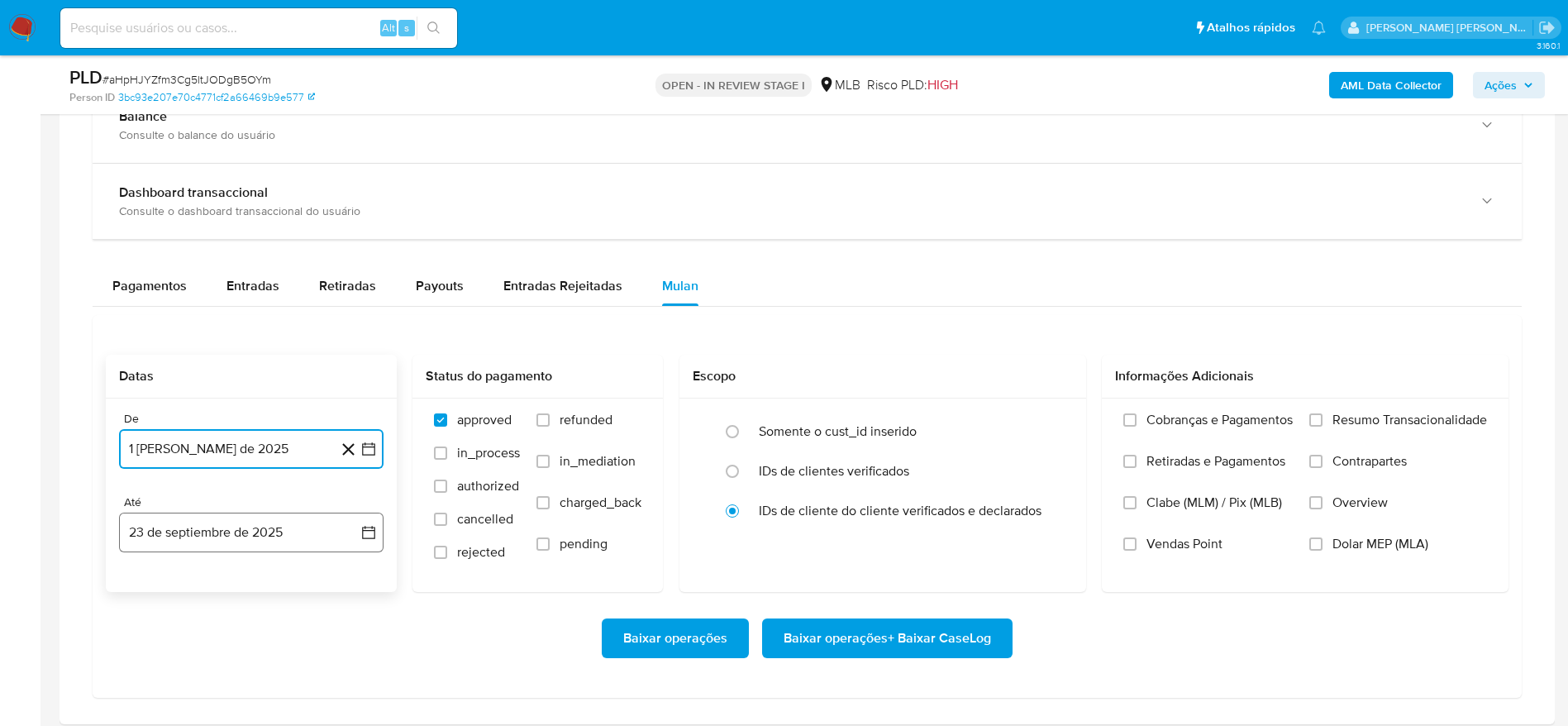
click at [183, 543] on button "23 de septiembre de 2025" at bounding box center [250, 533] width 264 height 40
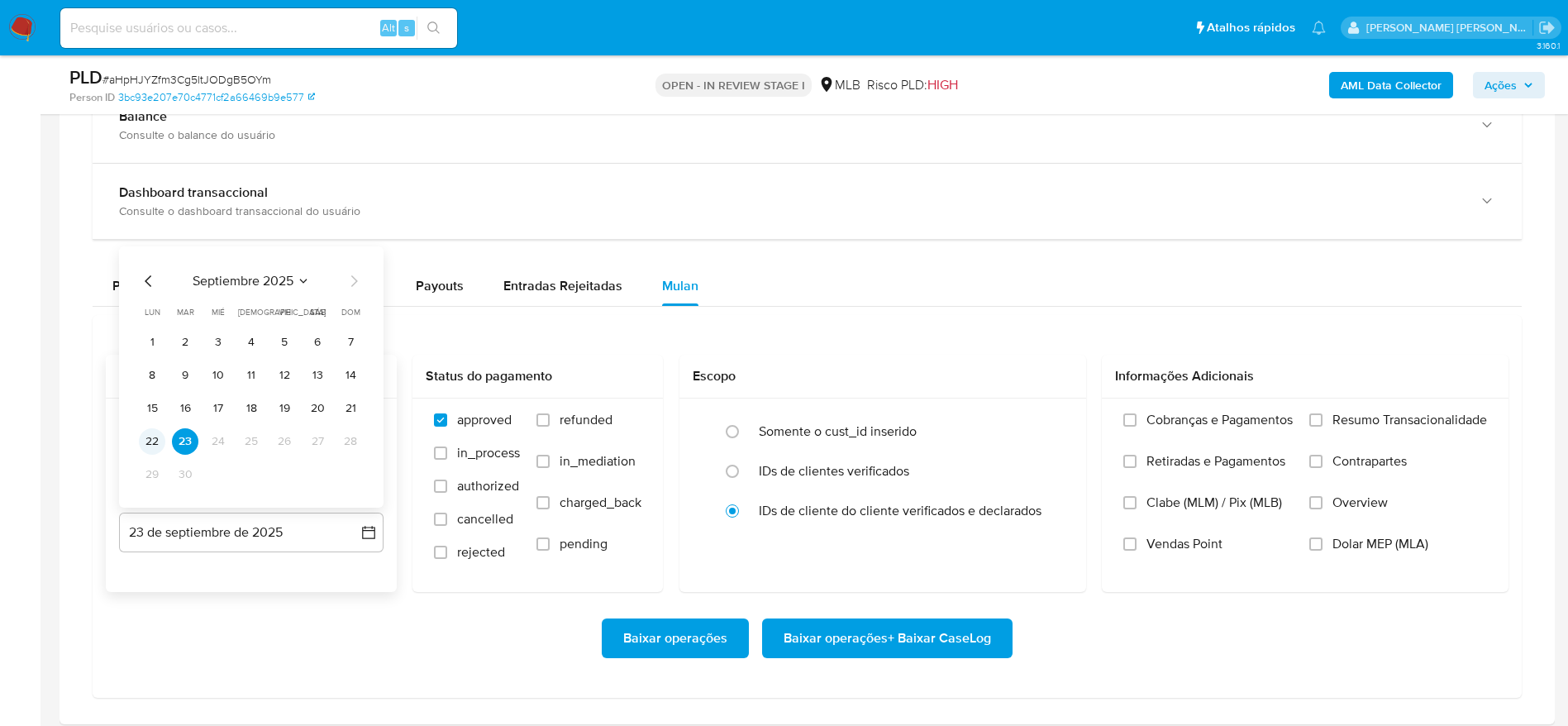
click at [152, 440] on button "22" at bounding box center [152, 442] width 26 height 26
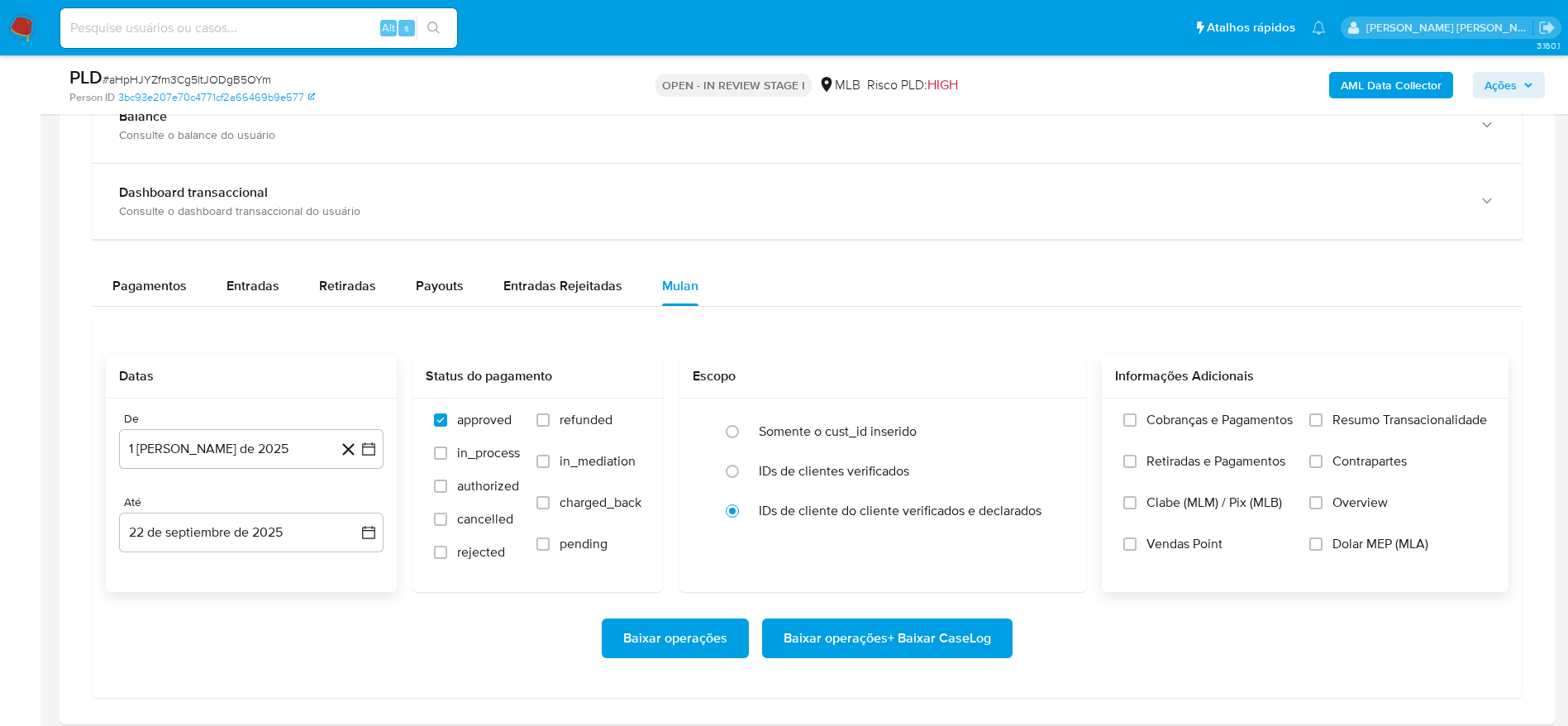
click at [1403, 423] on span "Resumo Transacionalidade" at bounding box center [1410, 420] width 154 height 17
click at [1322, 423] on input "Resumo Transacionalidade" at bounding box center [1316, 420] width 13 height 13
click at [887, 642] on span "Baixar operações + Baixar CaseLog" at bounding box center [888, 638] width 207 height 37
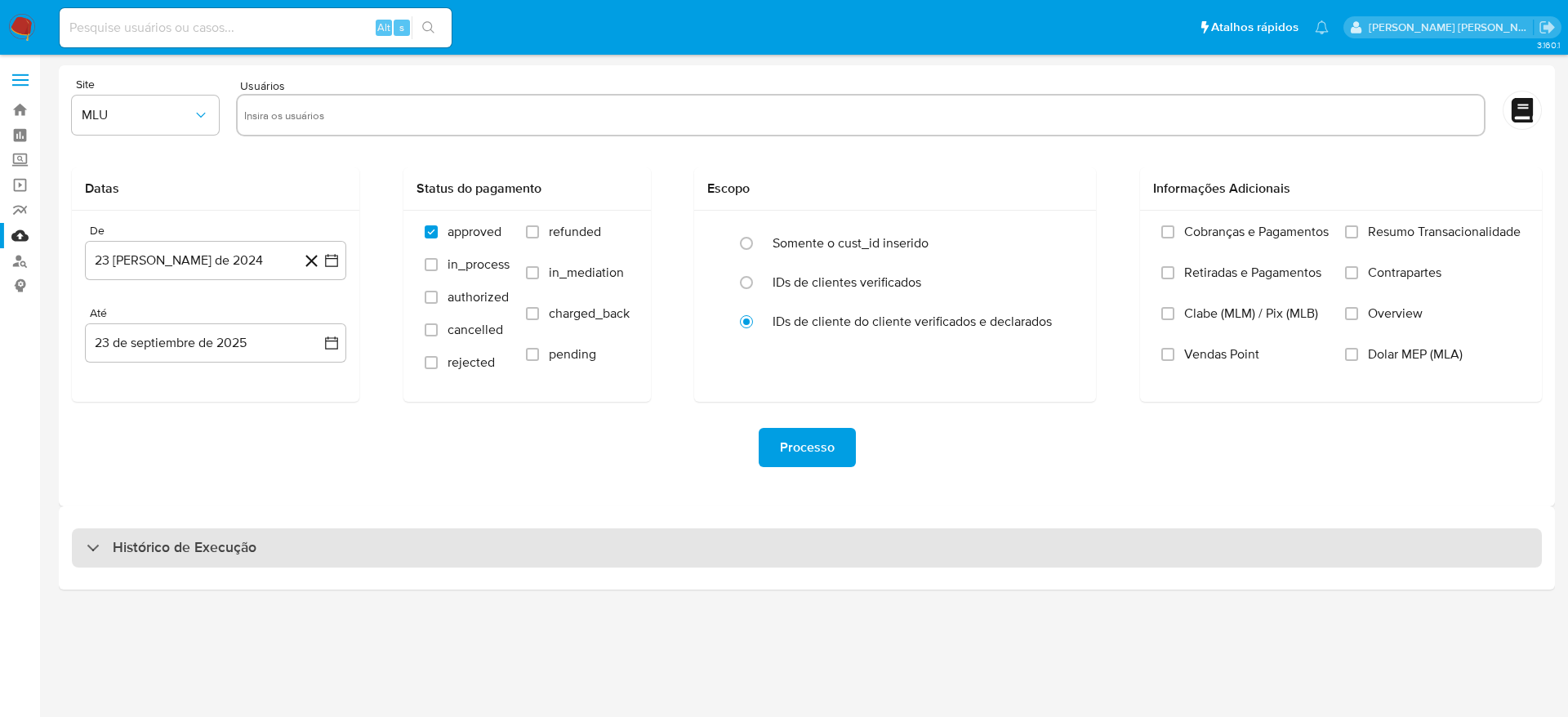
click at [265, 538] on div "Histórico de Execução" at bounding box center [806, 548] width 1470 height 39
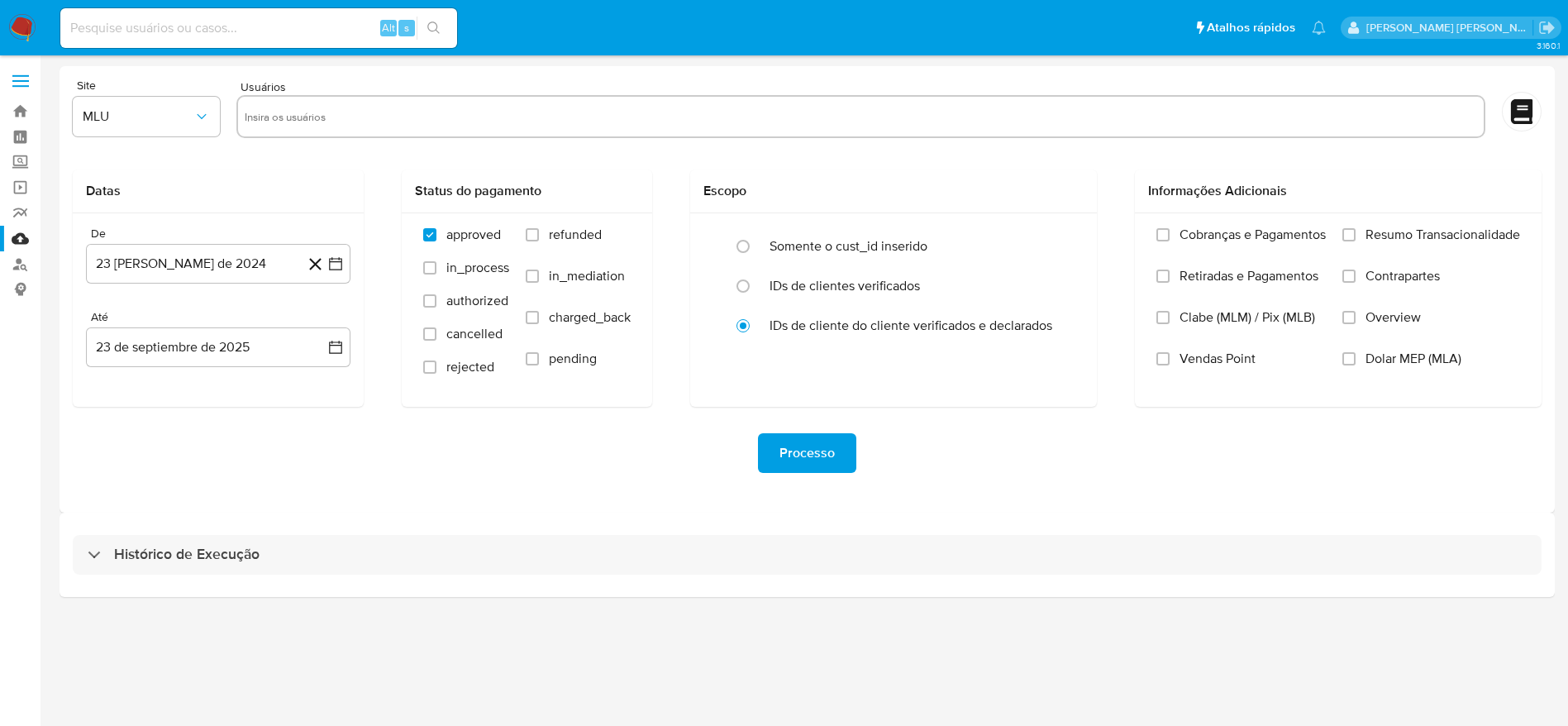
select select "10"
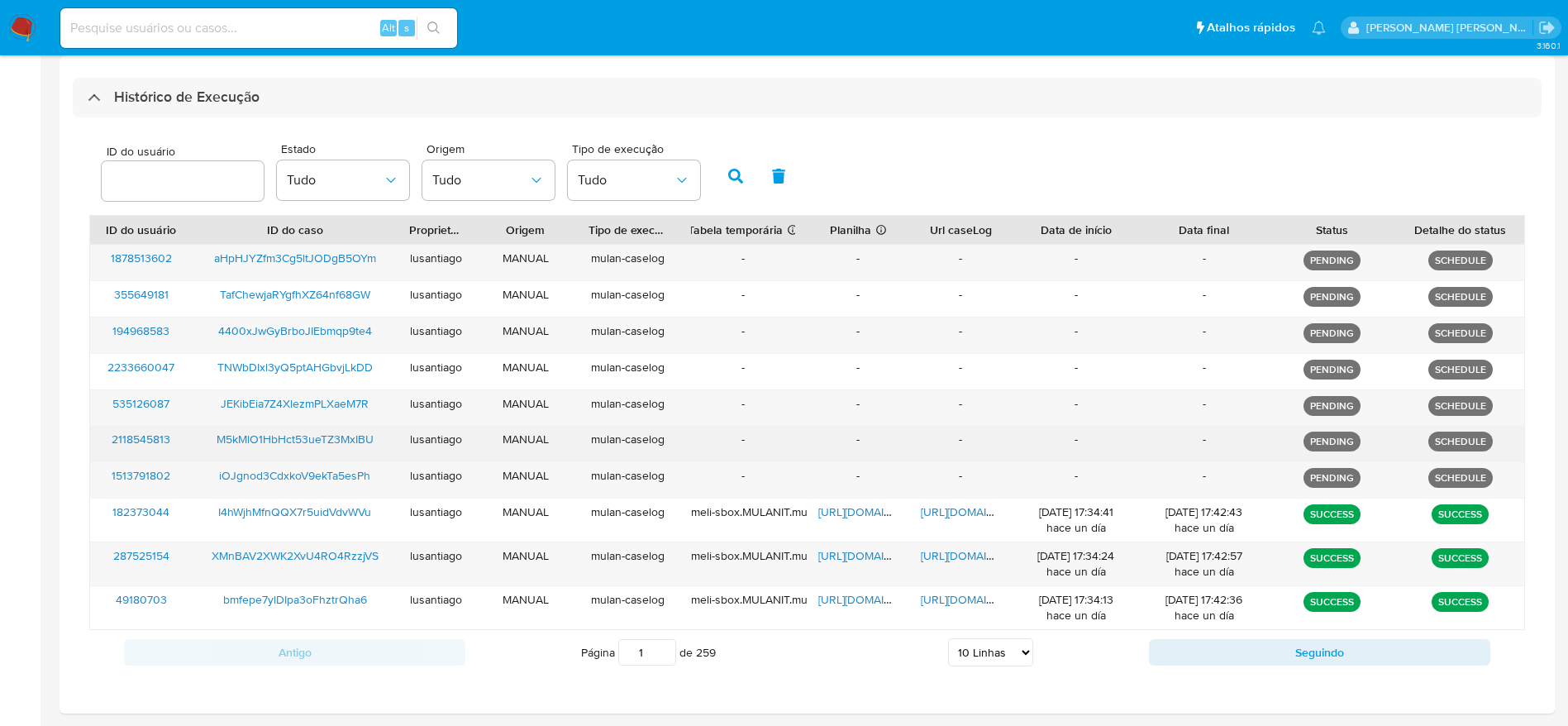
scroll to position [496, 0]
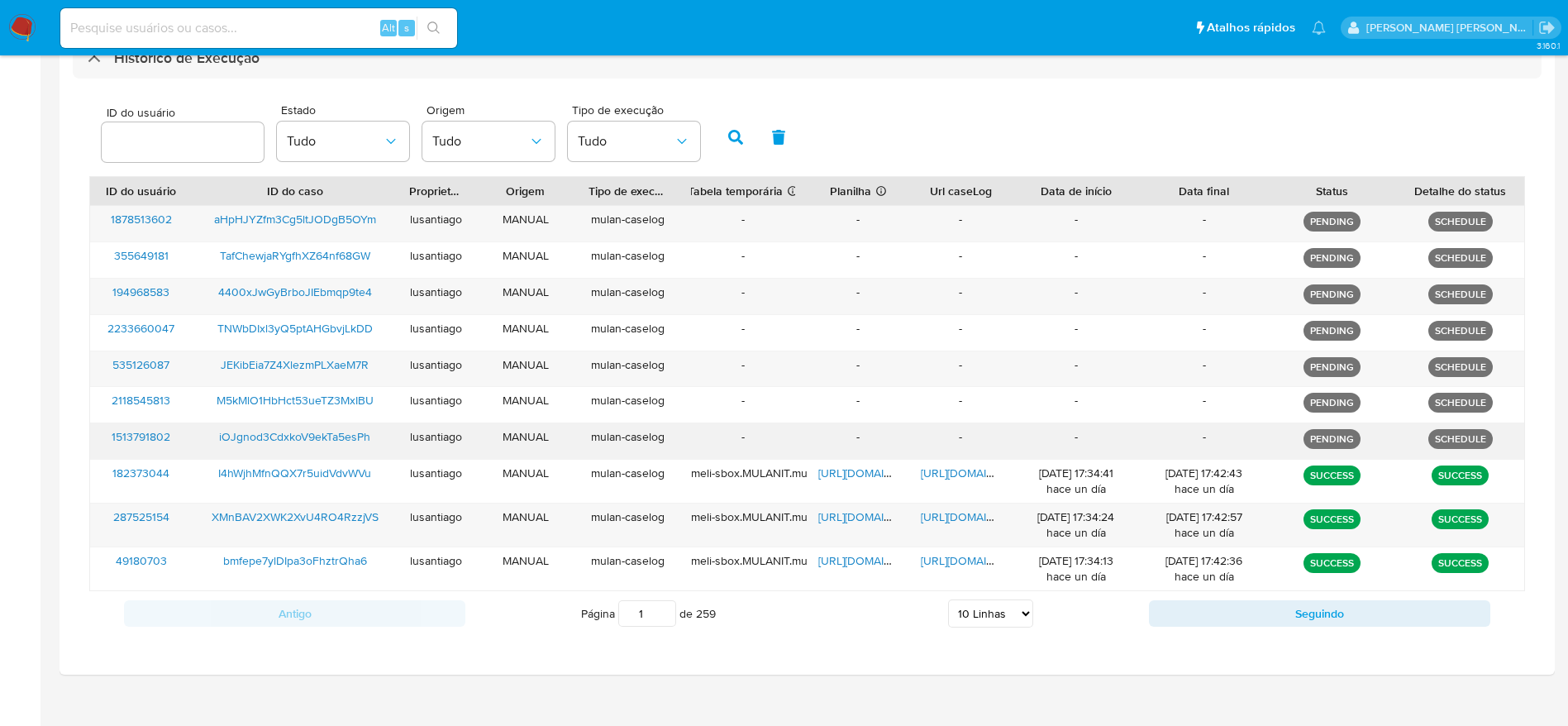
click at [1336, 435] on p "PENDING" at bounding box center [1332, 439] width 57 height 20
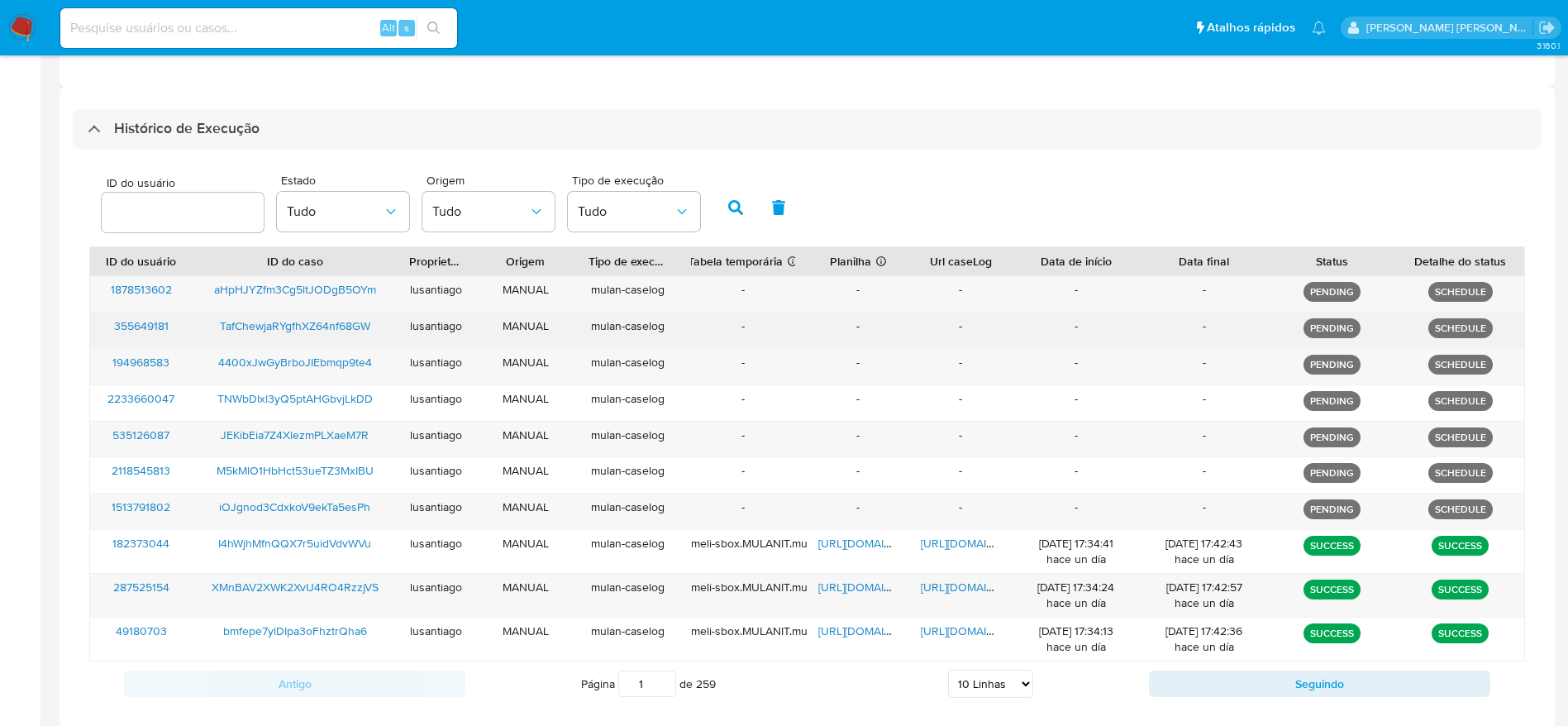
scroll to position [372, 0]
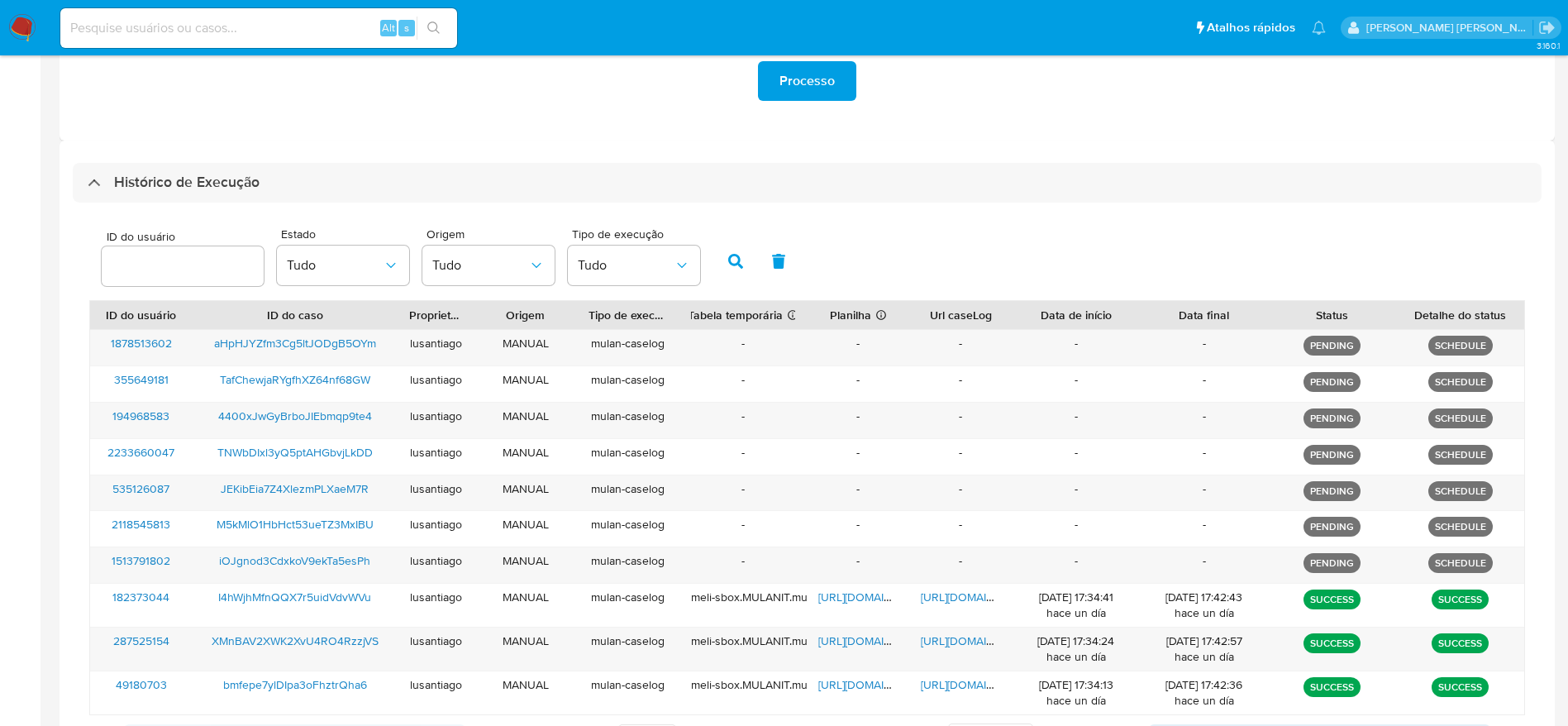
click at [1139, 215] on div "ID do usuário Estado Tudo Origem Tudo Tipo de execução Tudo ID do usuário ID do…" at bounding box center [807, 490] width 1469 height 574
